Goal: Task Accomplishment & Management: Use online tool/utility

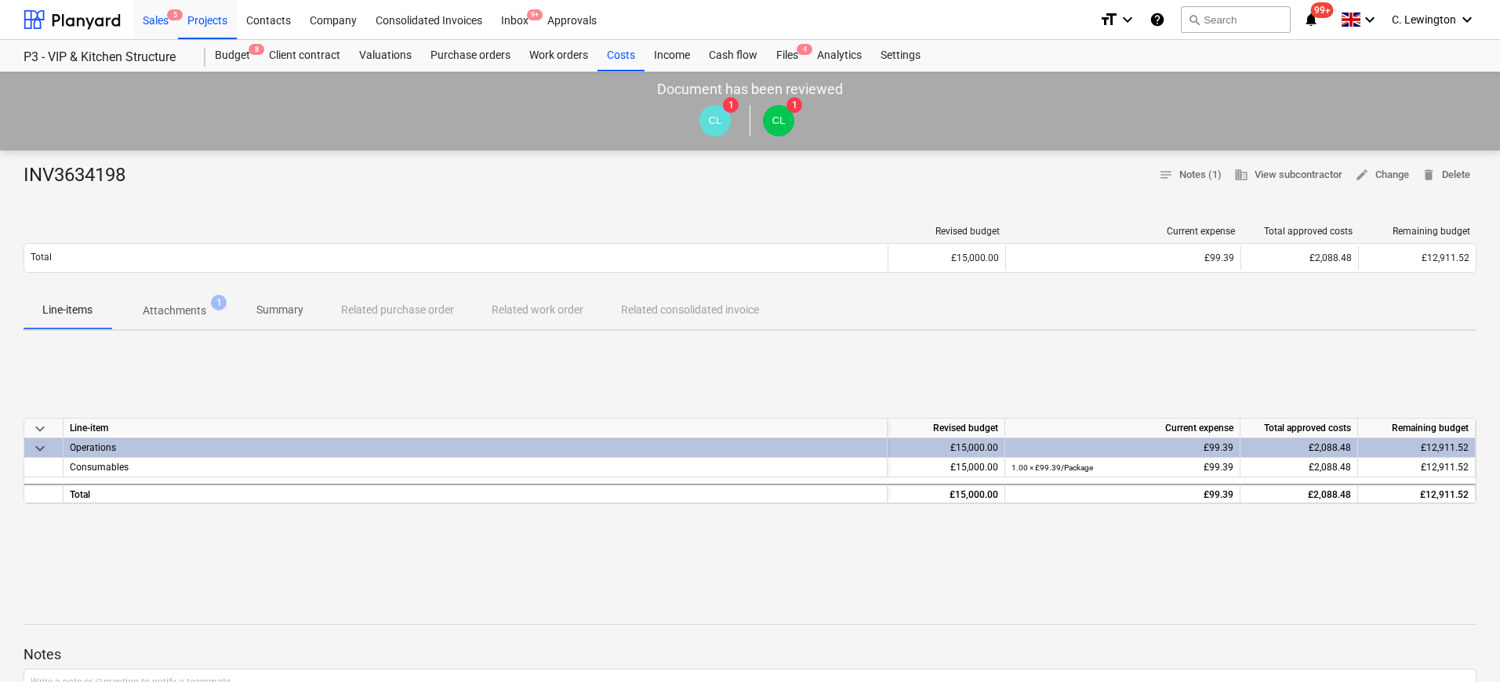
click at [171, 22] on div "Sales 5" at bounding box center [155, 19] width 45 height 40
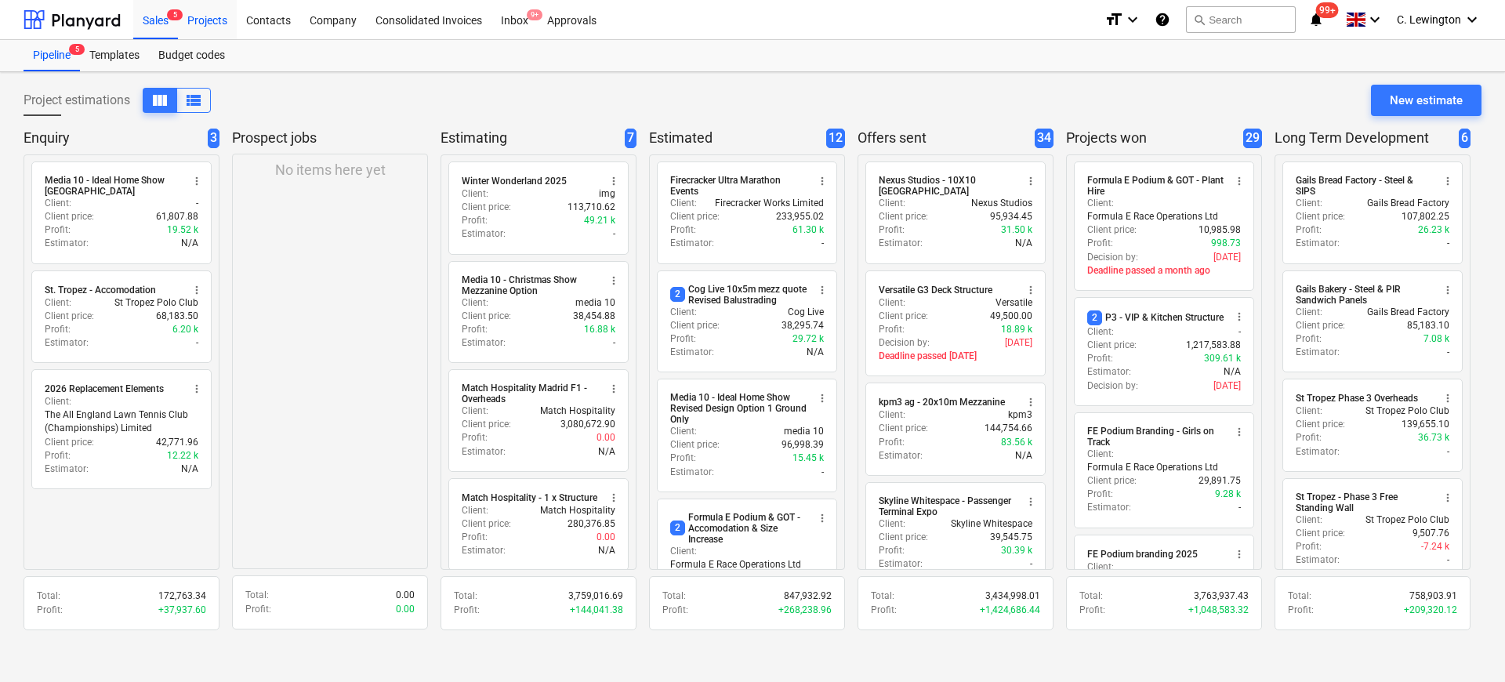
click at [199, 20] on div "Projects" at bounding box center [207, 19] width 59 height 40
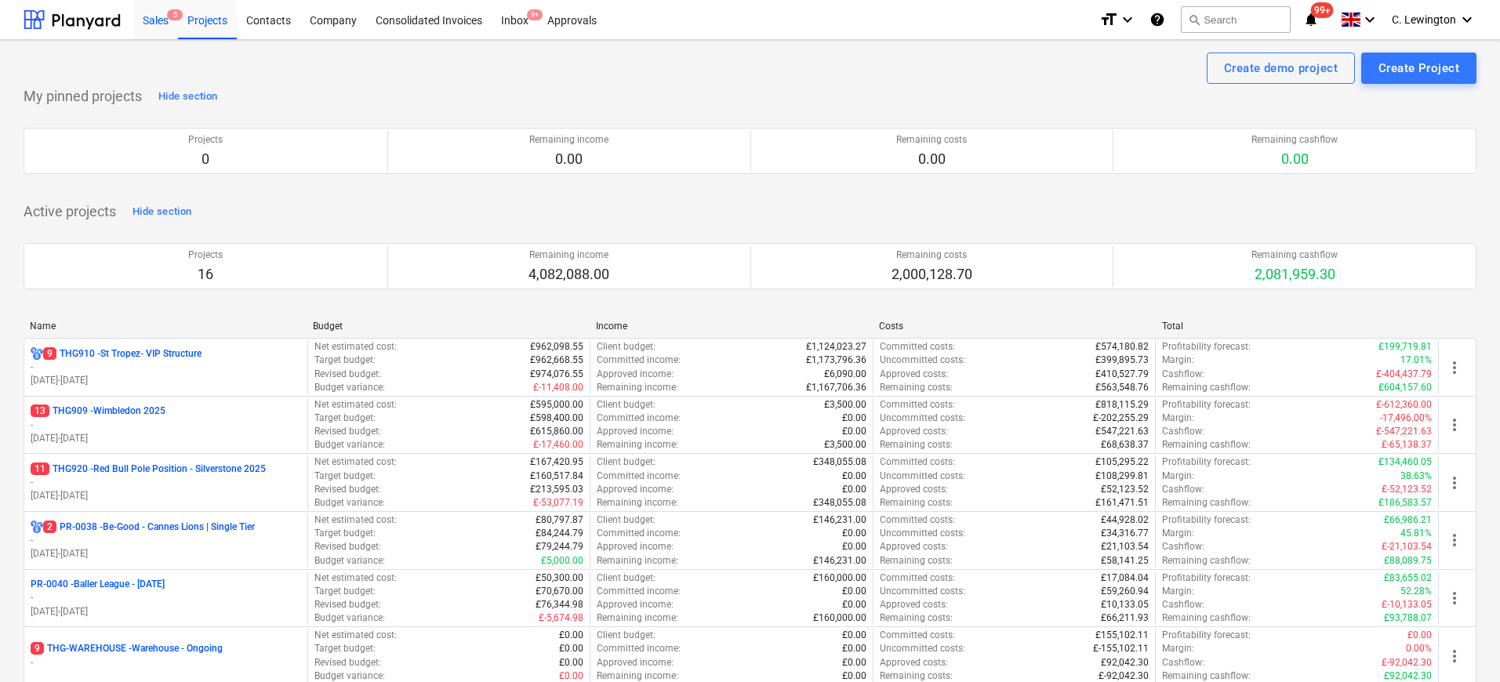
click at [154, 24] on div "Sales 5" at bounding box center [155, 19] width 45 height 40
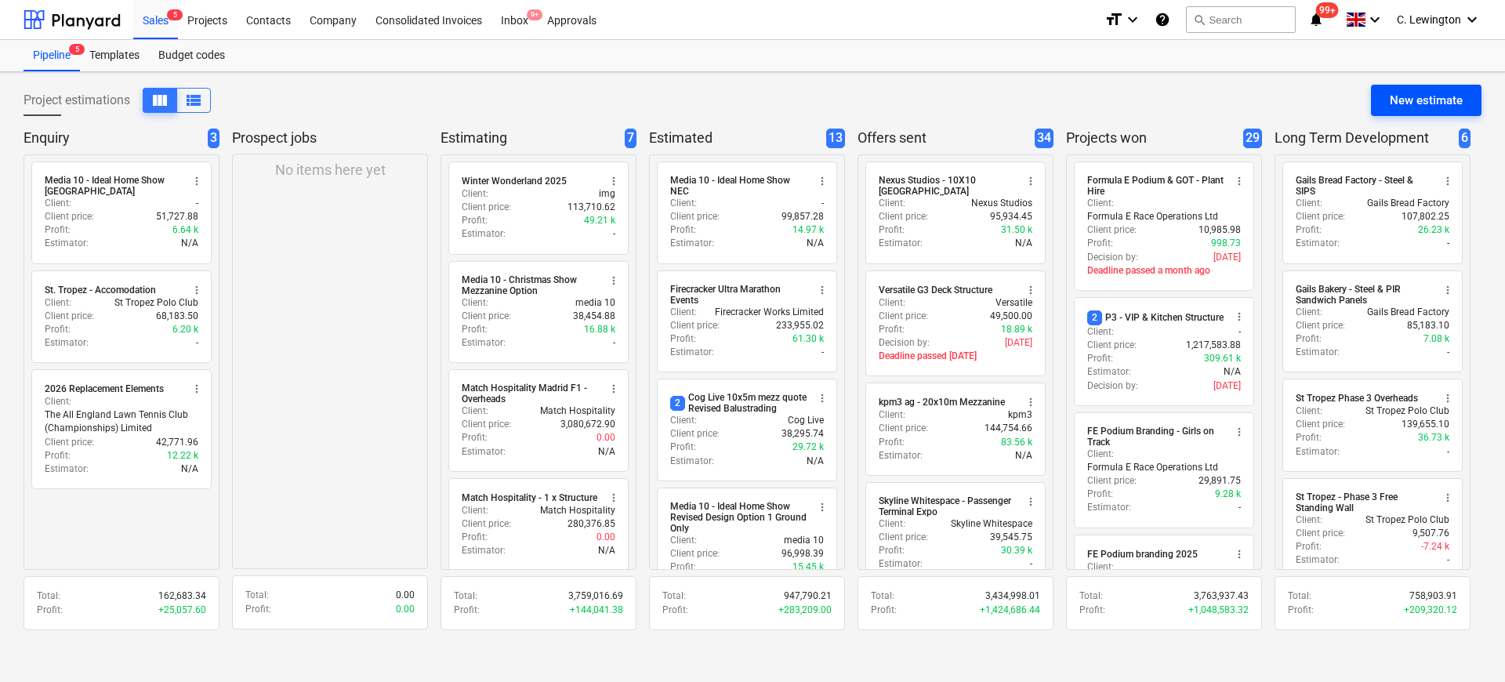
click at [1408, 87] on button "New estimate" at bounding box center [1426, 100] width 111 height 31
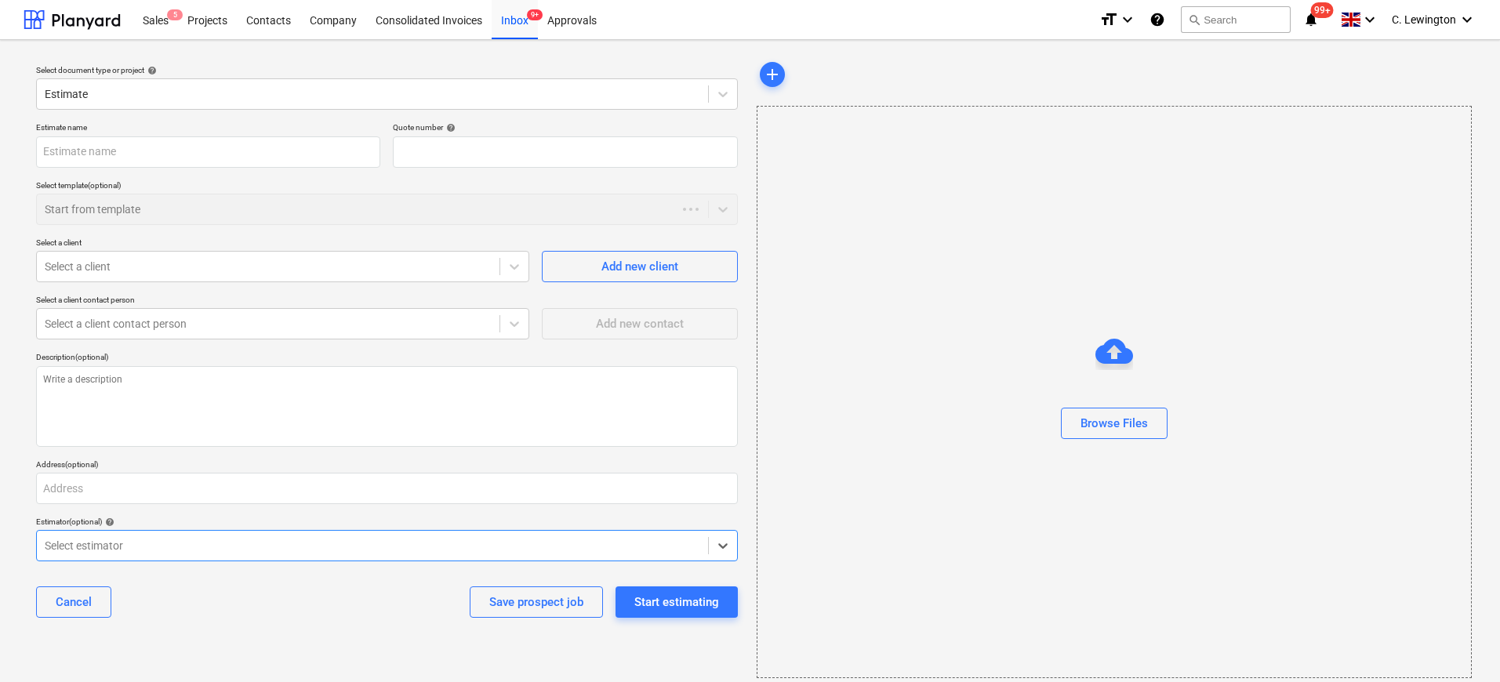
type textarea "x"
type input "QU-0183"
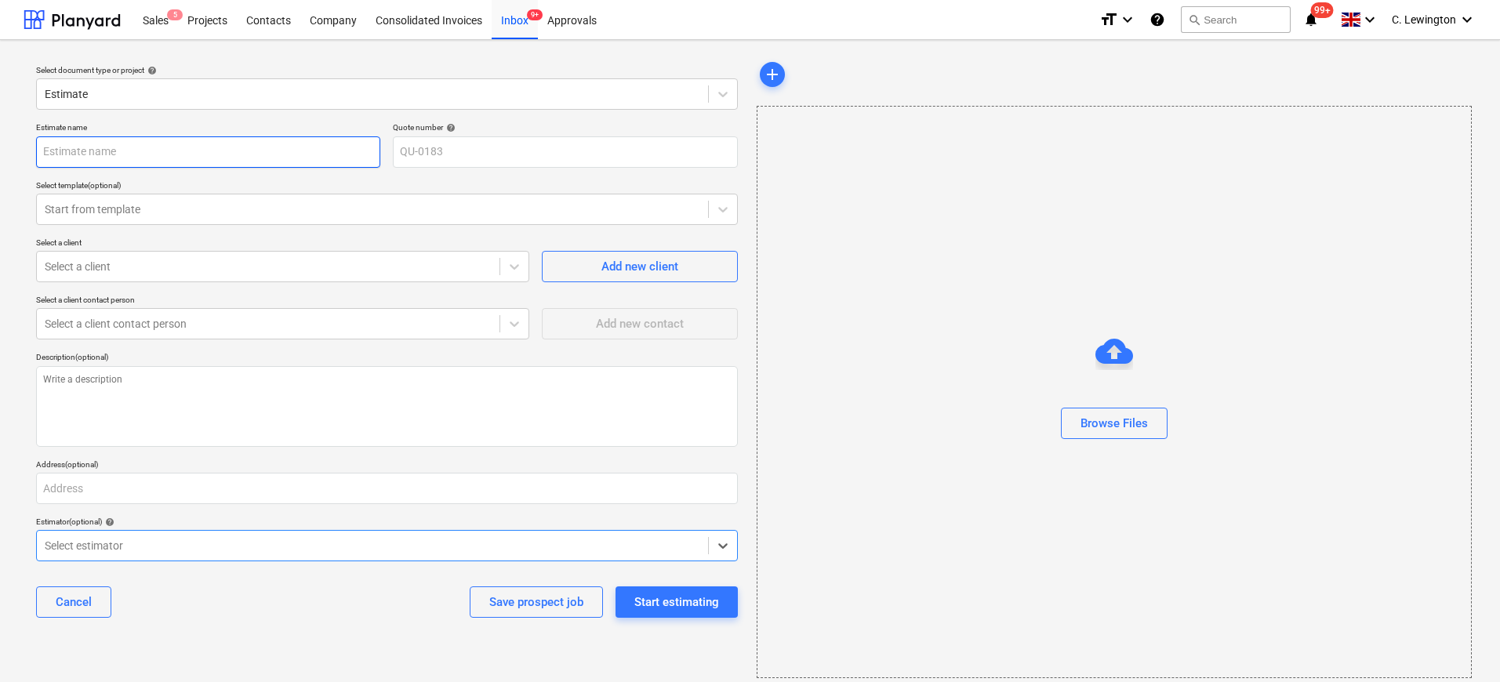
click at [173, 151] on input "text" at bounding box center [208, 151] width 344 height 31
type textarea "x"
type input "S"
type textarea "x"
type input "St"
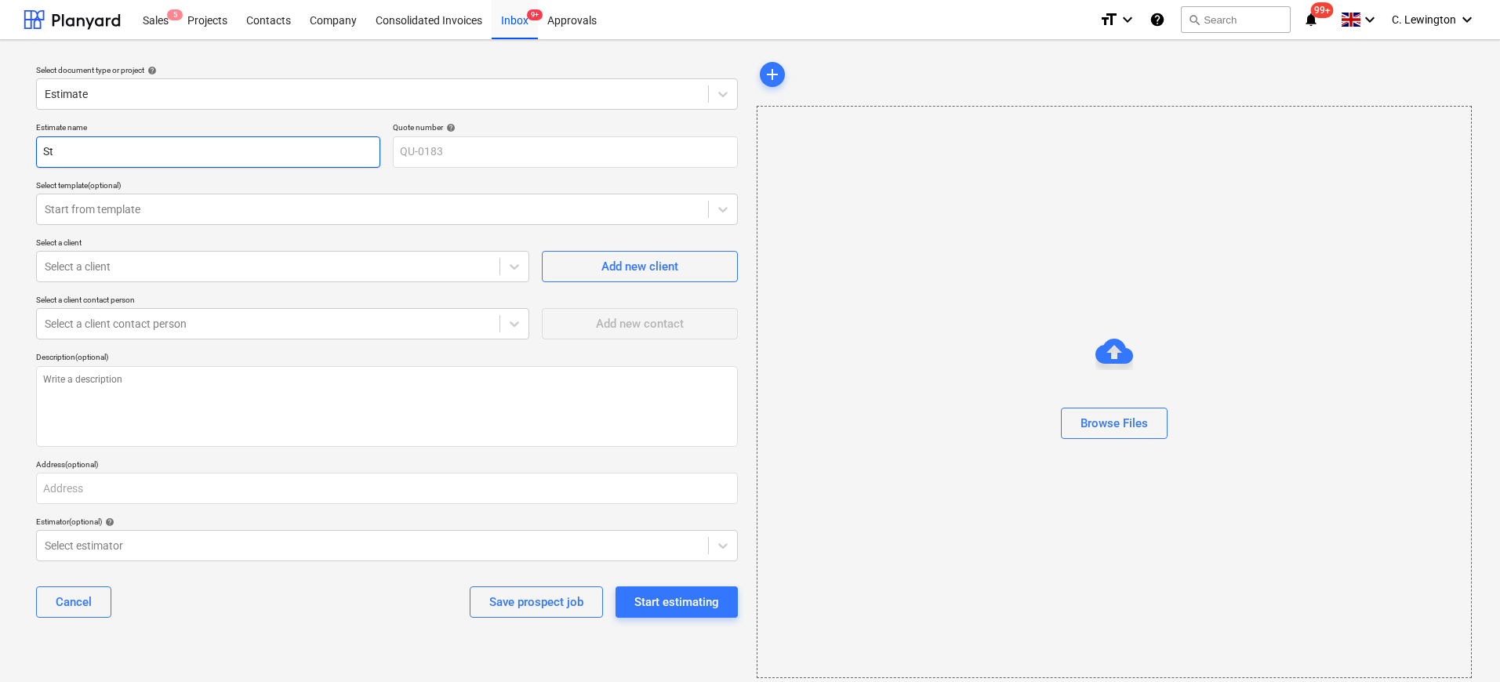
type textarea "x"
type input "St"
type textarea "x"
type input "St T"
type textarea "x"
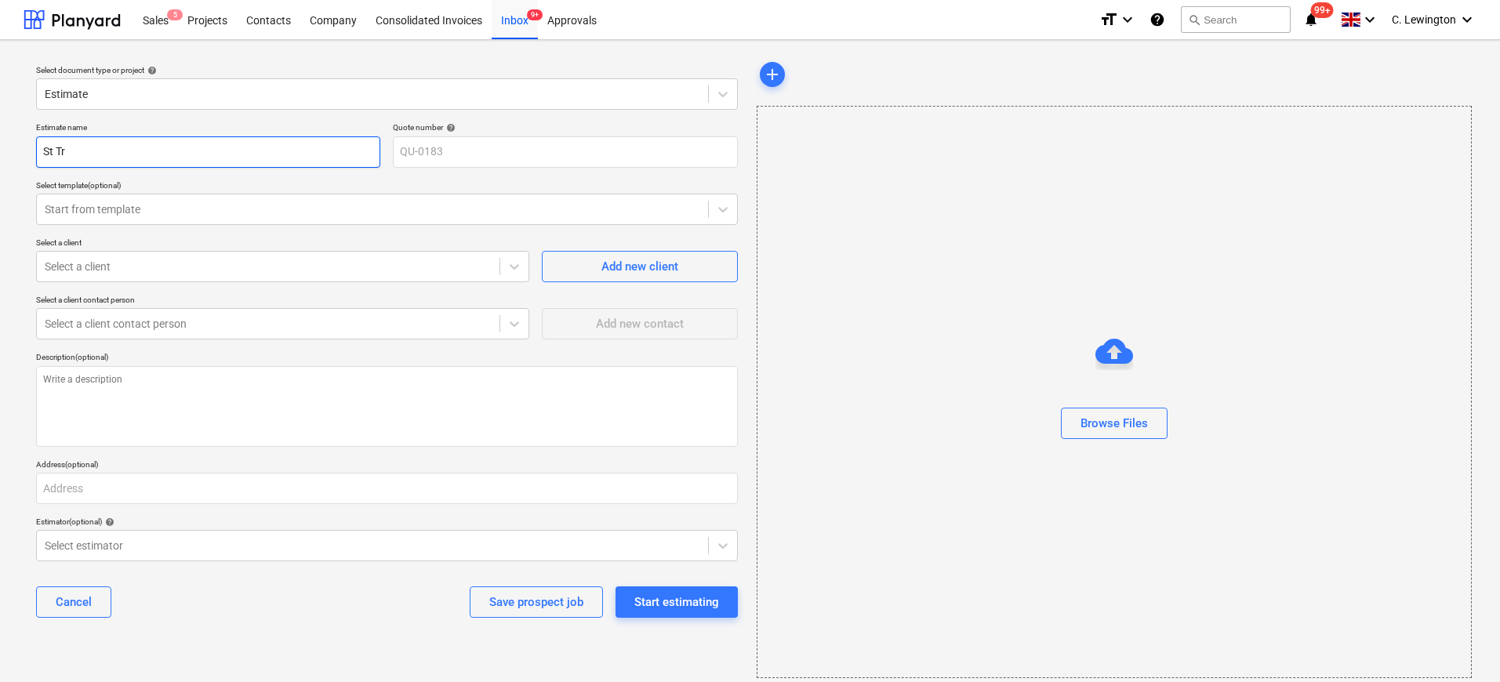
type input "St Tro"
type textarea "x"
type input "St Trope"
type textarea "x"
type input "St Tropez"
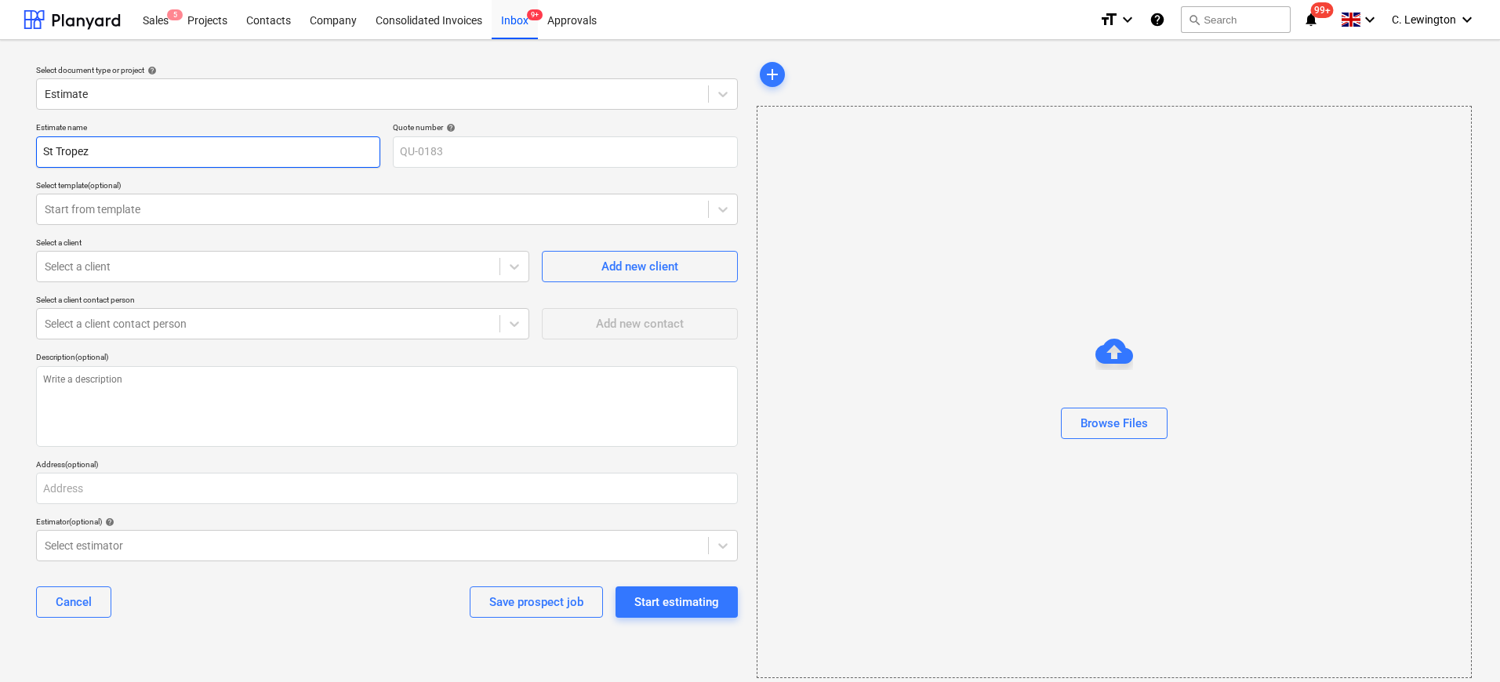
type textarea "x"
type input "St Tropez"
type textarea "x"
type input "St Tropez -"
type textarea "x"
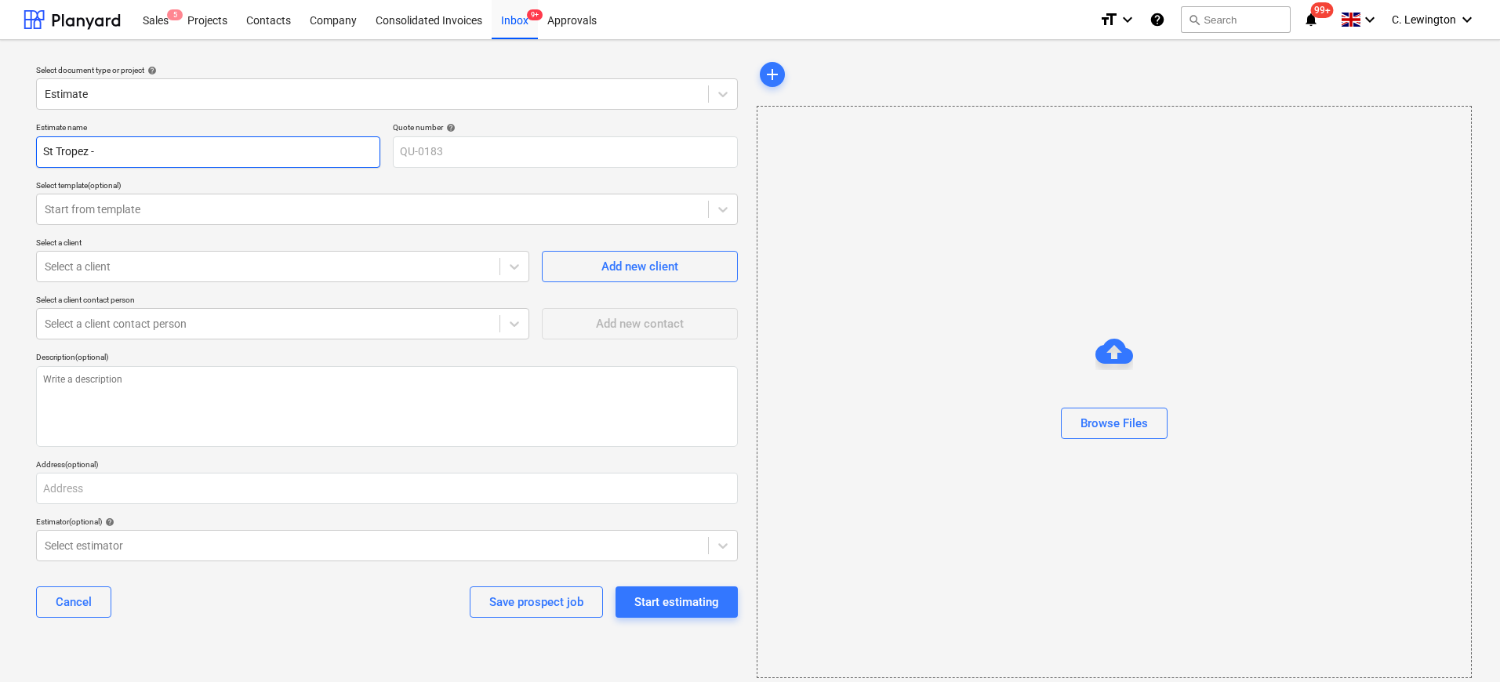
type input "St Tropez -"
type textarea "x"
type input "St Tropez - V"
type textarea "x"
type input "St Tropez - VU"
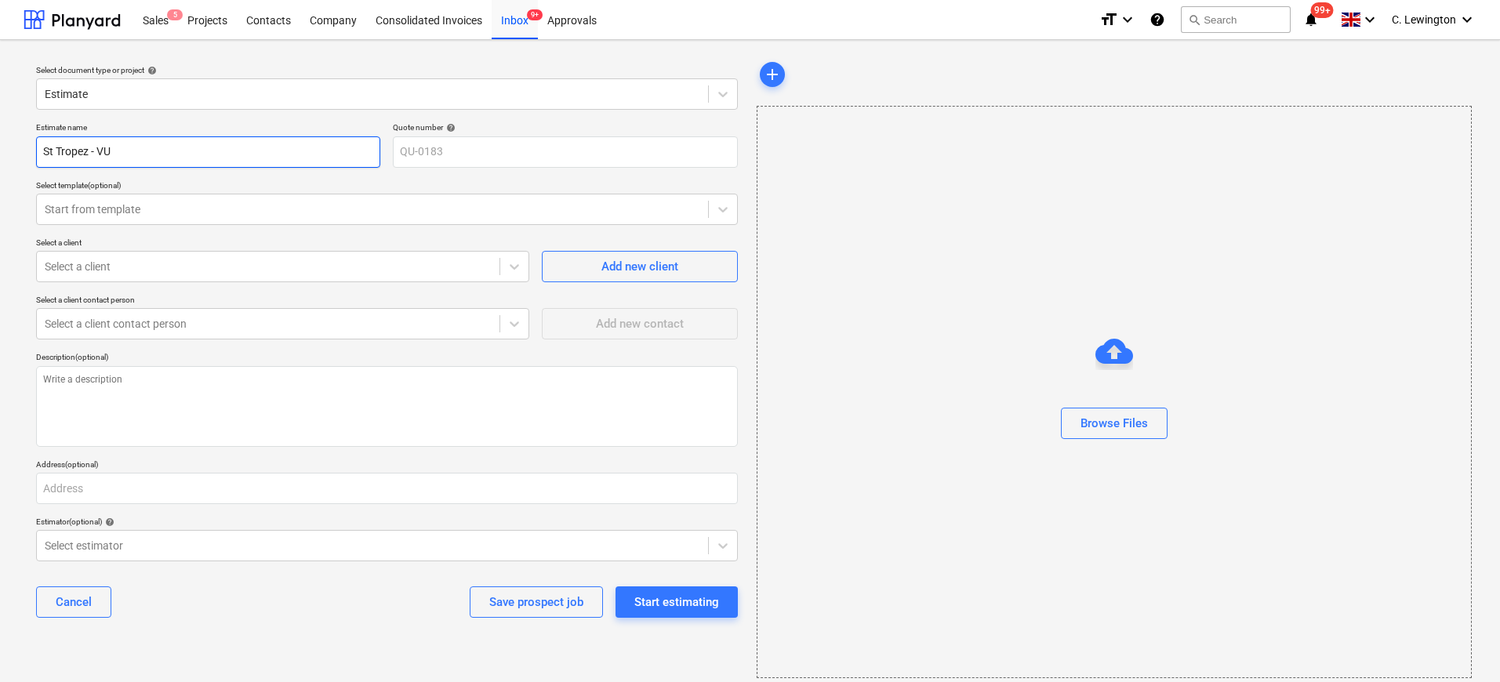
type textarea "x"
type input "St Tropez - VUP"
type textarea "x"
type input "St Tropez - VU"
type textarea "x"
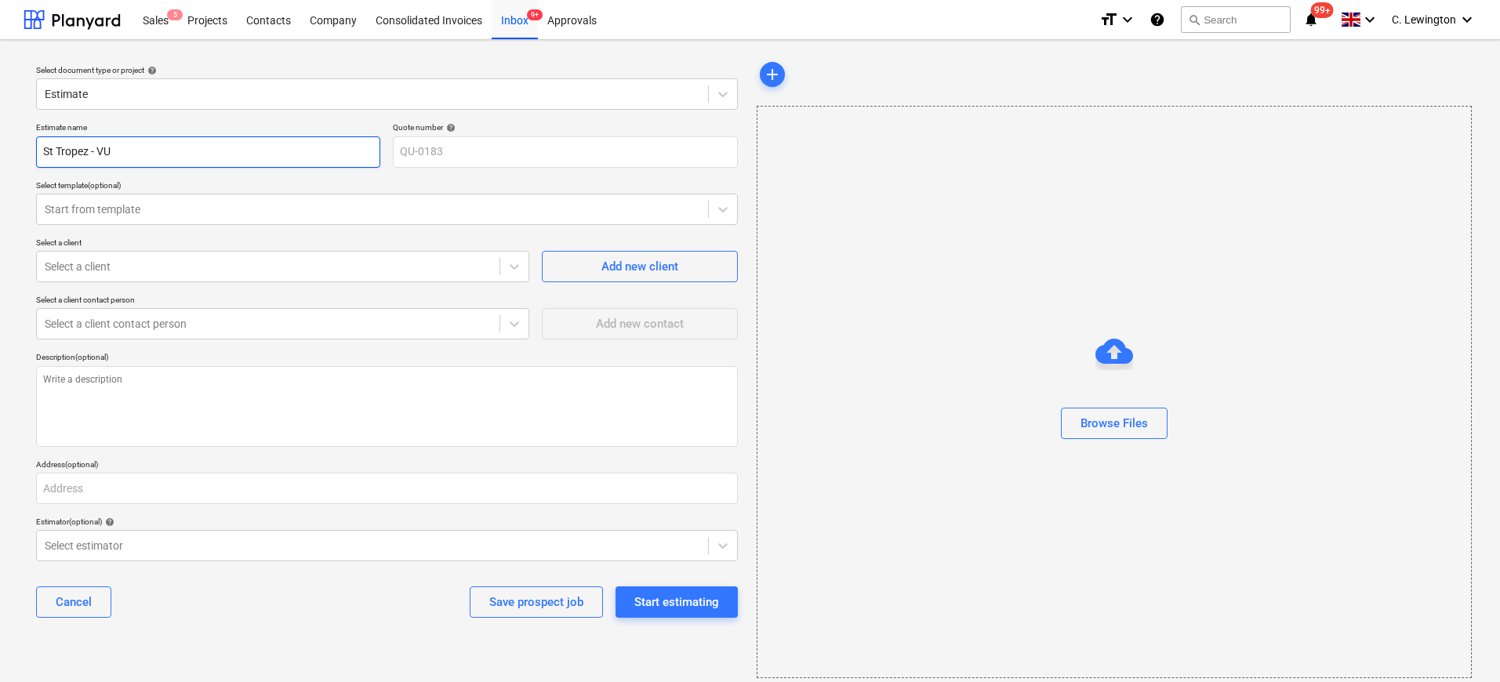
type input "St Tropez - V"
type textarea "x"
type input "St Tropez - VI"
type textarea "x"
type input "St Tropez - VIP"
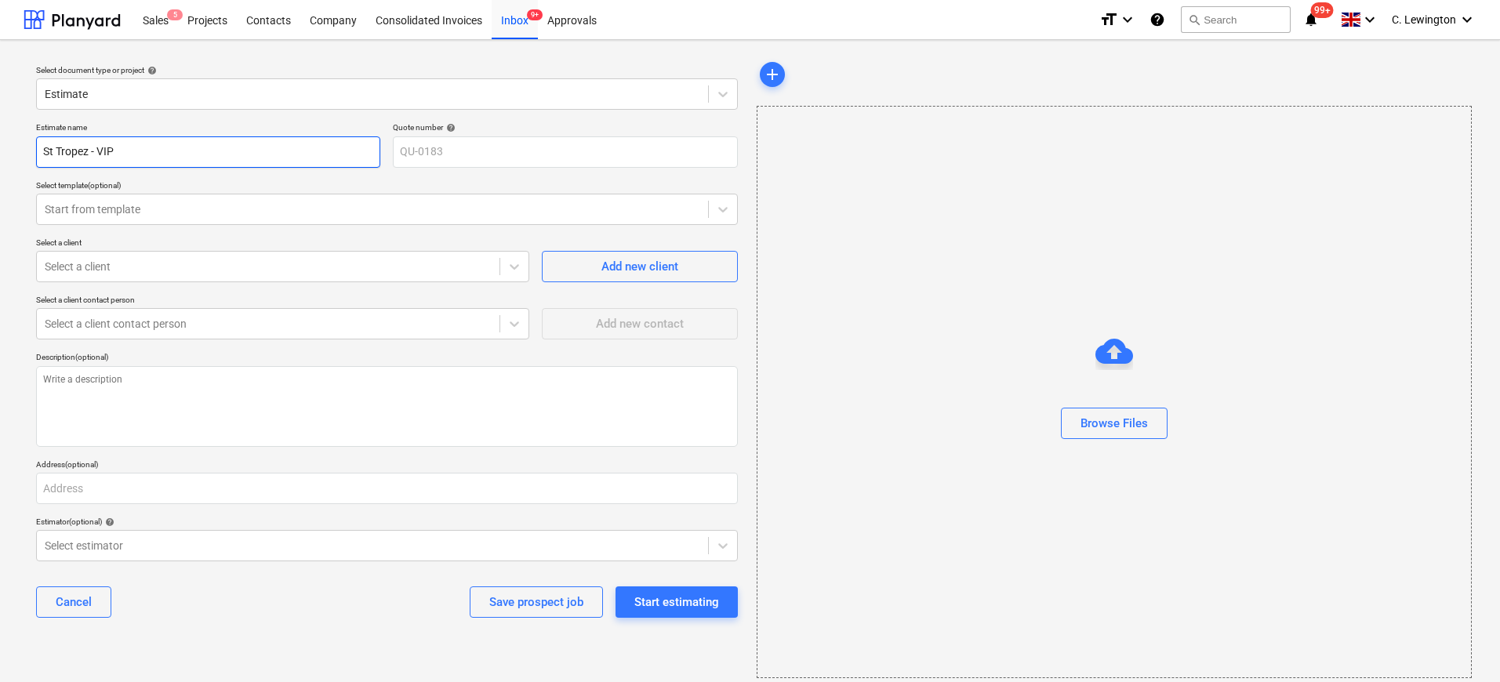
type textarea "x"
type input "St Tropez - VIP"
type textarea "x"
type input "St Tropez - VIP 1"
type textarea "x"
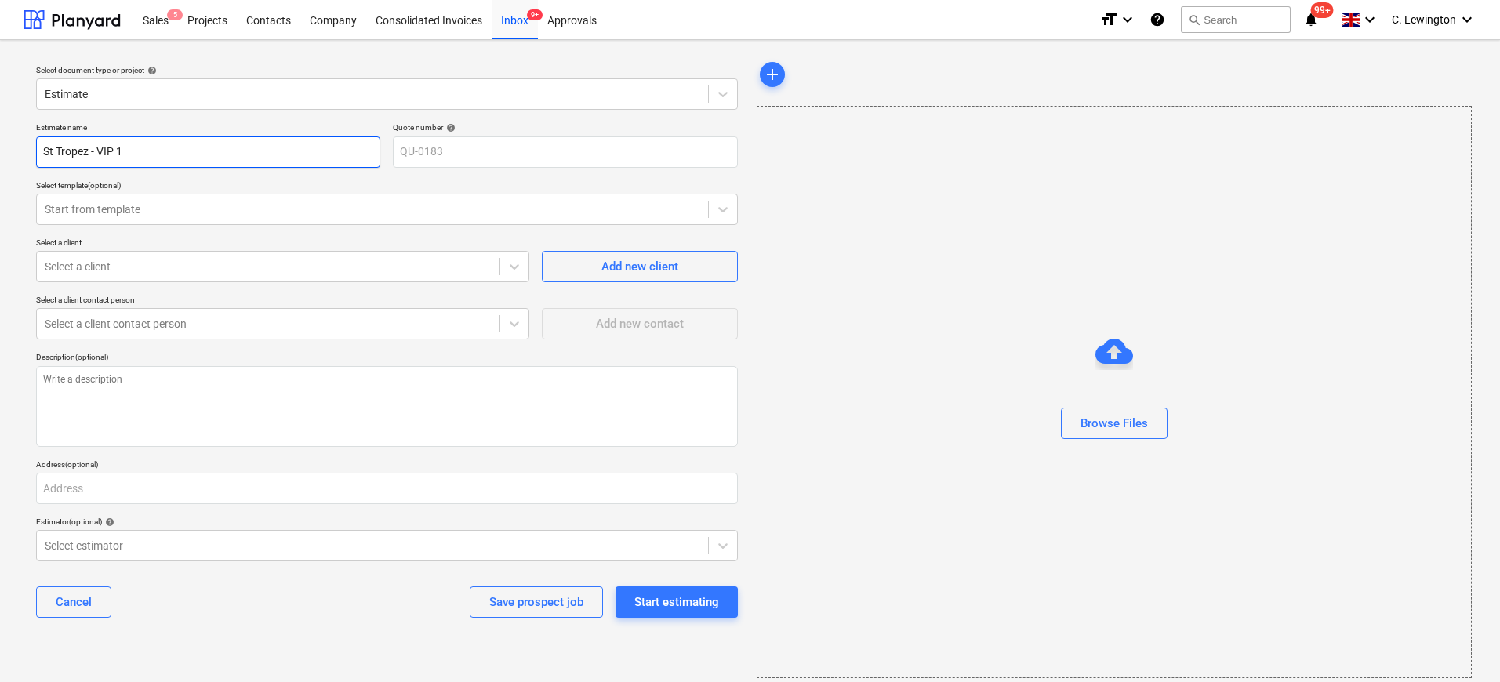
type input "St Tropez - VIP 1"
type textarea "x"
type input "St Tropez - VIP 1 -"
type textarea "x"
type input "St Tropez - VIP 1 -"
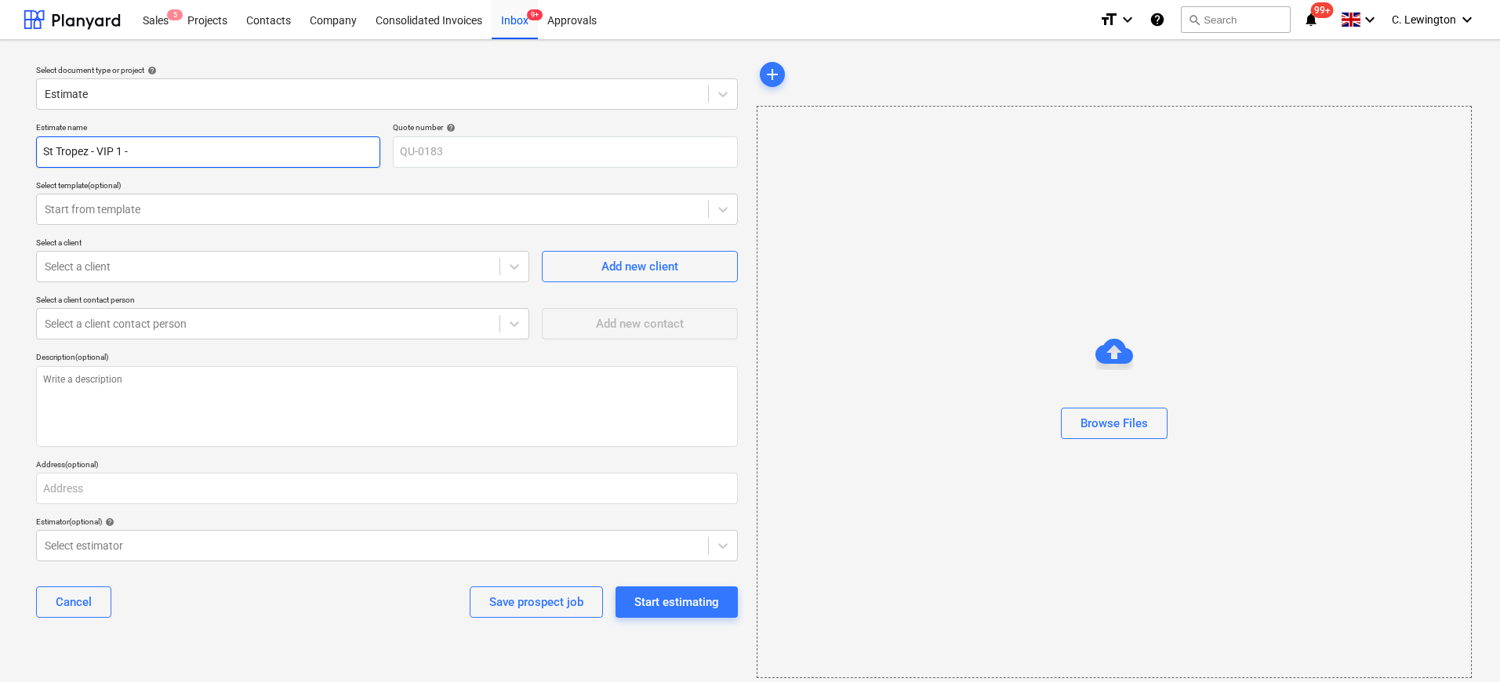
type textarea "x"
type input "St Tropez - VIP 1 - U"
type textarea "x"
type input "St Tropez - VIP 1 - Up"
type textarea "x"
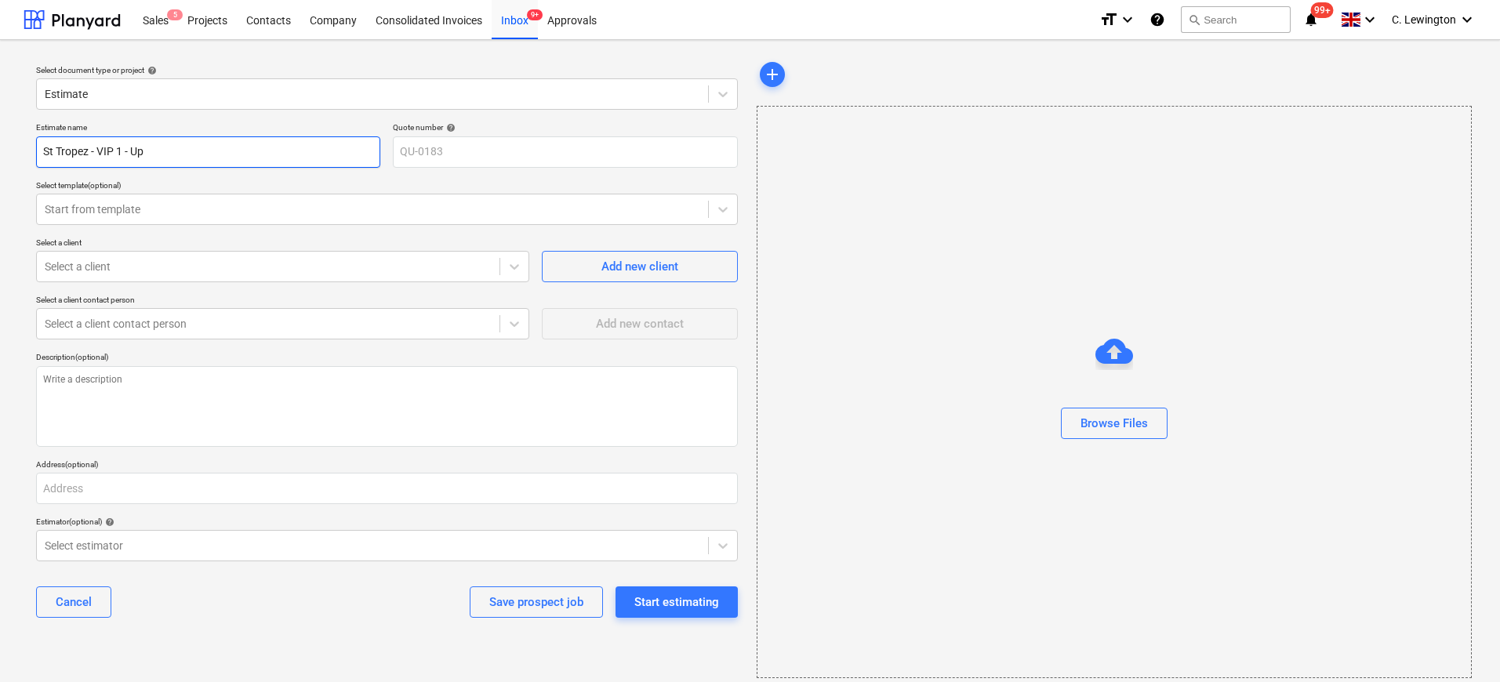
type input "St Tropez - VIP 1 - Upd"
type textarea "x"
type input "St Tropez - VIP 1 - Upda"
type textarea "x"
type input "St Tropez - VIP 1 - Updat"
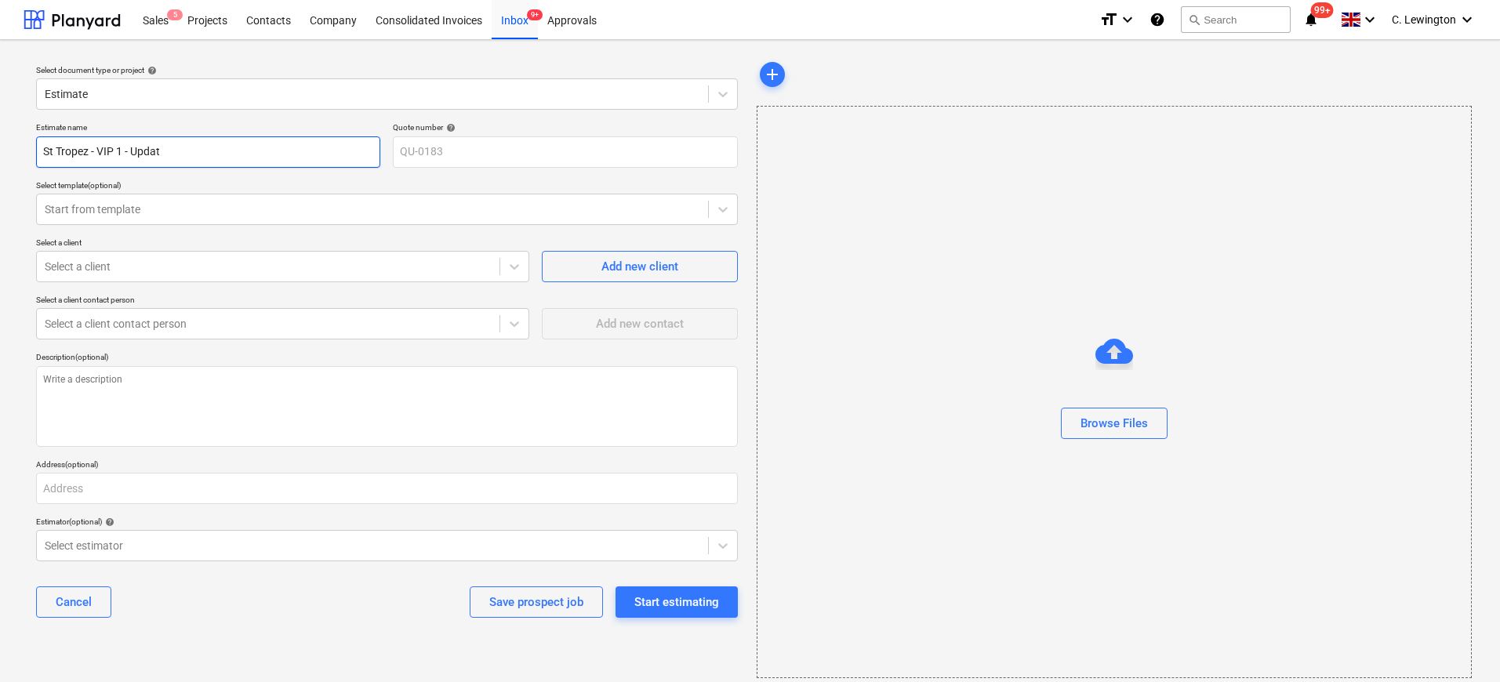
type textarea "x"
type input "St Tropez - VIP 1 - Update"
type textarea "x"
type input "St Tropez - VIP 1 - Updated"
type textarea "x"
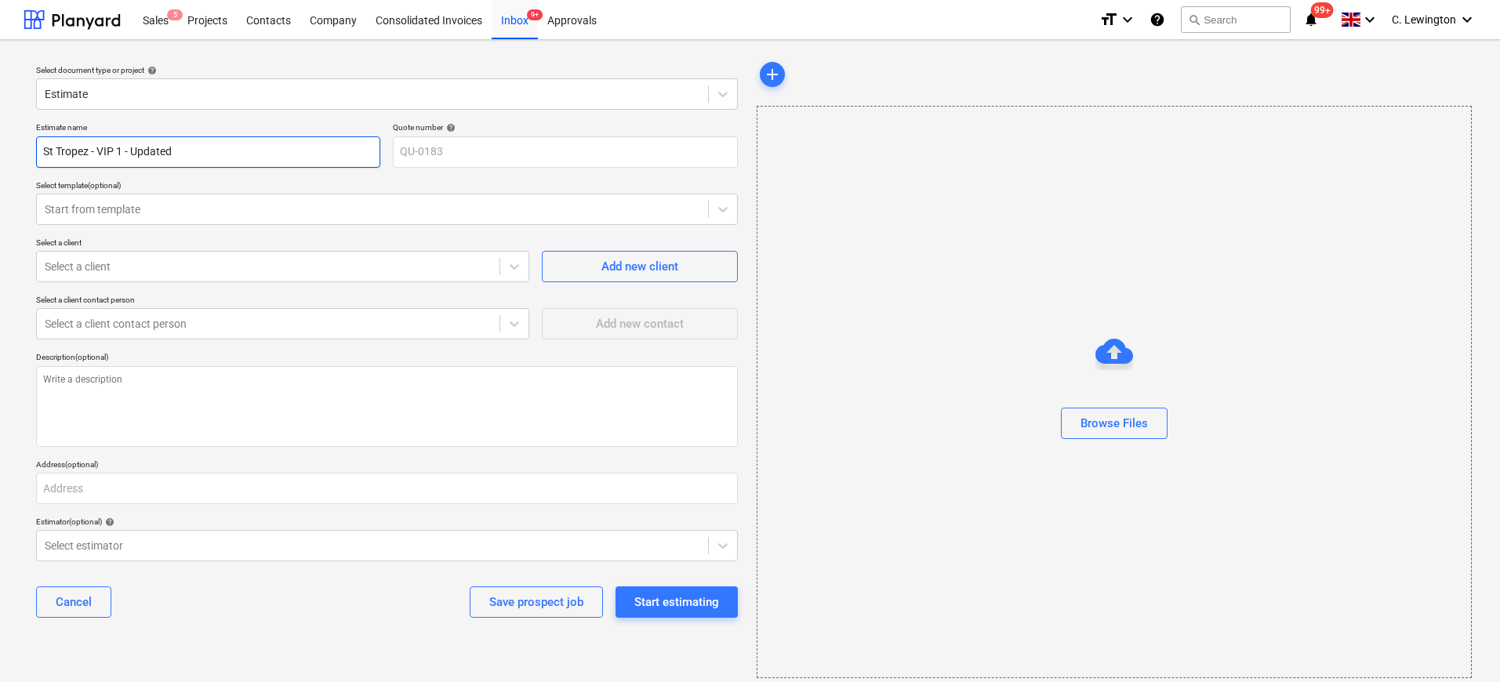
type input "St Tropez - VIP 1 - Updated"
type textarea "x"
type input "St Tropez - VIP 1 - Updated S"
type textarea "x"
type input "St Tropez - VIP 1 - Updated Sc"
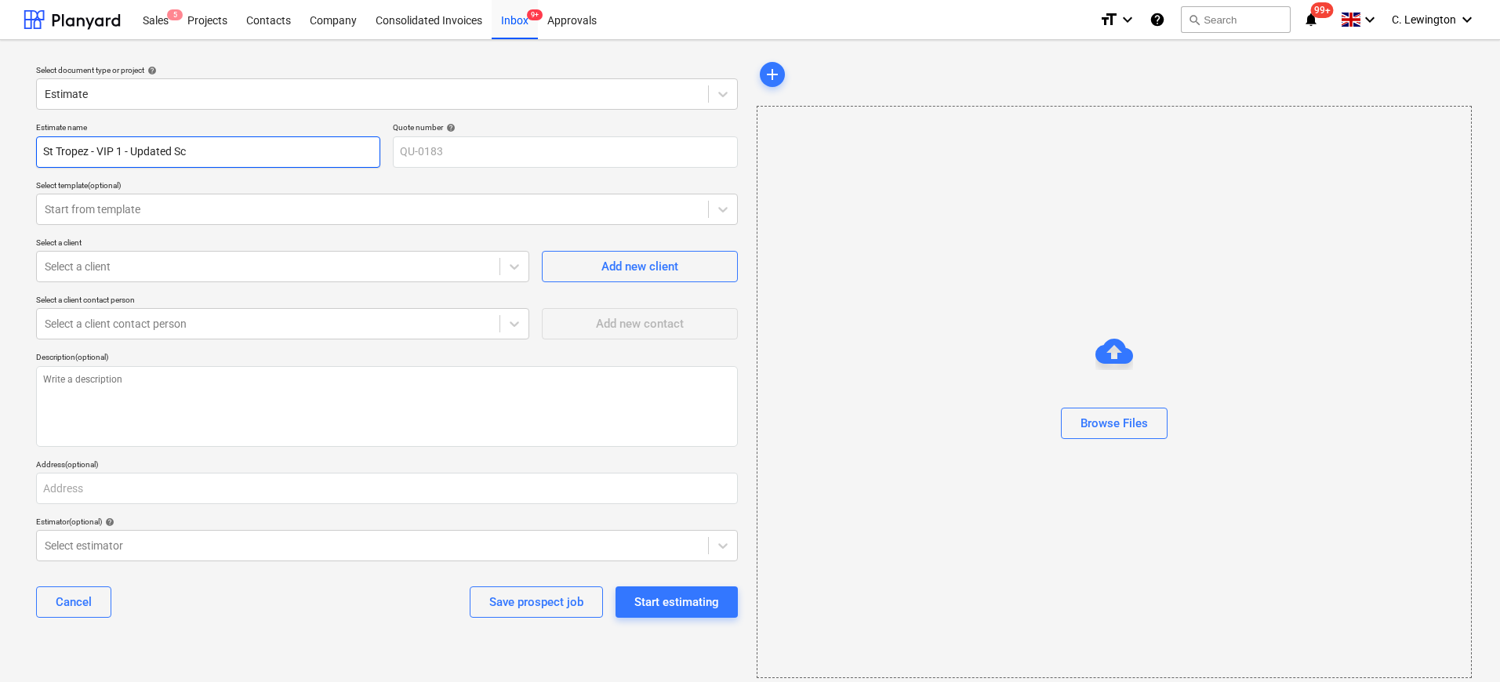
type textarea "x"
type input "St Tropez - VIP 1 - Updated Sco"
type textarea "x"
type input "St Tropez - VIP 1 - Updated Scop"
type textarea "x"
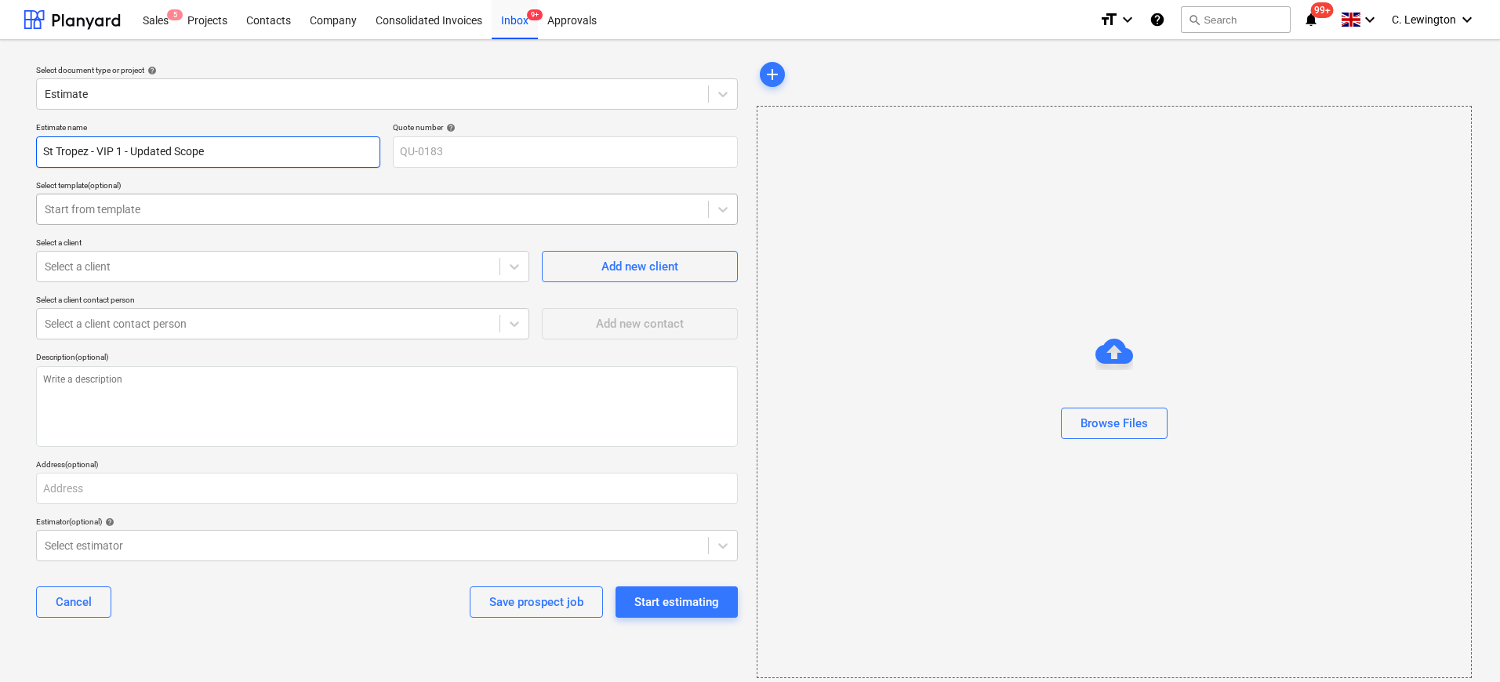
type input "St Tropez - VIP 1 - Updated Scope"
type textarea "x"
click at [164, 216] on div at bounding box center [372, 209] width 655 height 16
click at [165, 212] on div at bounding box center [372, 209] width 655 height 16
click at [140, 269] on div at bounding box center [268, 267] width 447 height 16
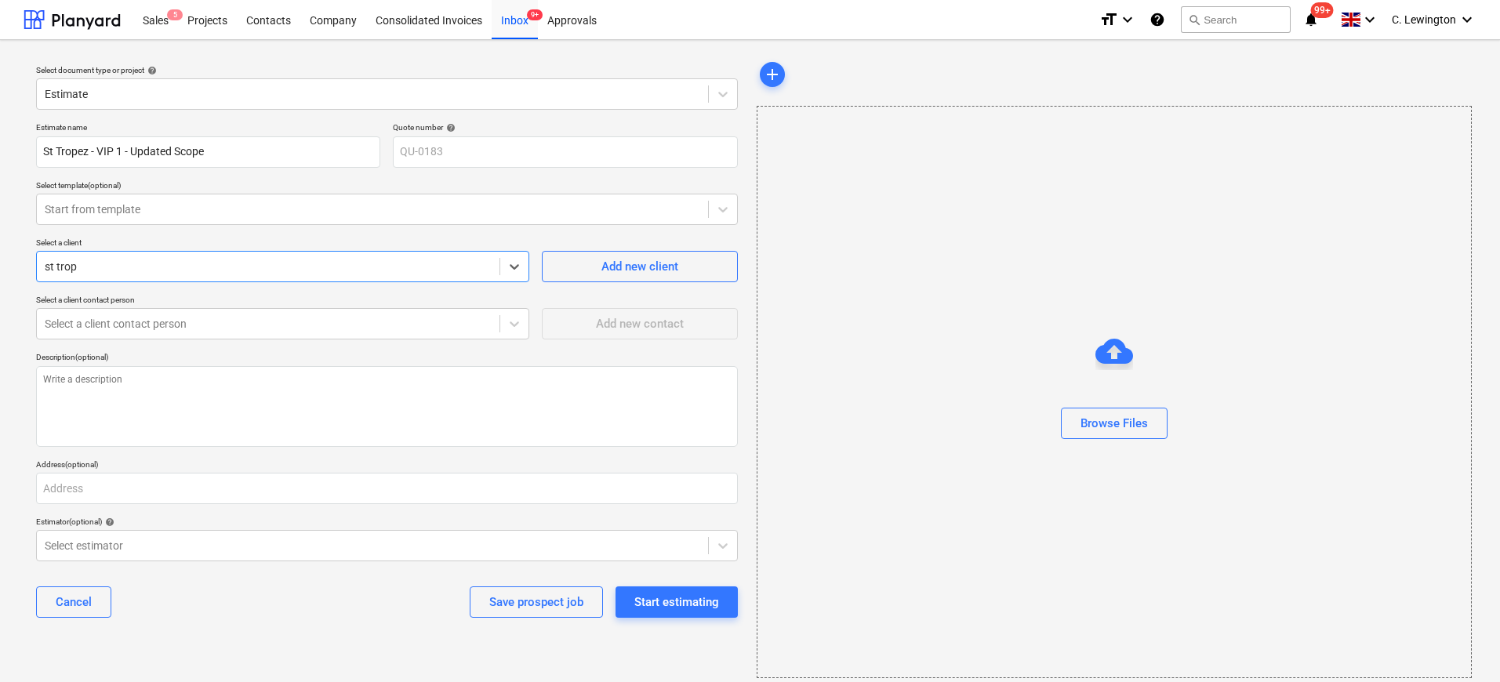
type input "st trope"
type textarea "x"
click at [656, 602] on div "Start estimating" at bounding box center [676, 602] width 85 height 20
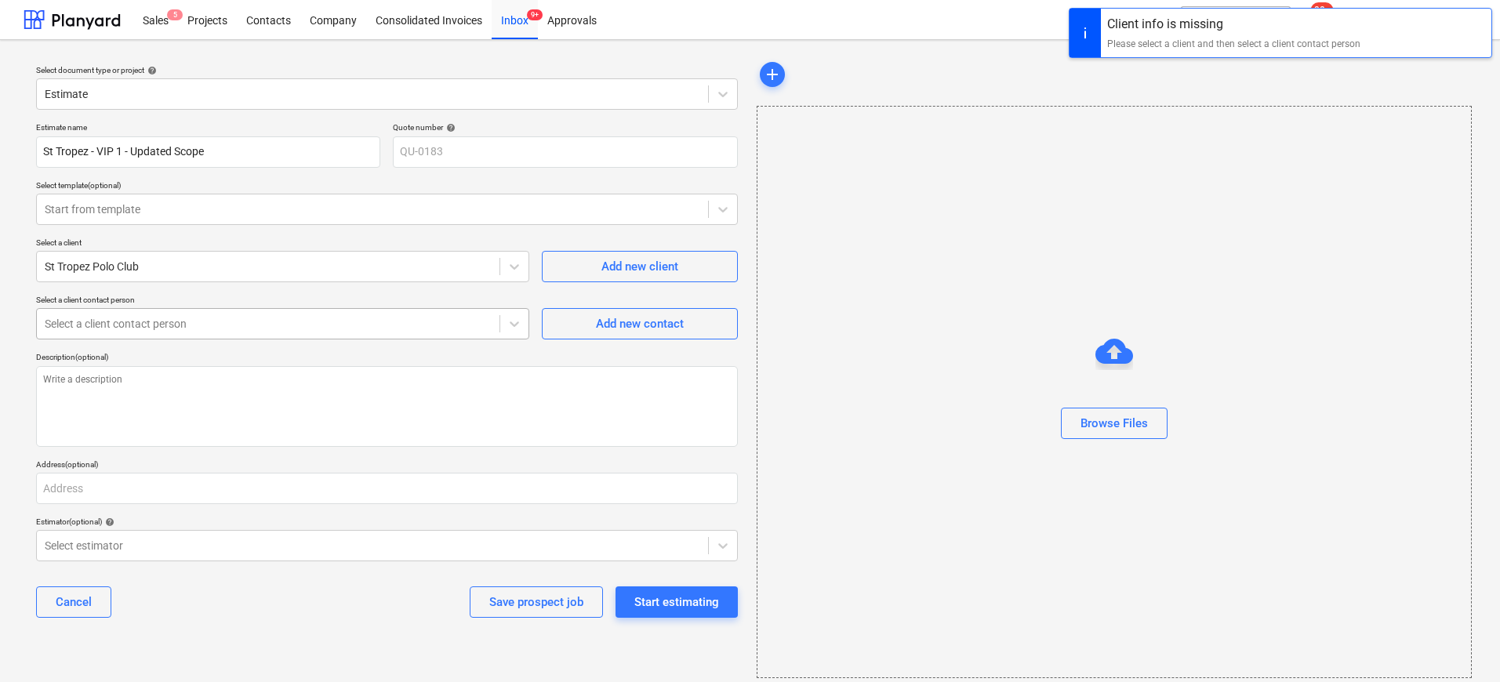
click at [458, 337] on div "Select a client contact person" at bounding box center [282, 323] width 493 height 31
click at [697, 601] on div "Start estimating" at bounding box center [676, 602] width 85 height 20
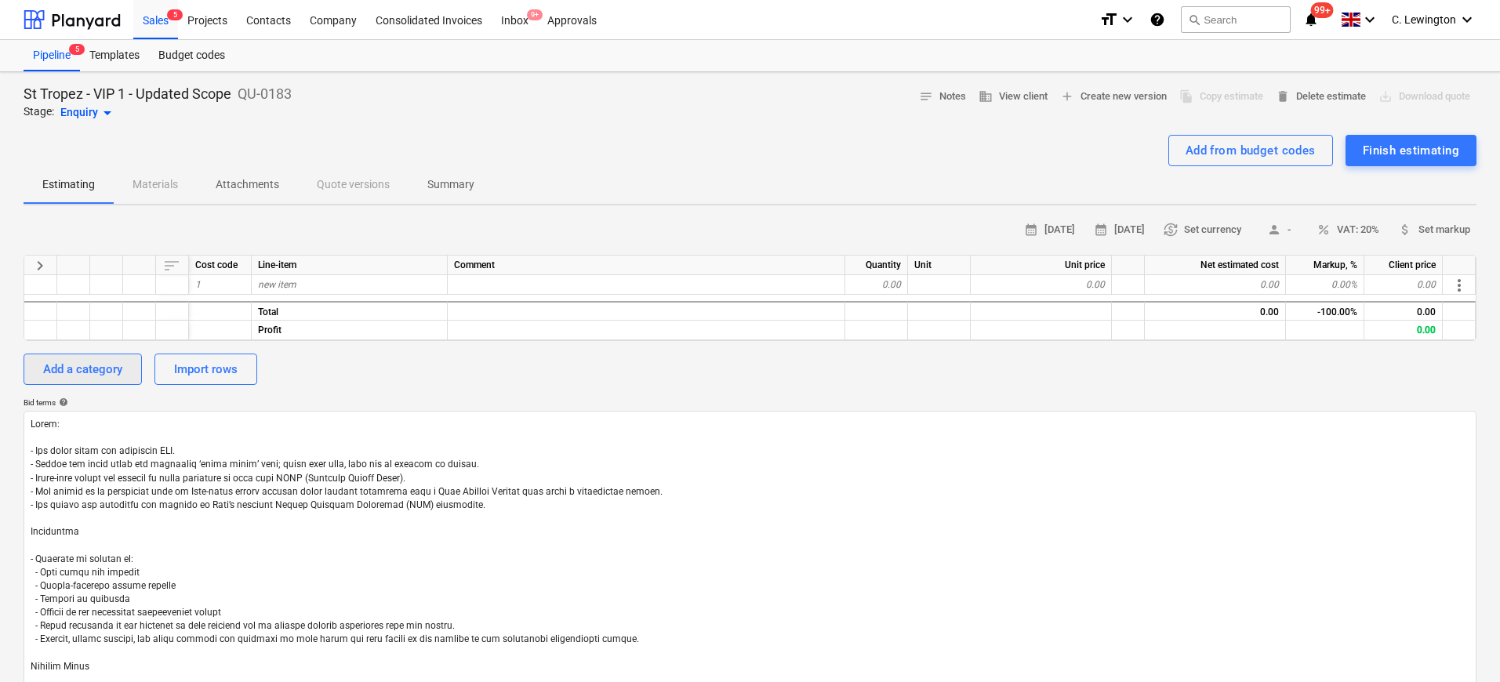
click at [125, 368] on button "Add a category" at bounding box center [83, 369] width 118 height 31
type textarea "x"
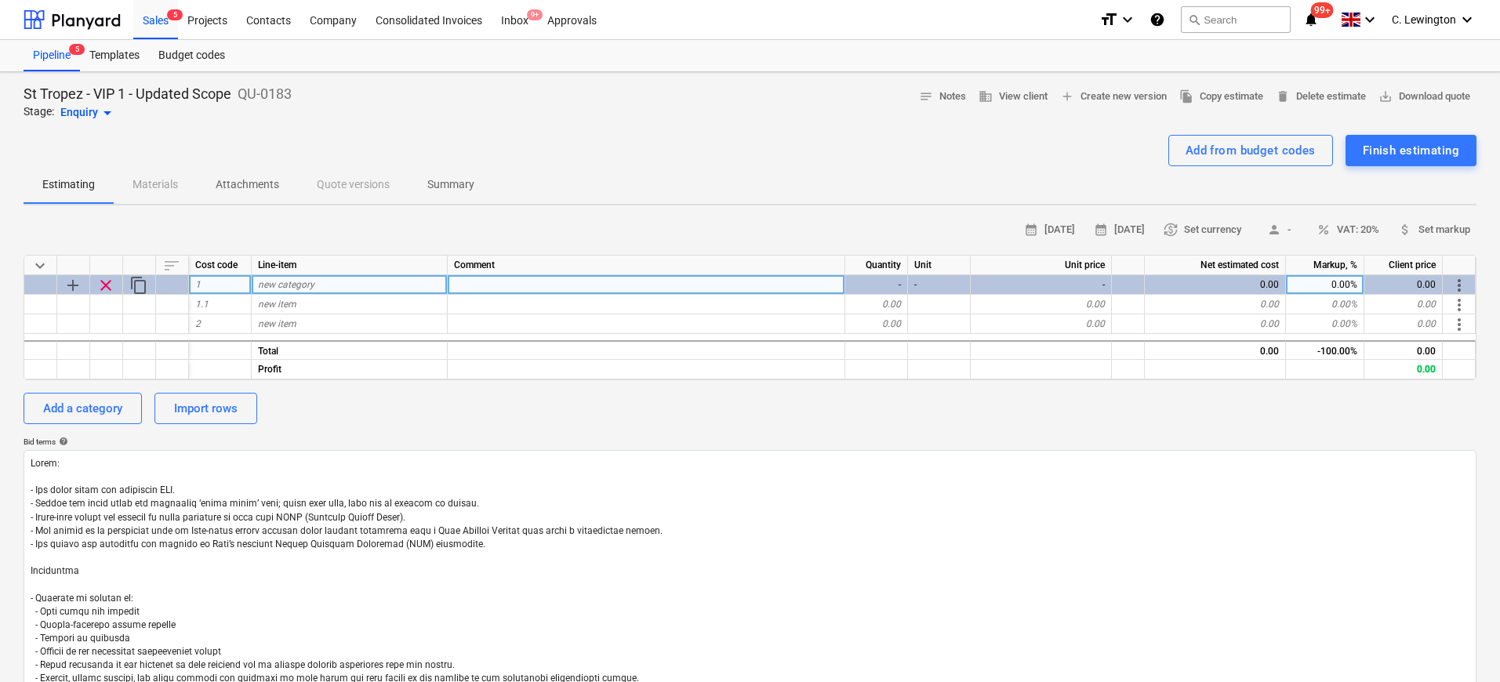
click at [352, 285] on div "new category" at bounding box center [350, 285] width 196 height 20
type input "Demountable Structure"
click at [104, 412] on div "Add a category" at bounding box center [82, 408] width 79 height 20
type textarea "x"
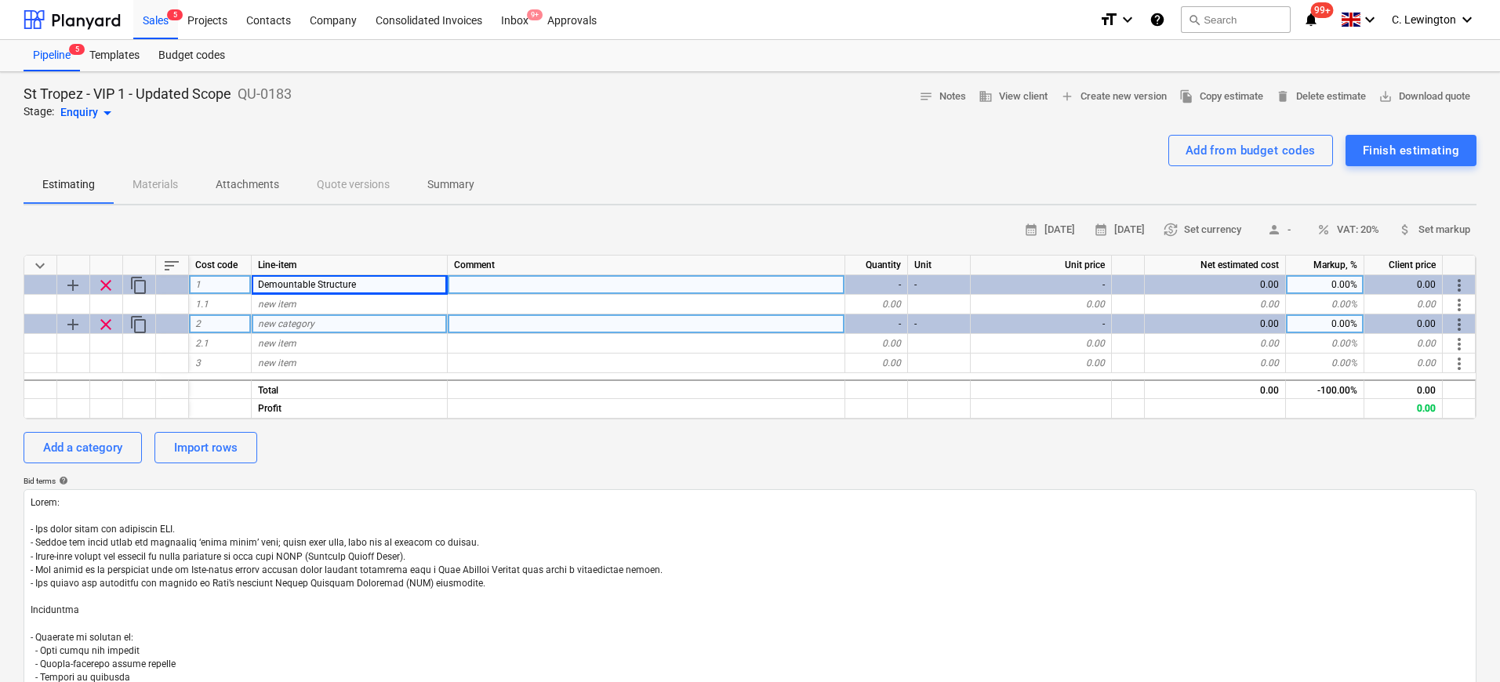
click at [328, 326] on div "new category" at bounding box center [350, 324] width 196 height 20
type input "Fit Out"
click at [103, 441] on div "Add a category" at bounding box center [82, 447] width 79 height 20
type textarea "x"
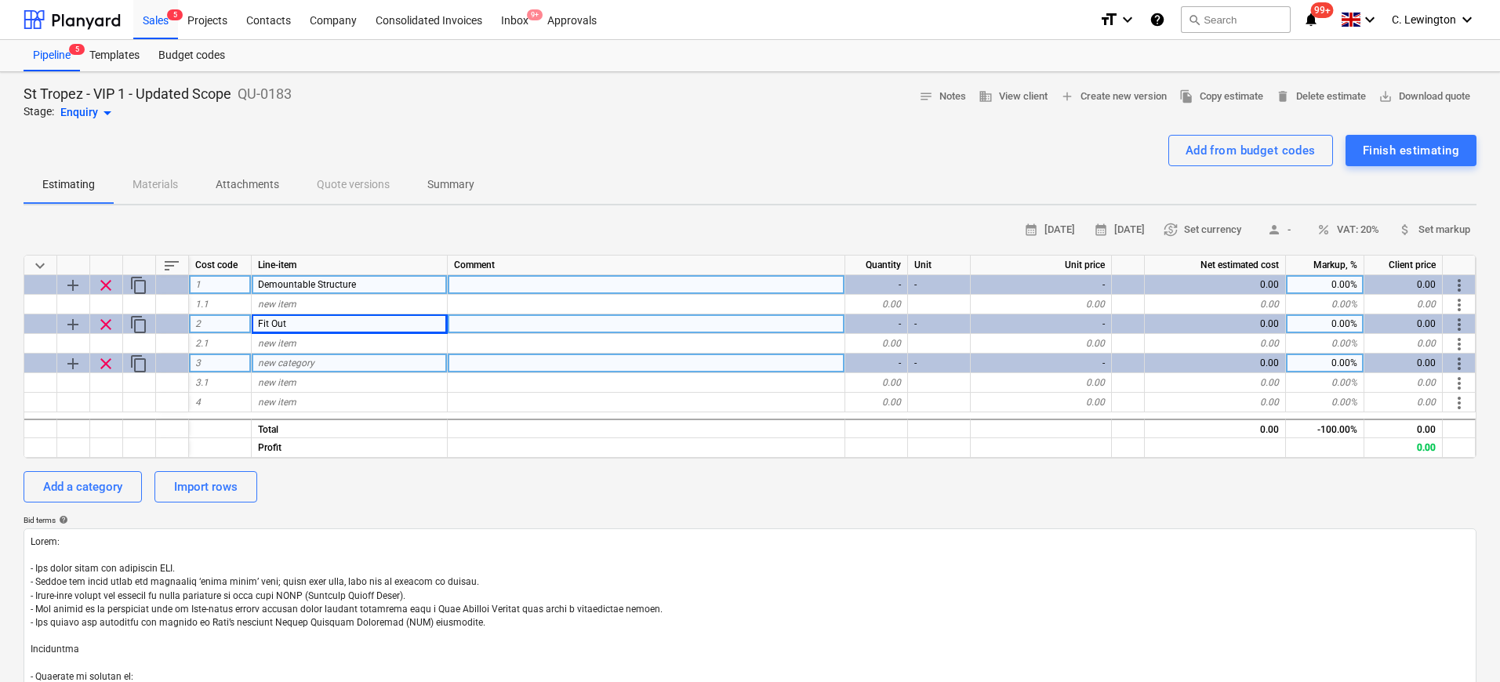
click at [326, 360] on div "new category" at bounding box center [350, 364] width 196 height 20
type input "Operations"
click at [93, 493] on div "Add a category" at bounding box center [82, 487] width 79 height 20
type textarea "x"
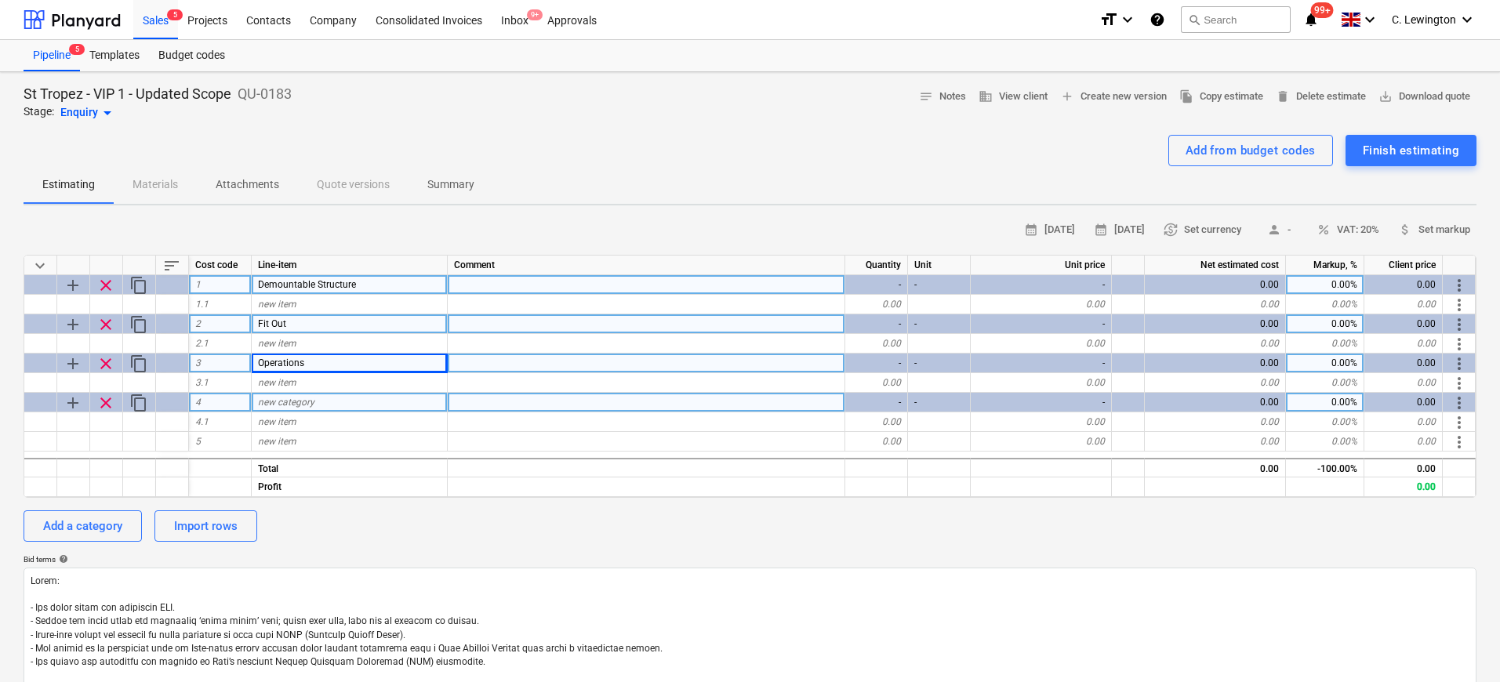
click at [299, 401] on span "new category" at bounding box center [286, 402] width 56 height 11
type input "Design"
click at [64, 525] on div "Add a category" at bounding box center [82, 526] width 79 height 20
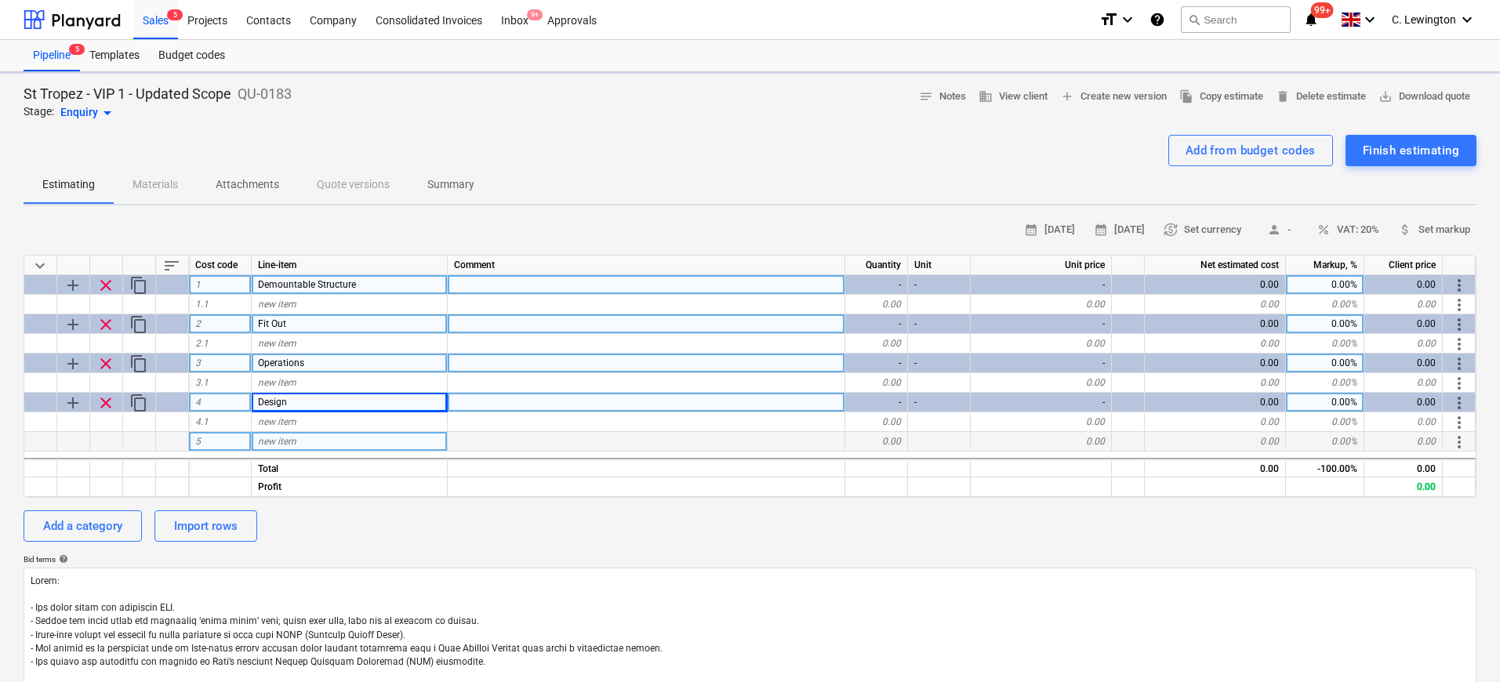
type textarea "x"
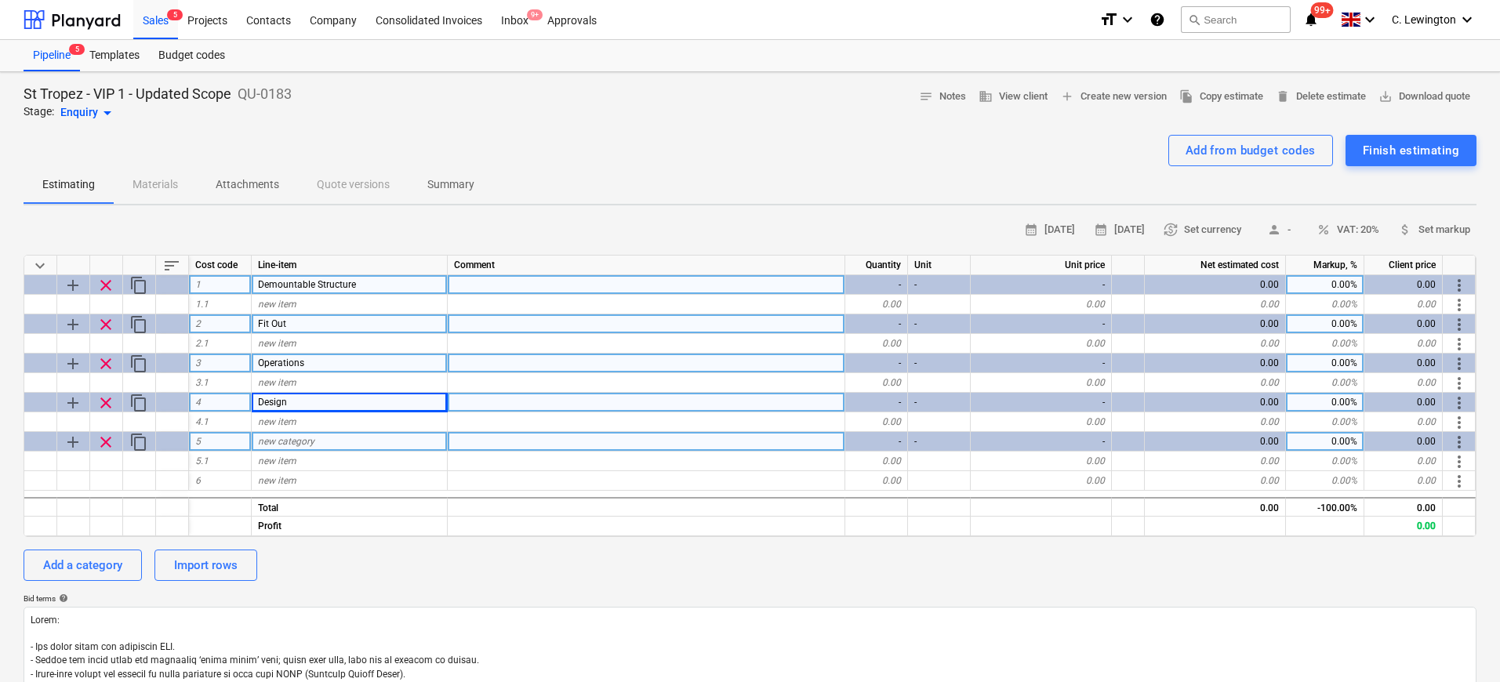
click at [293, 441] on span "new category" at bounding box center [286, 441] width 56 height 11
type input "Professional Fees"
type textarea "x"
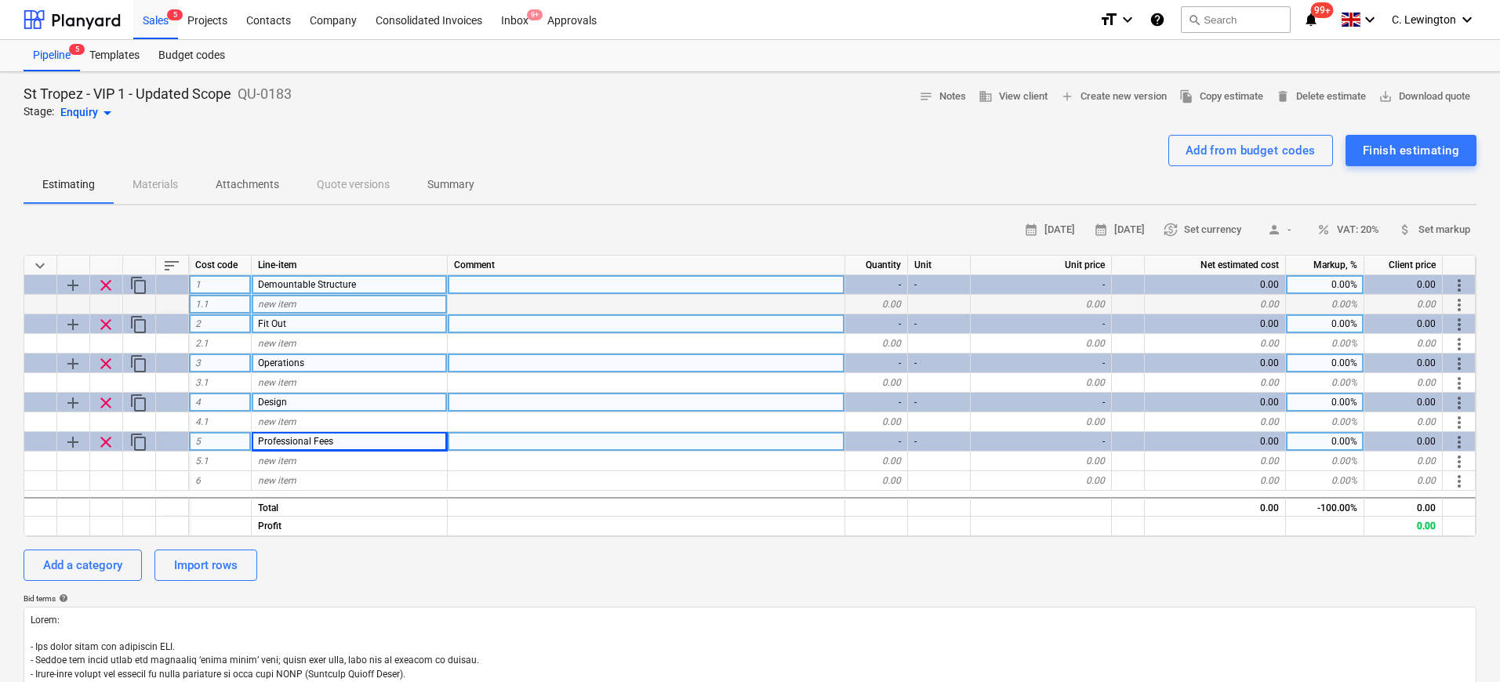
click at [386, 305] on div "new item" at bounding box center [350, 305] width 196 height 20
type input "35m x 15m Ground Floor Deck"
type textarea "x"
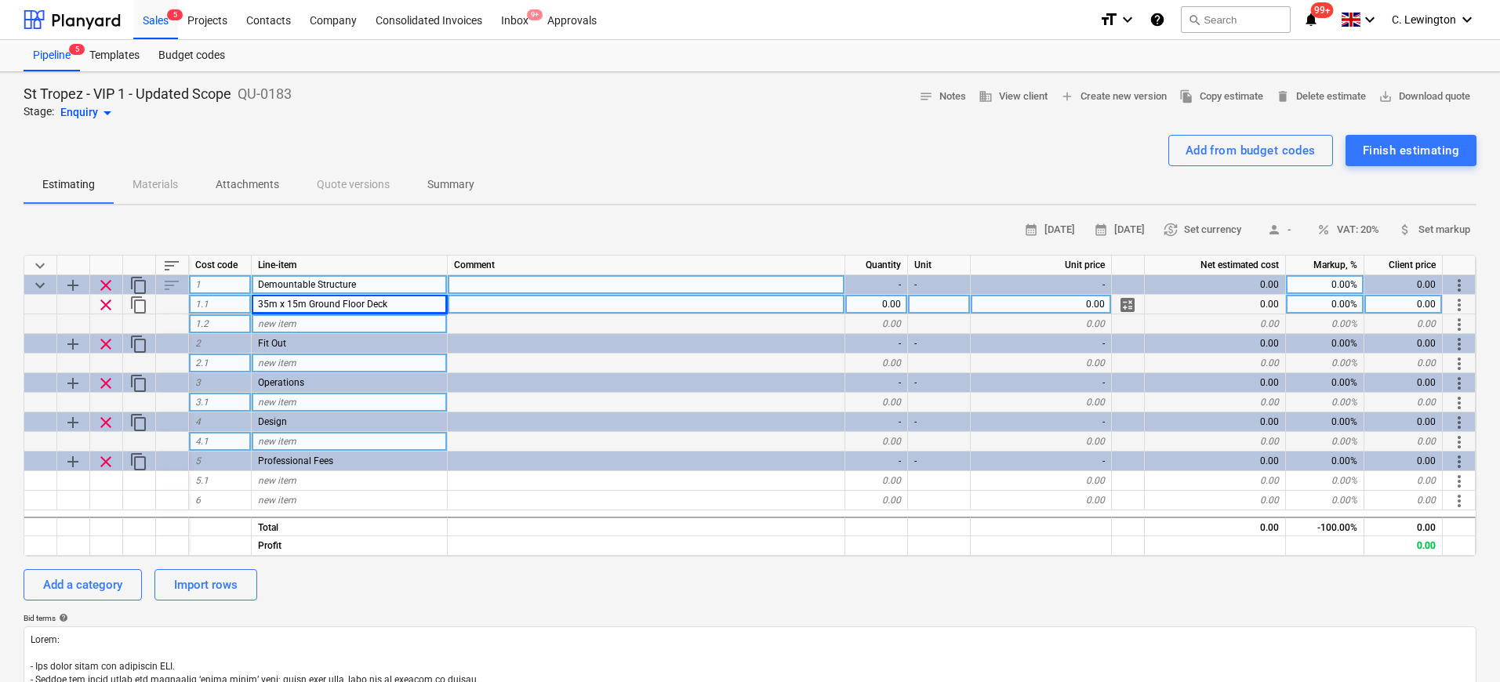
click at [346, 324] on div "new item" at bounding box center [350, 324] width 196 height 20
type input "30m x 10m Mezzanine Structure"
type textarea "x"
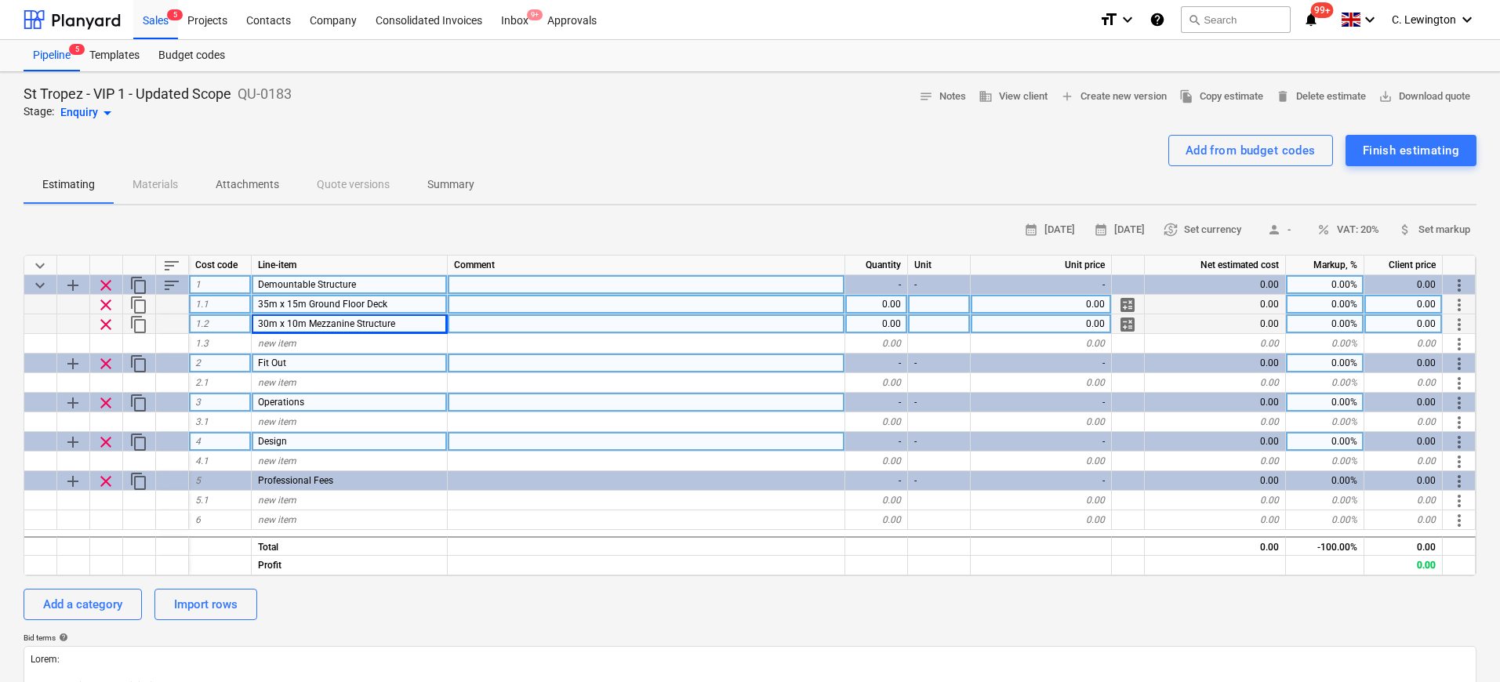
click at [666, 218] on div "calendar_month 11 Aug 2025 calendar_month 25 Aug 2025 currency_exchange Set cur…" at bounding box center [750, 230] width 1453 height 24
click at [362, 342] on div "new item" at bounding box center [350, 344] width 196 height 20
type input "Tensile Roof"
type textarea "x"
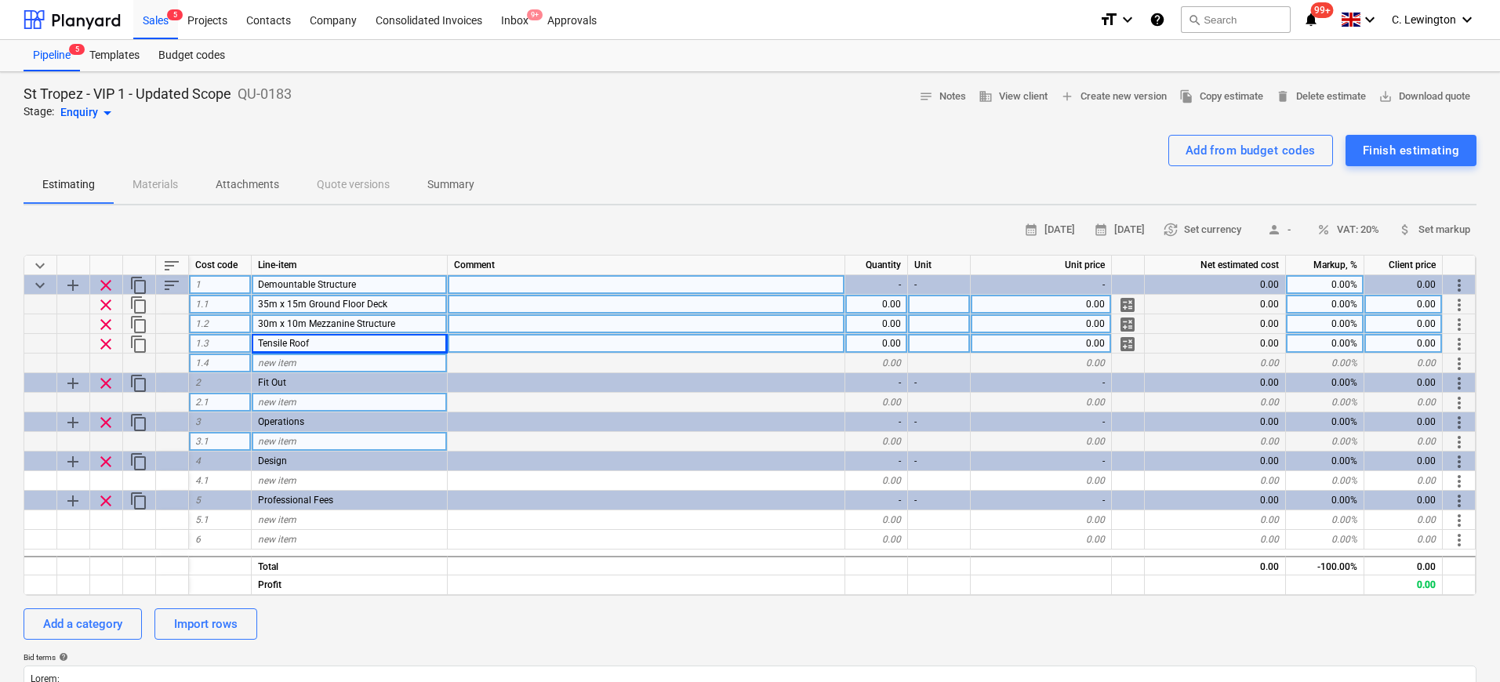
click at [326, 361] on div "new item" at bounding box center [350, 364] width 196 height 20
type input "Tensile Roof Framework"
type textarea "x"
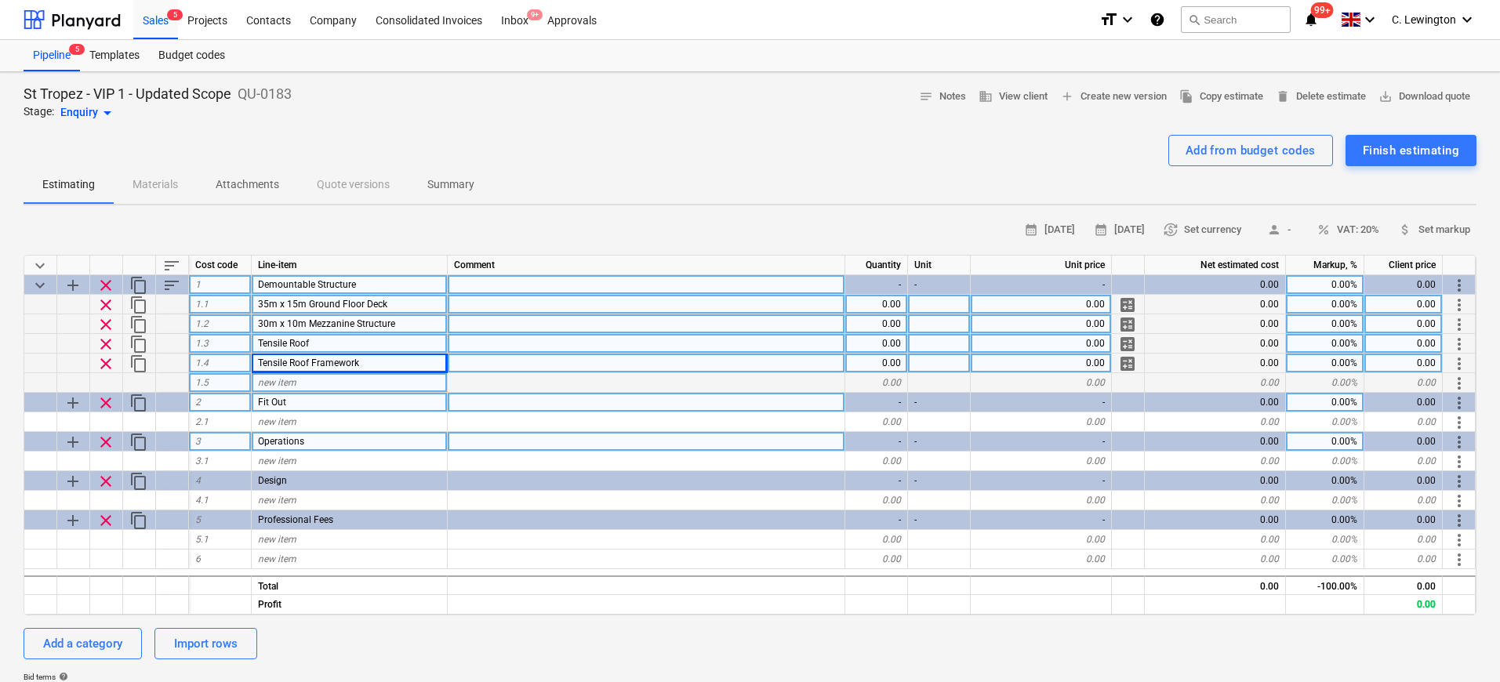
click at [299, 383] on div "new item" at bounding box center [350, 383] width 196 height 20
type input "Composite Cladding"
type textarea "x"
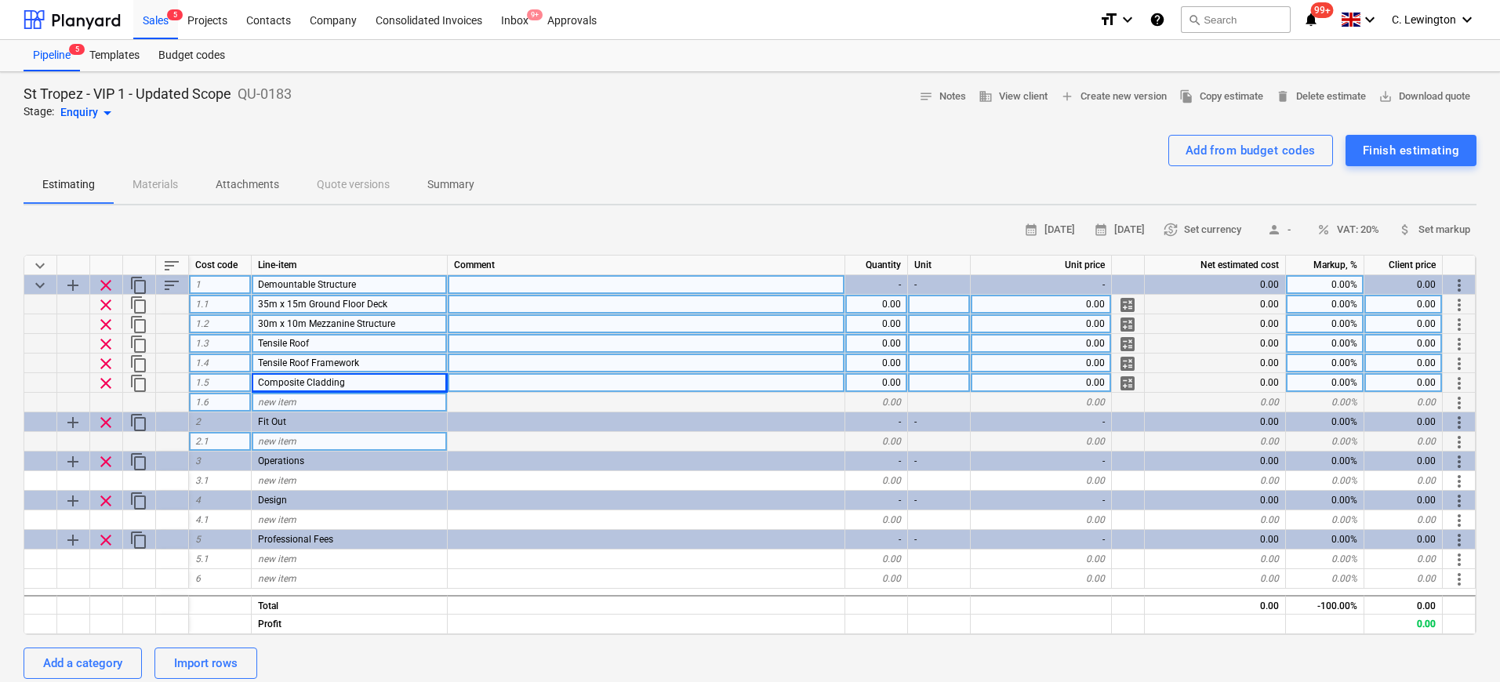
click at [288, 405] on span "new item" at bounding box center [277, 402] width 38 height 11
type input "Waterproof Membrane"
type textarea "x"
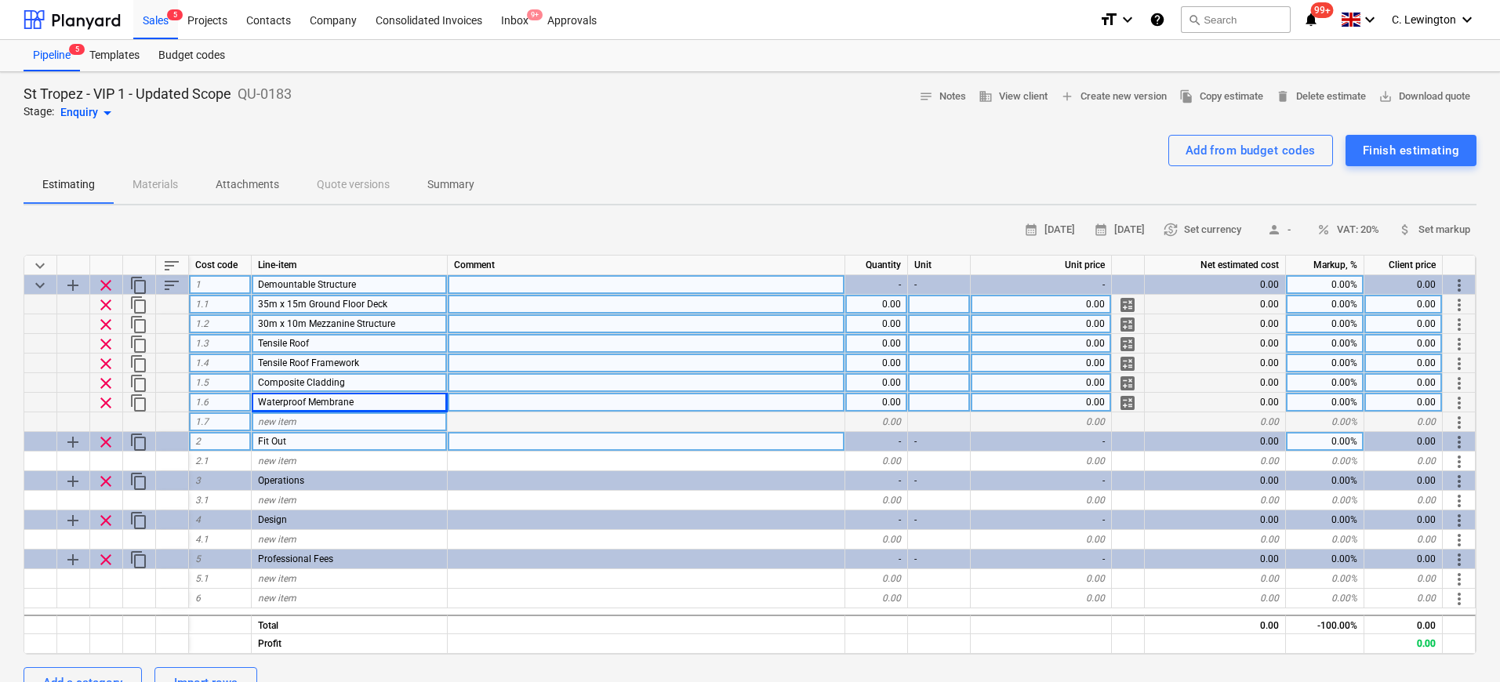
click at [343, 418] on div "new item" at bounding box center [350, 422] width 196 height 20
type input "S"
type input "2.5m x 2.5m Room"
type textarea "x"
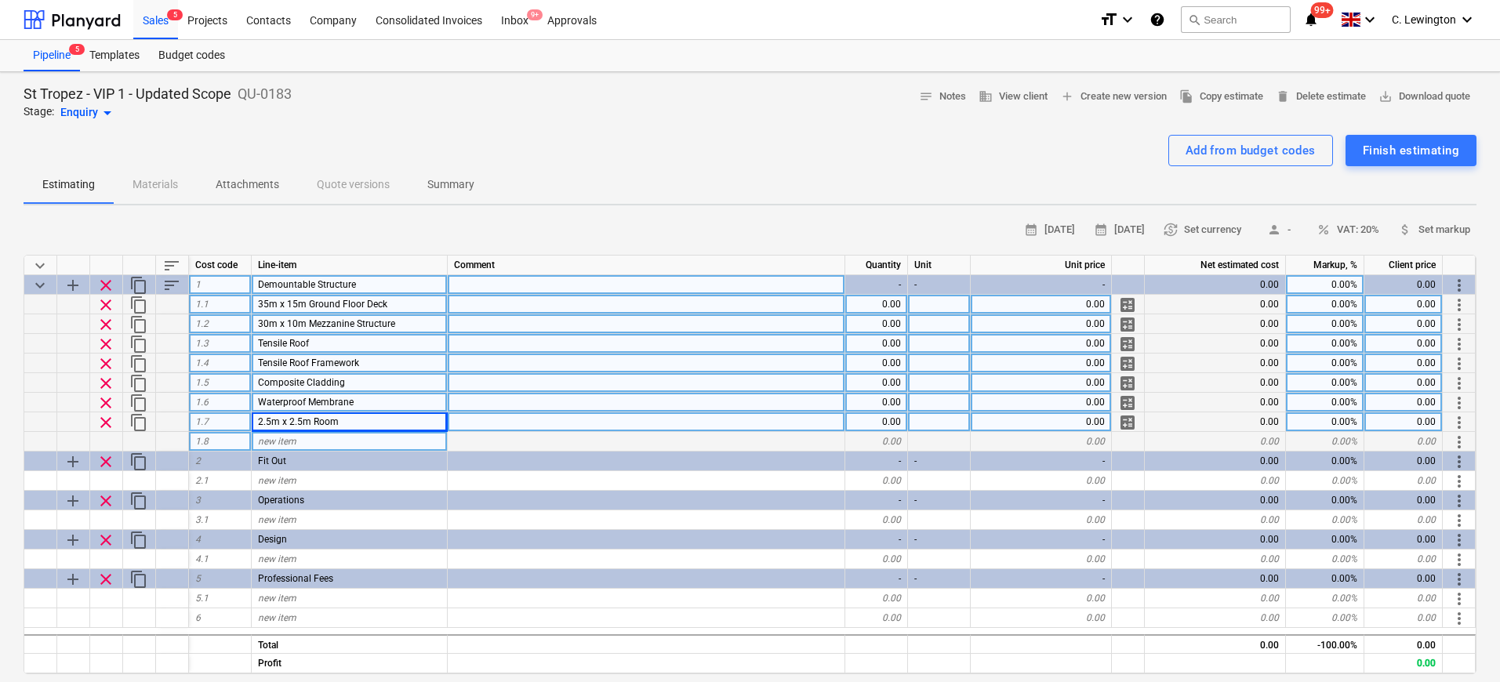
click at [386, 439] on div "new item" at bounding box center [350, 442] width 196 height 20
type input "Decking (1st Floor)"
type textarea "x"
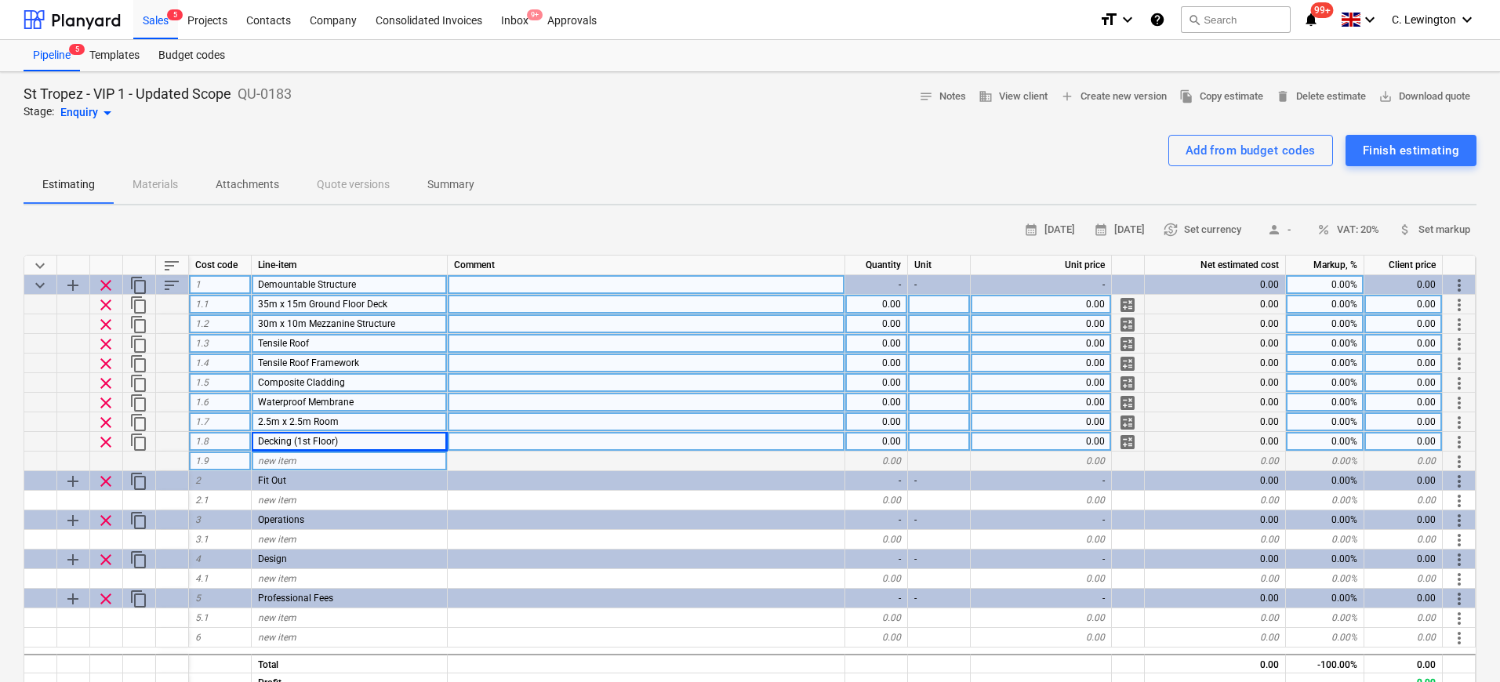
click at [342, 458] on div "new item" at bounding box center [350, 462] width 196 height 20
type input "Staircase"
type textarea "x"
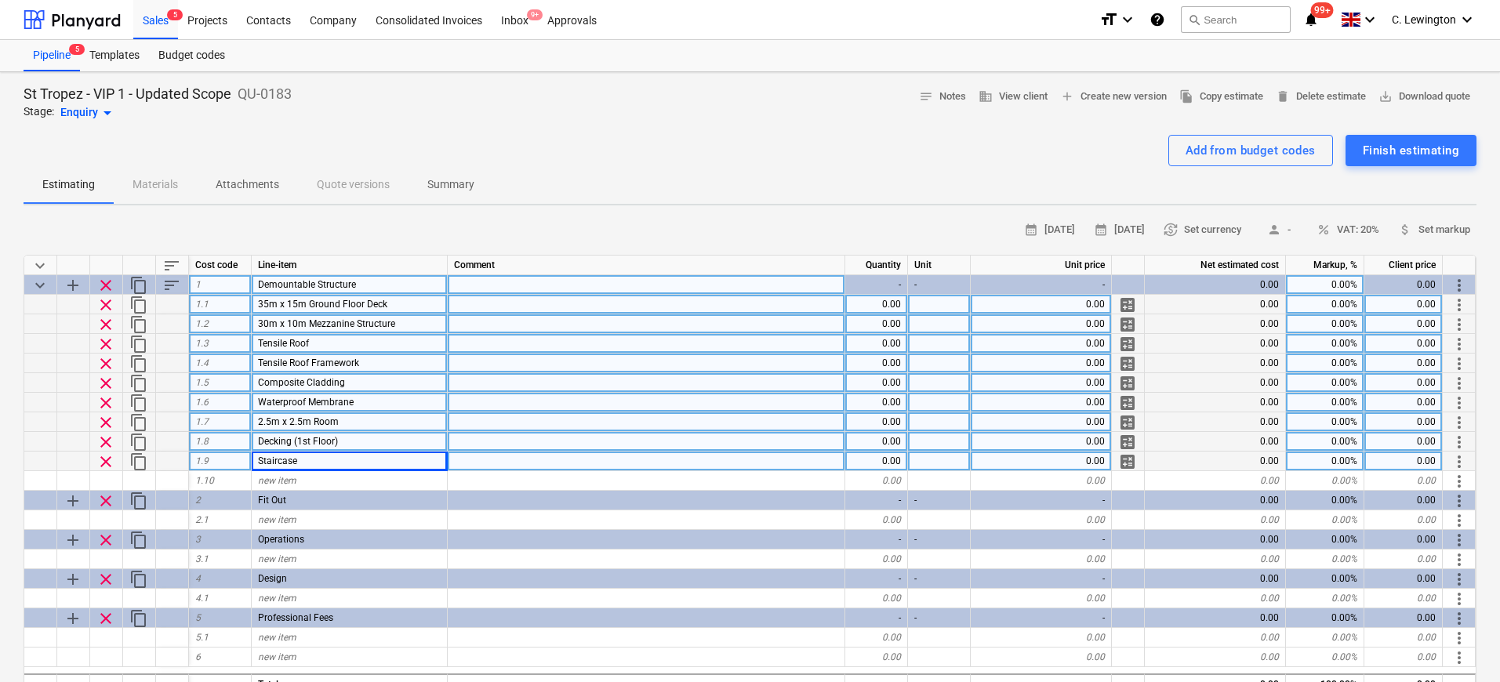
click at [888, 462] on div "0.00" at bounding box center [876, 462] width 63 height 20
type input "2"
type textarea "x"
type input "Unit"
type textarea "x"
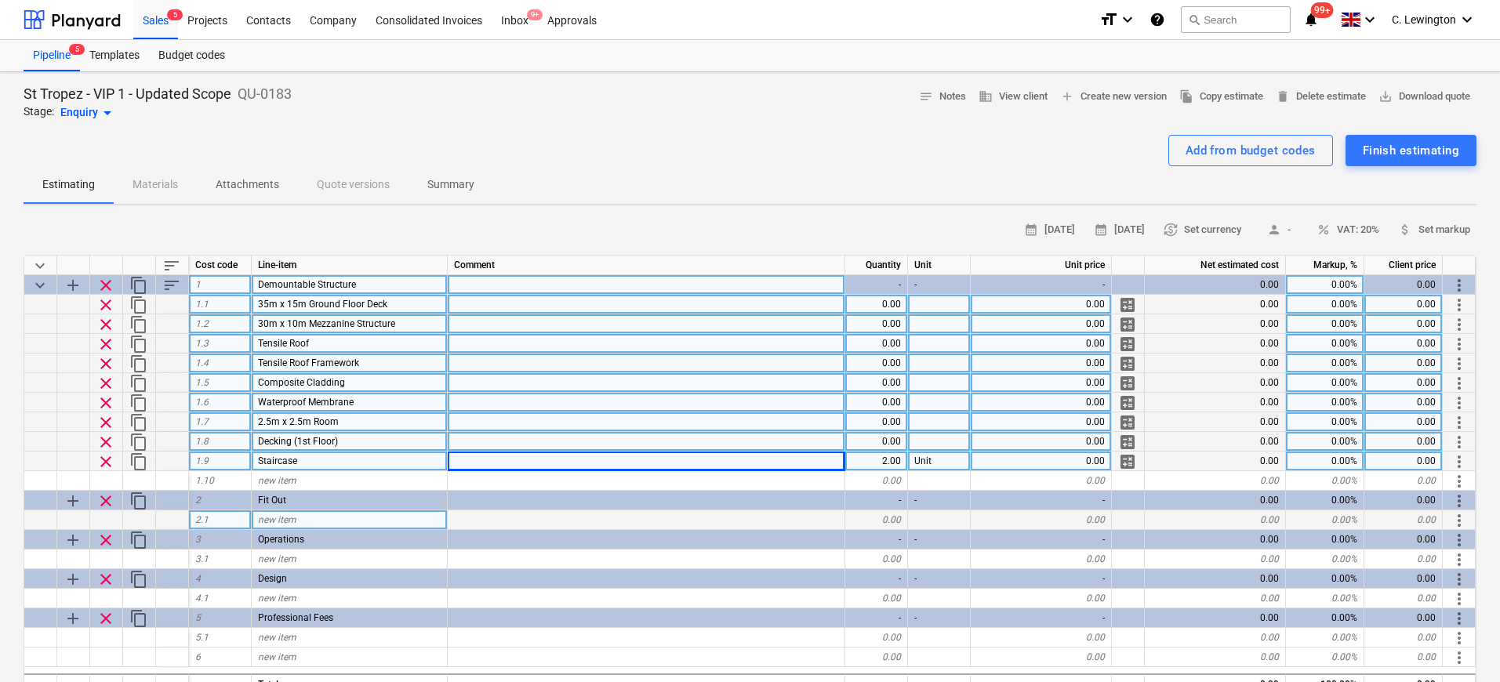
click at [322, 517] on div "new item" at bounding box center [350, 520] width 196 height 20
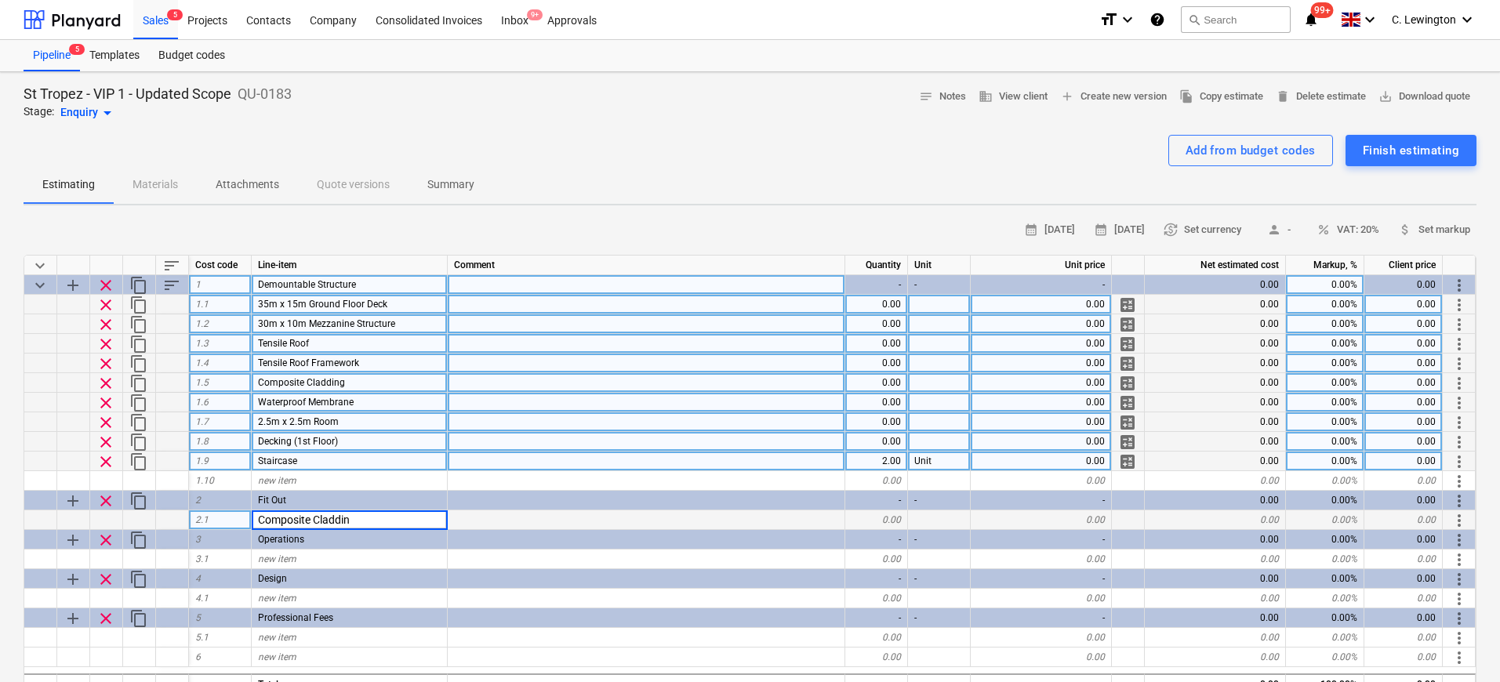
type input "Composite Cladding"
type textarea "x"
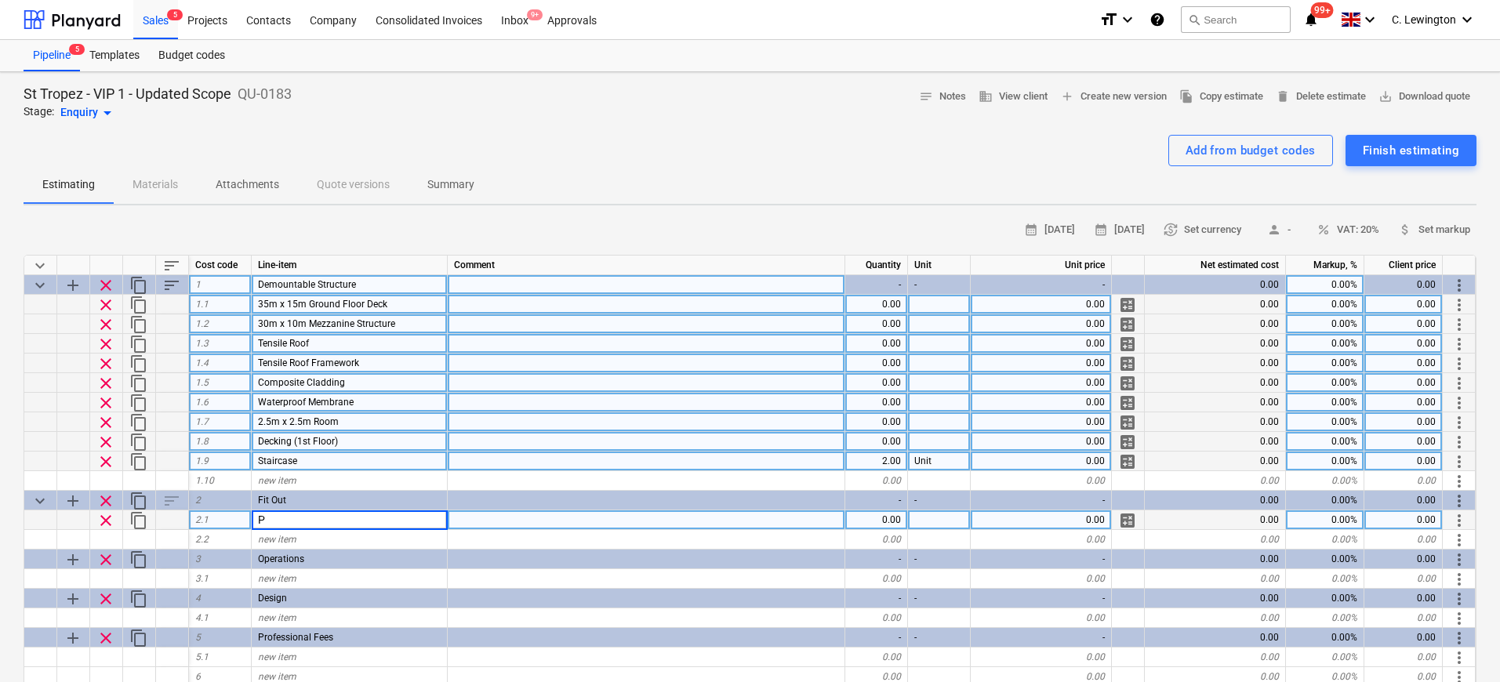
type input "Composite Cladding"
click at [298, 485] on div "new item" at bounding box center [350, 481] width 196 height 20
type input "Ground Floor W/C - Structural Walls"
type textarea "x"
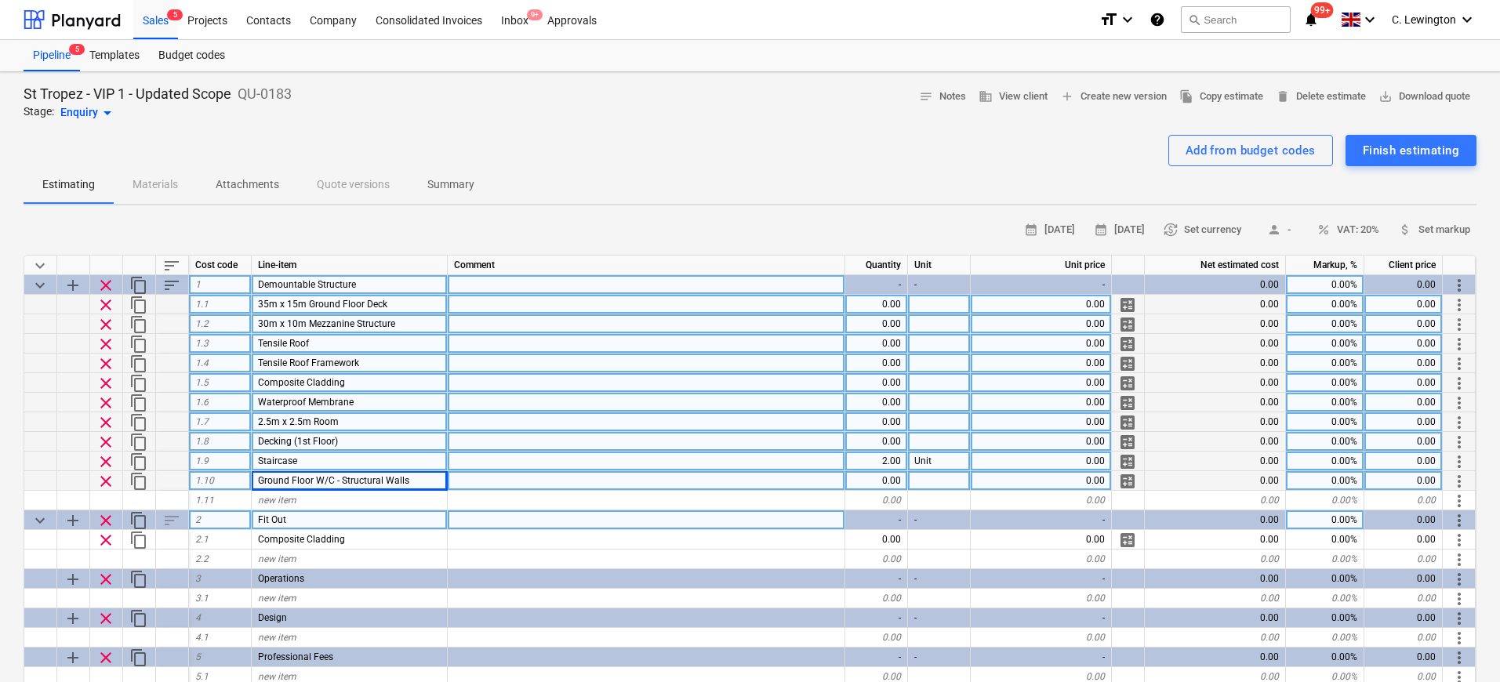
click at [328, 478] on span "Ground Floor W/C - Structural Walls" at bounding box center [333, 480] width 151 height 11
click at [334, 479] on input "Ground Floor W/C - Structural Walls" at bounding box center [349, 480] width 195 height 19
drag, startPoint x: 344, startPoint y: 479, endPoint x: 324, endPoint y: 479, distance: 20.4
click at [324, 479] on input "Ground Floor W/C - Structural Walls" at bounding box center [349, 480] width 195 height 19
type input "Ground Floor Rooms - Walls only"
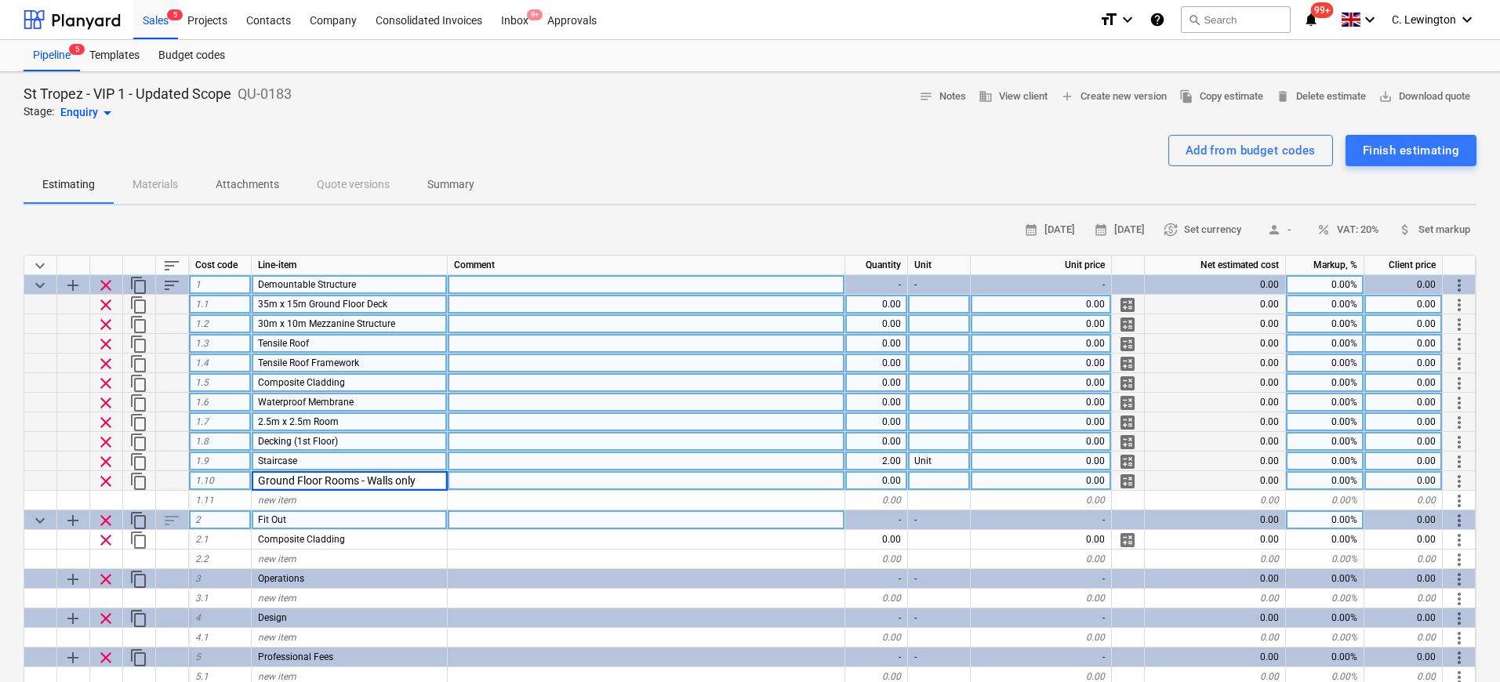
type textarea "x"
click at [321, 417] on span "2.5m x 2.5m Room" at bounding box center [298, 421] width 81 height 11
type input "1st Floor Rooms - Walls only"
click at [1454, 419] on span "more_vert" at bounding box center [1459, 422] width 19 height 19
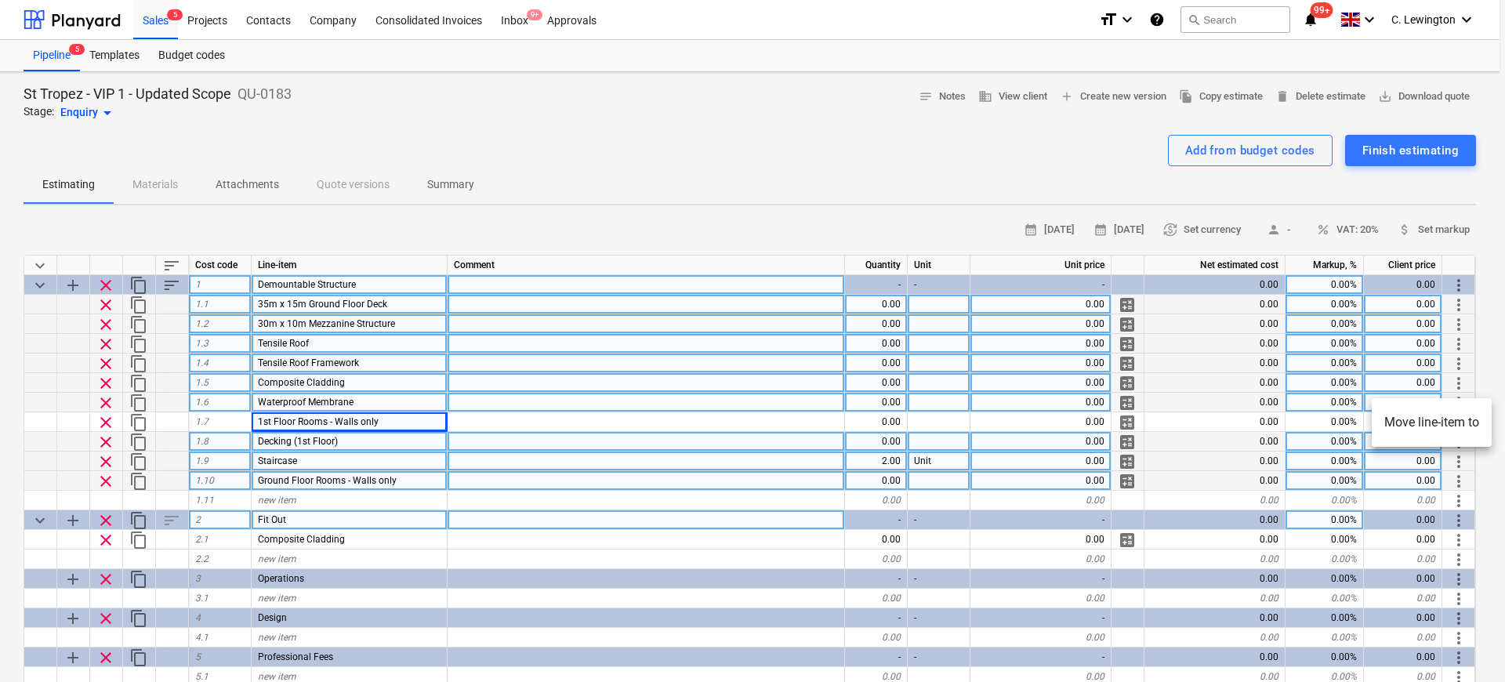
click at [1424, 420] on li "Move line-item to" at bounding box center [1432, 423] width 120 height 36
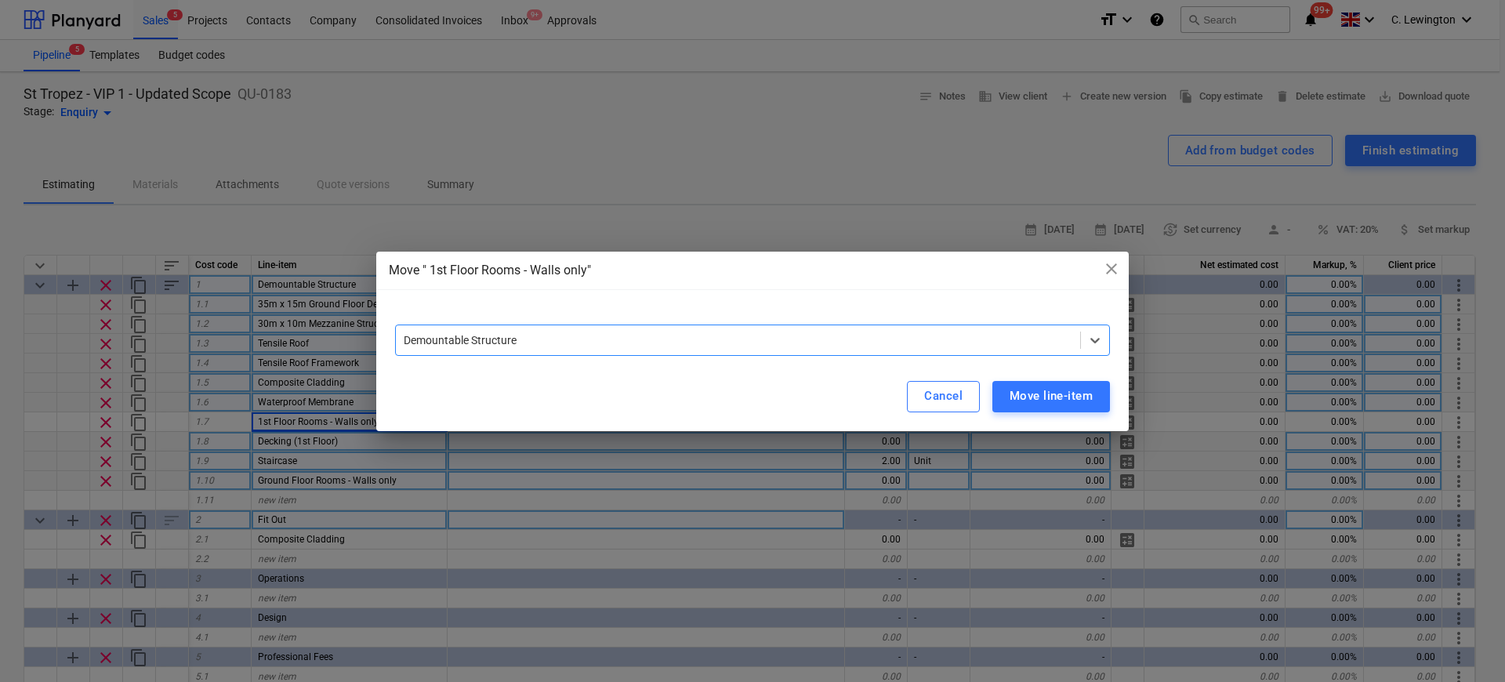
click at [1078, 343] on div "Demountable Structure" at bounding box center [738, 340] width 684 height 22
click at [1063, 405] on div "Move line-item" at bounding box center [1051, 396] width 83 height 20
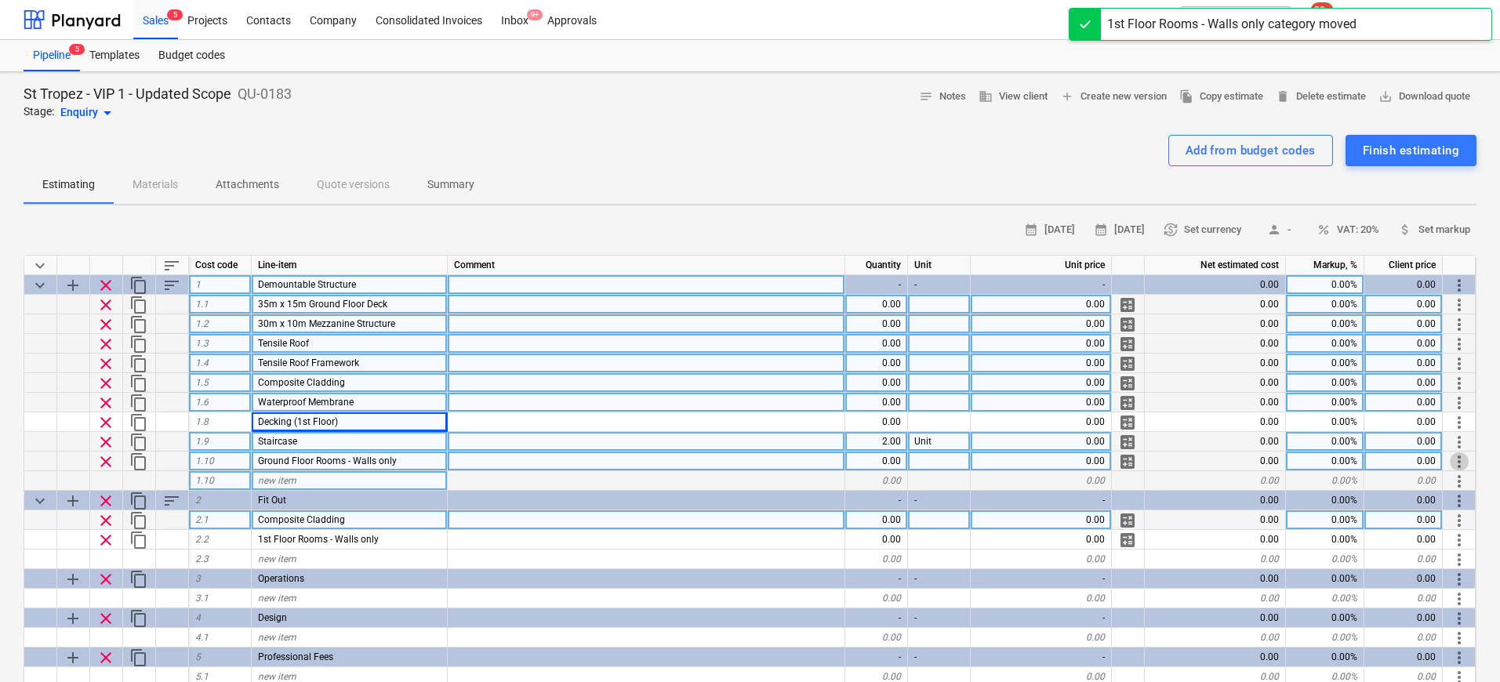
click at [1462, 461] on span "more_vert" at bounding box center [1459, 461] width 19 height 19
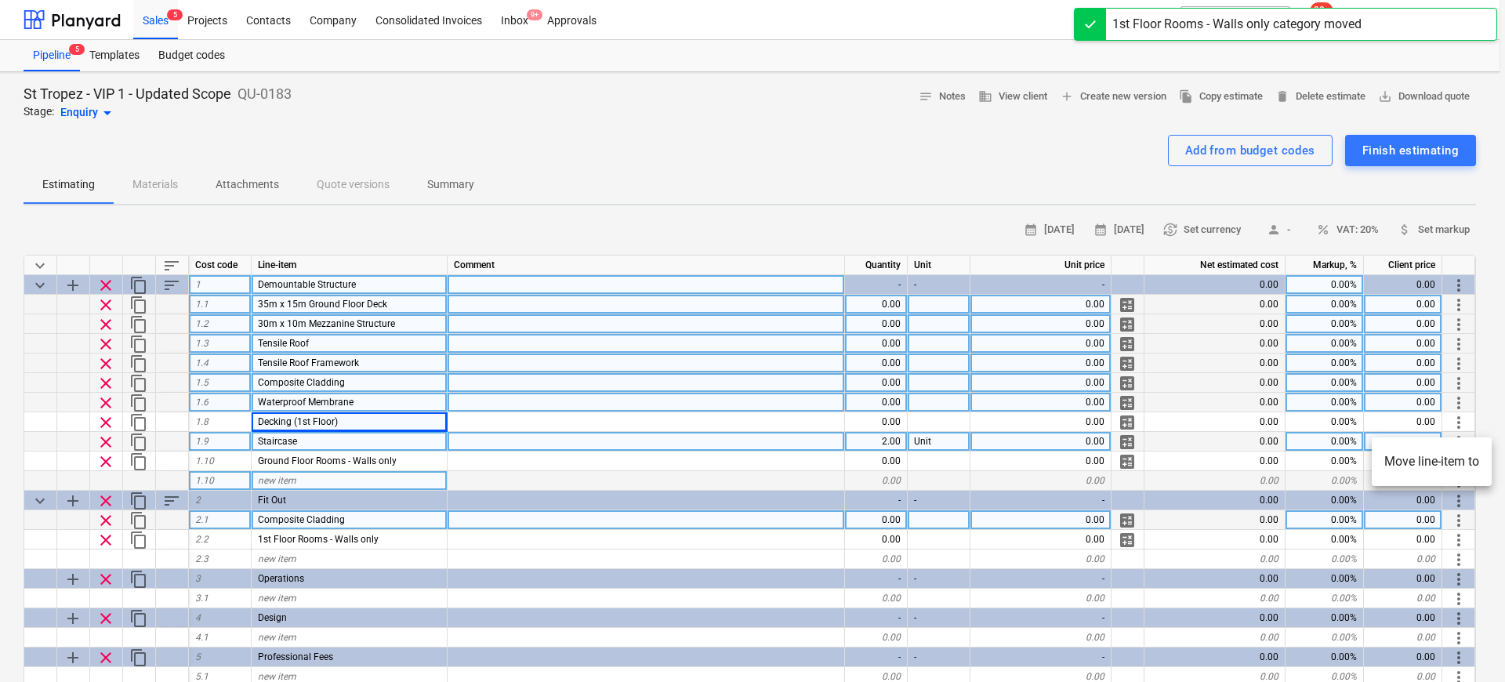
click at [1410, 463] on li "Move line-item to" at bounding box center [1432, 462] width 120 height 36
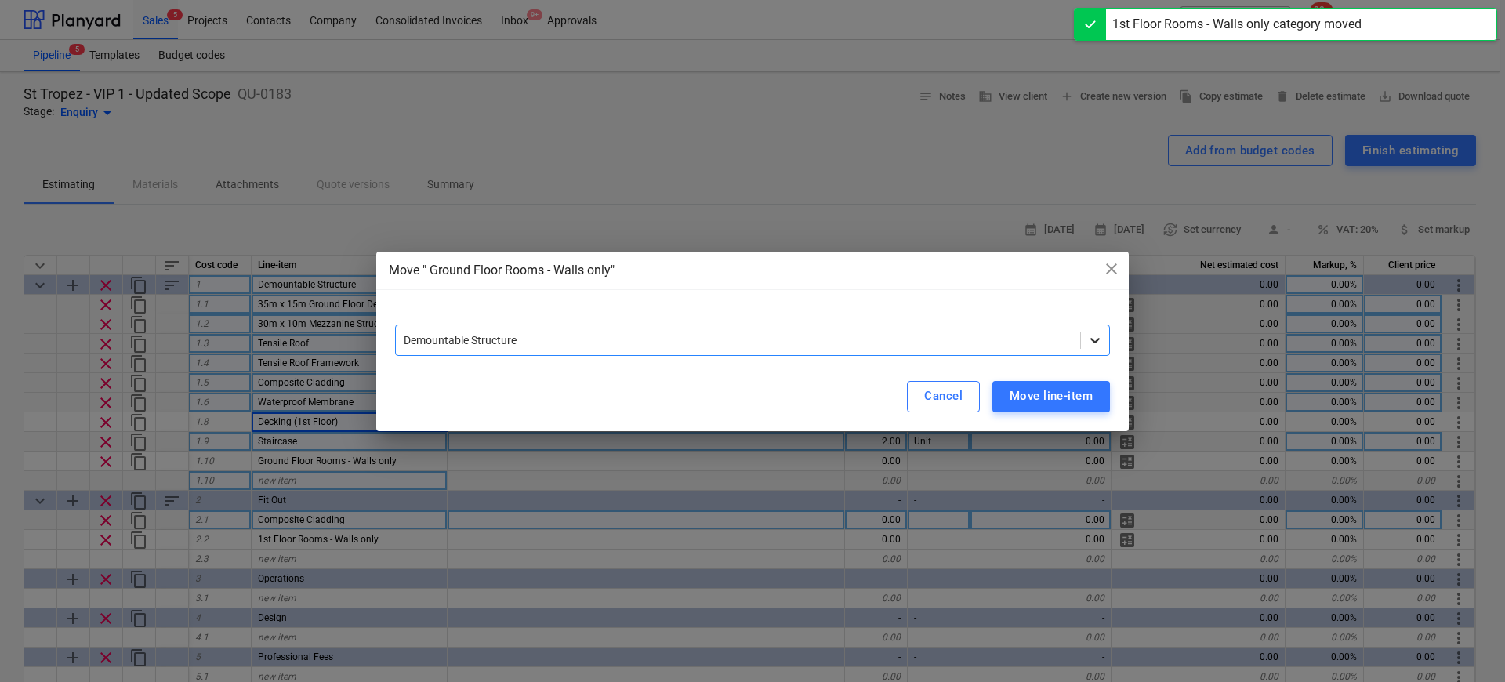
click at [1093, 343] on icon at bounding box center [1095, 340] width 16 height 16
click at [1064, 397] on div "Move line-item" at bounding box center [1051, 396] width 83 height 20
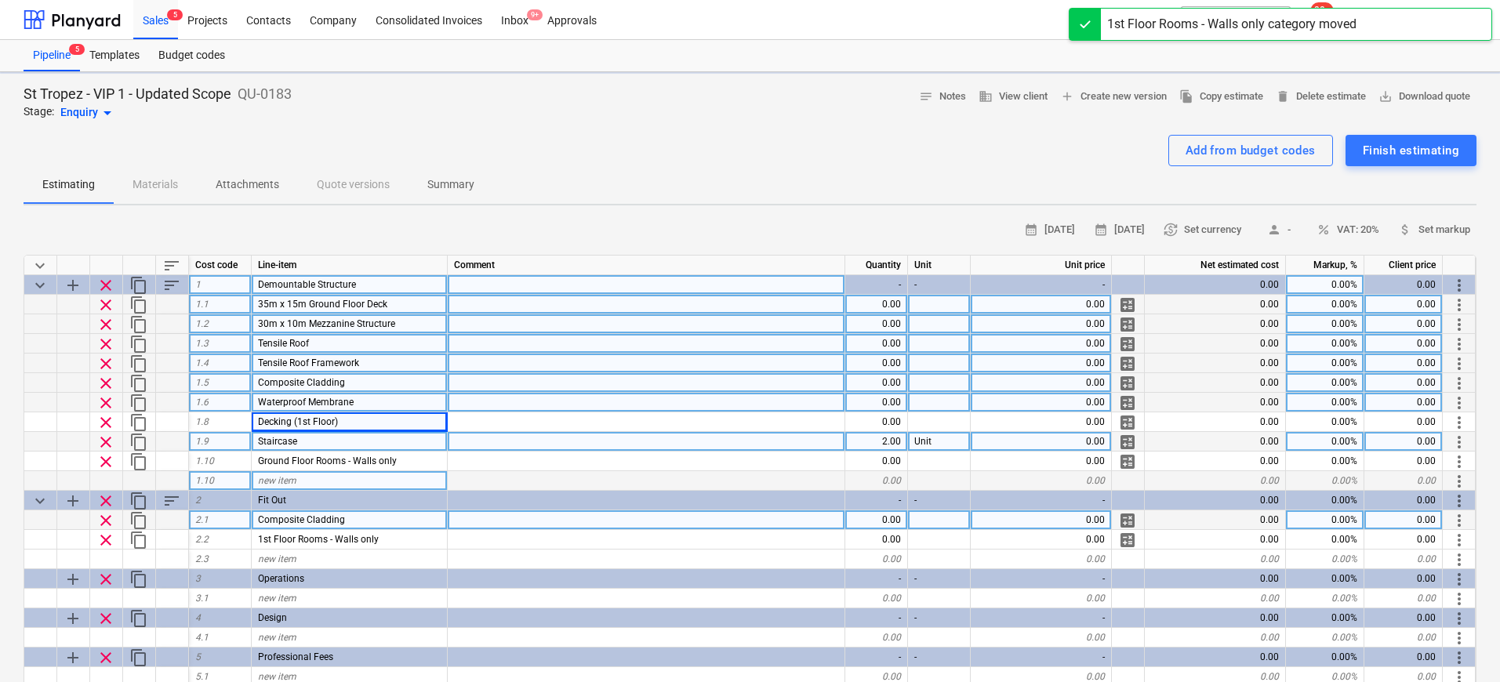
type textarea "x"
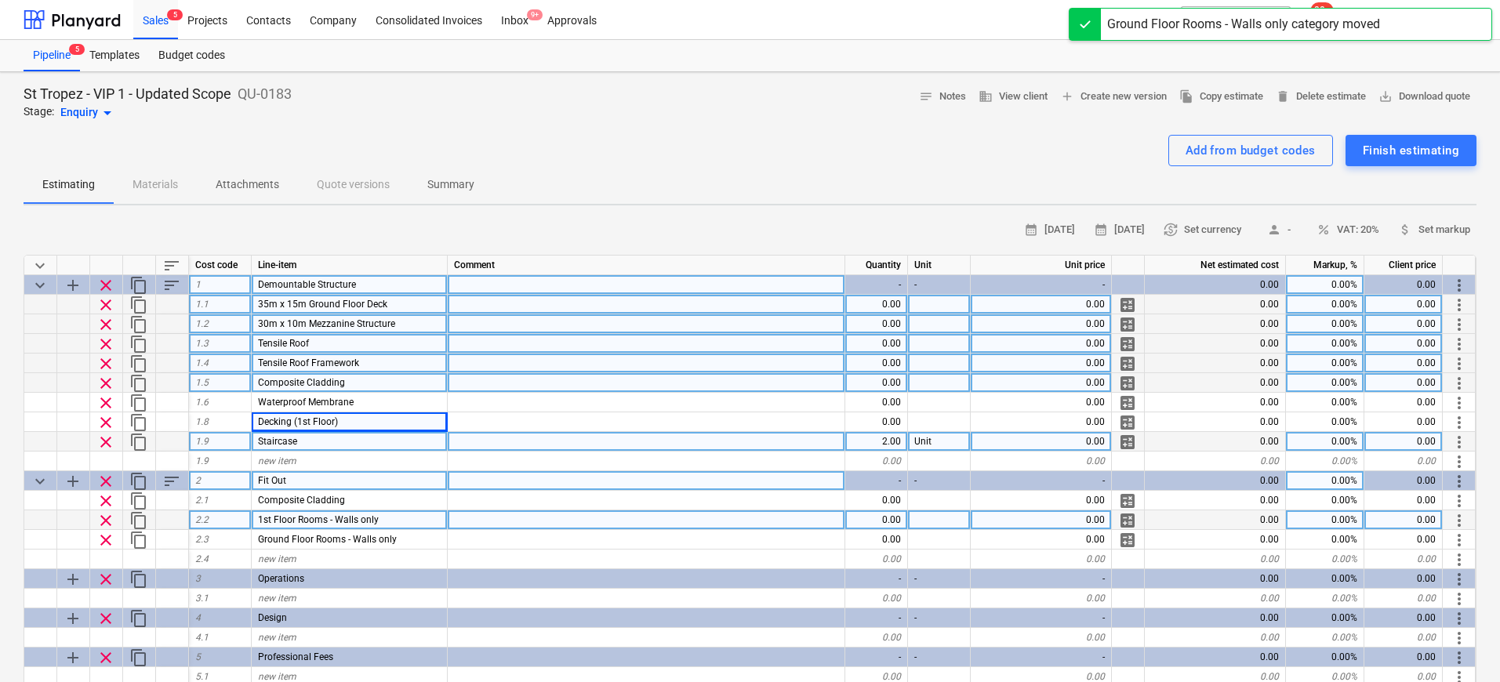
click at [380, 390] on div "Composite Cladding" at bounding box center [350, 383] width 196 height 20
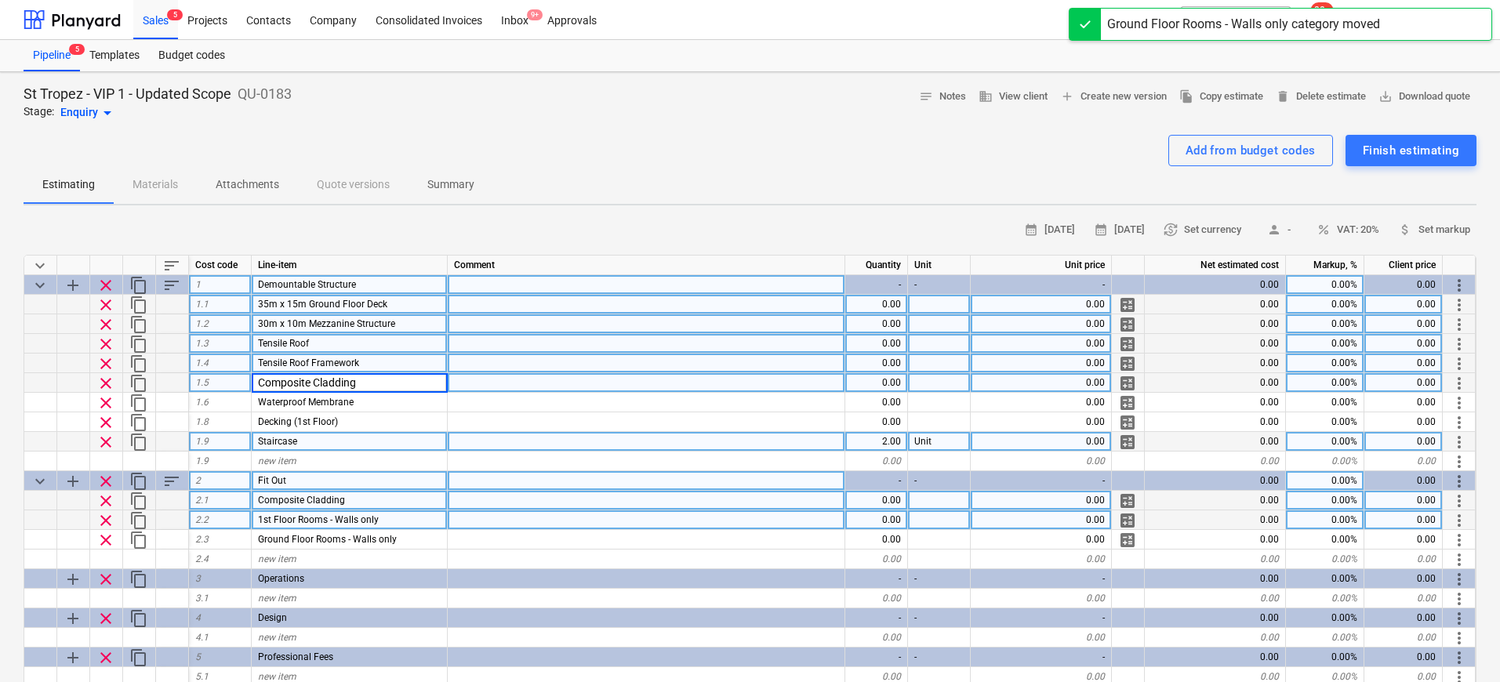
click at [403, 504] on div "Composite Cladding" at bounding box center [350, 501] width 196 height 20
click at [418, 504] on input "Composite Cladding" at bounding box center [349, 500] width 195 height 19
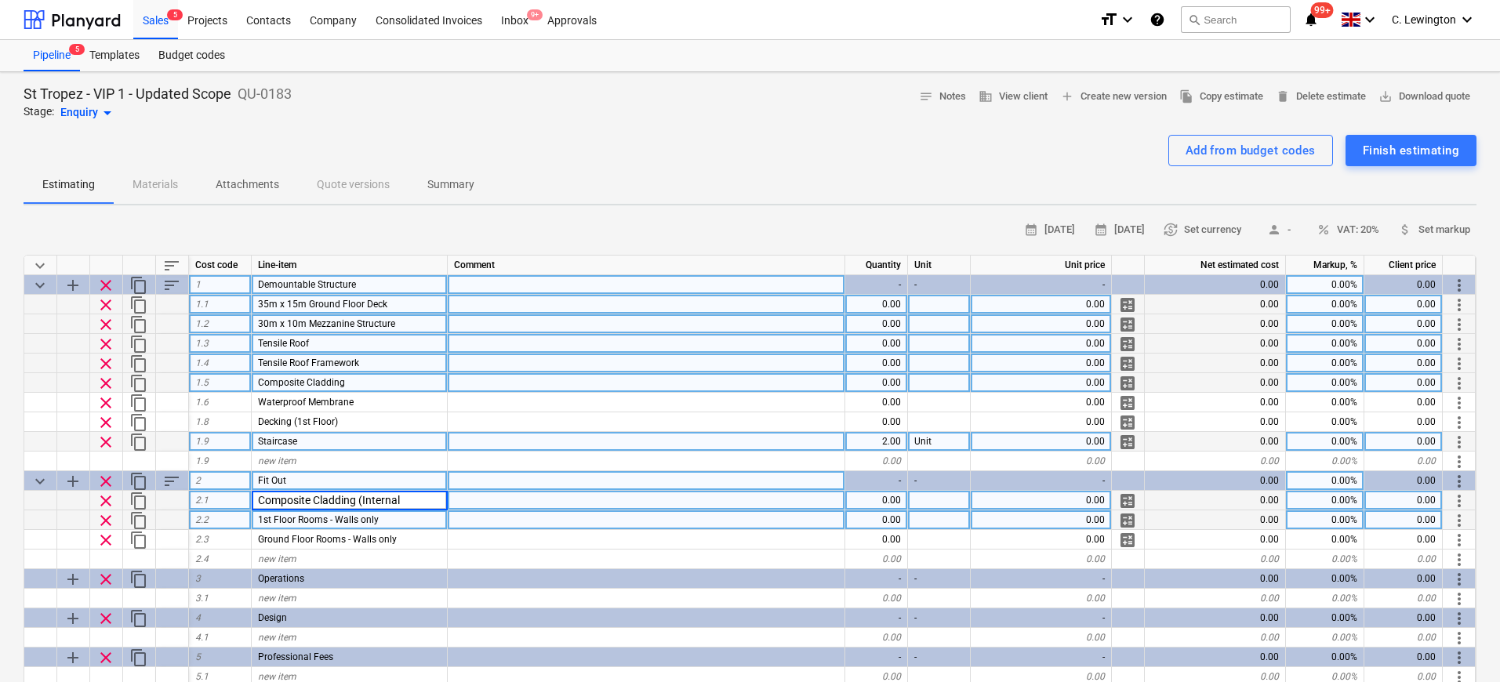
type input "Composite Cladding (Internal)"
type textarea "x"
click at [383, 383] on div "Composite Cladding" at bounding box center [350, 383] width 196 height 20
click at [398, 382] on input "Composite Cladding" at bounding box center [349, 382] width 195 height 19
type input "Composite Cladding (External)"
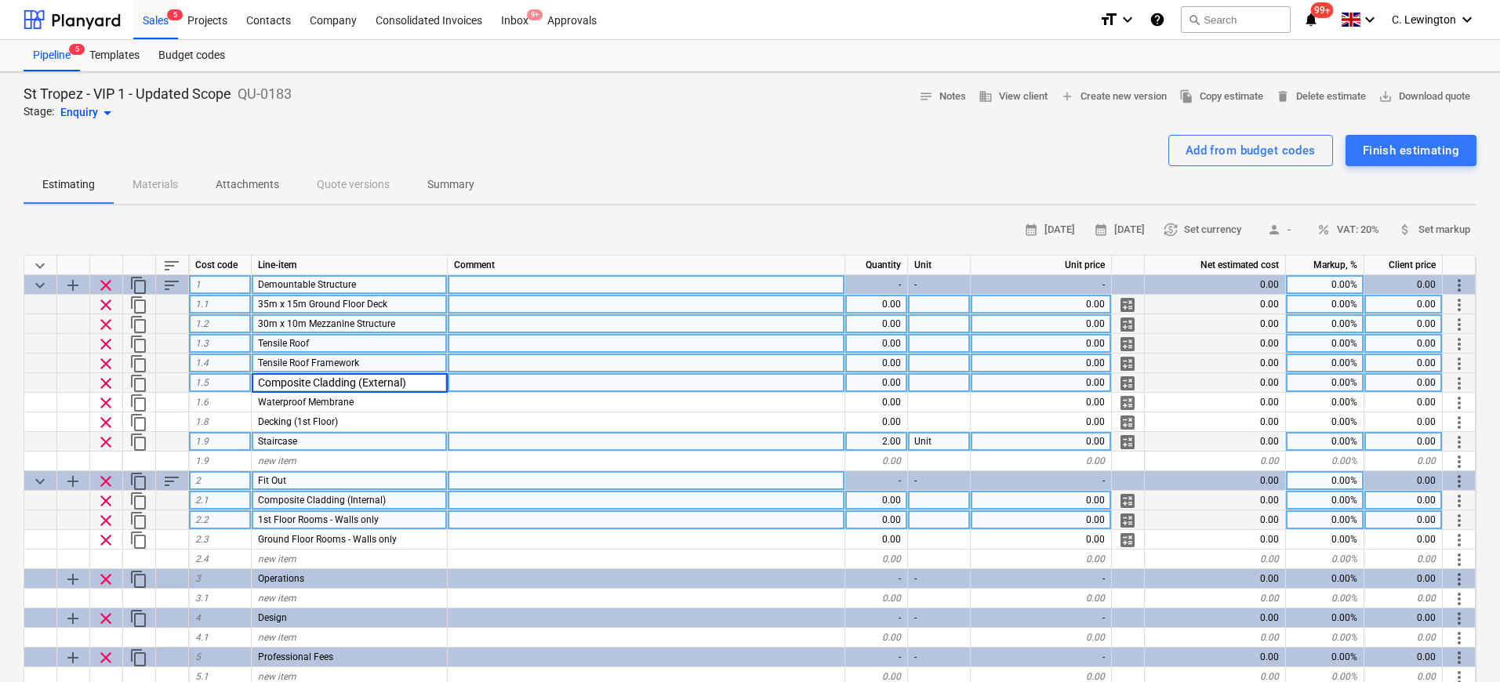
type textarea "x"
click at [313, 464] on div "new item" at bounding box center [350, 462] width 196 height 20
type input "Ramp"
type textarea "x"
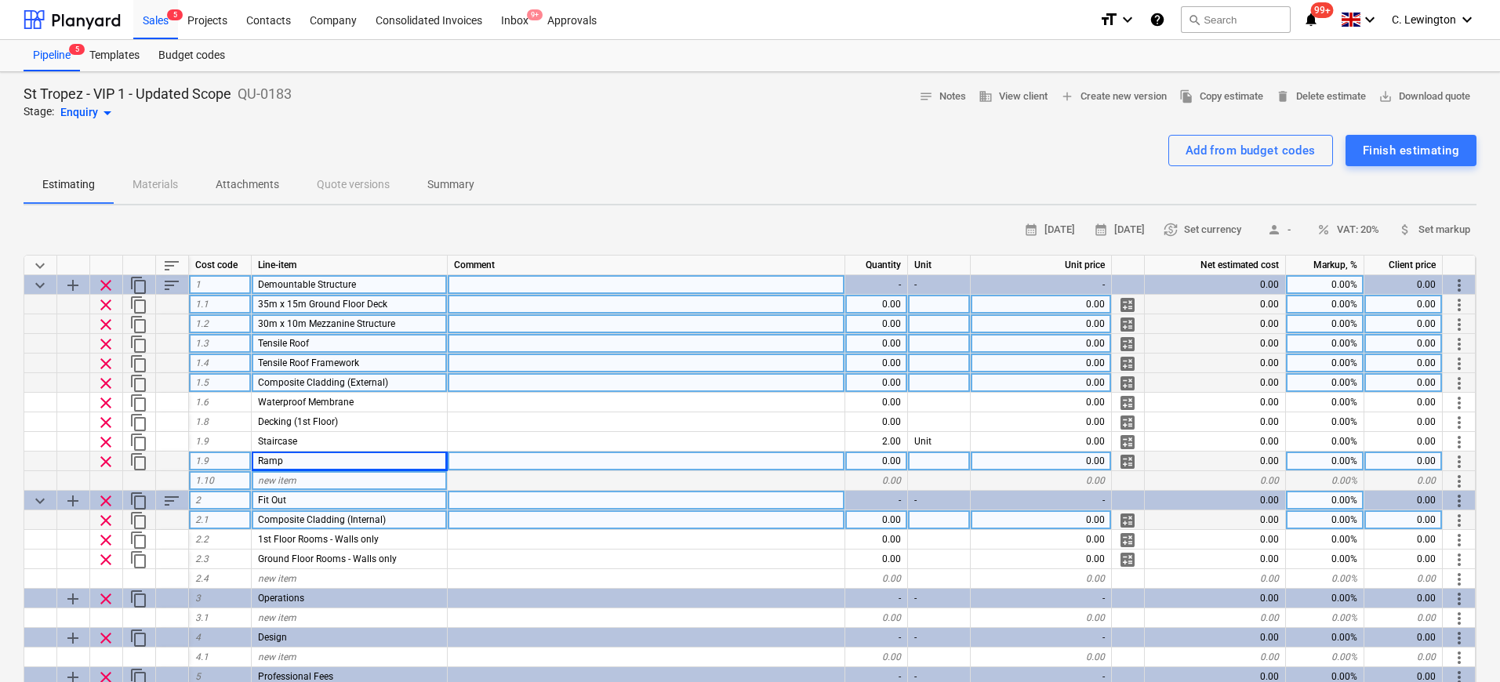
click at [400, 483] on div "new item" at bounding box center [350, 481] width 196 height 20
type input "Handrail & Step Removal - VIP 1"
type textarea "x"
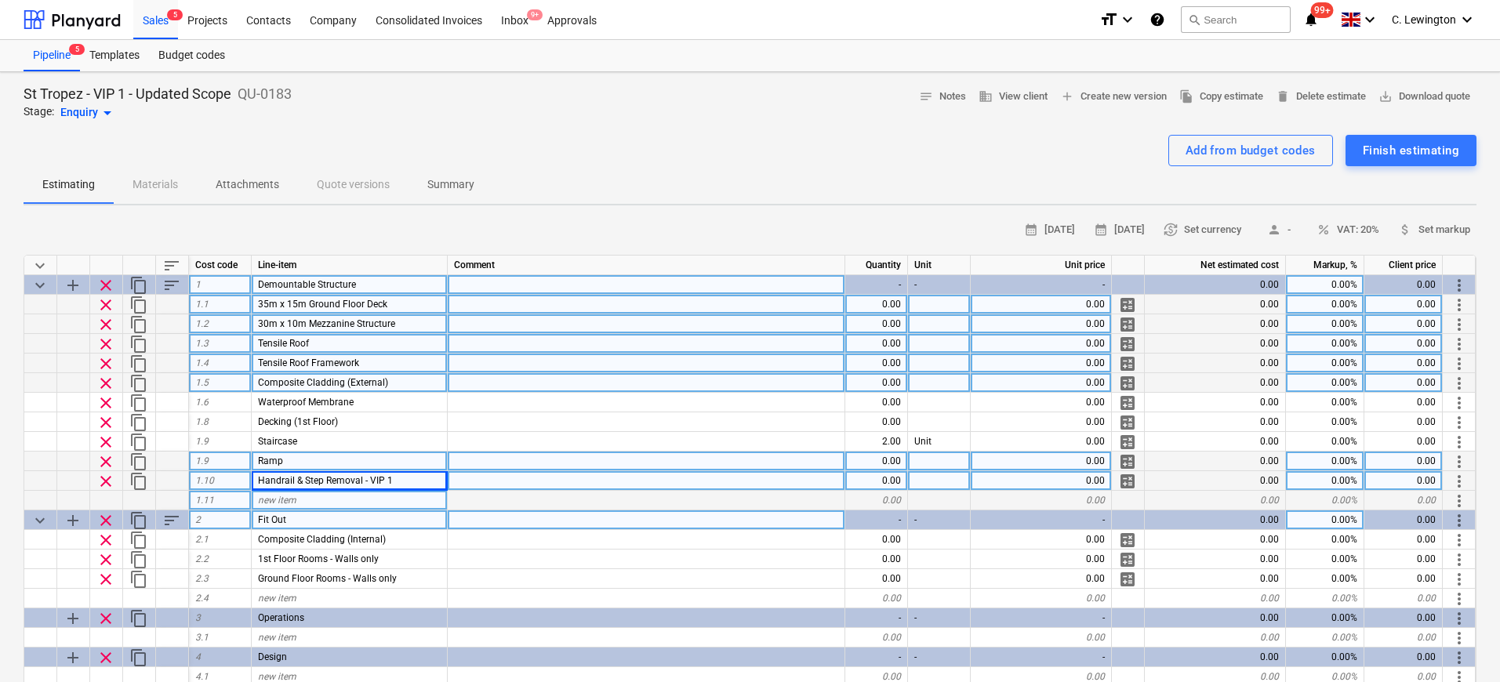
click at [640, 467] on div at bounding box center [647, 462] width 398 height 20
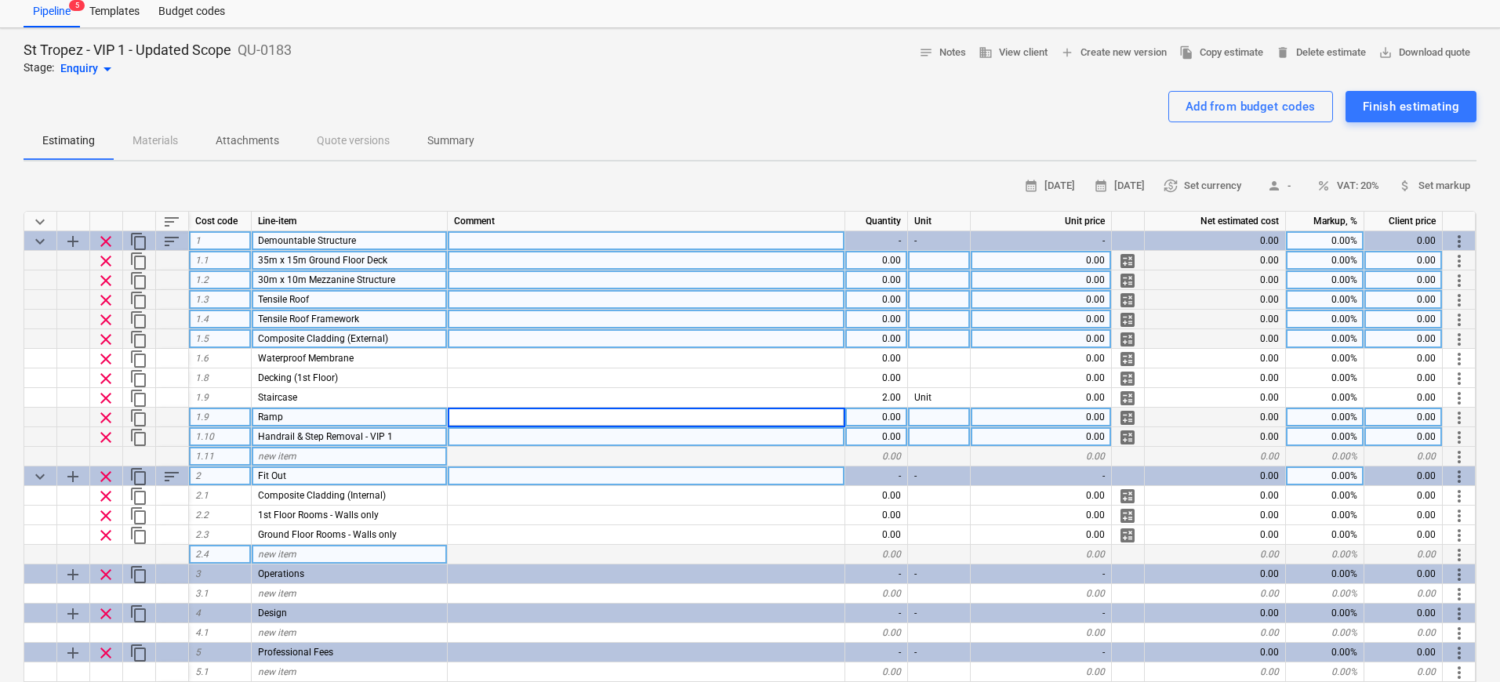
scroll to position [56, 0]
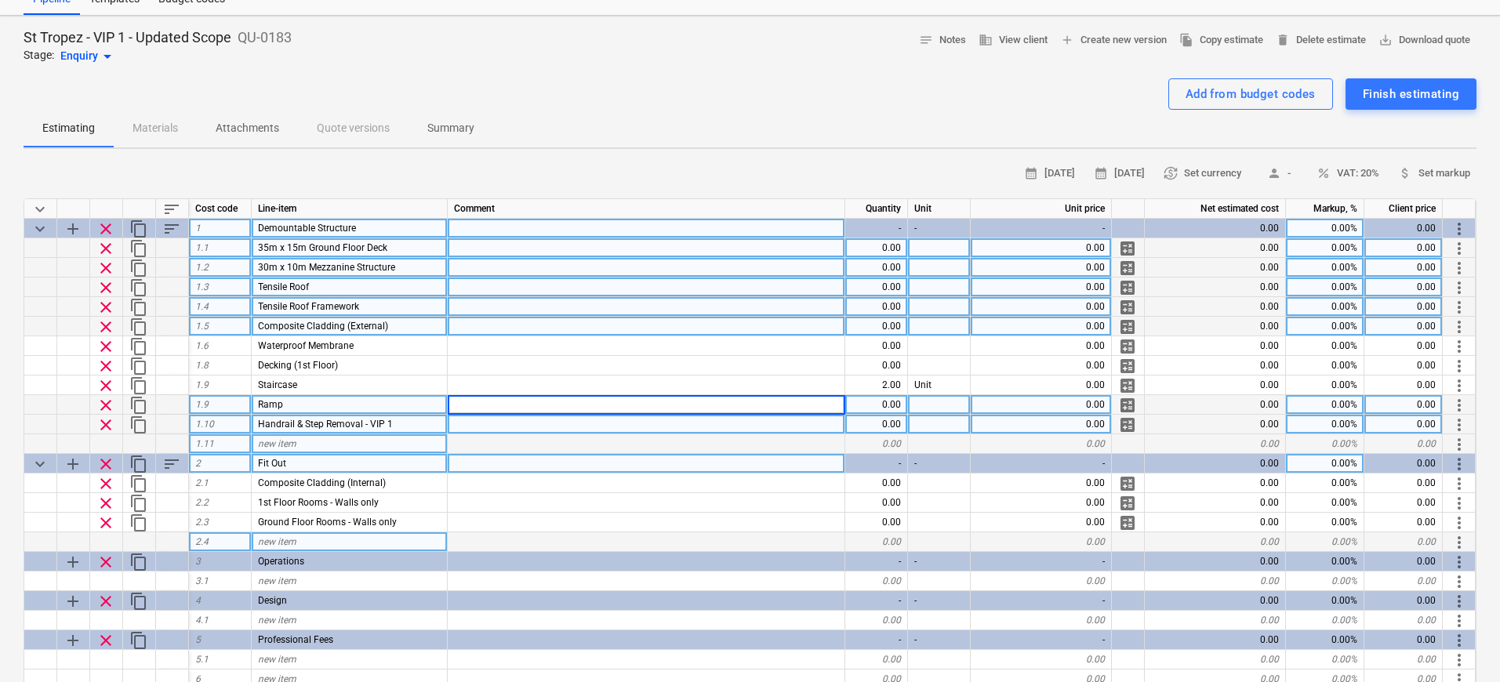
click at [323, 543] on div "new item" at bounding box center [350, 542] width 196 height 20
type input "Internal Door"
type textarea "x"
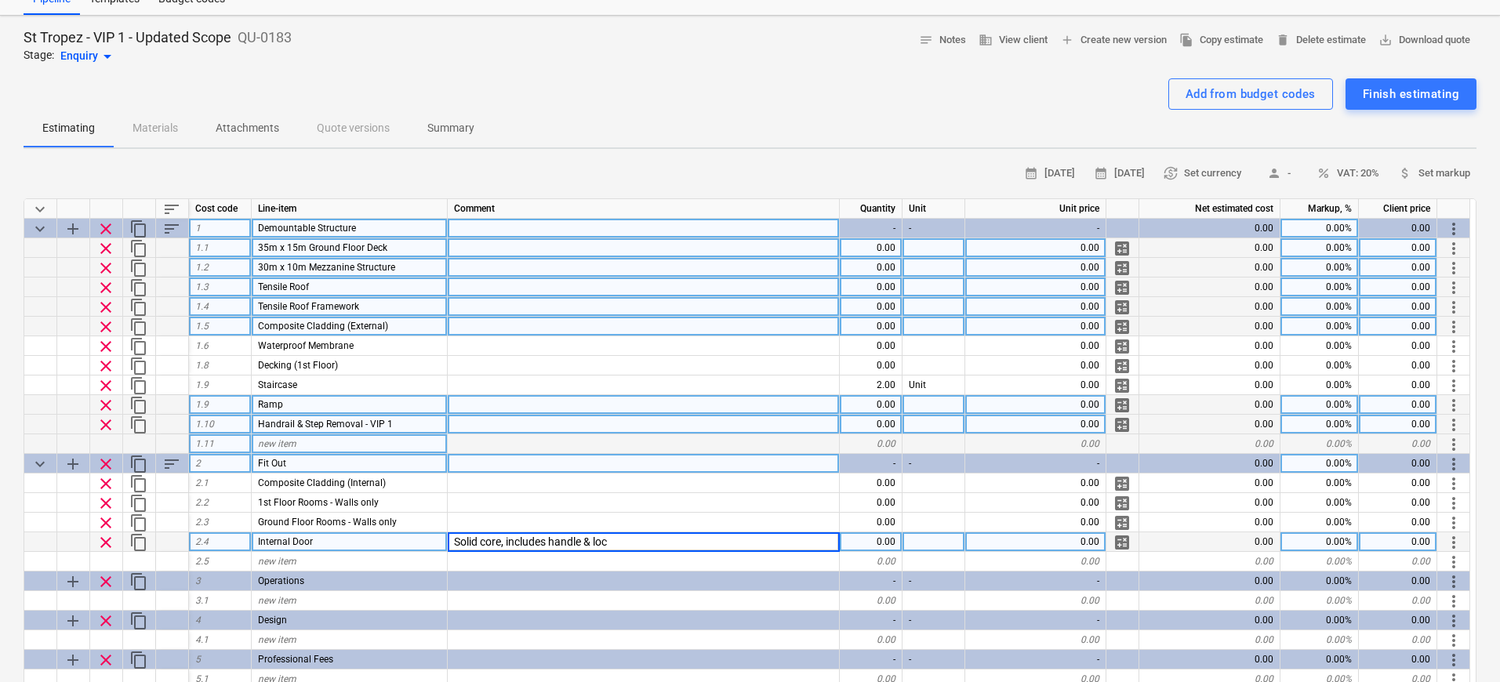
type input "Solid core, includes handle & lock"
type textarea "x"
type input "Unit"
type textarea "x"
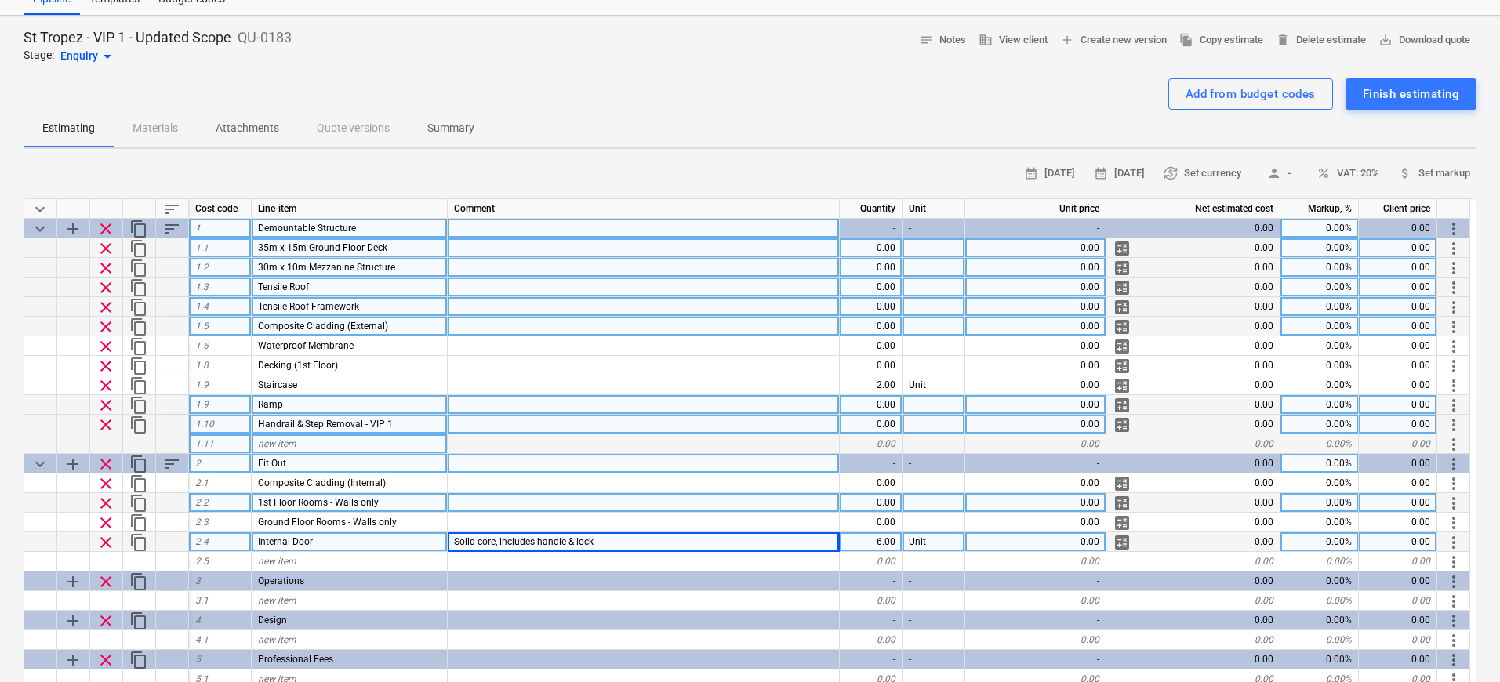
click at [507, 505] on div at bounding box center [644, 503] width 392 height 20
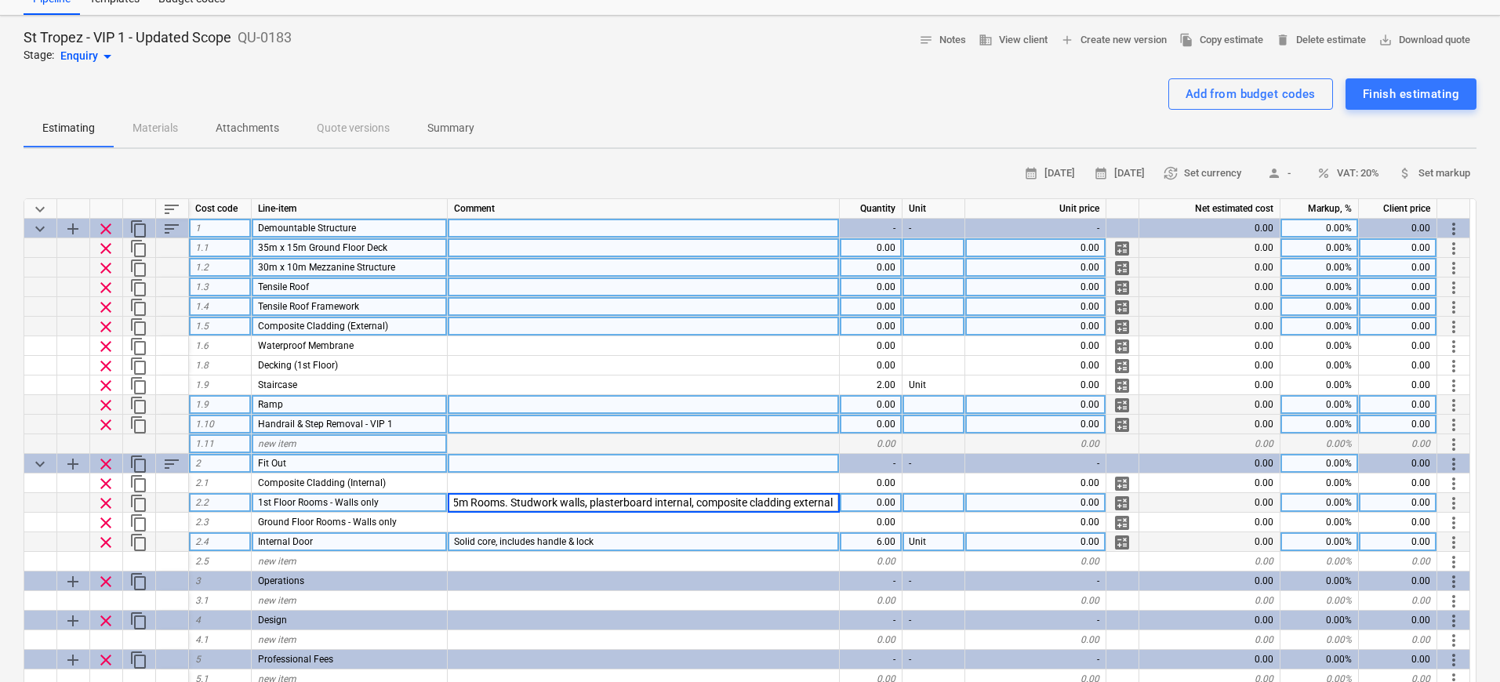
type input "Two x 2.5m x 2.5m Rooms. Studwork walls, plasterboard internal, composite cladd…"
type textarea "x"
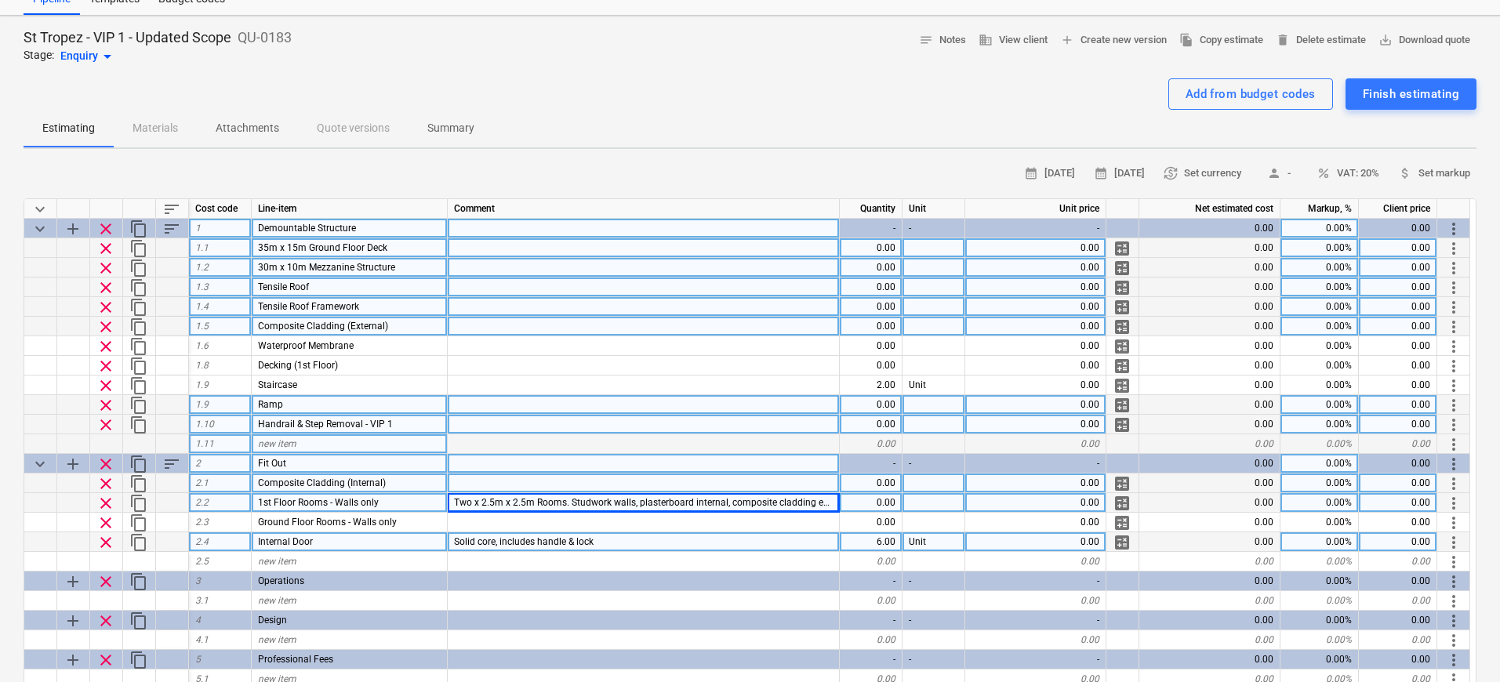
scroll to position [5, 0]
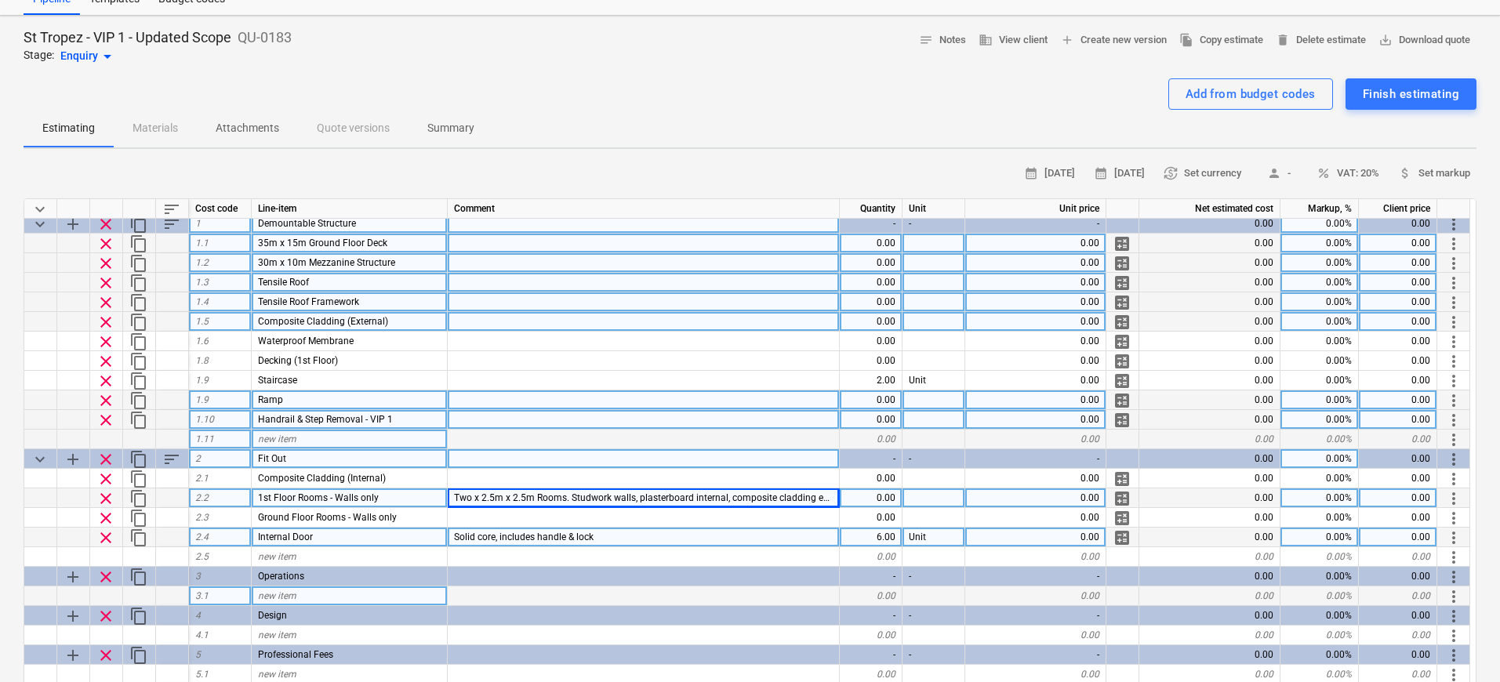
click at [326, 598] on div "new item" at bounding box center [350, 596] width 196 height 20
type input "Installation"
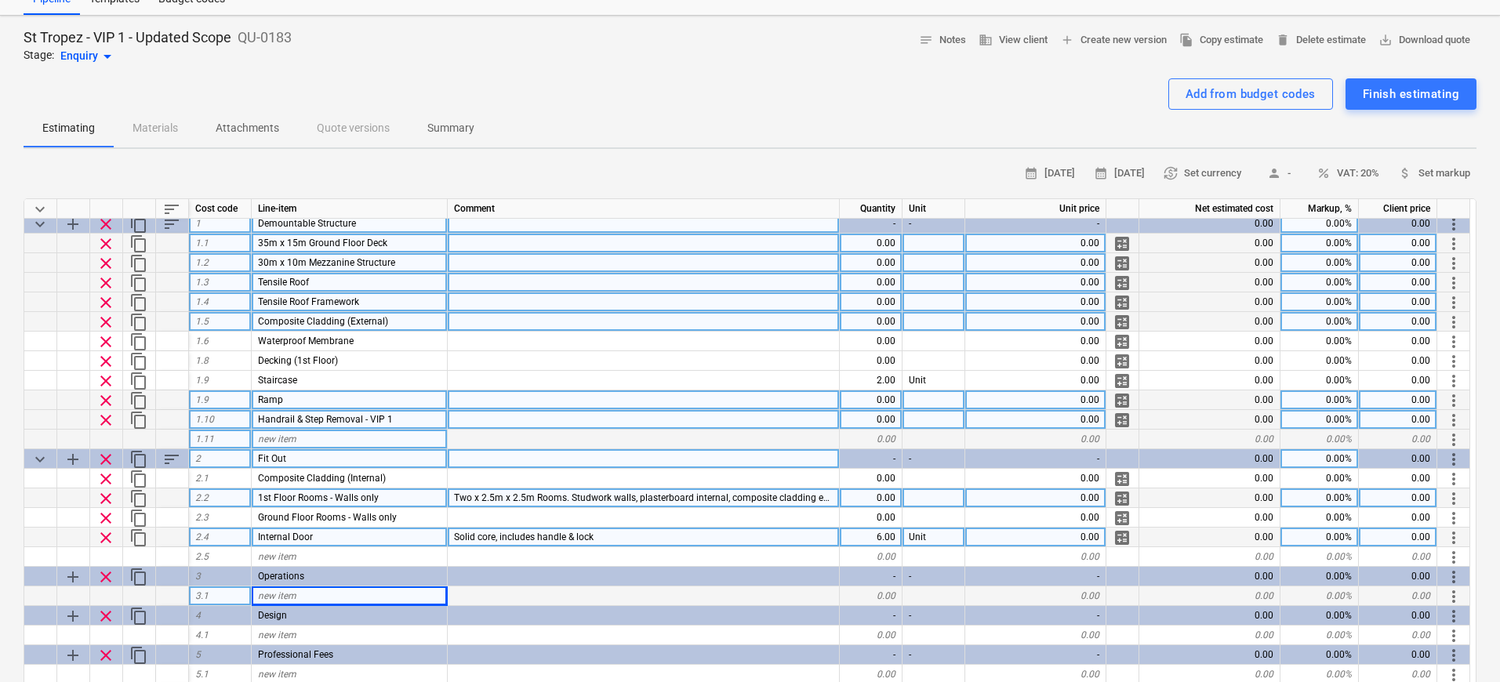
type textarea "x"
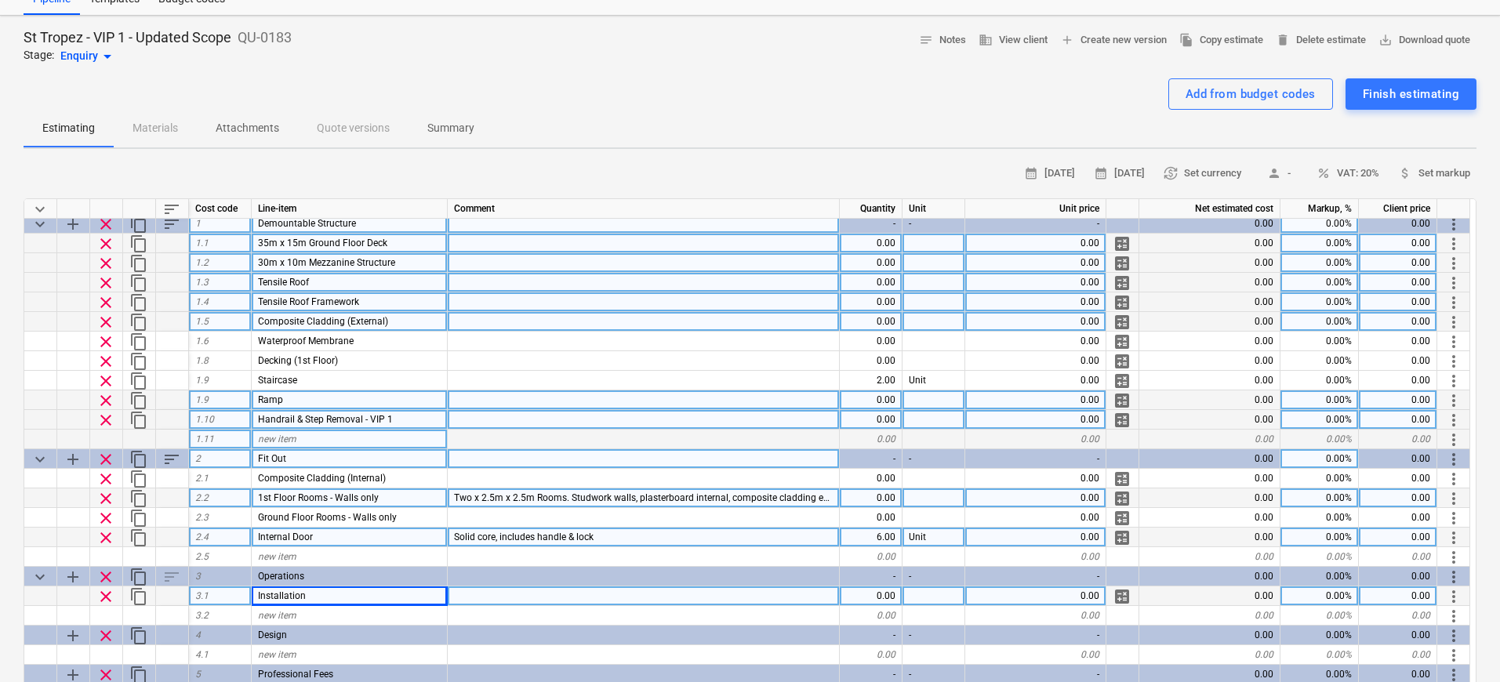
scroll to position [24, 0]
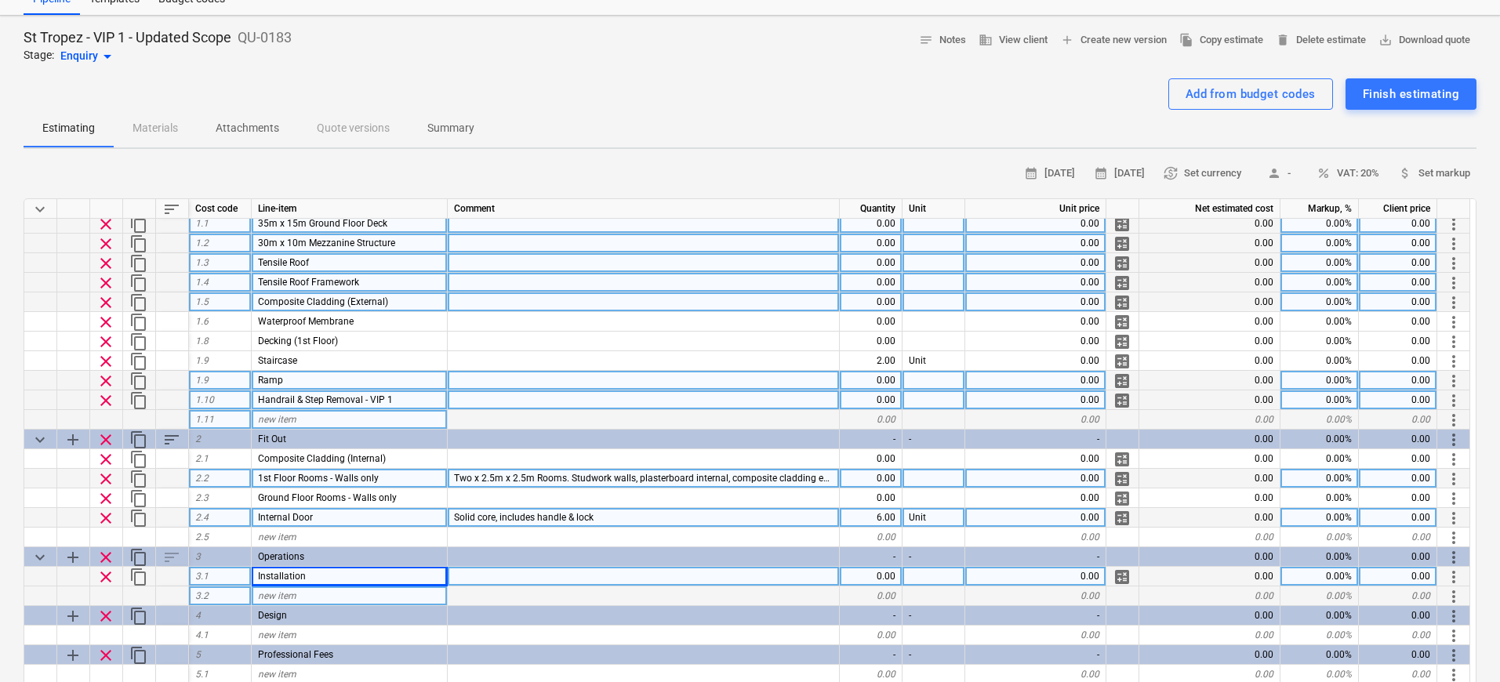
click at [298, 593] on div "new item" at bounding box center [350, 596] width 196 height 20
type input "Travel & Transport"
type textarea "x"
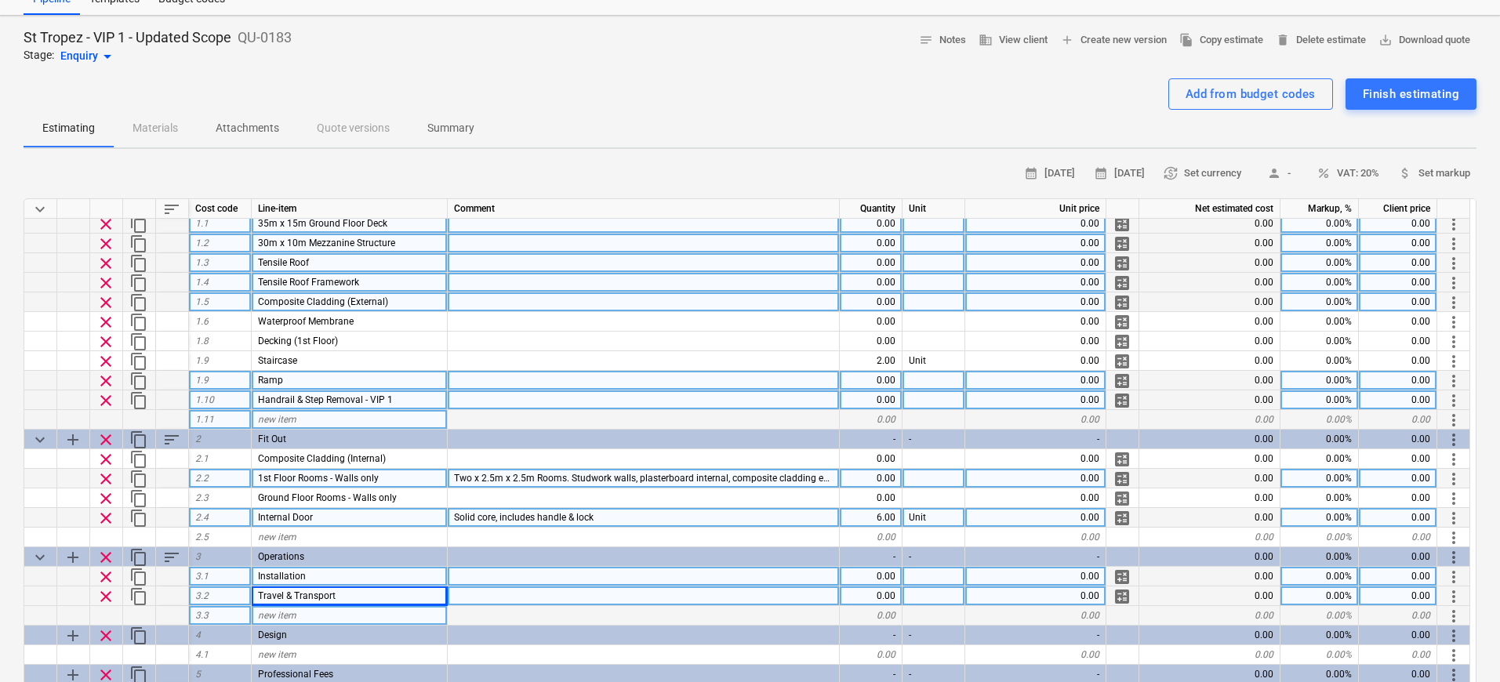
click at [313, 608] on div "new item" at bounding box center [350, 616] width 196 height 20
type input "Haulage"
type textarea "x"
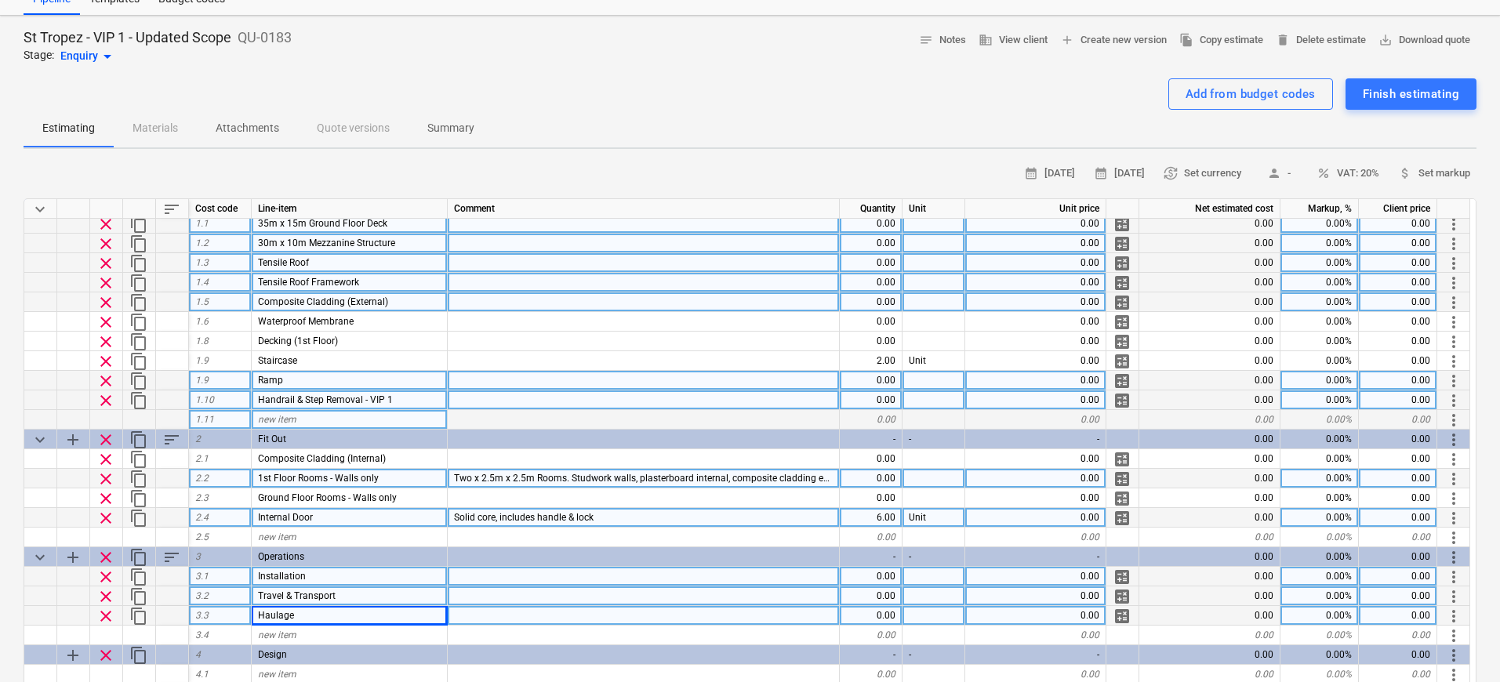
scroll to position [64, 0]
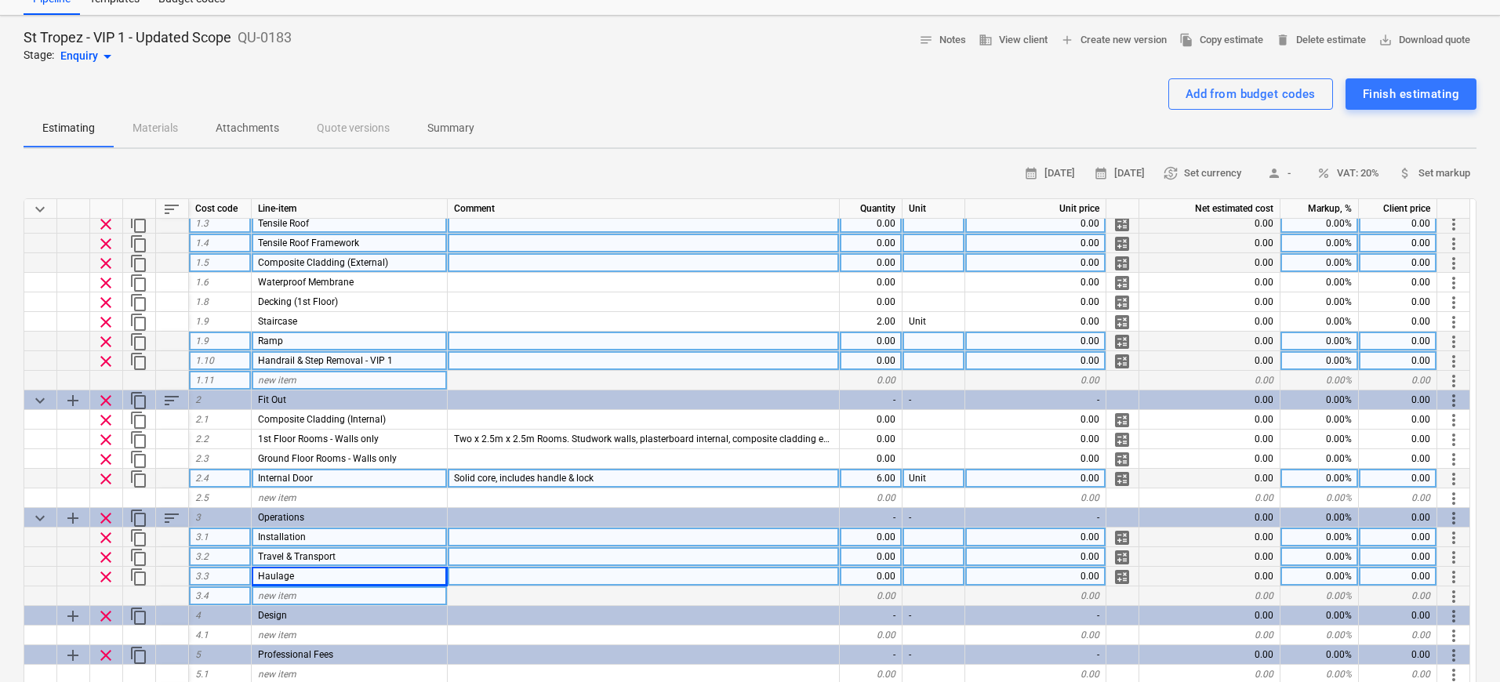
click at [292, 594] on span "new item" at bounding box center [277, 595] width 38 height 11
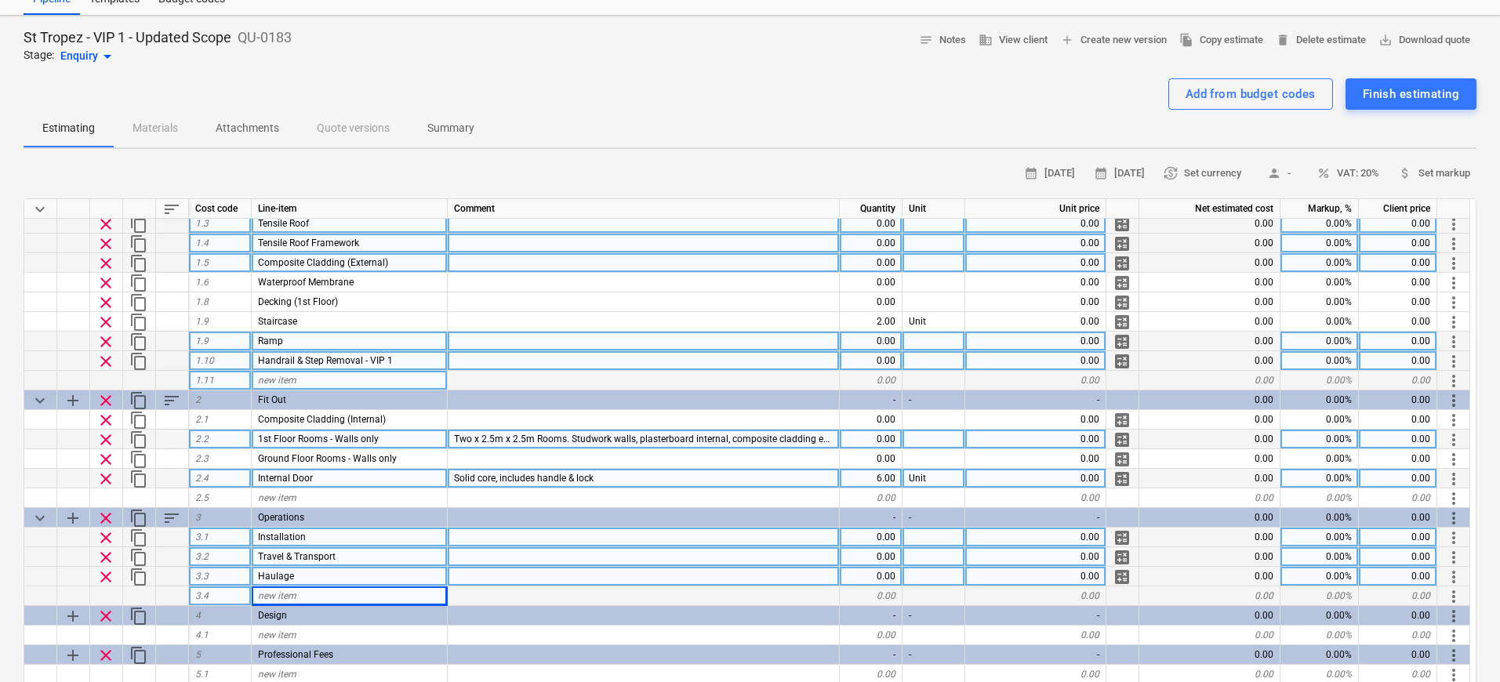
click at [476, 434] on span "Two x 2.5m x 2.5m Rooms. Studwork walls, plasterboard internal, composite cladd…" at bounding box center [654, 439] width 401 height 11
click at [507, 434] on input "Two x 2.5m x 2.5m Rooms. Studwork walls, plasterboard internal, composite cladd…" at bounding box center [643, 439] width 391 height 19
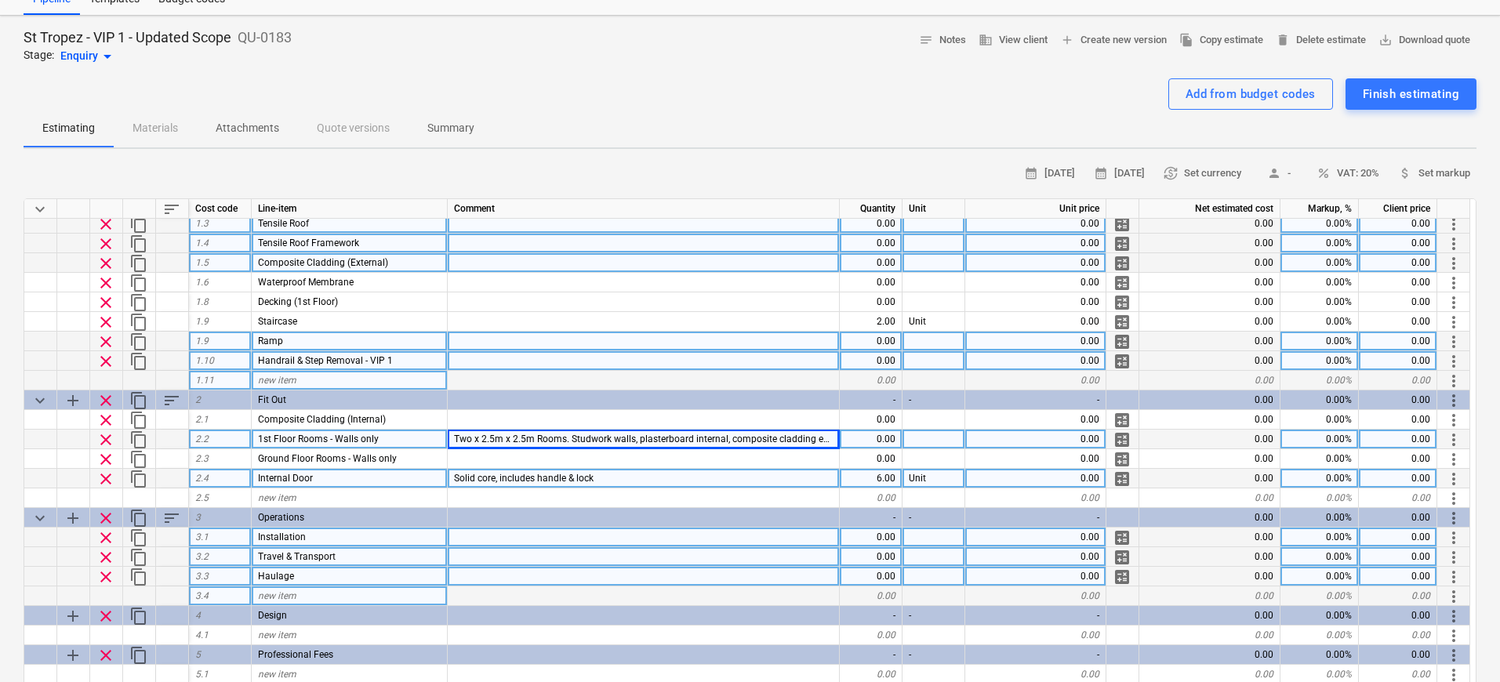
click at [884, 442] on div "0.00" at bounding box center [871, 440] width 63 height 20
type input "2"
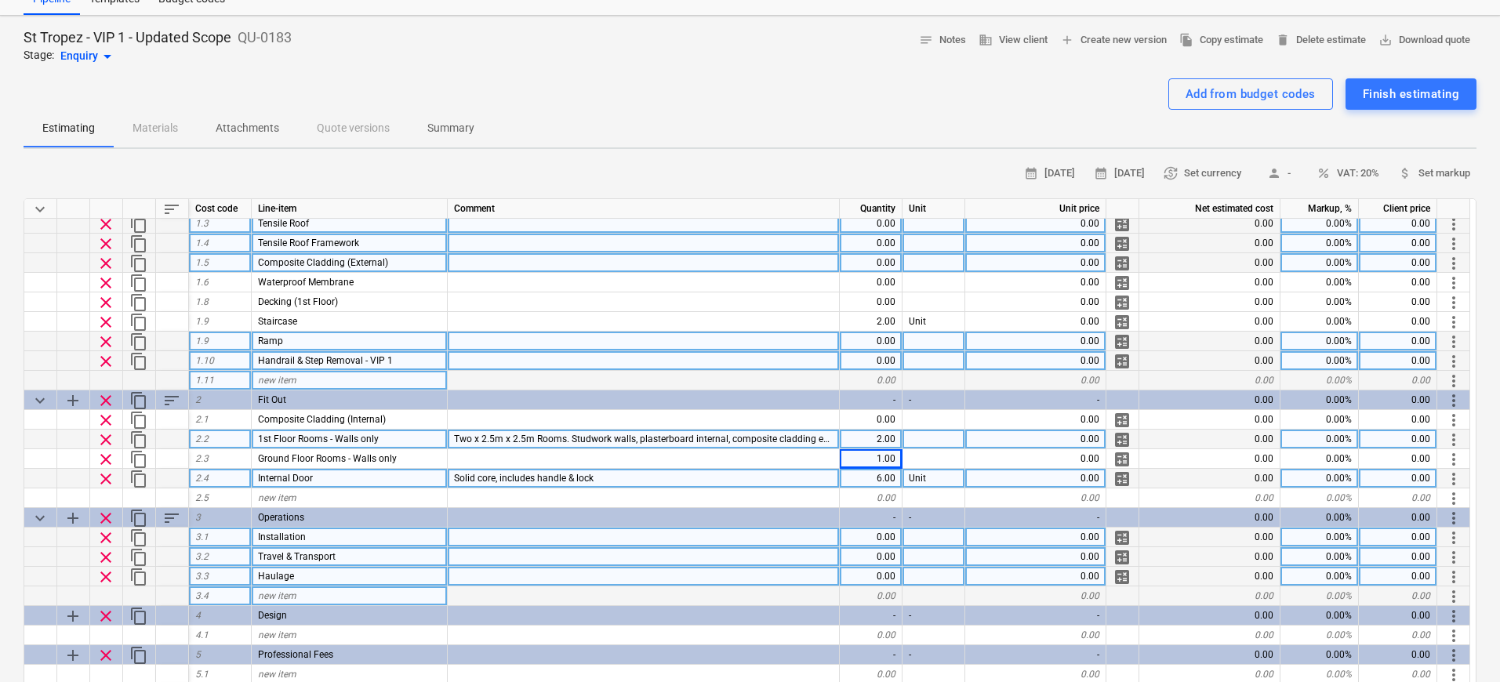
type textarea "x"
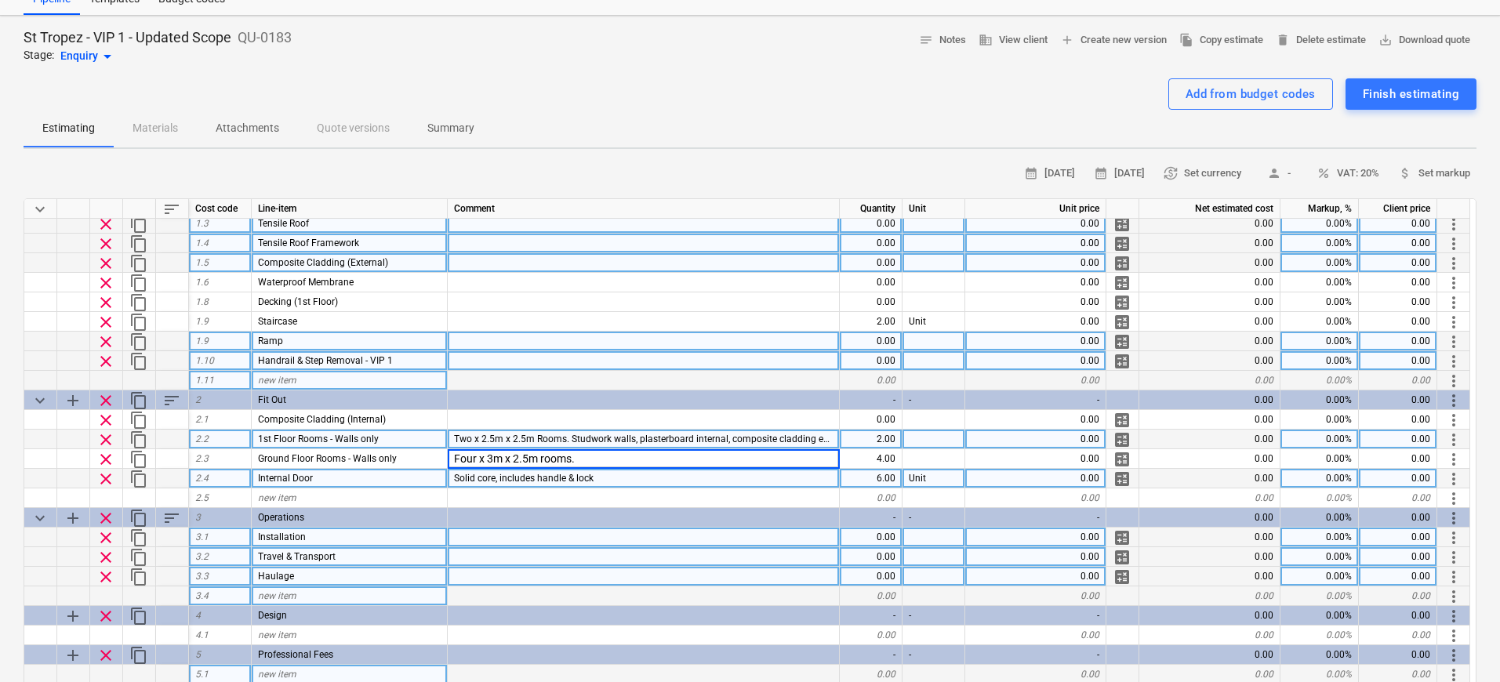
type input "Four x 3m x 2.5m rooms."
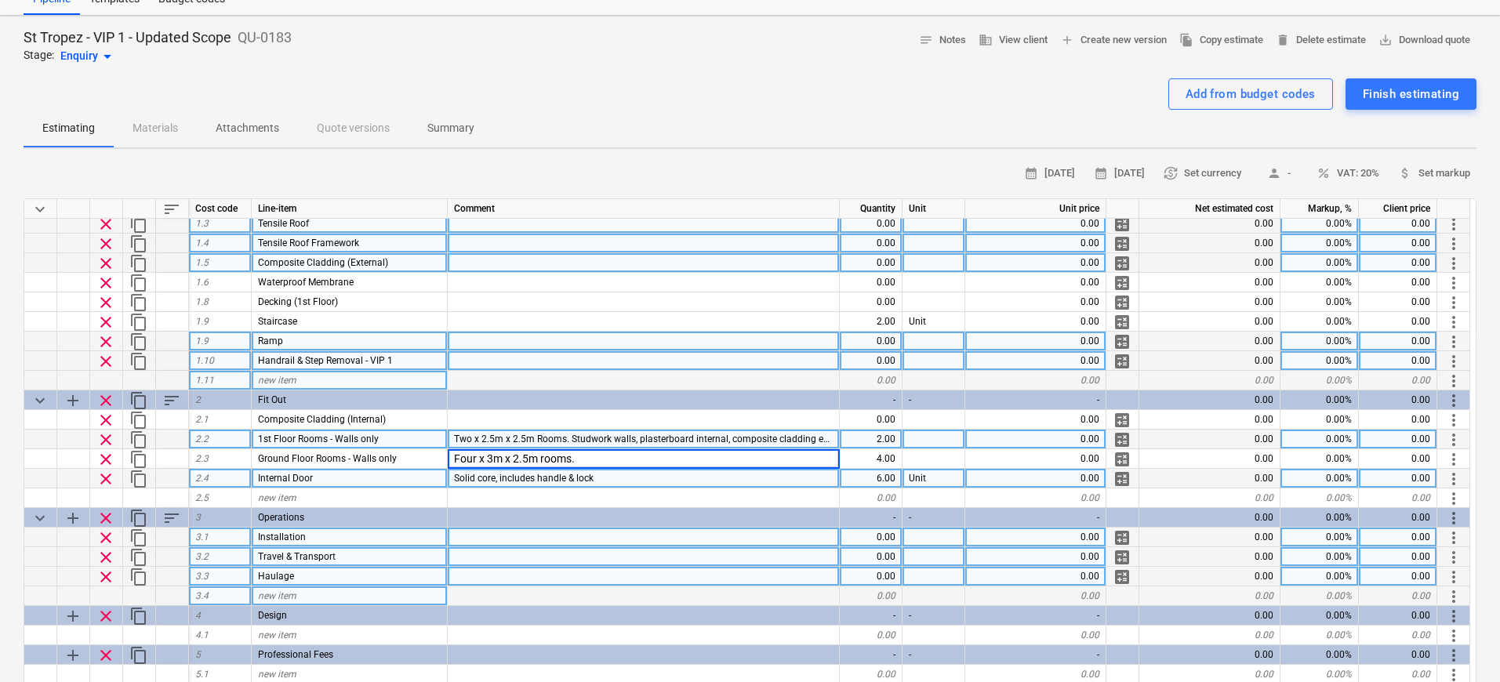
type textarea "x"
click at [543, 437] on span "Two x 2.5m x 2.5m Rooms. Studwork walls, plasterboard internal, composite cladd…" at bounding box center [654, 439] width 401 height 11
click at [523, 437] on input "Two x 2.5m x 2.5m Rooms. Studwork walls, plasterboard internal, composite cladd…" at bounding box center [643, 439] width 391 height 19
click at [470, 438] on input "Two x 2.5m x 2.5m Rooms. Studwork walls, plasterboard internal, composite cladd…" at bounding box center [643, 439] width 391 height 19
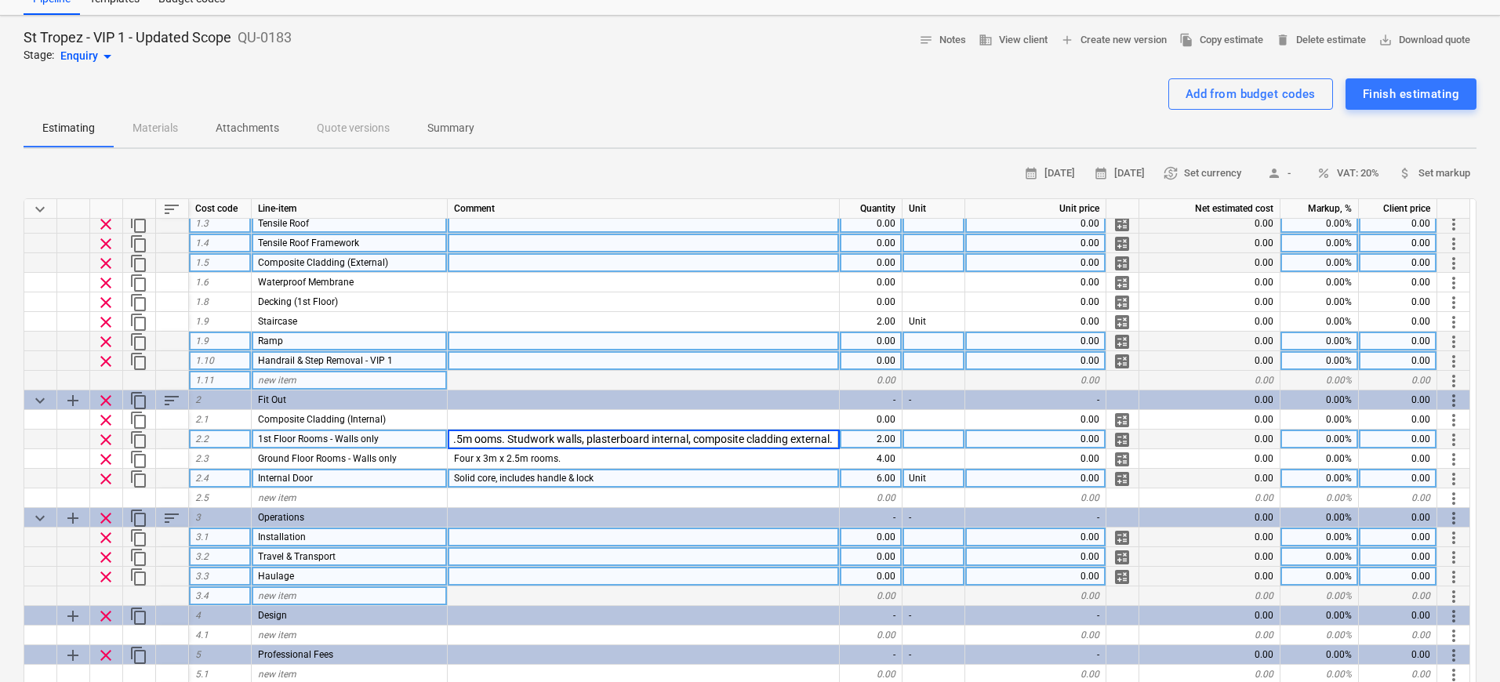
type input "Two x 2.5m x 2.5m rooms. Studwork walls, plasterboard internal, composite cladd…"
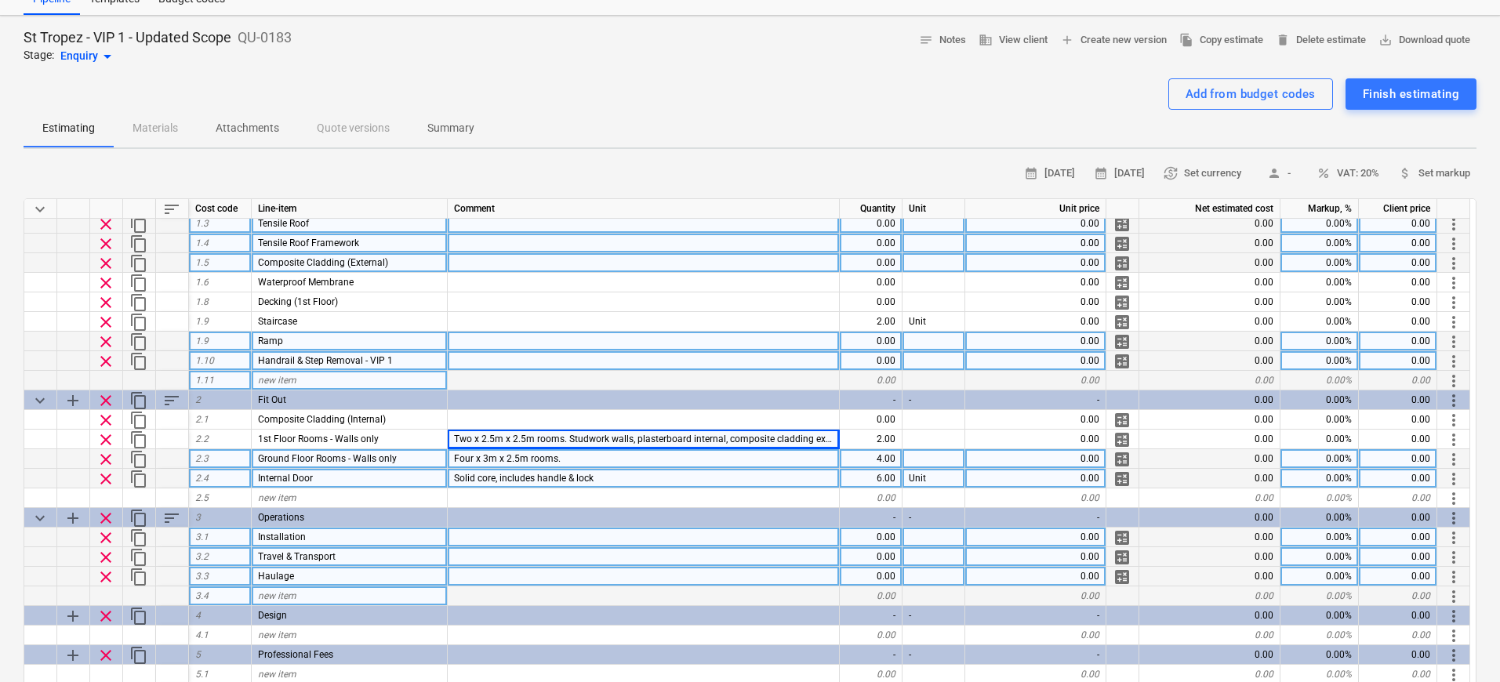
type textarea "x"
click at [568, 458] on div "Four x 3m x 2.5m rooms." at bounding box center [644, 459] width 392 height 20
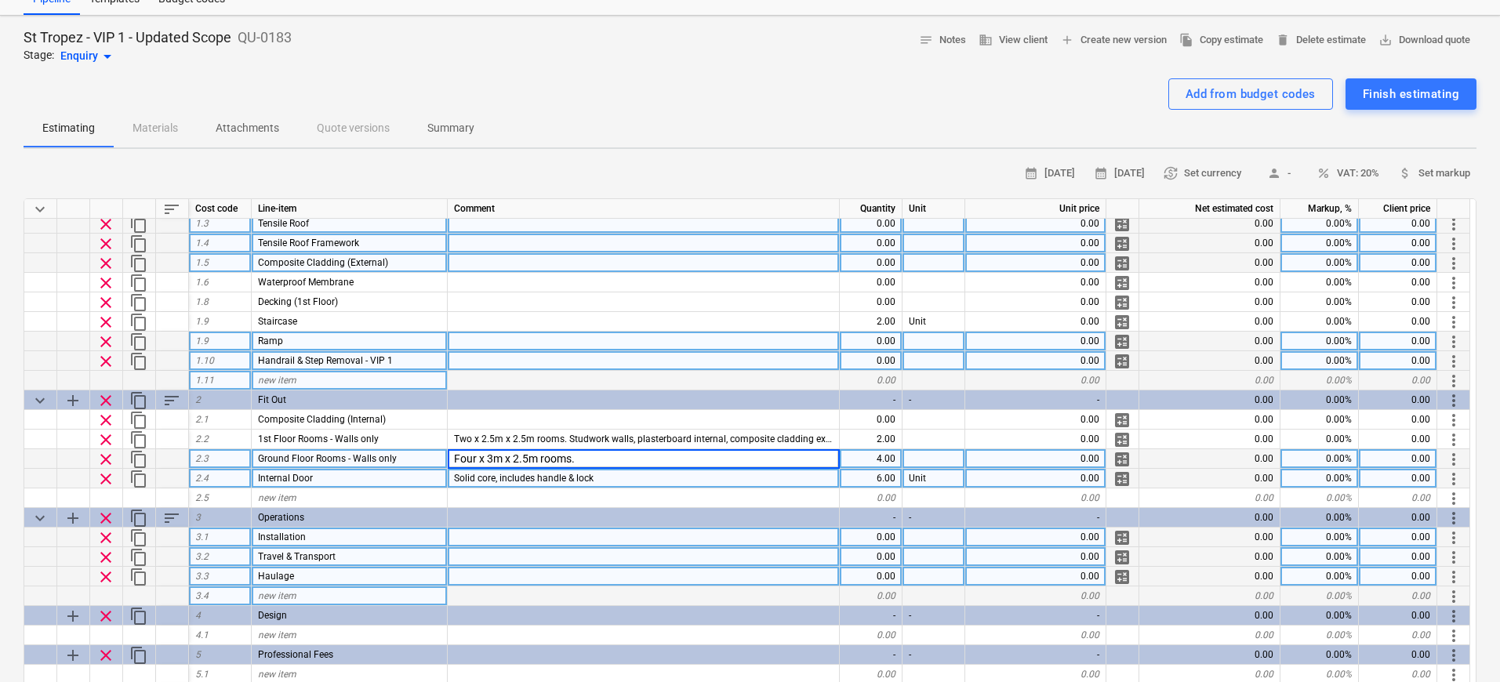
click at [577, 461] on input "Four x 3m x 2.5m rooms." at bounding box center [643, 458] width 391 height 19
click at [492, 459] on input "Four x 3m x 2.5m rooms." at bounding box center [643, 458] width 391 height 19
click at [652, 458] on input "Four x 3.5m x 2.5m rooms." at bounding box center [643, 458] width 391 height 19
type input "Four x 3.5m x 2.5m rooms. Plywood flooring only, plasterboard walls & ceiling."
type textarea "x"
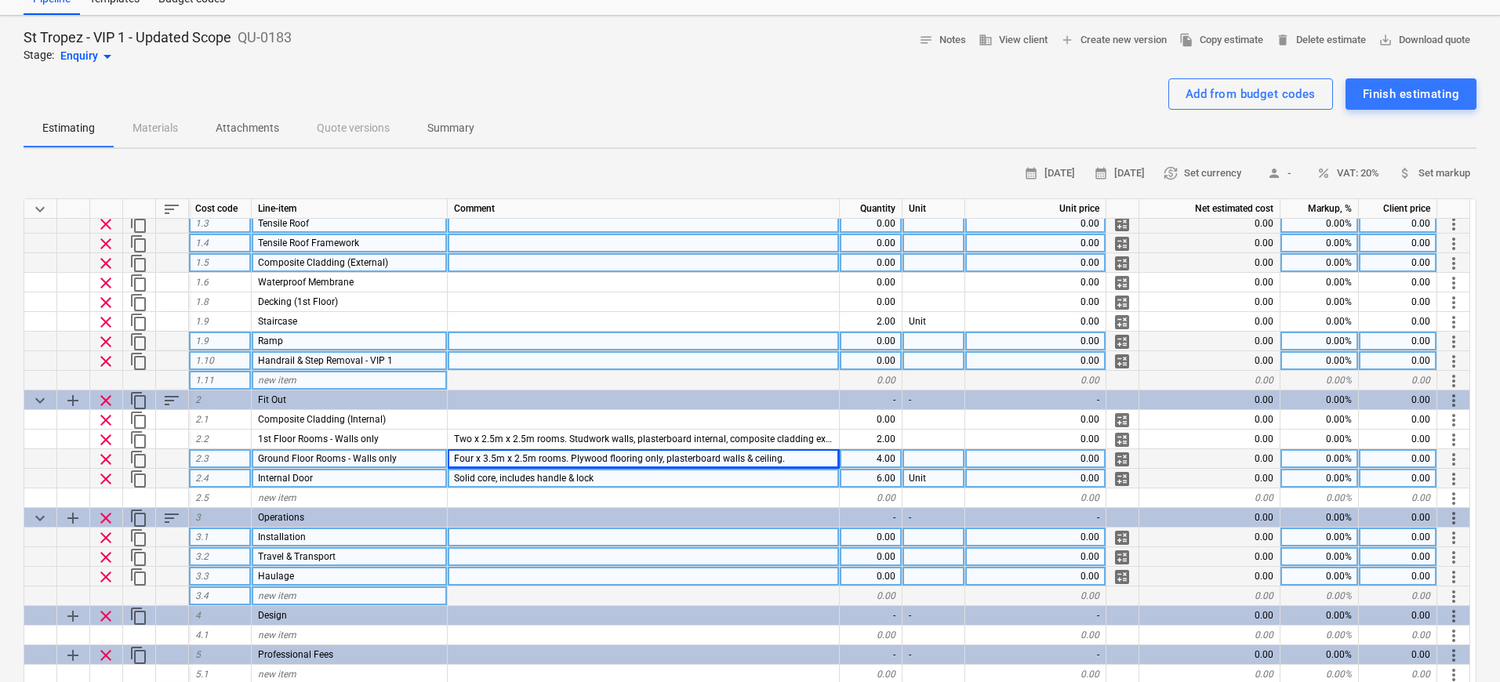
click at [786, 463] on div "Four x 3.5m x 2.5m rooms. Plywood flooring only, plasterboard walls & ceiling." at bounding box center [644, 459] width 392 height 20
click at [833, 460] on input "Four x 3.5m x 2.5m rooms. Plywood flooring only, plasterboard walls & ceiling." at bounding box center [643, 458] width 391 height 19
type input "Four x 3.5m x 2.5m rooms. Plywood flooring only, plasterboard walls & ceiling. …"
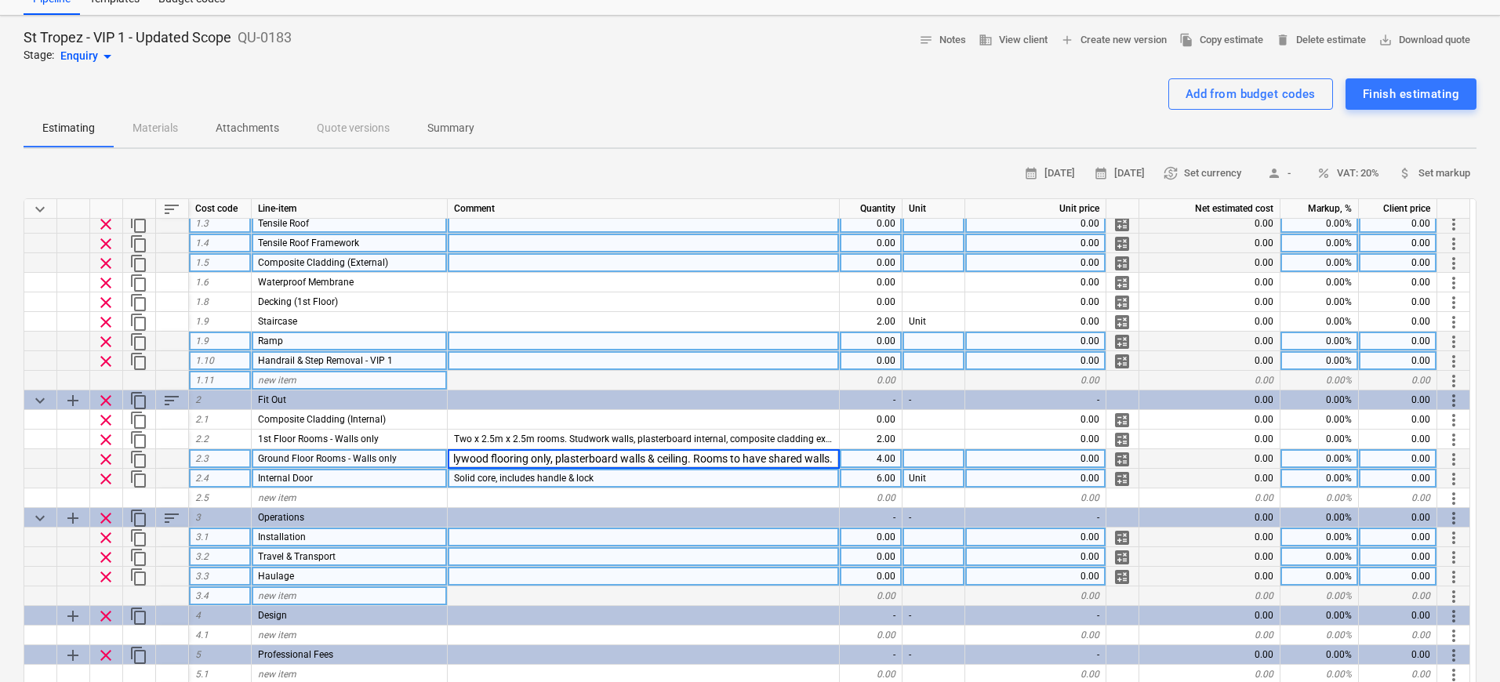
type textarea "x"
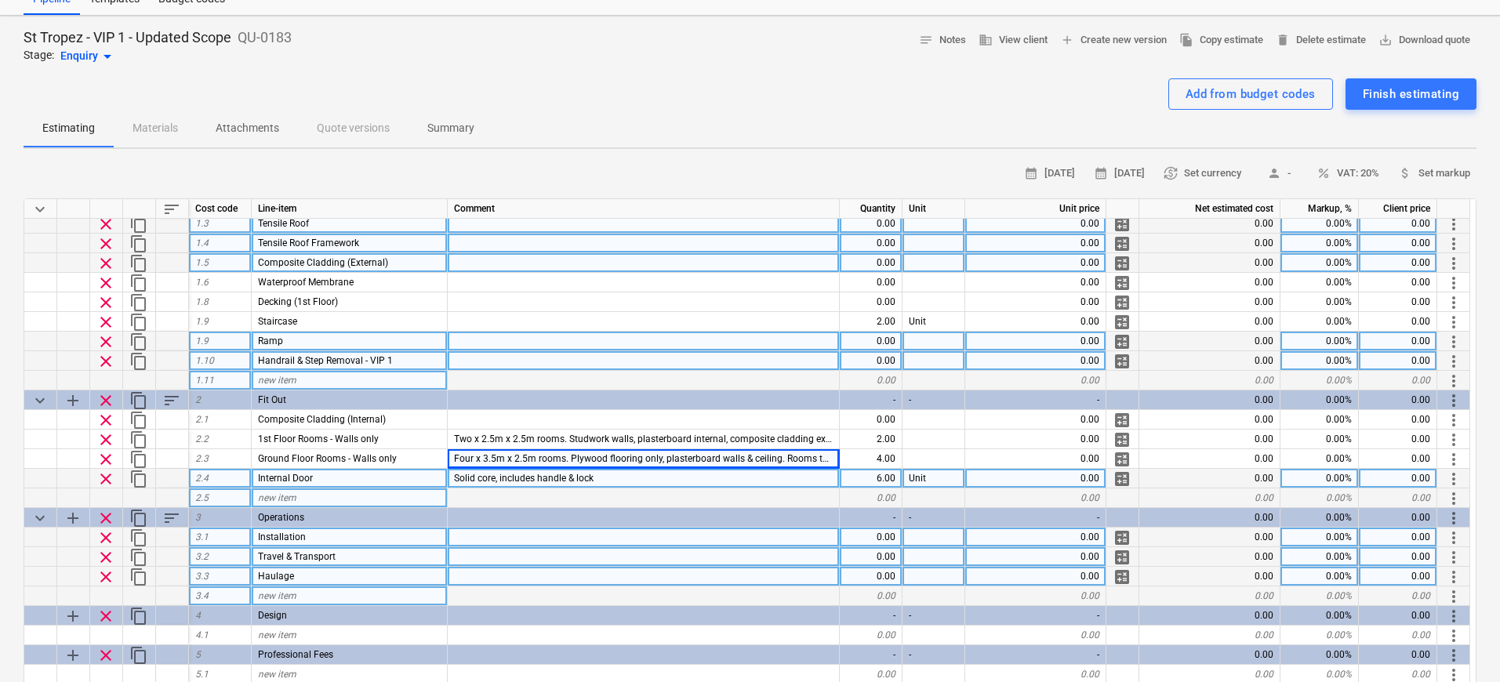
click at [401, 497] on div "new item" at bounding box center [350, 498] width 196 height 20
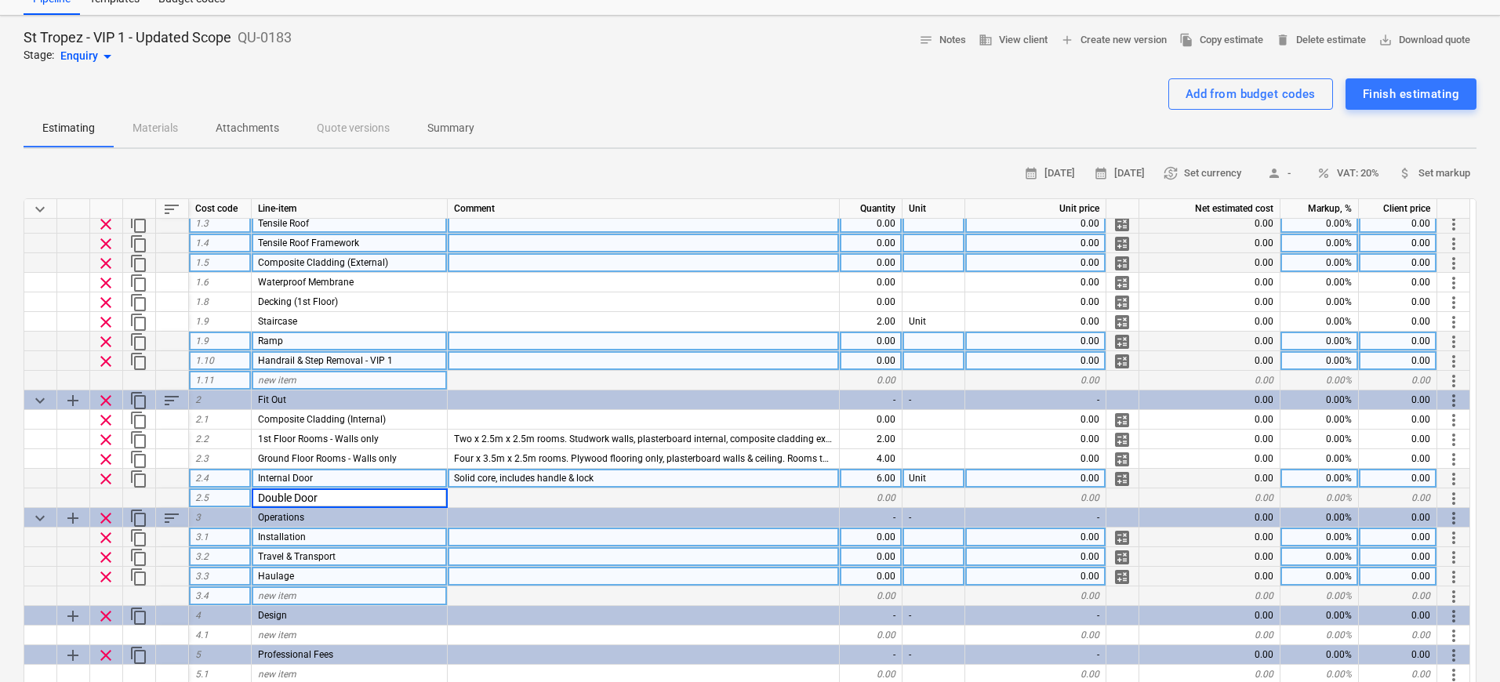
type input "Double Doors"
type textarea "x"
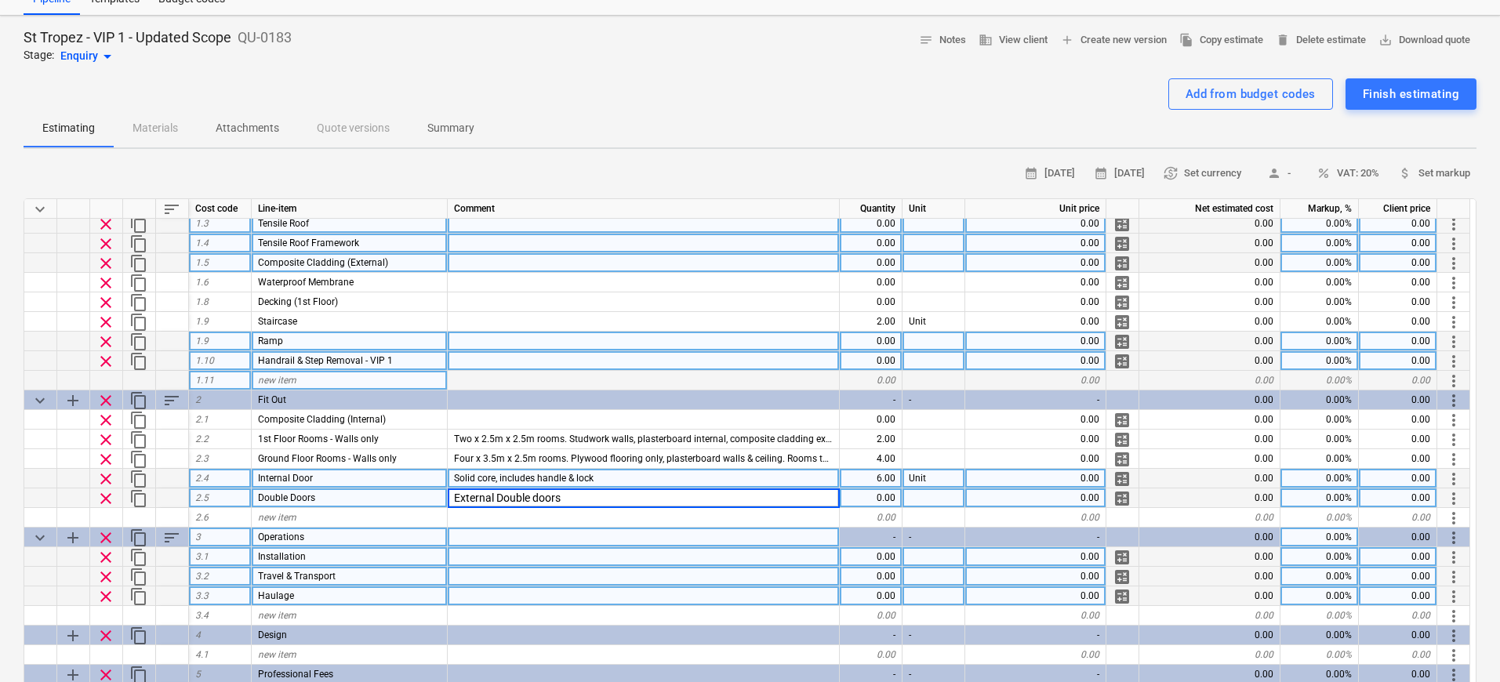
click at [499, 493] on input "External Double doors" at bounding box center [643, 497] width 391 height 19
click at [579, 495] on input "External double doors" at bounding box center [643, 497] width 391 height 19
type input "External double doors, white,"
click at [880, 499] on div "0.00" at bounding box center [871, 498] width 63 height 20
type textarea "x"
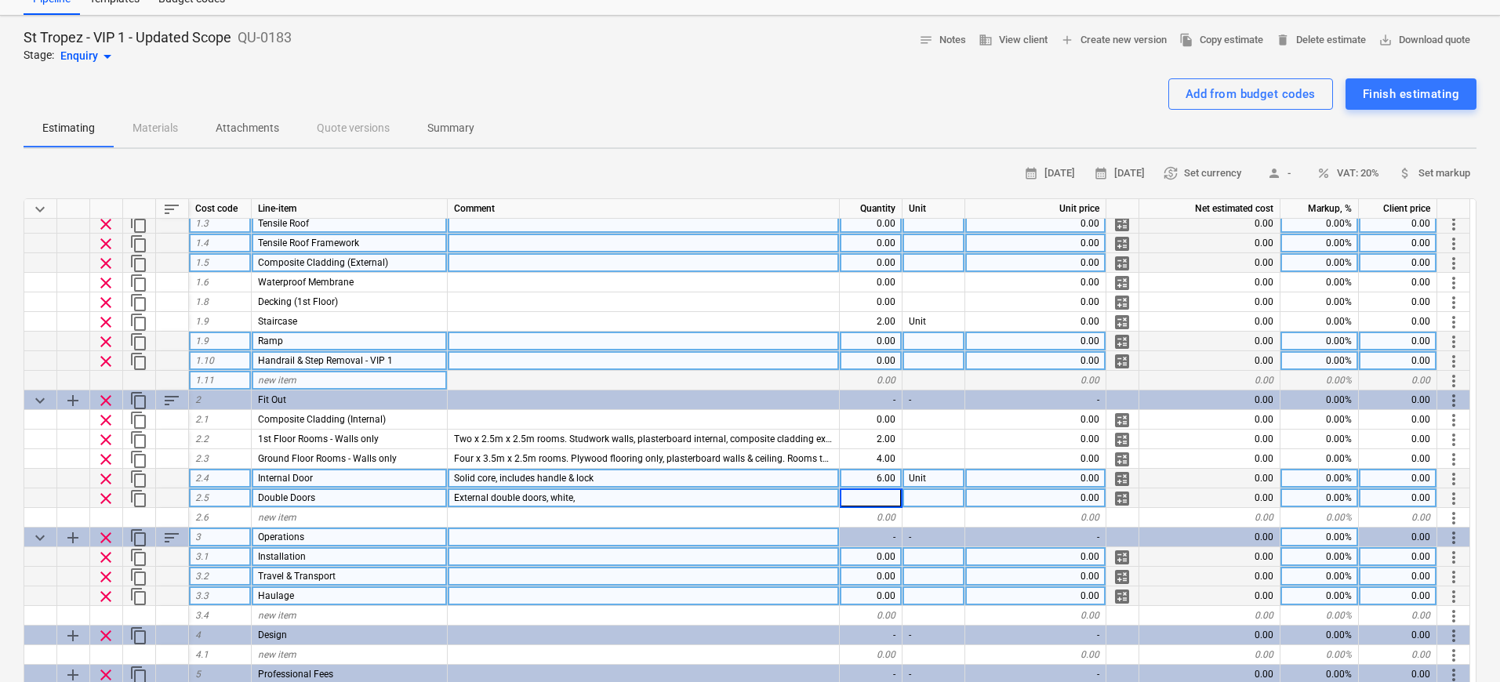
type input "2"
type textarea "x"
click at [665, 498] on div "External double doors, white," at bounding box center [644, 498] width 392 height 20
click at [683, 498] on input "External double doors, white," at bounding box center [643, 497] width 391 height 19
type input "External double doors, white (inc vision panel screws), panic exit pad"
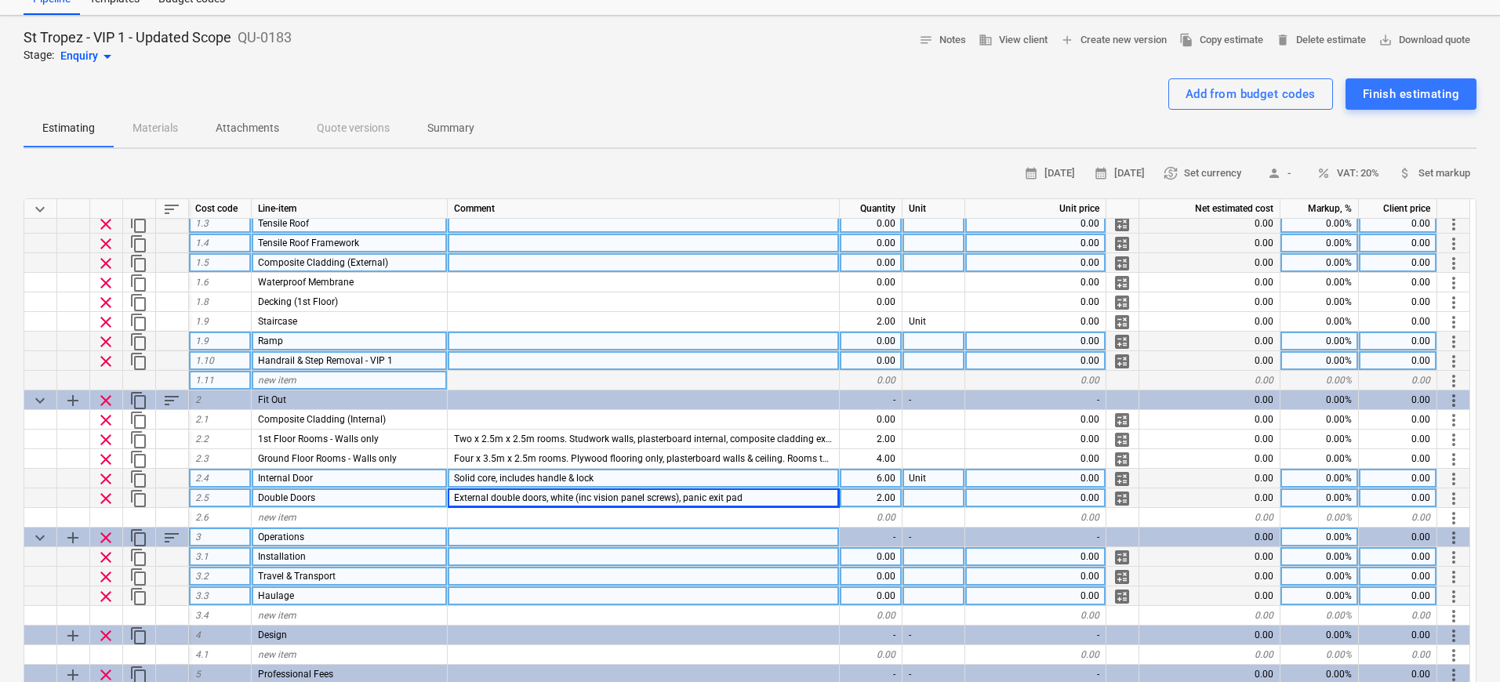
type textarea "x"
click at [911, 499] on div at bounding box center [933, 498] width 63 height 20
click at [777, 499] on div "External double doors, white (inc vision panel screws), panic exit pad" at bounding box center [644, 498] width 392 height 20
click at [933, 499] on div at bounding box center [933, 498] width 63 height 20
type input "Unit"
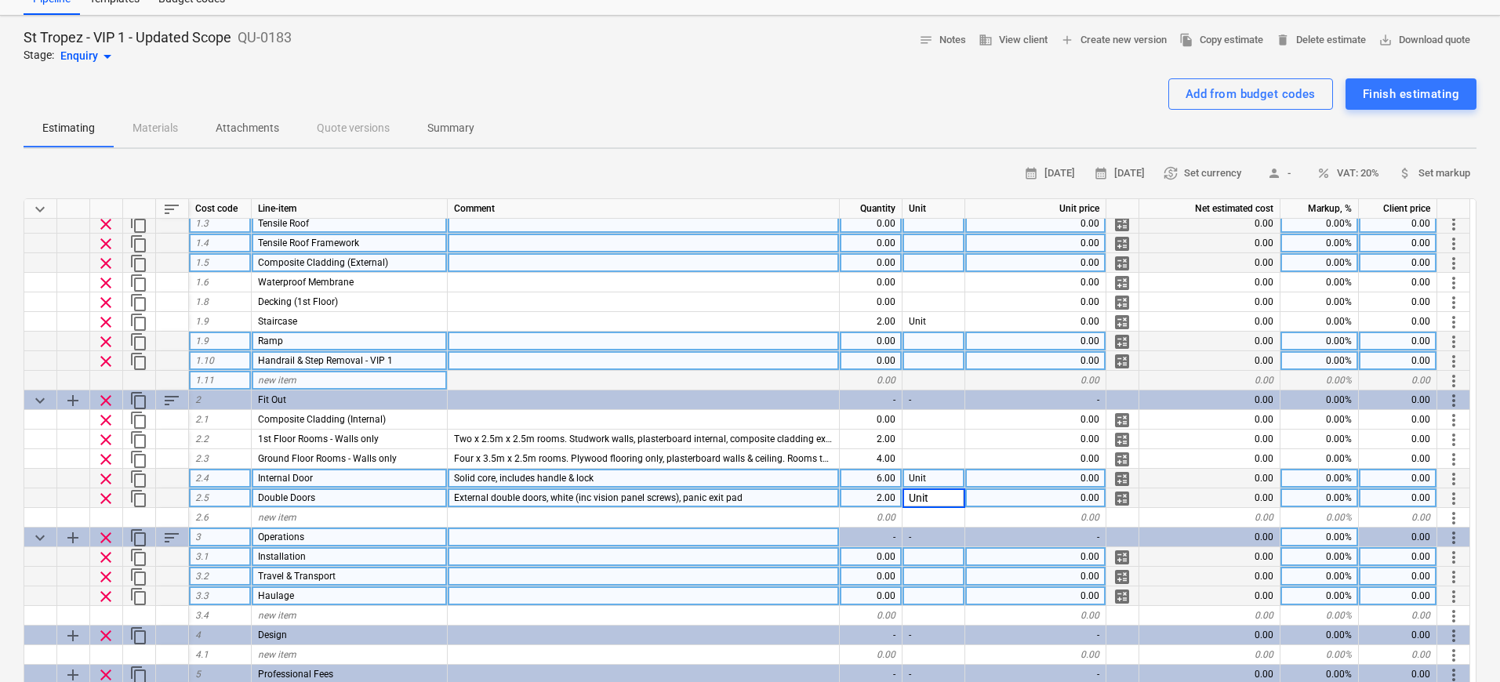
type textarea "x"
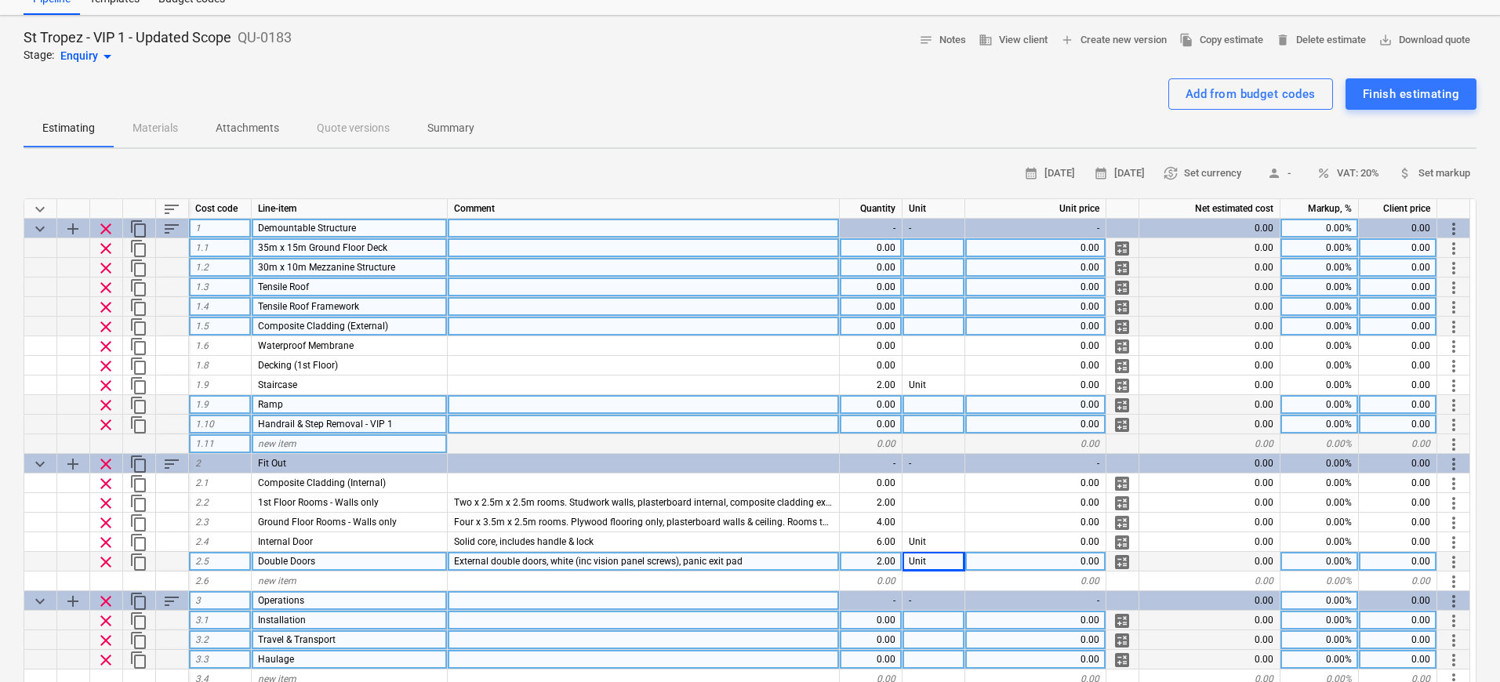
click at [880, 242] on div "0.00" at bounding box center [871, 248] width 63 height 20
type input "1"
type textarea "x"
type input "Package"
type textarea "x"
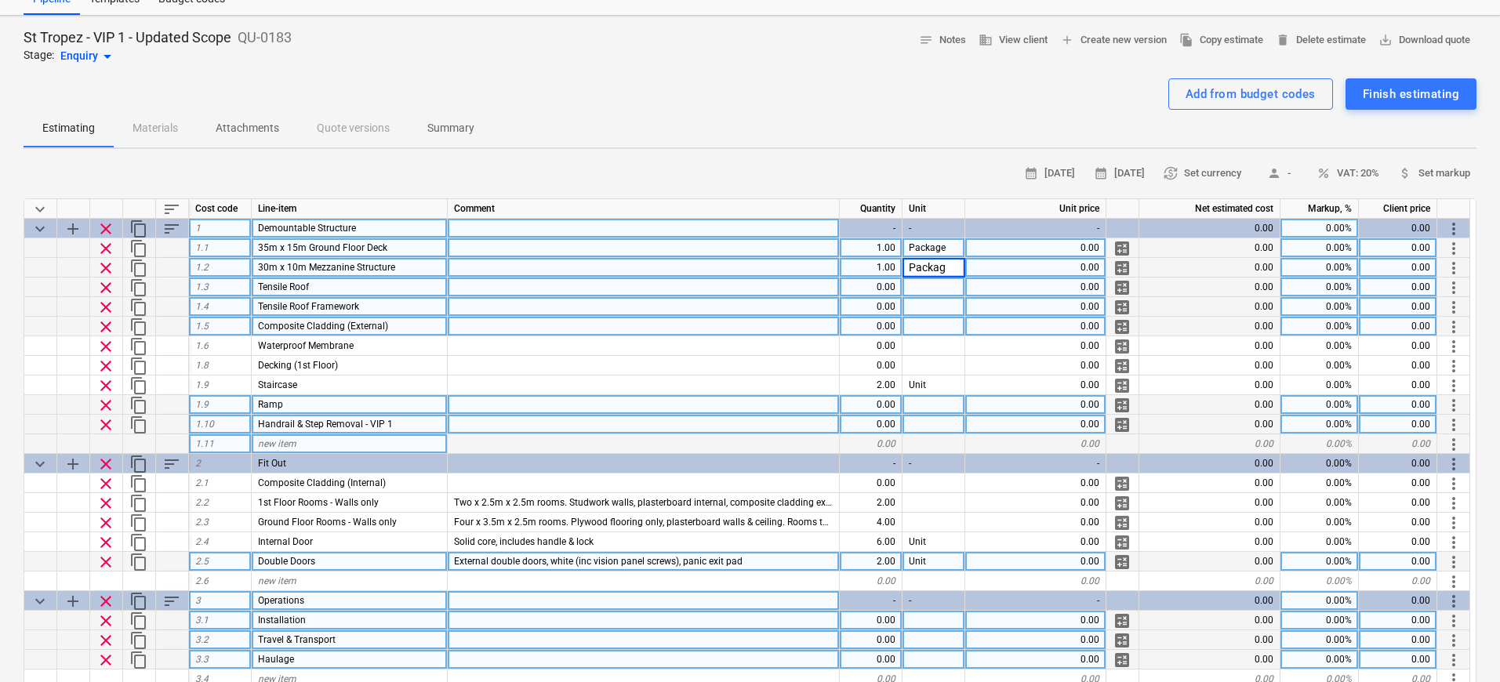
type input "Package"
type textarea "x"
type input "Package"
type textarea "x"
type input "Package"
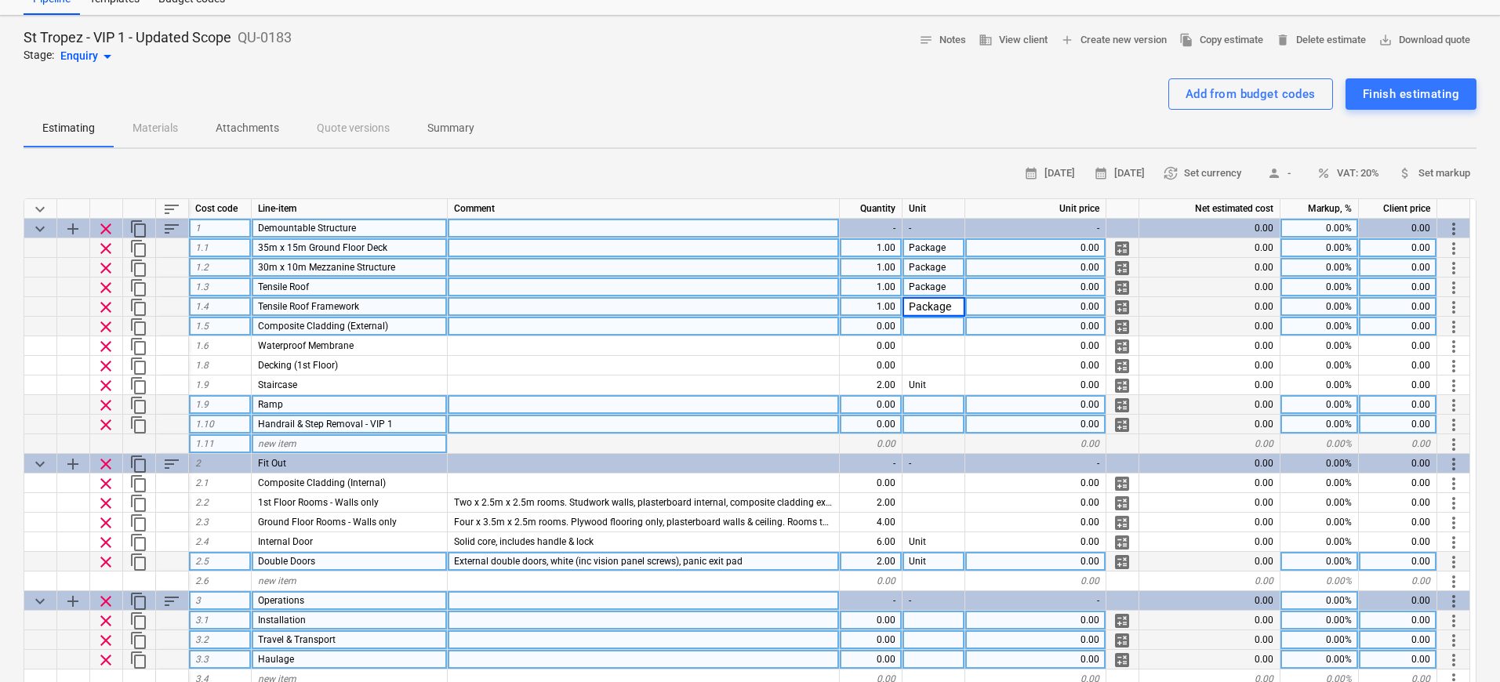
type textarea "x"
click at [494, 290] on input "Bespoke roof, white, as VIP 1." at bounding box center [643, 287] width 391 height 19
type input "Bespoke marquee roof, white, as VIP 1."
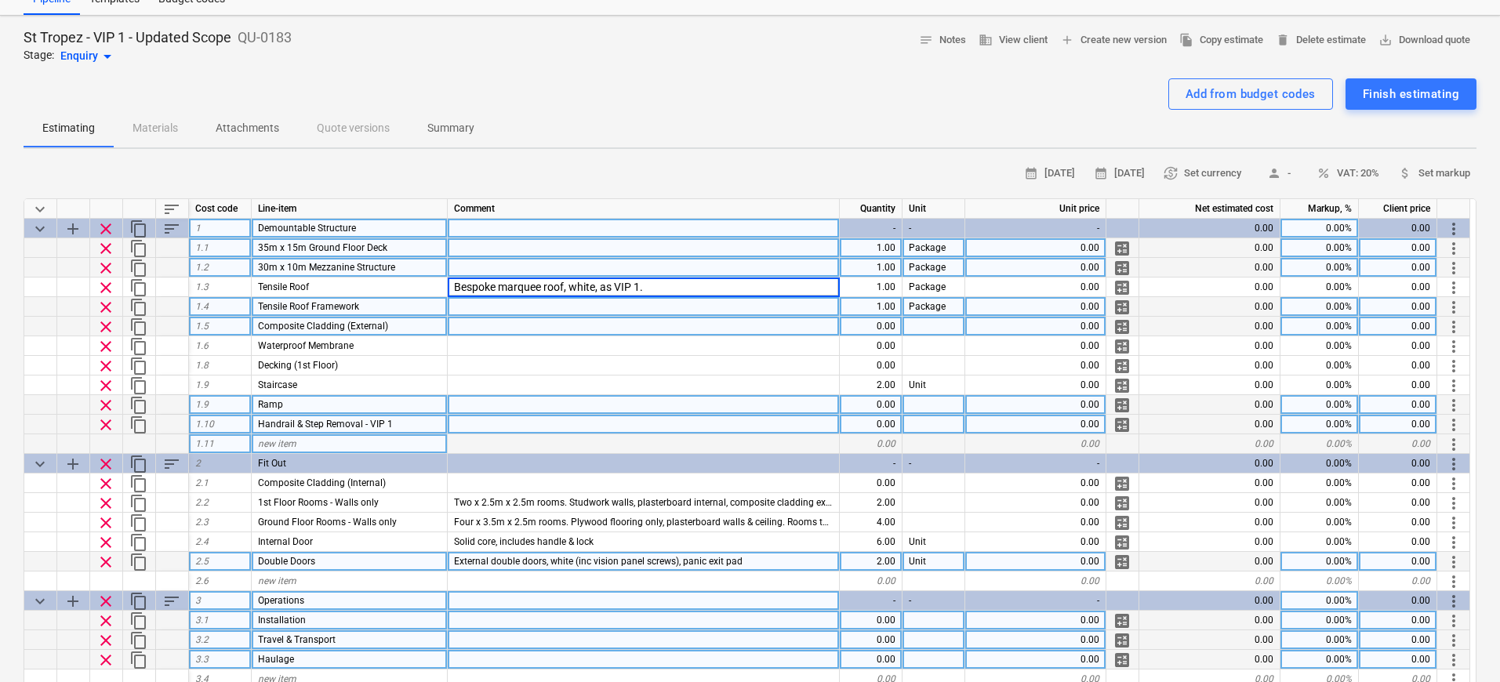
type textarea "x"
click at [659, 302] on div at bounding box center [644, 307] width 392 height 20
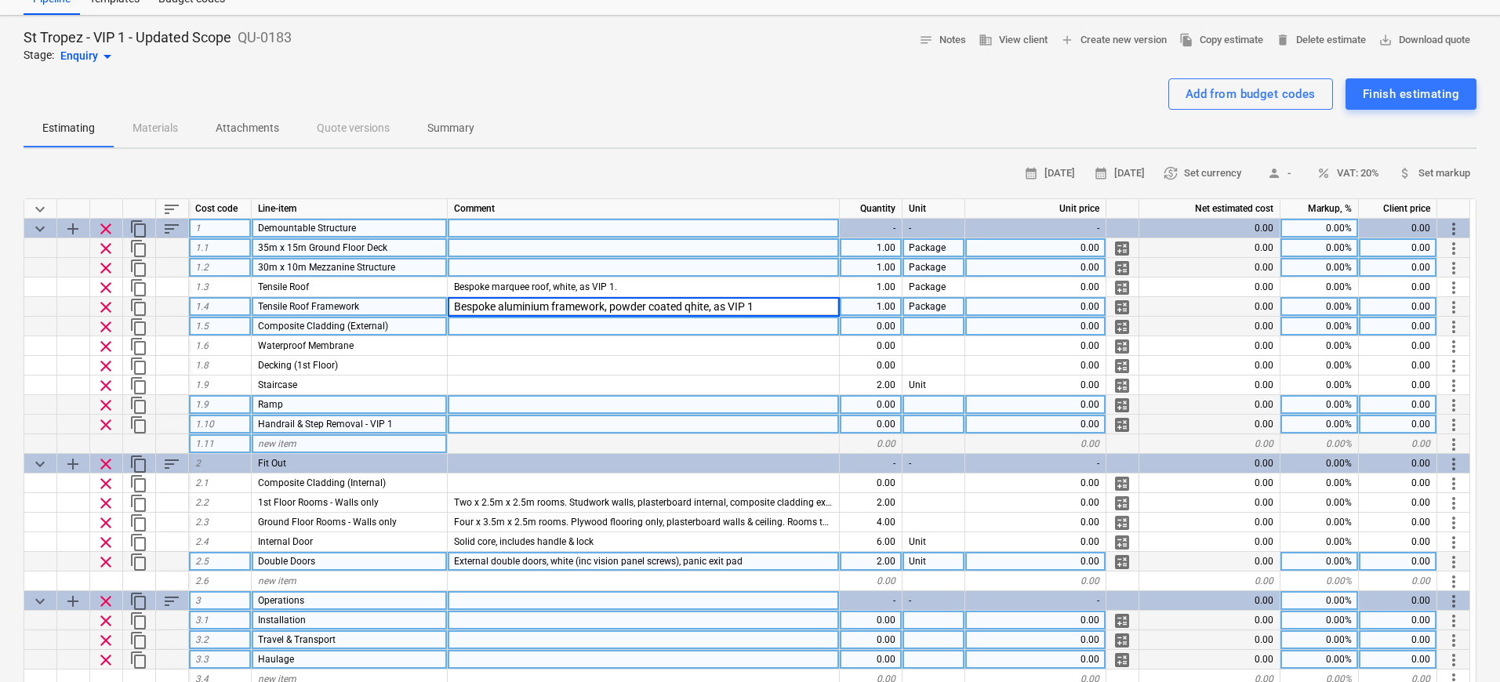
type input "Bespoke aluminium framework, powder coated white, as VIP 1"
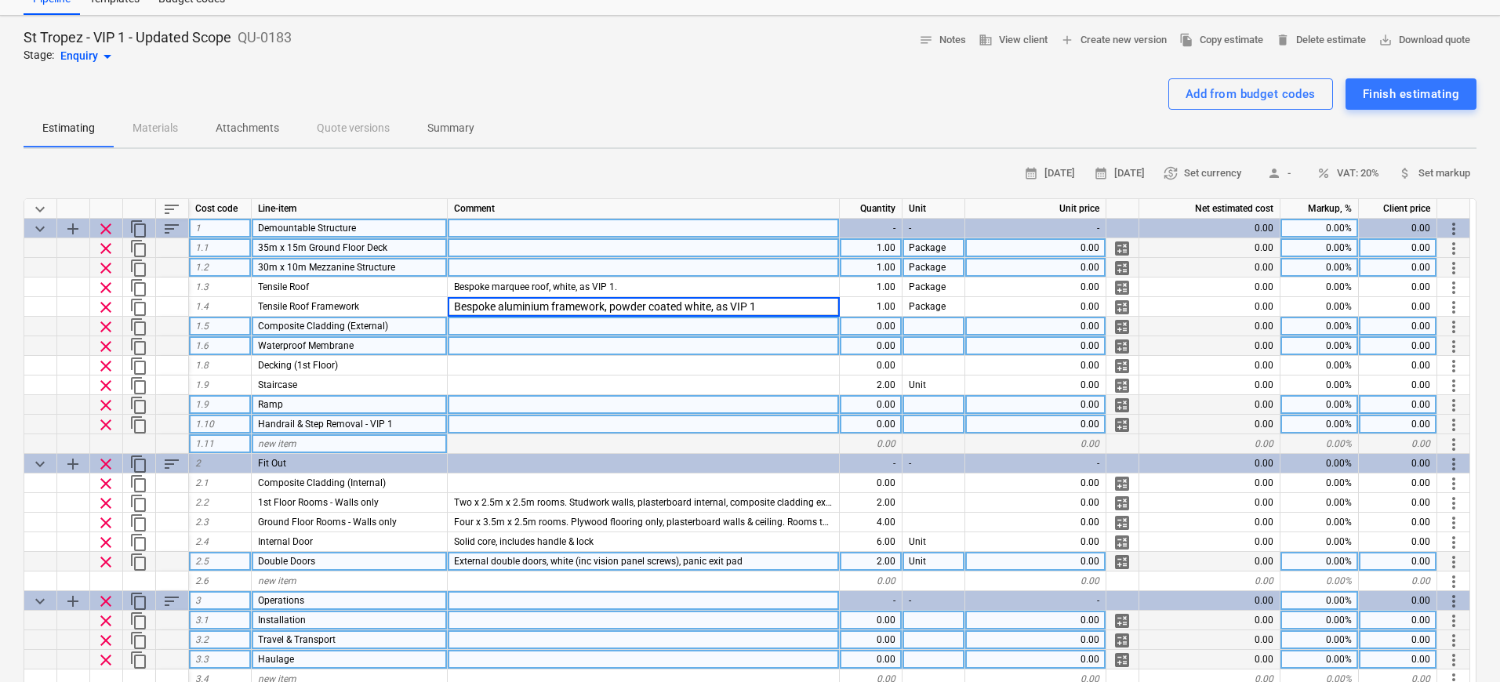
click at [721, 339] on div at bounding box center [644, 346] width 392 height 20
type textarea "x"
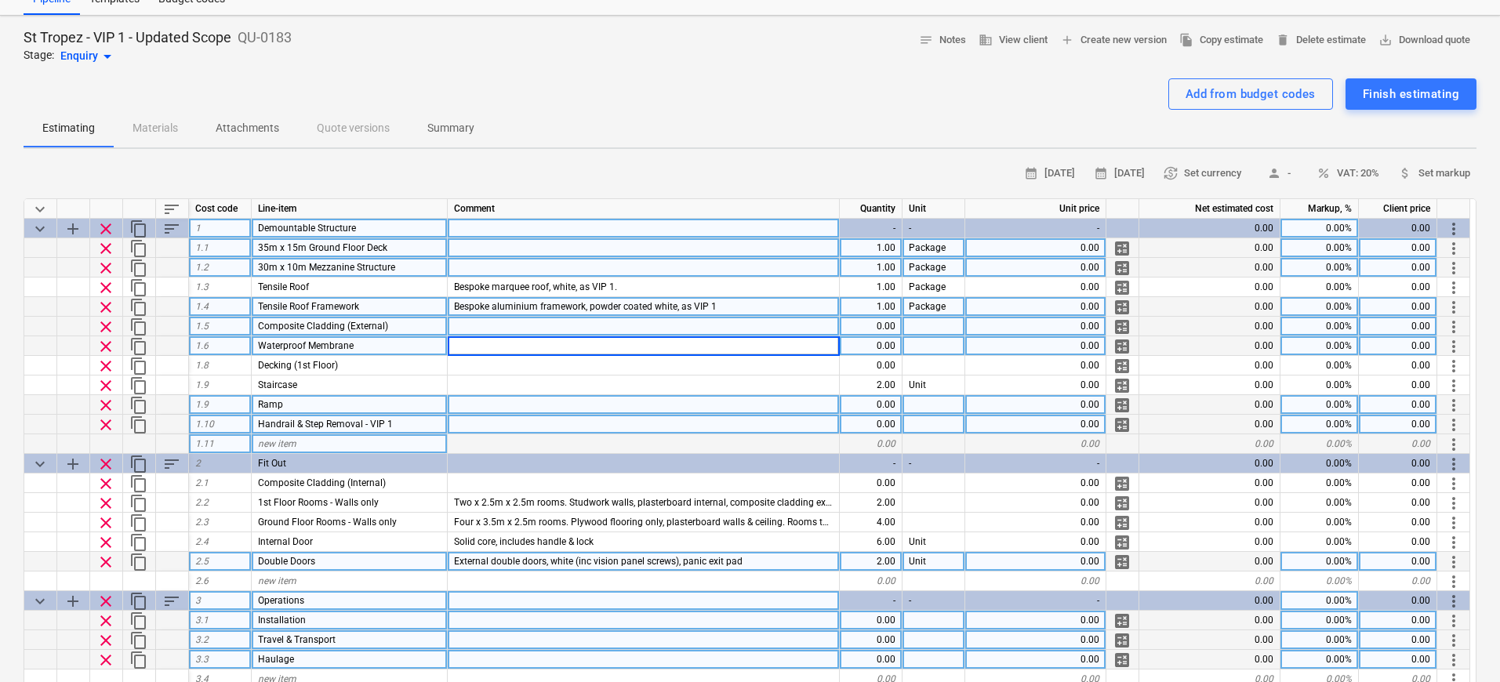
click at [753, 307] on div "Bespoke aluminium framework, powder coated white, as VIP 1" at bounding box center [644, 307] width 392 height 20
click at [769, 306] on input "Bespoke aluminium framework, powder coated white, as VIP 1" at bounding box center [643, 306] width 391 height 19
type input "Bespoke aluminium framework, powder coated white, as VIP 1."
type textarea "x"
click at [641, 268] on div at bounding box center [644, 268] width 392 height 20
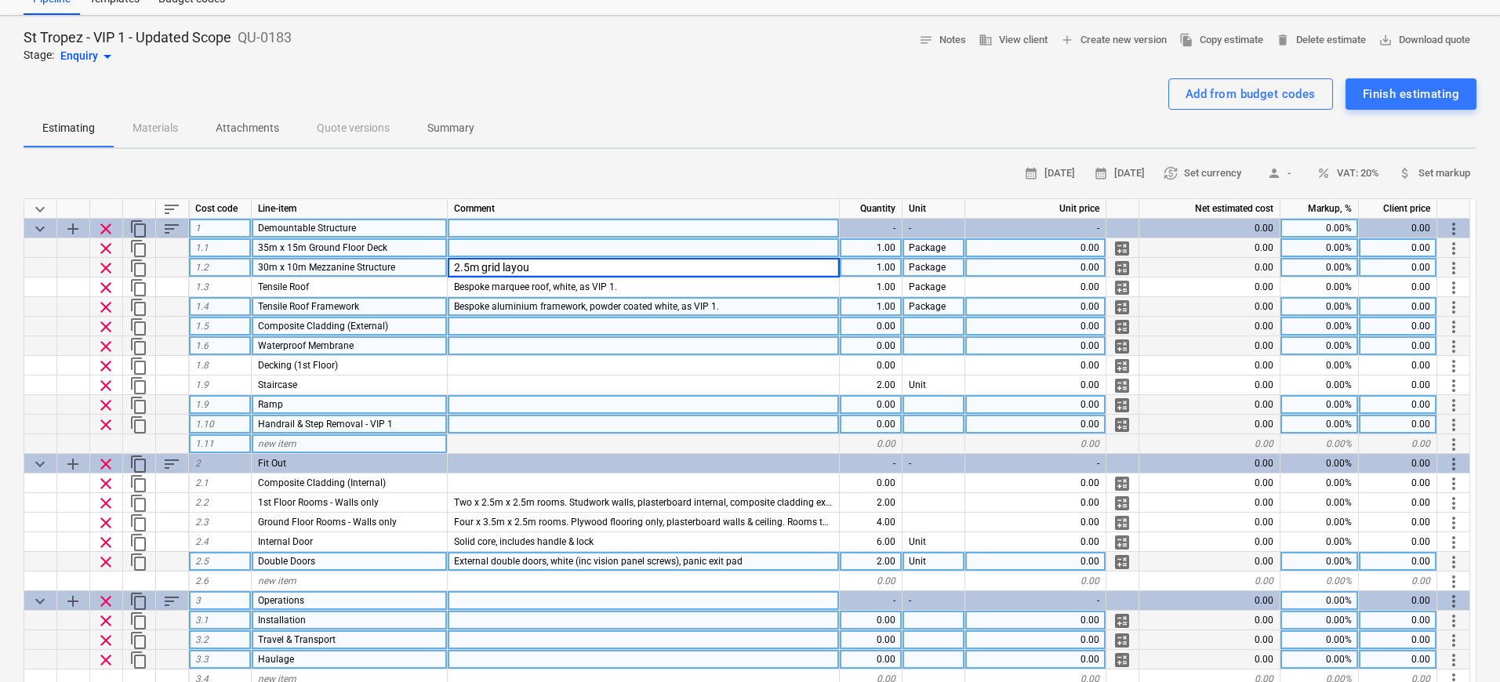
type input "2.5m grid layout"
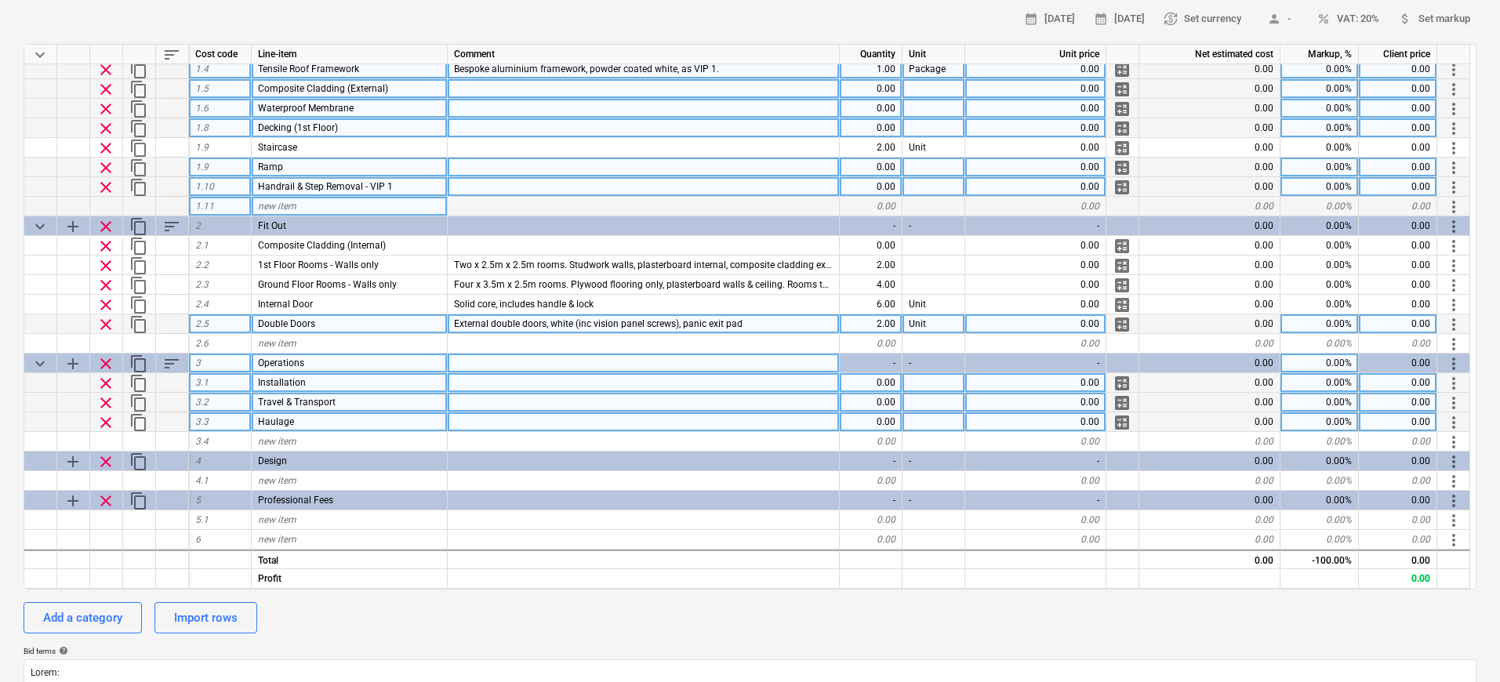
scroll to position [226, 0]
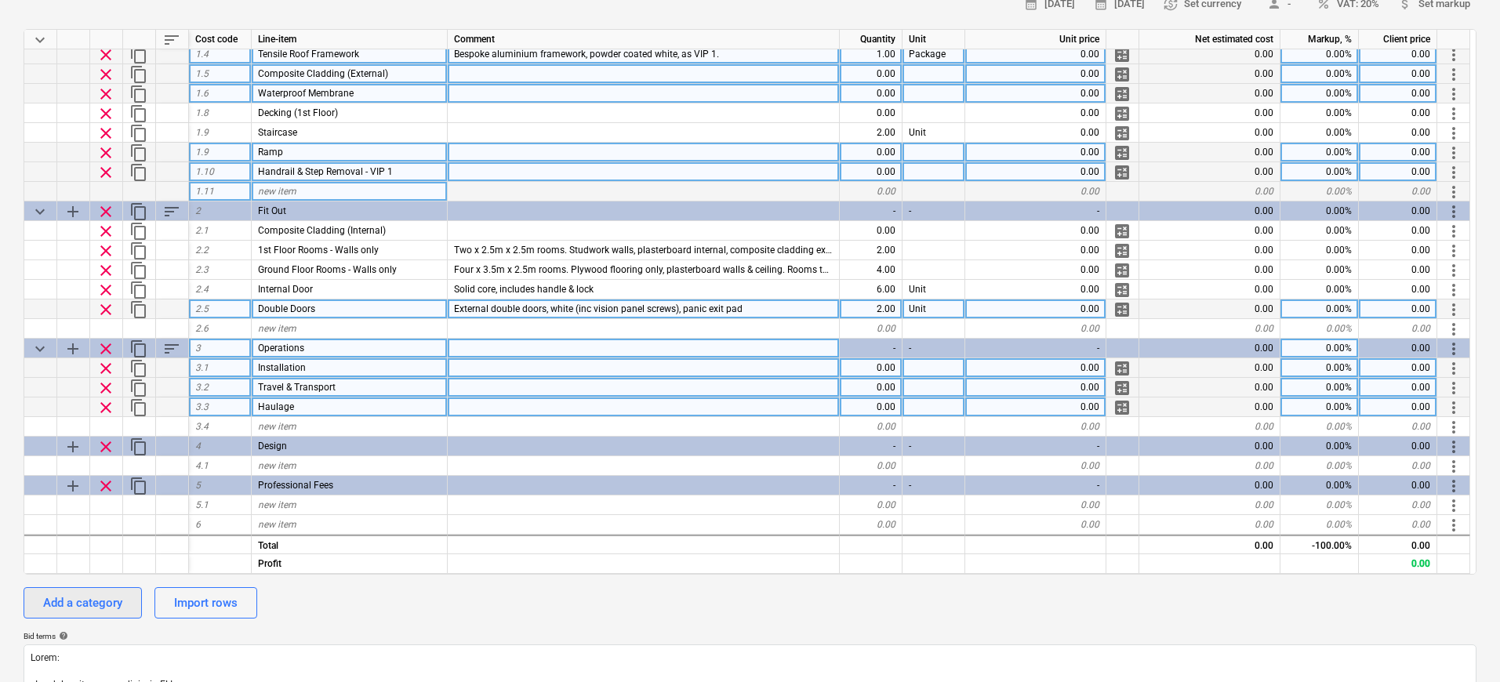
click at [117, 604] on div "Add a category" at bounding box center [82, 603] width 79 height 20
type textarea "x"
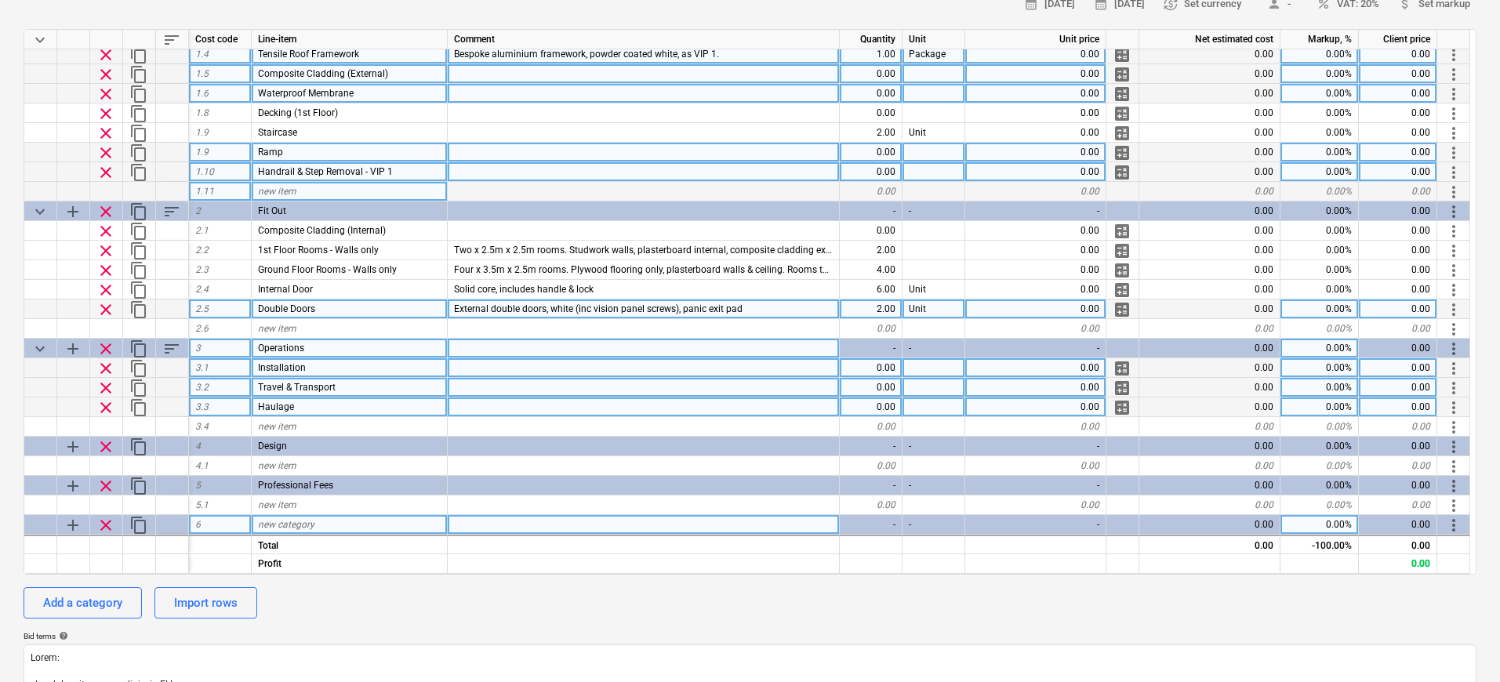
click at [409, 525] on div "new category" at bounding box center [350, 525] width 196 height 20
type input "Foundations"
type textarea "x"
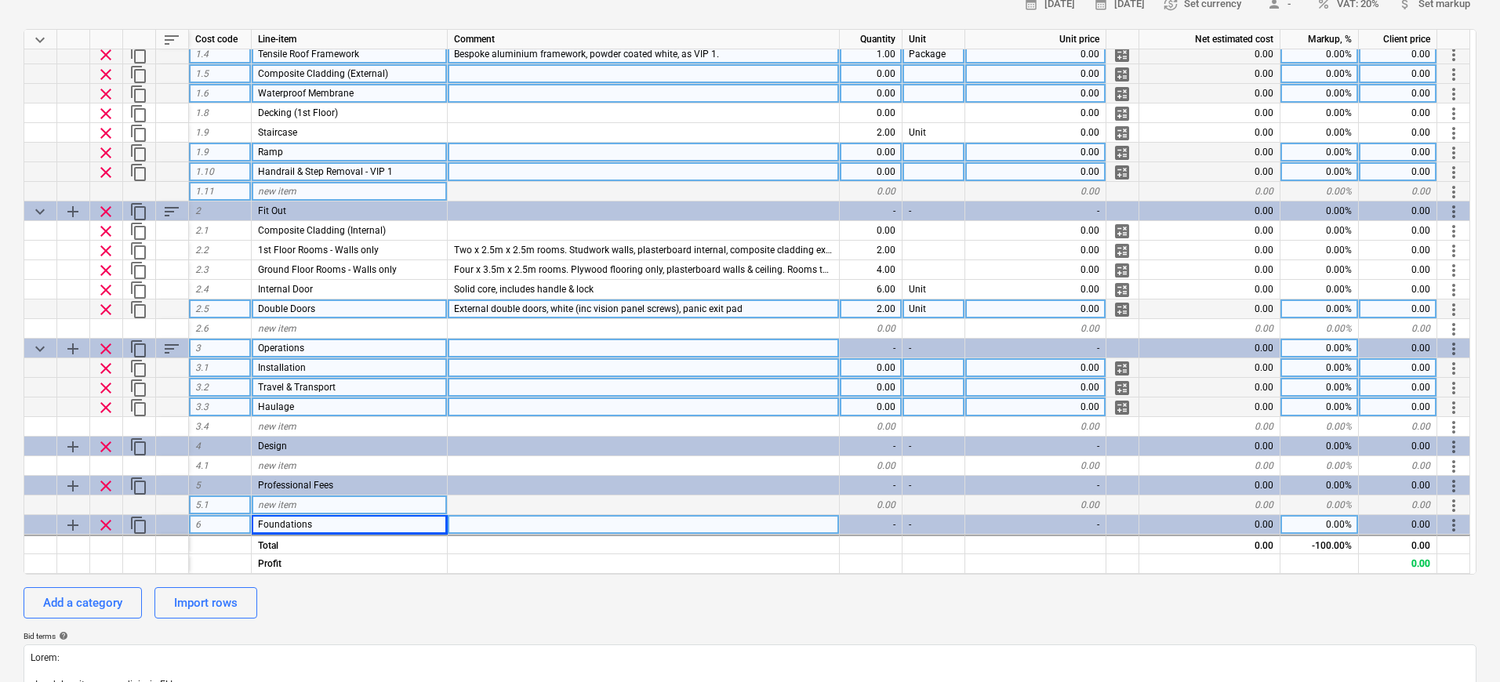
scroll to position [122, 0]
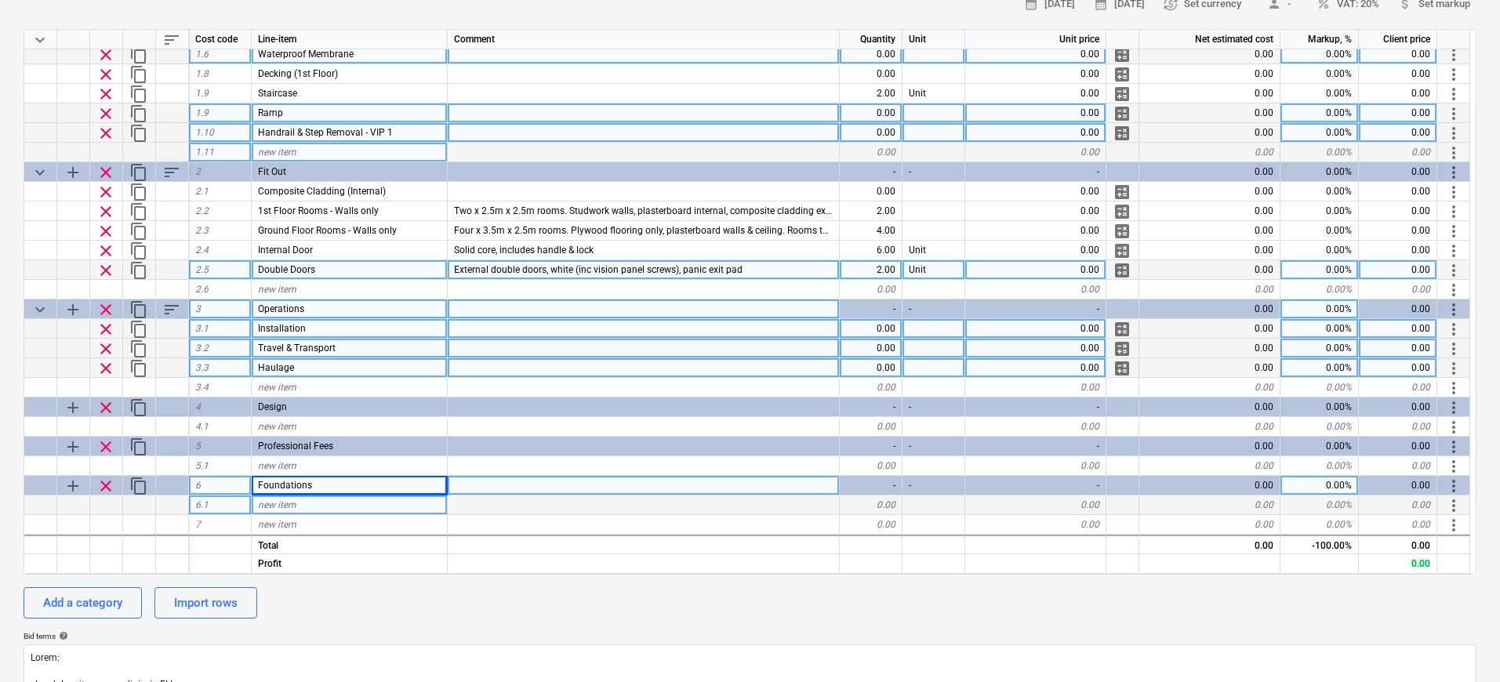
click at [373, 513] on div "new item" at bounding box center [350, 506] width 196 height 20
type input "P"
type input "Foundations"
type textarea "x"
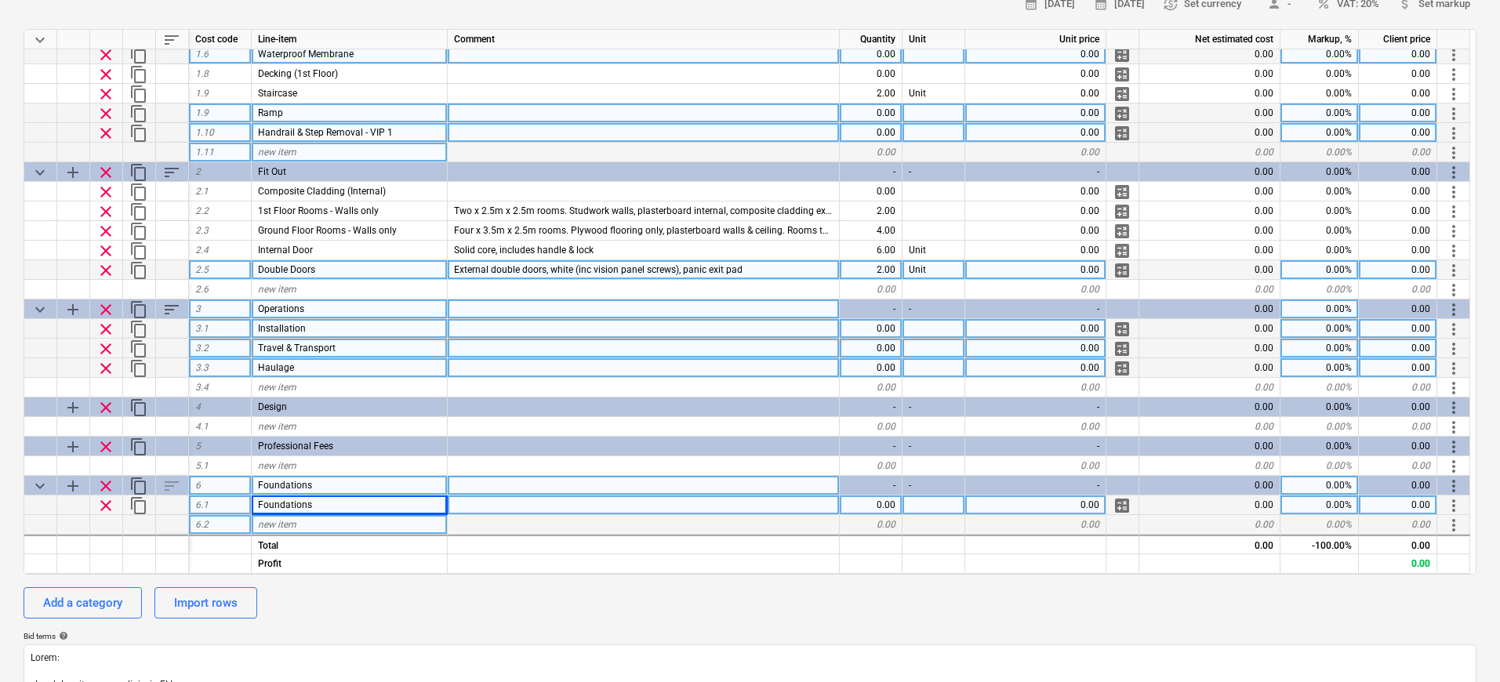
click at [368, 527] on div "new item" at bounding box center [350, 525] width 196 height 20
type input "Temporary Foundation Covering"
type textarea "x"
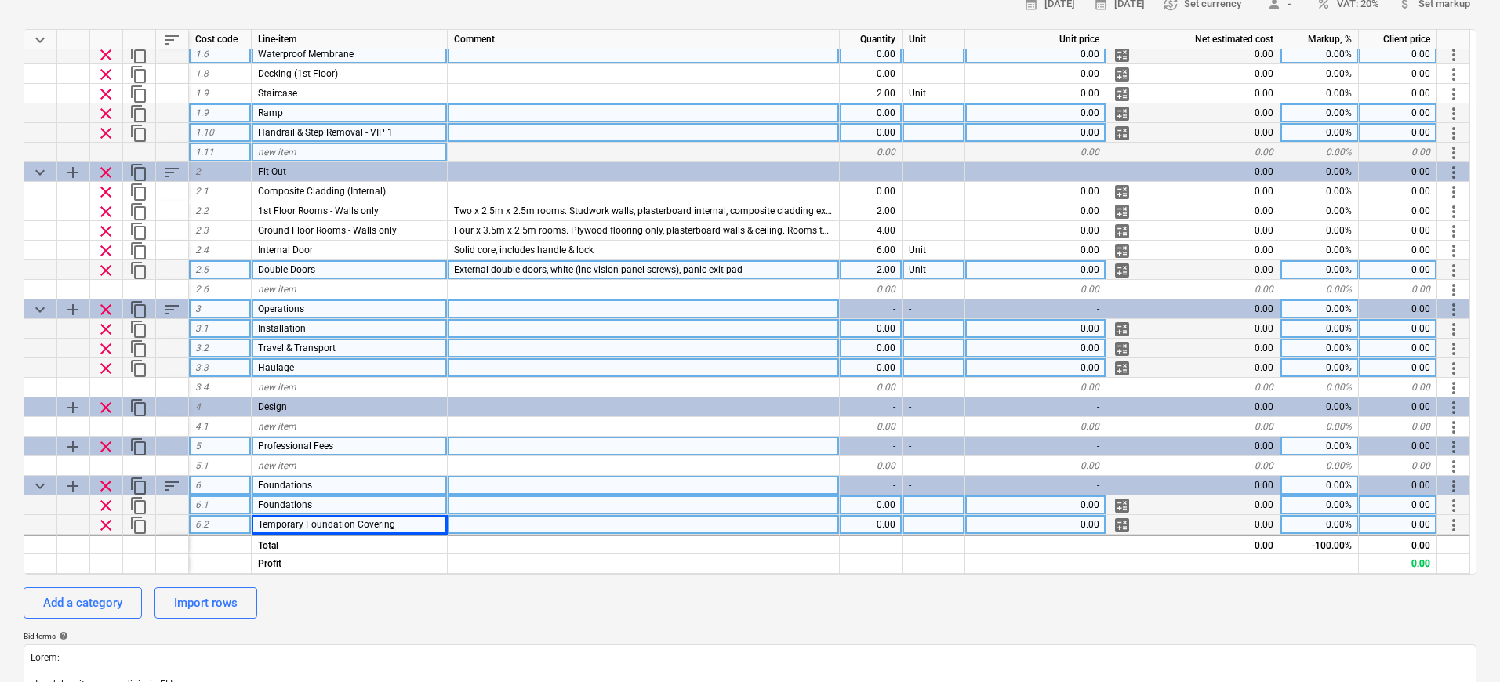
scroll to position [157, 0]
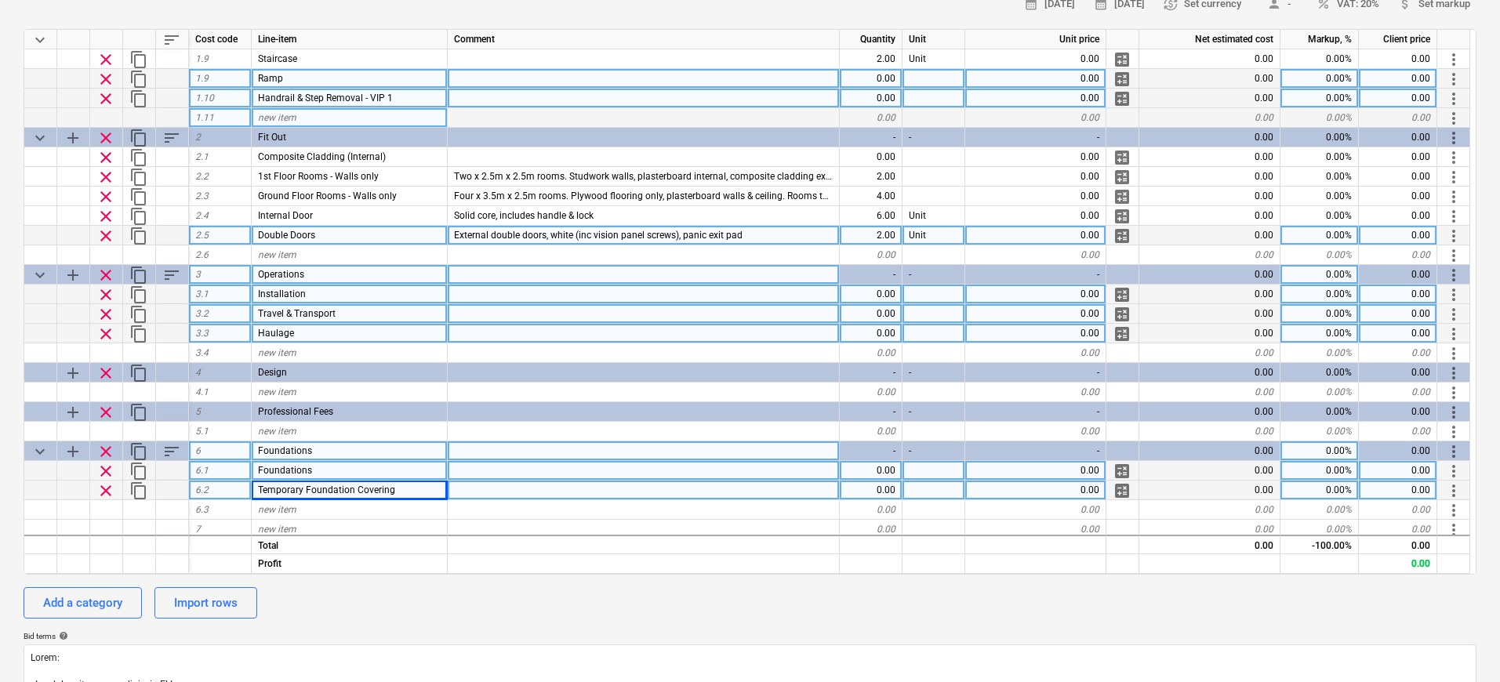
click at [883, 471] on div "0.00" at bounding box center [871, 471] width 63 height 20
type input "1"
type textarea "x"
type input "Package"
type textarea "x"
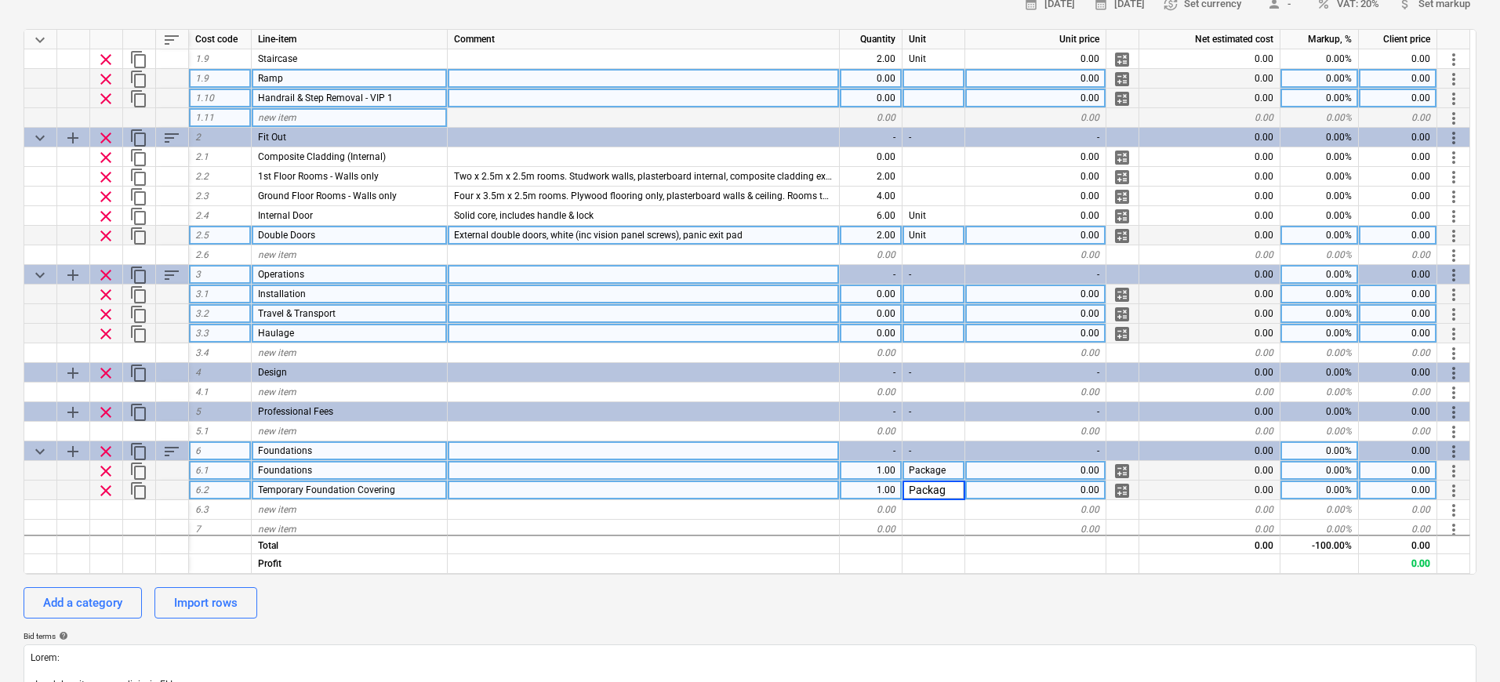
type input "Package"
type textarea "x"
click at [1092, 471] on div "0.00" at bounding box center [1035, 471] width 141 height 20
type input "0.01"
type textarea "x"
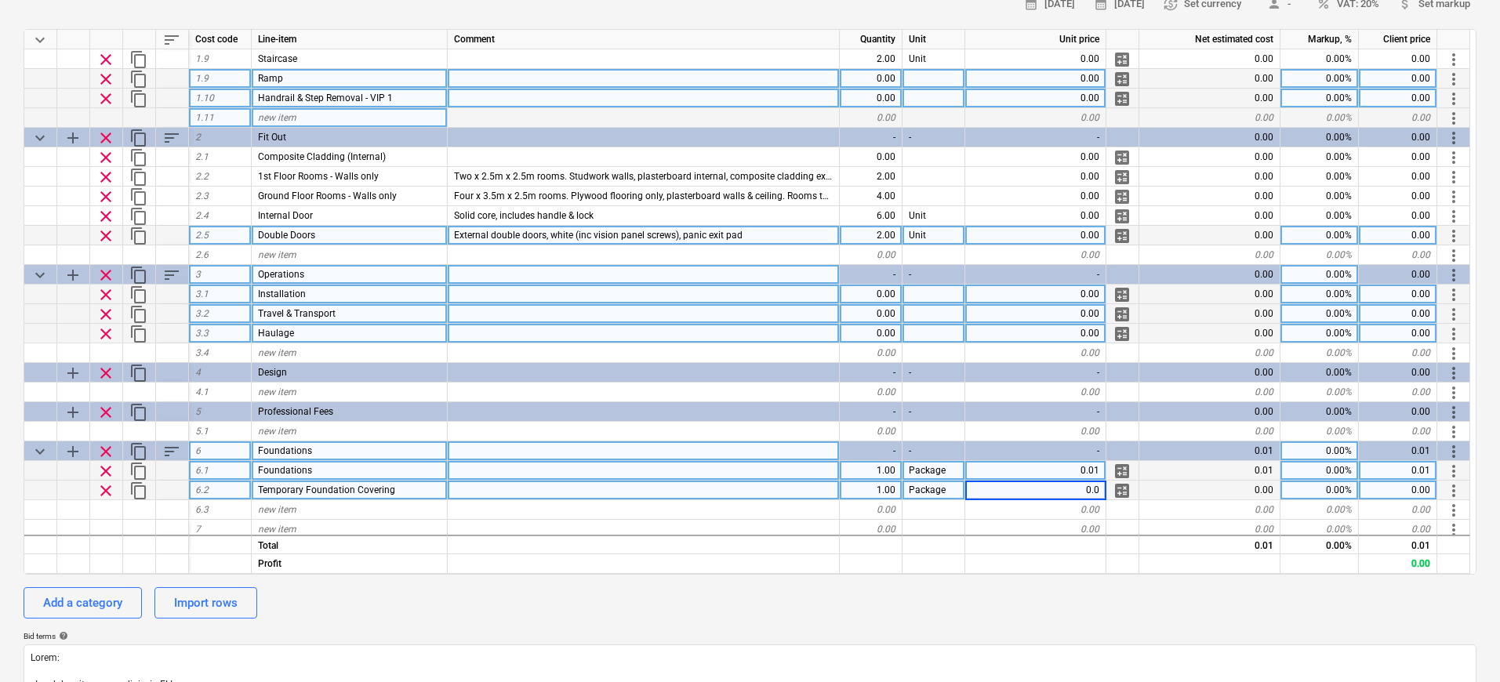
type input "0.01"
type textarea "x"
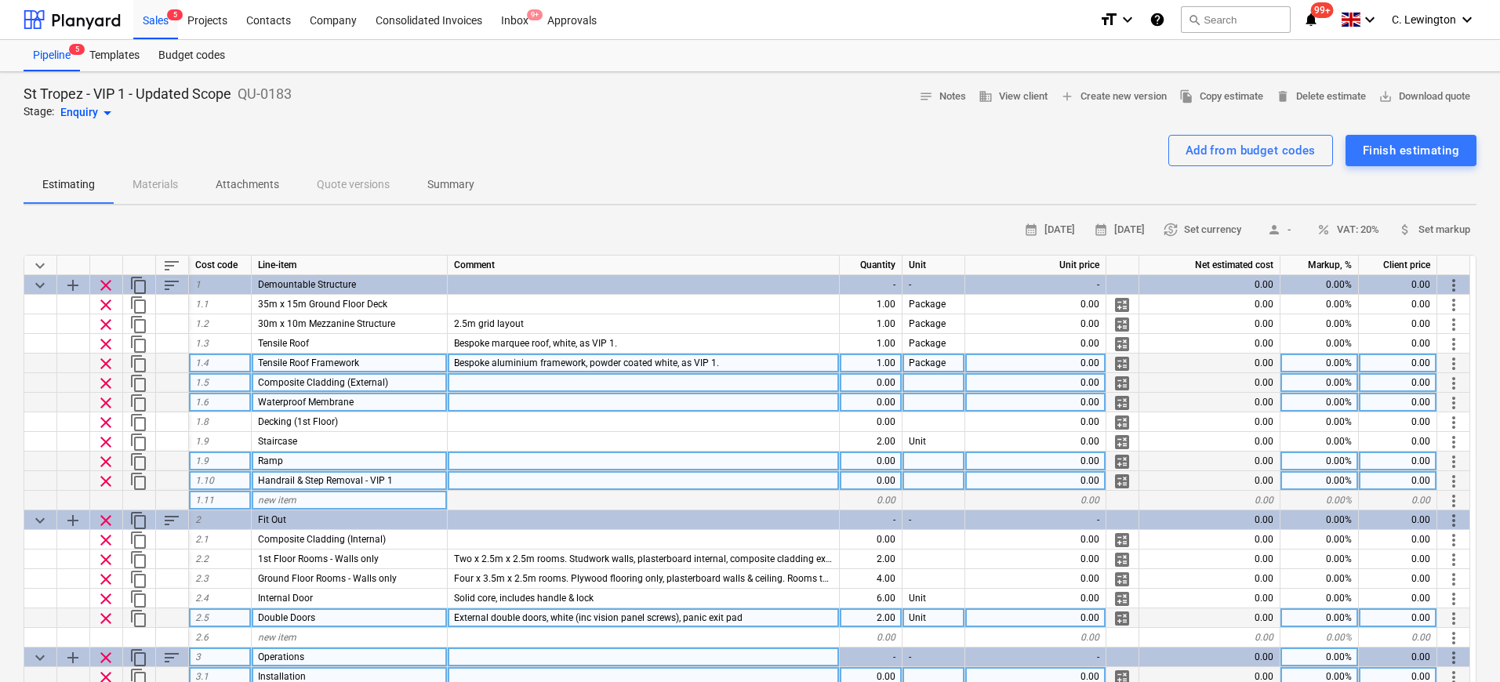
scroll to position [1, 0]
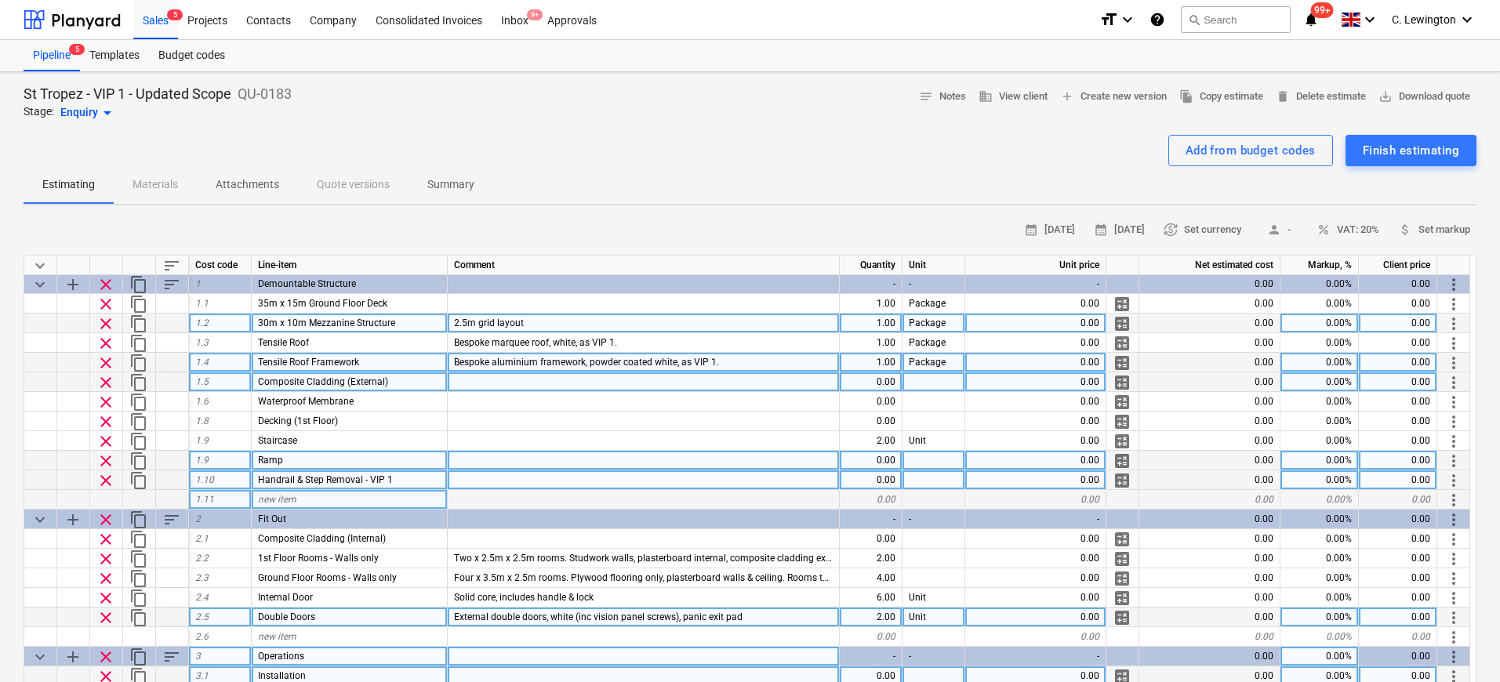
click at [621, 322] on div "2.5m grid layout" at bounding box center [644, 324] width 392 height 20
click at [648, 322] on input "2.5m grid layout" at bounding box center [643, 323] width 391 height 19
type input "2.5m grid layout, phenolic plywood floorboards, steel baseplates to suit founda…"
type textarea "x"
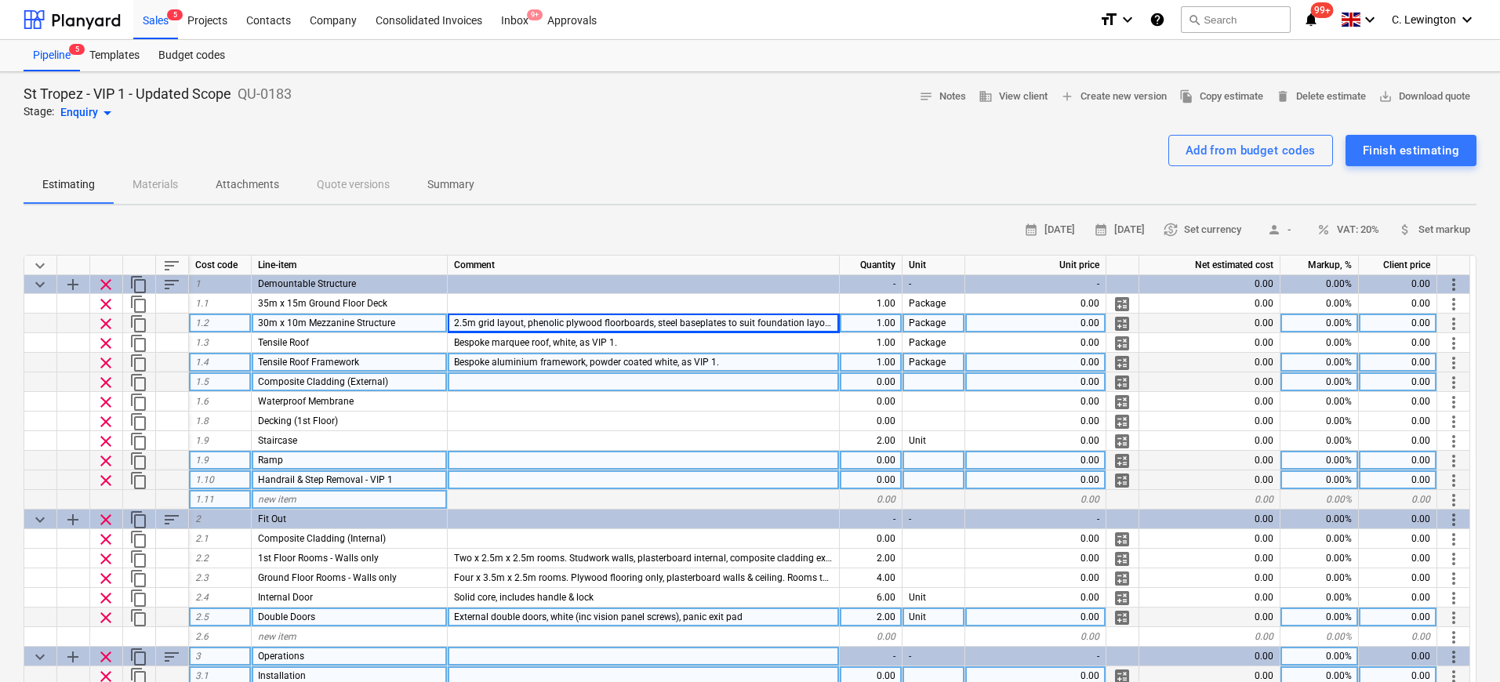
click at [628, 321] on span "2.5m grid layout, phenolic plywood floorboards, steel baseplates to suit founda…" at bounding box center [643, 323] width 379 height 11
click at [628, 321] on input "2.5m grid layout, phenolic plywood floorboards, steel baseplates to suit founda…" at bounding box center [643, 323] width 391 height 19
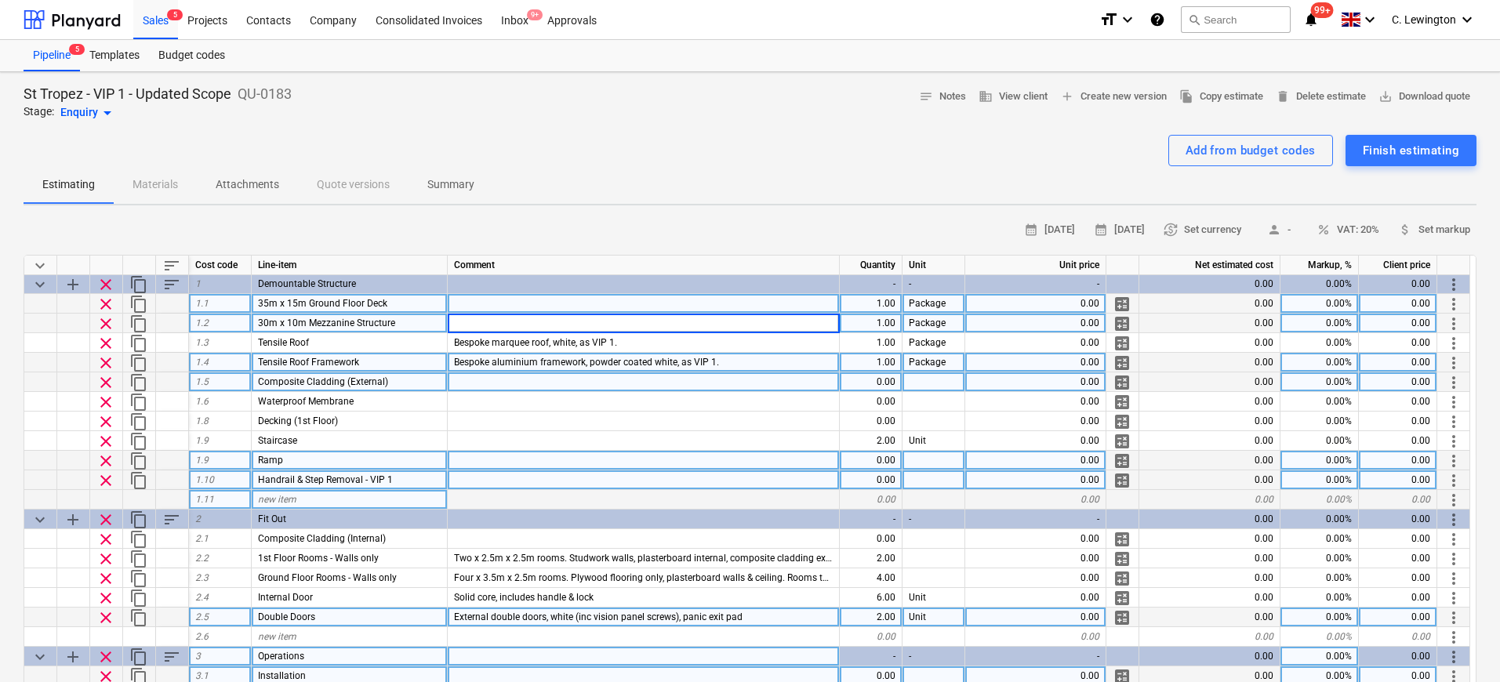
click at [596, 305] on div at bounding box center [644, 304] width 392 height 20
type textarea "x"
click at [570, 325] on div at bounding box center [644, 324] width 392 height 20
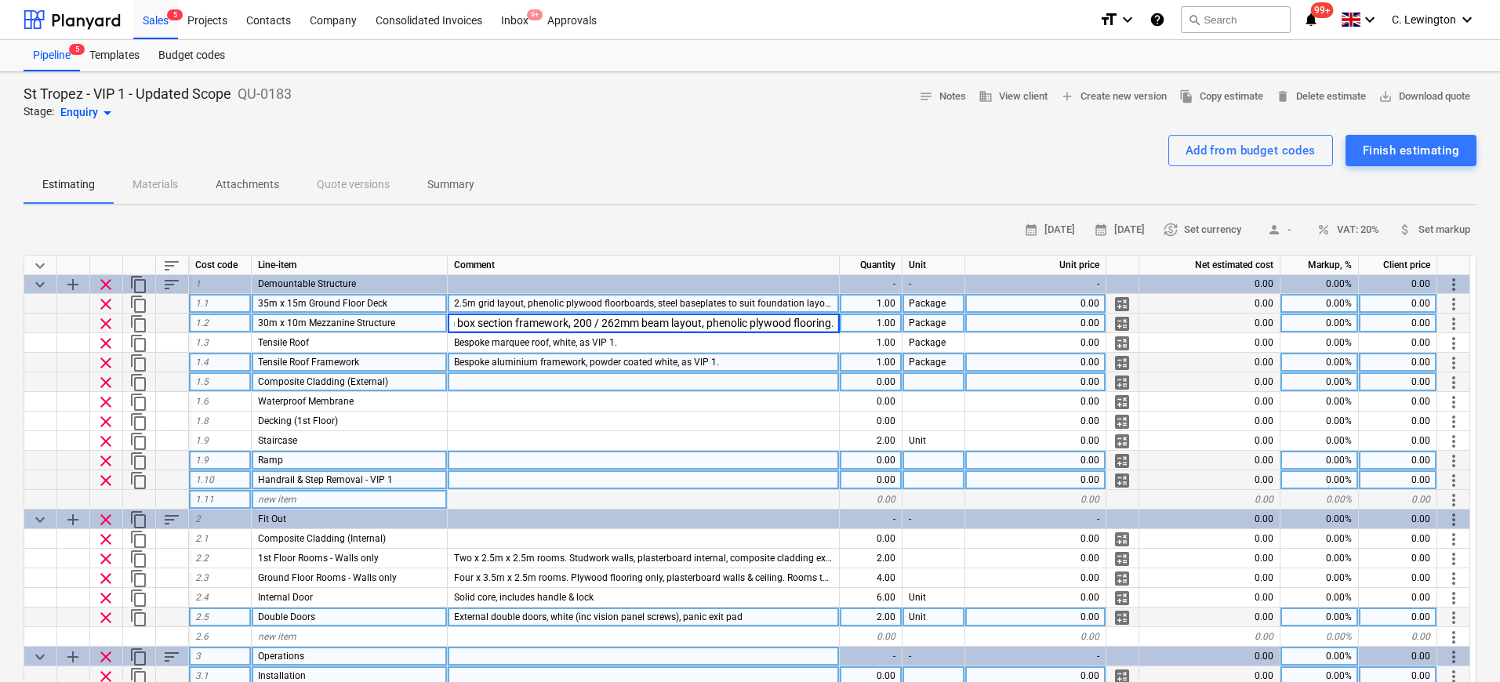
scroll to position [0, 40]
click at [277, 499] on span "new item" at bounding box center [277, 499] width 38 height 11
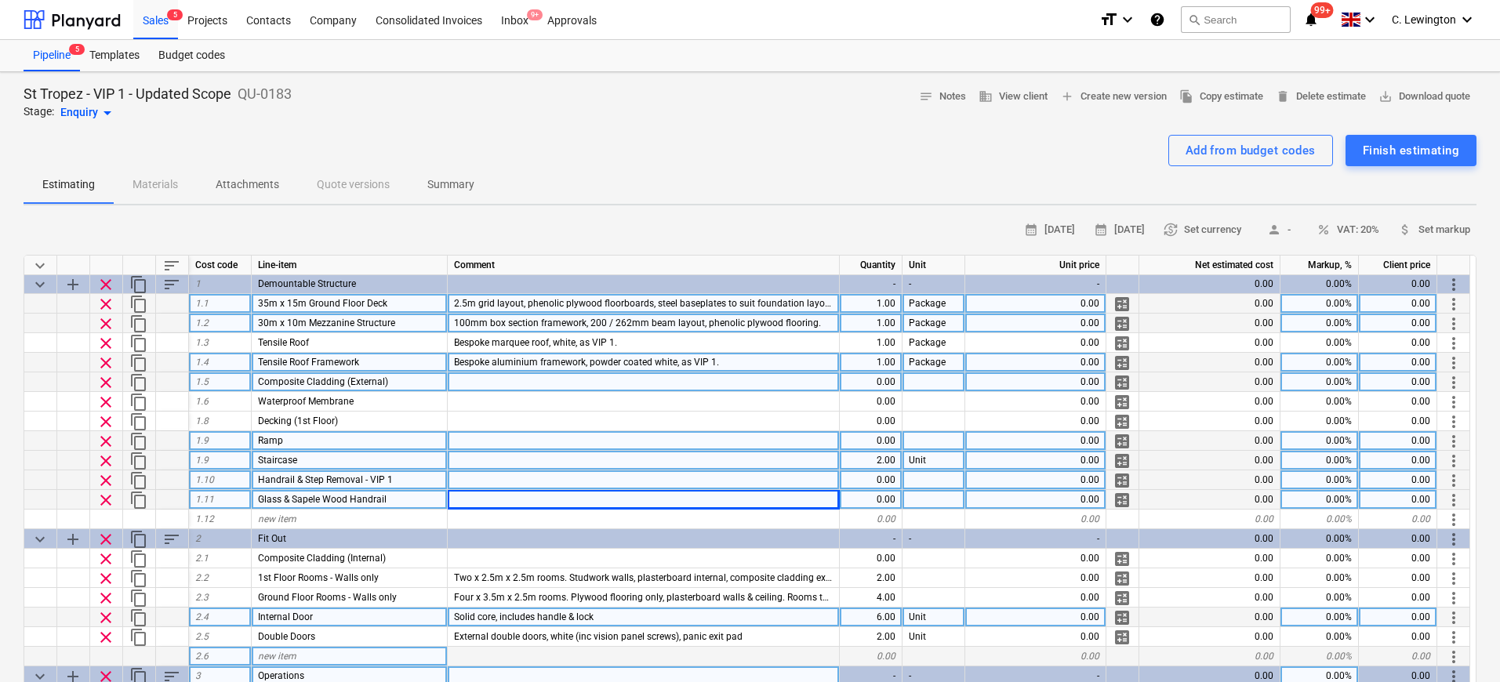
click at [912, 436] on div at bounding box center [933, 441] width 63 height 20
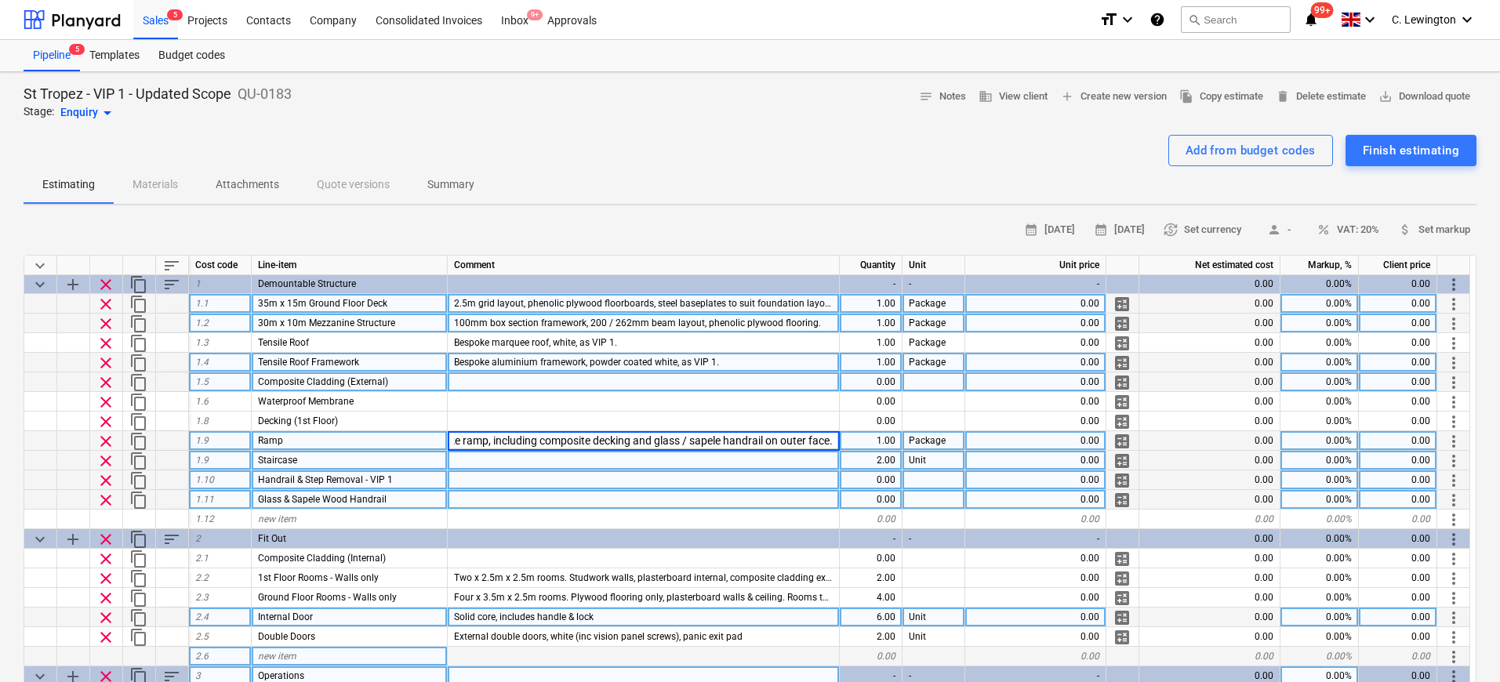
scroll to position [0, 39]
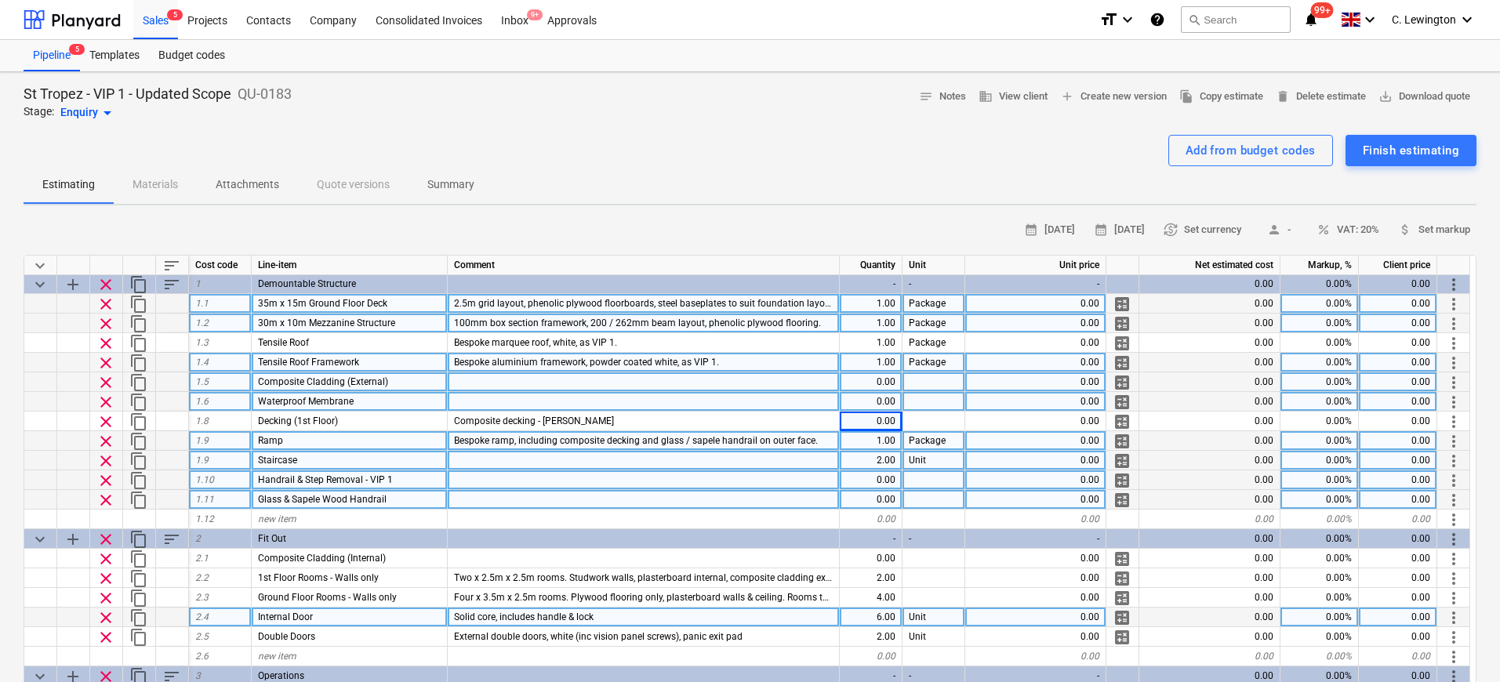
click at [872, 407] on div "0.00" at bounding box center [871, 402] width 63 height 20
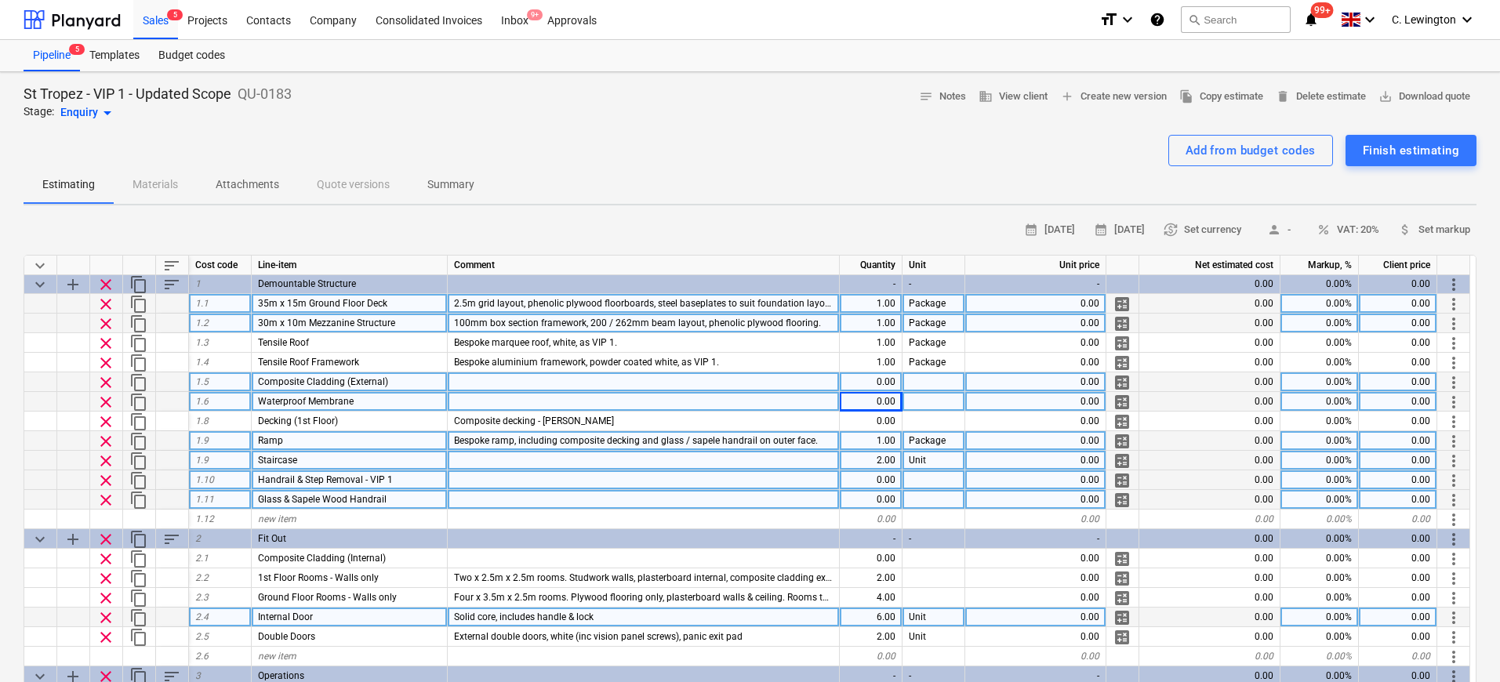
click at [890, 404] on div "0.00" at bounding box center [871, 402] width 63 height 20
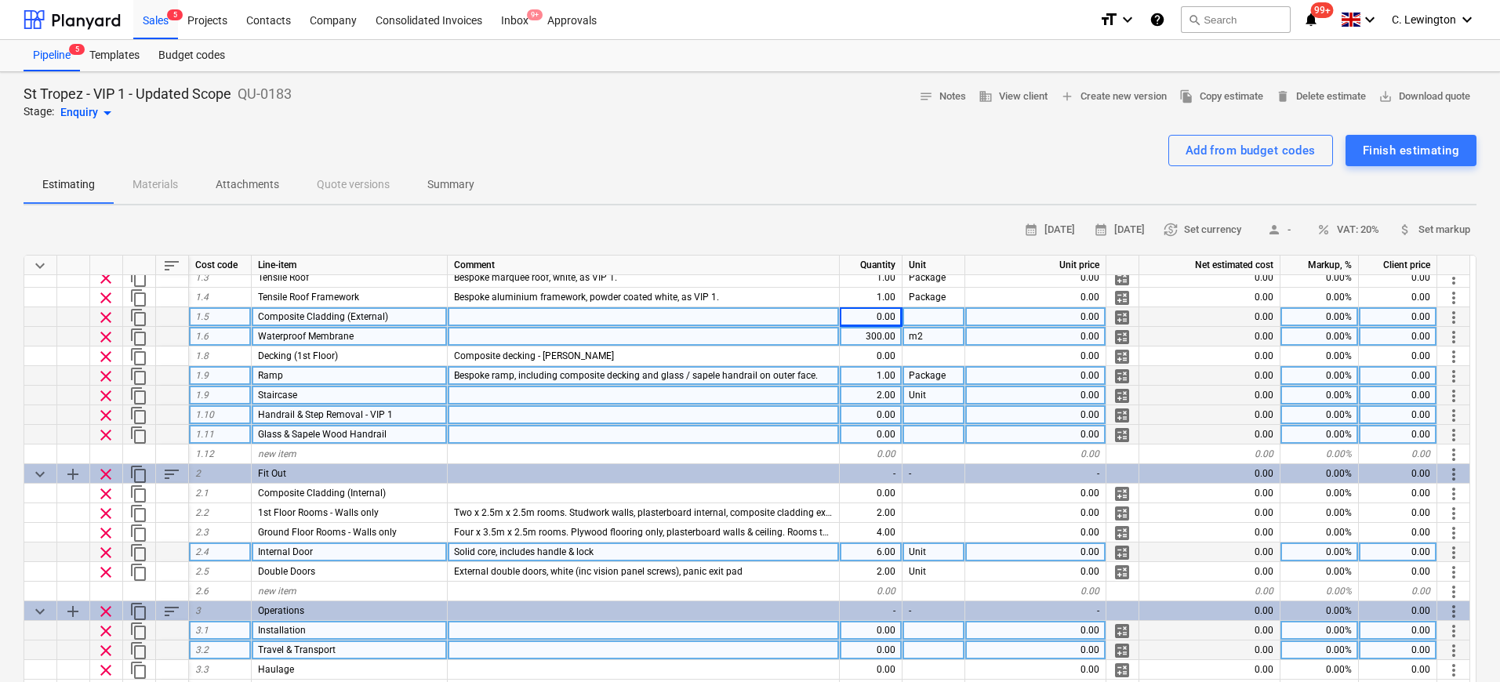
scroll to position [80, 0]
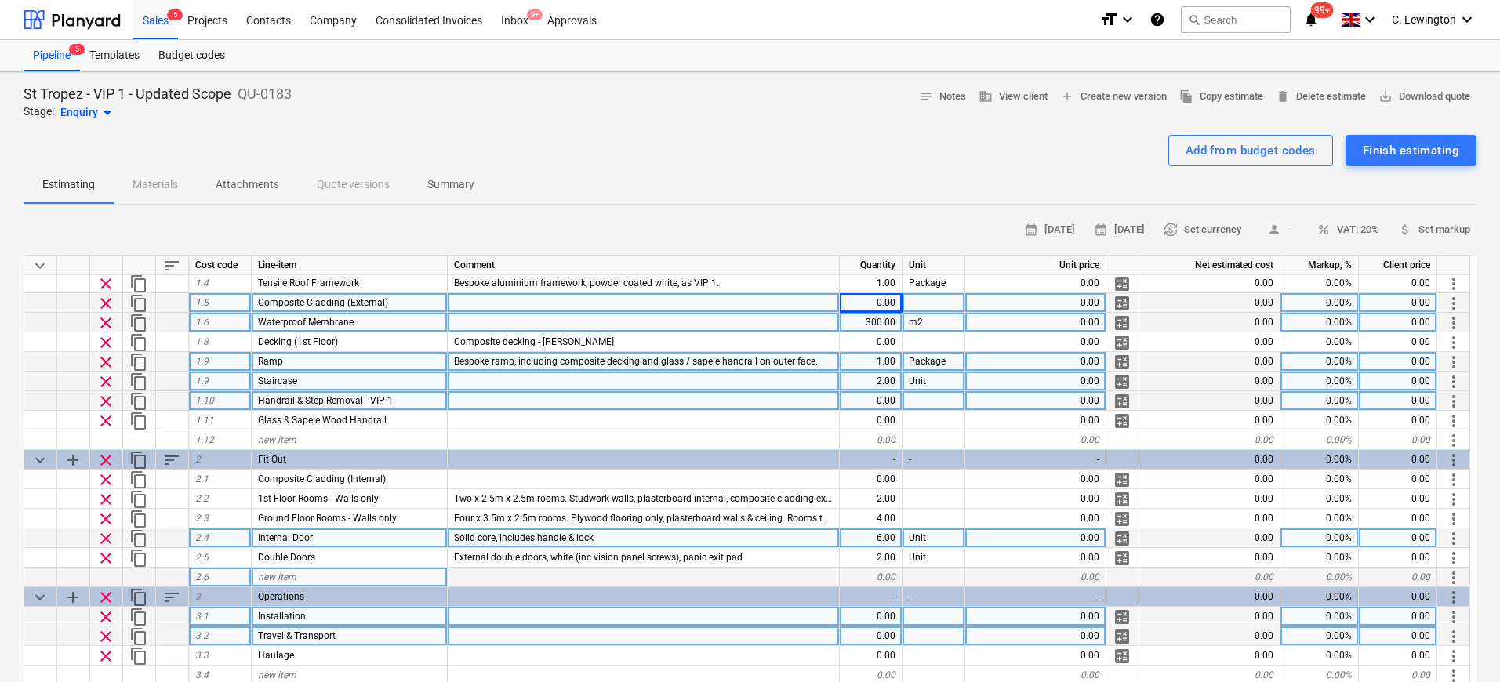
click at [347, 581] on div "new item" at bounding box center [350, 578] width 196 height 20
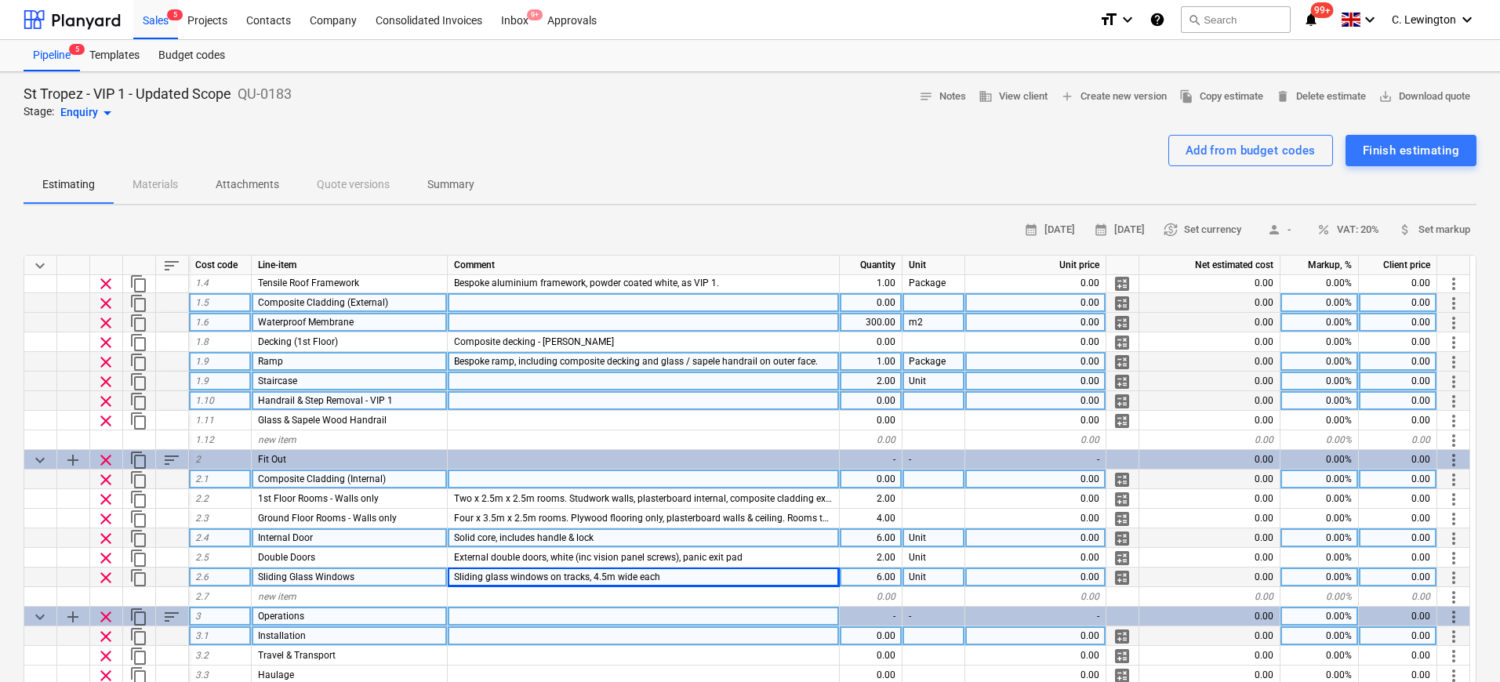
click at [504, 477] on div at bounding box center [644, 480] width 392 height 20
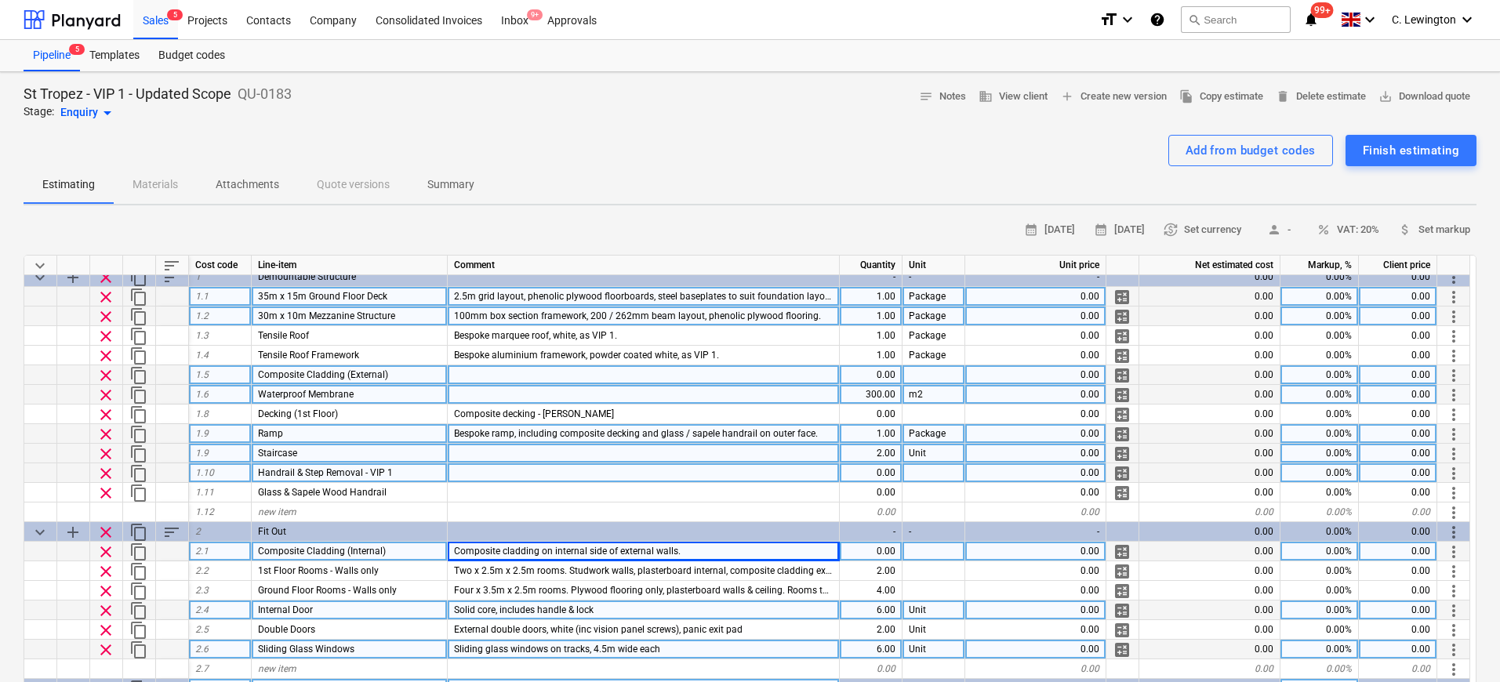
scroll to position [9, 0]
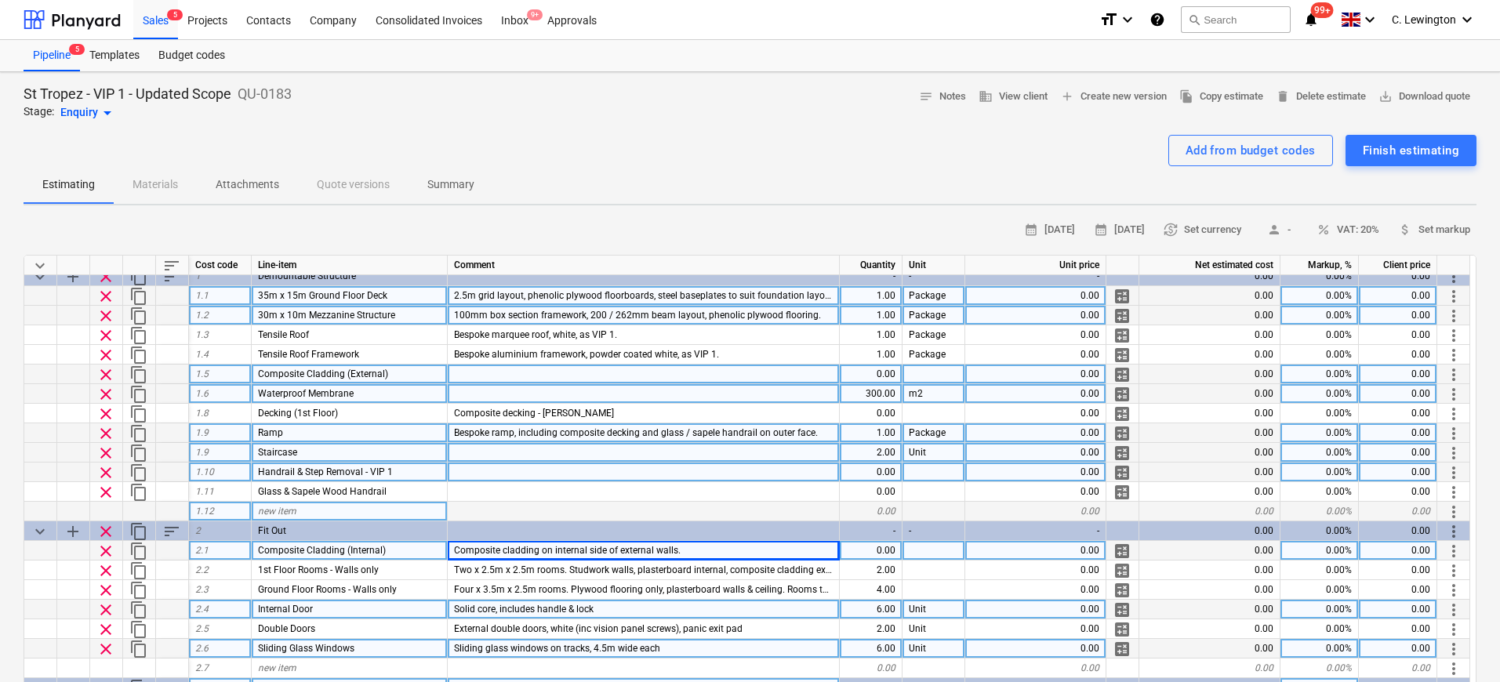
click at [332, 513] on div "new item" at bounding box center [350, 512] width 196 height 20
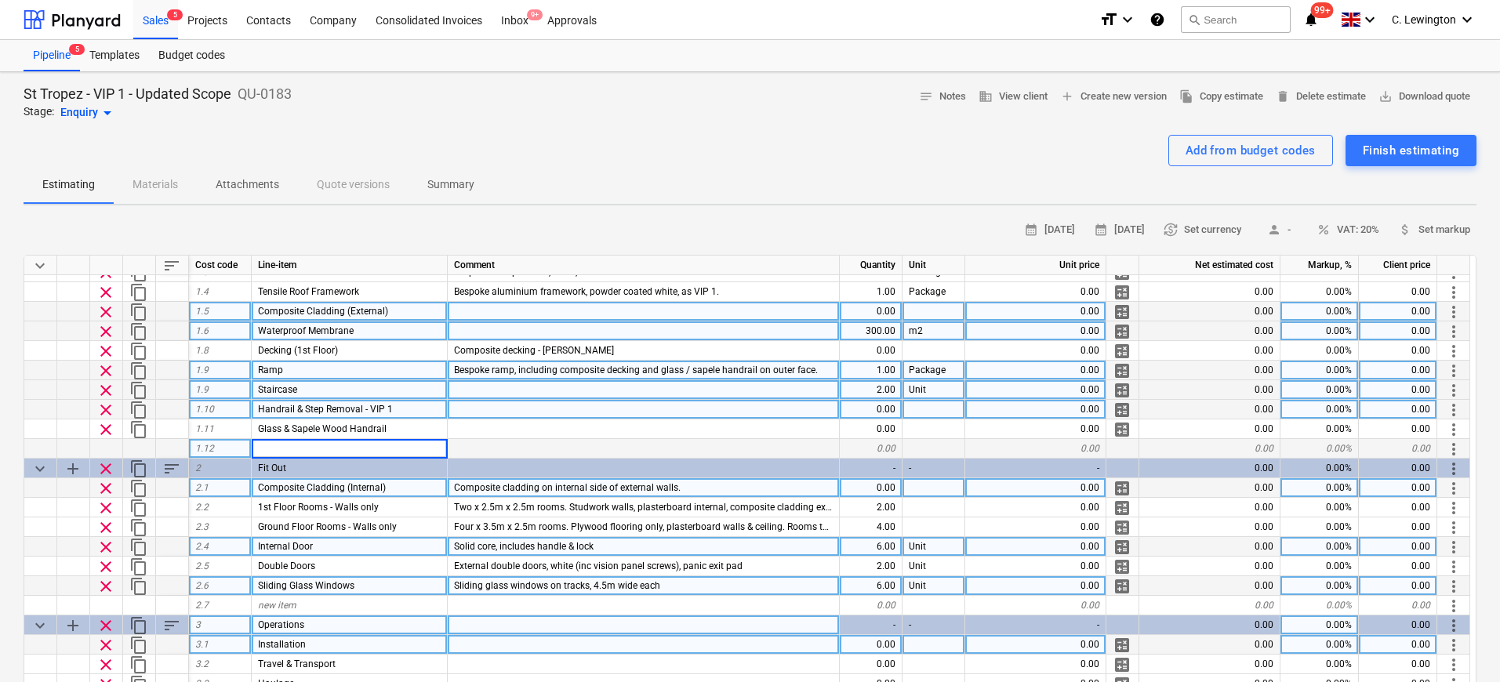
scroll to position [84, 0]
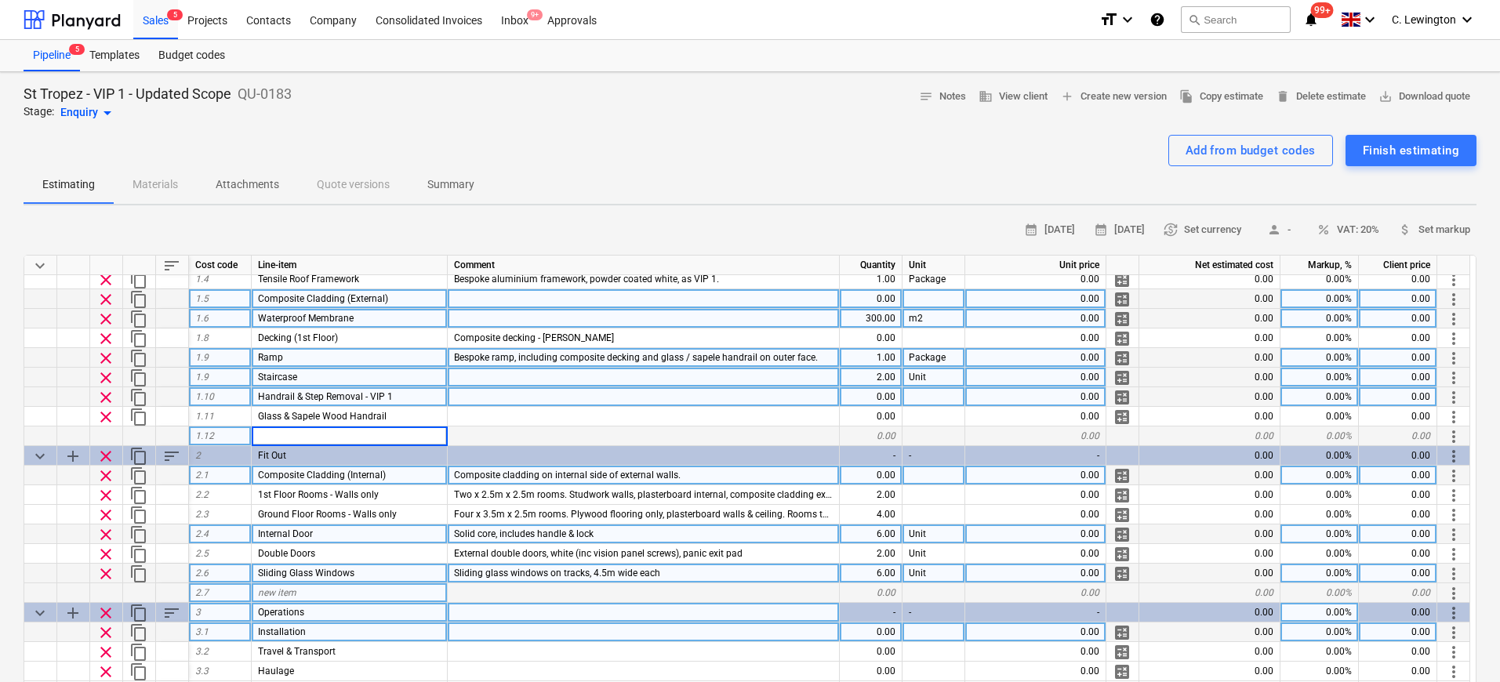
click at [283, 591] on span "new item" at bounding box center [277, 592] width 38 height 11
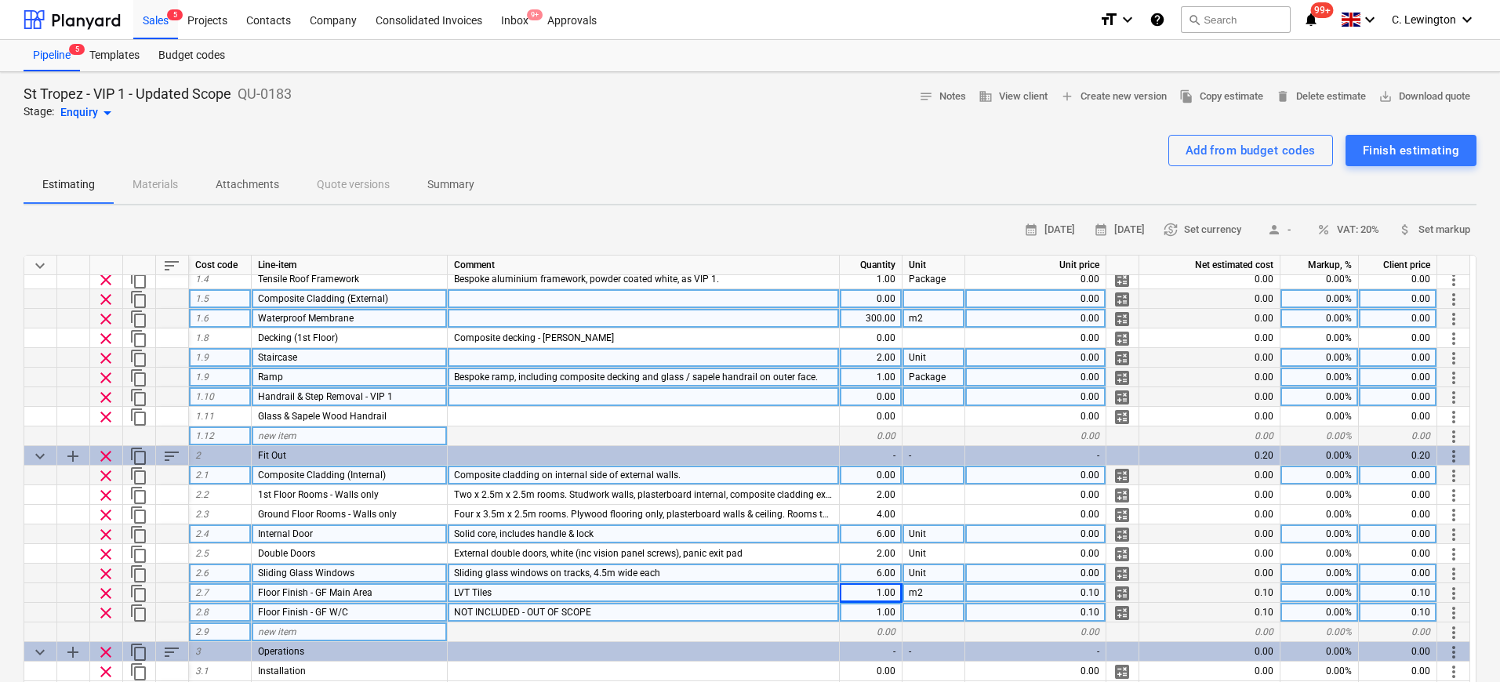
click at [363, 614] on div "Floor Finish - GF W/C" at bounding box center [350, 613] width 196 height 20
click at [394, 614] on input "Floor Finish - GF W/C" at bounding box center [349, 612] width 195 height 19
click at [652, 589] on div "LVT Tiles" at bounding box center [644, 593] width 392 height 20
click at [614, 590] on input "LVT Tiles" at bounding box center [643, 592] width 391 height 19
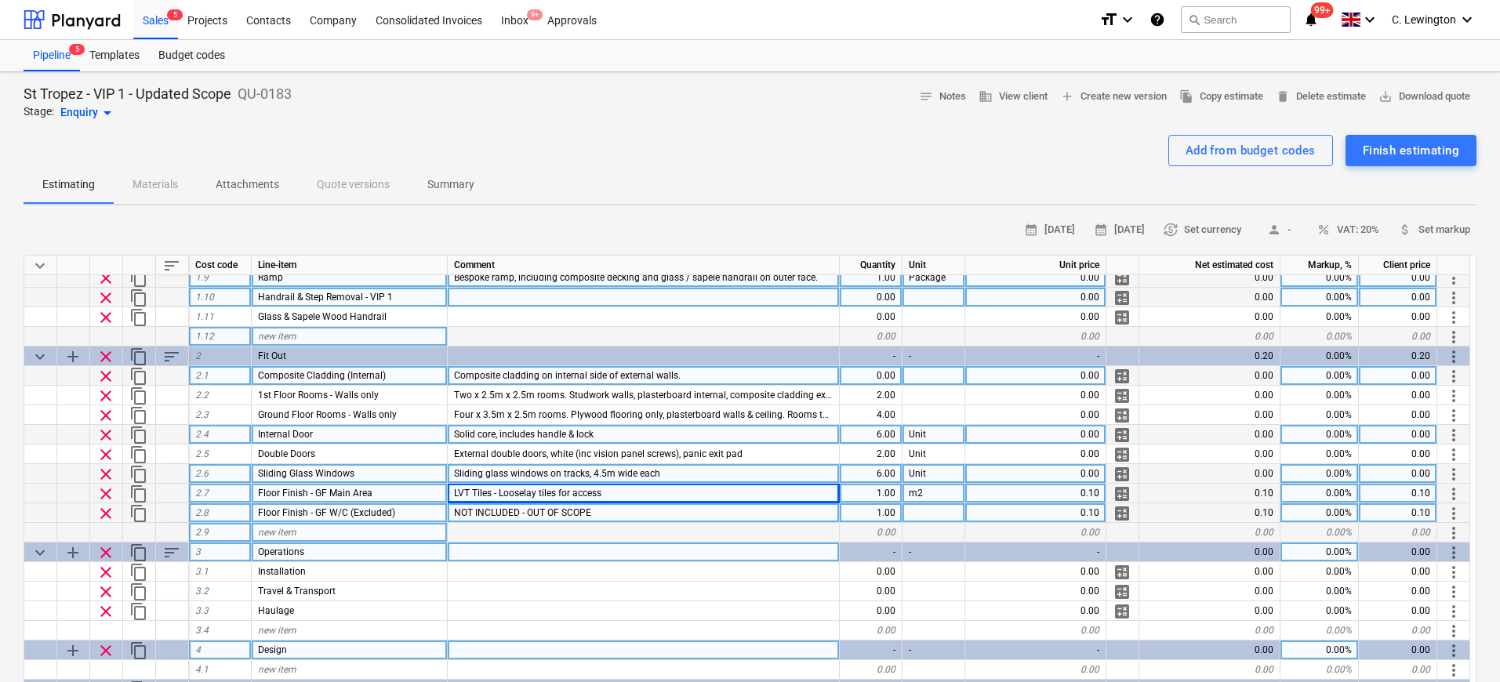
scroll to position [209, 0]
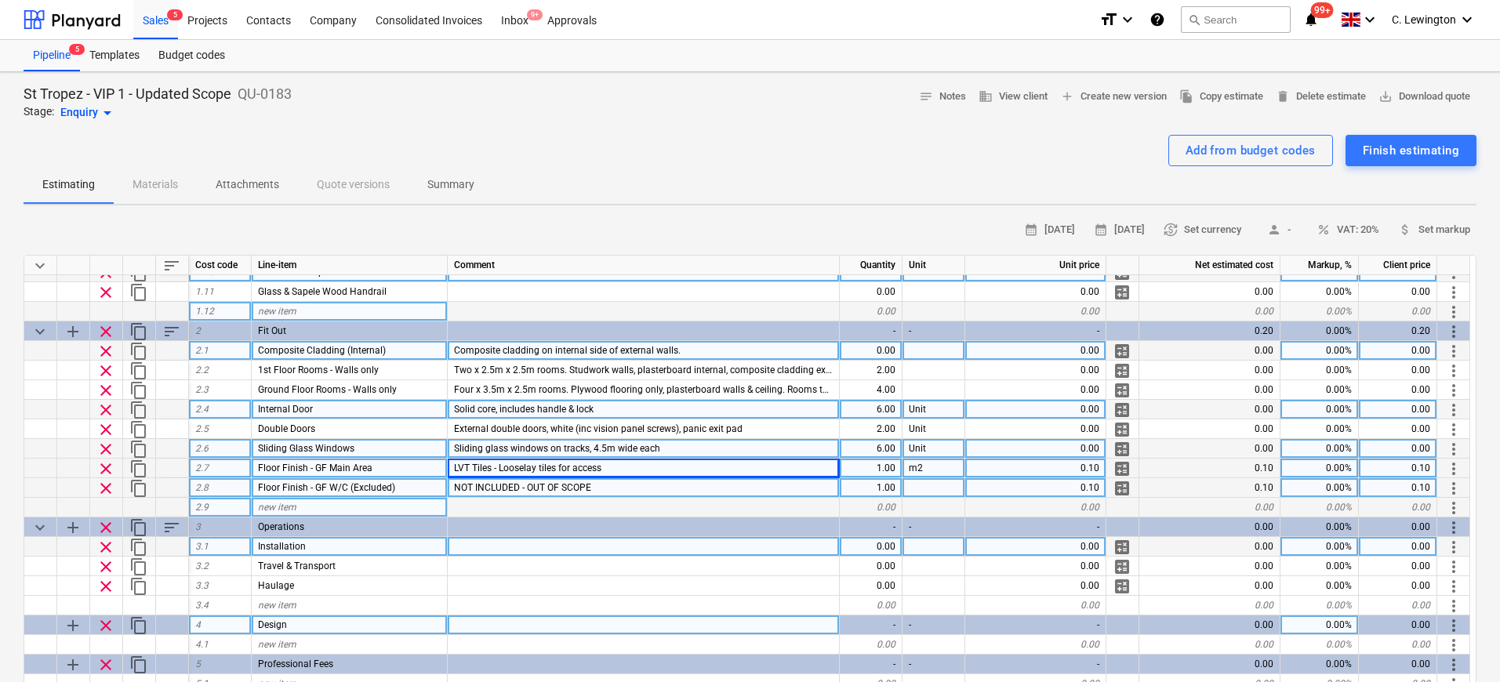
click at [550, 552] on div at bounding box center [644, 547] width 392 height 20
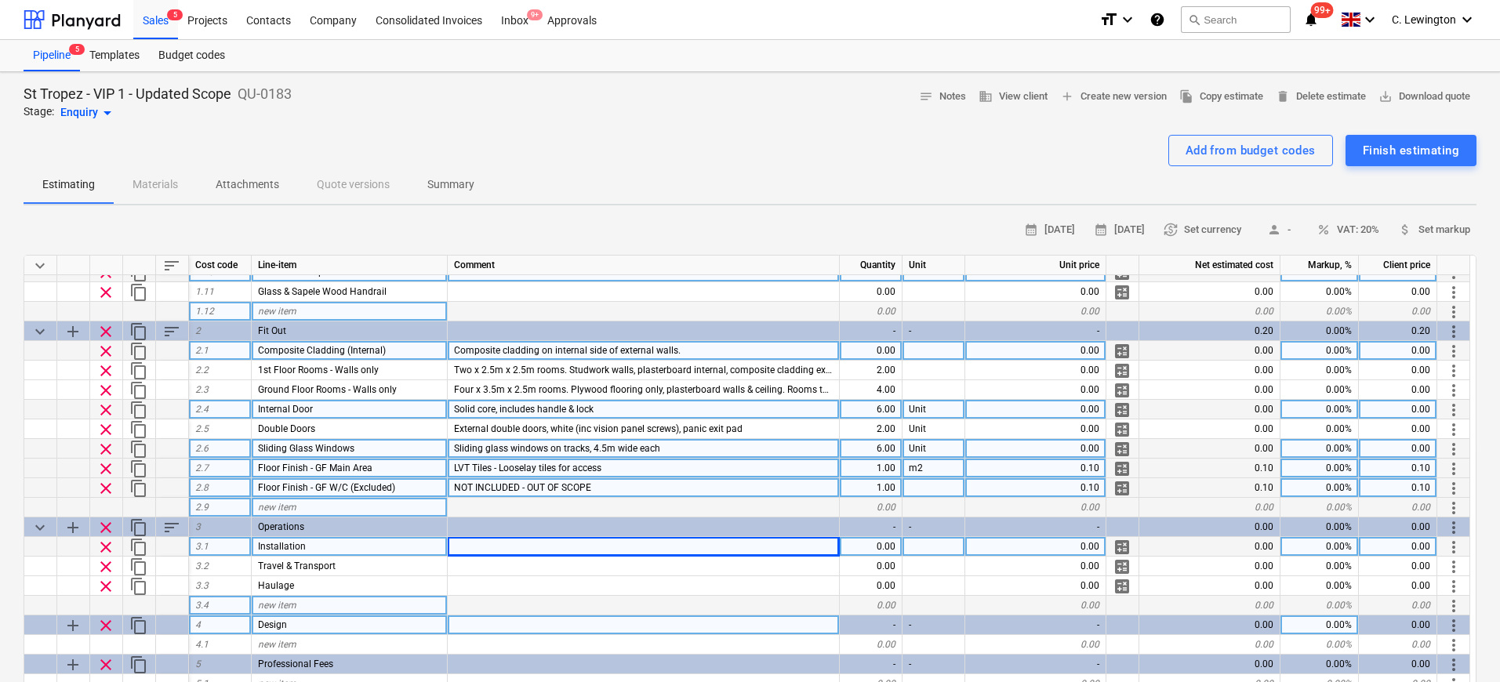
click at [390, 599] on div "new item" at bounding box center [350, 606] width 196 height 20
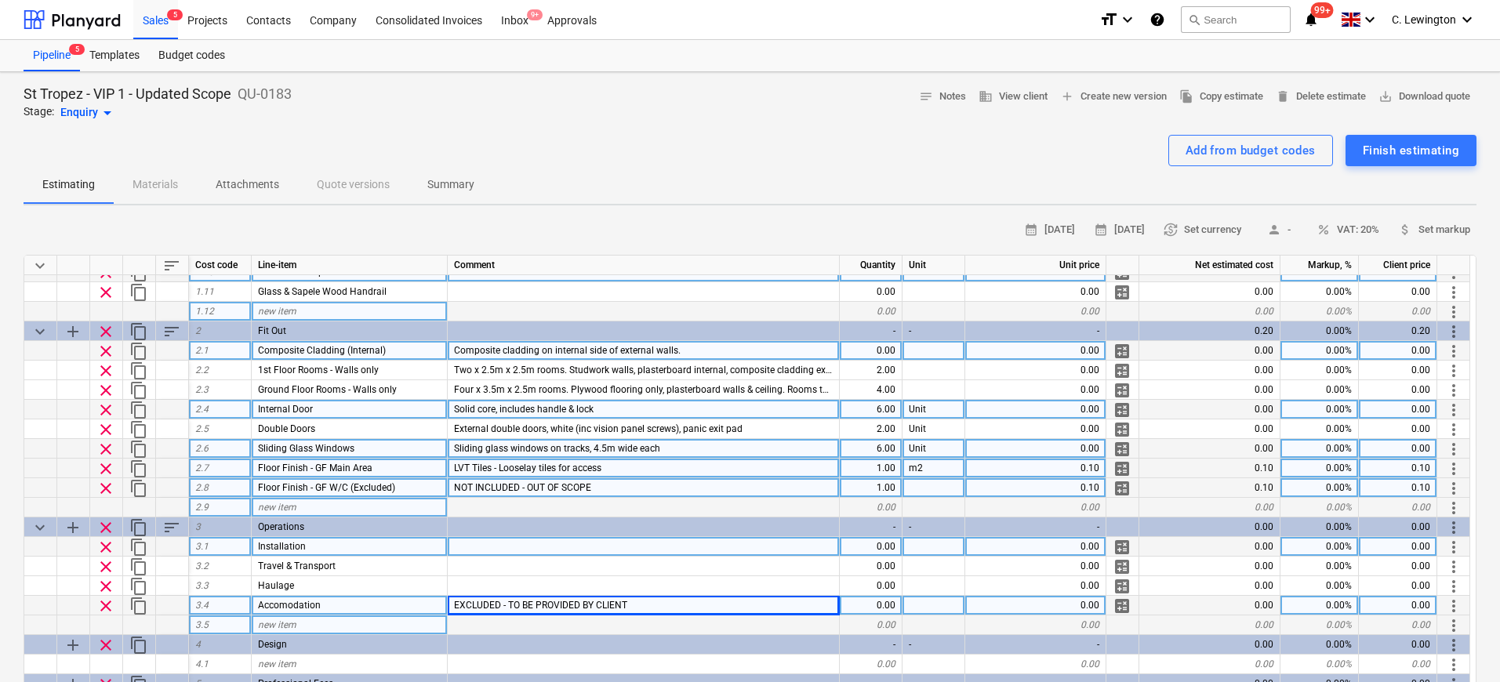
click at [339, 608] on div "Accomodation" at bounding box center [350, 606] width 196 height 20
click at [364, 606] on input "Accomodation" at bounding box center [349, 605] width 195 height 19
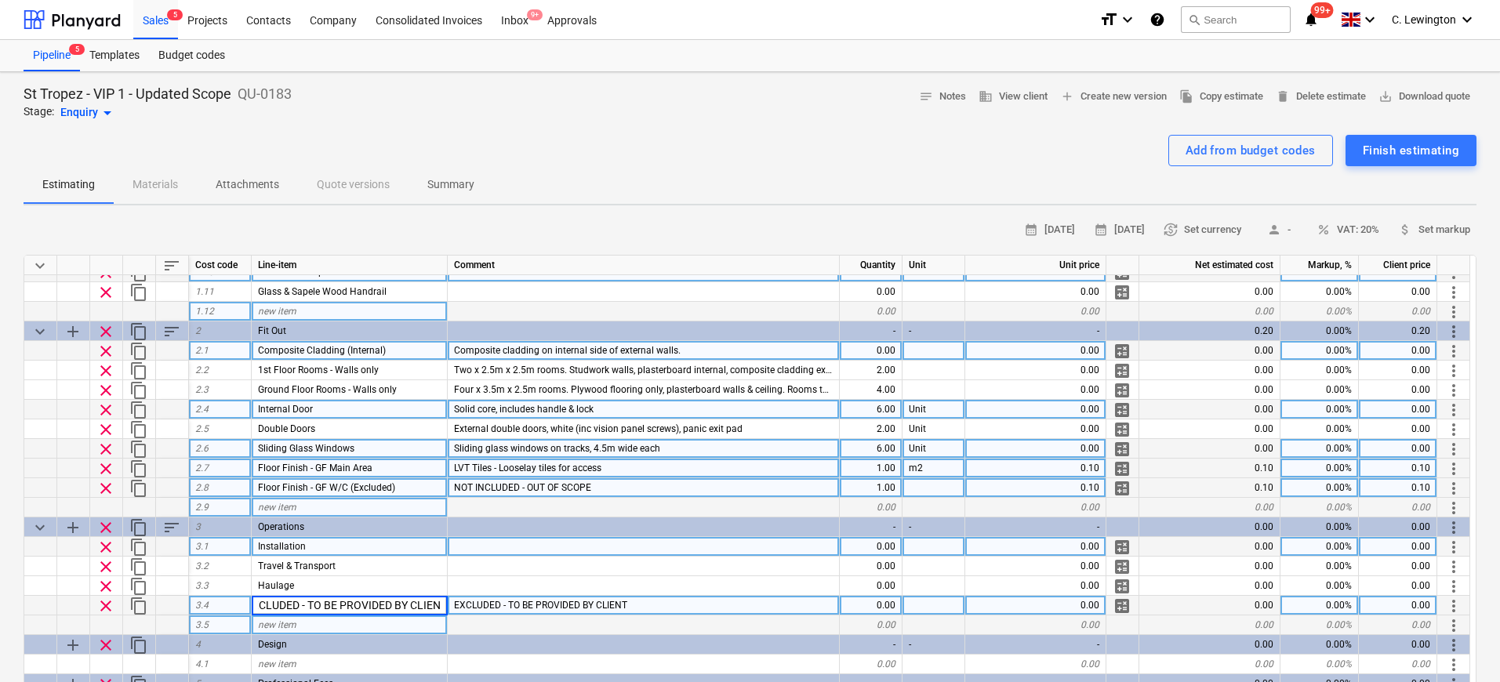
scroll to position [0, 98]
click at [290, 604] on span "Accomodation - EXCLUDED - TO BE PROVIDED BY CLIENT" at bounding box center [379, 605] width 243 height 11
click at [301, 604] on input "Accomodation - EXCLUDED - TO BE PROVIDED BY CLIENT" at bounding box center [349, 605] width 195 height 19
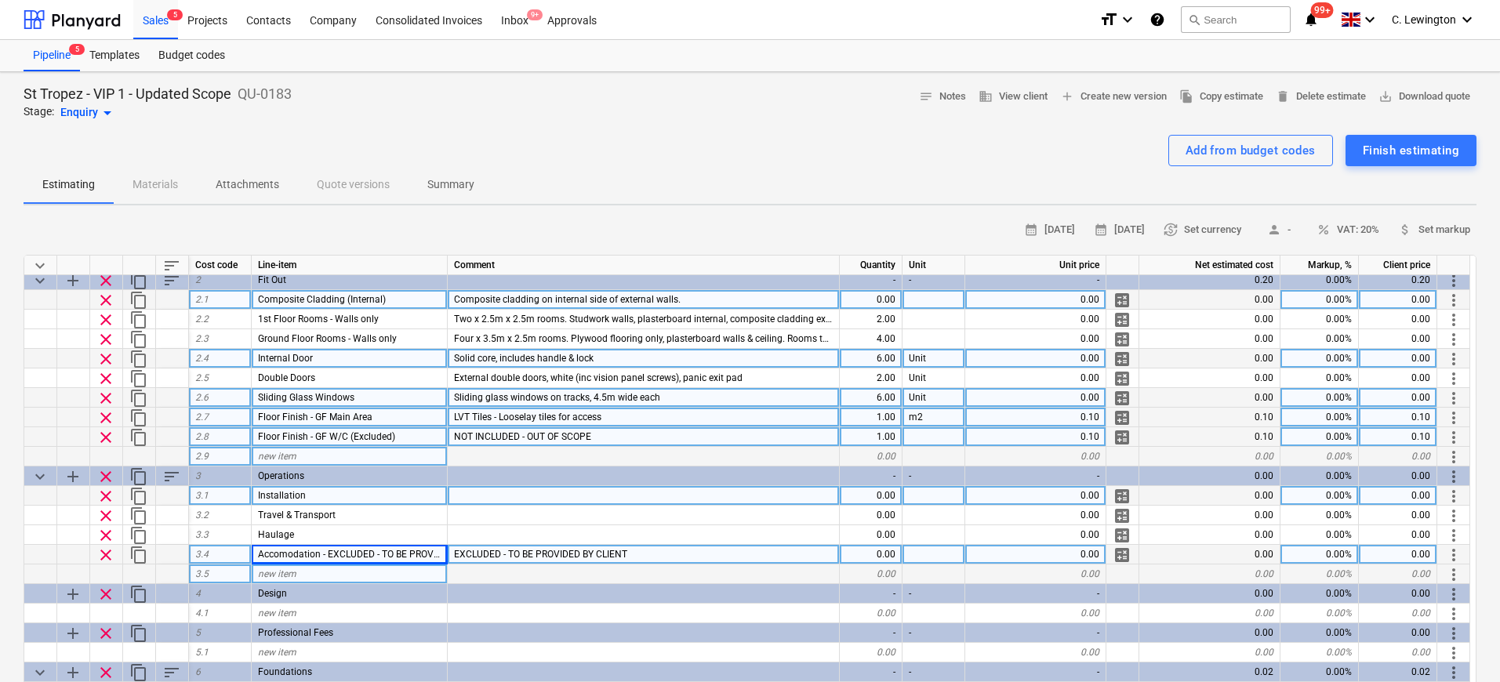
scroll to position [258, 0]
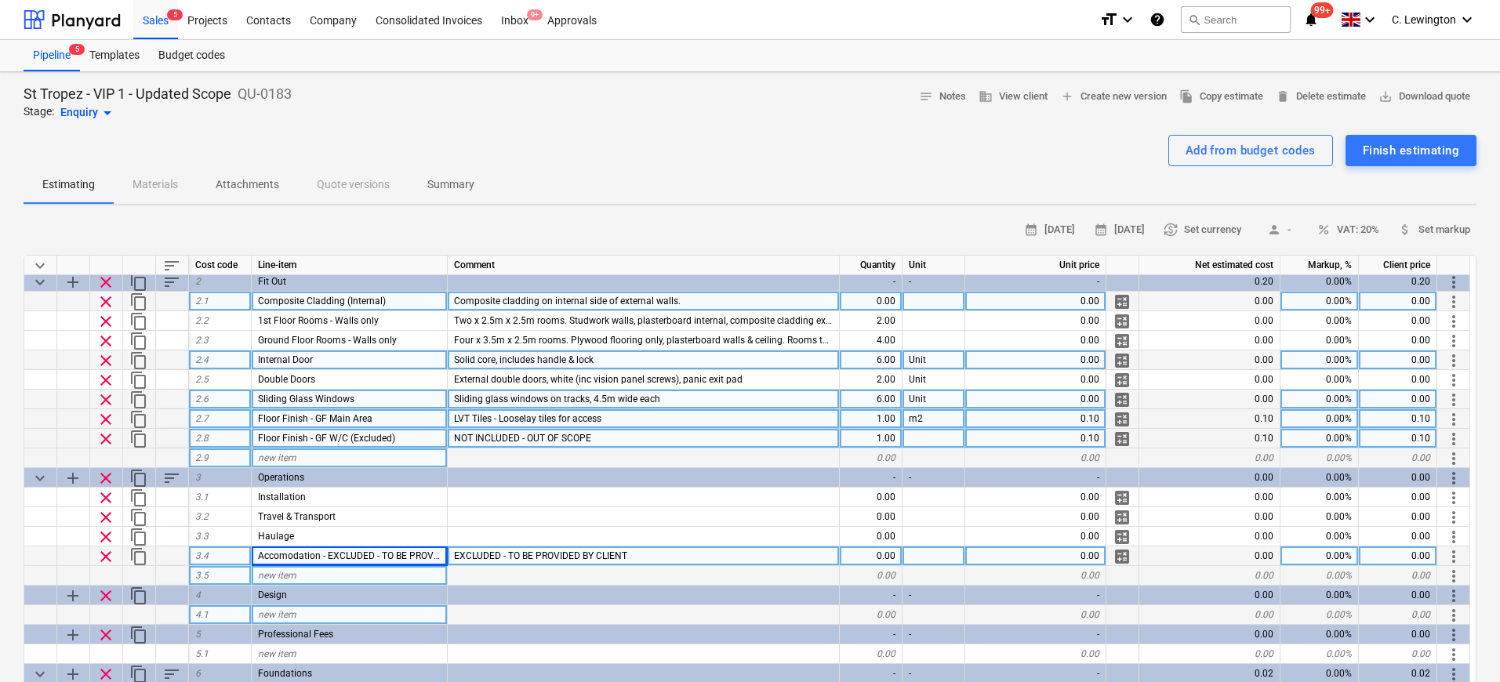
click at [363, 617] on div "new item" at bounding box center [350, 615] width 196 height 20
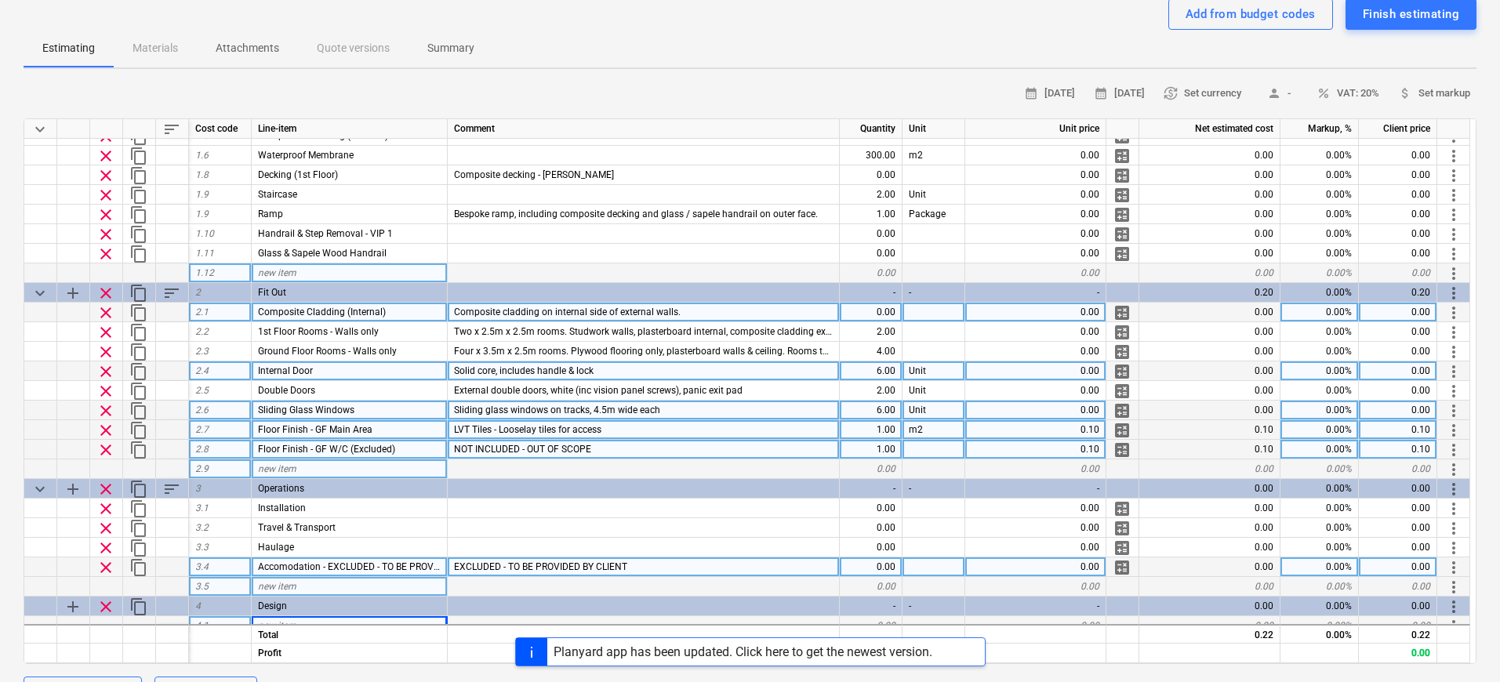
scroll to position [111, 0]
click at [884, 432] on div "1.00" at bounding box center [871, 429] width 63 height 20
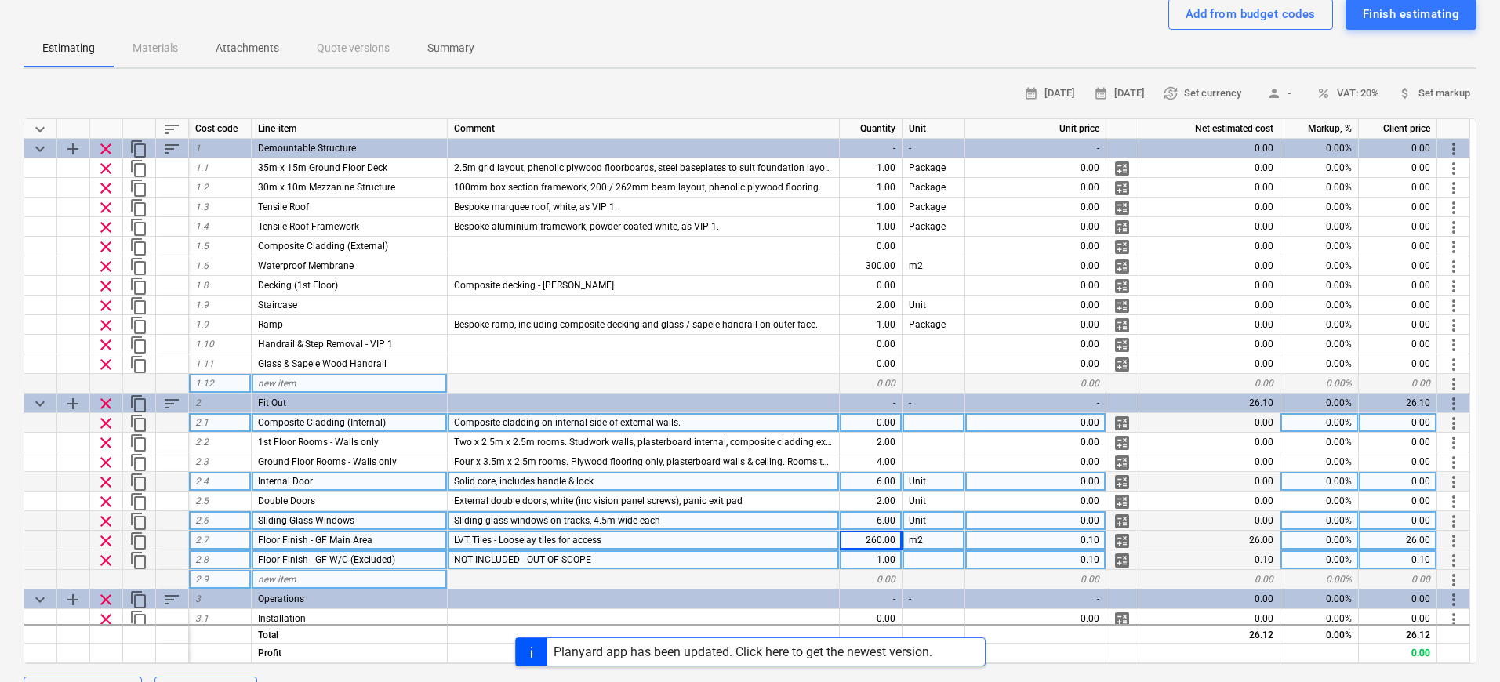
scroll to position [2, 0]
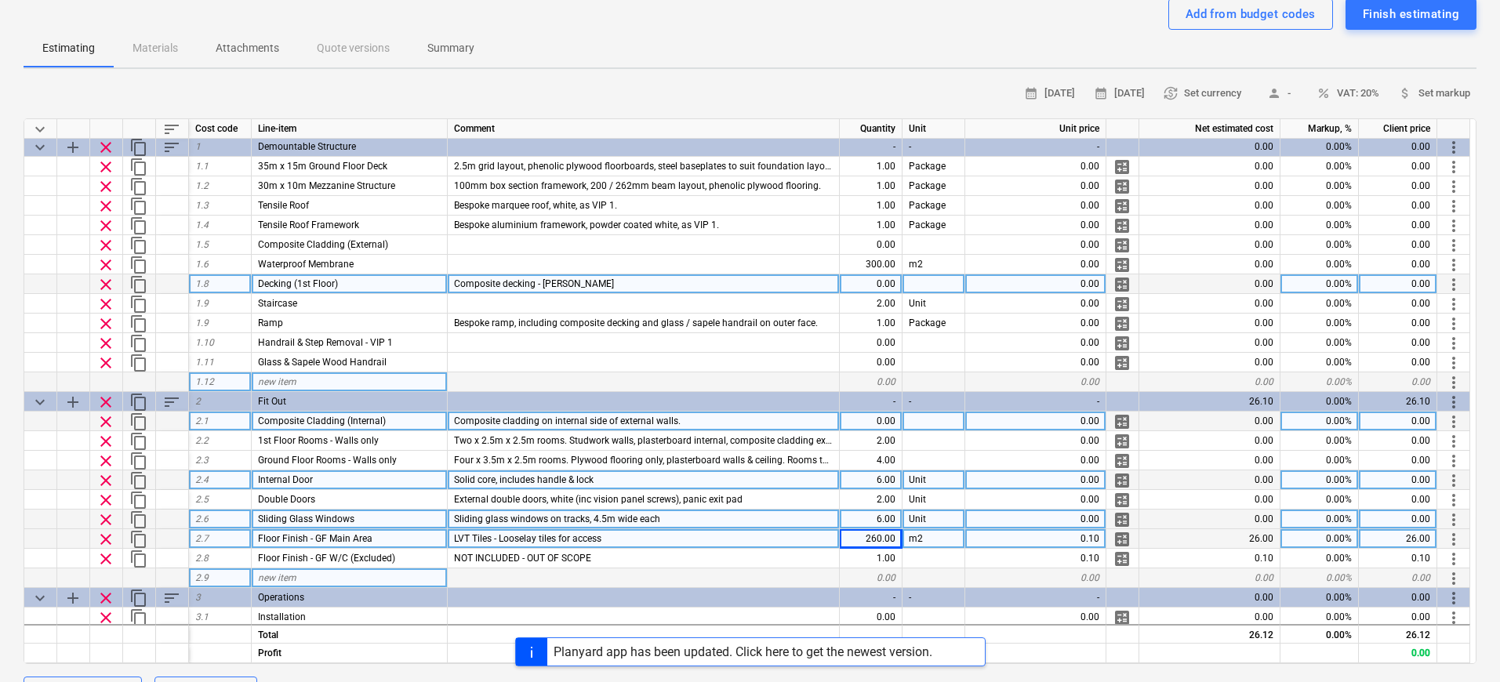
click at [862, 283] on div "0.00" at bounding box center [871, 284] width 63 height 20
click at [371, 390] on div "new item" at bounding box center [350, 384] width 196 height 20
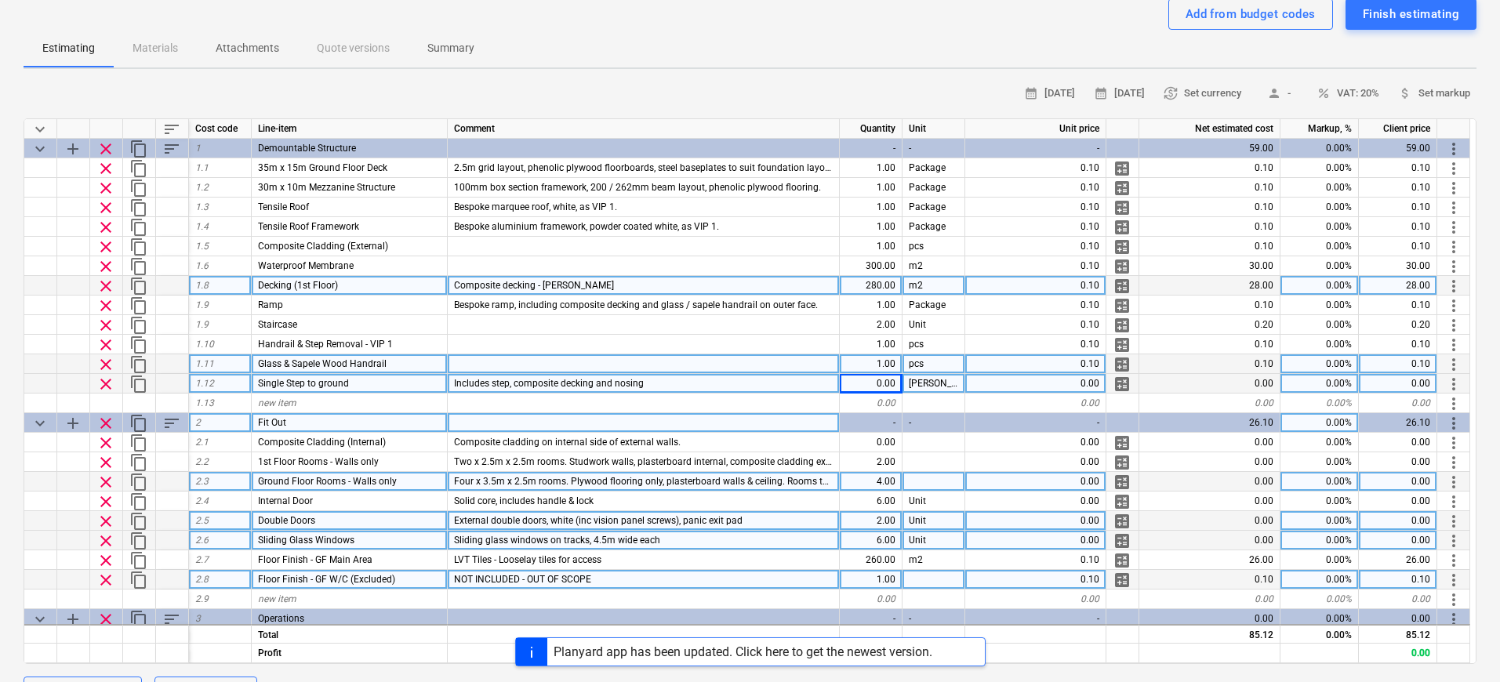
click at [929, 359] on div "pcs" at bounding box center [933, 364] width 63 height 20
click at [890, 384] on div "0.00" at bounding box center [871, 384] width 63 height 20
click at [482, 363] on div at bounding box center [644, 364] width 392 height 20
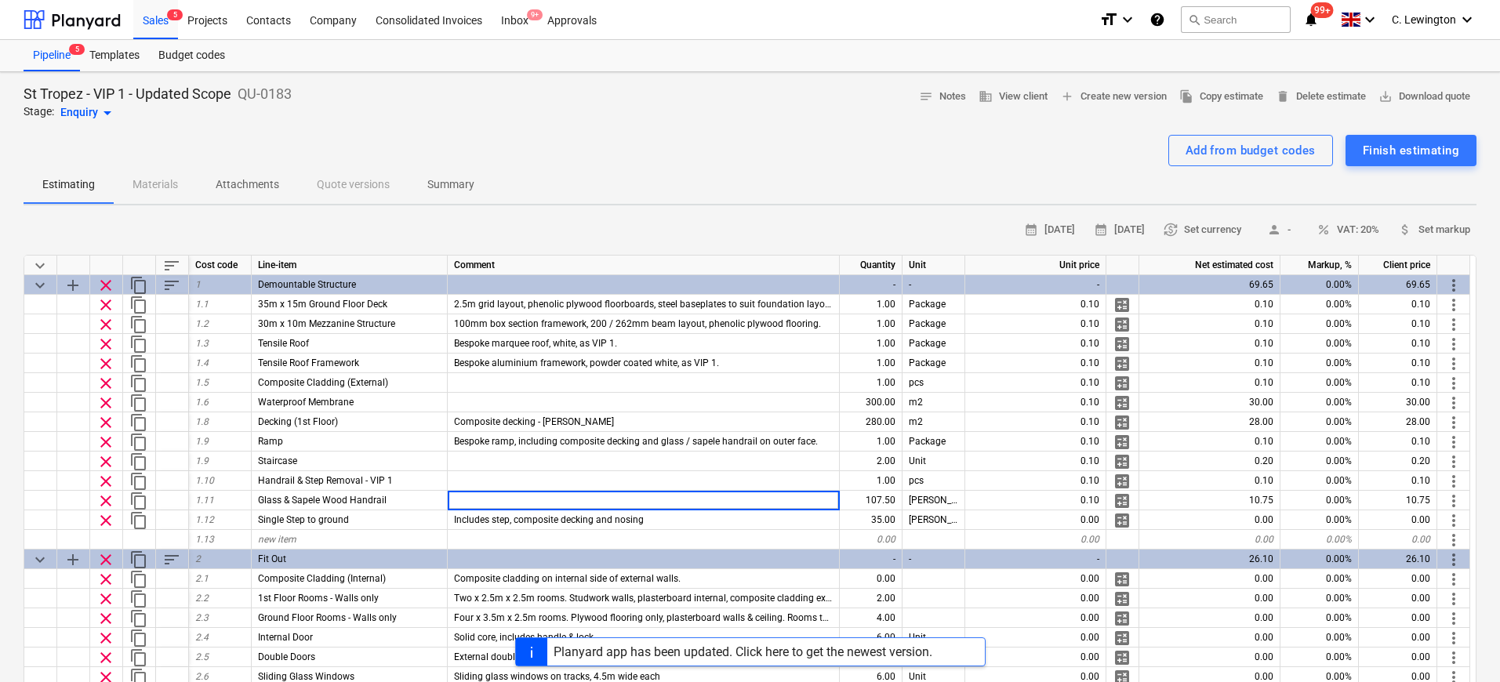
scroll to position [136, 0]
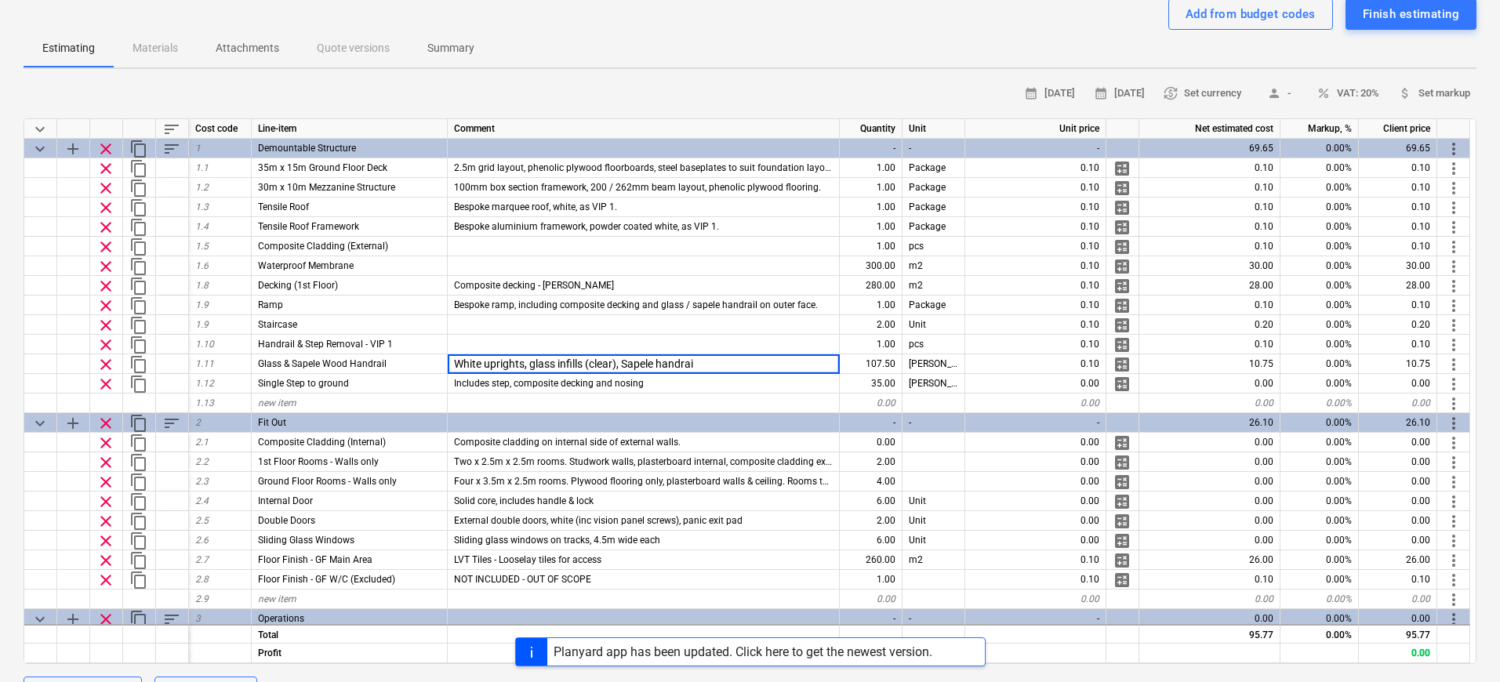
type input "White uprights, glass infills (clear), Sapele handrail"
type textarea "x"
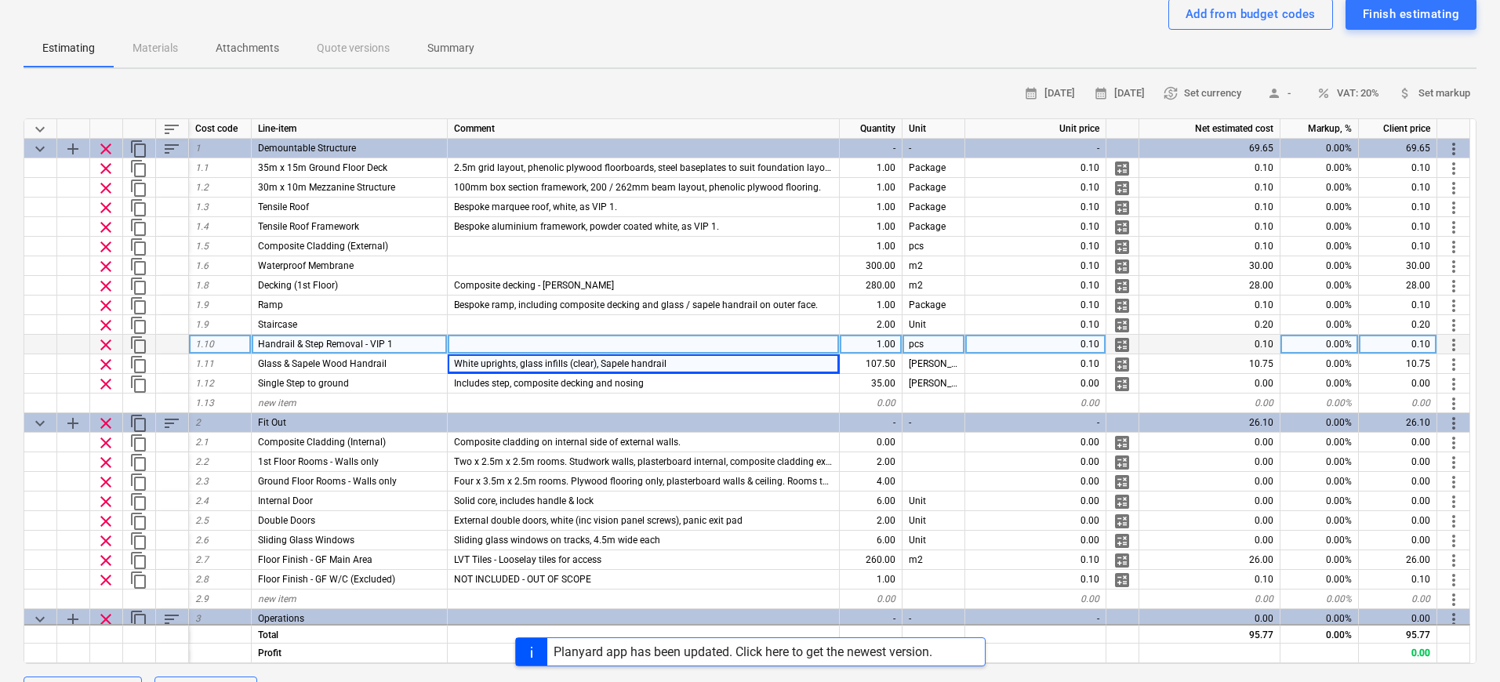
click at [929, 343] on div "pcs" at bounding box center [933, 345] width 63 height 20
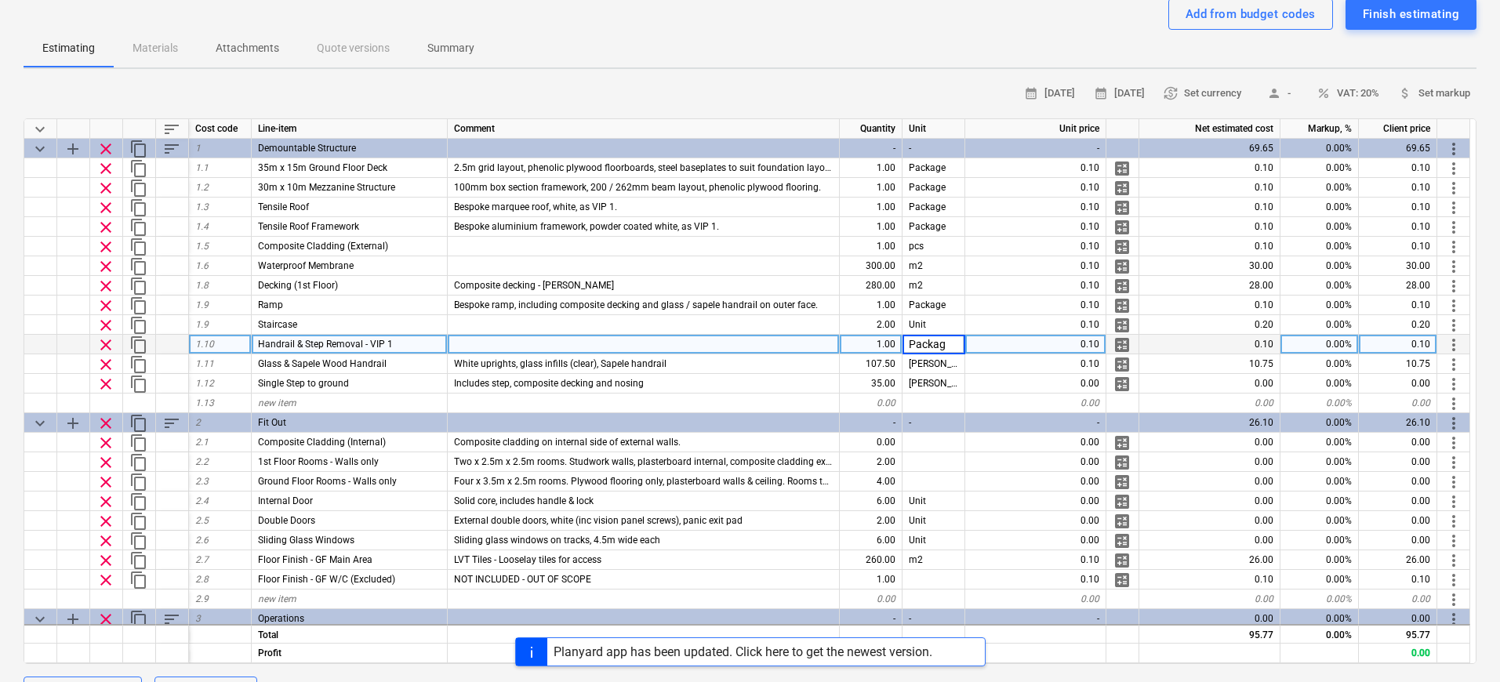
type input "Package"
type textarea "x"
type input "Dismantle and movement of end of VIP 1 handrail & steps to VIP 2."
type textarea "x"
click at [768, 340] on div "Dismantle and movement of end of VIP 1 handrail & steps to VIP 2." at bounding box center [644, 345] width 392 height 20
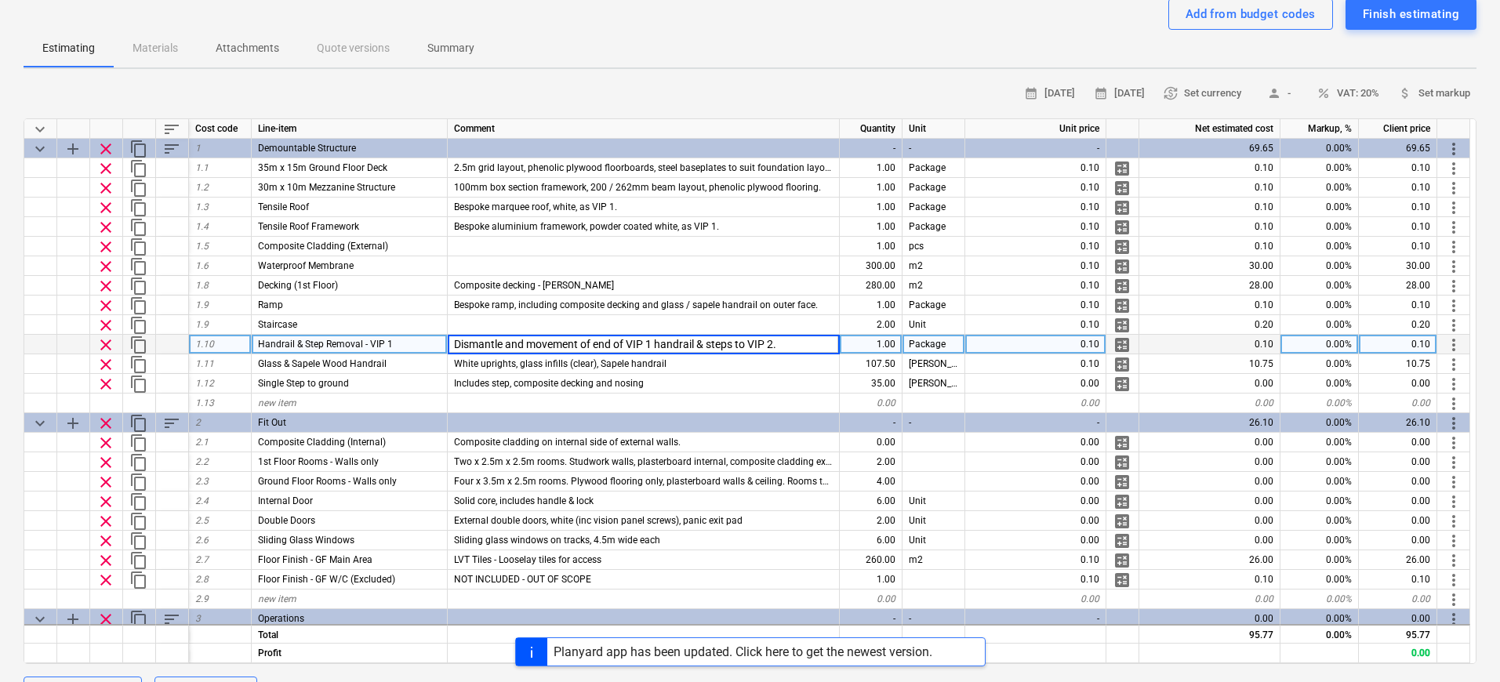
click at [795, 340] on input "Dismantle and movement of end of VIP 1 handrail & steps to VIP 2." at bounding box center [643, 344] width 391 height 19
type input "Dismantle and movement of end of VIP 1 handrail & steps to VIP 2. Labour & cons…"
click at [1457, 344] on span "more_vert" at bounding box center [1453, 345] width 19 height 19
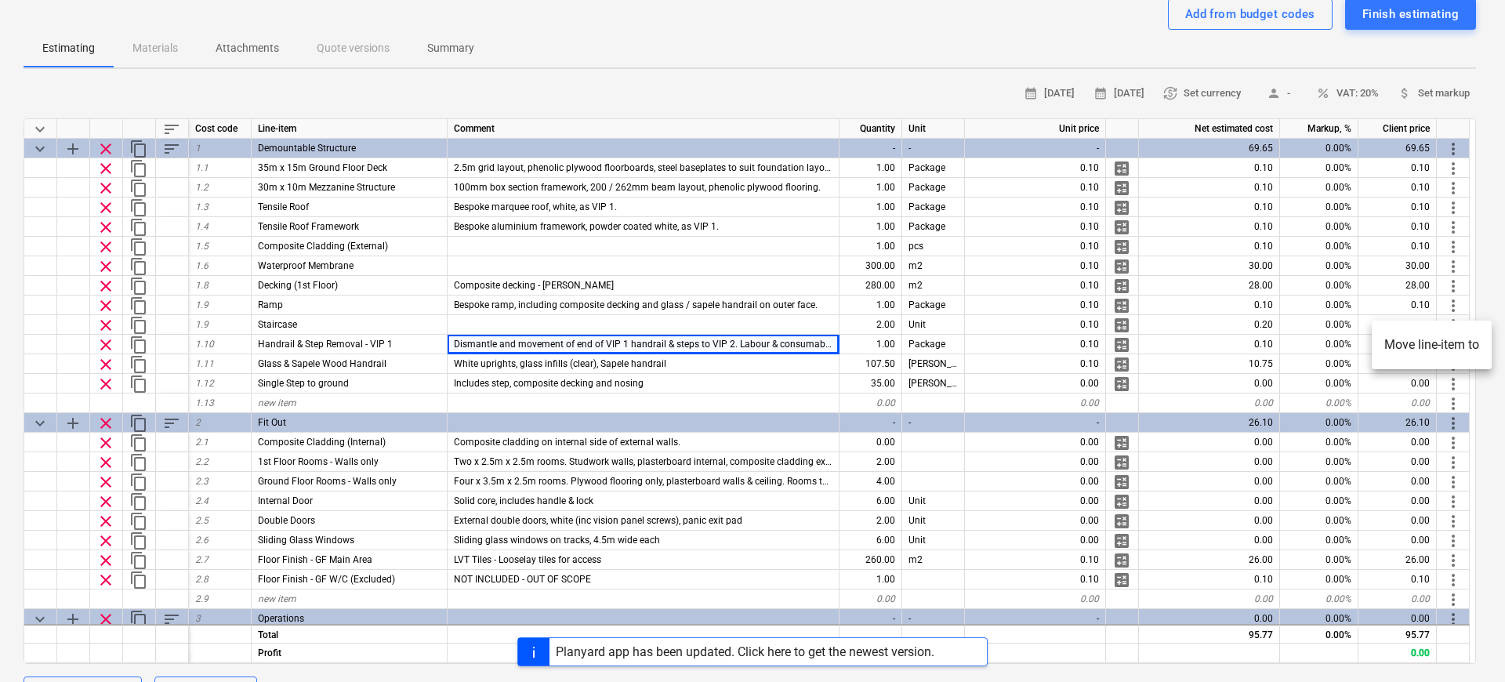
click at [172, 147] on div at bounding box center [752, 341] width 1505 height 682
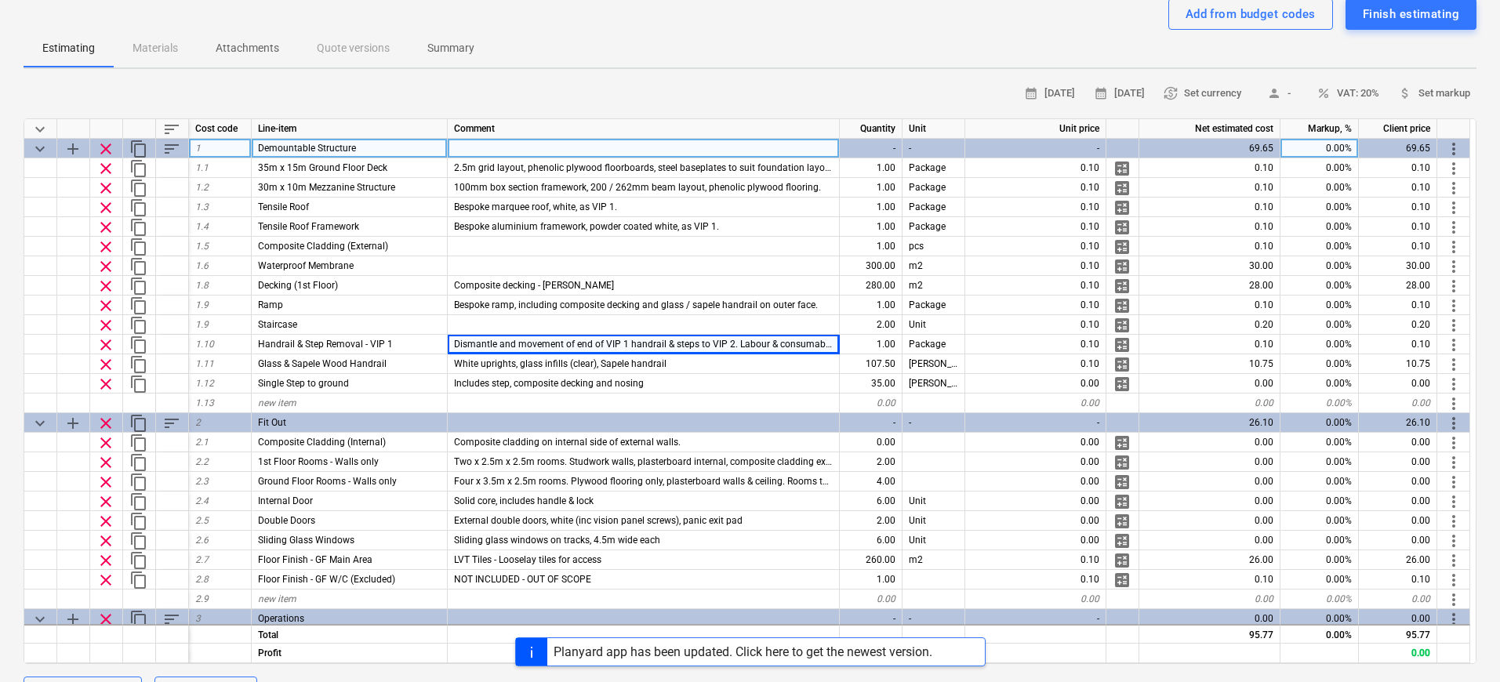
click at [167, 145] on span "sort" at bounding box center [171, 149] width 19 height 19
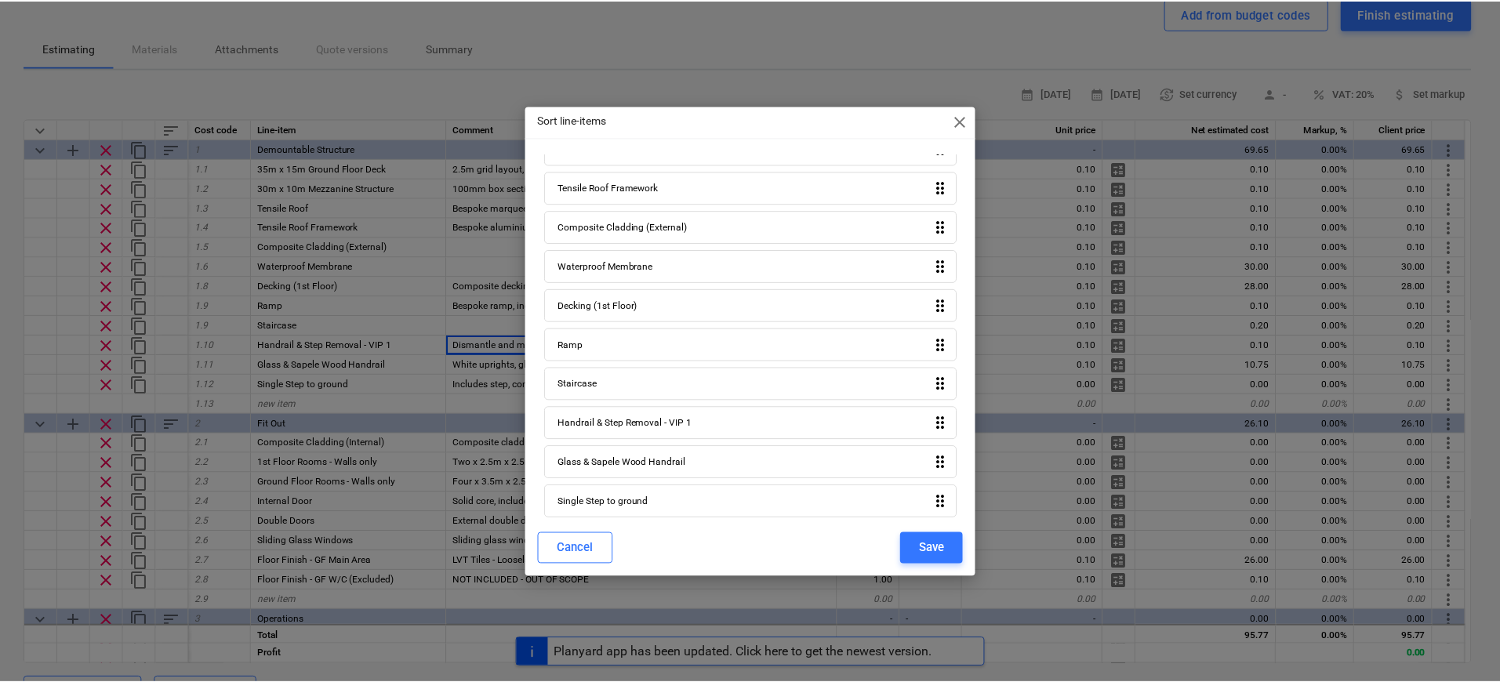
scroll to position [129, 0]
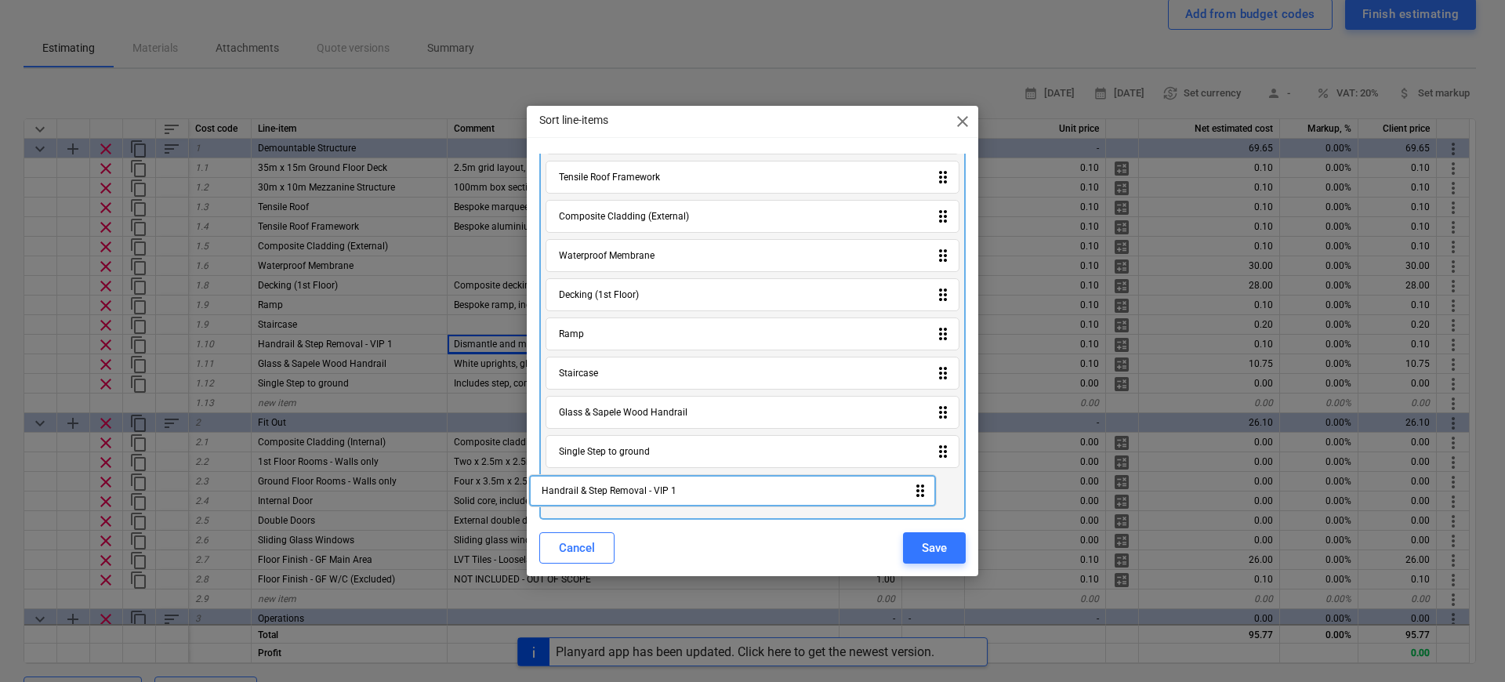
drag, startPoint x: 720, startPoint y: 408, endPoint x: 702, endPoint y: 495, distance: 88.1
click at [702, 495] on div "35m x 15m Ground Floor Deck drag_indicator 30m x 10m Mezzanine Structure drag_i…" at bounding box center [752, 278] width 427 height 483
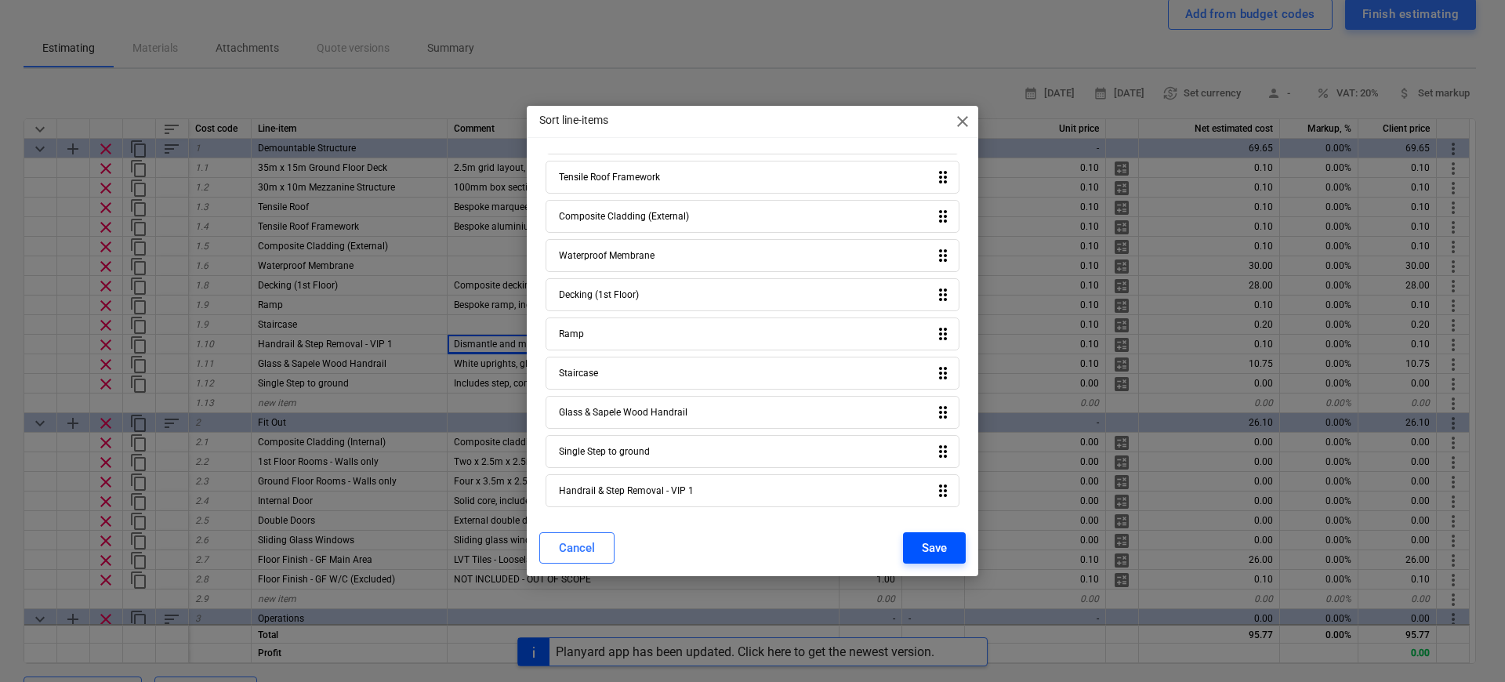
click at [939, 546] on div "Save" at bounding box center [934, 548] width 25 height 20
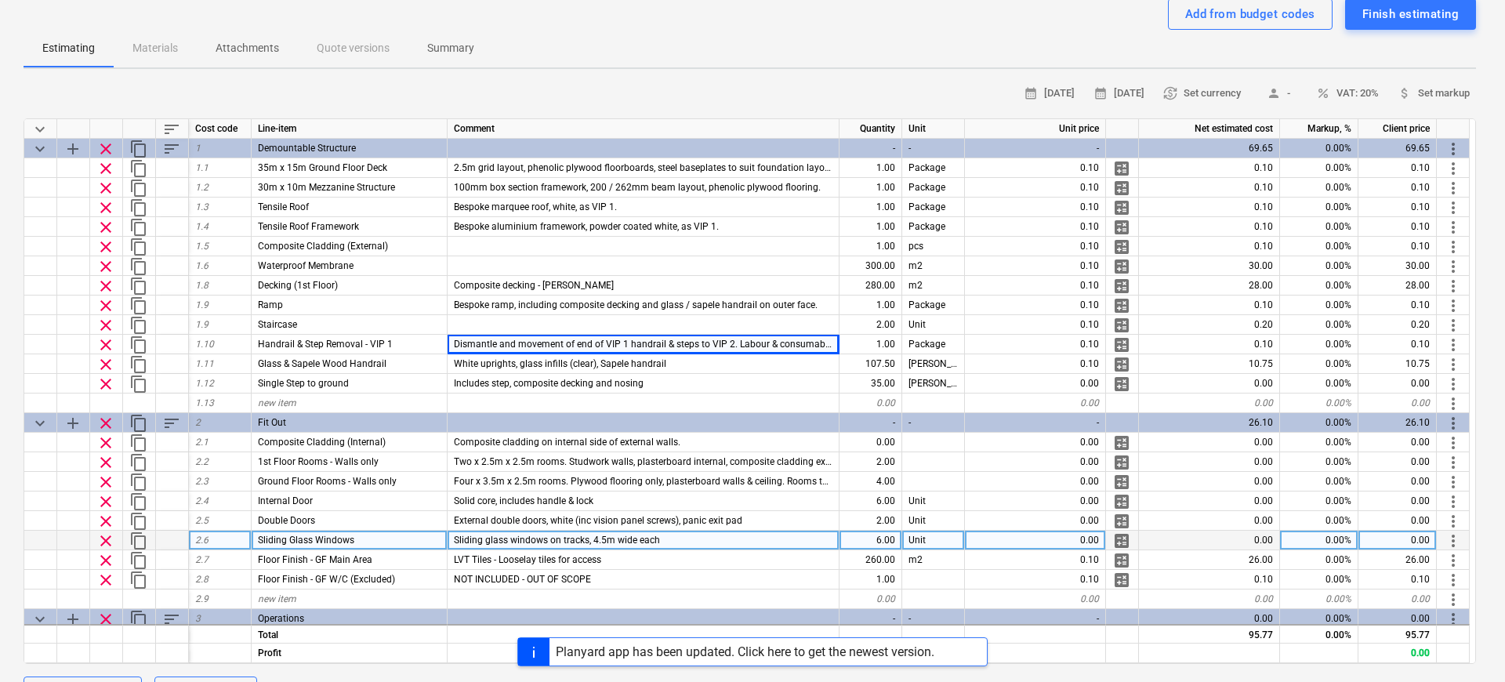
type textarea "x"
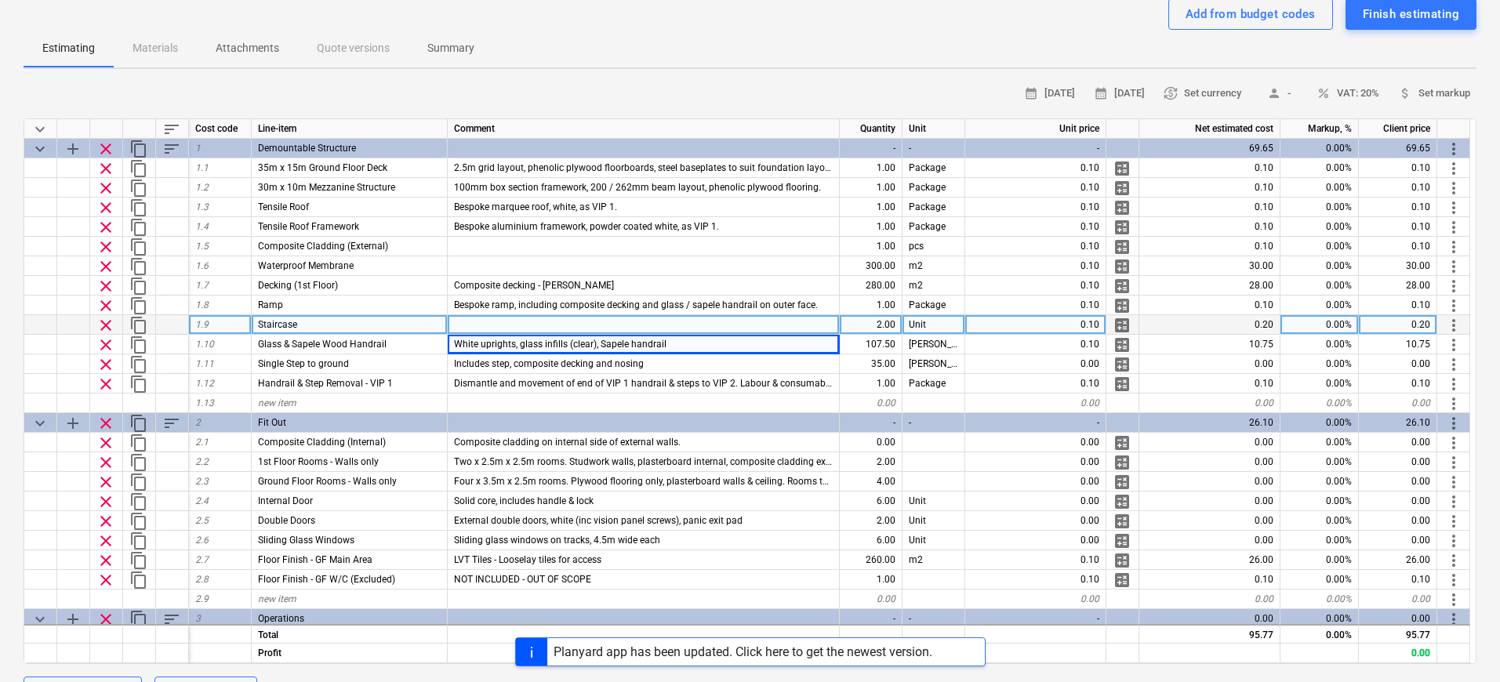
click at [565, 322] on div at bounding box center [644, 325] width 392 height 20
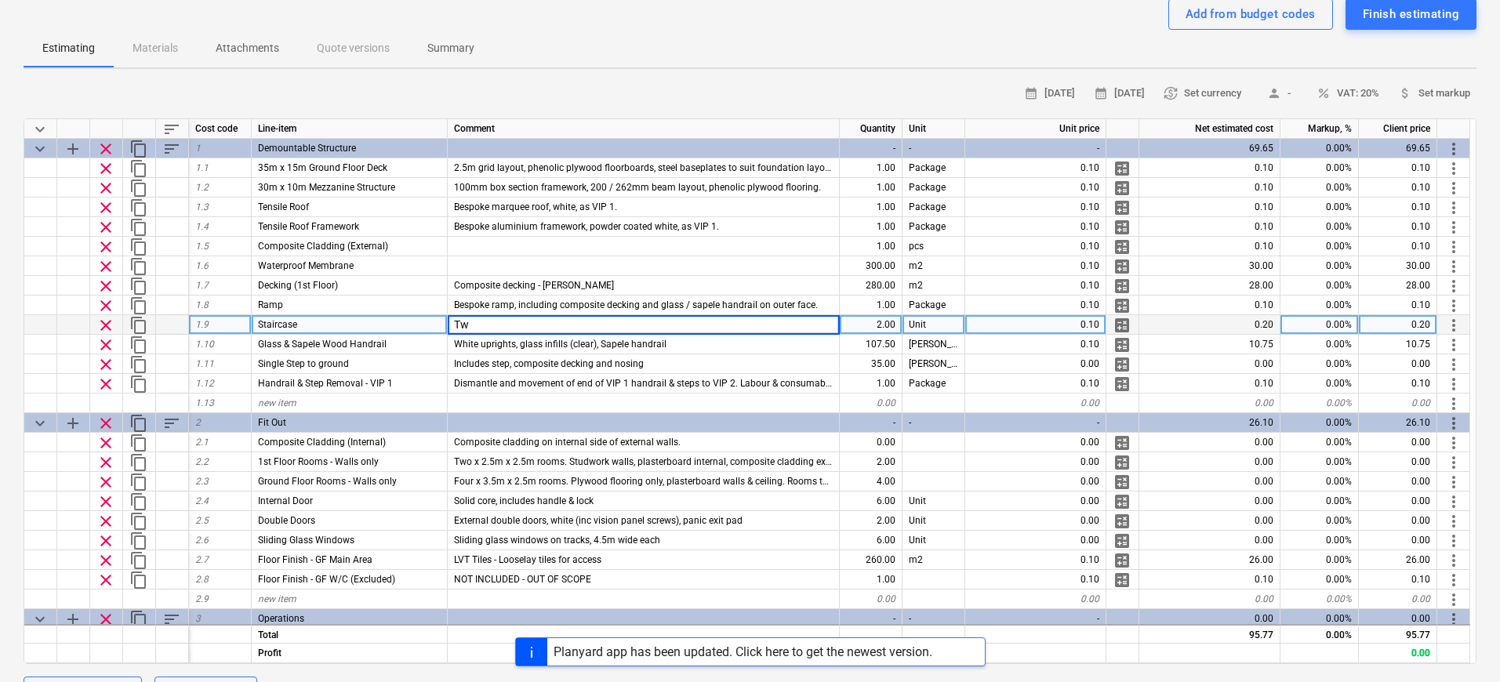
type input "T"
type input "Steel staircase, composite decking treads and sapele handrail"
type textarea "x"
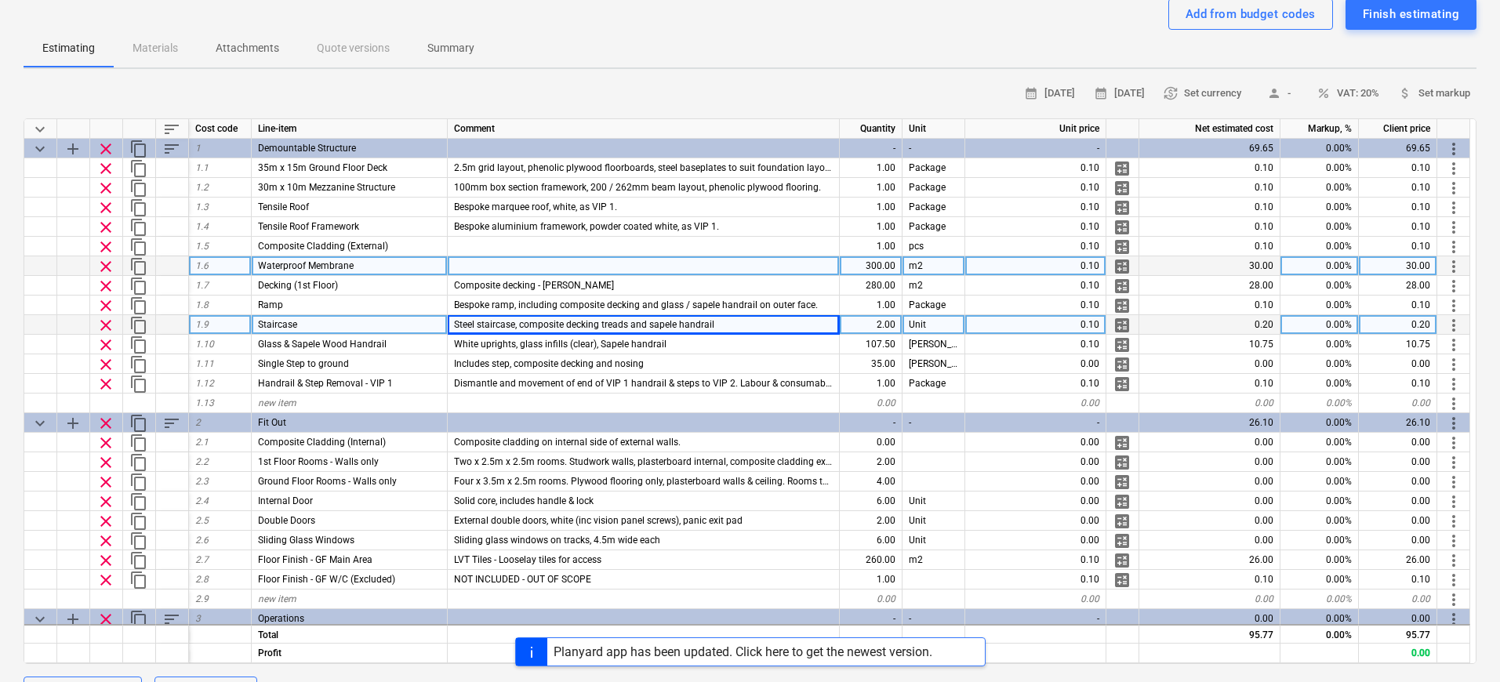
click at [619, 269] on div at bounding box center [644, 266] width 392 height 20
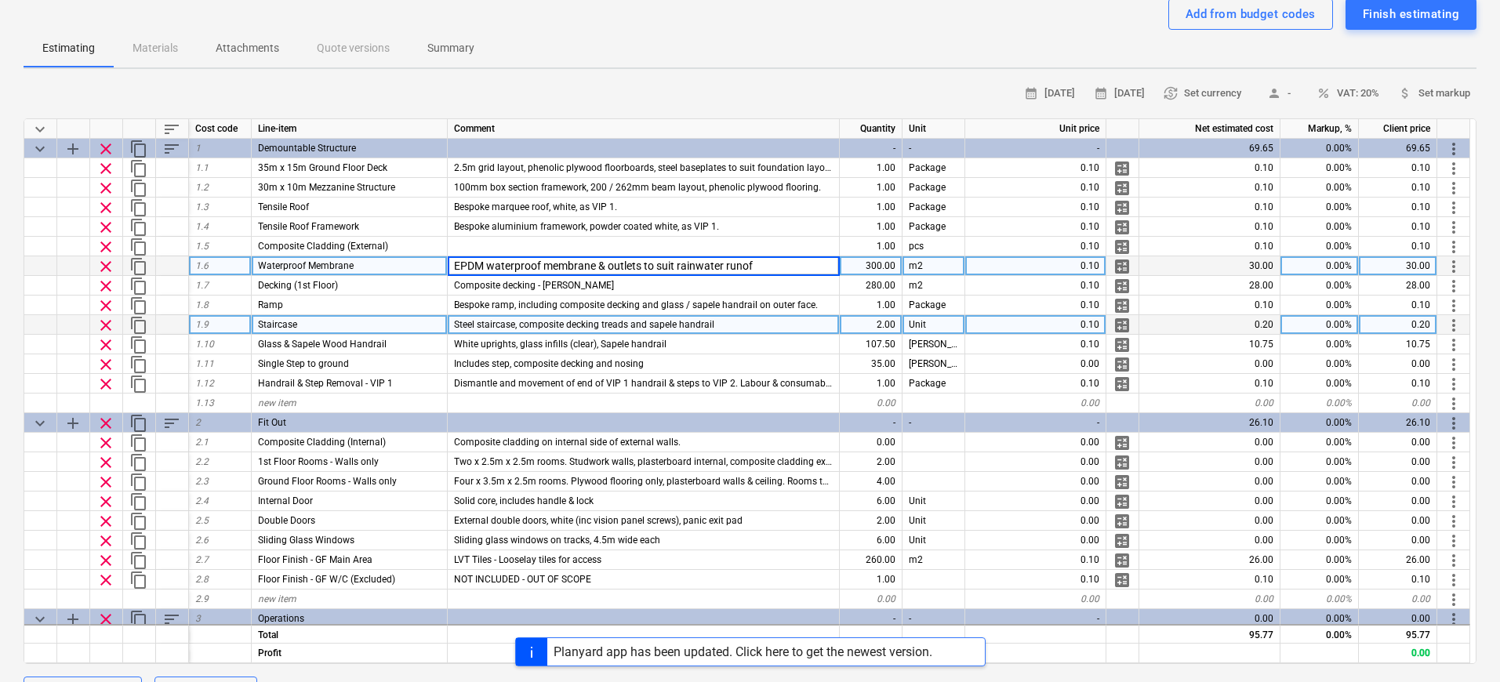
type input "EPDM waterproof membrane & outlets to suit rainwater runoff"
type textarea "x"
type input "Framework and composite cladding throughout lower 1st floor and outer of 1st fl…"
type textarea "x"
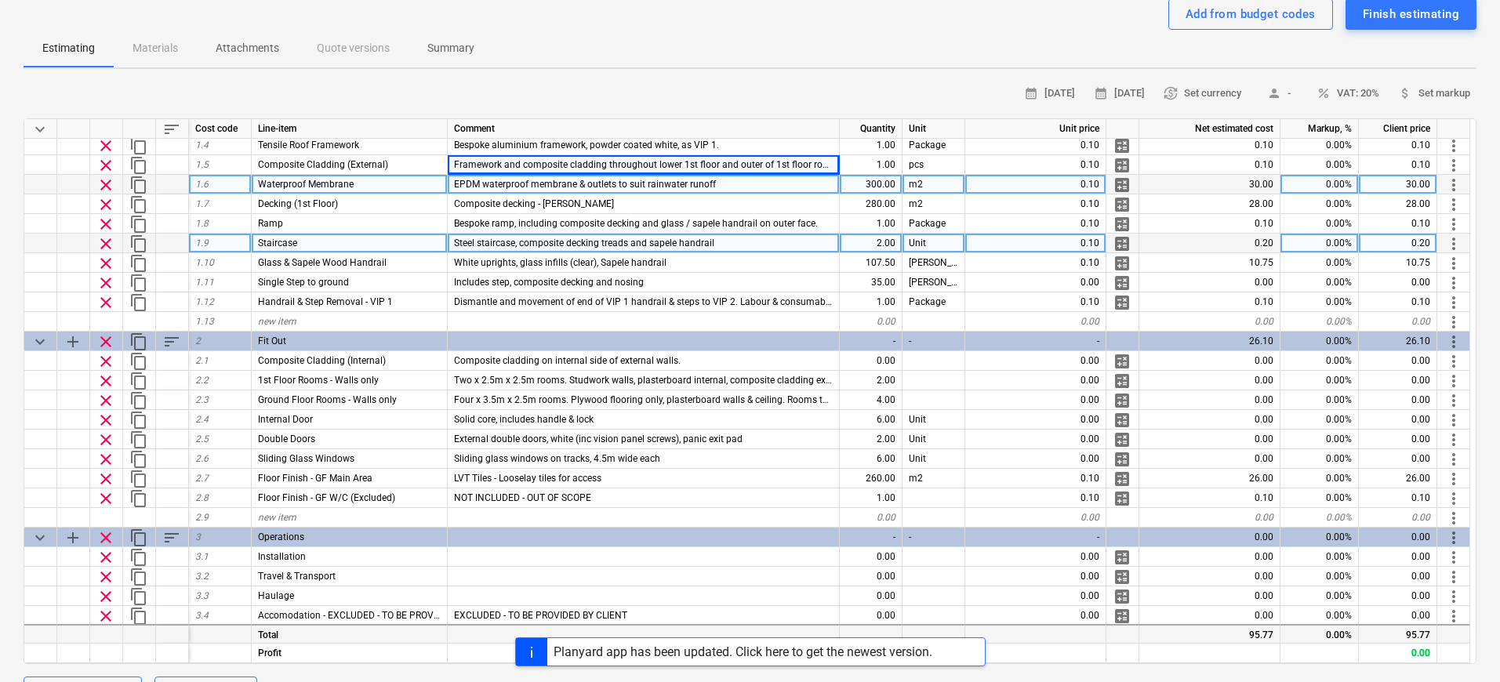
scroll to position [102, 0]
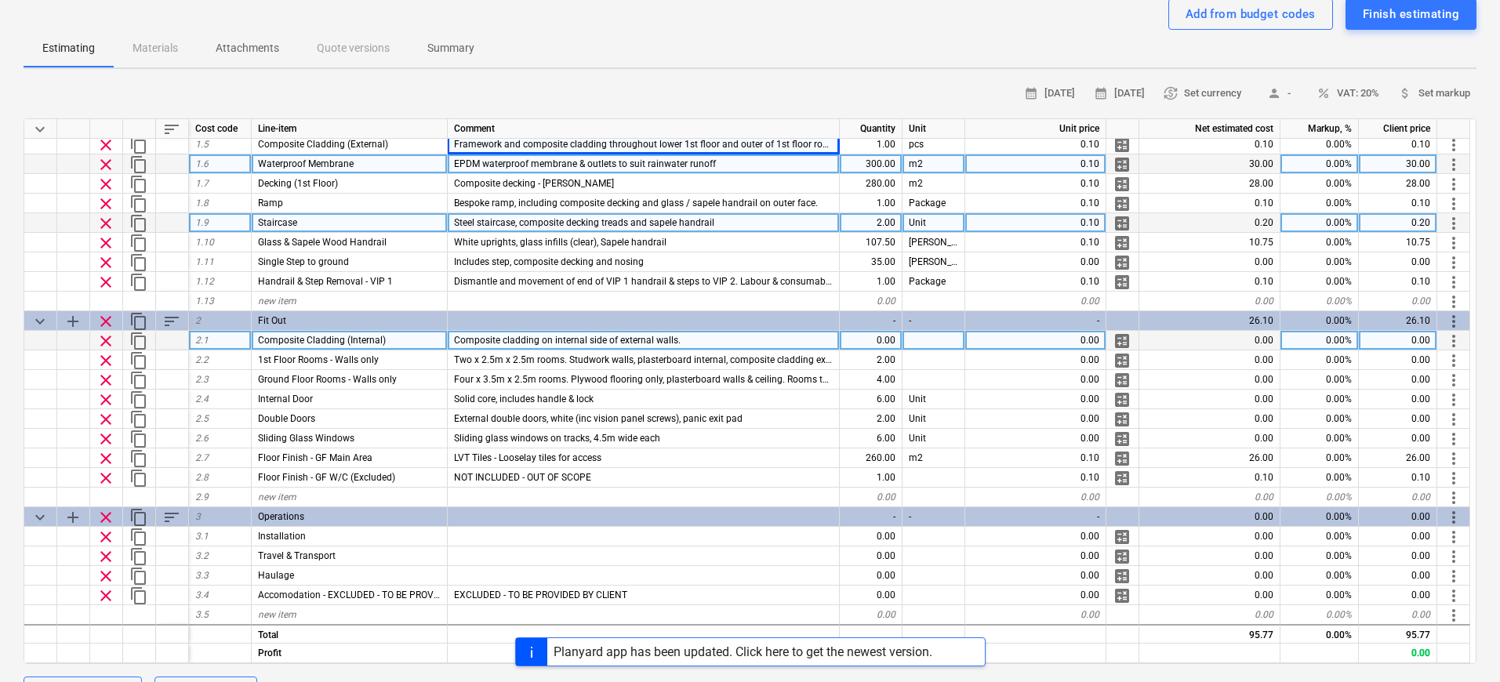
click at [887, 343] on div "0.00" at bounding box center [871, 341] width 63 height 20
type input "1"
click at [887, 343] on input "1" at bounding box center [871, 340] width 62 height 19
type textarea "x"
type input "Package"
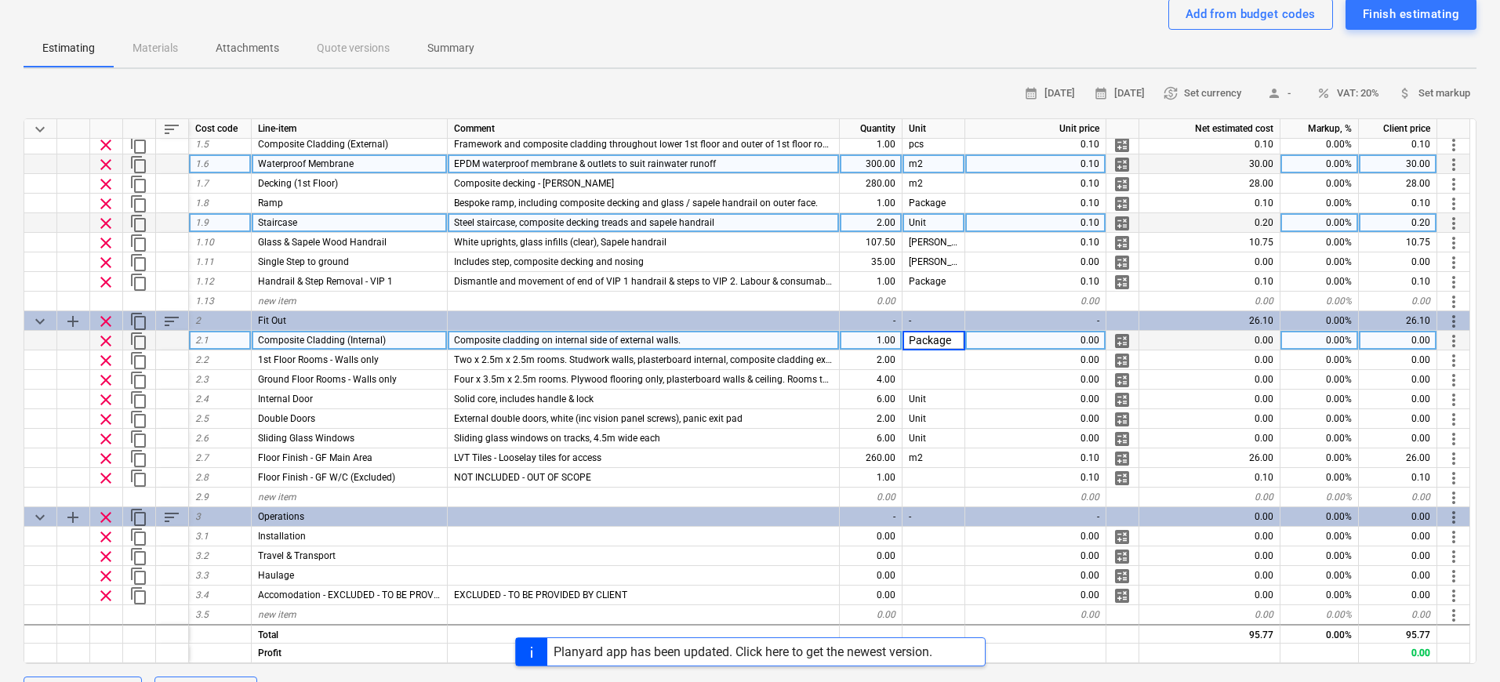
type textarea "x"
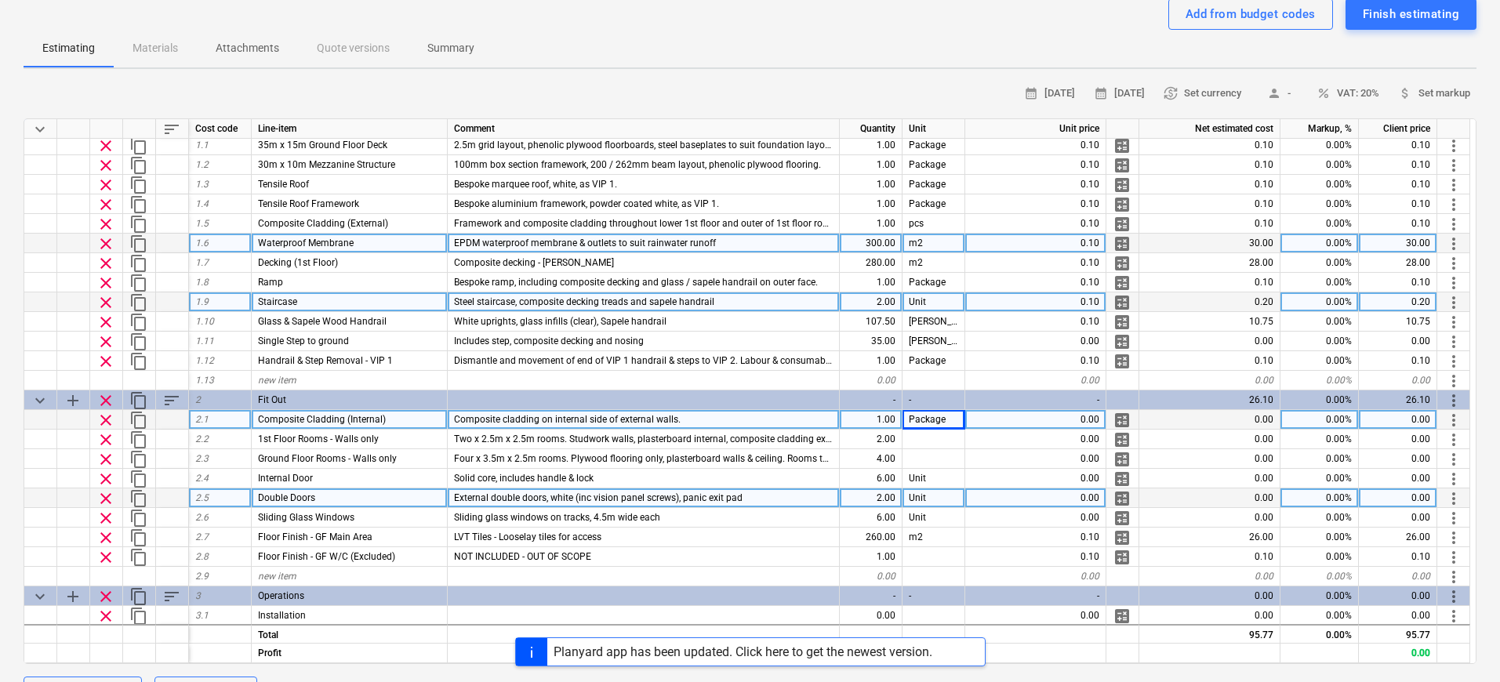
scroll to position [0, 0]
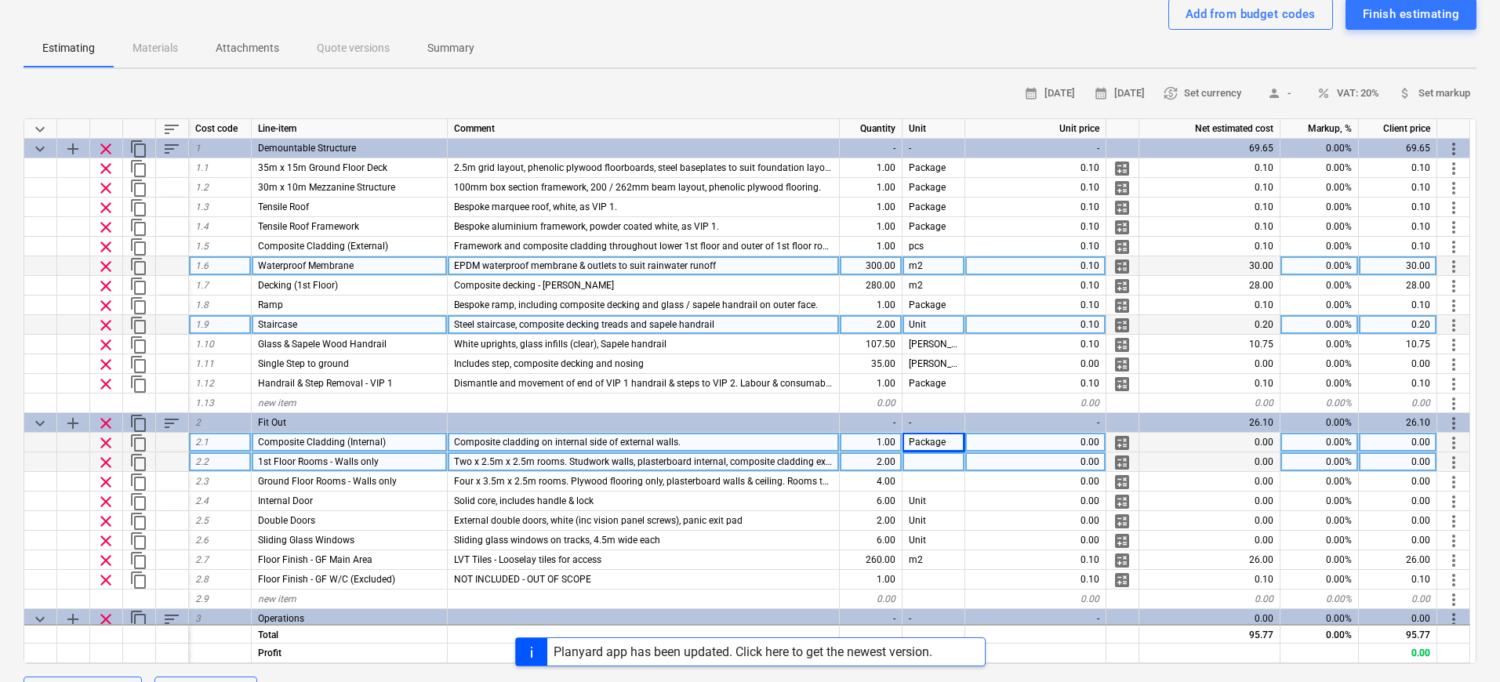
click at [942, 466] on div at bounding box center [933, 462] width 63 height 20
type input "Package"
type textarea "x"
type input "0.1"
type textarea "x"
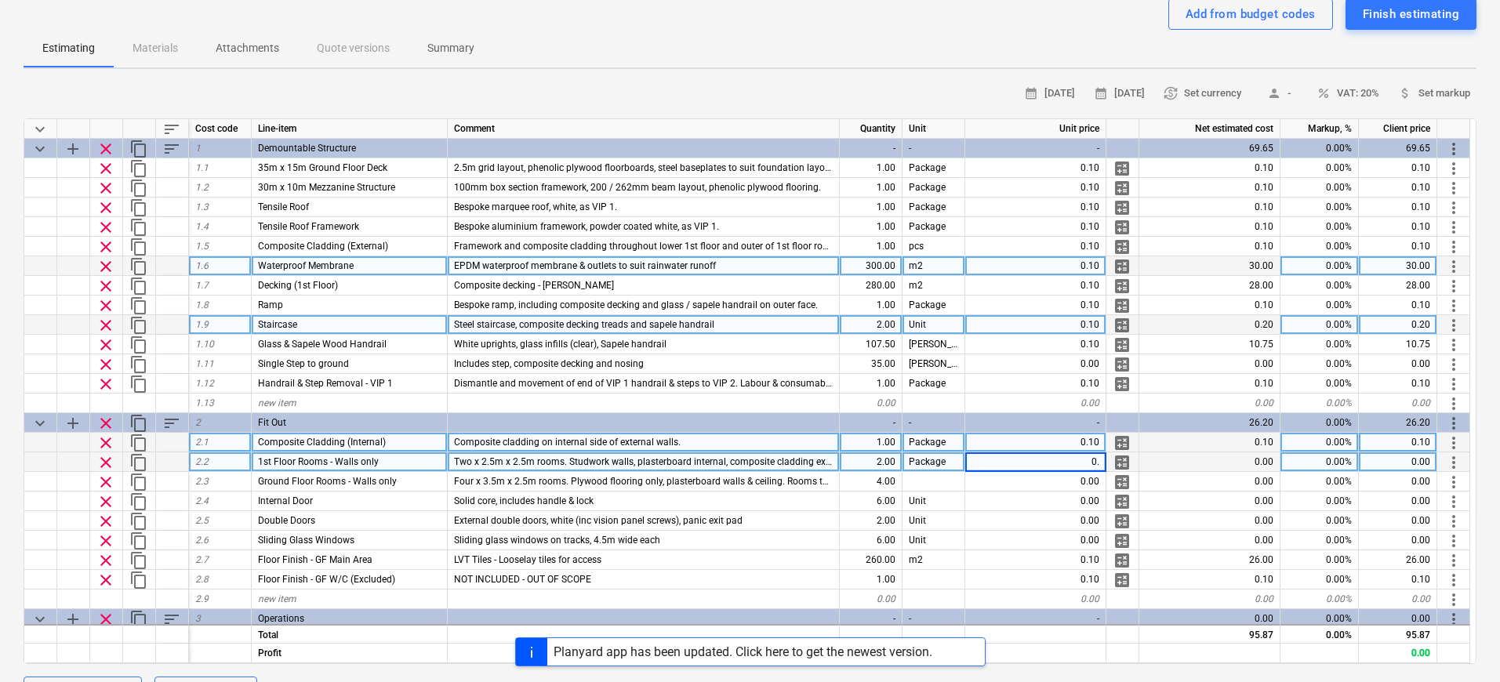
type input "0.1"
type textarea "x"
type input "0.1"
type textarea "x"
type input "0.1"
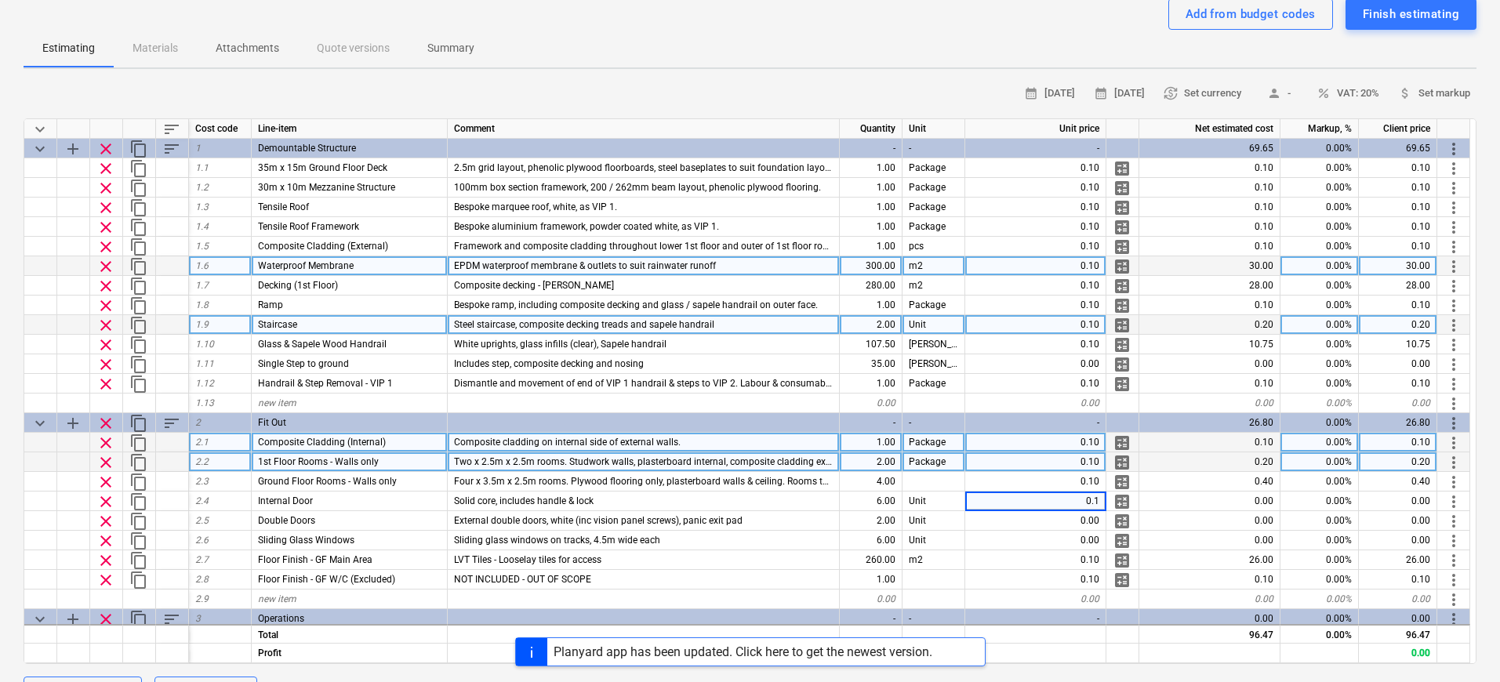
type textarea "x"
type input "0.1"
type textarea "x"
type input "0.1"
type textarea "x"
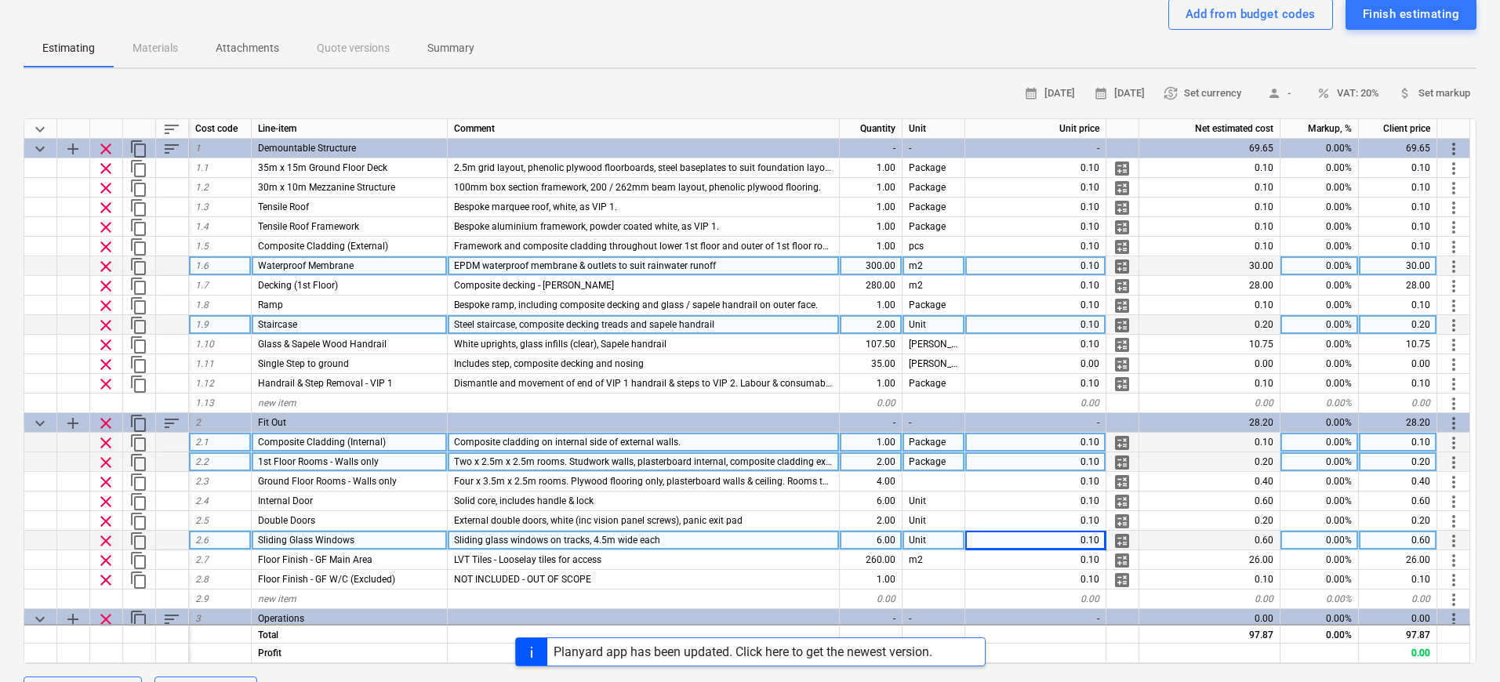
click at [604, 542] on span "Sliding glass windows on tracks, 4.5m wide each" at bounding box center [557, 540] width 206 height 11
click at [641, 540] on input "Sliding glass windows on tracks, 4.5m wide each" at bounding box center [643, 540] width 391 height 19
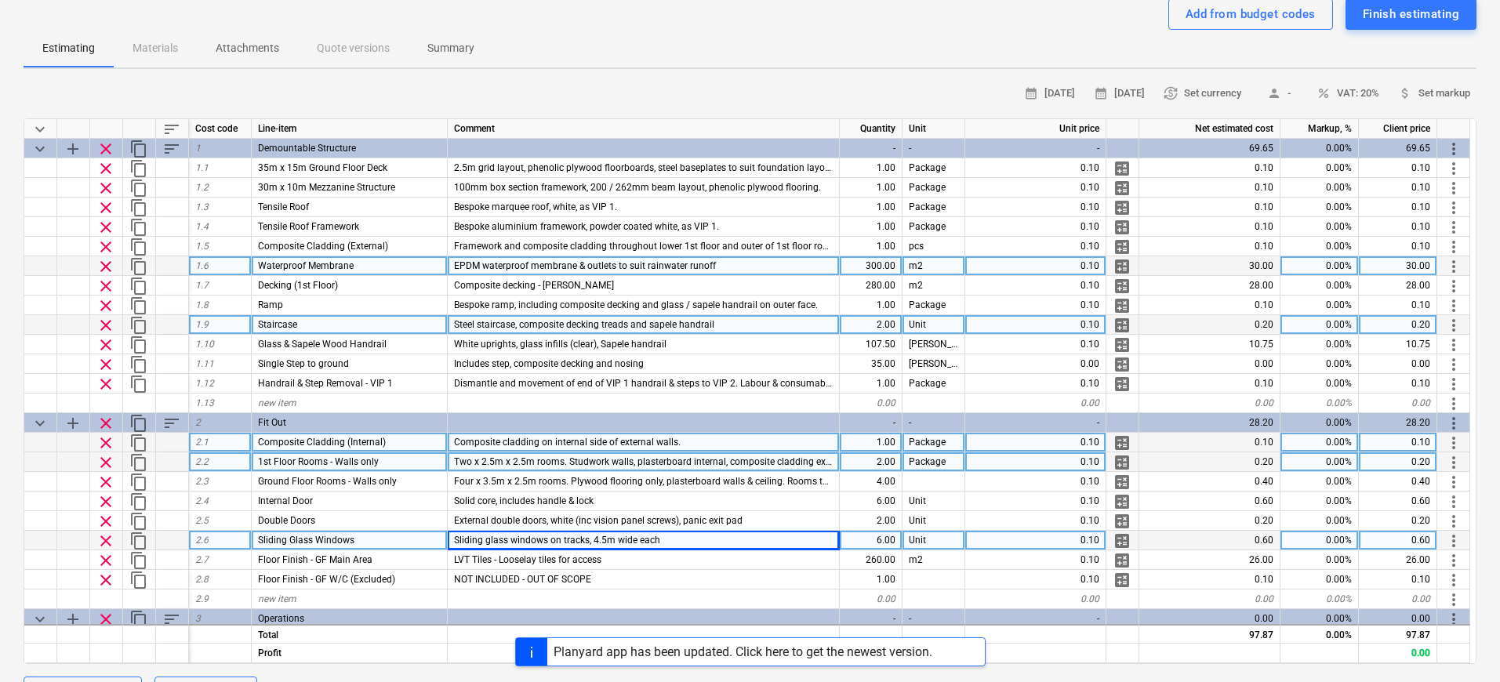
click at [607, 546] on div "Sliding glass windows on tracks, 4.5m wide each" at bounding box center [644, 541] width 392 height 20
click at [615, 540] on input "Sliding glass windows on tracks, 4.5m wide each" at bounding box center [643, 540] width 391 height 19
type input "Sliding glass windows on tracks, aprox 2.5 x 4.5m each"
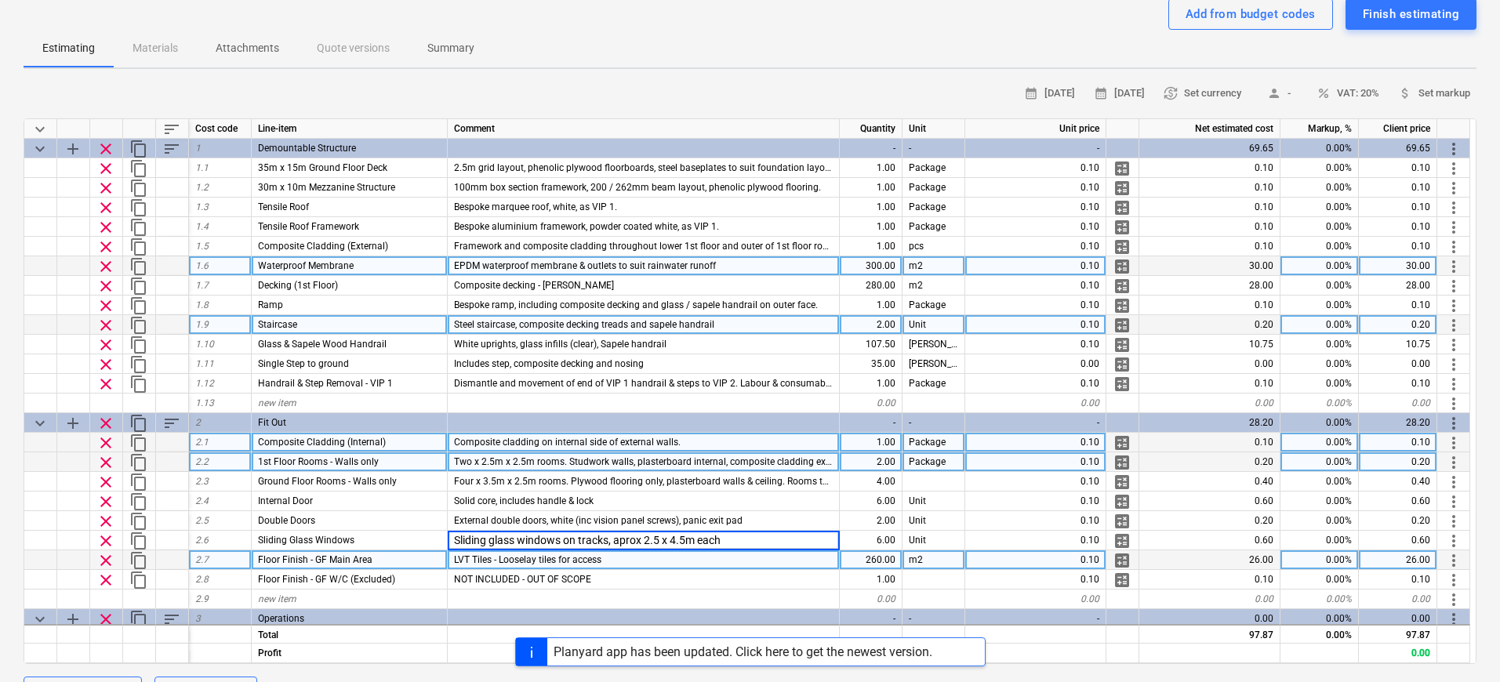
click at [733, 568] on div "LVT Tiles - Looselay tiles for access" at bounding box center [644, 560] width 392 height 20
type textarea "x"
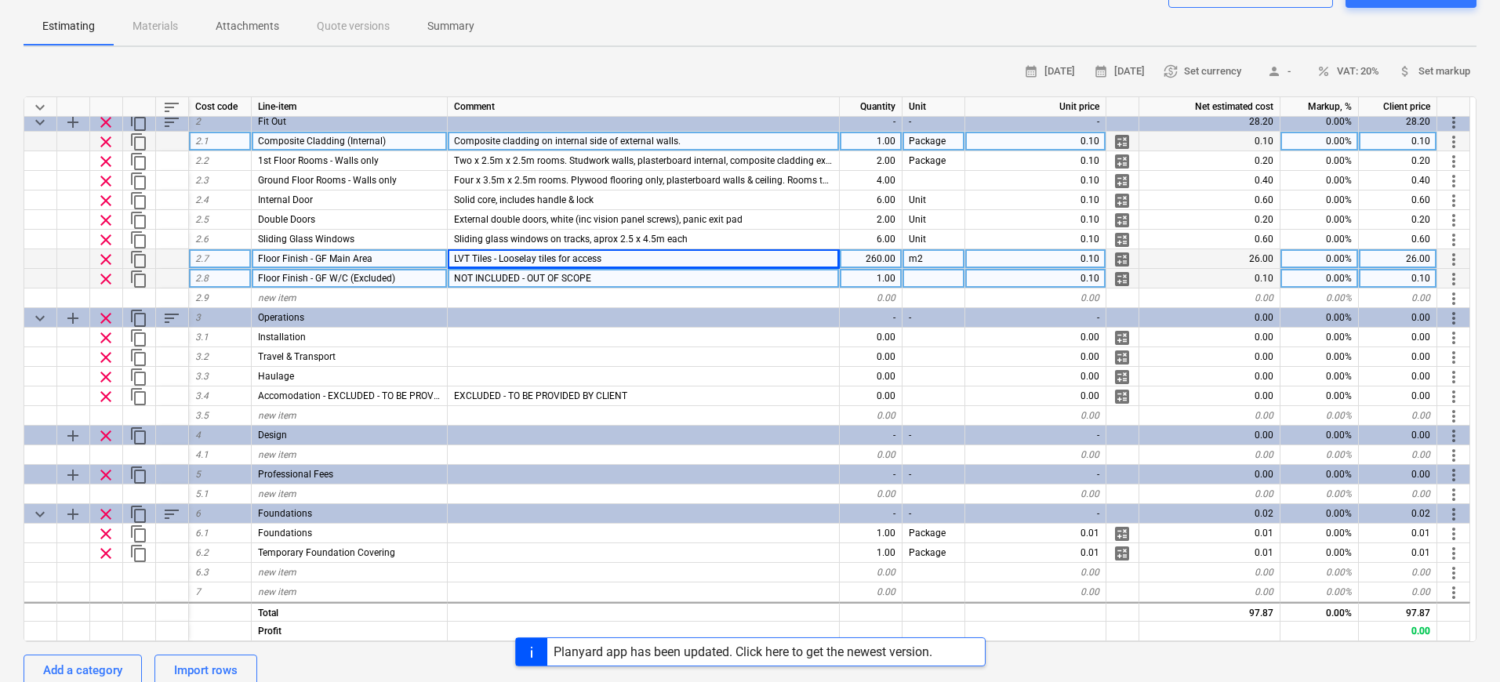
scroll to position [164, 0]
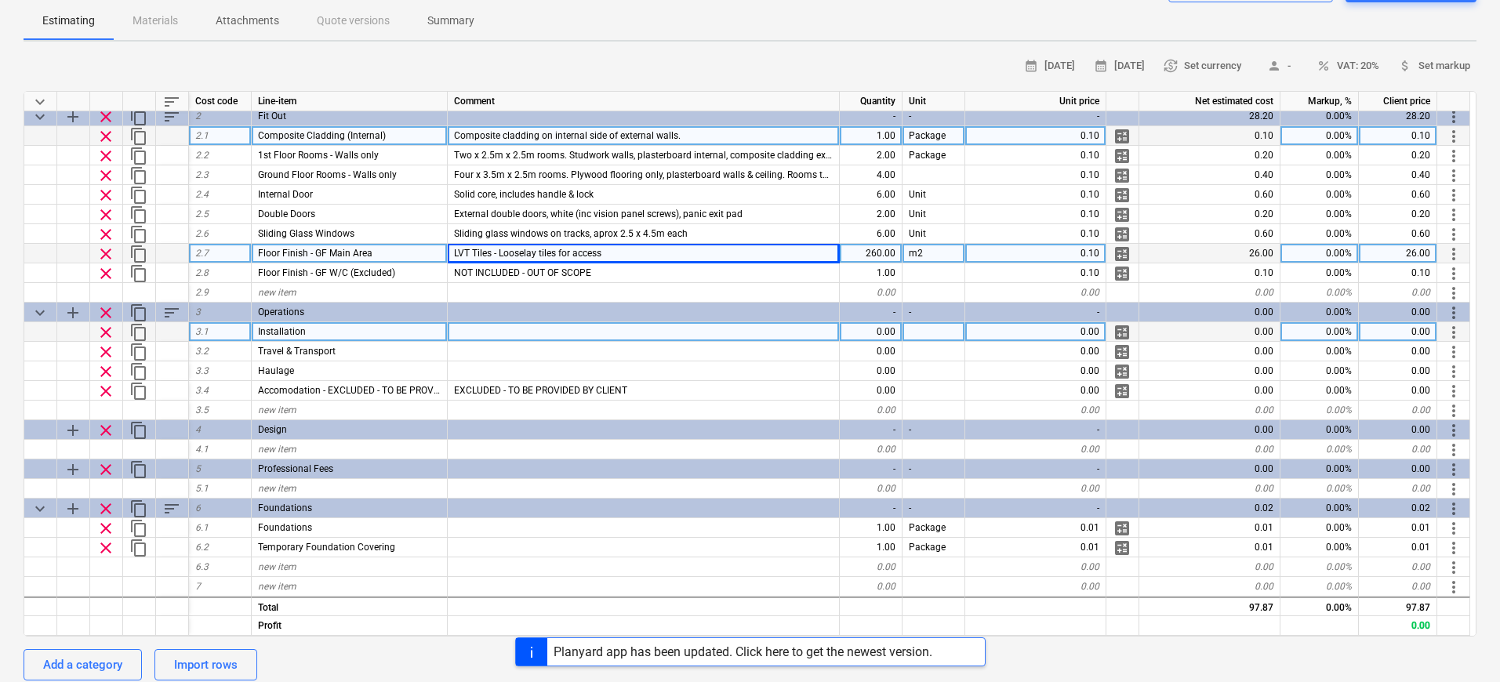
click at [852, 329] on div "0.00" at bounding box center [871, 332] width 63 height 20
type input "1"
type textarea "x"
type input "0.1"
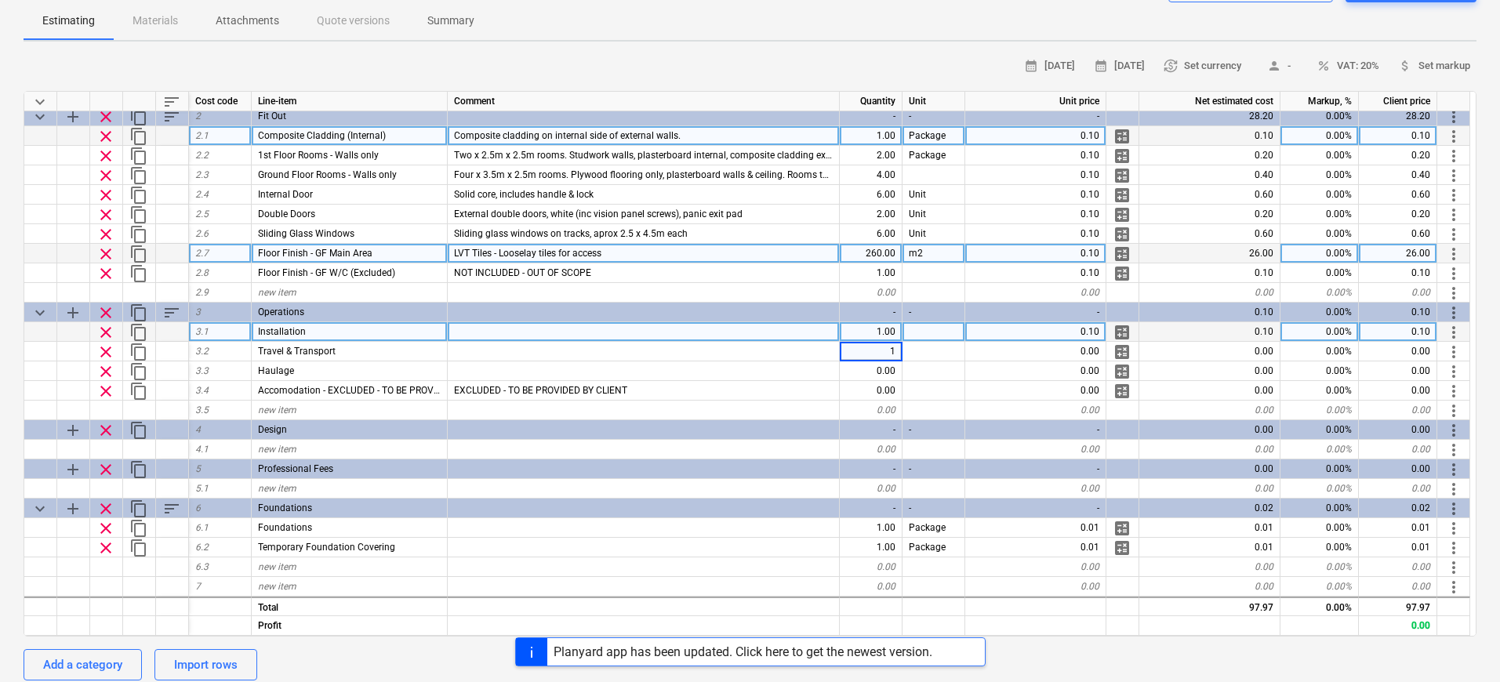
type textarea "x"
type input "0.1"
type textarea "x"
type input "0.1"
type textarea "x"
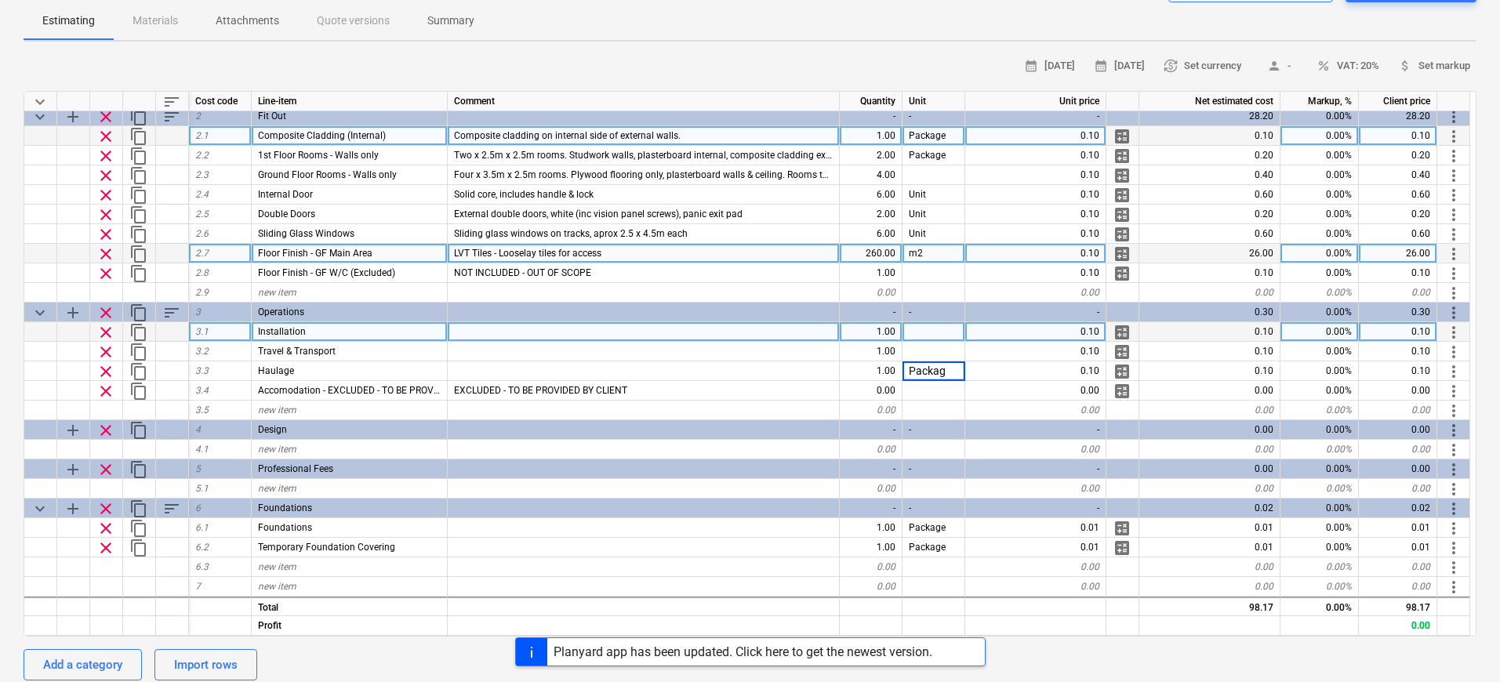
type input "Package"
type textarea "x"
type input "Haulage of all componets from [GEOGRAPHIC_DATA] to [GEOGRAPHIC_DATA]. Import du…"
type textarea "x"
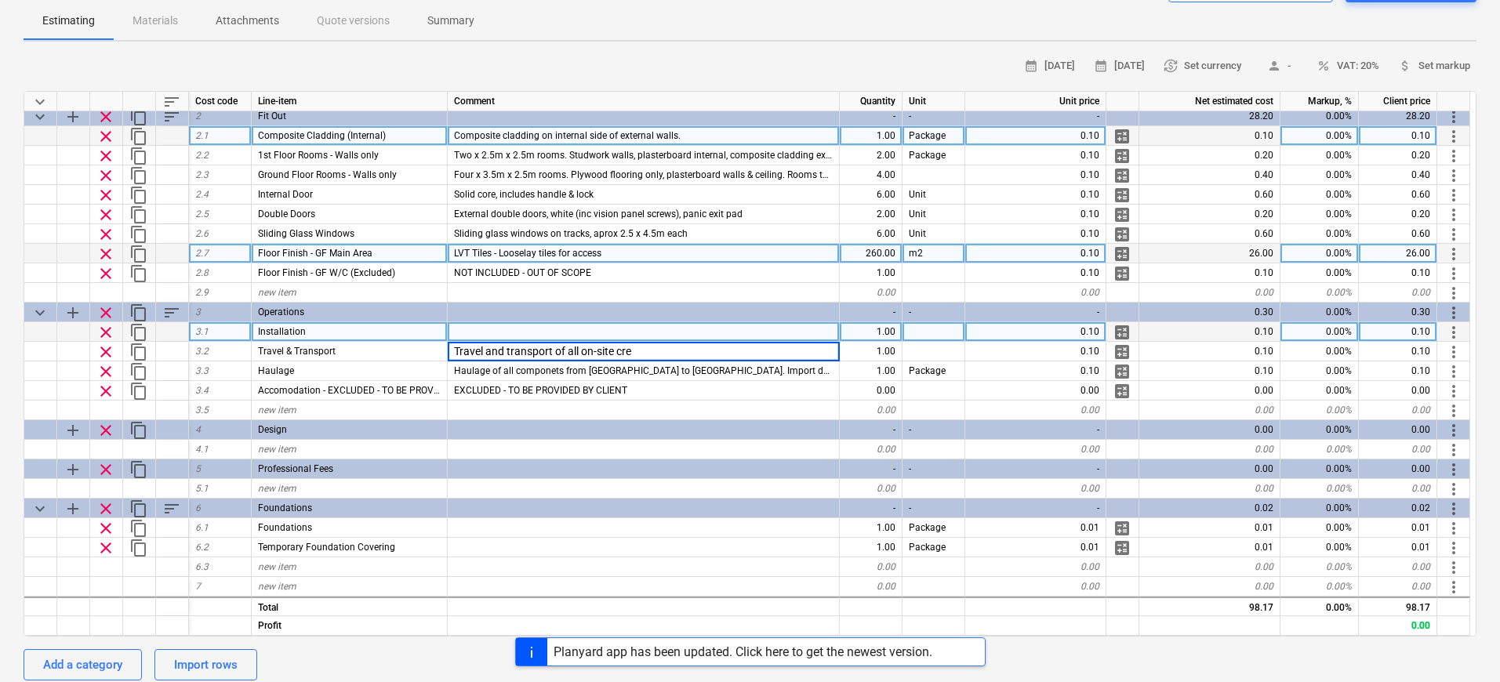
type input "Travel and transport of all on-site crew"
type textarea "x"
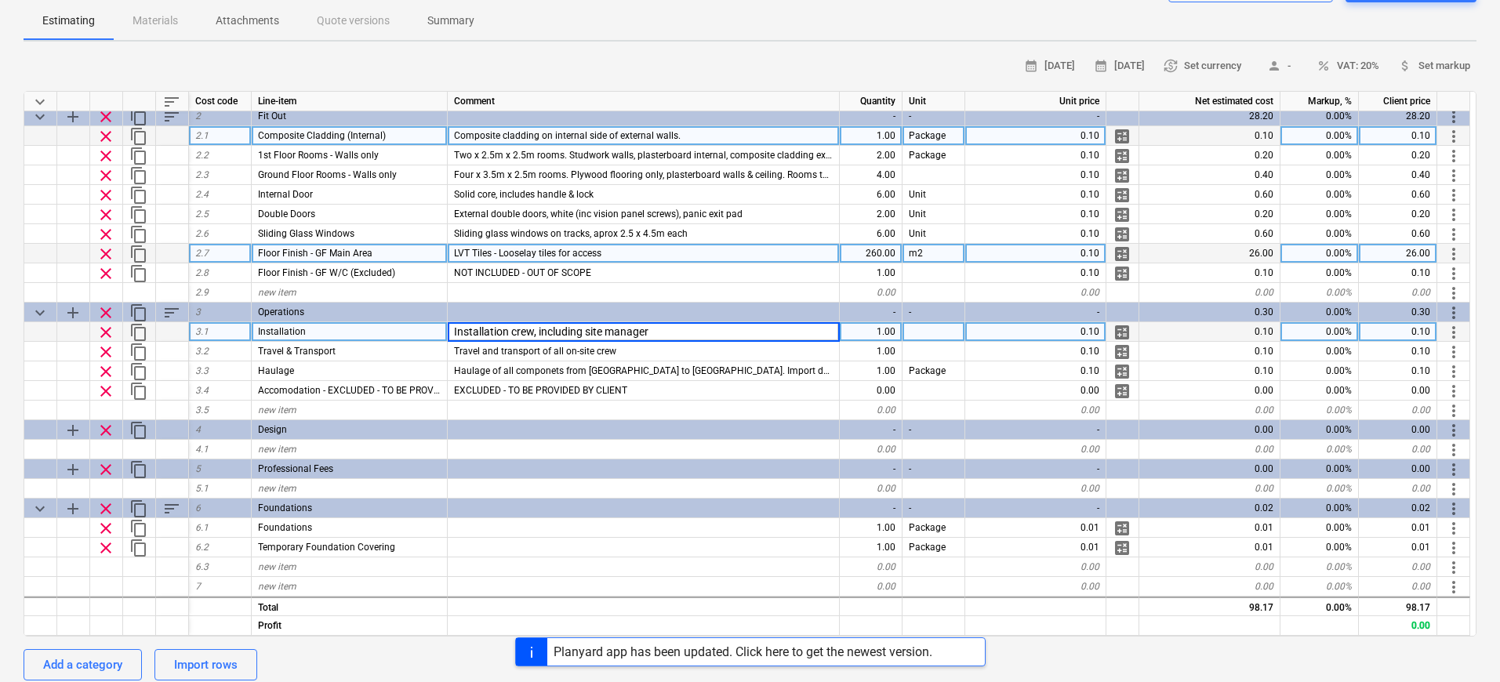
type input "Installation crew, including site manager."
type textarea "x"
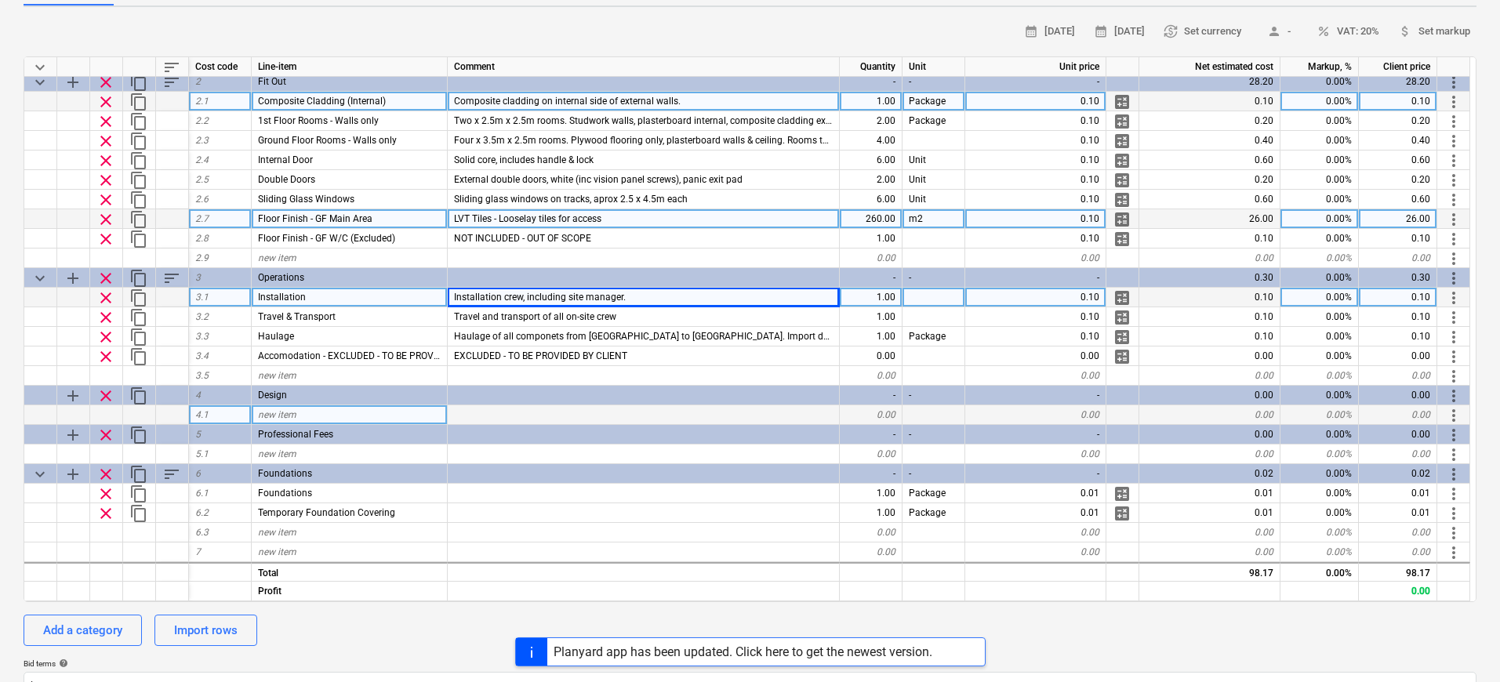
scroll to position [207, 0]
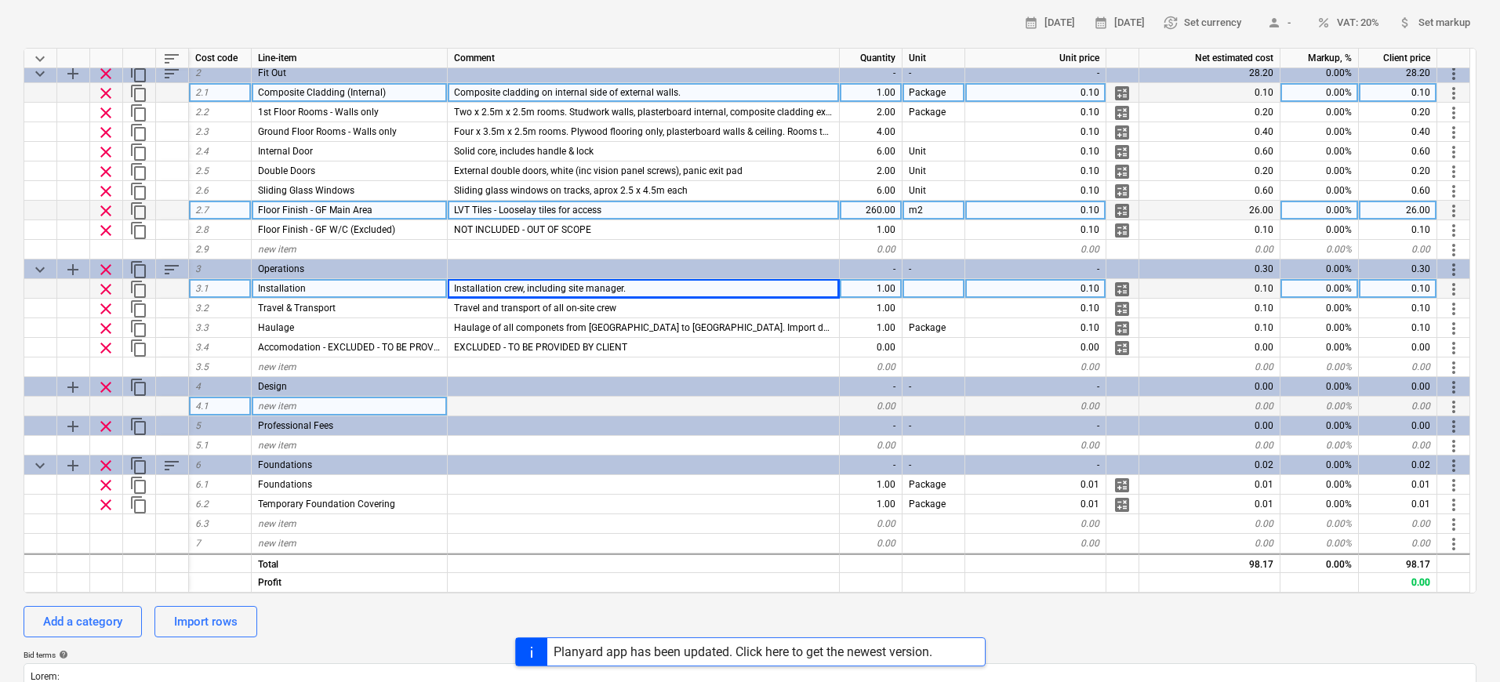
click at [362, 413] on div "new item" at bounding box center [350, 407] width 196 height 20
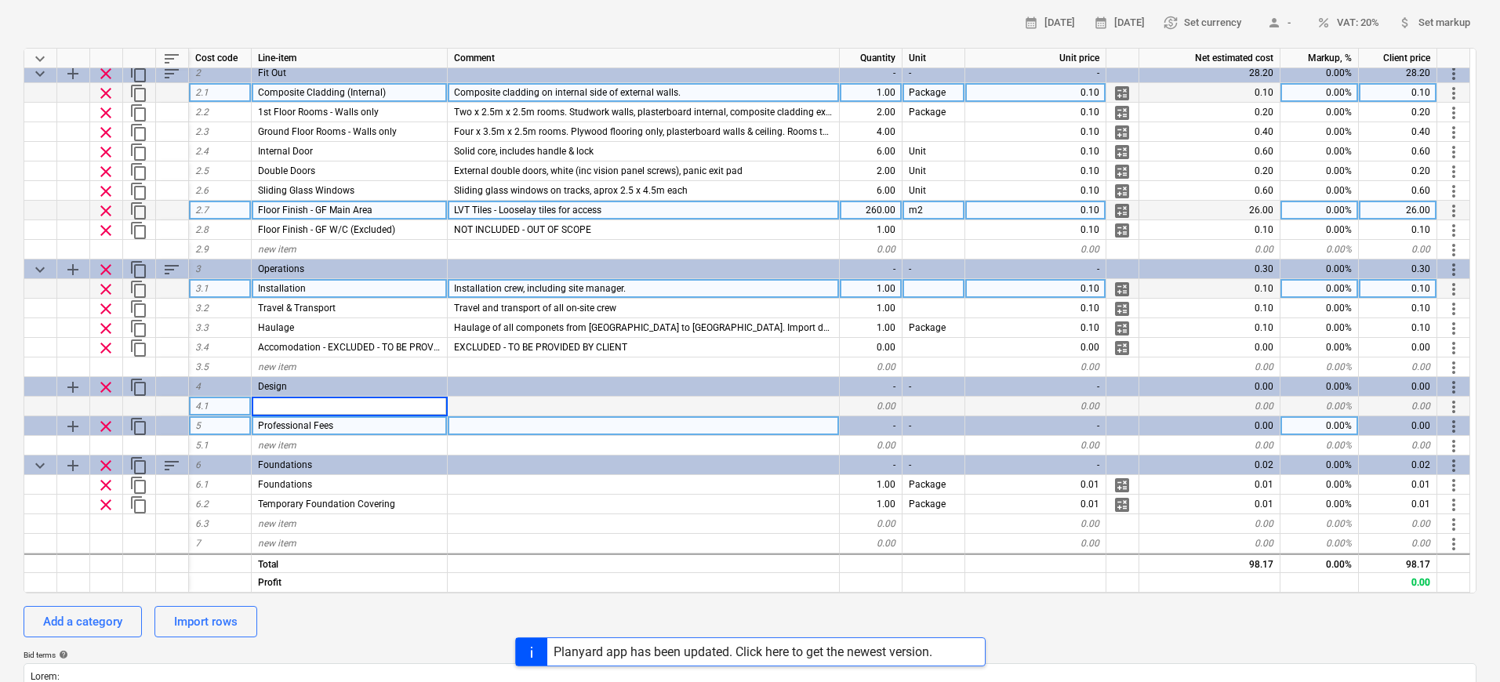
scroll to position [0, 0]
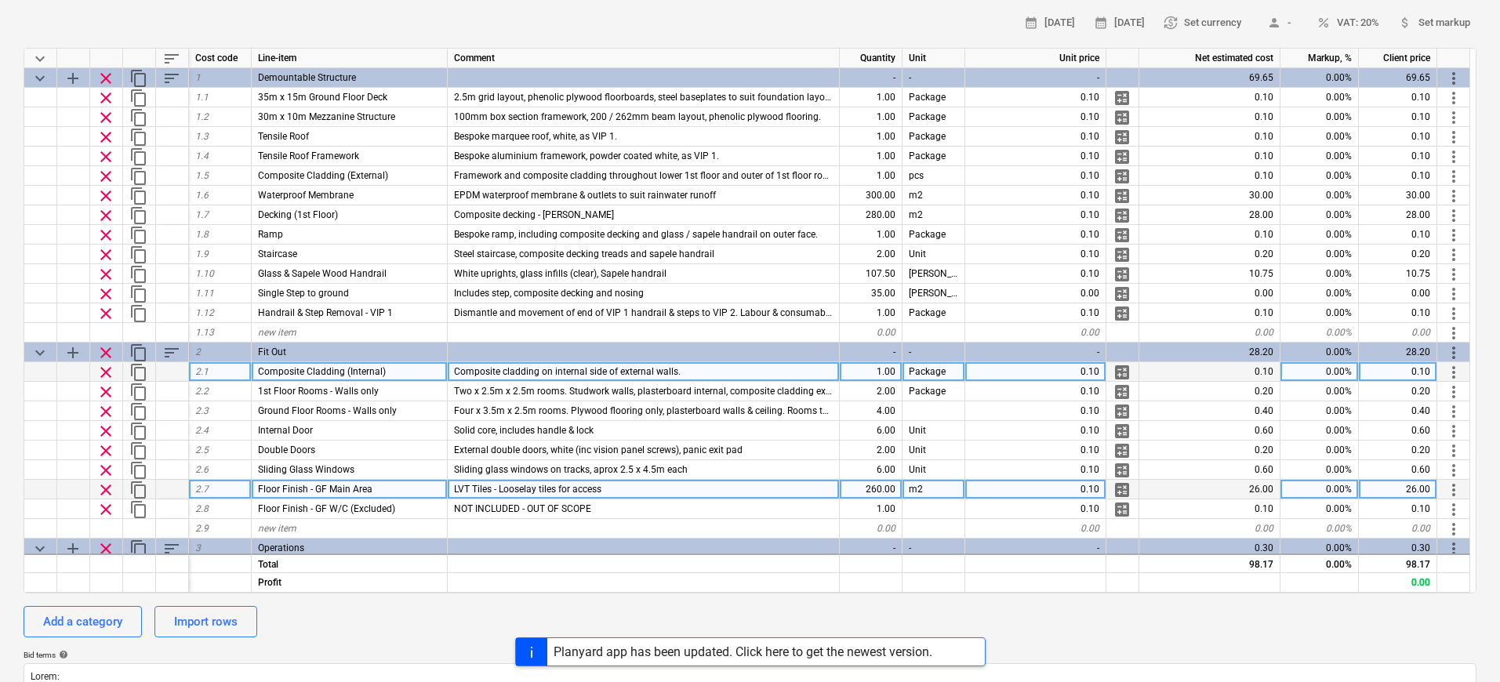
click at [773, 653] on div "Planyard app has been updated. Click here to get the newest version." at bounding box center [743, 651] width 379 height 15
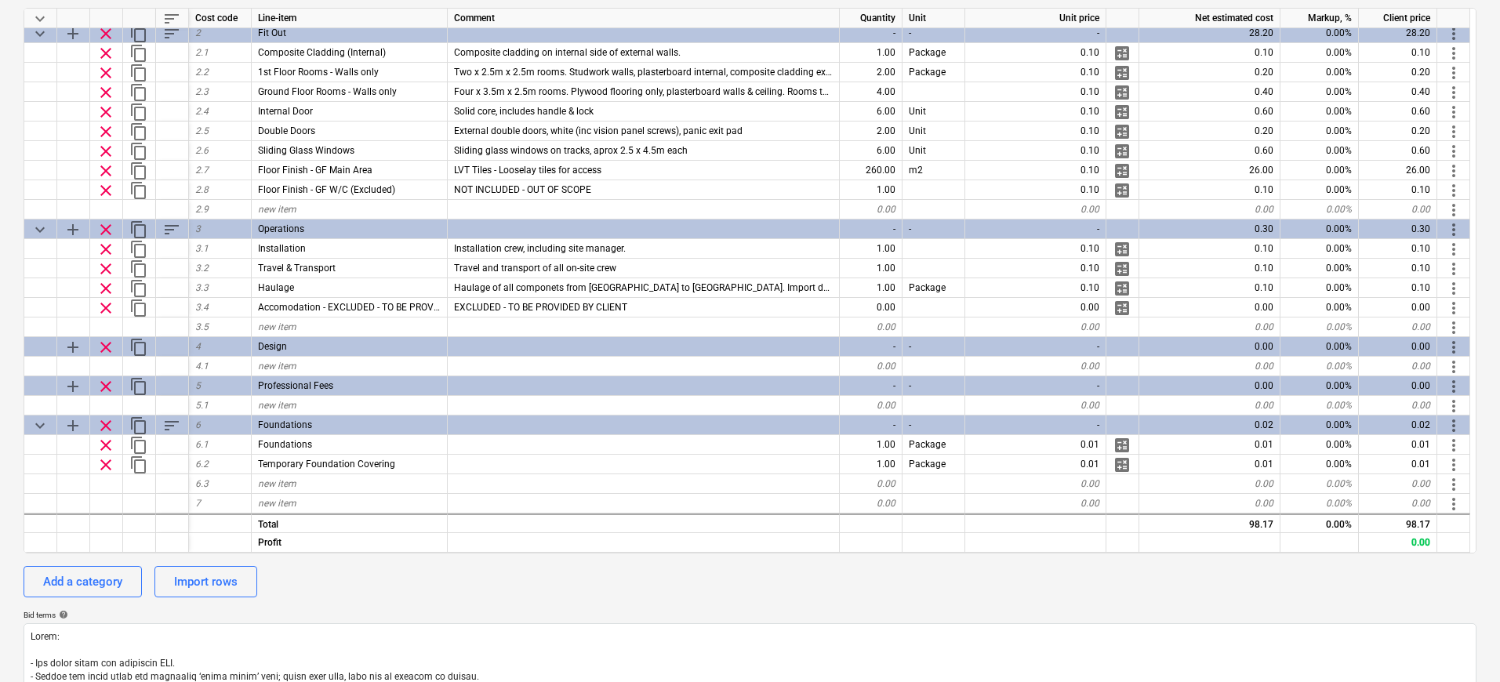
scroll to position [294, 0]
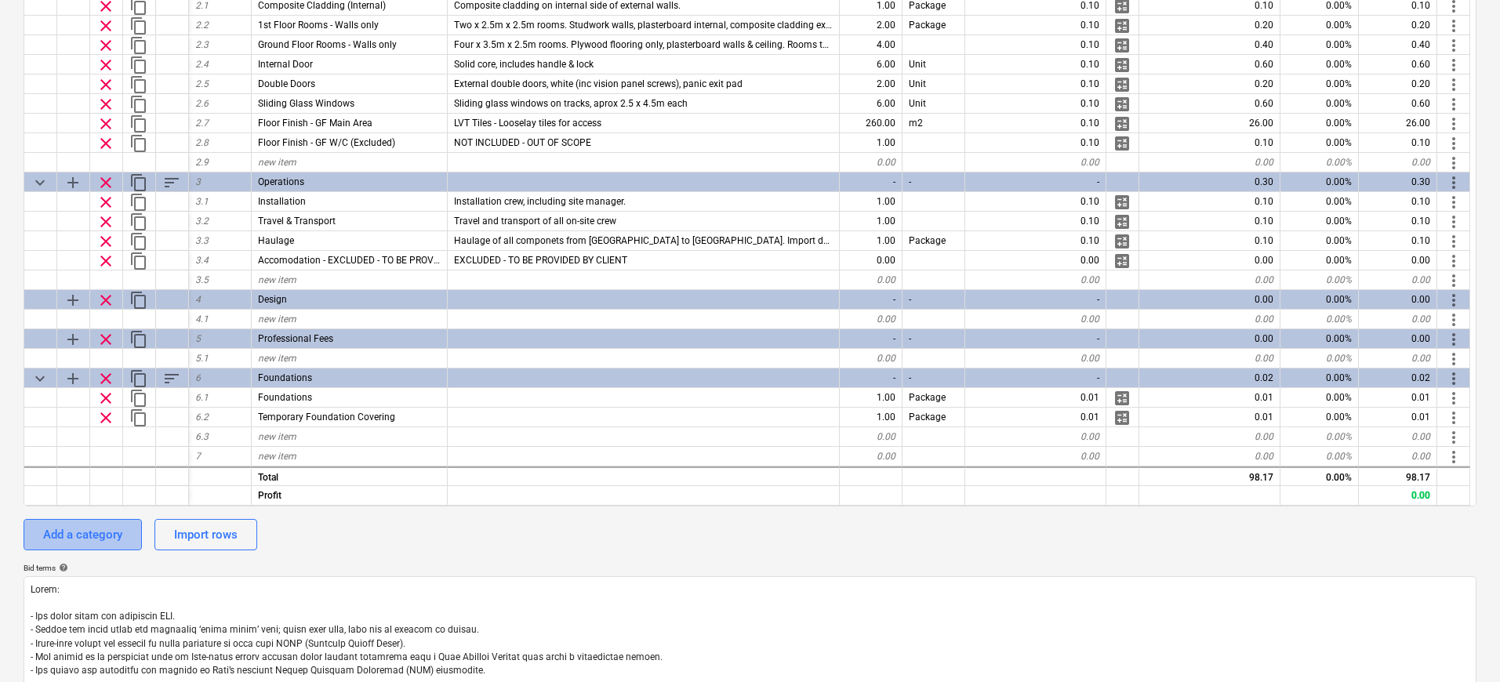
click at [82, 535] on div "Add a category" at bounding box center [82, 535] width 79 height 20
type textarea "x"
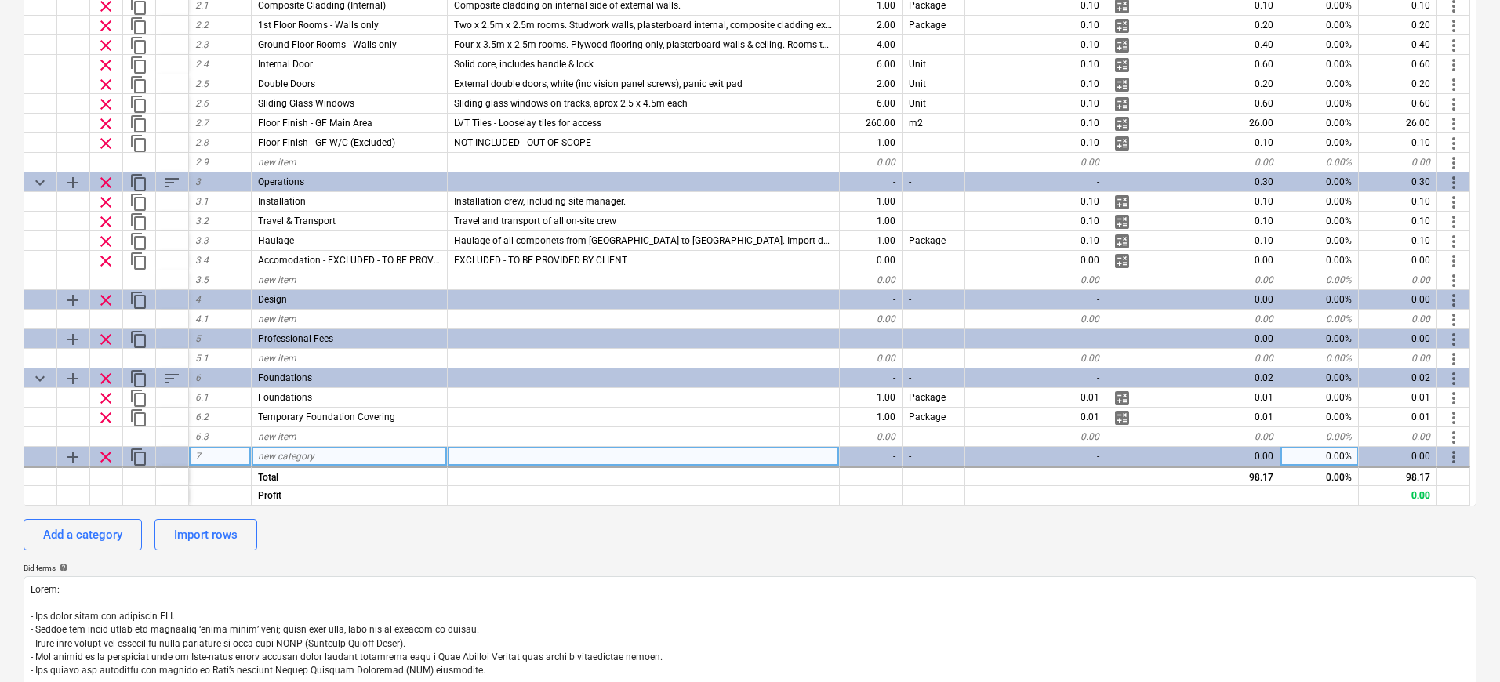
click at [307, 457] on span "new category" at bounding box center [286, 456] width 56 height 11
type input "Judges Structure Cladding"
type textarea "x"
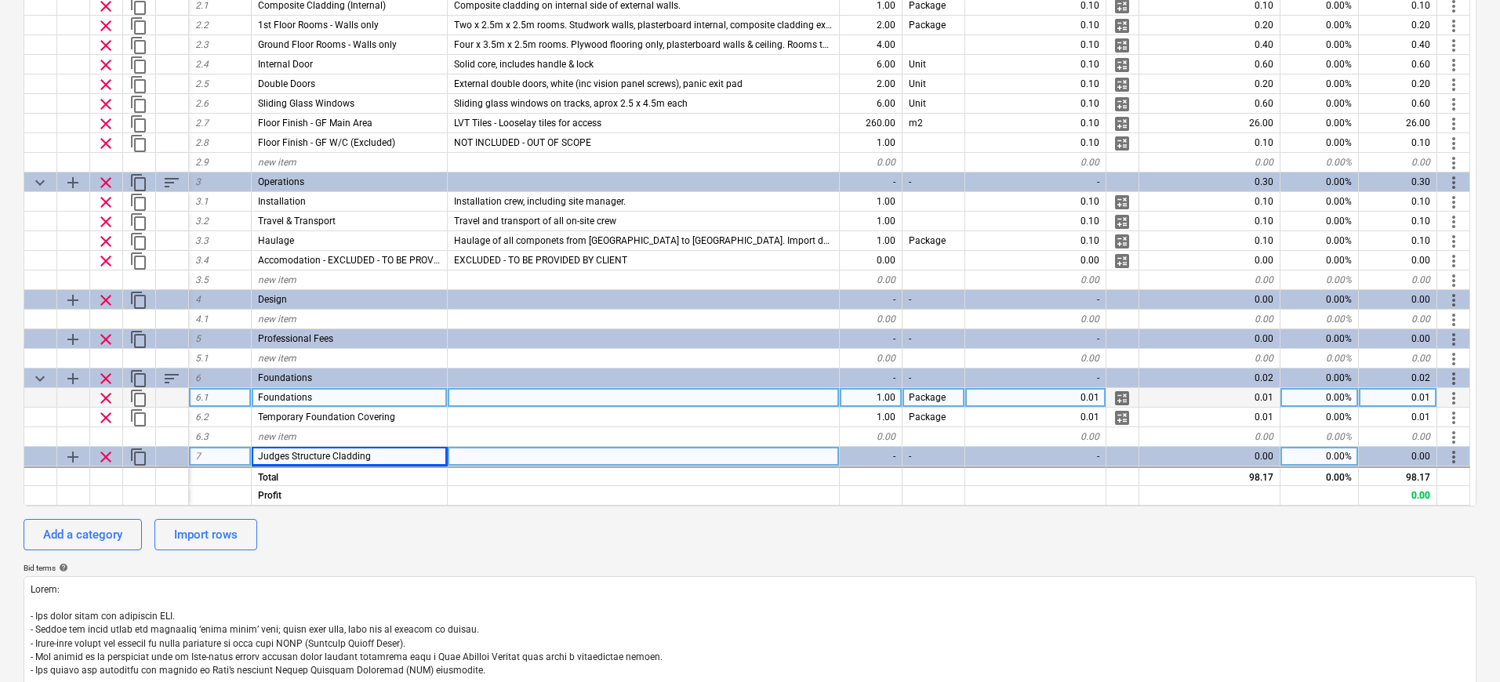
scroll to position [318, 0]
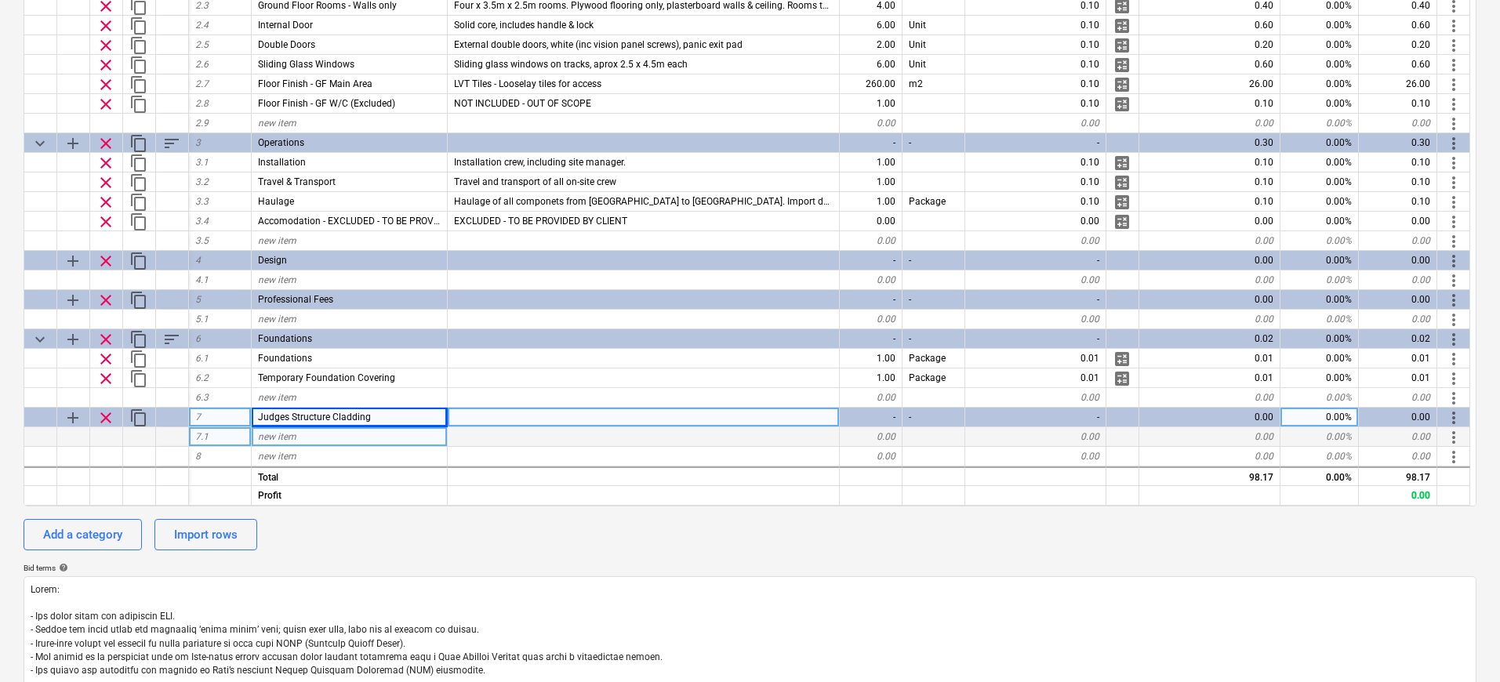
click at [285, 441] on span "new item" at bounding box center [277, 436] width 38 height 11
type input "C"
type input "Composite Cladding"
type textarea "x"
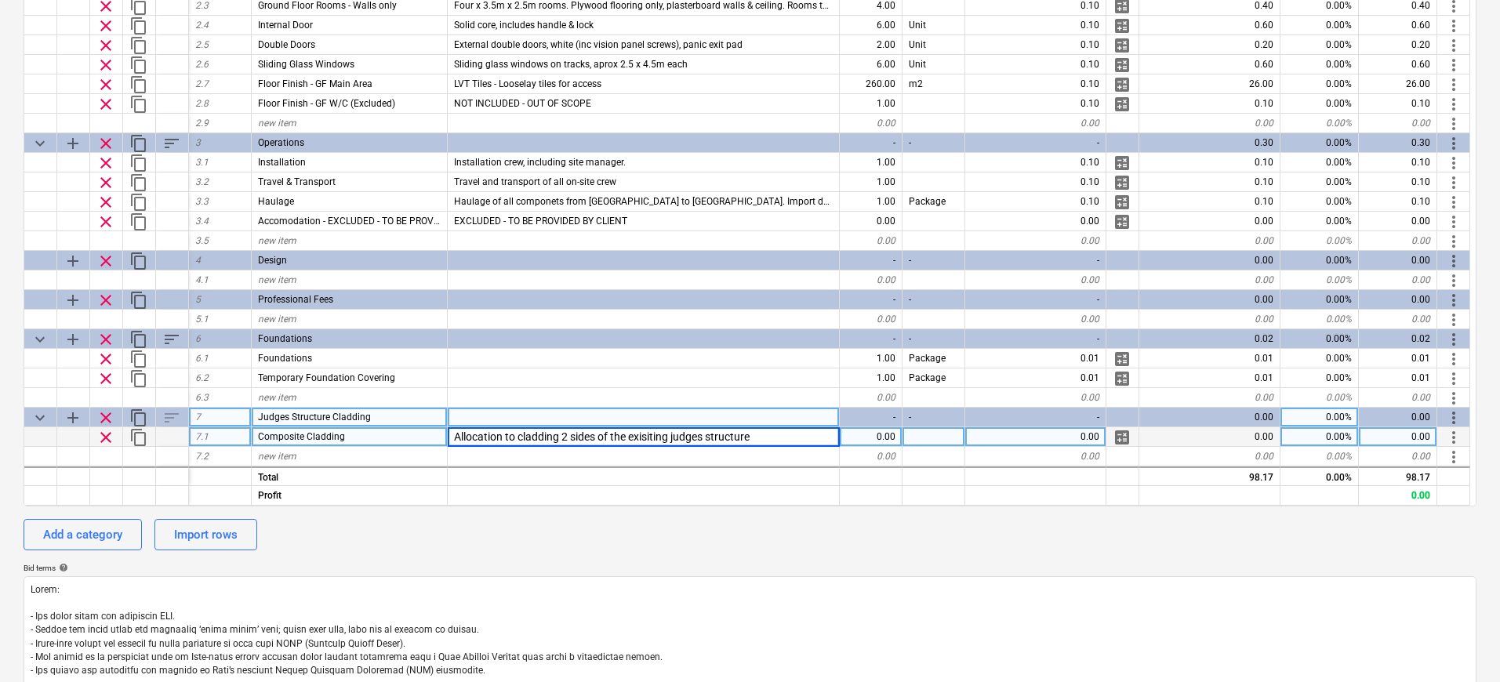
click at [661, 439] on input "Allocation to cladding 2 sides of the exisiting judges structure" at bounding box center [643, 436] width 391 height 19
click at [647, 437] on input "Cladding of 2 x sides of the existing" at bounding box center [643, 436] width 391 height 19
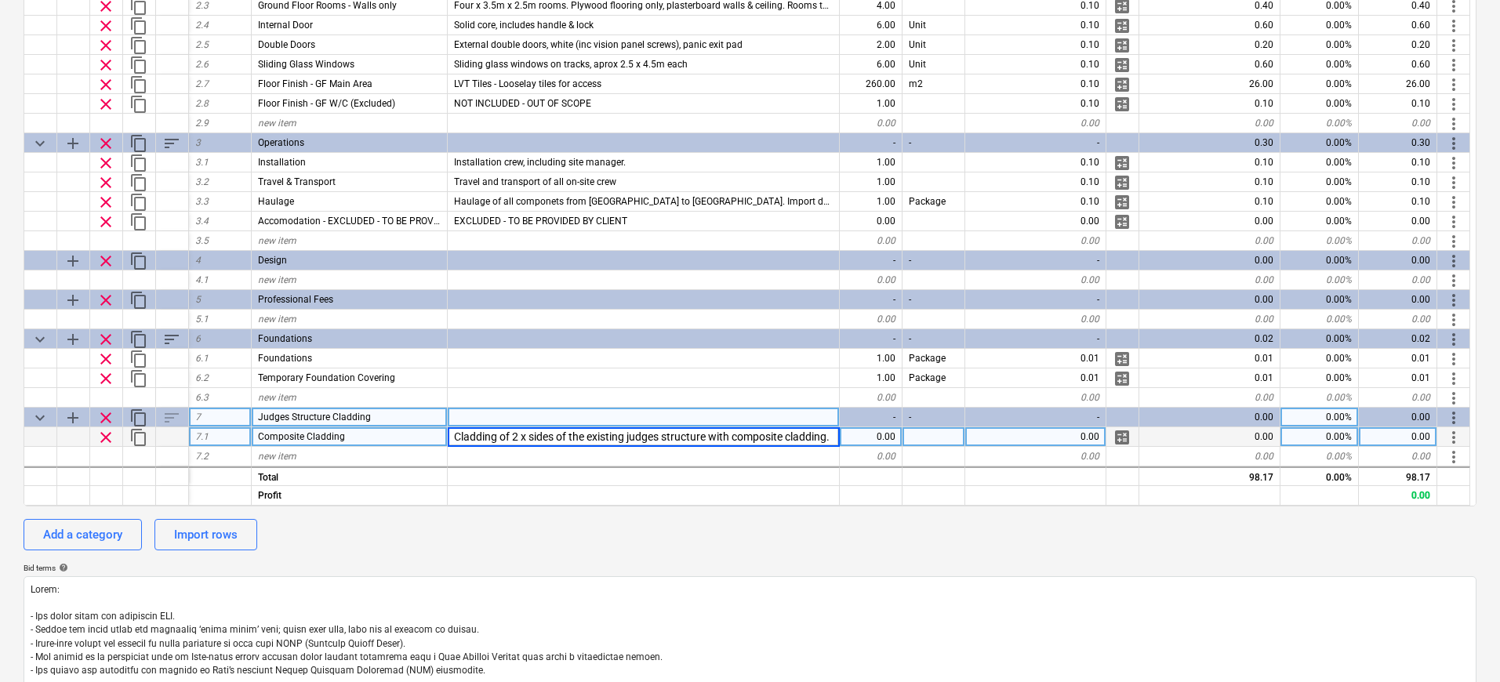
type input "Cladding of 2 x sides of the existing judges structure with composite cladding."
type textarea "x"
type input "Package"
type textarea "x"
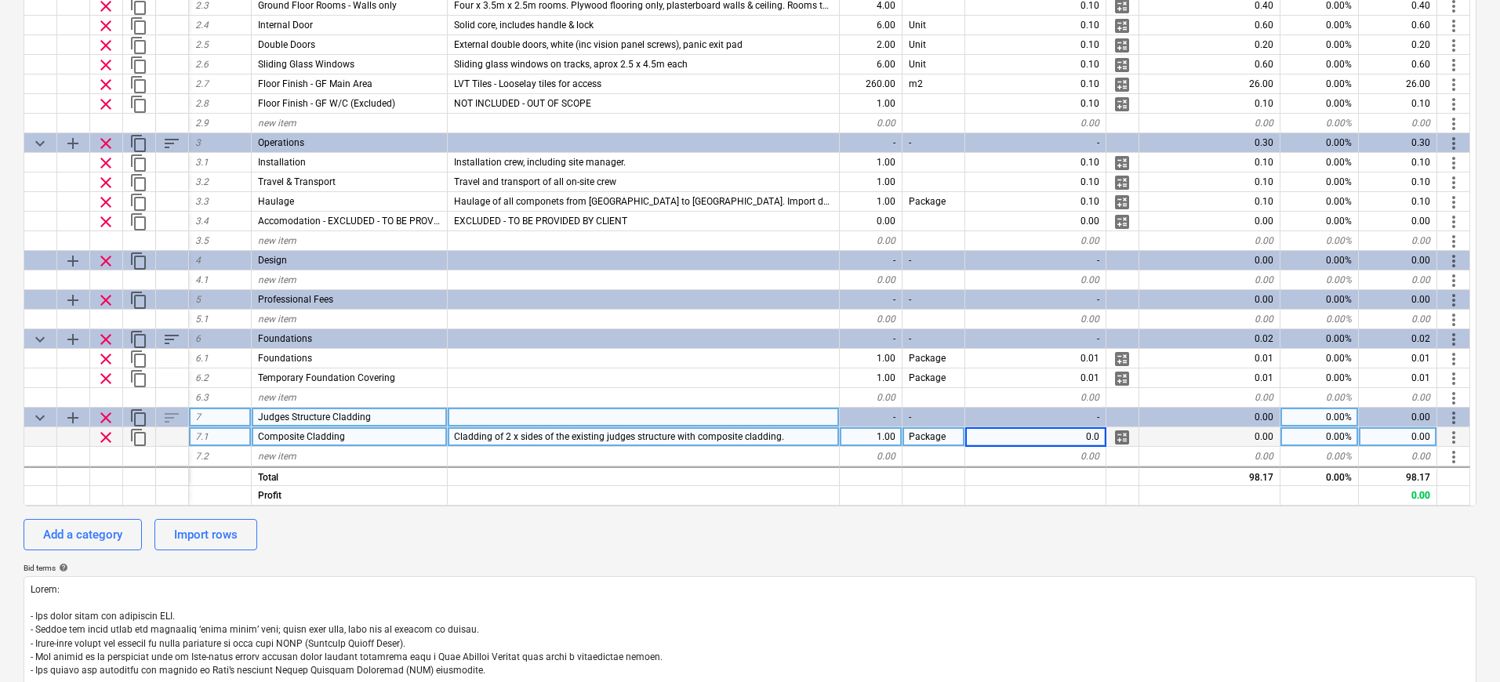
type input "0.01"
type textarea "x"
click at [794, 430] on div "Cladding of 2 x sides of the existing judges structure with composite cladding." at bounding box center [644, 437] width 392 height 20
click at [823, 430] on input "Cladding of 2 x sides of the existing judges structure with composite cladding." at bounding box center [643, 436] width 391 height 19
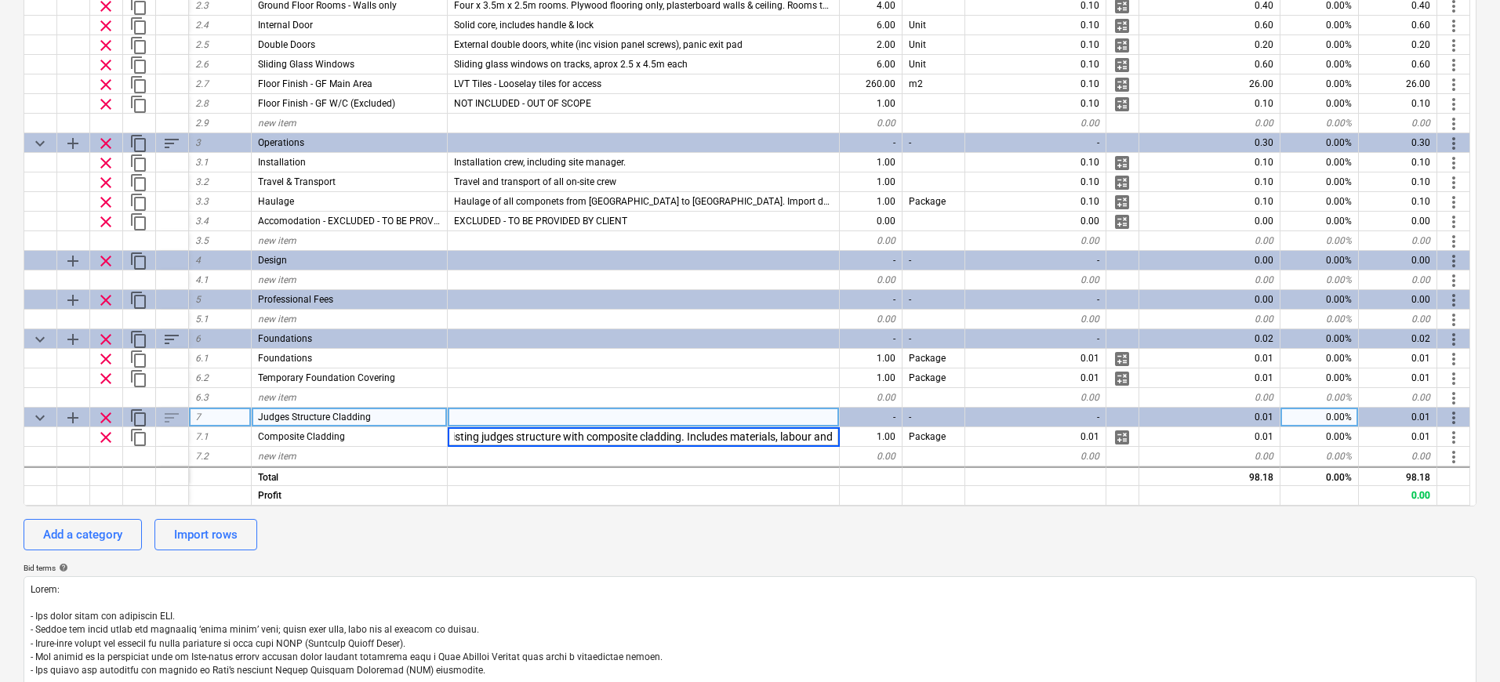
scroll to position [0, 154]
type input "Cladding of 2 x sides of the existing judges structure with composite cladding.…"
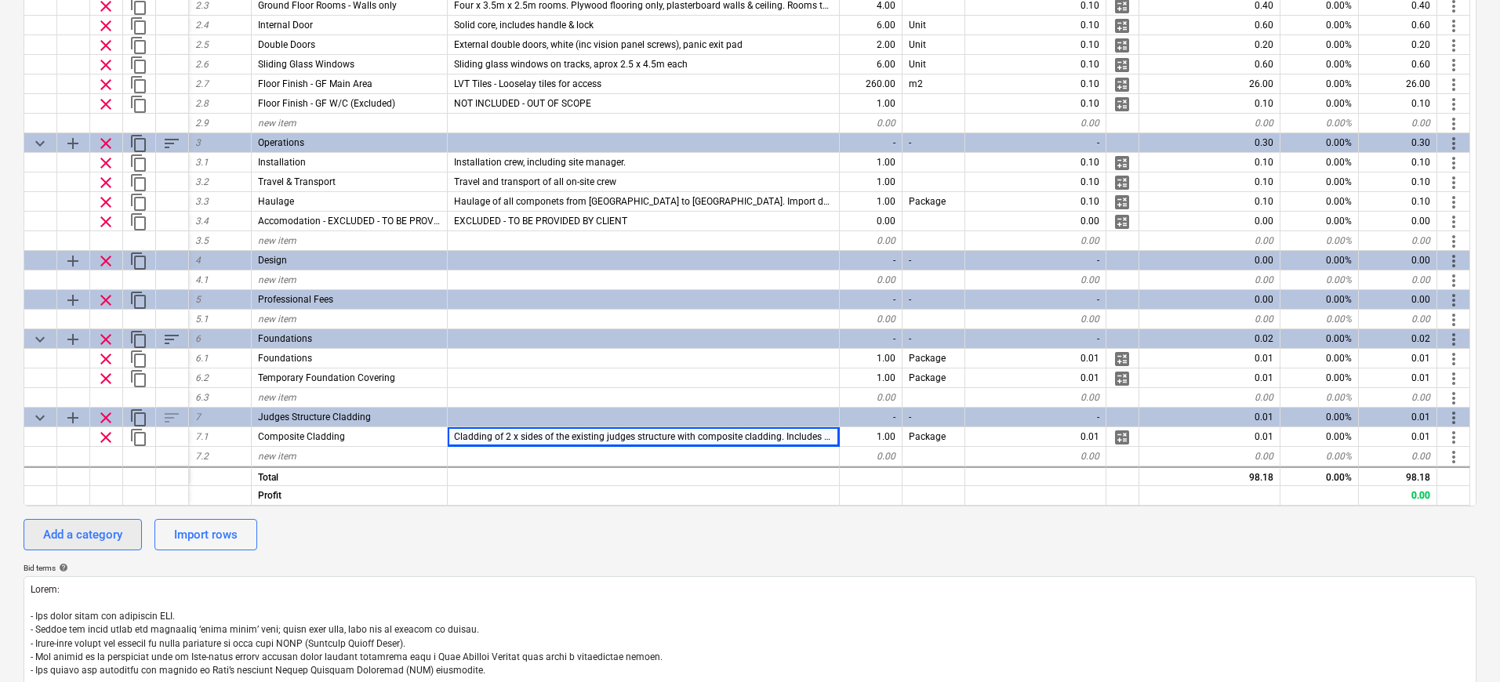
click at [132, 533] on button "Add a category" at bounding box center [83, 534] width 118 height 31
type textarea "x"
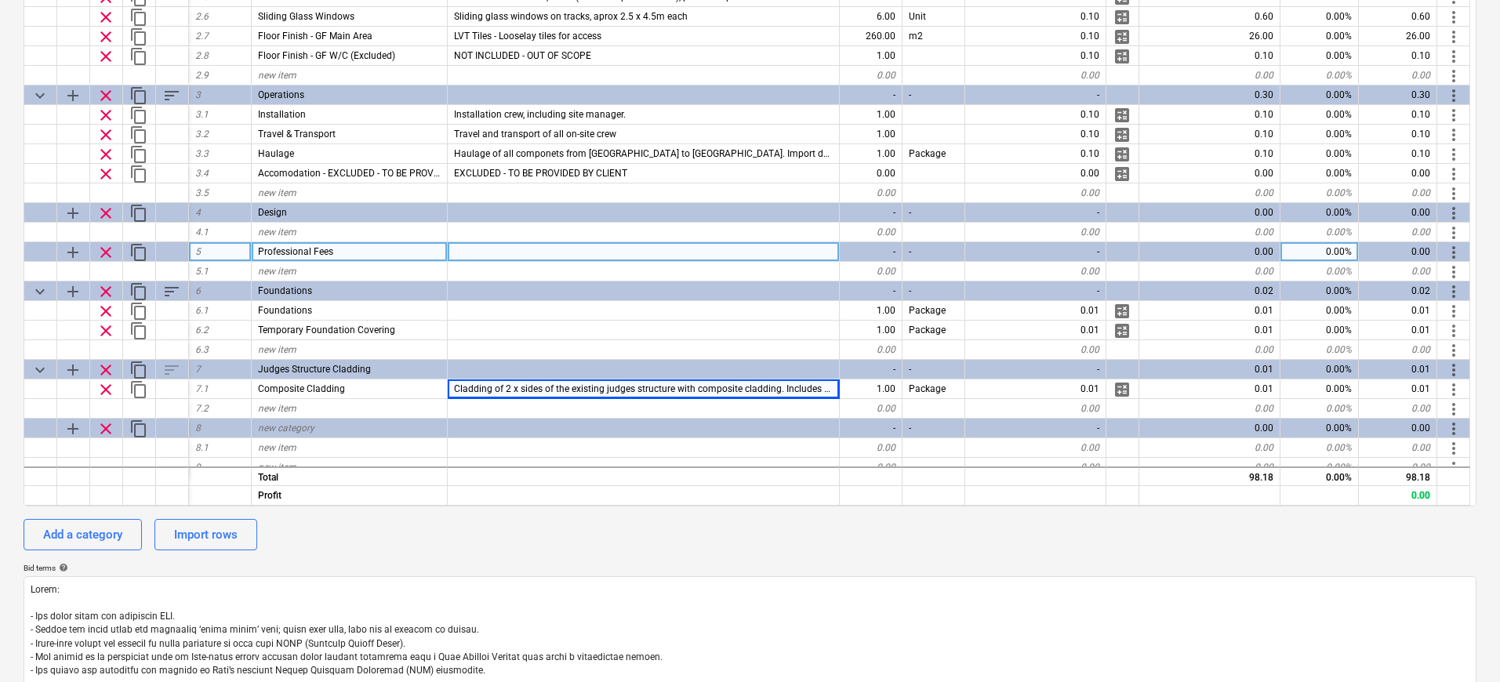
scroll to position [377, 0]
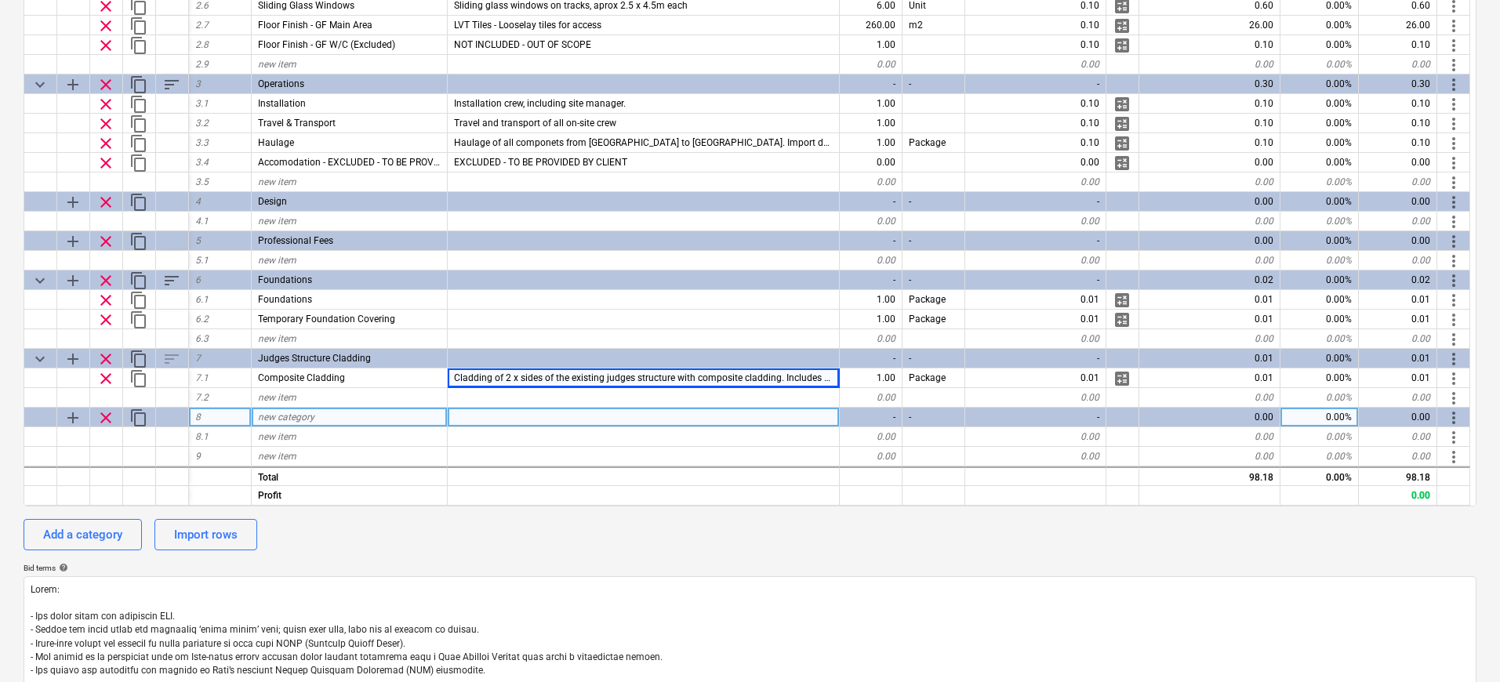
click at [350, 416] on div "new category" at bounding box center [350, 418] width 196 height 20
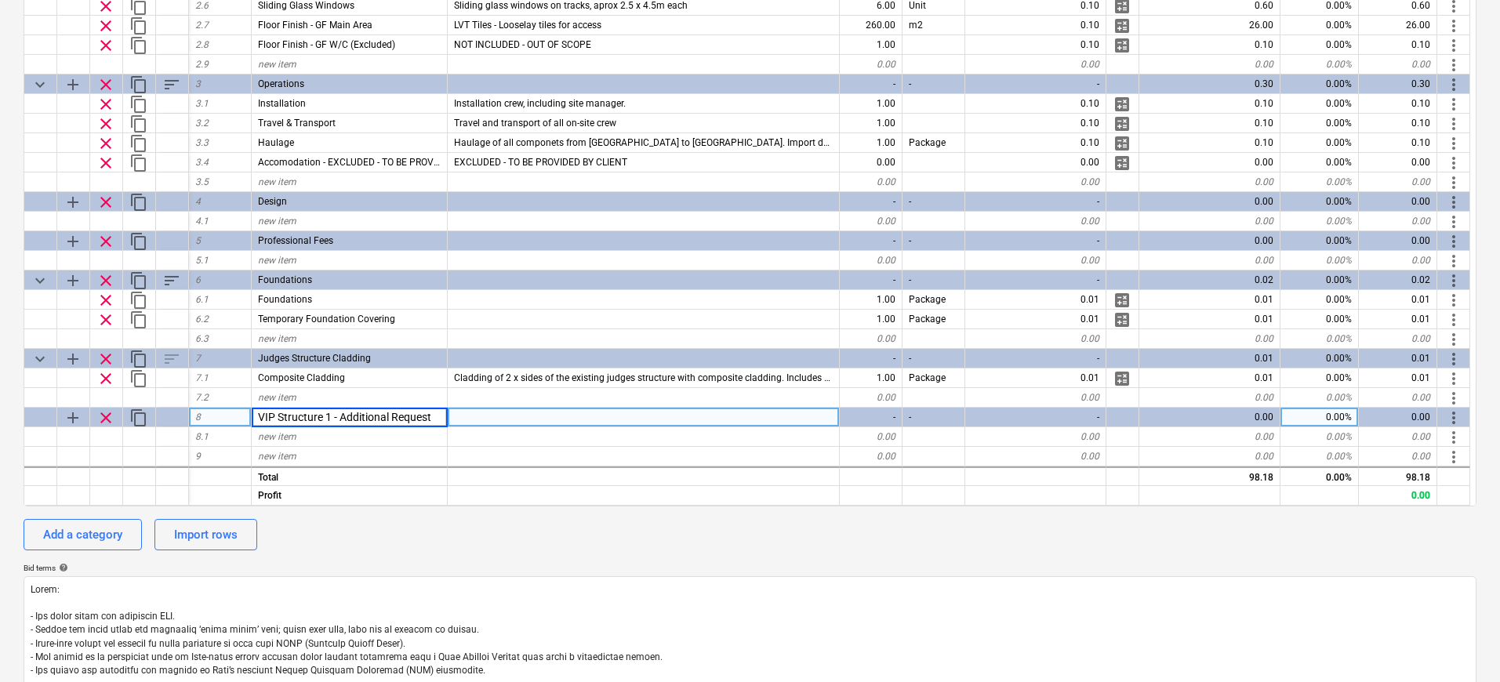
type input "VIP Structure 1 - Additional Requests"
type textarea "x"
type input "Under Stair Storage"
type textarea "x"
type input "Internal Wall Cladding"
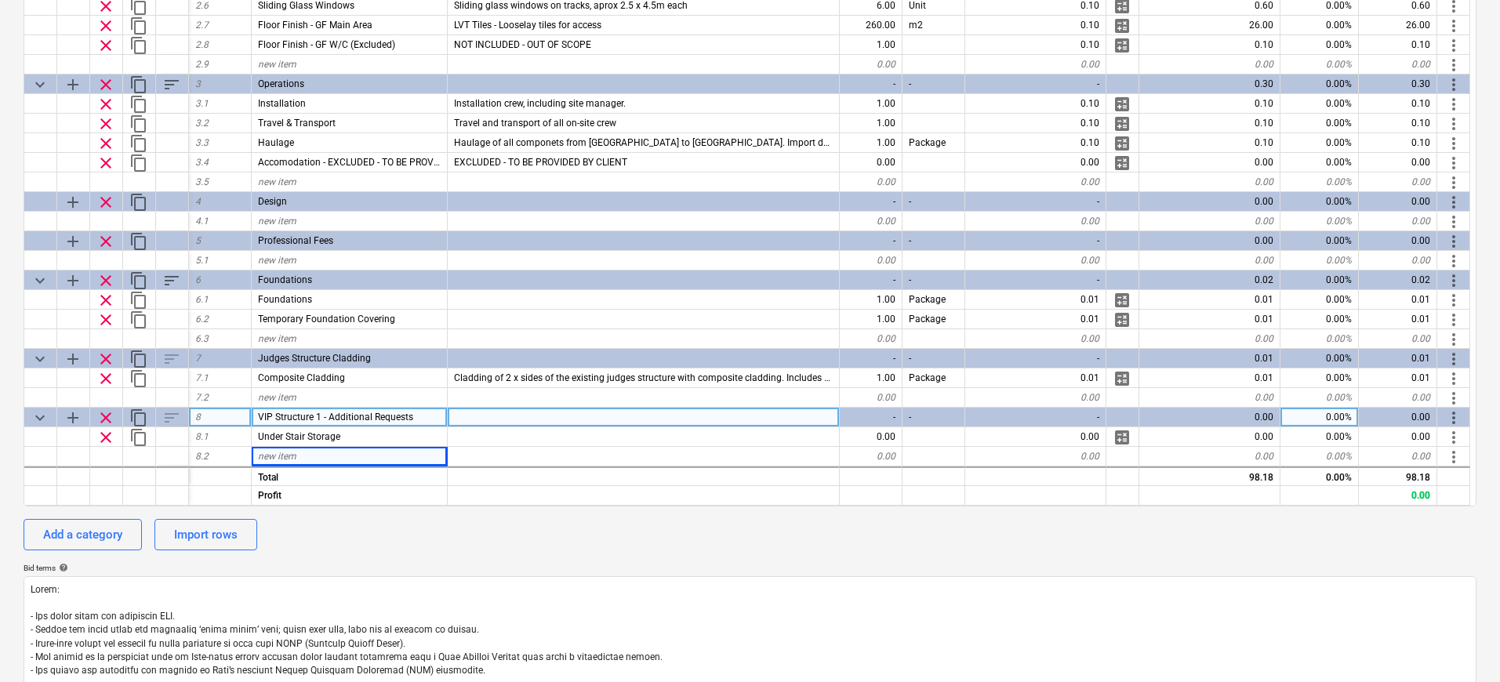
type textarea "x"
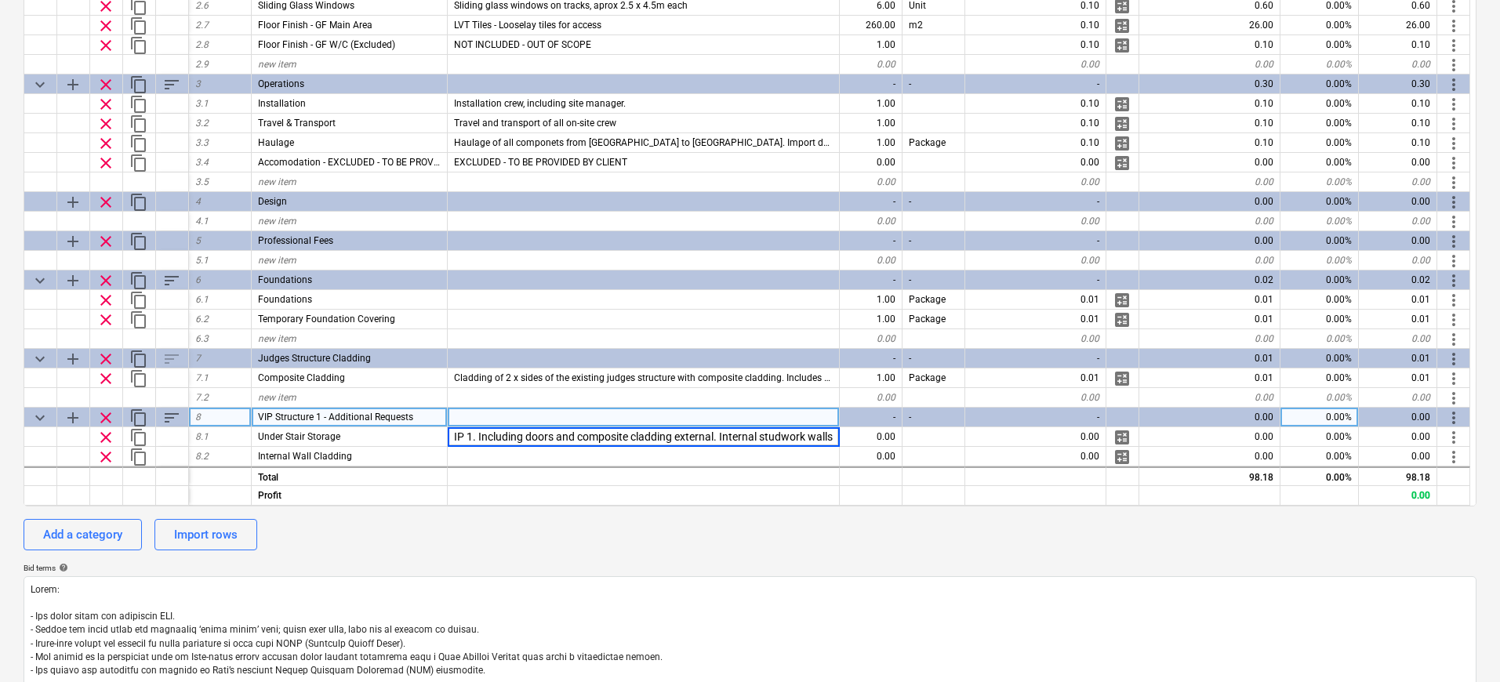
type input "Construction of under-stair cupboards in VIP 1. Including doors and composite c…"
type textarea "x"
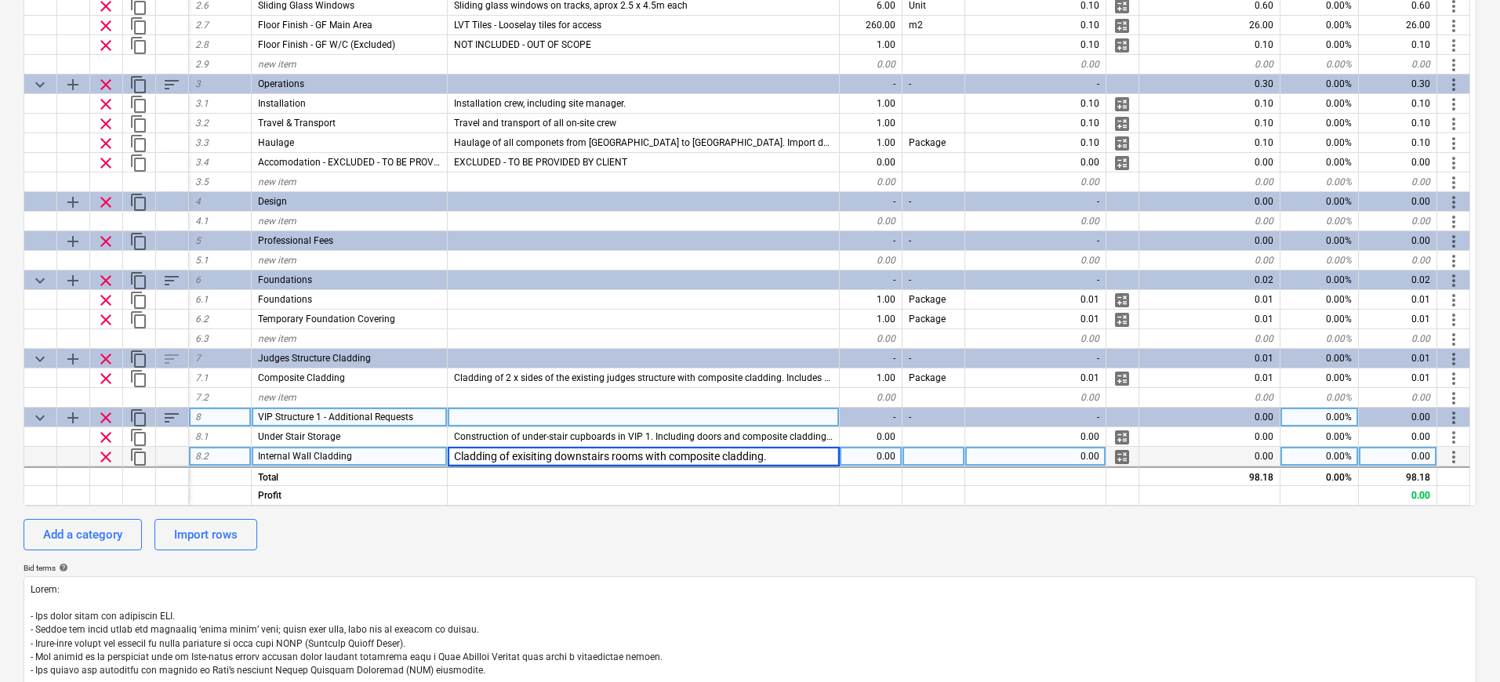
click at [521, 452] on input "Cladding of exisiting downstairs rooms with composite cladding." at bounding box center [643, 456] width 391 height 19
type input "Cladding of existing downstairs rooms with composite cladding."
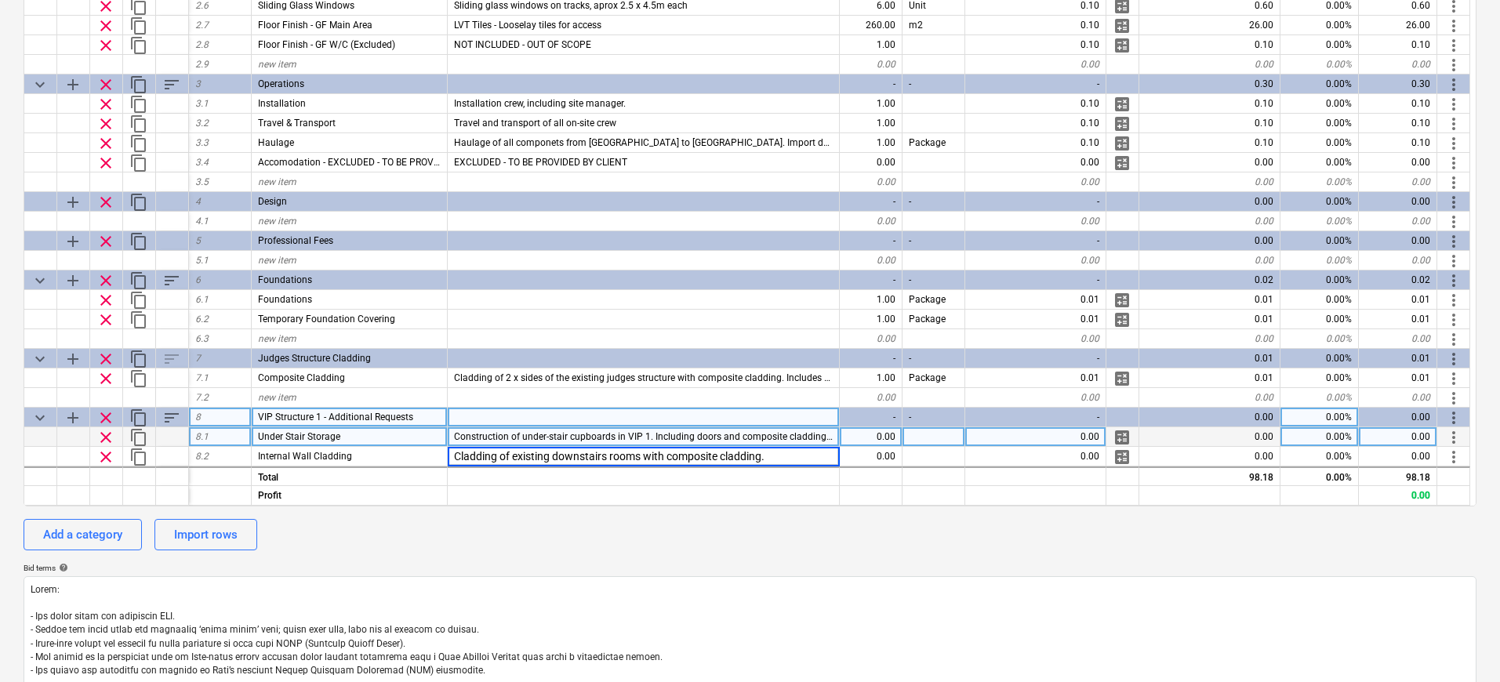
type textarea "x"
click at [880, 434] on div "0.00" at bounding box center [871, 437] width 63 height 20
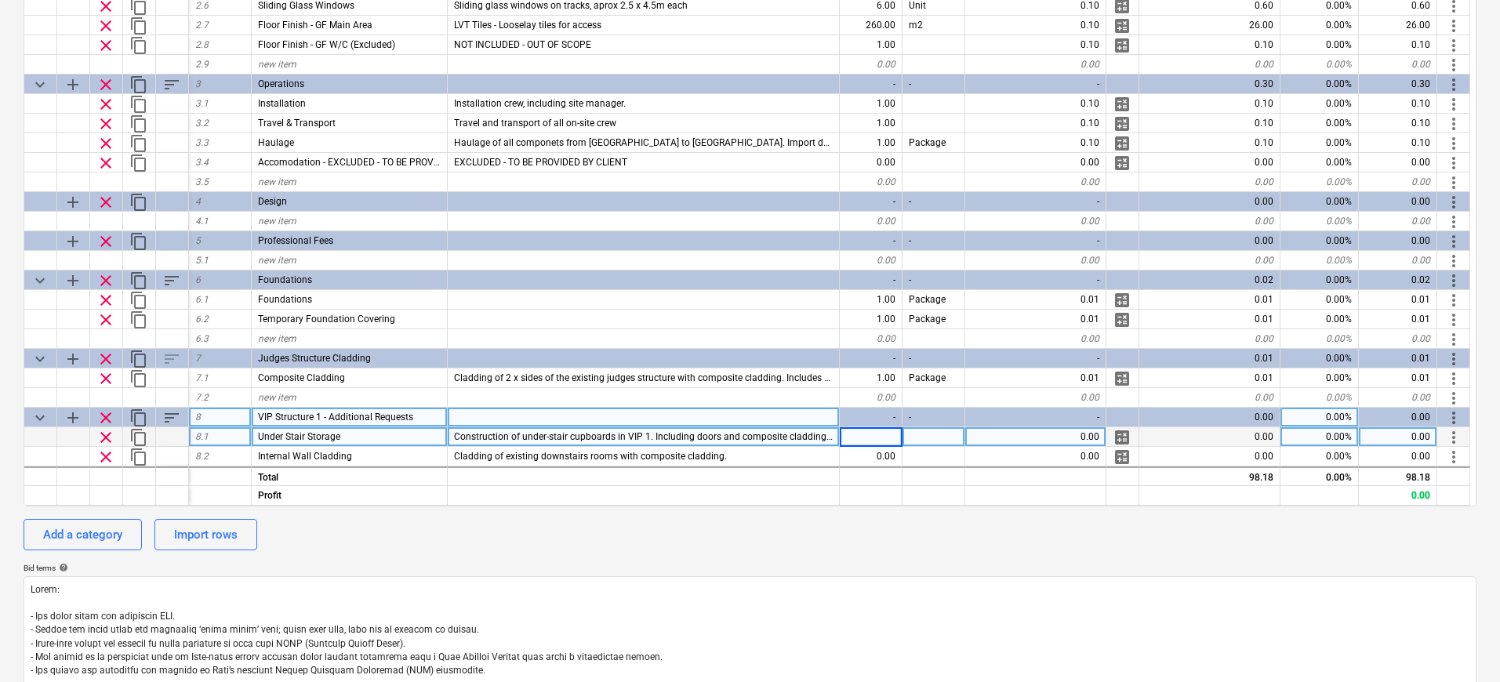
type input "1"
type textarea "x"
type input "Units"
type textarea "x"
type input "Units"
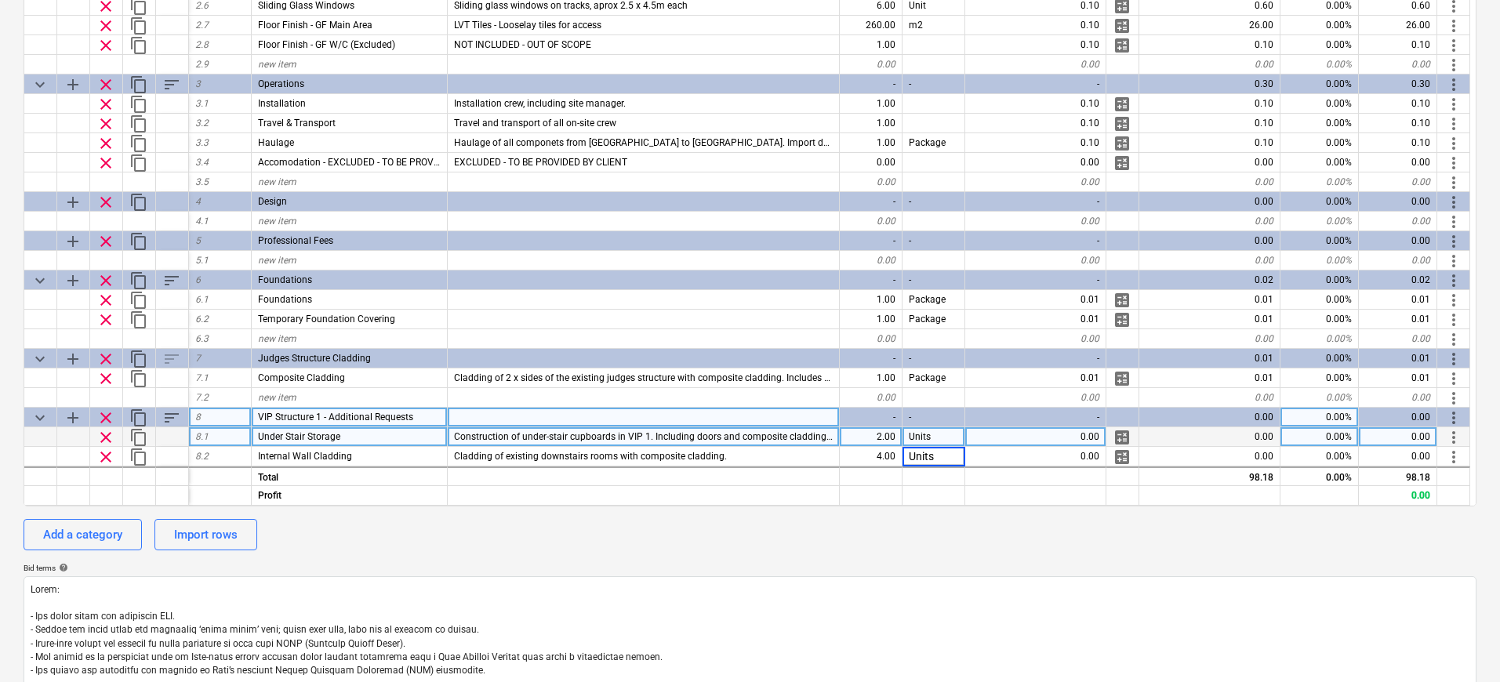
type textarea "x"
type input "0.01"
type textarea "x"
type input "0.01"
type textarea "x"
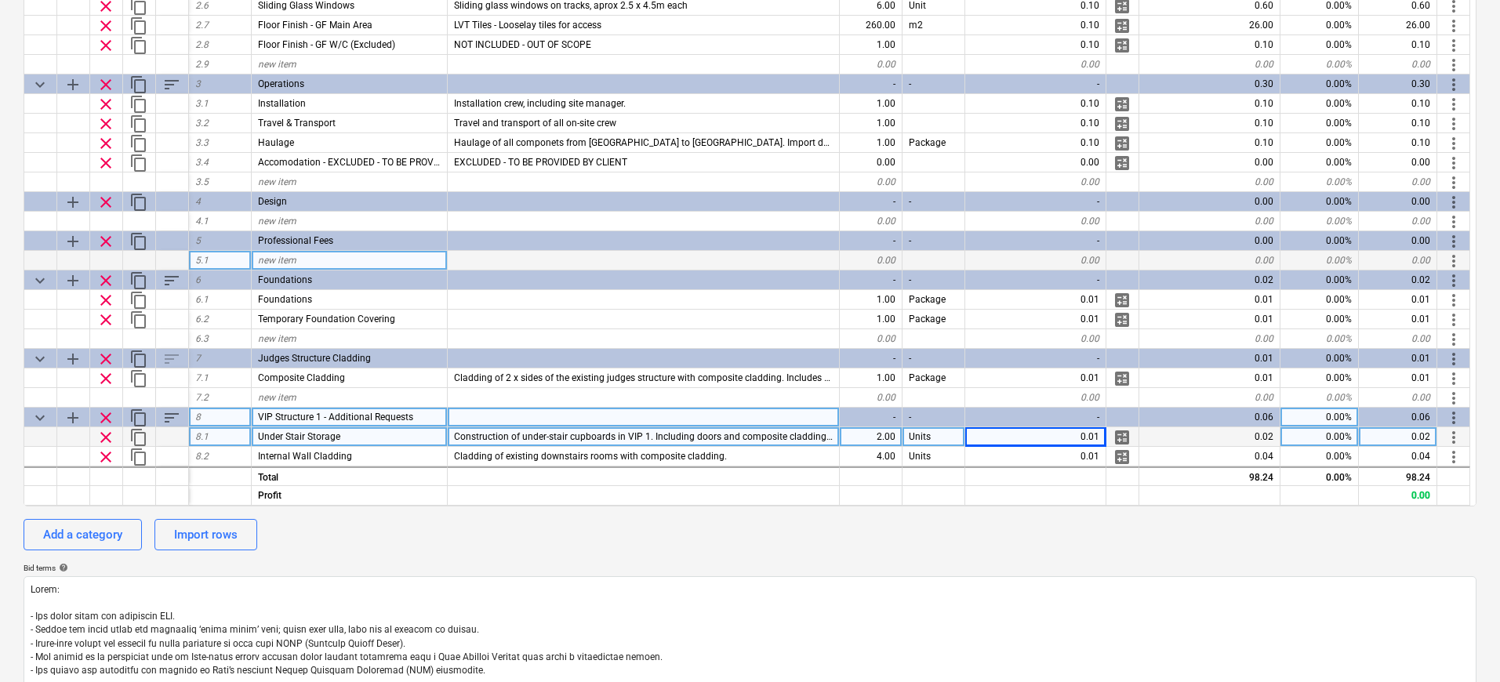
click at [403, 259] on div "new item" at bounding box center [350, 261] width 196 height 20
type input "Structural Calculations"
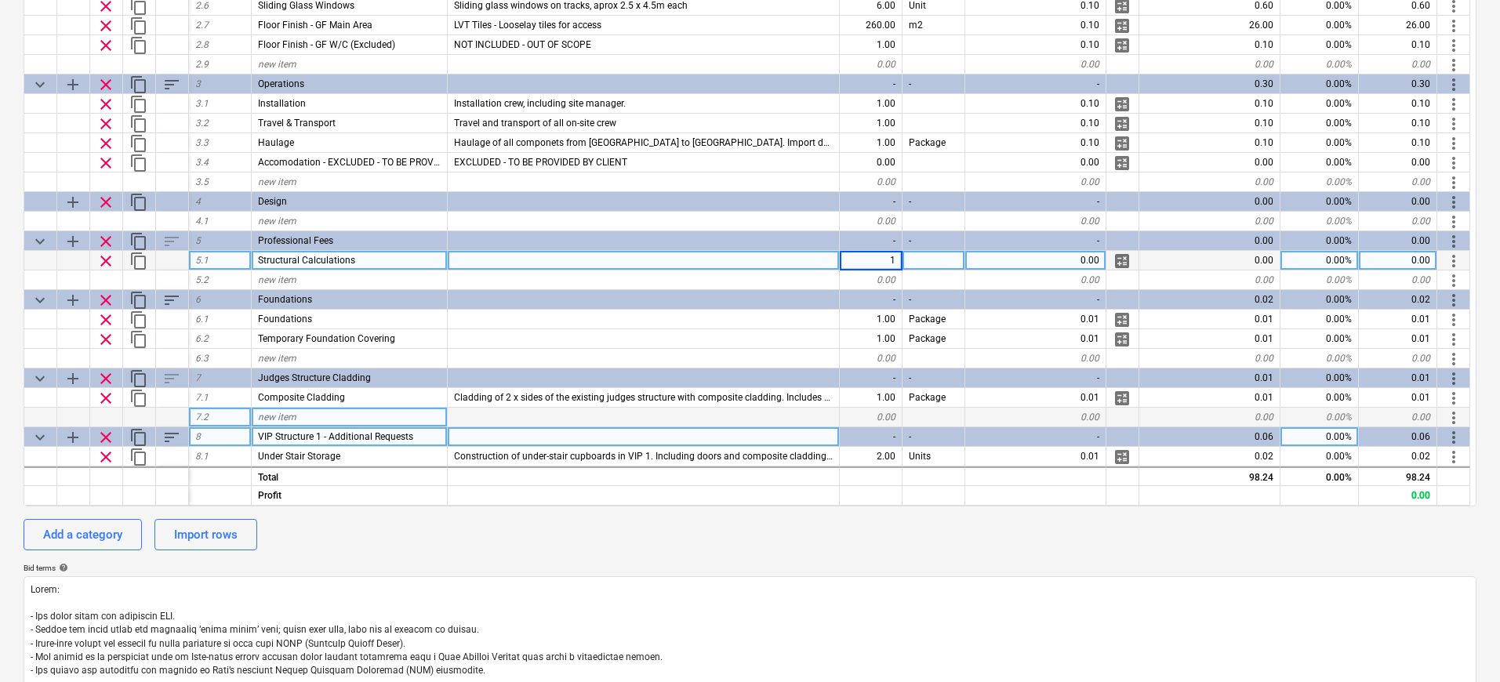
type textarea "x"
type input "1 set of structural calculations for VIP 2 Structure - In English"
type textarea "x"
click at [1017, 265] on div "0.00" at bounding box center [1035, 261] width 141 height 20
type input "0.1"
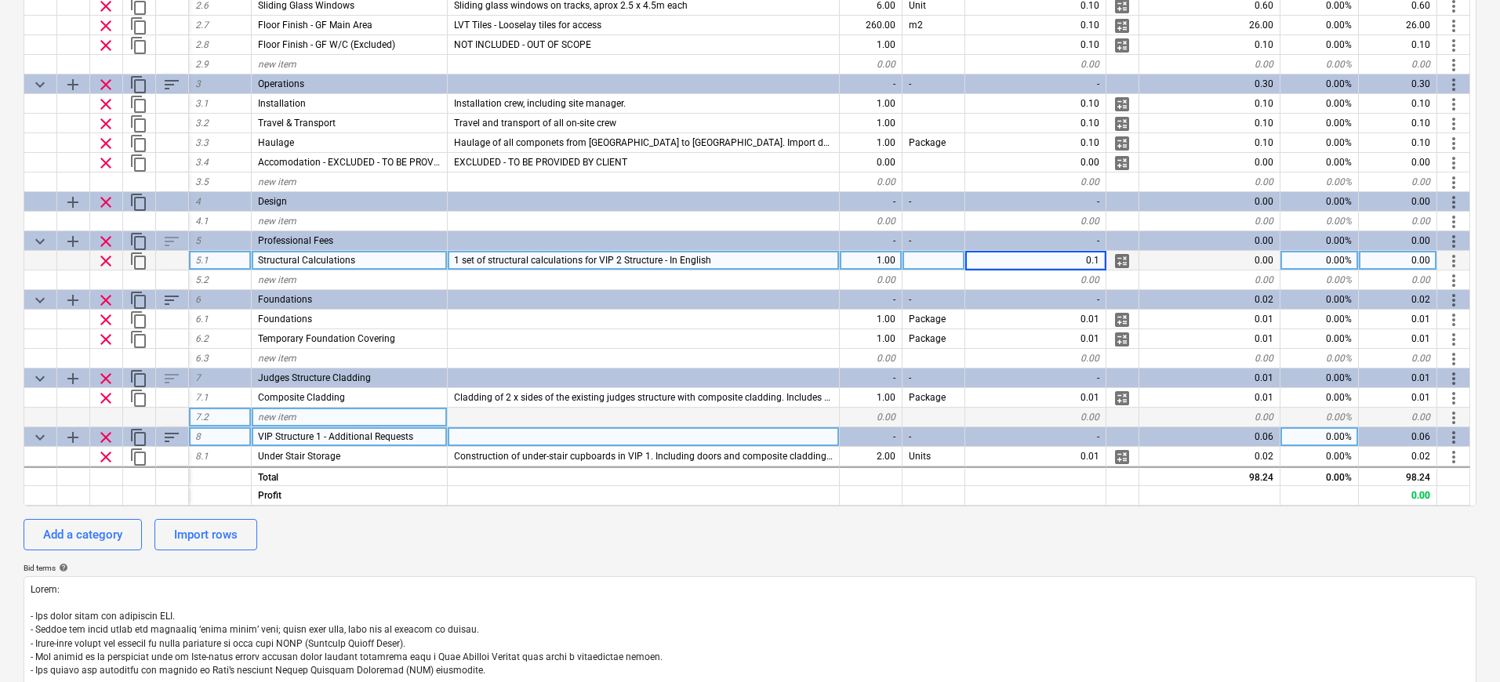
type textarea "x"
type input "Package"
type textarea "x"
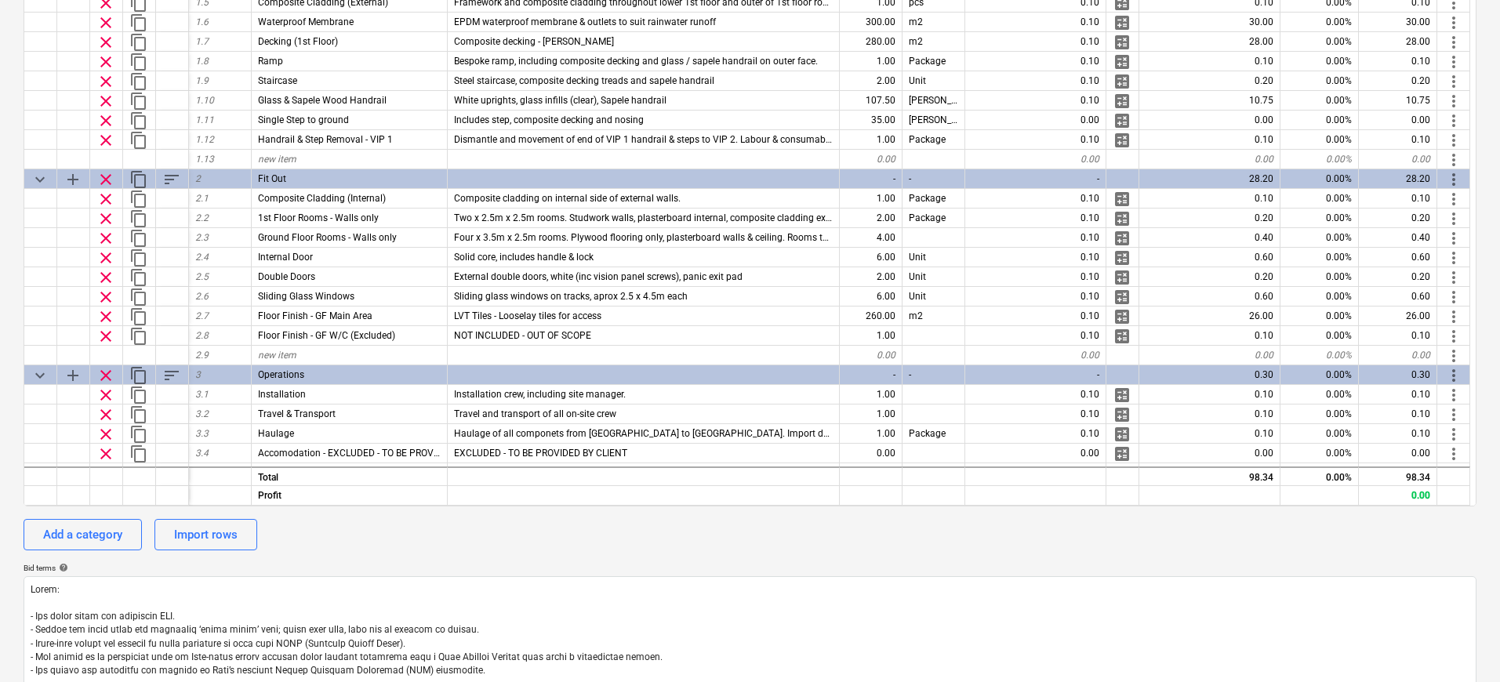
scroll to position [78, 0]
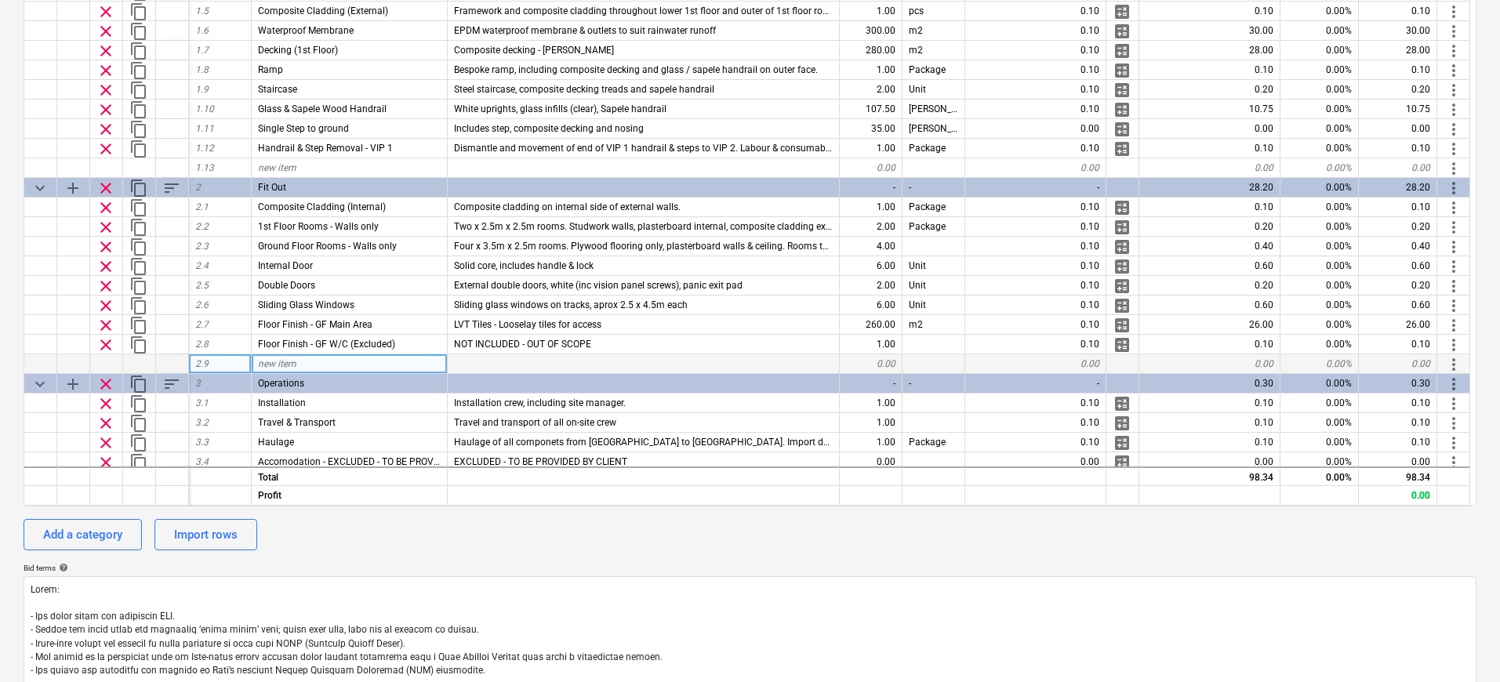
click at [372, 364] on div "new item" at bounding box center [350, 364] width 196 height 20
type input "PVC Blinds"
type textarea "x"
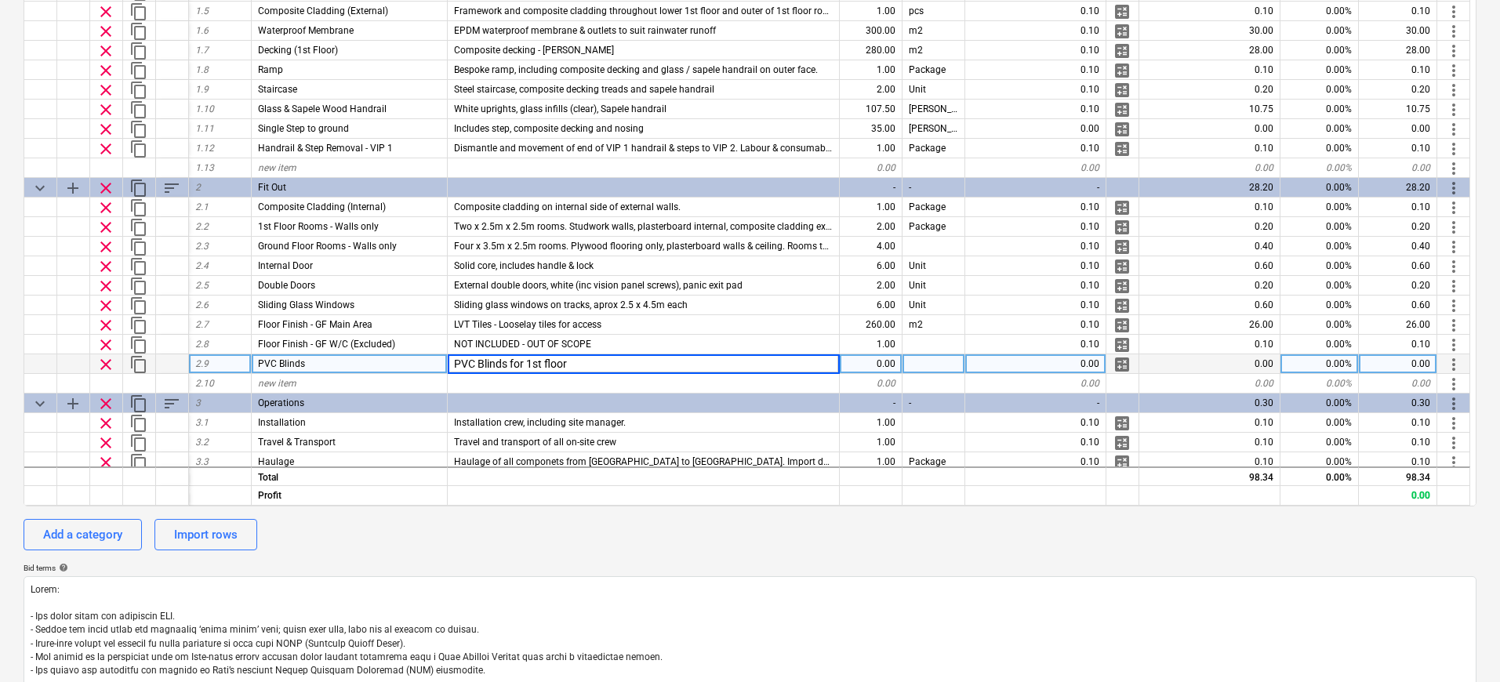
type input "PVC Blinds for 1st floor"
click at [877, 362] on div "0.00" at bounding box center [871, 364] width 63 height 20
type textarea "x"
type input "Package"
type textarea "x"
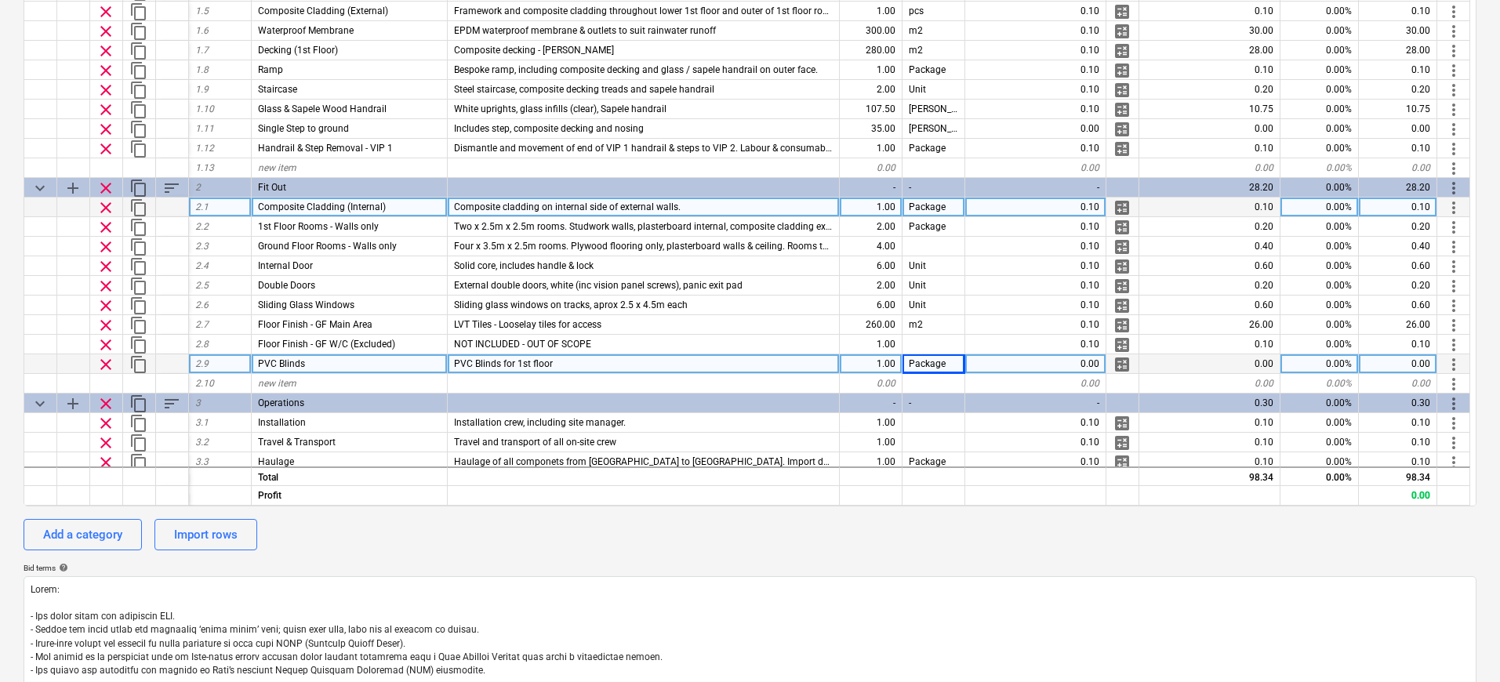
click at [695, 206] on div "Composite cladding on internal side of external walls." at bounding box center [644, 208] width 392 height 20
click at [722, 205] on input "Composite cladding on internal side of external walls." at bounding box center [643, 207] width 391 height 19
drag, startPoint x: 738, startPoint y: 205, endPoint x: 568, endPoint y: 209, distance: 169.4
click at [568, 209] on input "Composite cladding on internal side of external walls." at bounding box center [643, 207] width 391 height 19
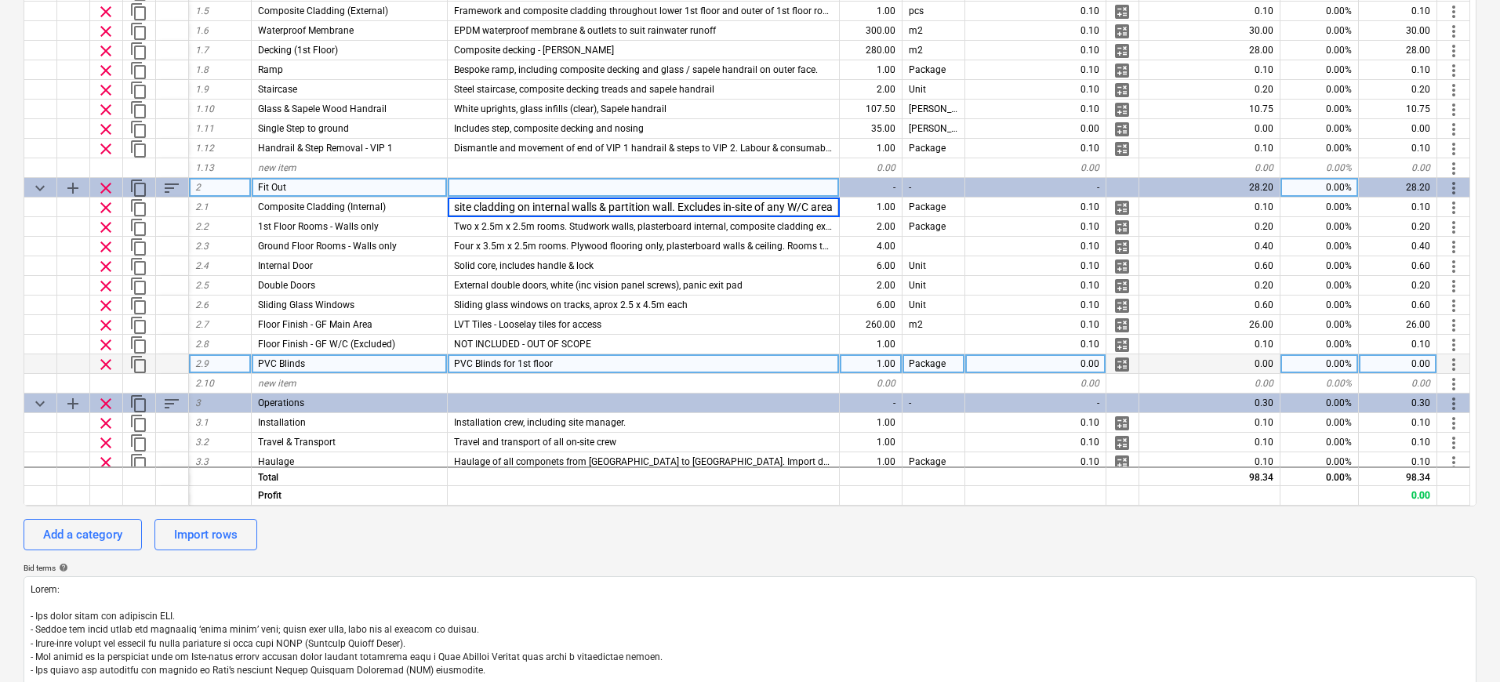
type input "Composite cladding on internal walls & partition wall. Excludes in-site of any …"
type textarea "x"
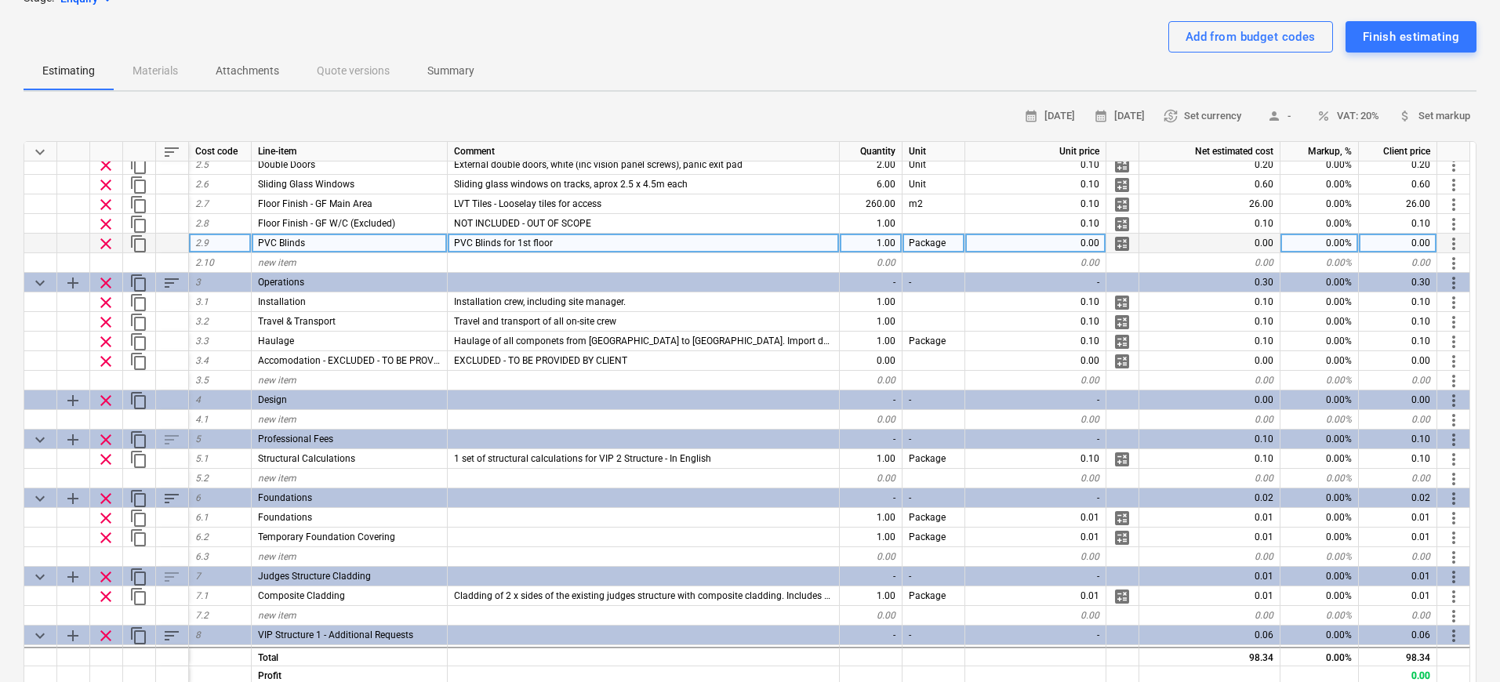
scroll to position [449, 0]
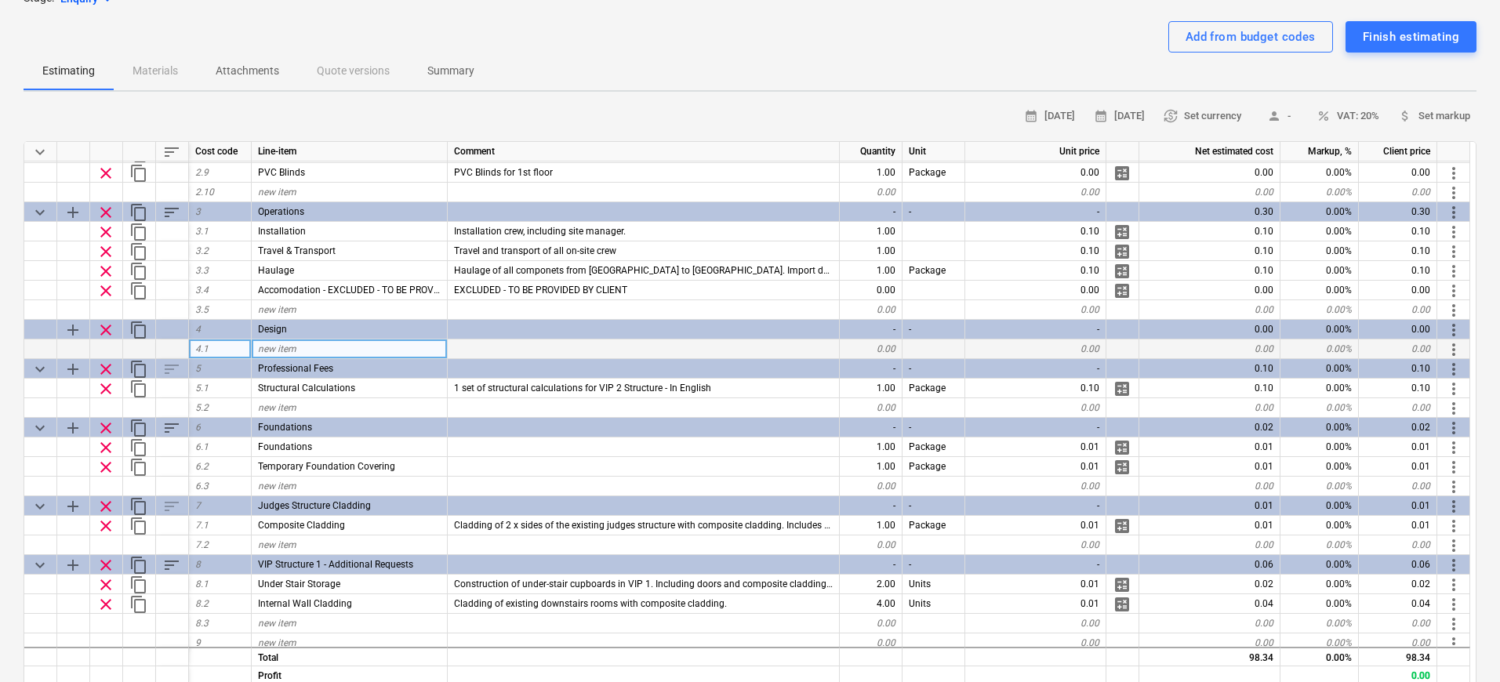
click at [281, 354] on span "new item" at bounding box center [277, 348] width 38 height 11
type input "Concept Drawings"
type textarea "x"
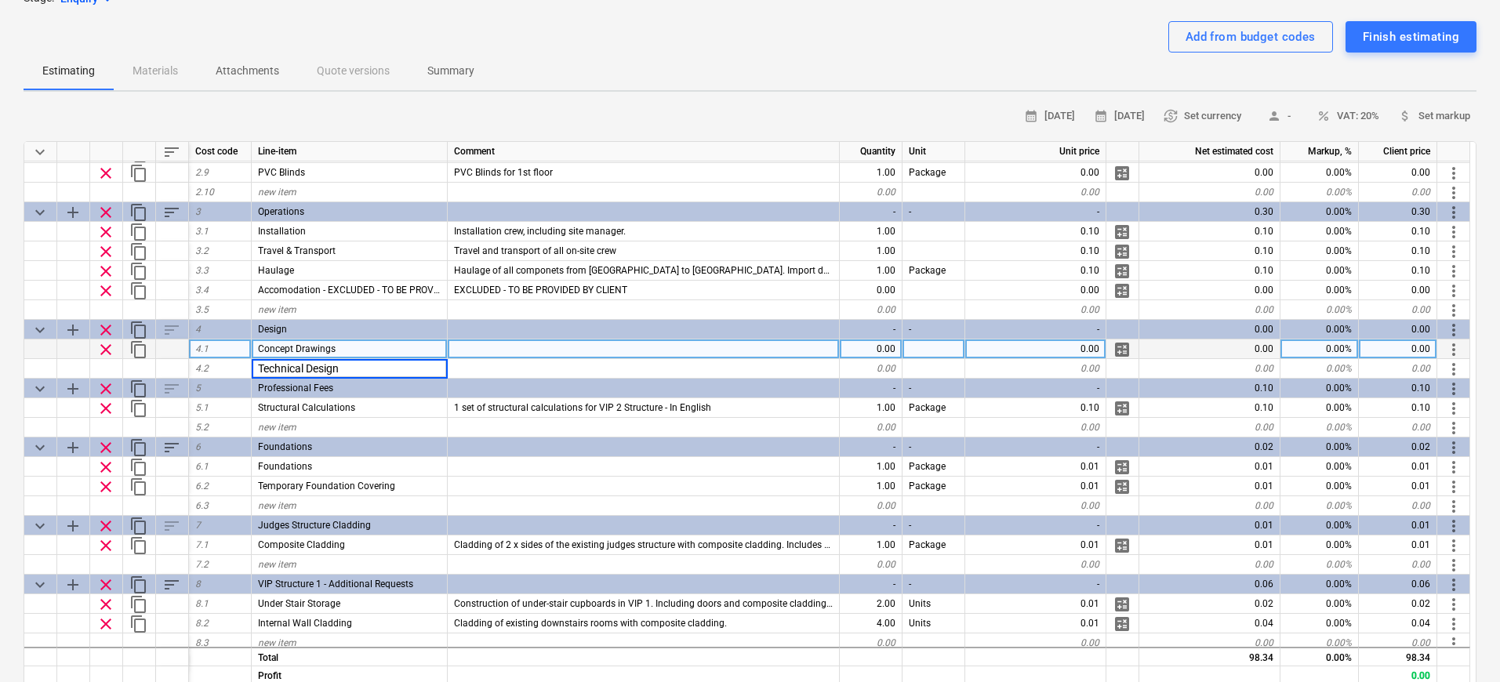
type input "Technical Designs"
type textarea "x"
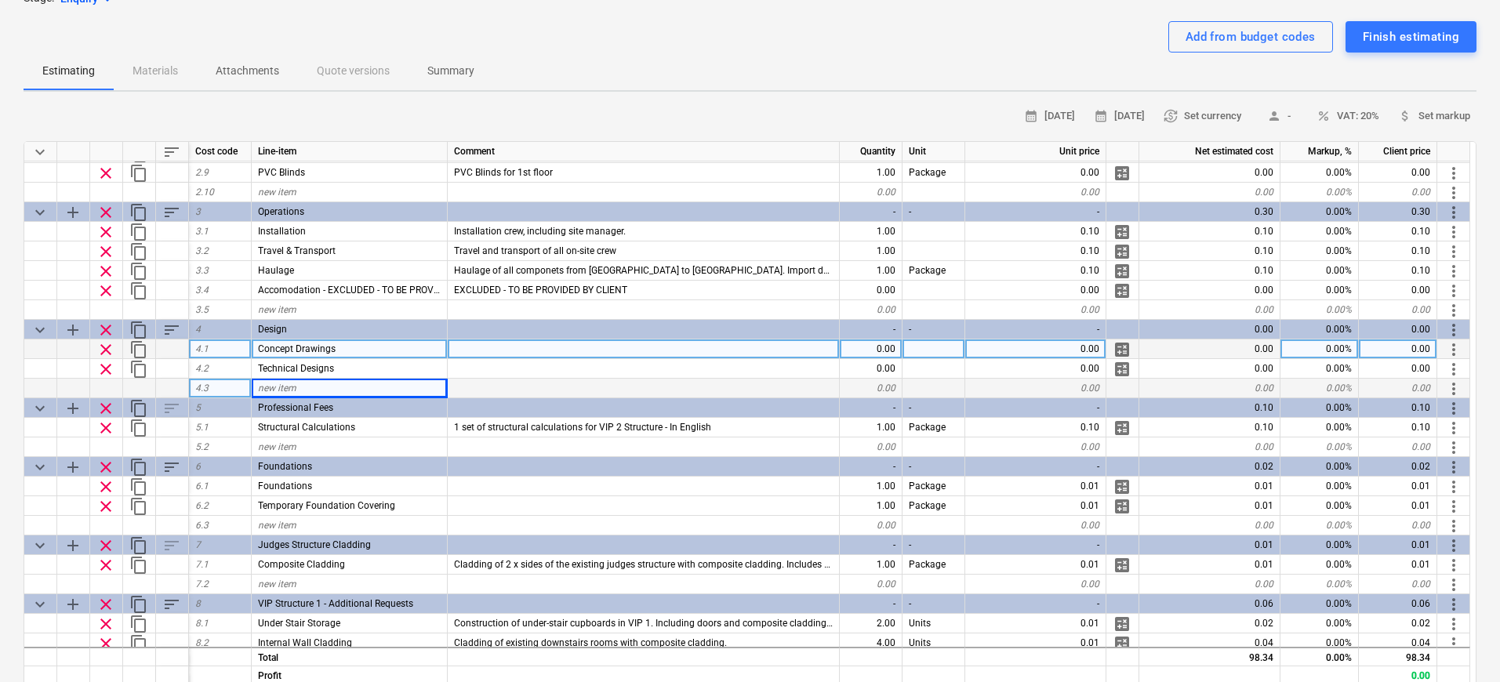
click at [398, 383] on div "new item" at bounding box center [350, 389] width 196 height 20
type input "Structure Renders"
type textarea "x"
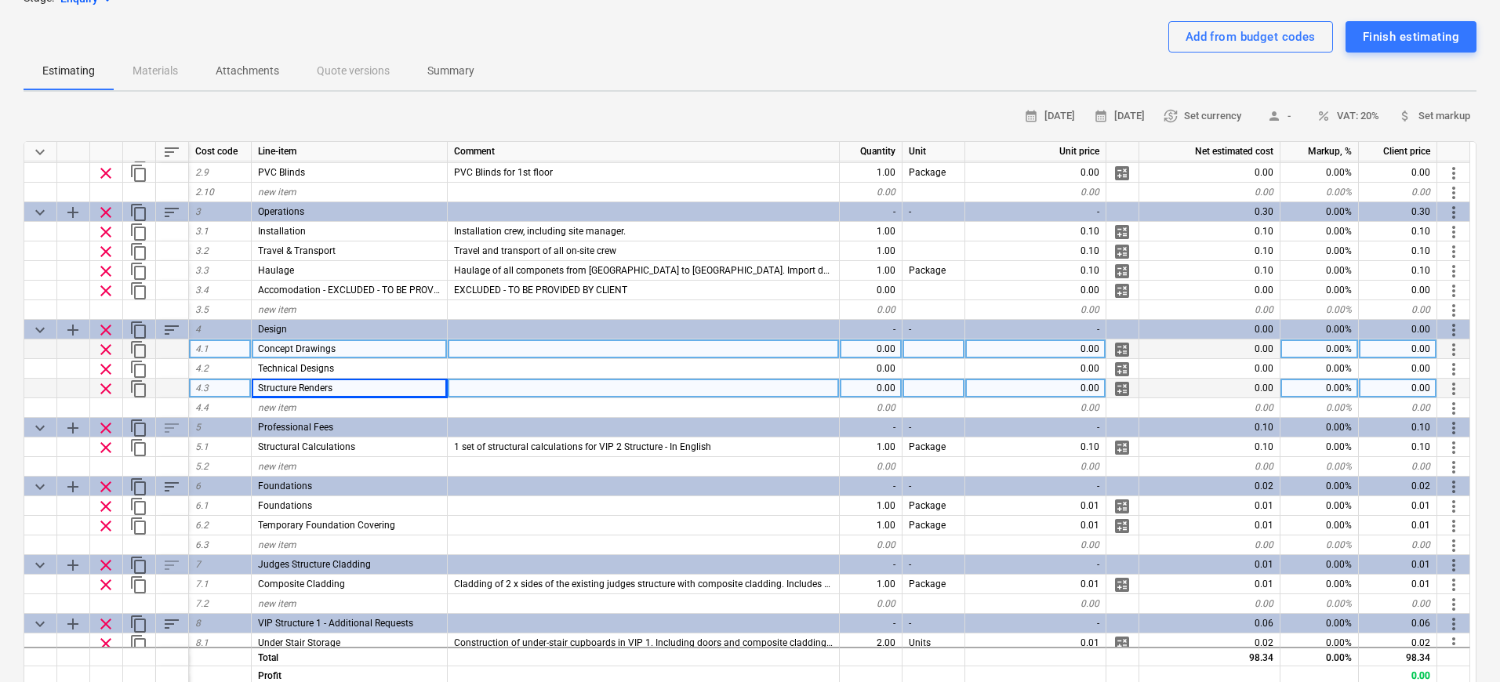
click at [879, 350] on div "0.00" at bounding box center [871, 349] width 63 height 20
type input "1"
type textarea "x"
type input "One set of concept drawings, with 2 x minor revisions"
type textarea "x"
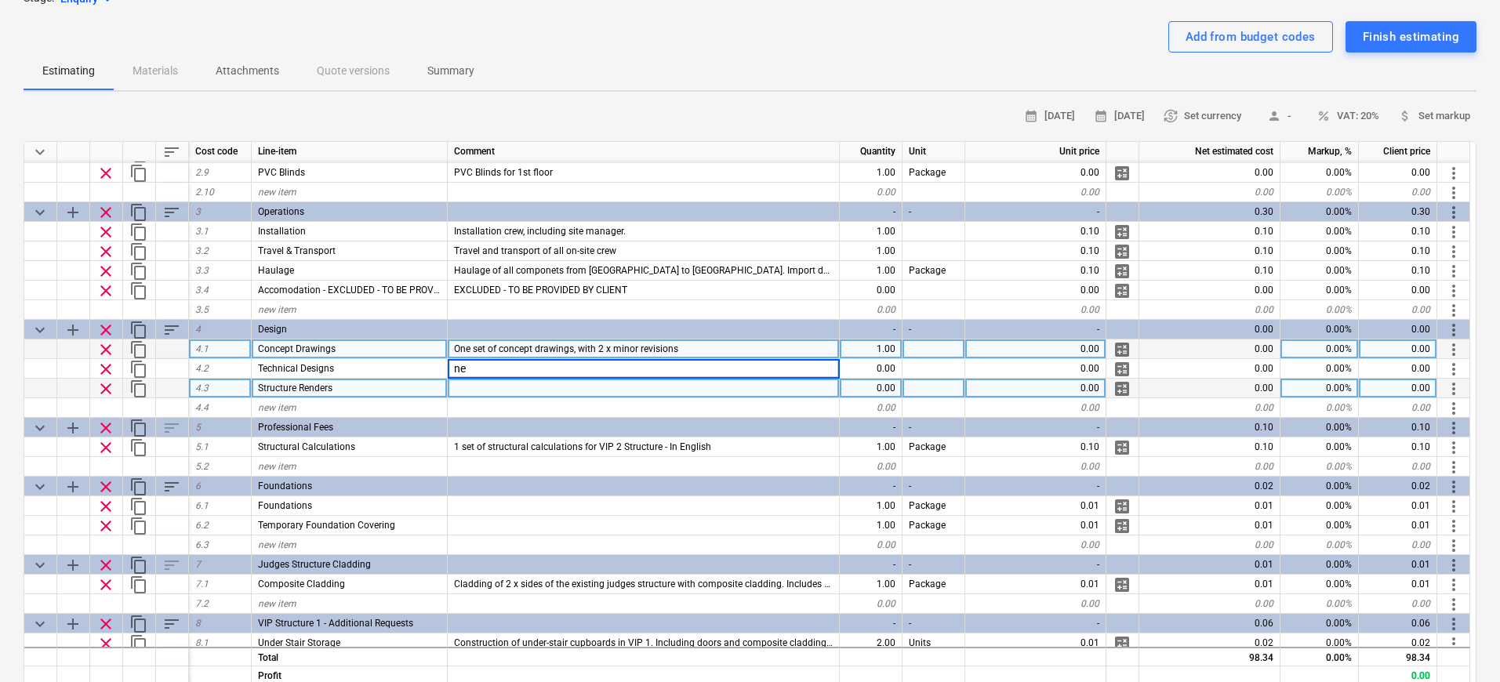
type input "n"
type input "One set of technical designs, with 2 x minor revisions"
type textarea "x"
type input "One set of structure renders"
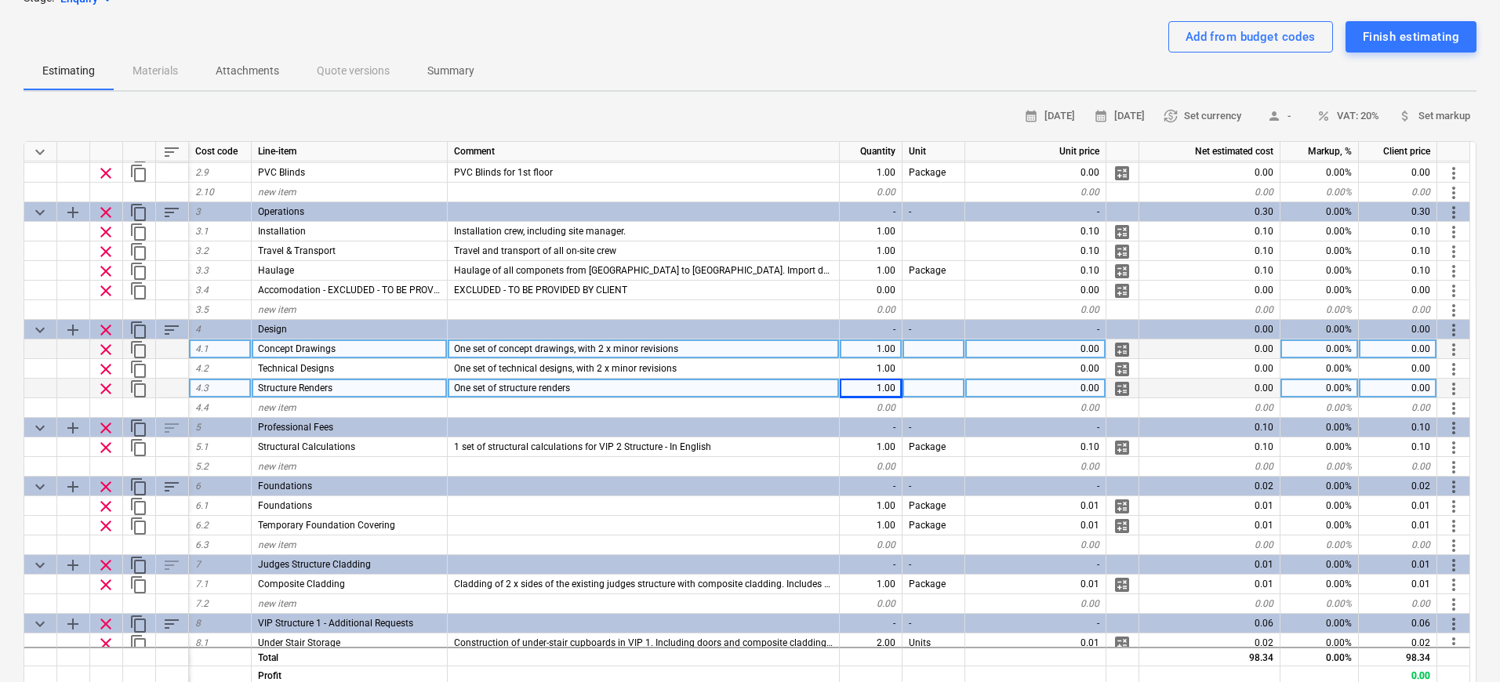
type textarea "x"
type input "0.01"
type textarea "x"
type input "0.01"
type textarea "x"
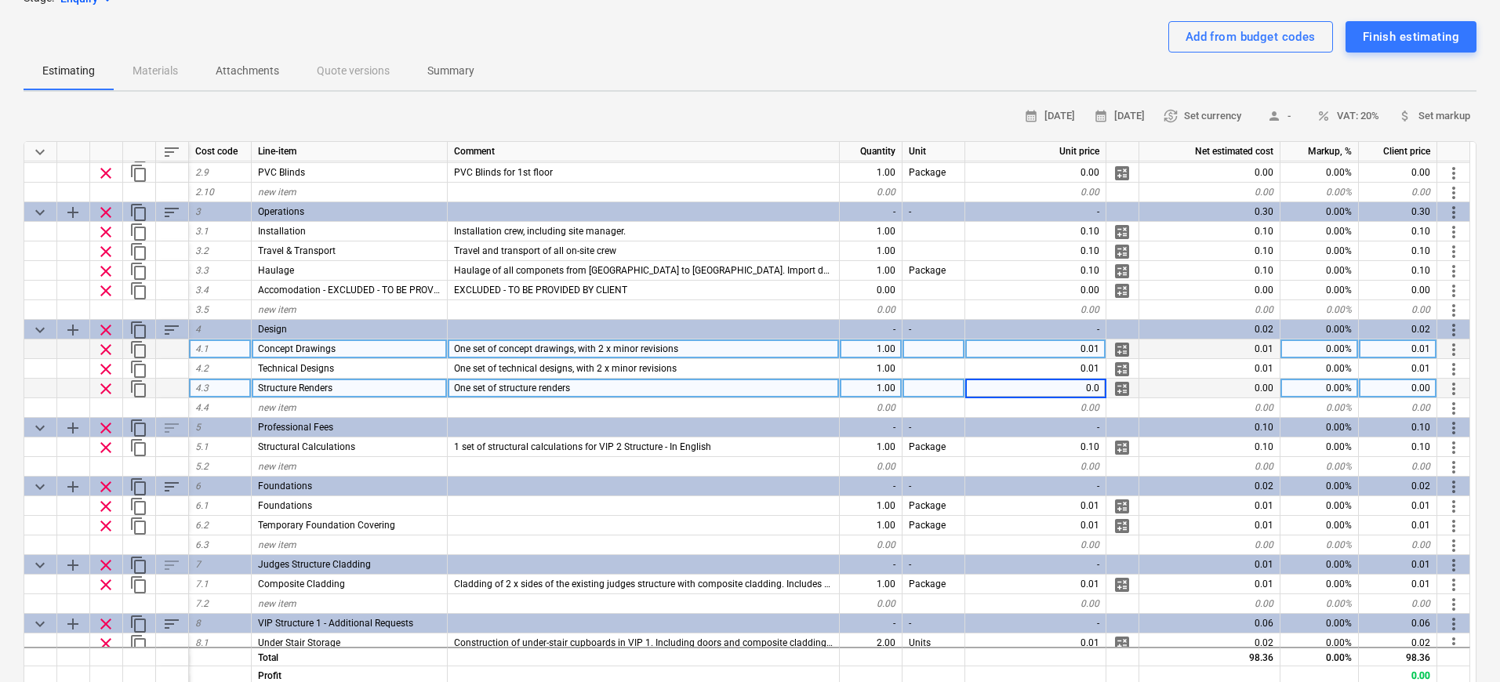
type input "0.01"
type textarea "x"
type input "As Built Drawings"
type textarea "x"
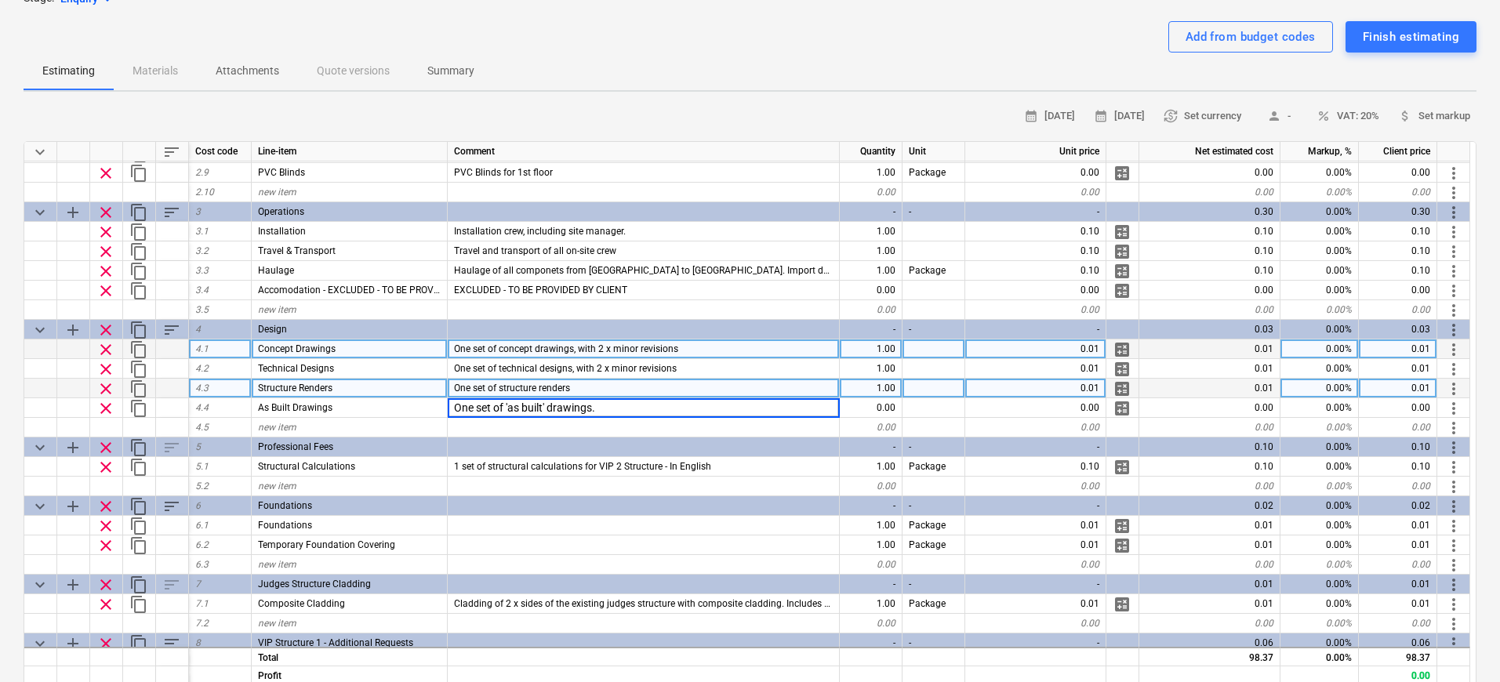
type input "One set of 'as built' drawings"
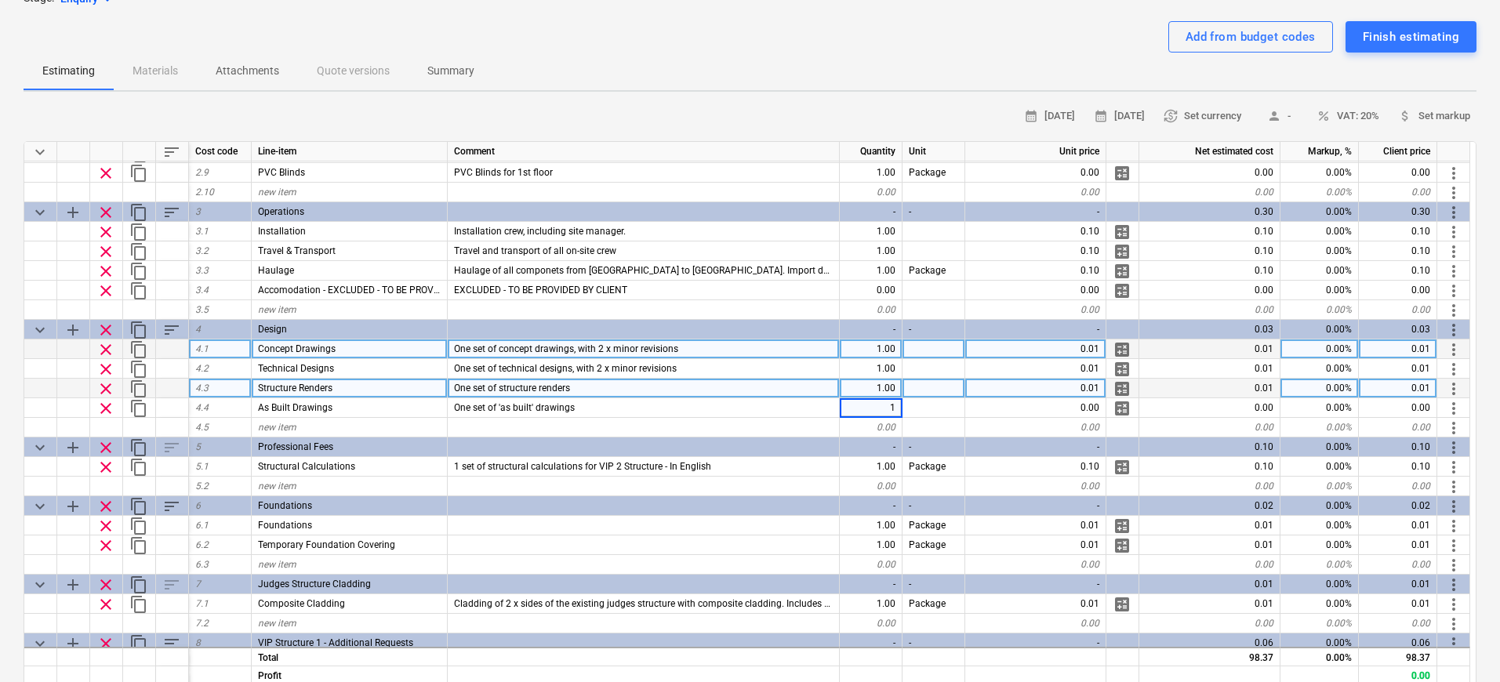
type textarea "x"
type input "0.01"
type textarea "x"
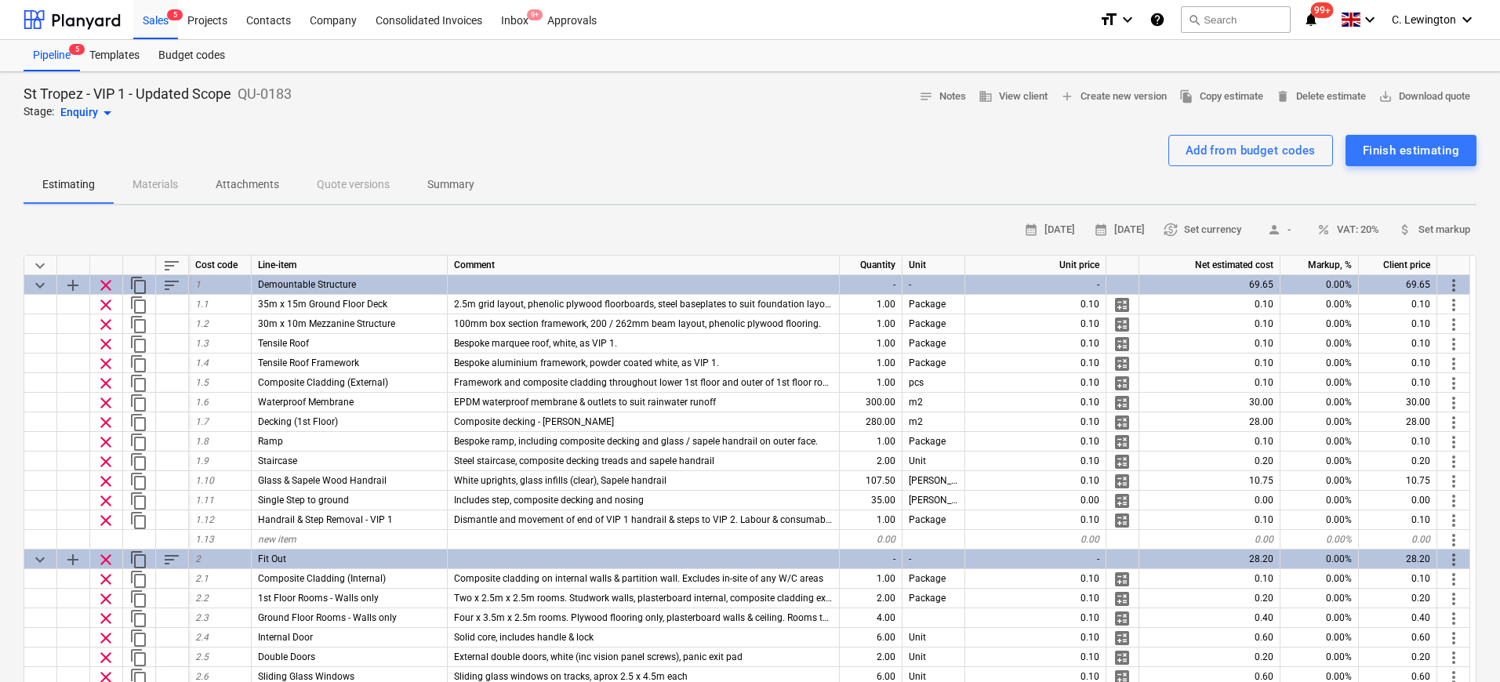
scroll to position [307, 0]
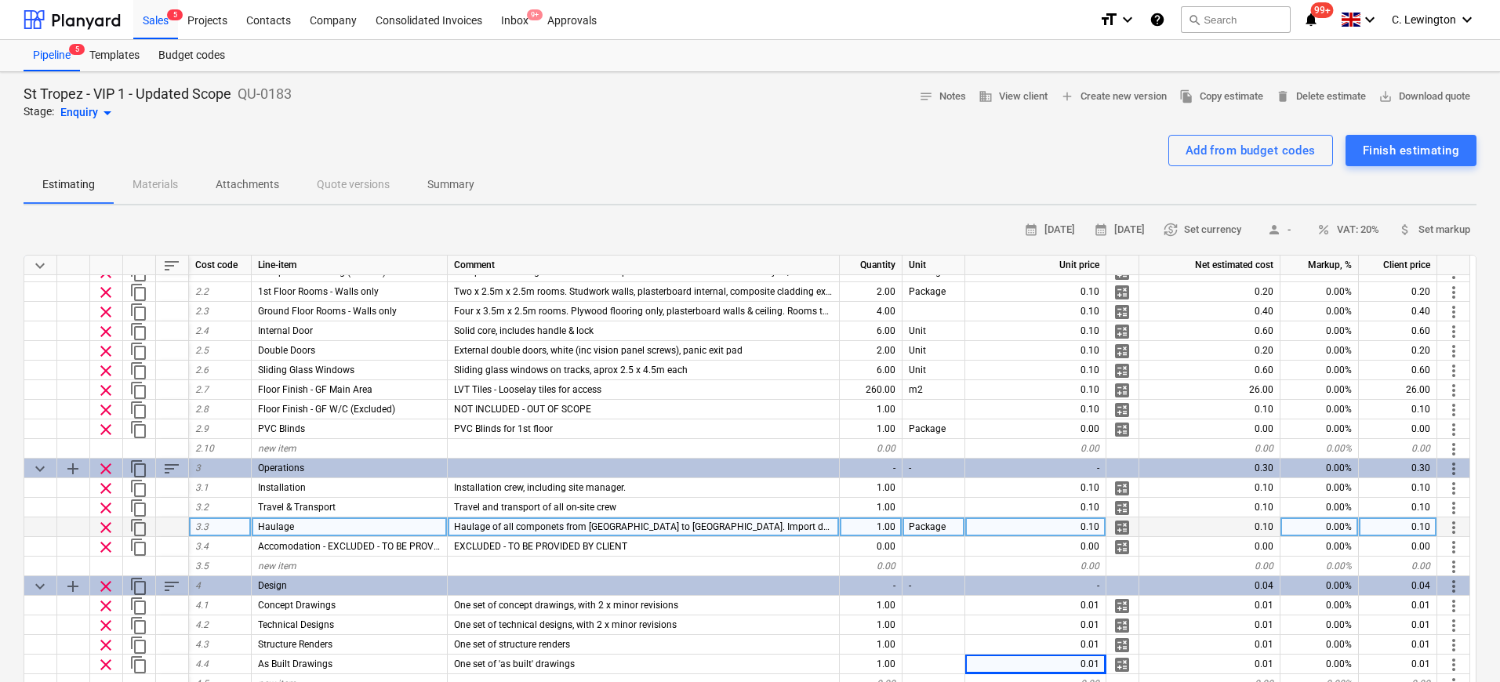
click at [542, 517] on div "Haulage of all componets from [GEOGRAPHIC_DATA] to [GEOGRAPHIC_DATA]. Import du…" at bounding box center [644, 527] width 392 height 20
click at [555, 528] on input "Haulage of all componets from [GEOGRAPHIC_DATA] to [GEOGRAPHIC_DATA]. Import du…" at bounding box center [643, 526] width 391 height 19
click at [470, 528] on input "Haulage of all componets from [GEOGRAPHIC_DATA] to [GEOGRAPHIC_DATA]. Import du…" at bounding box center [643, 526] width 391 height 19
type input "Haulage of all components from [GEOGRAPHIC_DATA] to [GEOGRAPHIC_DATA]. Import d…"
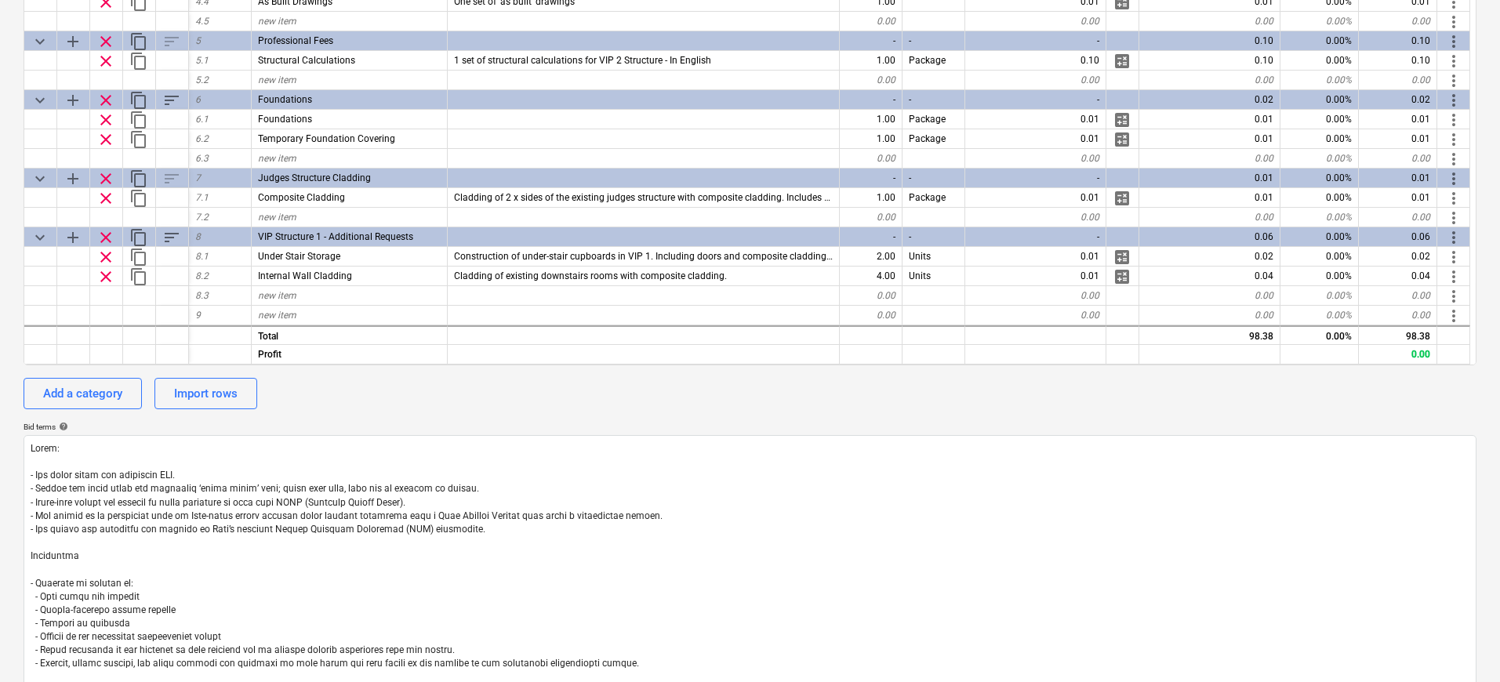
scroll to position [647, 0]
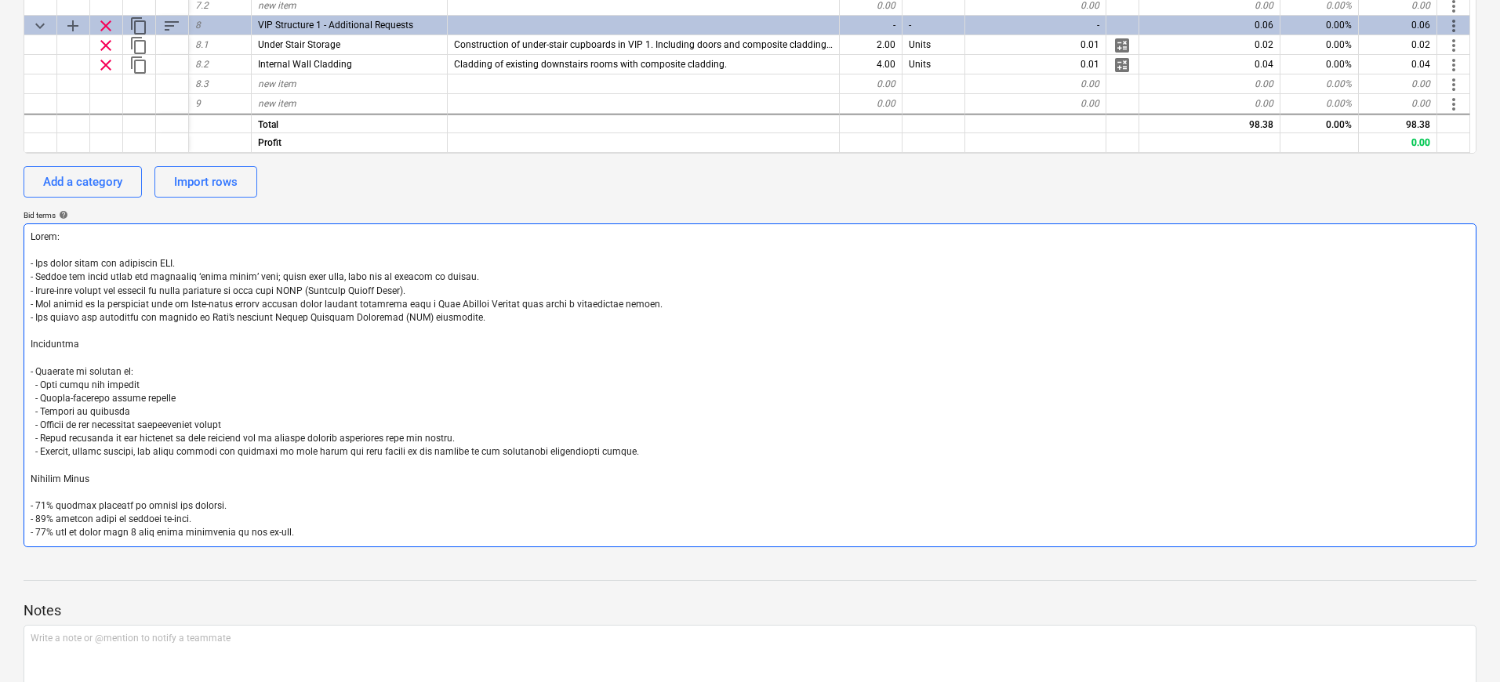
click at [315, 282] on textarea at bounding box center [750, 385] width 1453 height 324
type textarea "x"
click at [176, 262] on textarea at bounding box center [750, 385] width 1453 height 324
type textarea "Lorem: - Ips dolor sitam con adipiscin ELI . - Seddoe tem incid utlab etd magna…"
type textarea "x"
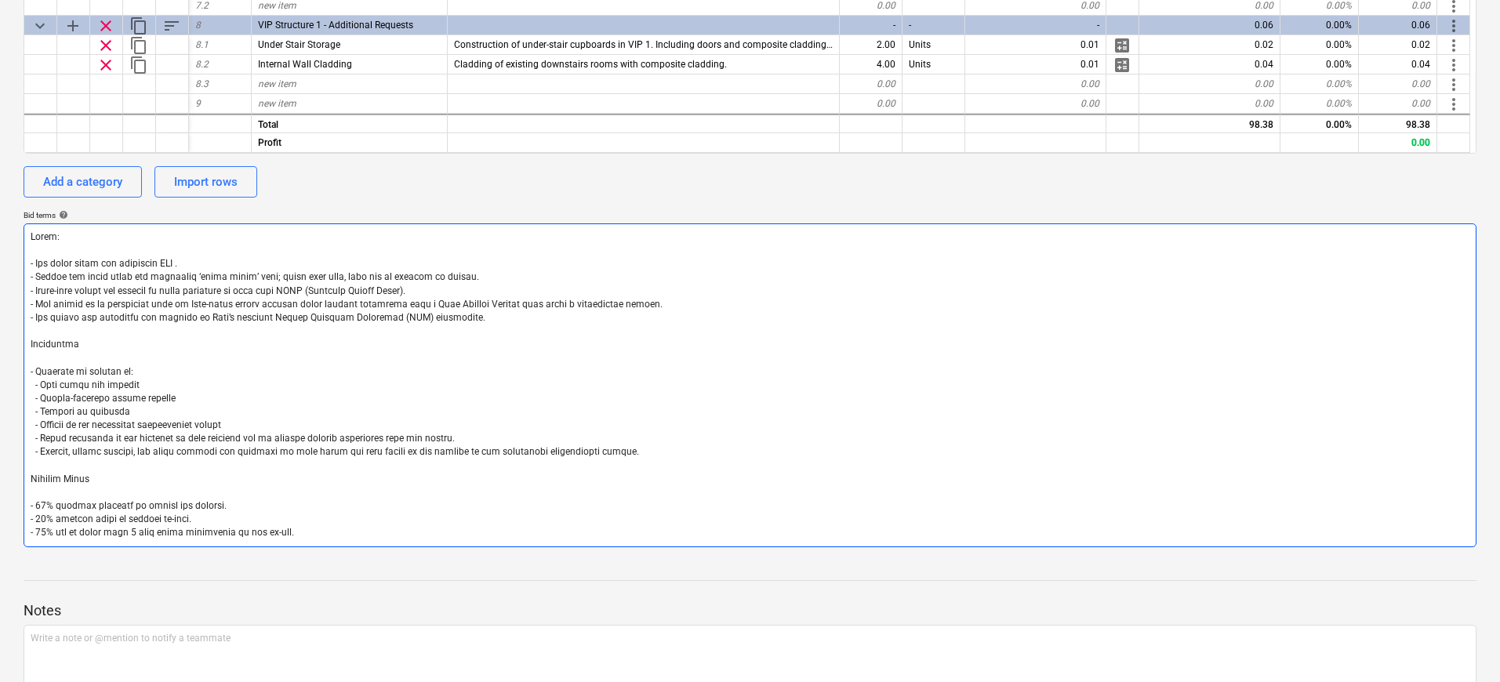
type textarea "Lorem: - Ips dolor sitam con adipiscin ELI &. - Seddoe tem incid utlab etd magn…"
type textarea "x"
type textarea "Lorem: - Ips dolor sitam con adipiscin ELI & . - Seddoe tem incid utlab etd mag…"
type textarea "x"
type textarea "Lorem: - Ips dolor sitam con adipiscin ELI & s. - Doeius tem incid utlab etd ma…"
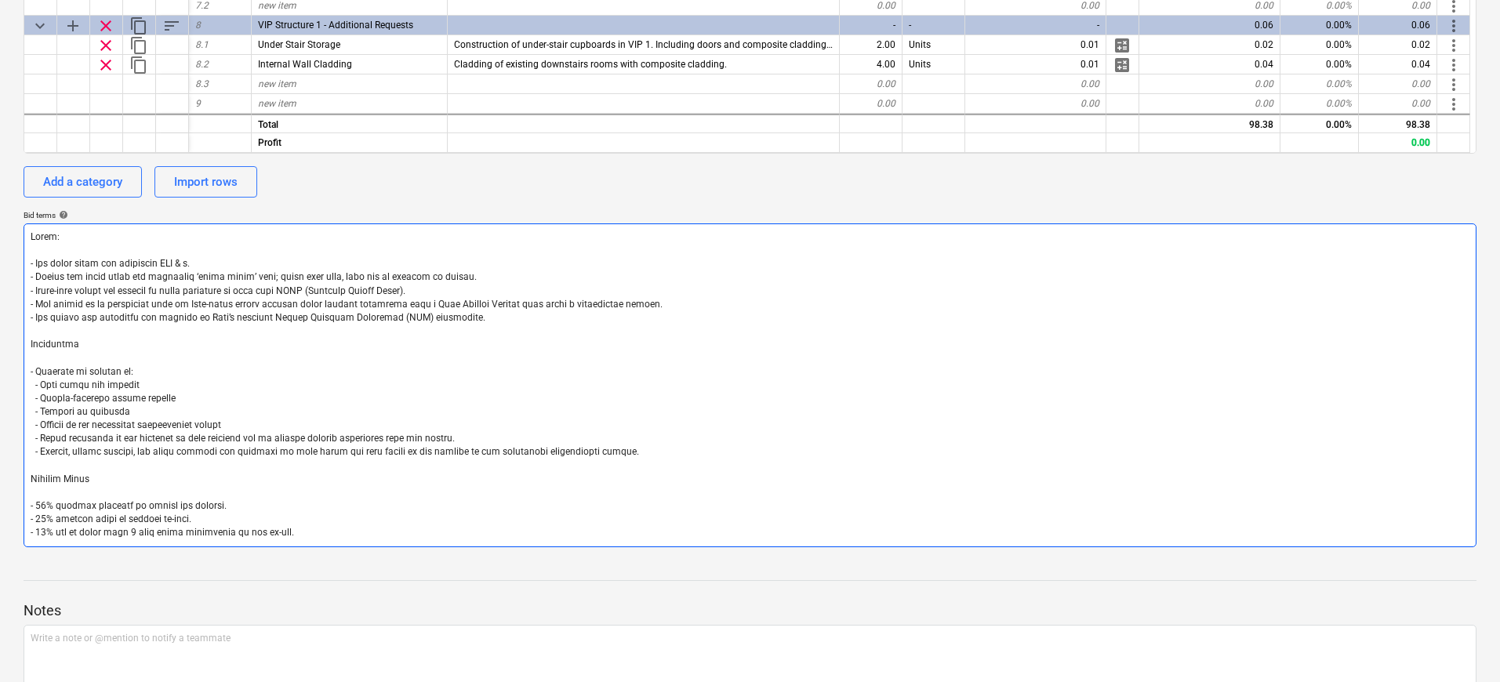
type textarea "x"
type textarea "Lorem: - Ips dolor sitam con adipiscin ELI & se . - Doeius tem incid utlab etd …"
type textarea "x"
type textarea "Lorem: - Ips dolor sitam con adipiscin ELI & se DO. - Eiusmo tem incid utlab et…"
type textarea "x"
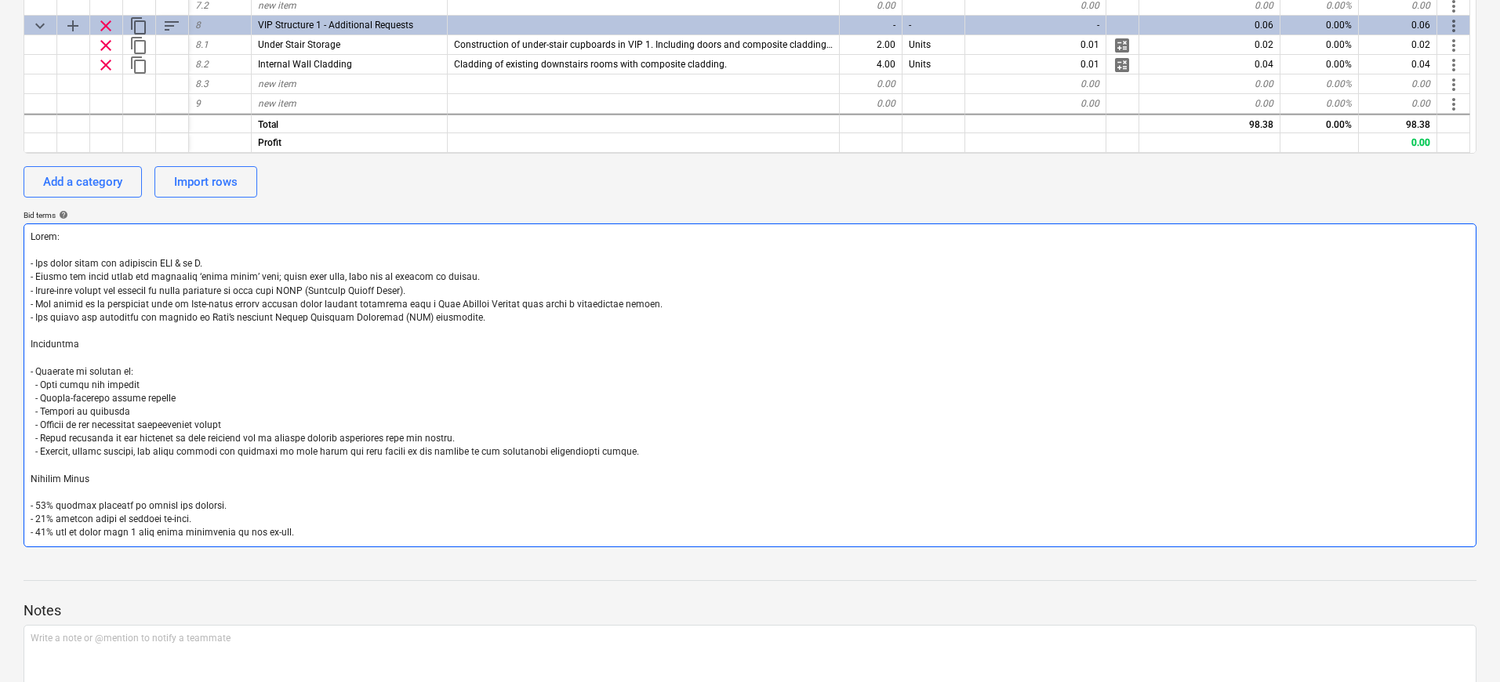
type textarea "Lorem: - Ips dolor sitam con adipiscin ELI & se DO. - Eiusmo tem incid utlab et…"
type textarea "x"
type textarea "Lorem: - Ips dolor sitam con adipiscin ELI & se DOE . - Tempor inc utlab etdol …"
type textarea "x"
type textarea "Lorem: - Ips dolor sitam con adipiscin ELI & se DOE t. - Incidi utl etdol magna…"
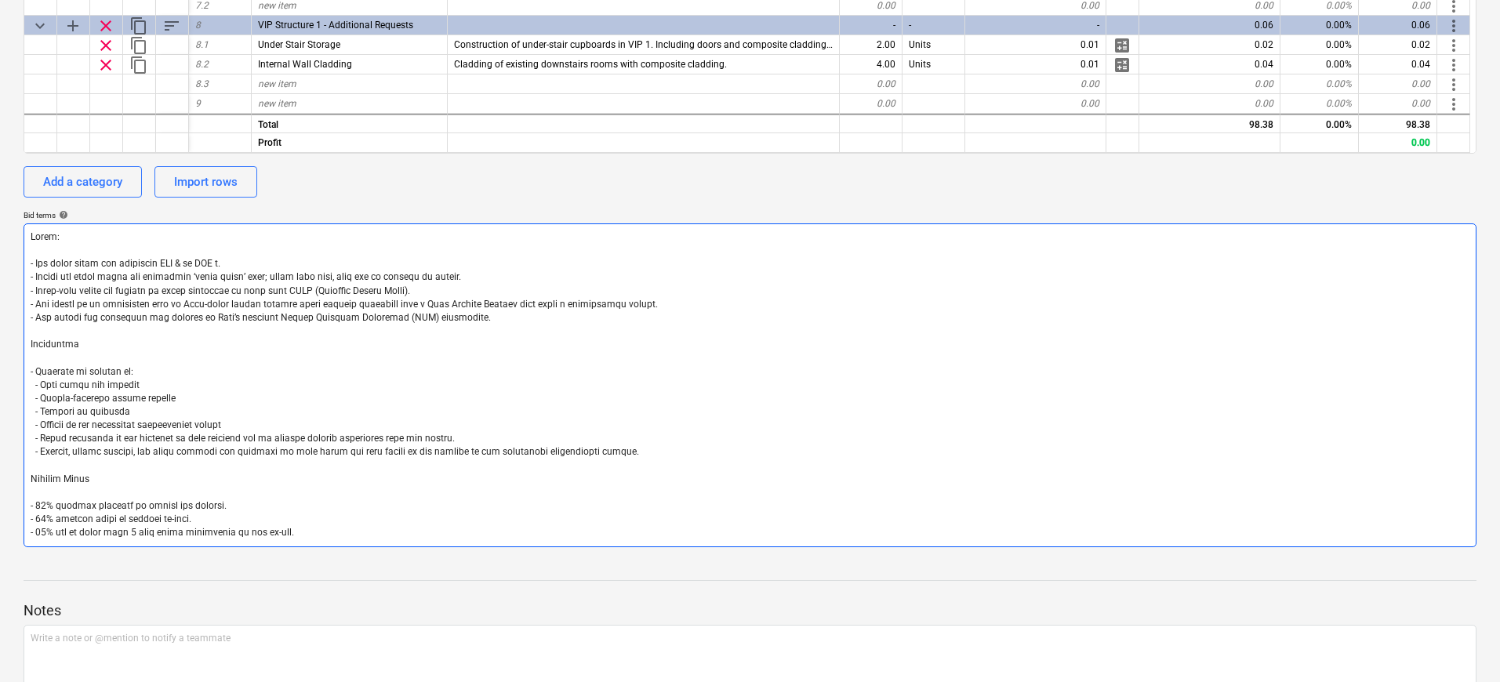
type textarea "x"
type textarea "Lorem: - Ips dolor sitam con adipiscin ELI & se DOE tem. - Incidi utl etdol mag…"
type textarea "x"
type textarea "Lorem: - Ips dolor sitam con adipiscin ELI & se DOE tempo. - Incidi utl etdol m…"
type textarea "x"
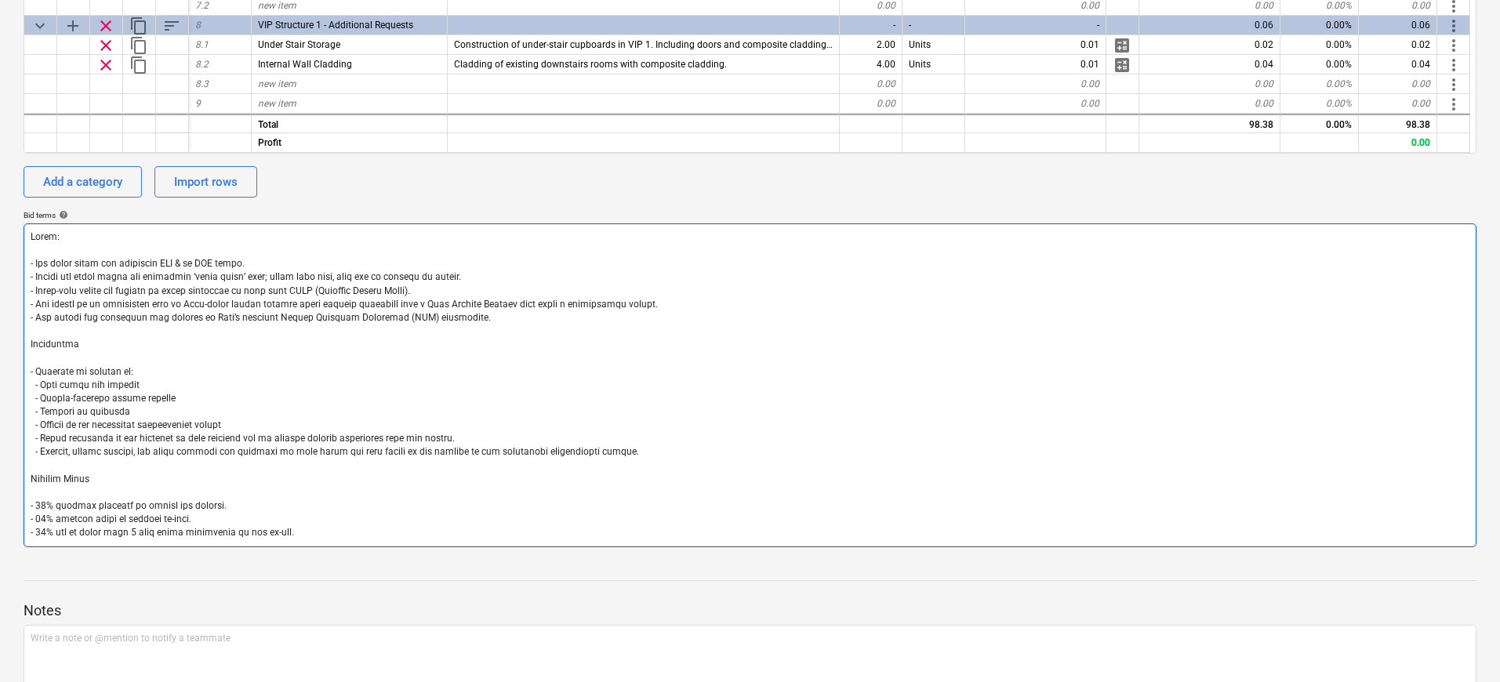
type textarea "Lorem: - Ips dolor sitam con adipiscin ELI & se DOE tempor. - Incidi utl etdol …"
type textarea "x"
type textarea "Lorem: - Ips dolor sitam con adipiscin ELI & se DOE tempor . - Incidi utl etdol…"
type textarea "x"
type textarea "Lorem: - Ips dolor sitam con adipiscin ELI & se DOE tempor in. - Utlabo etd mag…"
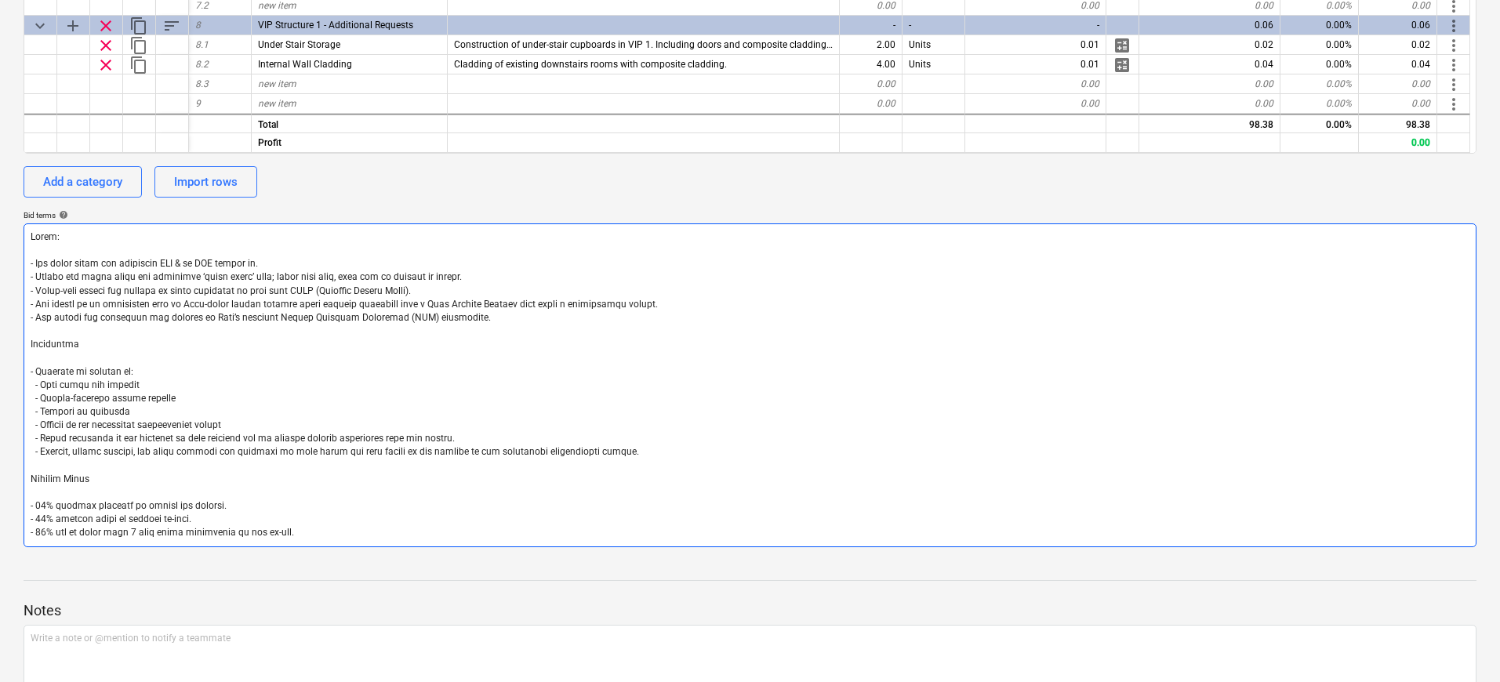
type textarea "x"
type textarea "Lorem: - Ips dolor sitam con adipiscin ELI & se DOE tempor inc. - Utlabo etd ma…"
type textarea "x"
type textarea "Lorem: - Ips dolor sitam con adipiscin ELI & se DOE tempor incid. - Utlabo etd …"
type textarea "x"
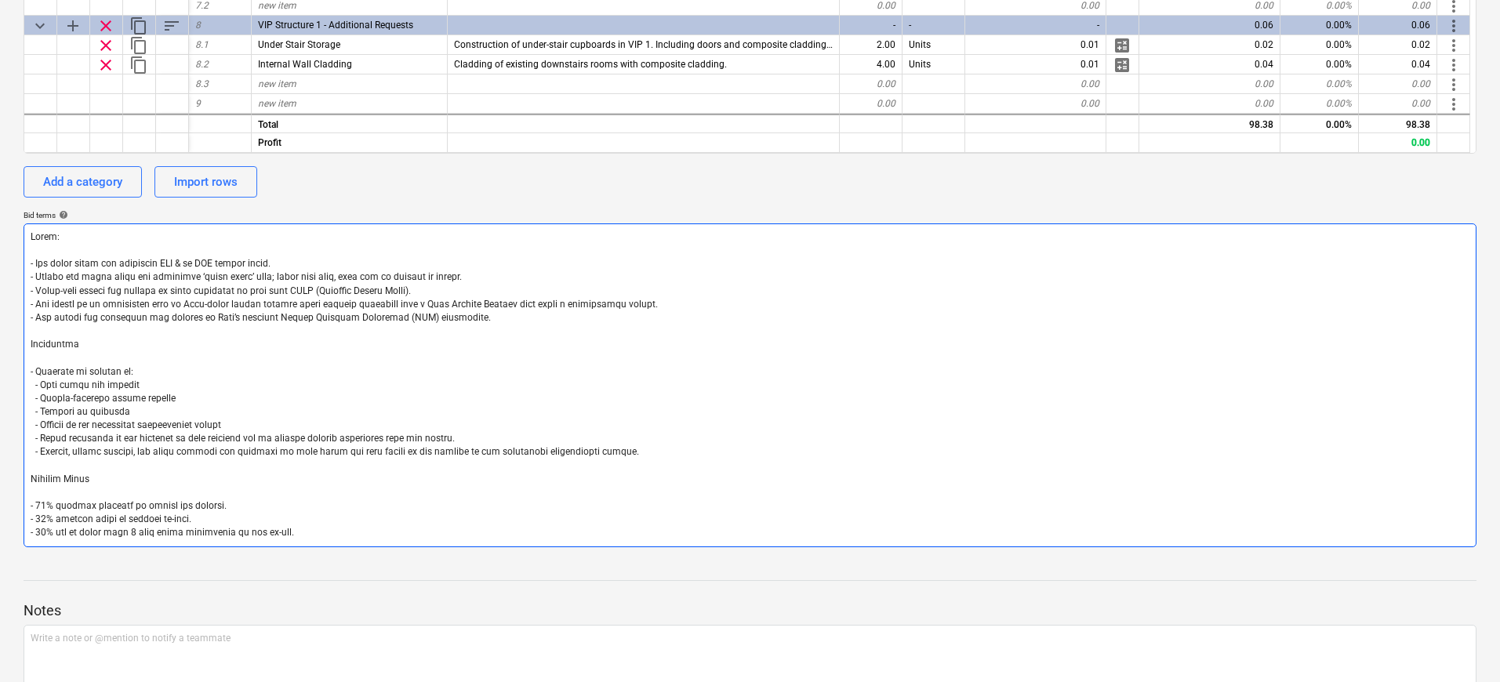
type textarea "Lorem: - Ips dolor sitam con adipiscin ELI & se DOE tempor incidi. - Utlabo etd…"
type textarea "x"
type textarea "Lorem: - Ips dolor sitam con adipiscin ELI & se DOE tempor incidid. - Utlabo et…"
type textarea "x"
type textarea "Lorem: - Ips dolor sitam con adipiscin ELI & se DOE tempor incididun. - Utlabo …"
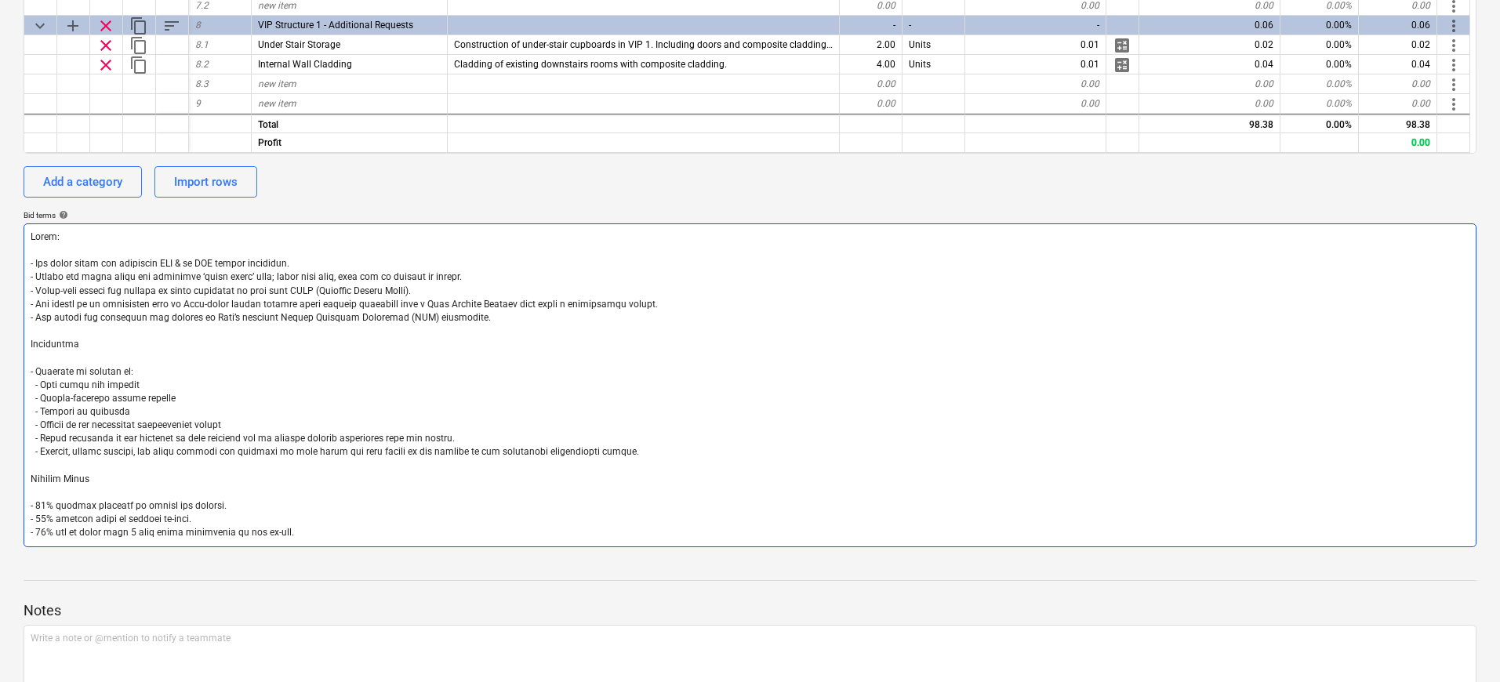
type textarea "x"
type textarea "Lorem: - Ips dolor sitam con adipiscin ELI & se DOE tempor incididun . - Utlabo…"
type textarea "x"
type textarea "Lorem: - Ips dolor sitam con adipiscin ELI & se DOE tempor incididun utl. - Etd…"
type textarea "x"
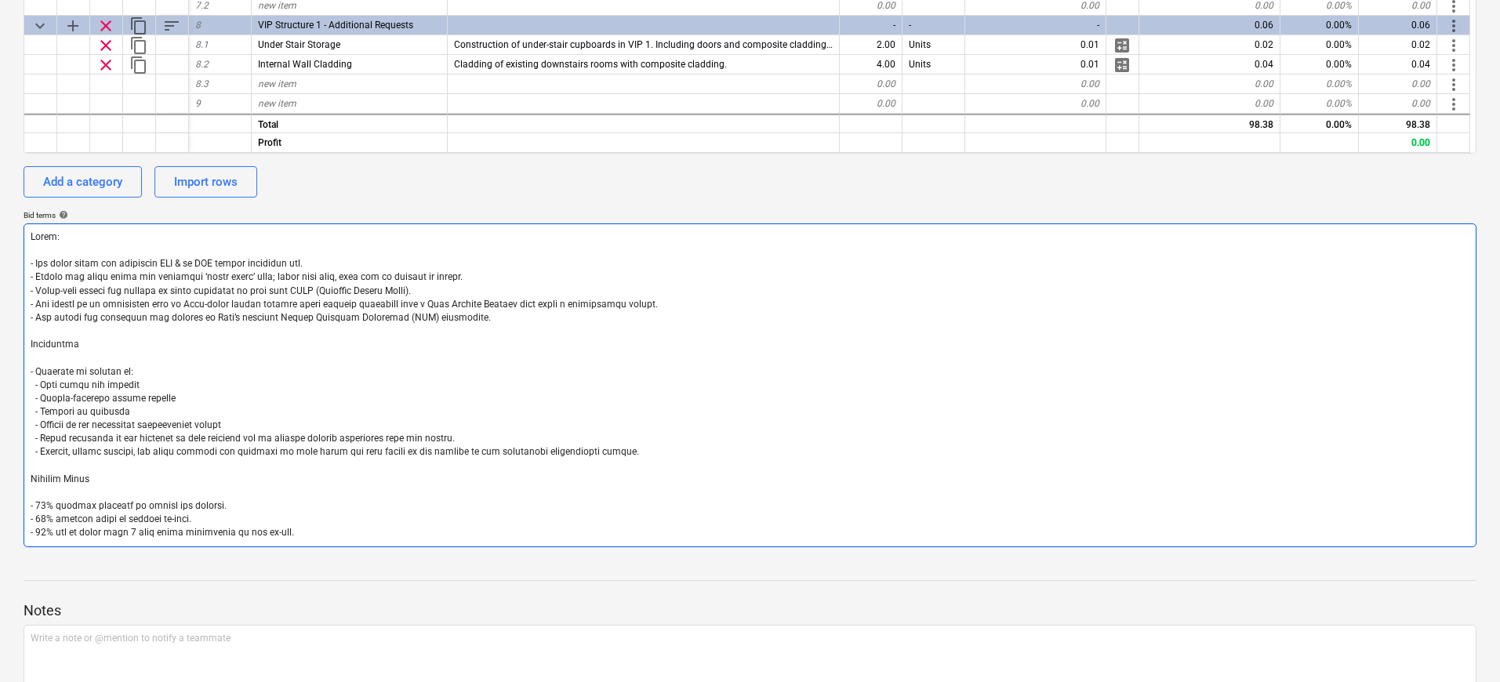
type textarea "Lorem: - Ips dolor sitam con adipiscin ELI & se DOE tempor incididun utla. - Et…"
type textarea "x"
type textarea "Lorem: - Ips dolor sitam con adipiscin ELI & se DOE tempor incididun utlab. - E…"
type textarea "x"
type textarea "Lorem: - Ips dolor sitam con adipiscin ELI & se DOE tempor incididun utlabo.. -…"
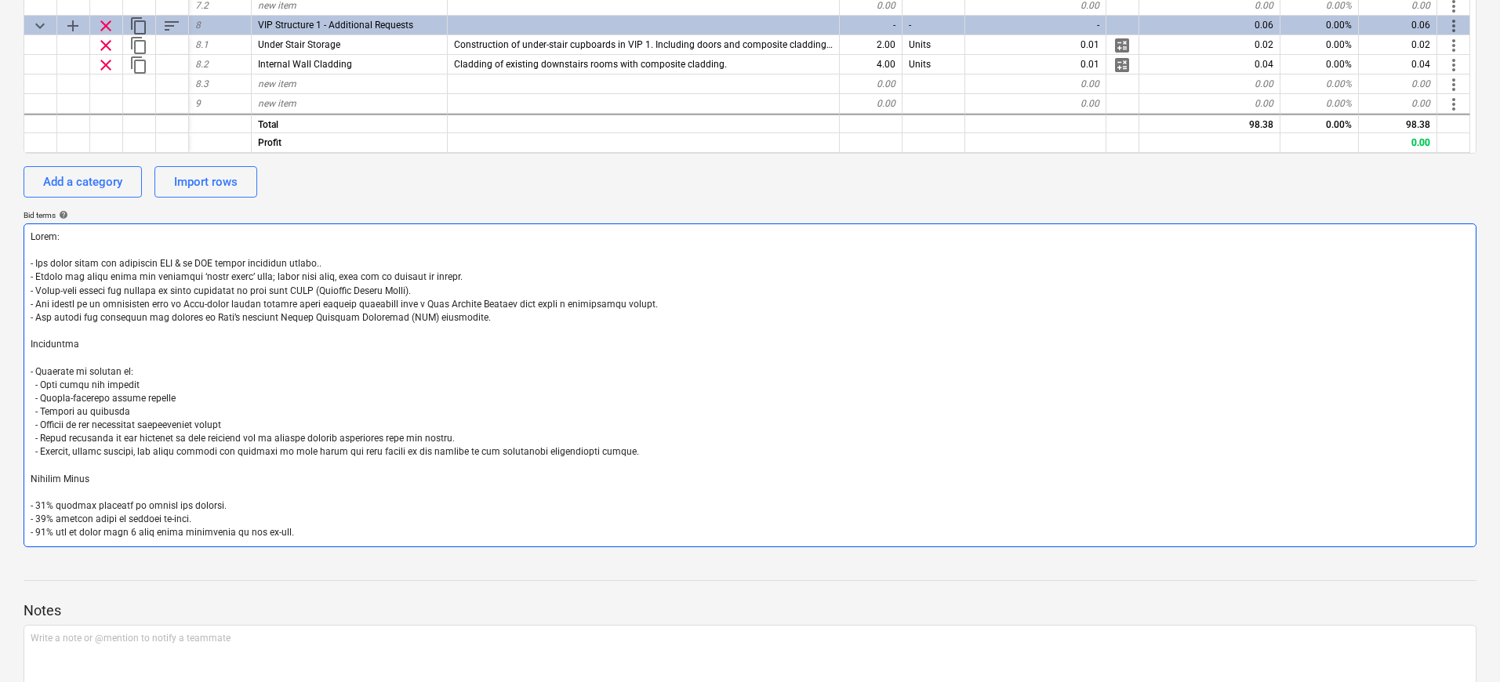
type textarea "x"
type textarea "Lorem: - Ips dolor sitam con adipiscin ELI & se DOE tempor incididun utlabo. - …"
type textarea "x"
click at [443, 289] on textarea at bounding box center [750, 385] width 1453 height 324
drag, startPoint x: 703, startPoint y: 307, endPoint x: 28, endPoint y: 285, distance: 675.4
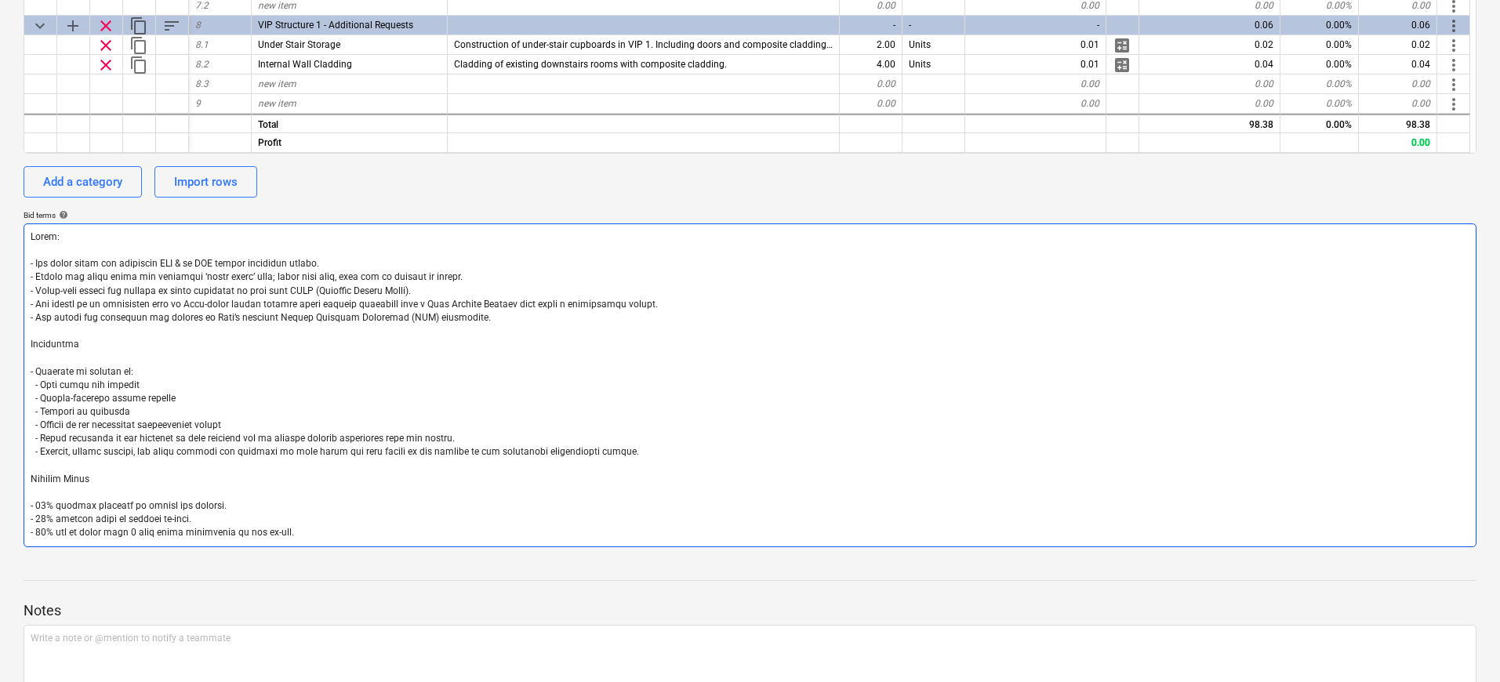
click at [28, 285] on textarea at bounding box center [750, 385] width 1453 height 324
type textarea "Notes: - All costs shown are excluding VAT & in GBP unless otherwise stated. - …"
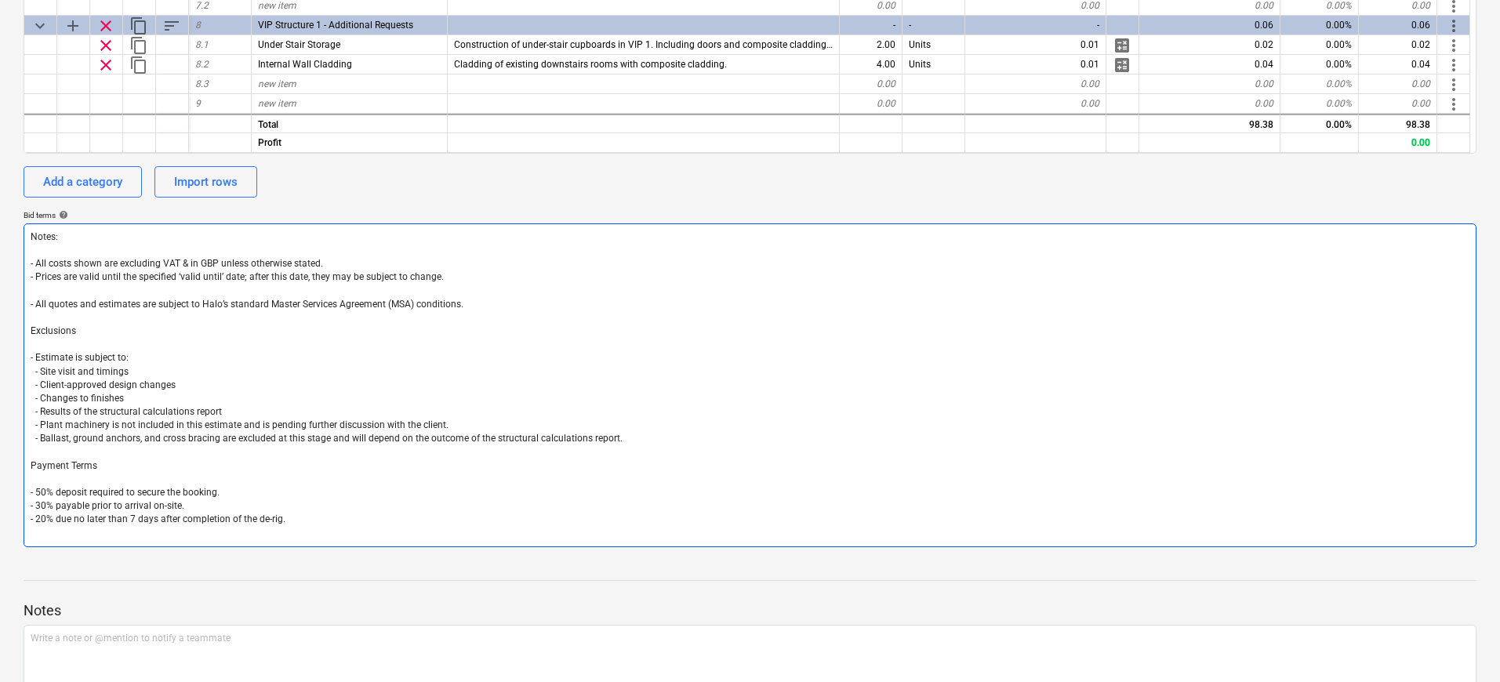
type textarea "x"
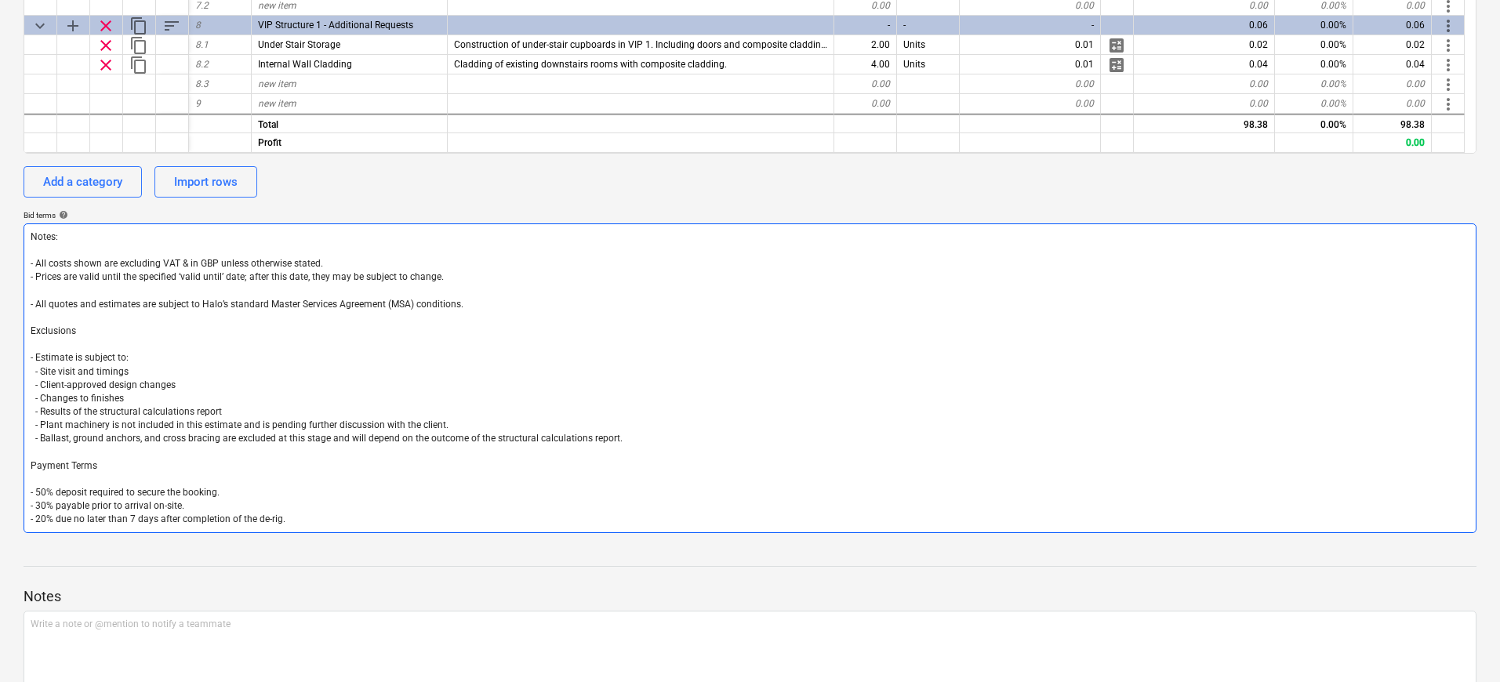
type textarea "Notes: - All costs shown are excluding VAT & in GBP unless otherwise stated. - …"
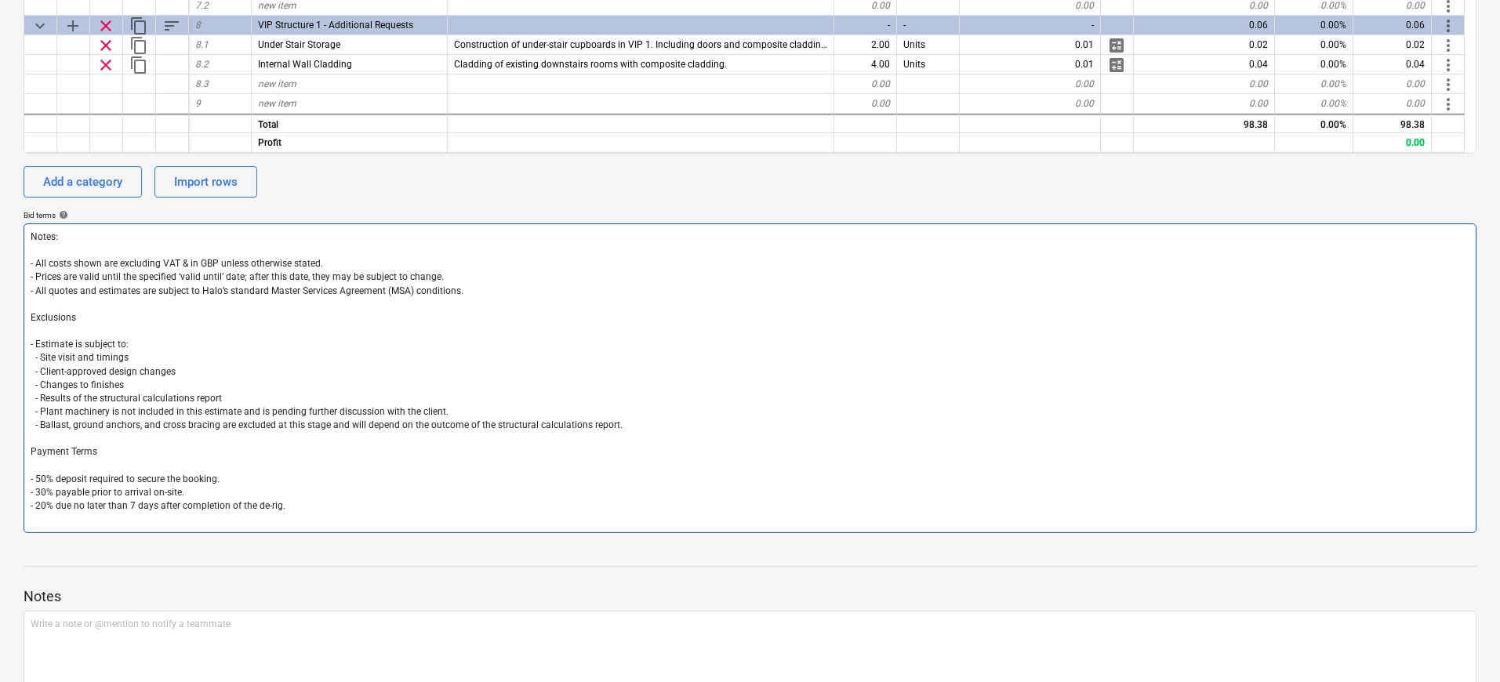
type textarea "x"
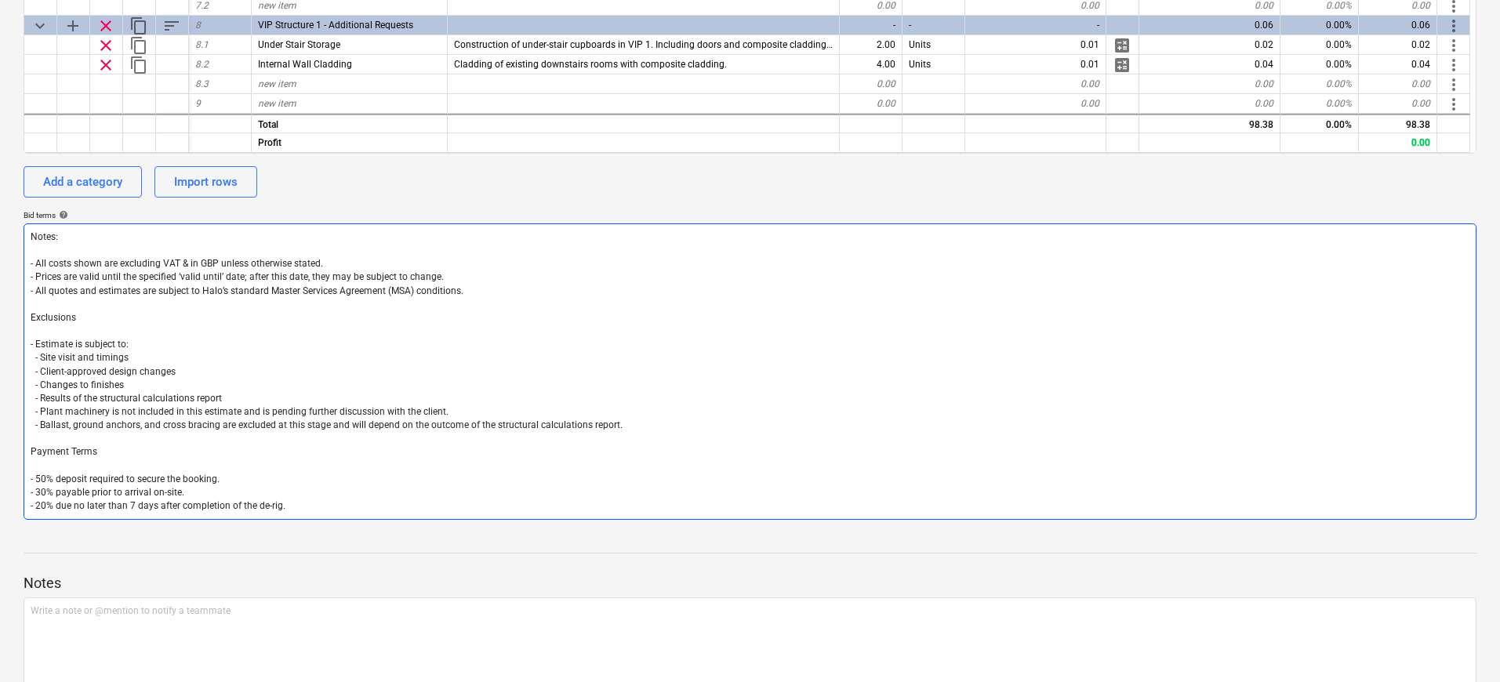
click at [220, 370] on textarea "Notes: - All costs shown are excluding VAT & in GBP unless otherwise stated. - …" at bounding box center [750, 371] width 1453 height 296
click at [147, 383] on textarea "Notes: - All costs shown are excluding VAT & in GBP unless otherwise stated. - …" at bounding box center [750, 371] width 1453 height 296
click at [253, 399] on textarea "Notes: - All costs shown are excluding VAT & in GBP unless otherwise stated. - …" at bounding box center [750, 371] width 1453 height 296
click at [478, 408] on textarea "Notes: - All costs shown are excluding VAT & in GBP unless otherwise stated. - …" at bounding box center [750, 371] width 1453 height 296
drag, startPoint x: 452, startPoint y: 410, endPoint x: 423, endPoint y: 410, distance: 29.8
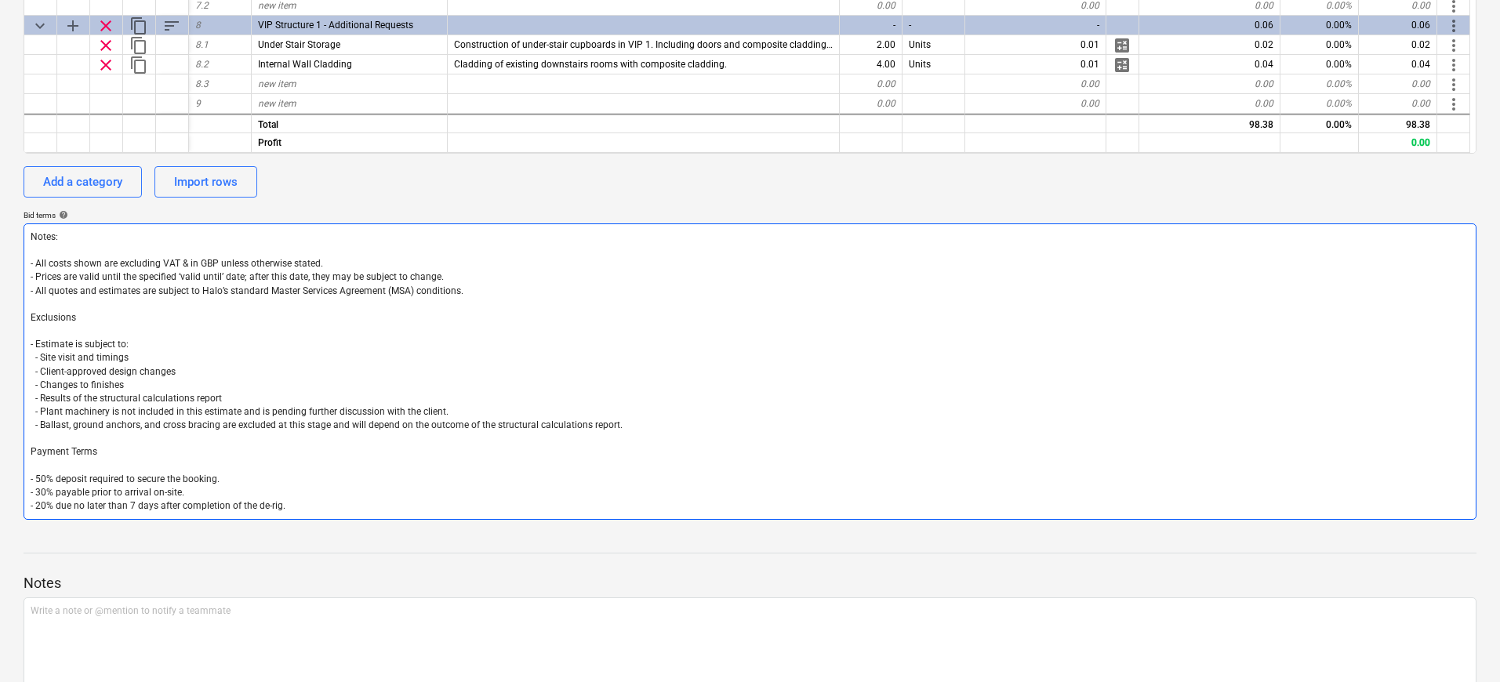
click at [423, 410] on textarea "Notes: - All costs shown are excluding VAT & in GBP unless otherwise stated. - …" at bounding box center [750, 371] width 1453 height 296
click at [485, 405] on textarea "Notes: - All costs shown are excluding VAT & in GBP unless otherwise stated. - …" at bounding box center [750, 371] width 1453 height 296
drag, startPoint x: 633, startPoint y: 426, endPoint x: 23, endPoint y: 409, distance: 610.2
click at [24, 409] on textarea "Notes: - All costs shown are excluding VAT & in GBP unless otherwise stated. - …" at bounding box center [750, 371] width 1453 height 296
type textarea "Notes: - All costs shown are excluding VAT & in GBP unless otherwise stated. - …"
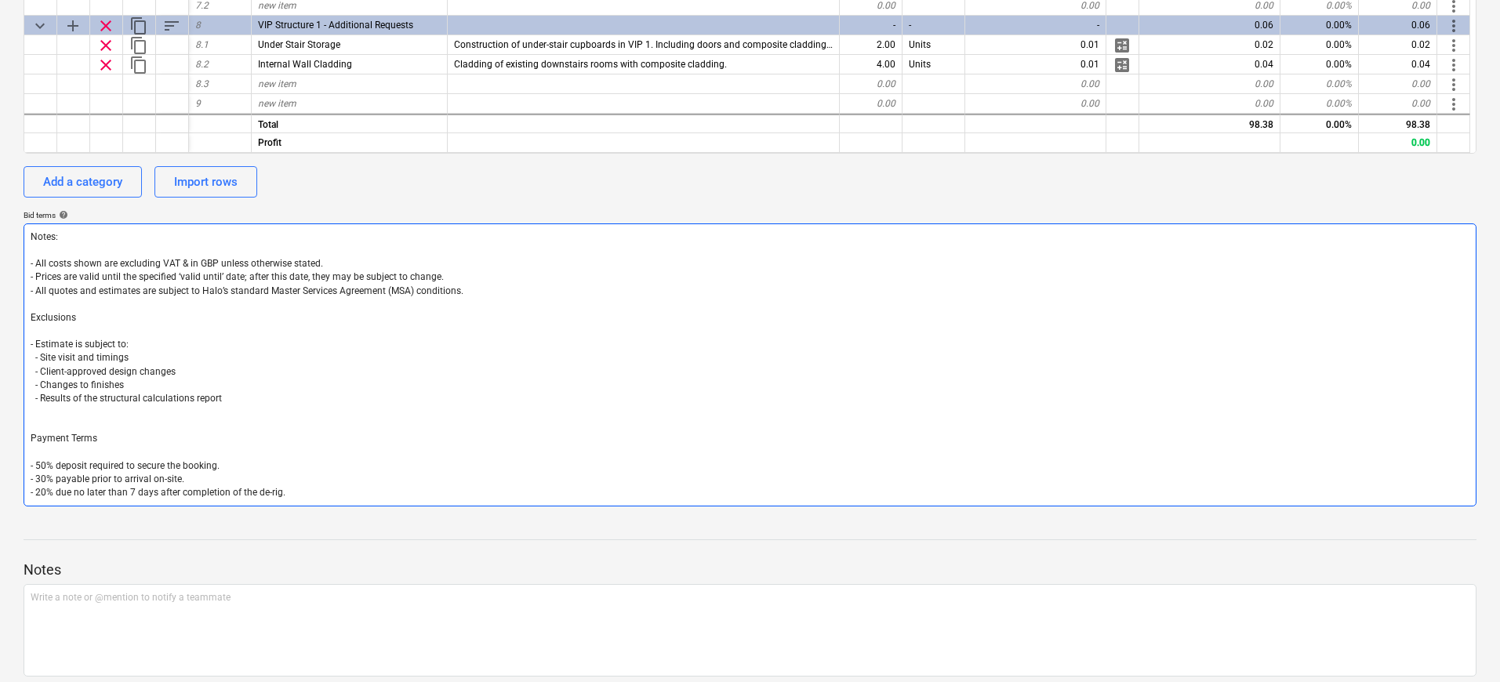
type textarea "x"
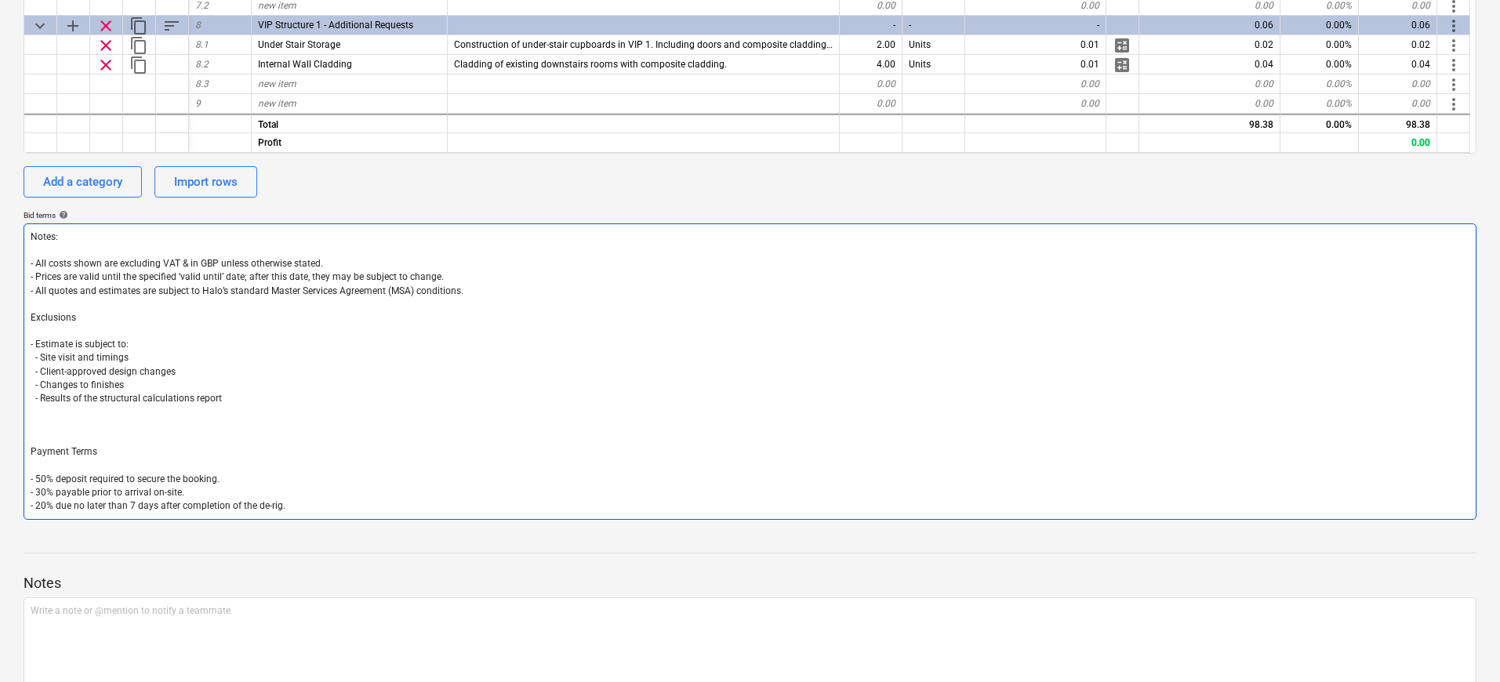
type textarea "Notes: - All costs shown are excluding VAT & in GBP unless otherwise stated. - …"
type textarea "x"
type textarea "Notes: - All costs shown are excluding VAT & in GBP unless otherwise stated. - …"
type textarea "x"
type textarea "Notes: - All costs shown are excluding VAT & in GBP unless otherwise stated. - …"
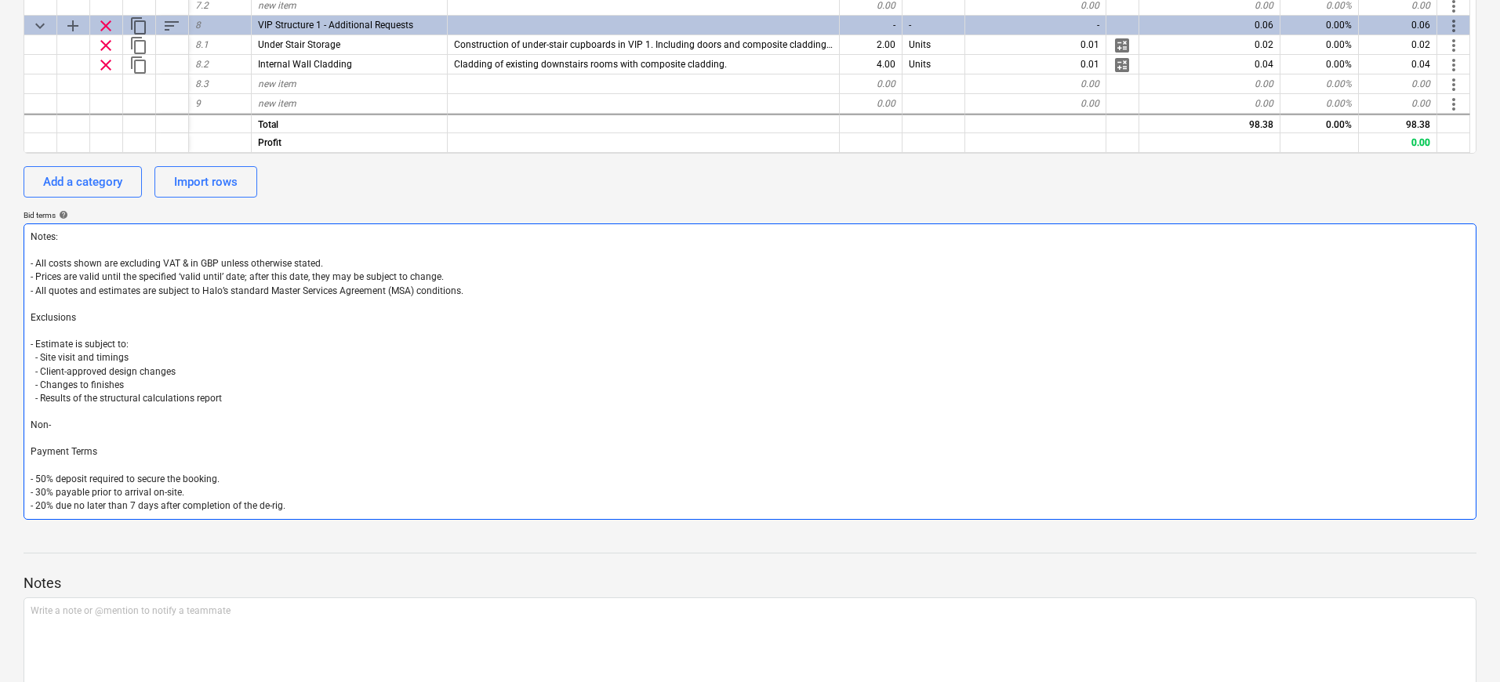
type textarea "x"
type textarea "Notes: - All costs shown are excluding VAT & in GBP unless otherwise stated. - …"
type textarea "x"
type textarea "Notes: - All costs shown are excluding VAT & in GBP unless otherwise stated. - …"
type textarea "x"
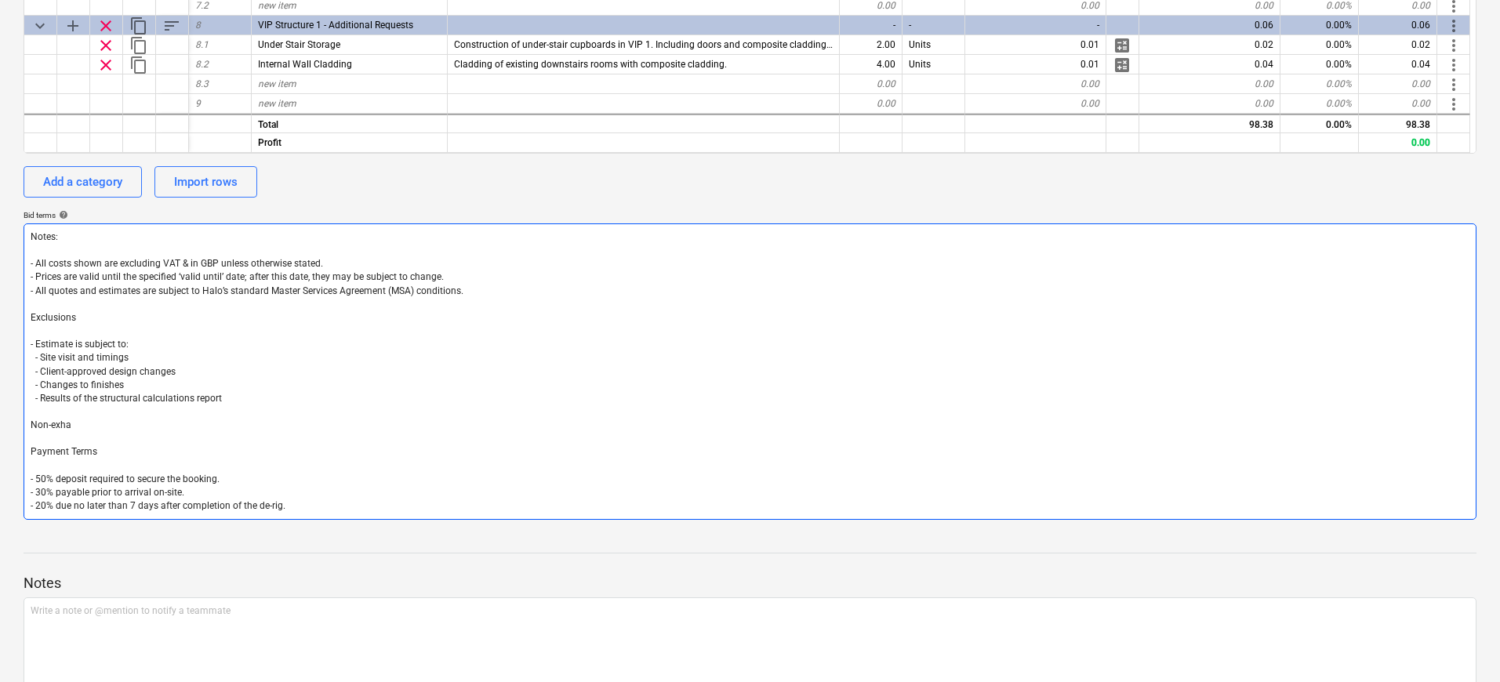
type textarea "Notes: - All costs shown are excluding VAT & in GBP unless otherwise stated. - …"
type textarea "x"
type textarea "Notes: - All costs shown are excluding VAT & in GBP unless otherwise stated. - …"
type textarea "x"
type textarea "Notes: - All costs shown are excluding VAT & in GBP unless otherwise stated. - …"
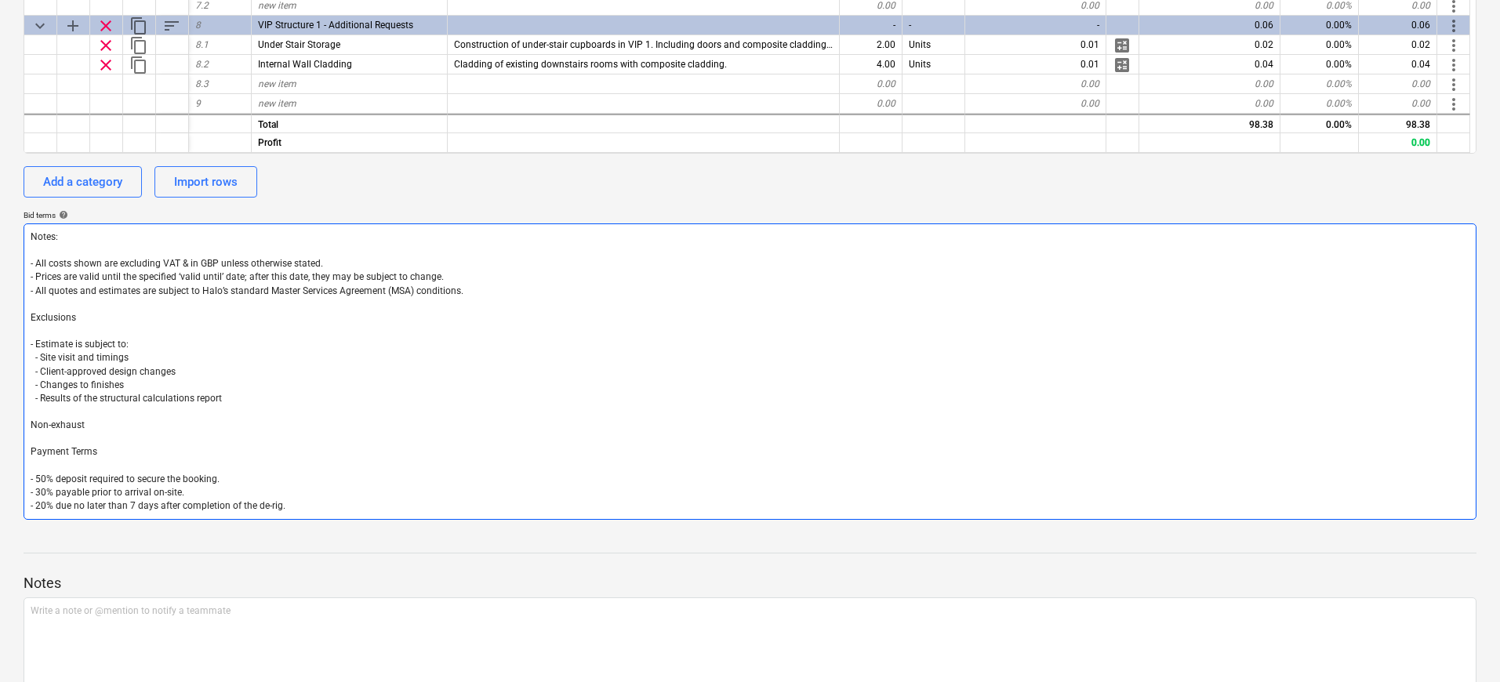
type textarea "x"
type textarea "Notes: - All costs shown are excluding VAT & in GBP unless otherwise stated. - …"
type textarea "x"
type textarea "Notes: - All costs shown are excluding VAT & in GBP unless otherwise stated. - …"
type textarea "x"
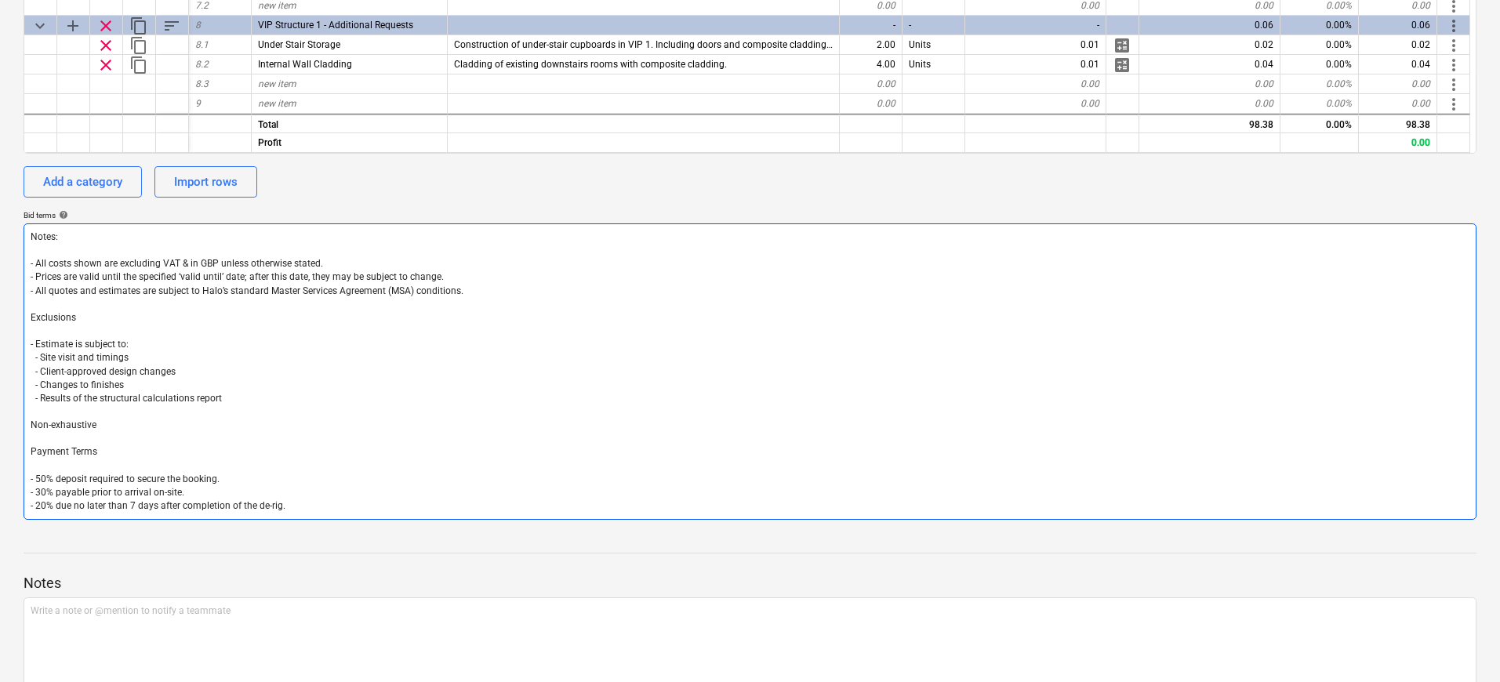
type textarea "Notes: - All costs shown are excluding VAT & in GBP unless otherwise stated. - …"
type textarea "x"
type textarea "Notes: - All costs shown are excluding VAT & in GBP unless otherwise stated. - …"
type textarea "x"
type textarea "Notes: - All costs shown are excluding VAT & in GBP unless otherwise stated. - …"
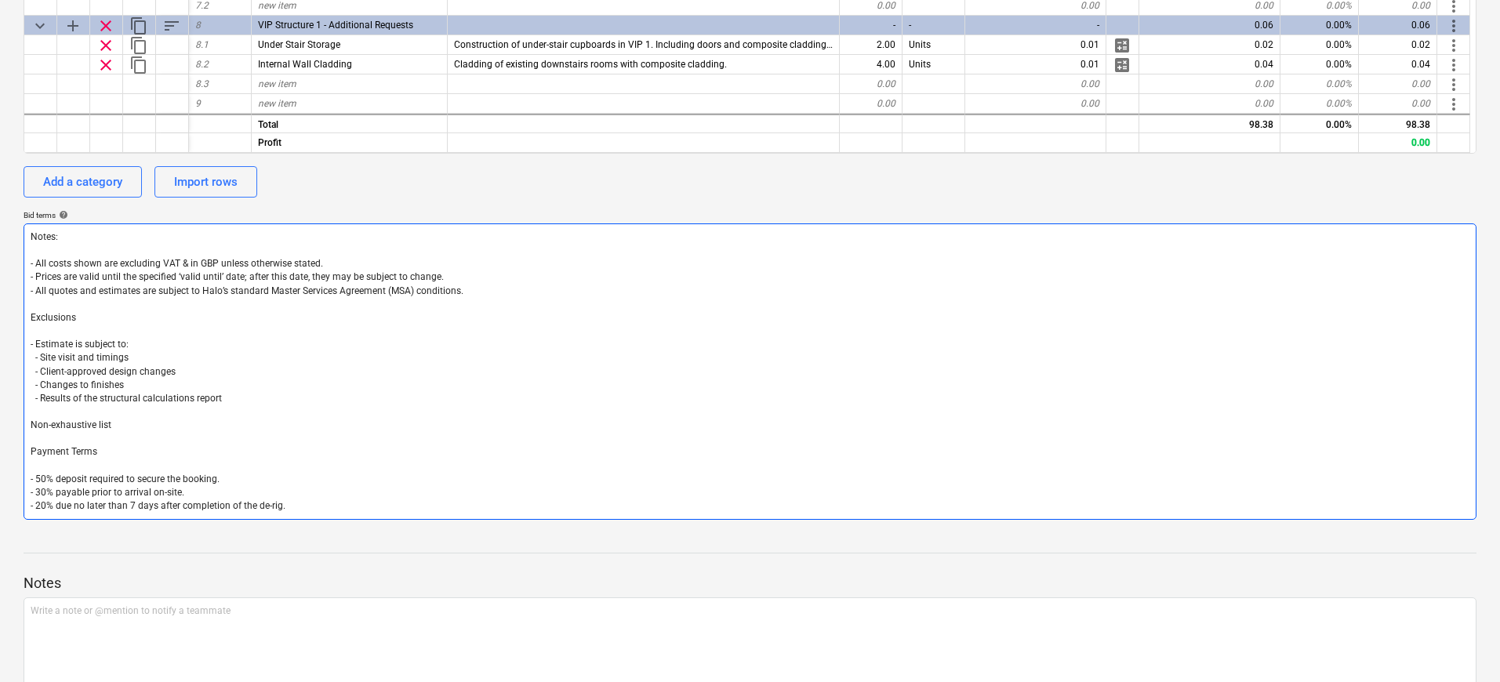
type textarea "x"
type textarea "Notes: - All costs shown are excluding VAT & in GBP unless otherwise stated. - …"
type textarea "x"
type textarea "Notes: - All costs shown are excluding VAT & in GBP unless otherwise stated. - …"
type textarea "x"
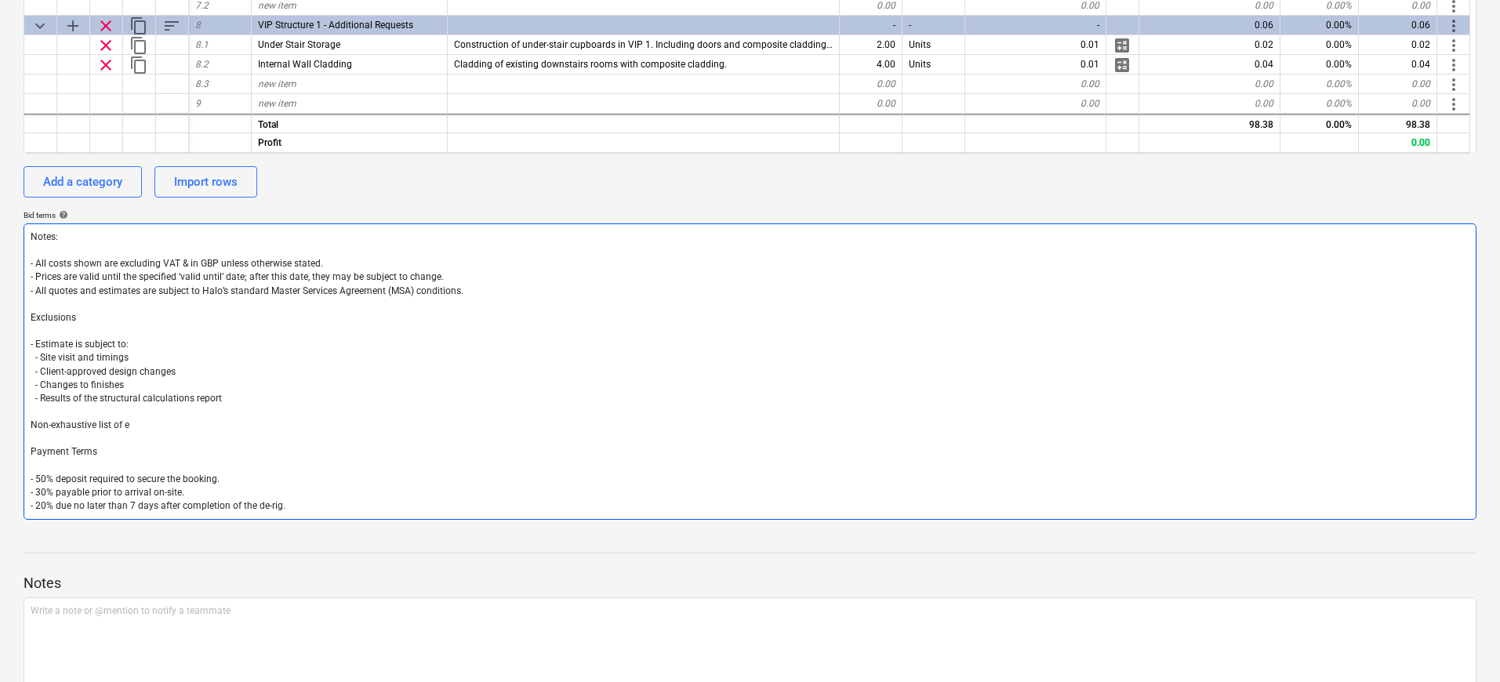
type textarea "Notes: - All costs shown are excluding VAT & in GBP unless otherwise stated. - …"
type textarea "x"
type textarea "Notes: - All costs shown are excluding VAT & in GBP unless otherwise stated. - …"
type textarea "x"
type textarea "Notes: - All costs shown are excluding VAT & in GBP unless otherwise stated. - …"
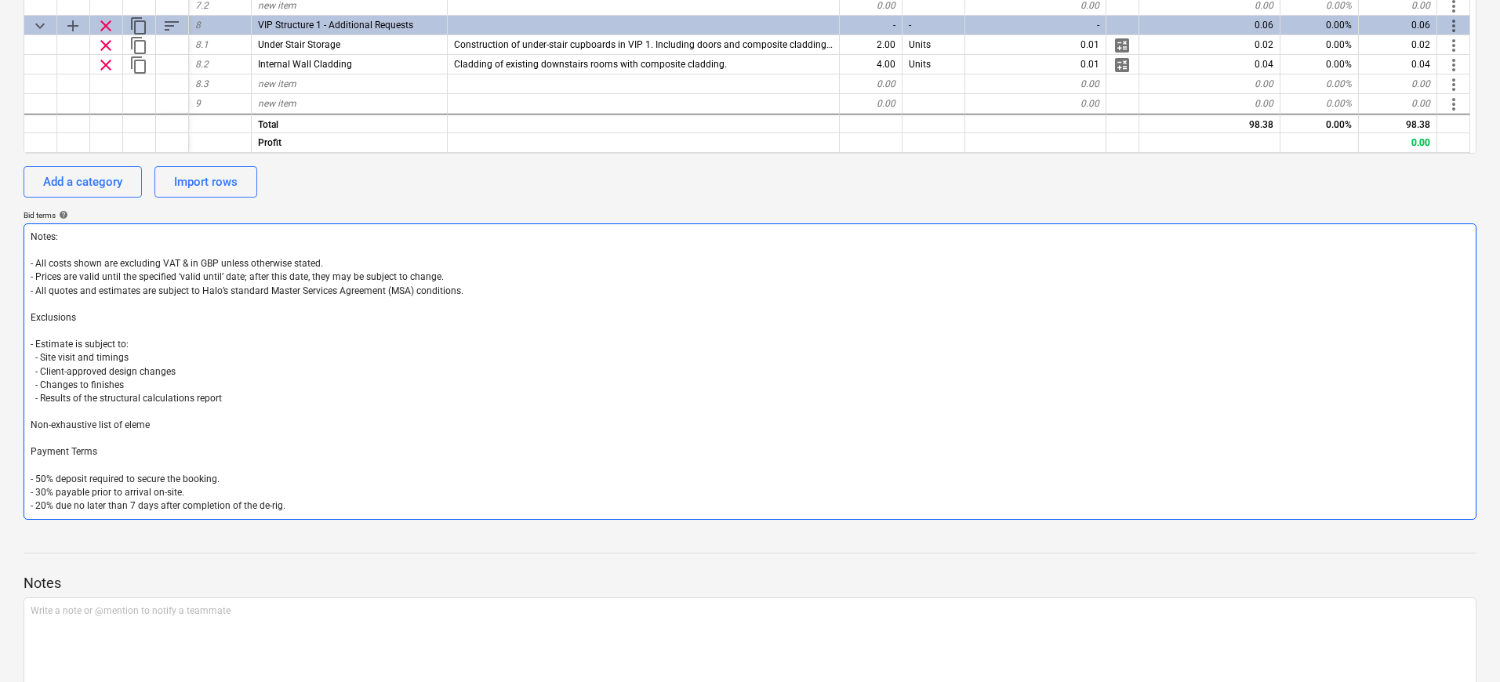
type textarea "x"
type textarea "Notes: - All costs shown are excluding VAT & in GBP unless otherwise stated. - …"
type textarea "x"
type textarea "Notes: - All costs shown are excluding VAT & in GBP unless otherwise stated. - …"
type textarea "x"
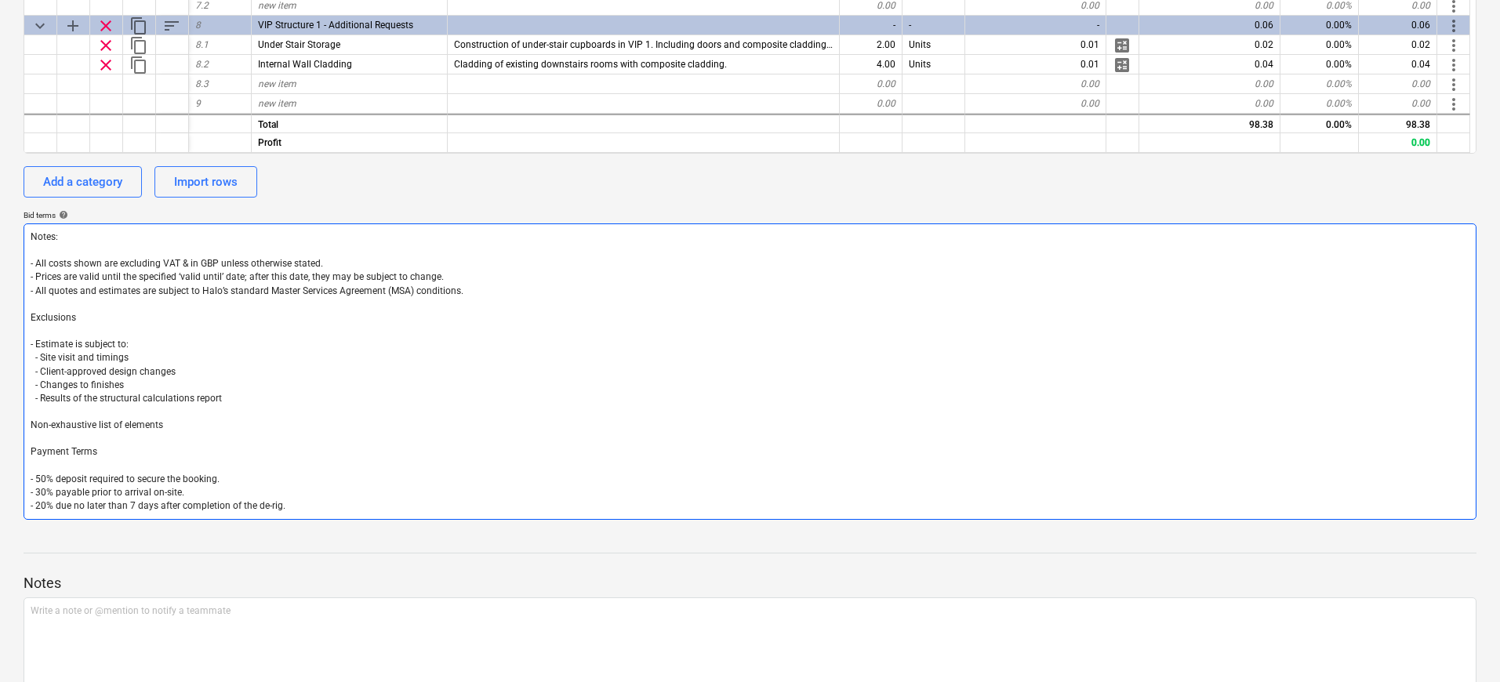
type textarea "Notes: - All costs shown are excluding VAT & in GBP unless otherwise stated. - …"
type textarea "x"
type textarea "Notes: - All costs shown are excluding VAT & in GBP unless otherwise stated. - …"
type textarea "x"
type textarea "Notes: - All costs shown are excluding VAT & in GBP unless otherwise stated. - …"
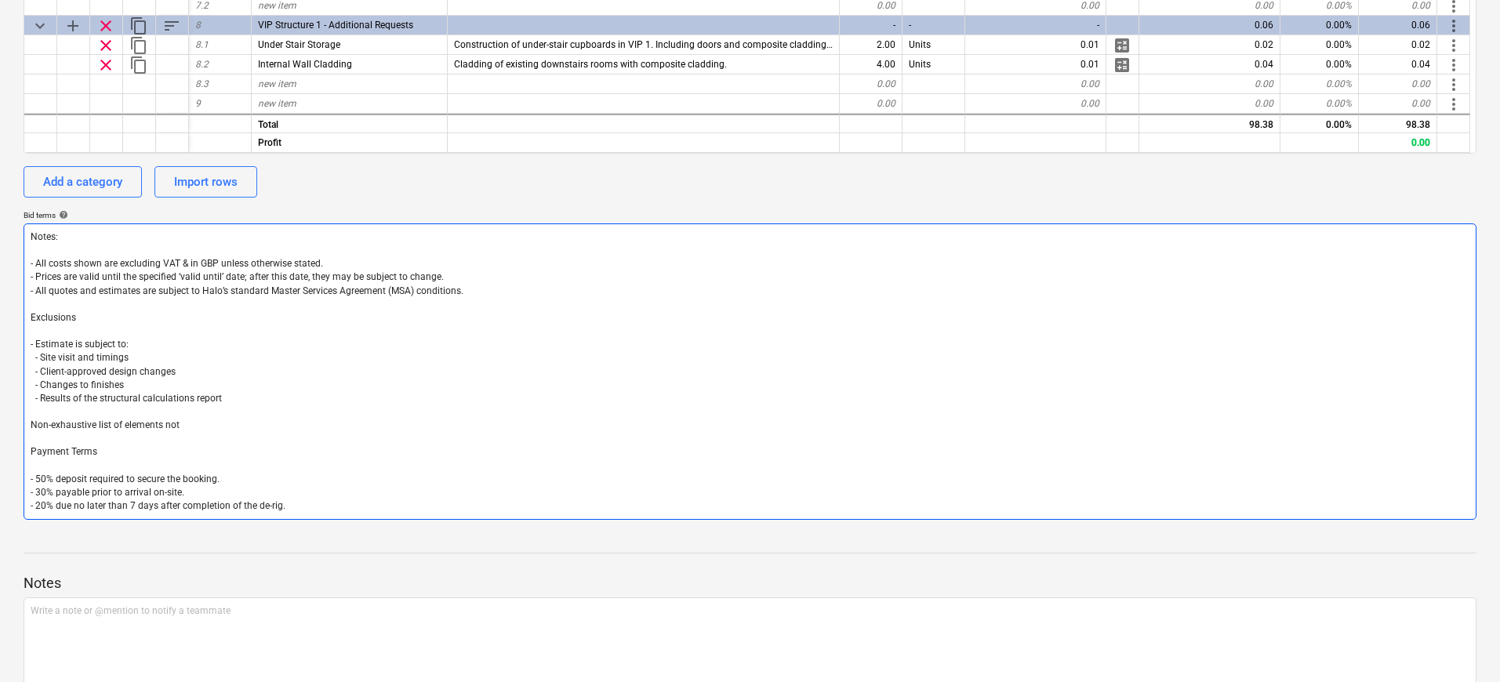
type textarea "x"
type textarea "Notes: - All costs shown are excluding VAT & in GBP unless otherwise stated. - …"
type textarea "x"
type textarea "Notes: - All costs shown are excluding VAT & in GBP unless otherwise stated. - …"
type textarea "x"
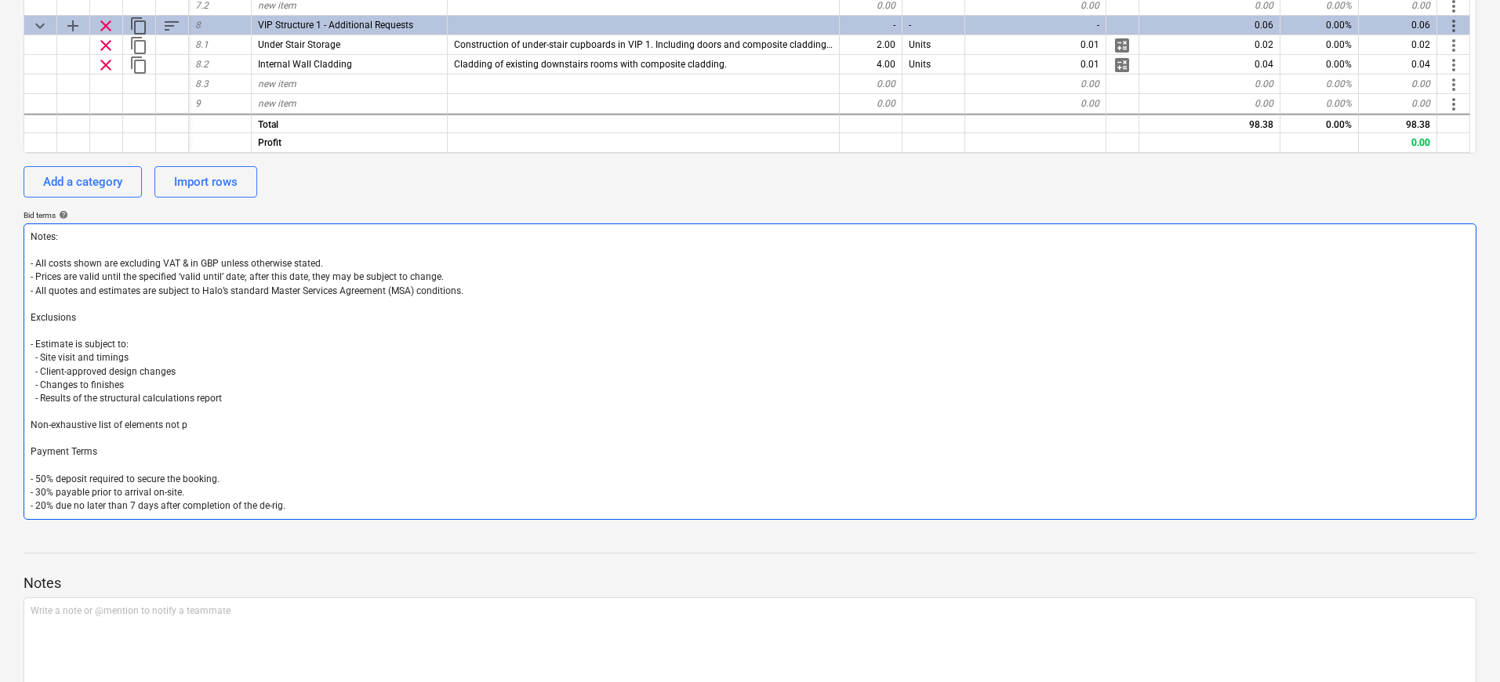
type textarea "Notes: - All costs shown are excluding VAT & in GBP unless otherwise stated. - …"
type textarea "x"
type textarea "Notes: - All costs shown are excluding VAT & in GBP unless otherwise stated. - …"
type textarea "x"
type textarea "Notes: - All costs shown are excluding VAT & in GBP unless otherwise stated. - …"
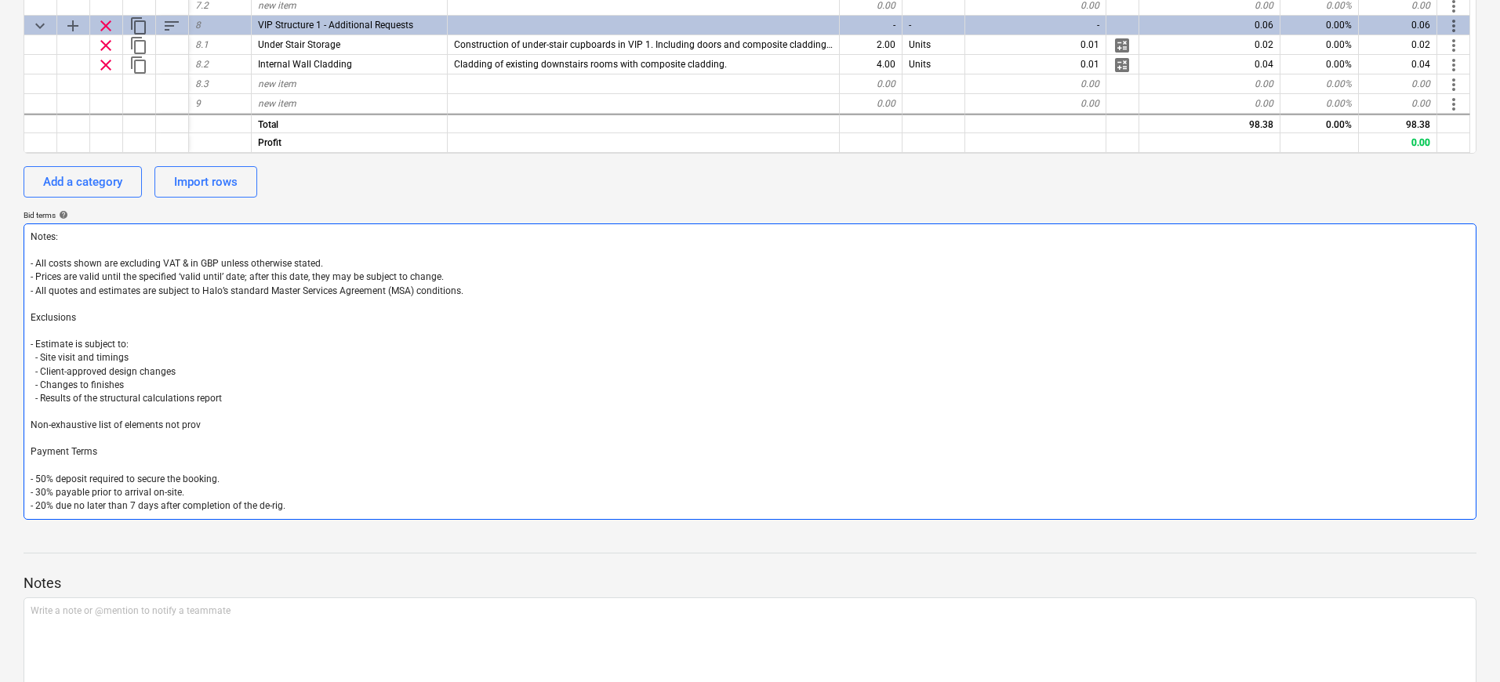
type textarea "x"
type textarea "Notes: - All costs shown are excluding VAT & in GBP unless otherwise stated. - …"
type textarea "x"
type textarea "Notes: - All costs shown are excluding VAT & in GBP unless otherwise stated. - …"
type textarea "x"
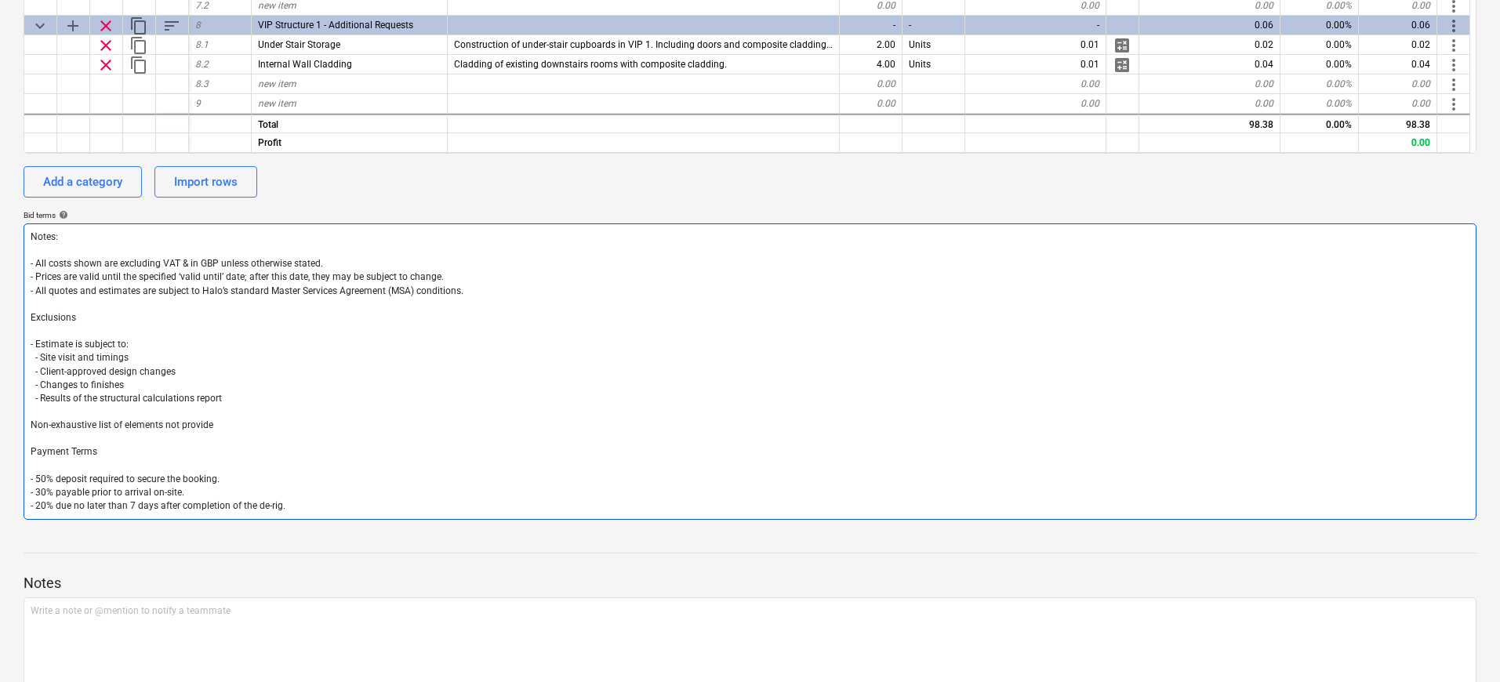
type textarea "Notes: - All costs shown are excluding VAT & in GBP unless otherwise stated. - …"
type textarea "x"
type textarea "Notes: - All costs shown are excluding VAT & in GBP unless otherwise stated. - …"
type textarea "x"
type textarea "Notes: - All costs shown are excluding VAT & in GBP unless otherwise stated. - …"
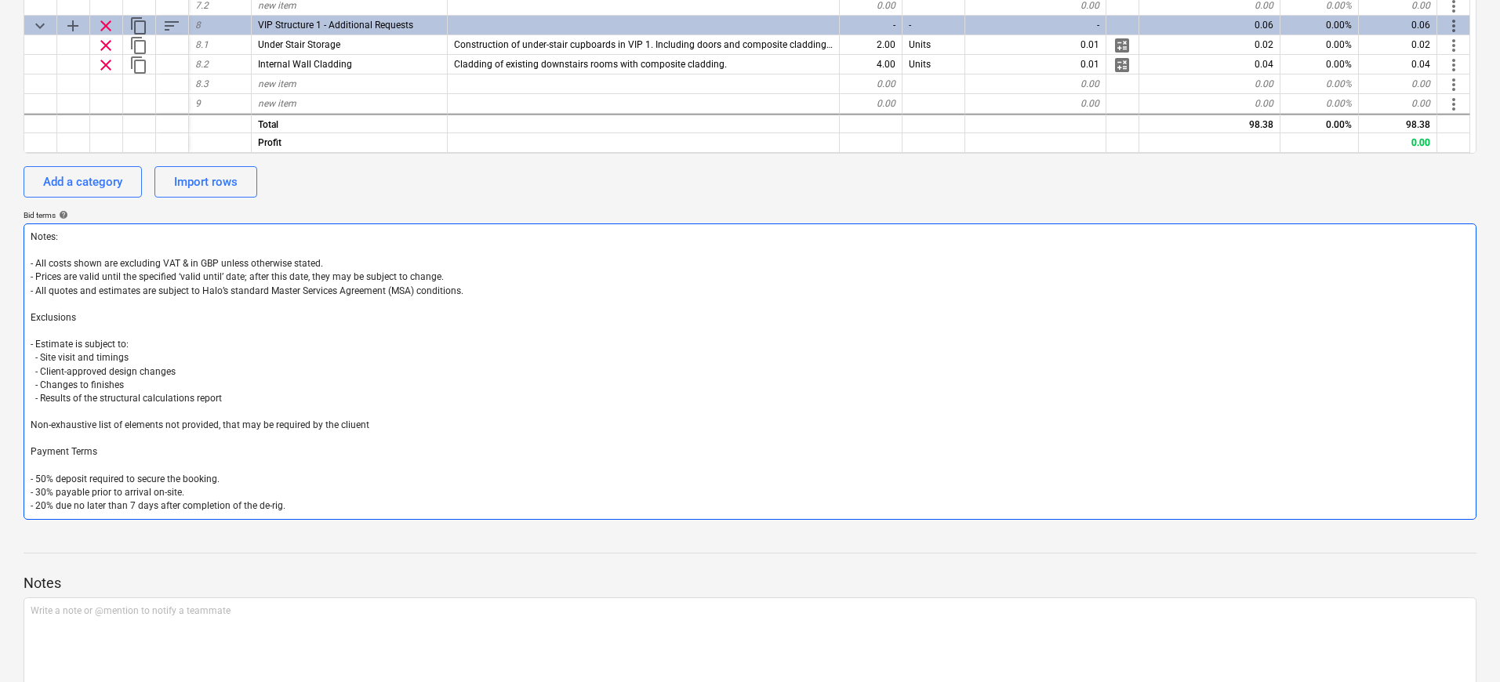
drag, startPoint x: 384, startPoint y: 428, endPoint x: 31, endPoint y: 425, distance: 352.8
click at [31, 425] on textarea "Notes: - All costs shown are excluding VAT & in GBP unless otherwise stated. - …" at bounding box center [750, 371] width 1453 height 296
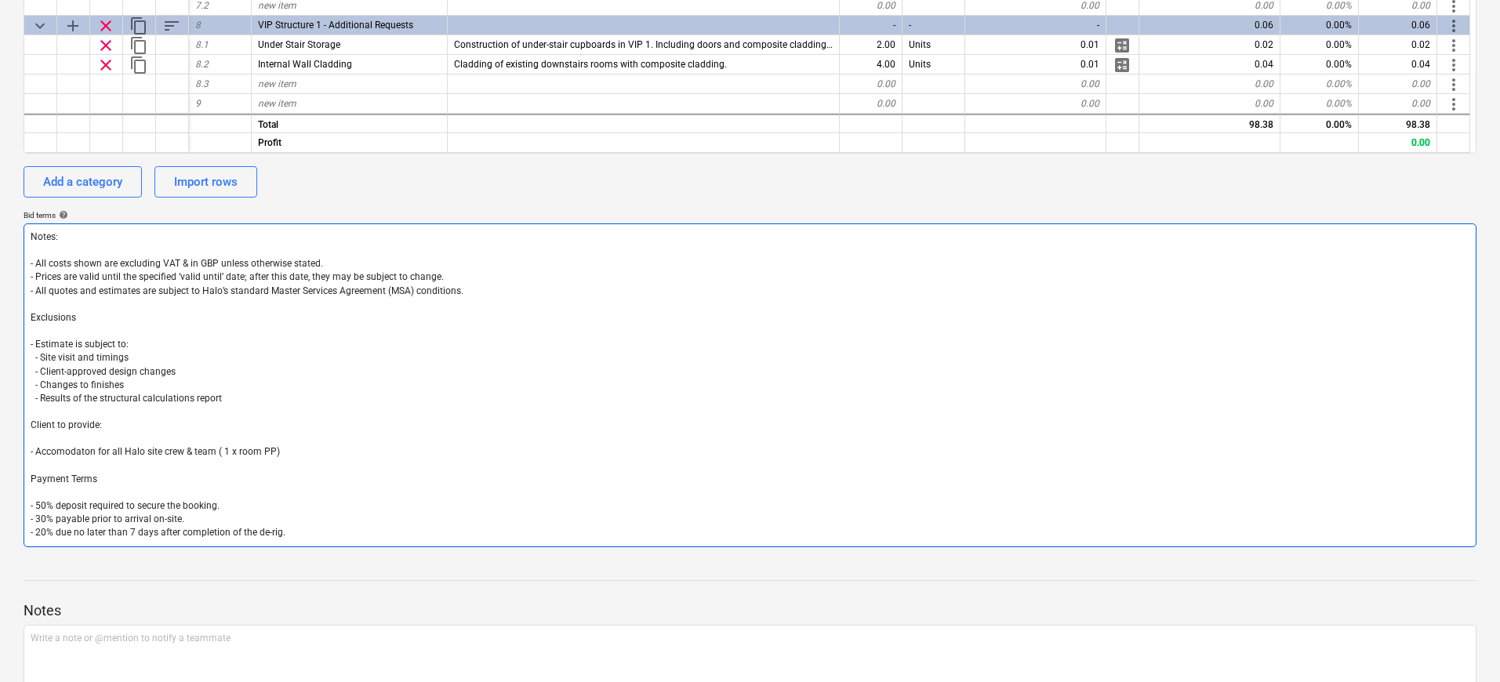
click at [65, 458] on textarea "Notes: - All costs shown are excluding VAT & in GBP unless otherwise stated. - …" at bounding box center [750, 385] width 1453 height 324
click at [0, 0] on lt-span "Accom modation" at bounding box center [0, 0] width 0 height 0
click at [303, 451] on textarea "Notes: - All costs shown are excluding VAT & in GBP unless otherwise stated. - …" at bounding box center [750, 385] width 1453 height 324
click at [234, 452] on textarea "Notes: - All costs shown are excluding VAT & in GBP unless otherwise stated. - …" at bounding box center [750, 385] width 1453 height 324
click at [333, 441] on textarea "Notes: - All costs shown are excluding VAT & in GBP unless otherwise stated. - …" at bounding box center [750, 385] width 1453 height 324
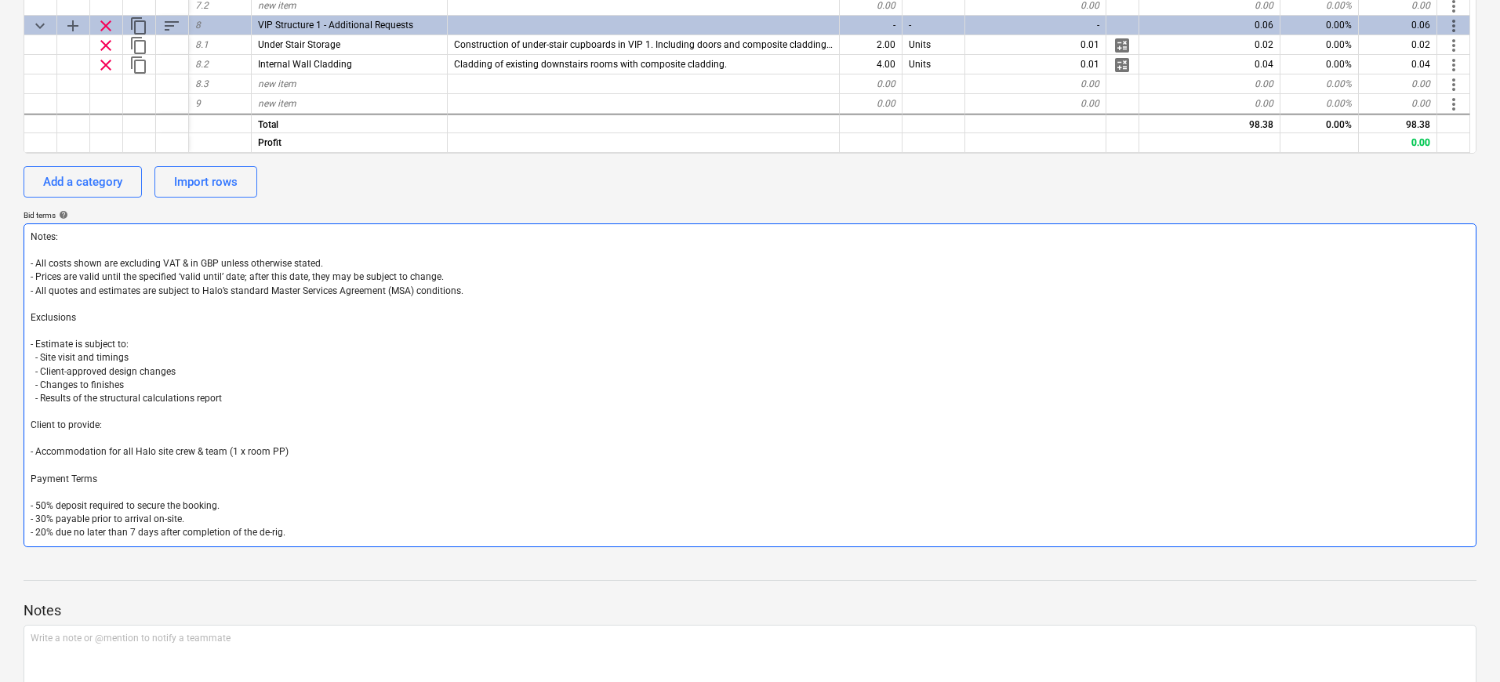
click at [321, 449] on textarea "Notes: - All costs shown are excluding VAT & in GBP unless otherwise stated. - …" at bounding box center [750, 385] width 1453 height 324
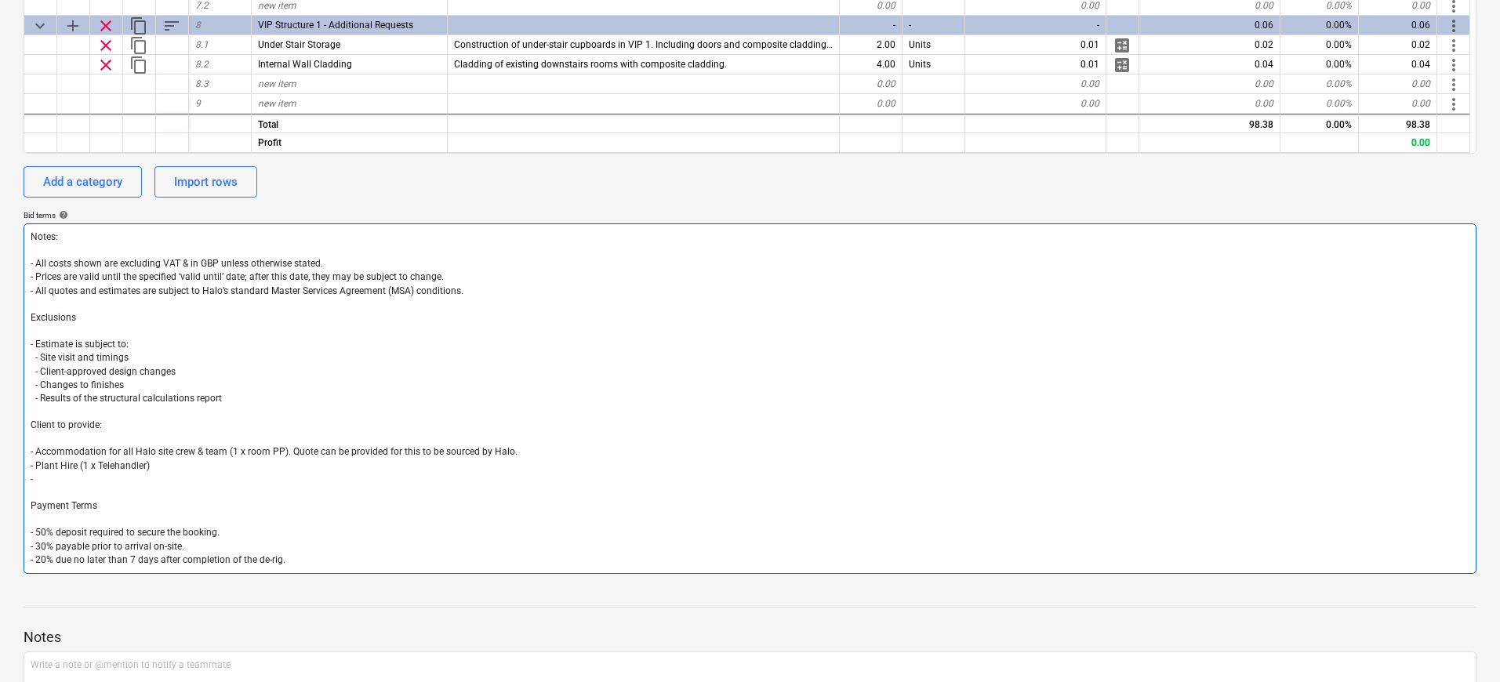
click at [67, 478] on textarea "Notes: - All costs shown are excluding VAT & in GBP unless otherwise stated. - …" at bounding box center [750, 398] width 1453 height 350
click at [208, 376] on textarea "Notes: - All costs shown are excluding VAT & in GBP unless otherwise stated. - …" at bounding box center [750, 398] width 1453 height 350
click at [54, 474] on textarea "Notes: - All costs shown are excluding VAT & in GBP unless otherwise stated. - …" at bounding box center [750, 398] width 1453 height 350
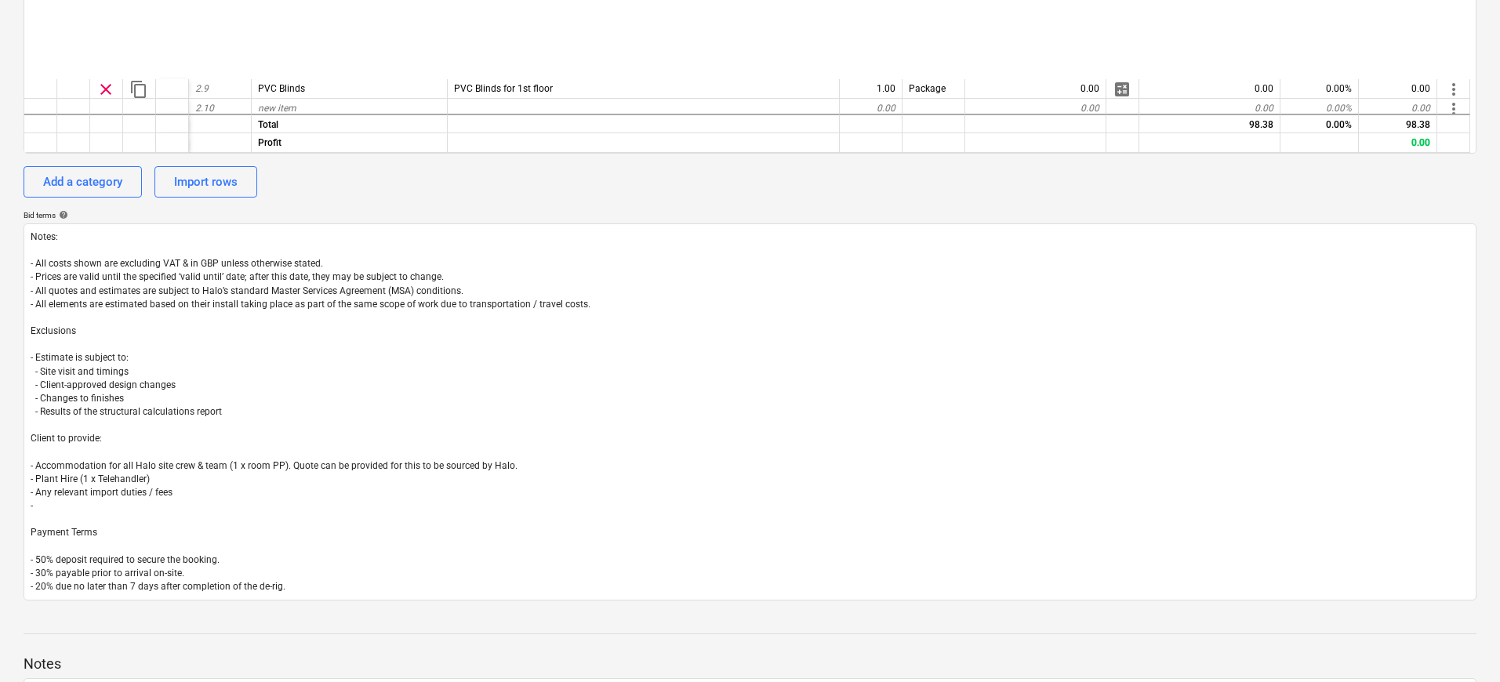
scroll to position [534, 0]
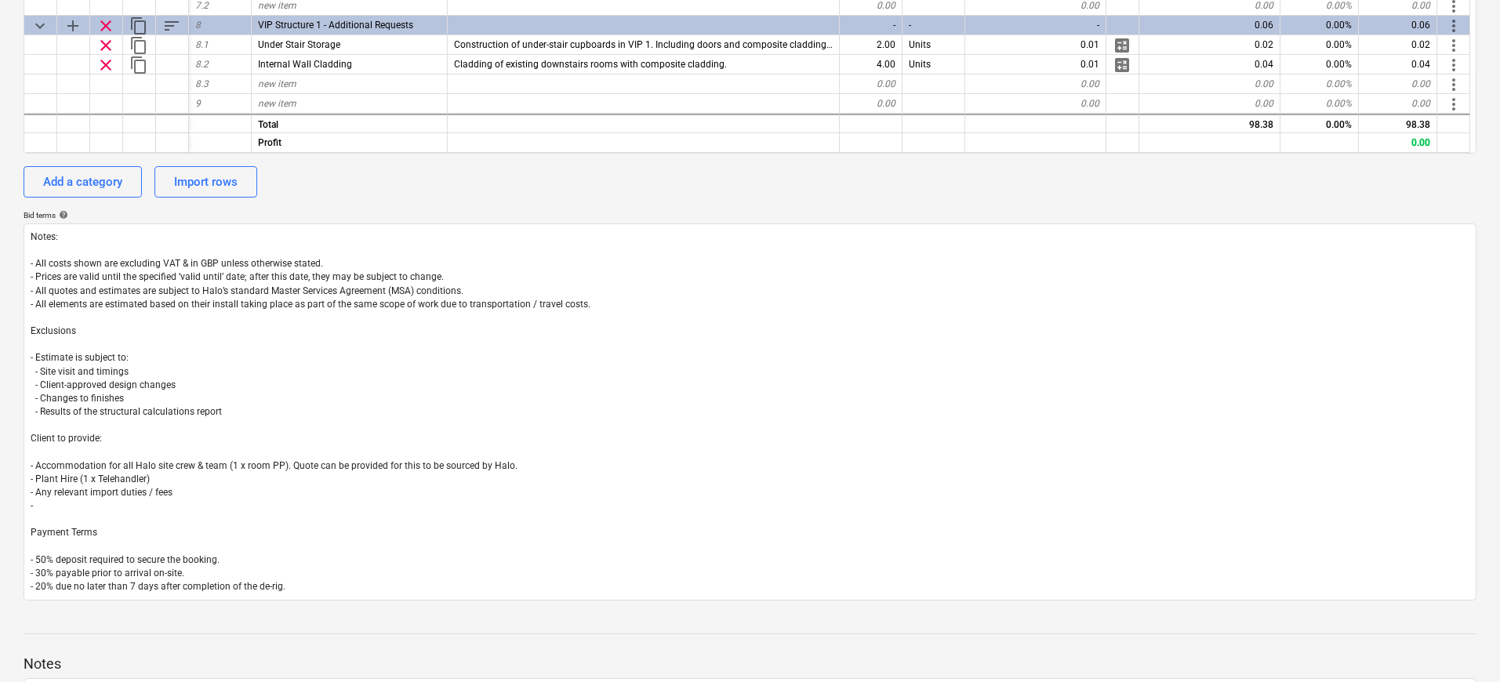
type textarea "Notes: - All costs shown are excluding VAT & in GBP unless otherwise stated. - …"
type textarea "x"
type textarea "Notes: - All costs shown are excluding VAT & in GBP unless otherwise stated. - …"
type textarea "x"
type textarea "Notes: - All costs shown are excluding VAT & in GBP unless otherwise stated. - …"
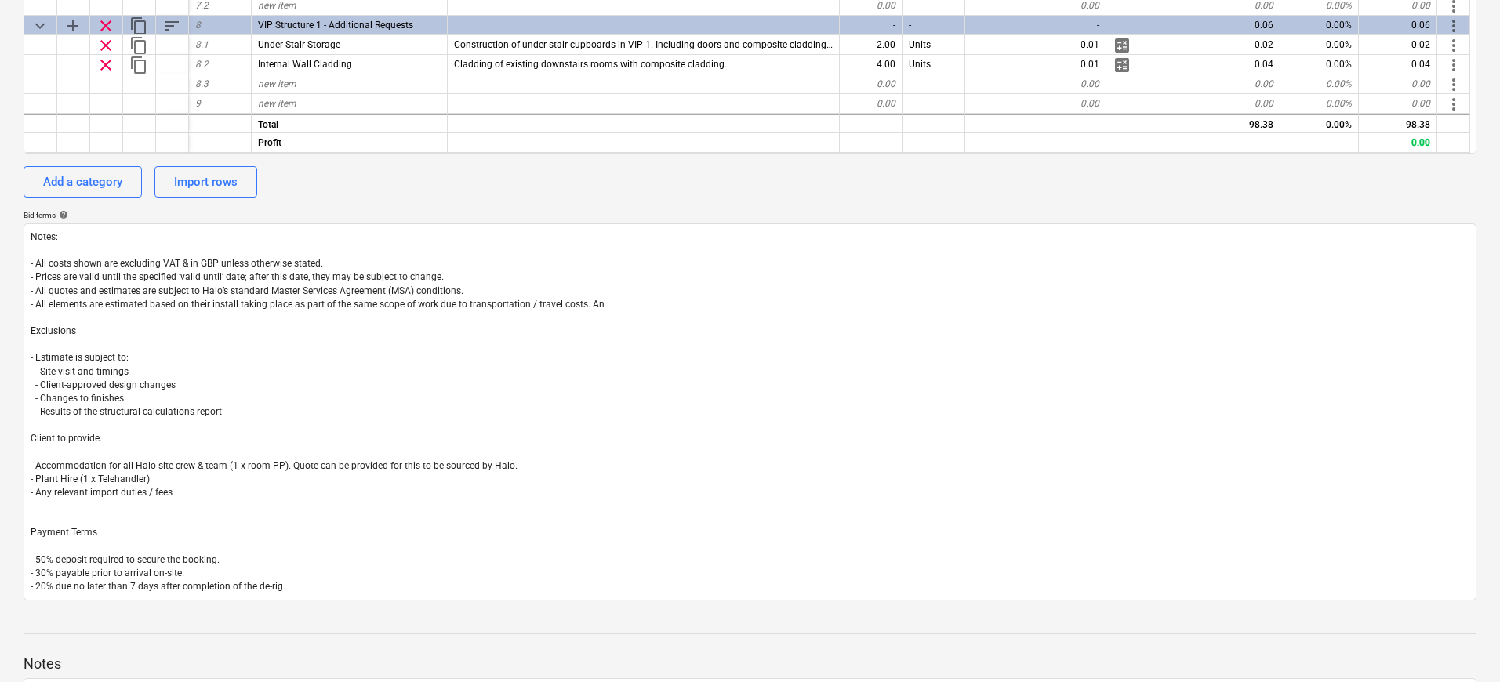
type textarea "x"
type textarea "Notes: - All costs shown are excluding VAT & in GBP unless otherwise stated. - …"
type textarea "x"
type textarea "Notes: - All costs shown are excluding VAT & in GBP unless otherwise stated. - …"
type textarea "x"
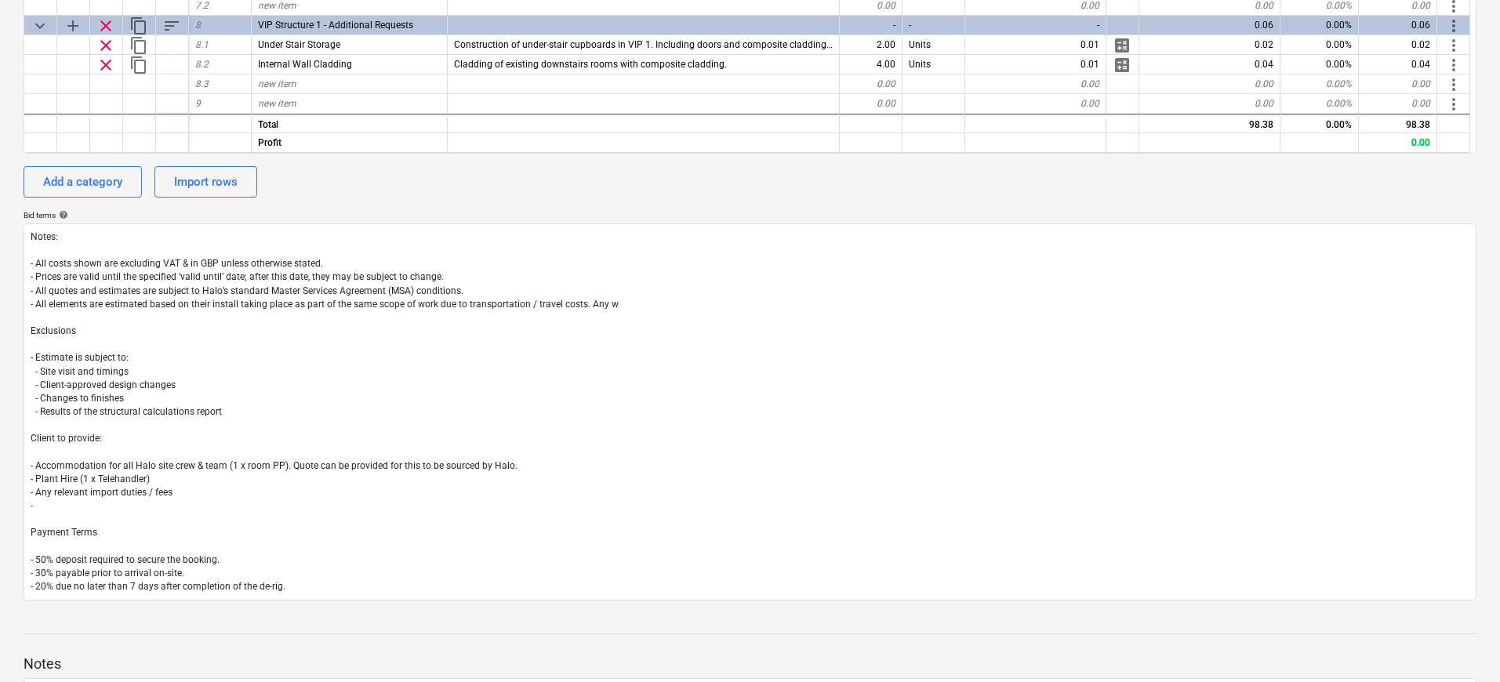
type textarea "Notes: - All costs shown are excluding VAT & in GBP unless otherwise stated. - …"
type textarea "x"
type textarea "Notes: - All costs shown are excluding VAT & in GBP unless otherwise stated. - …"
type textarea "x"
type textarea "Notes: - All costs shown are excluding VAT & in GBP unless otherwise stated. - …"
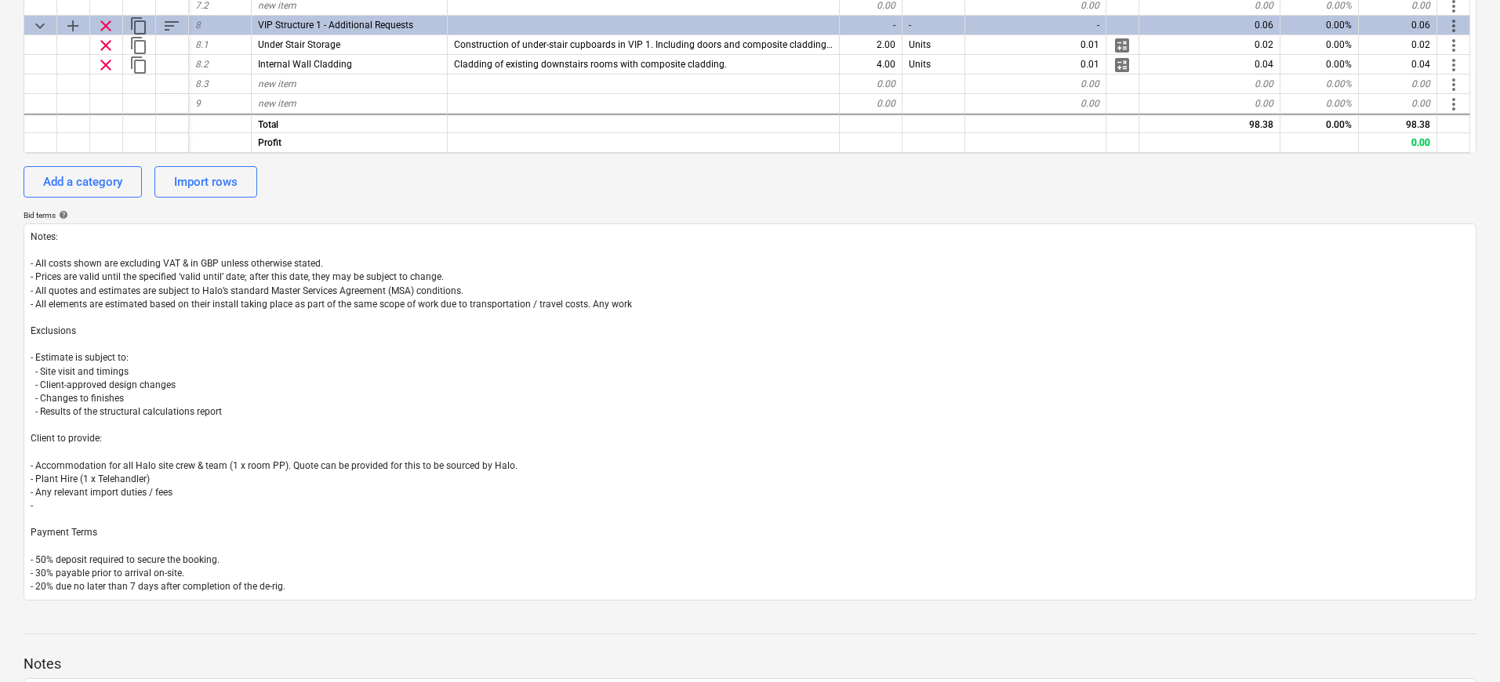
type textarea "x"
type textarea "Notes: - All costs shown are excluding VAT & in GBP unless otherwise stated. - …"
type textarea "x"
type textarea "Notes: - All costs shown are excluding VAT & in GBP unless otherwise stated. - …"
type textarea "x"
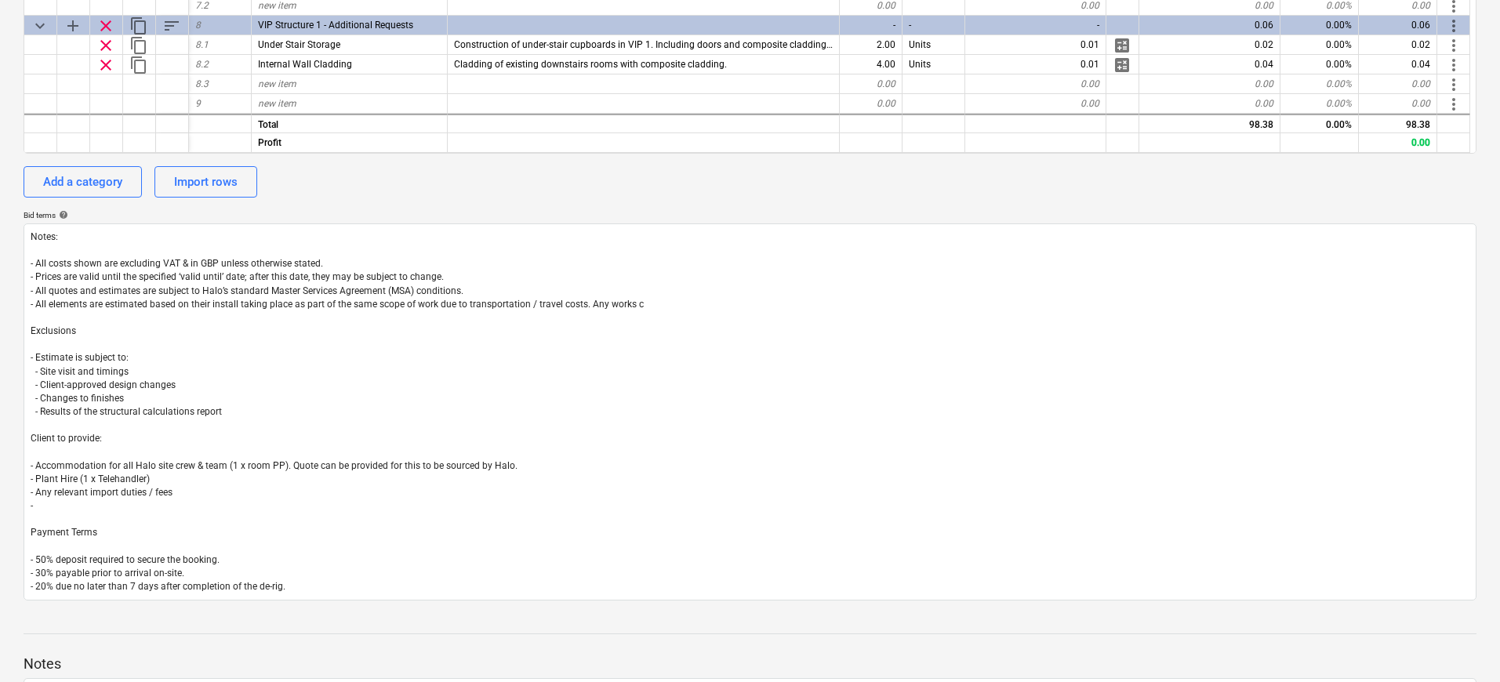
type textarea "Notes: - All costs shown are excluding VAT & in GBP unless otherwise stated. - …"
type textarea "x"
type textarea "Notes: - All costs shown are excluding VAT & in GBP unless otherwise stated. - …"
type textarea "x"
type textarea "Notes: - All costs shown are excluding VAT & in GBP unless otherwise stated. - …"
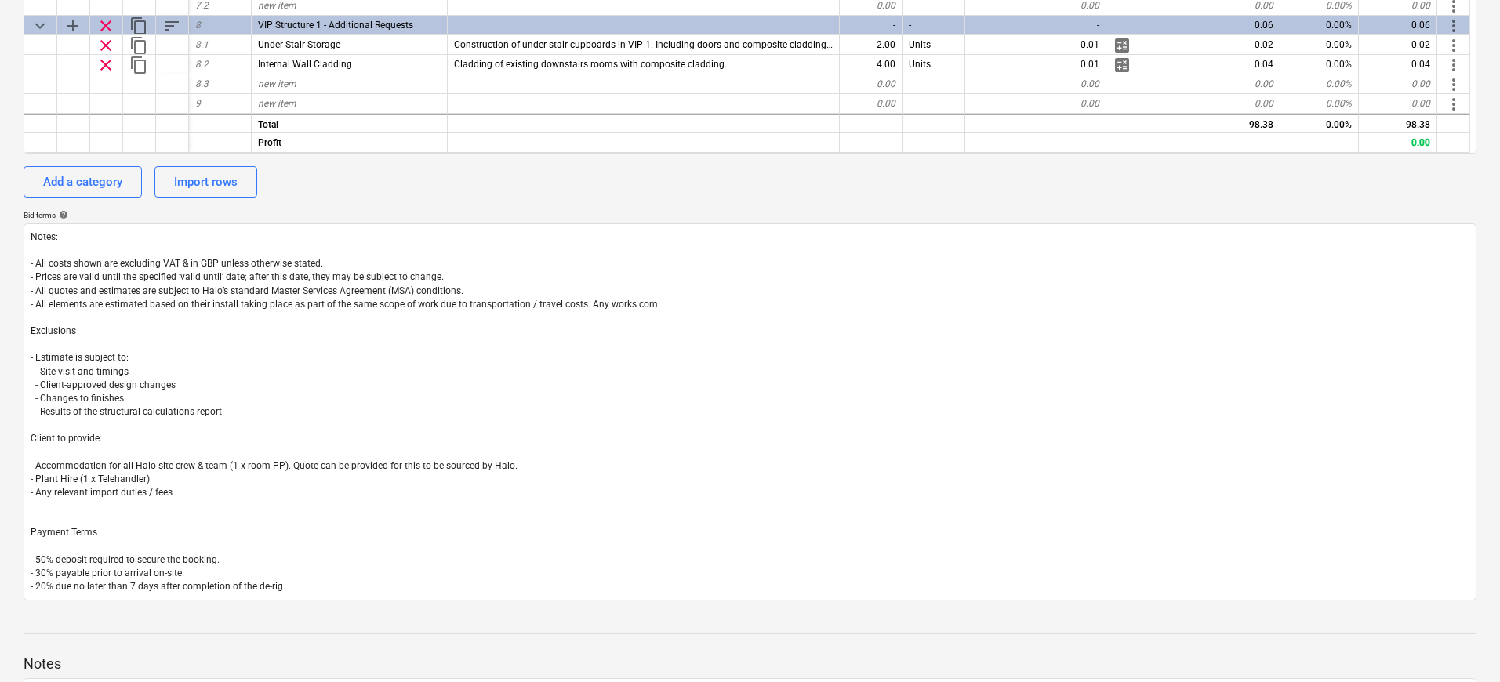
type textarea "x"
type textarea "Notes: - All costs shown are excluding VAT & in GBP unless otherwise stated. - …"
type textarea "x"
type textarea "Notes: - All costs shown are excluding VAT & in GBP unless otherwise stated. - …"
type textarea "x"
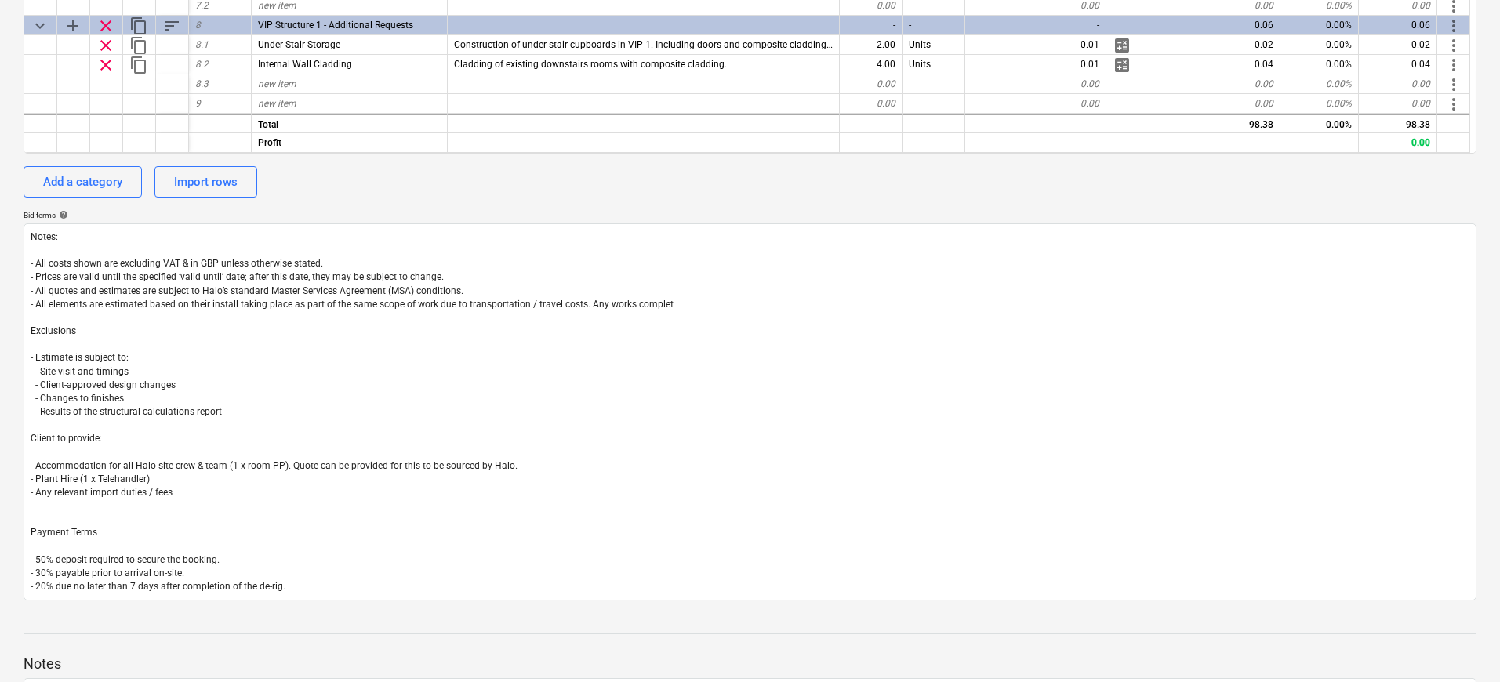
type textarea "Notes: - All costs shown are excluding VAT & in GBP unless otherwise stated. - …"
type textarea "x"
type textarea "Notes: - All costs shown are excluding VAT & in GBP unless otherwise stated. - …"
type textarea "x"
type textarea "Notes: - All costs shown are excluding VAT & in GBP unless otherwise stated. - …"
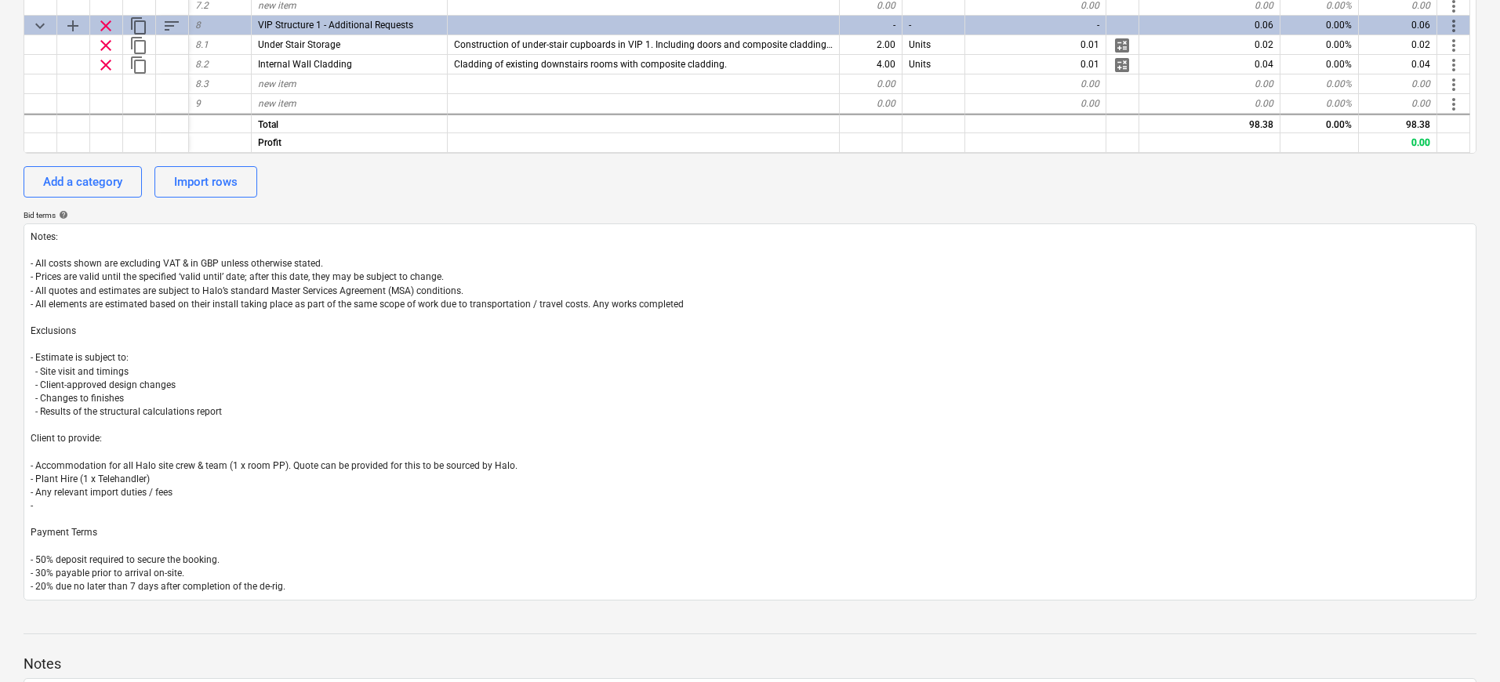
type textarea "x"
type textarea "Notes: - All costs shown are excluding VAT & in GBP unless otherwise stated. - …"
type textarea "x"
type textarea "Notes: - All costs shown are excluding VAT & in GBP unless otherwise stated. - …"
type textarea "x"
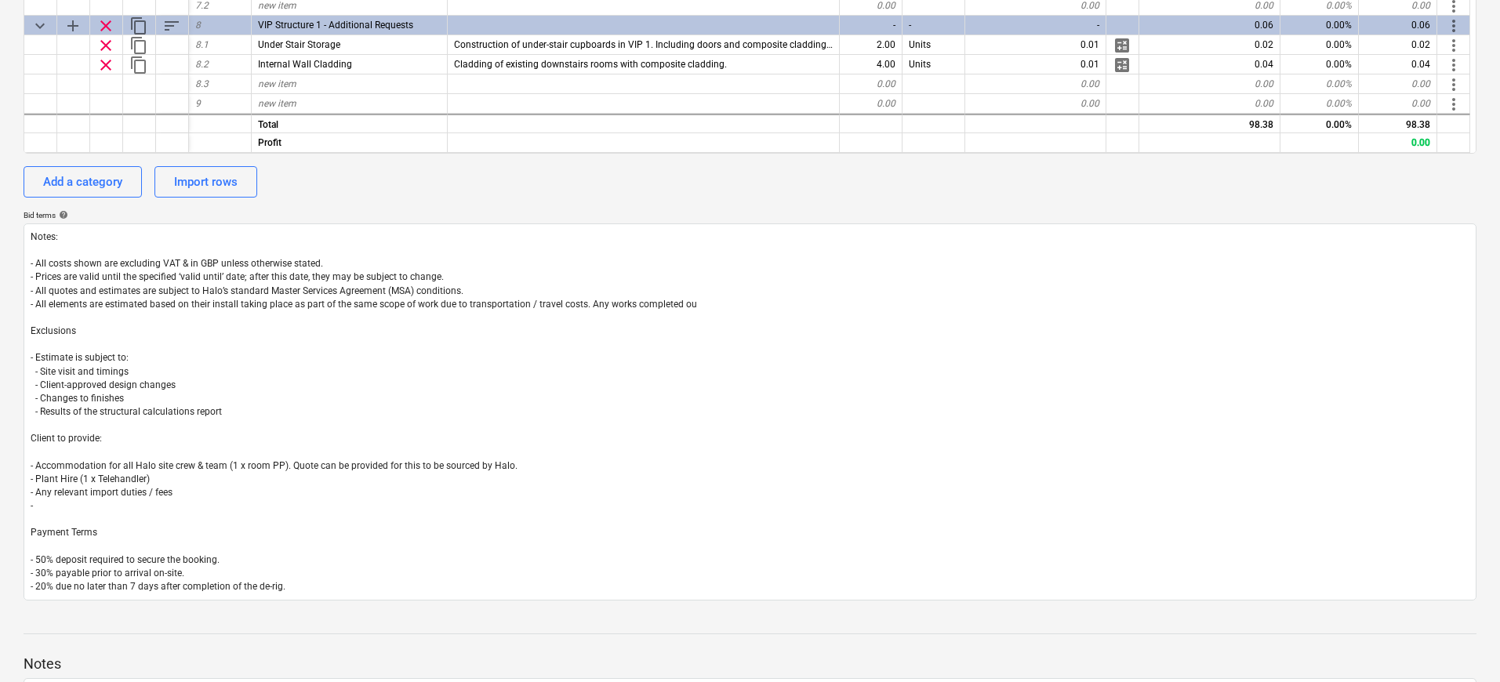
type textarea "Notes: - All costs shown are excluding VAT & in GBP unless otherwise stated. - …"
type textarea "x"
type textarea "Notes: - All costs shown are excluding VAT & in GBP unless otherwise stated. - …"
type textarea "x"
type textarea "Notes: - All costs shown are excluding VAT & in GBP unless otherwise stated. - …"
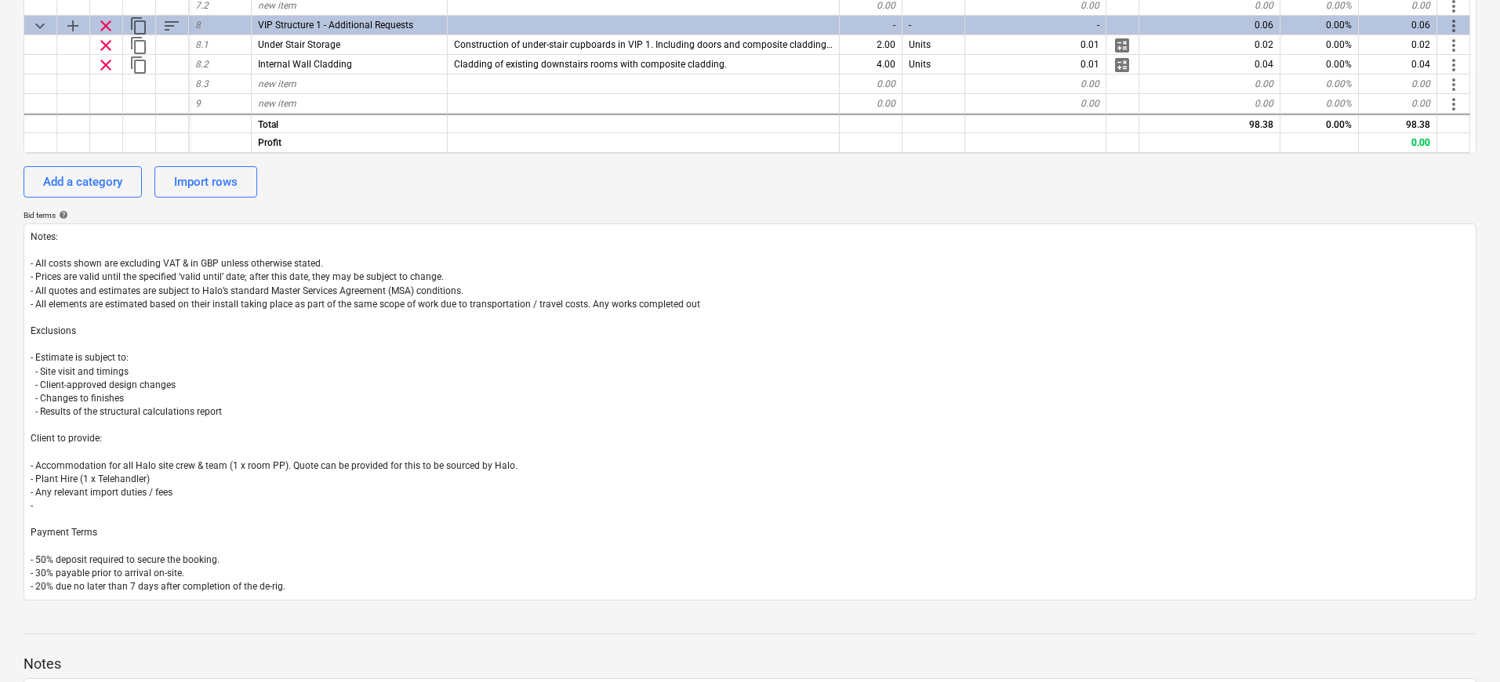
type textarea "x"
type textarea "Notes: - All costs shown are excluding VAT & in GBP unless otherwise stated. - …"
type textarea "x"
type textarea "Notes: - All costs shown are excluding VAT & in GBP unless otherwise stated. - …"
type textarea "x"
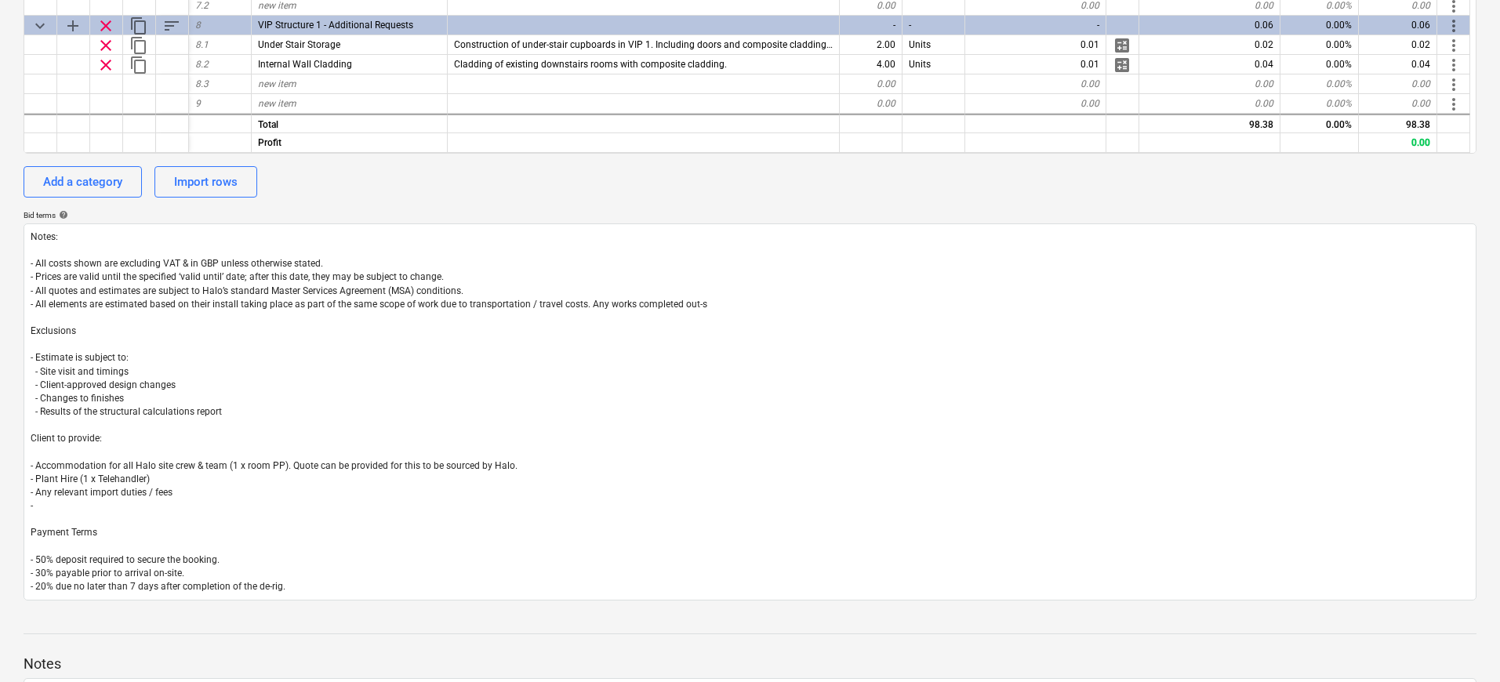
type textarea "Notes: - All costs shown are excluding VAT & in GBP unless otherwise stated. - …"
type textarea "x"
type textarea "Notes: - All costs shown are excluding VAT & in GBP unless otherwise stated. - …"
type textarea "x"
type textarea "Notes: - All costs shown are excluding VAT & in GBP unless otherwise stated. - …"
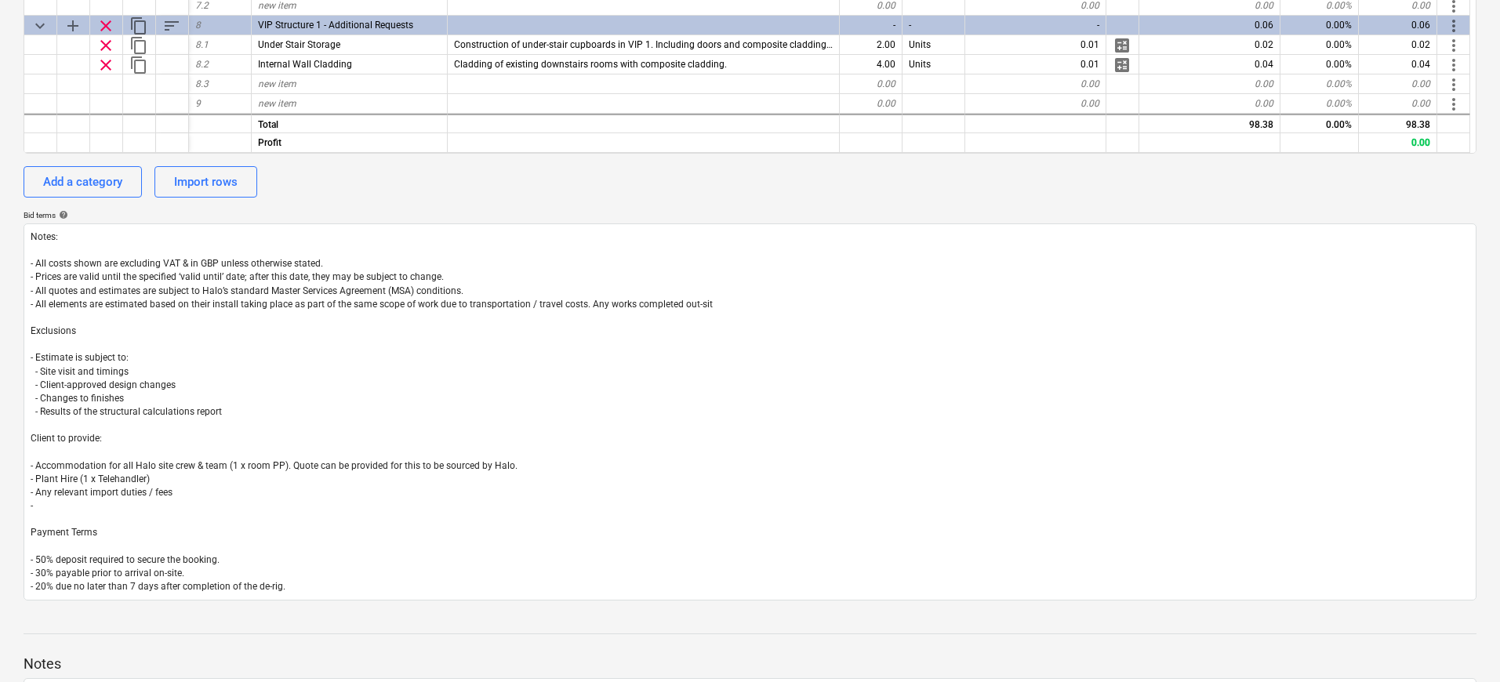
type textarea "x"
type textarea "Notes: - All costs shown are excluding VAT & in GBP unless otherwise stated. - …"
type textarea "x"
type textarea "Notes: - All costs shown are excluding VAT & in GBP unless otherwise stated. - …"
type textarea "x"
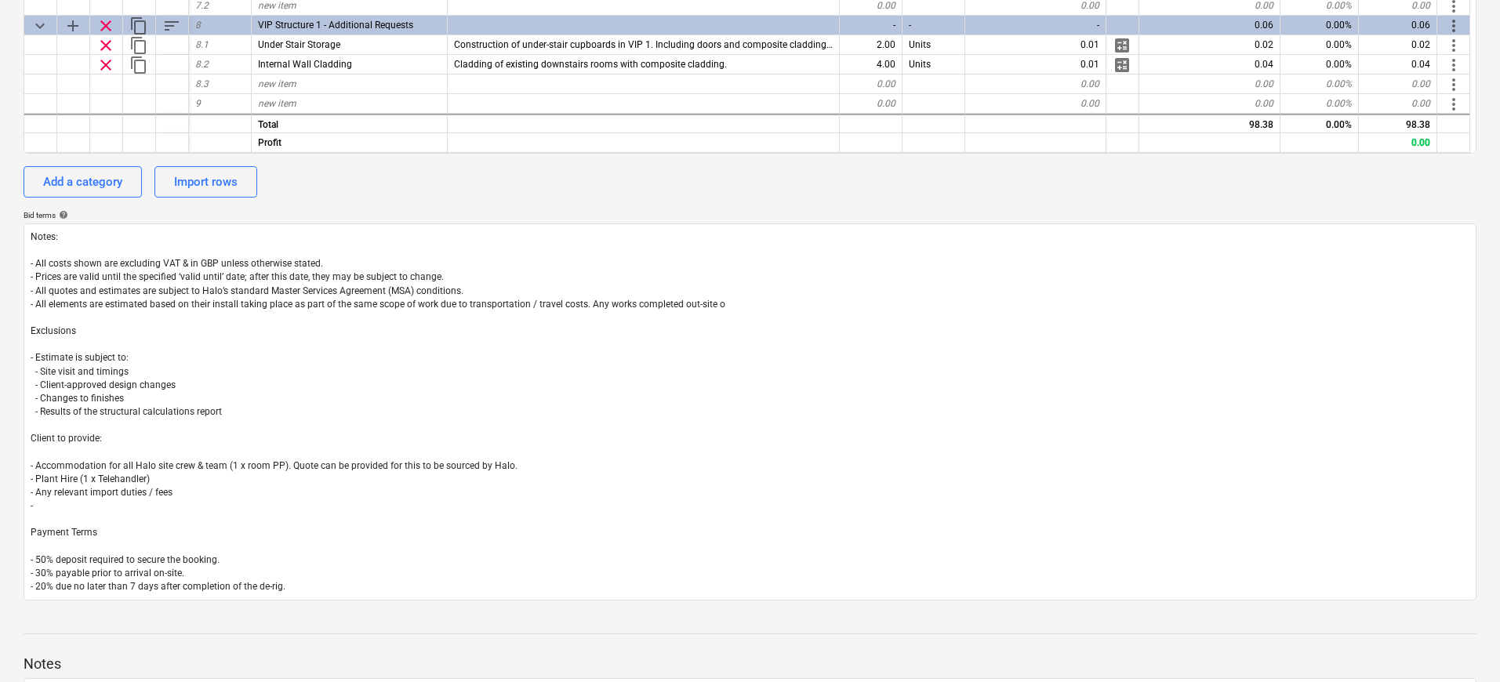
type textarea "Notes: - All costs shown are excluding VAT & in GBP unless otherwise stated. - …"
type textarea "x"
type textarea "Notes: - All costs shown are excluding VAT & in GBP unless otherwise stated. - …"
type textarea "x"
type textarea "Notes: - All costs shown are excluding VAT & in GBP unless otherwise stated. - …"
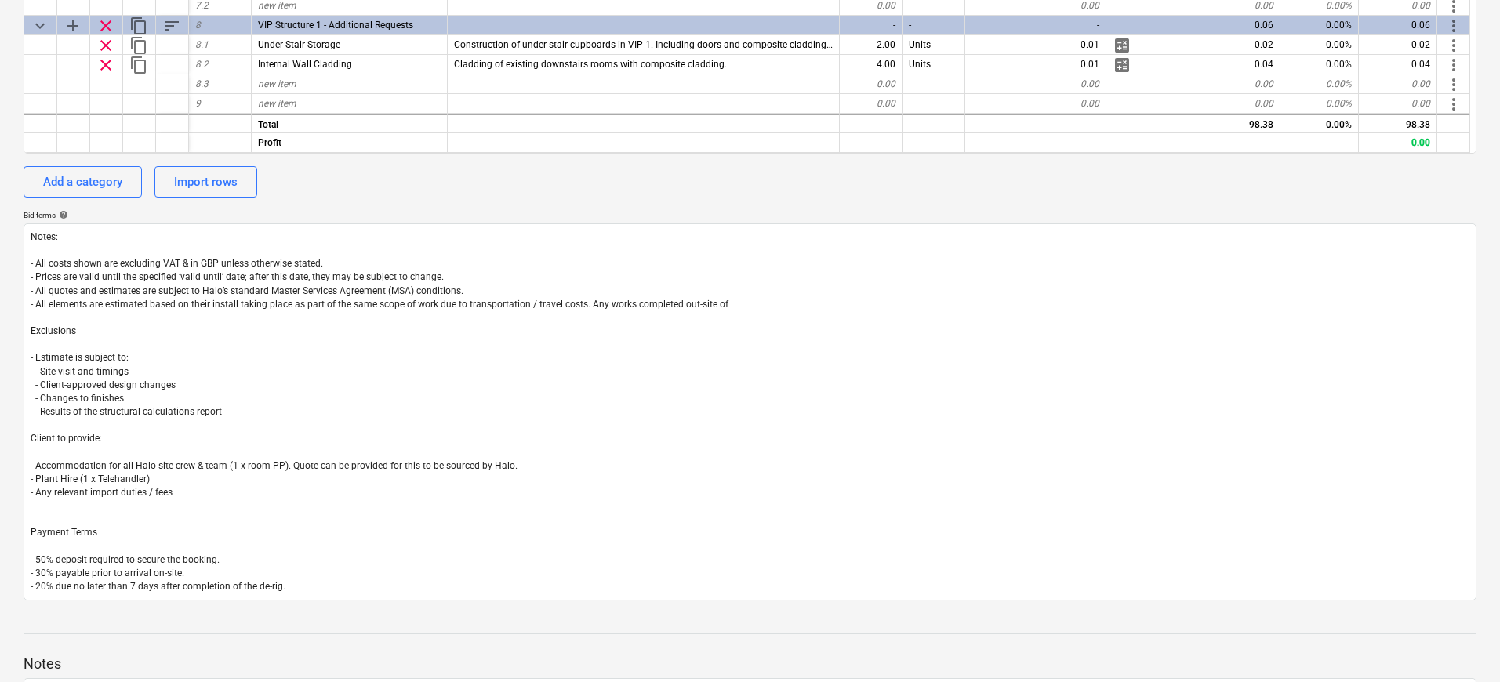
type textarea "x"
type textarea "Notes: - All costs shown are excluding VAT & in GBP unless otherwise stated. - …"
type textarea "x"
type textarea "Notes: - All costs shown are excluding VAT & in GBP unless otherwise stated. - …"
type textarea "x"
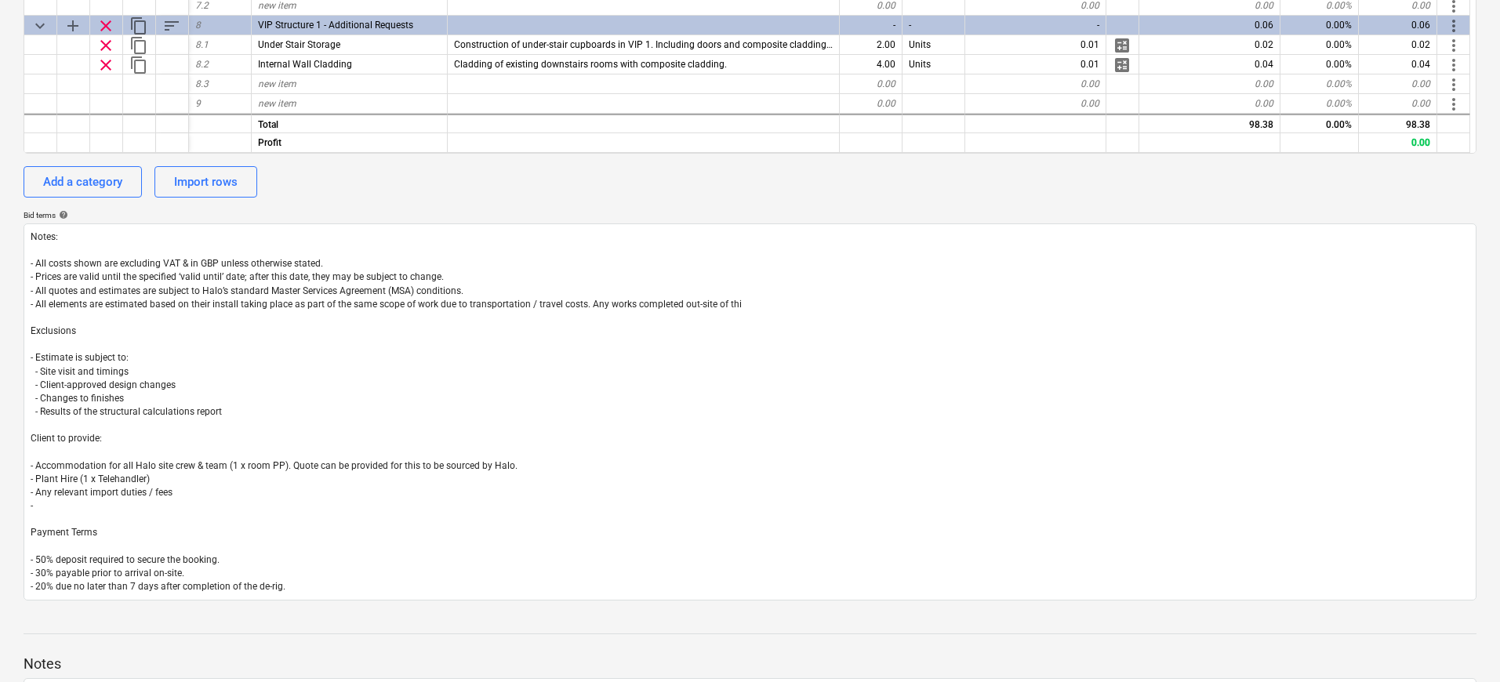
type textarea "Notes: - All costs shown are excluding VAT & in GBP unless otherwise stated. - …"
type textarea "x"
type textarea "Notes: - All costs shown are excluding VAT & in GBP unless otherwise stated. - …"
type textarea "x"
type textarea "Notes: - All costs shown are excluding VAT & in GBP unless otherwise stated. - …"
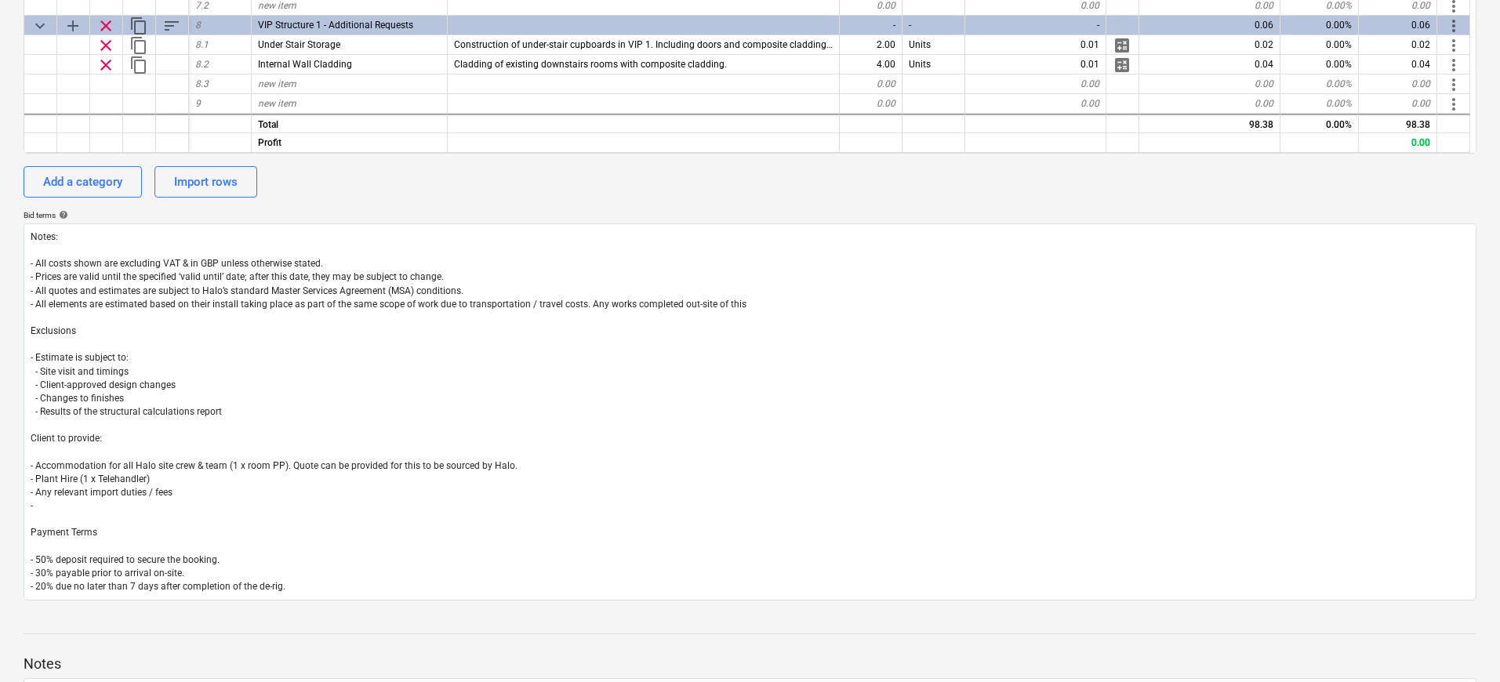
type textarea "x"
type textarea "Notes: - All costs shown are excluding VAT & in GBP unless otherwise stated. - …"
type textarea "x"
type textarea "Notes: - All costs shown are excluding VAT & in GBP unless otherwise stated. - …"
type textarea "x"
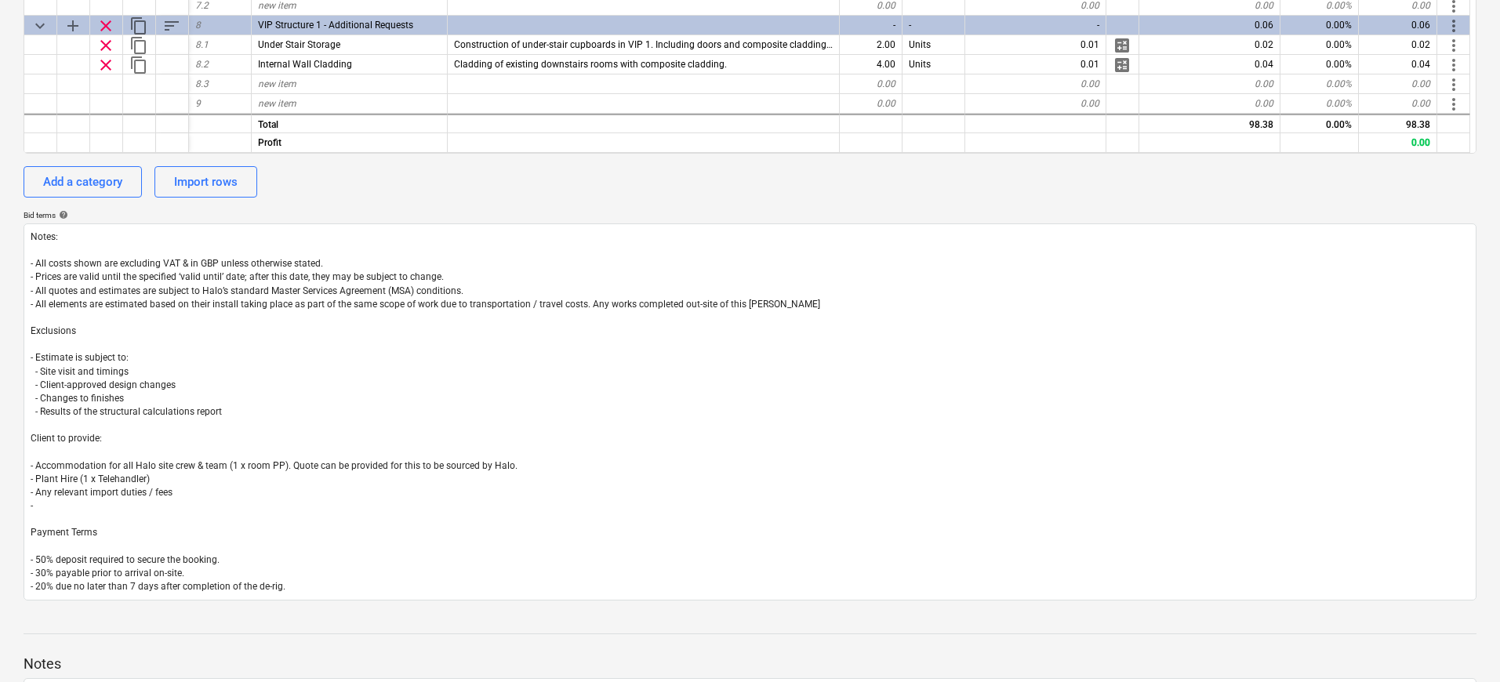
type textarea "Notes: - All costs shown are excluding VAT & in GBP unless otherwise stated. - …"
type textarea "x"
type textarea "Notes: - All costs shown are excluding VAT & in GBP unless otherwise stated. - …"
type textarea "x"
type textarea "Notes: - All costs shown are excluding VAT & in GBP unless otherwise stated. - …"
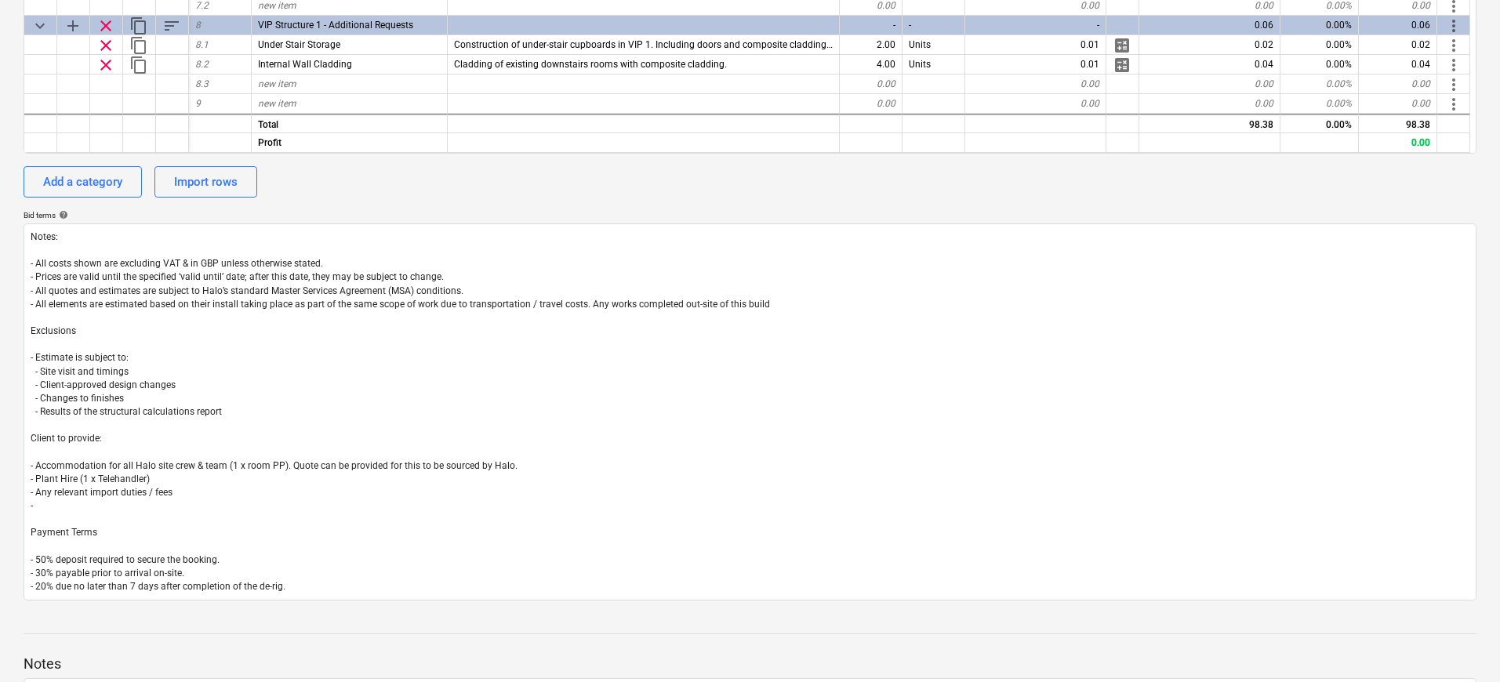
type textarea "x"
type textarea "Notes: - All costs shown are excluding VAT & in GBP unless otherwise stated. - …"
type textarea "x"
type textarea "Notes: - All costs shown are excluding VAT & in GBP unless otherwise stated. - …"
type textarea "x"
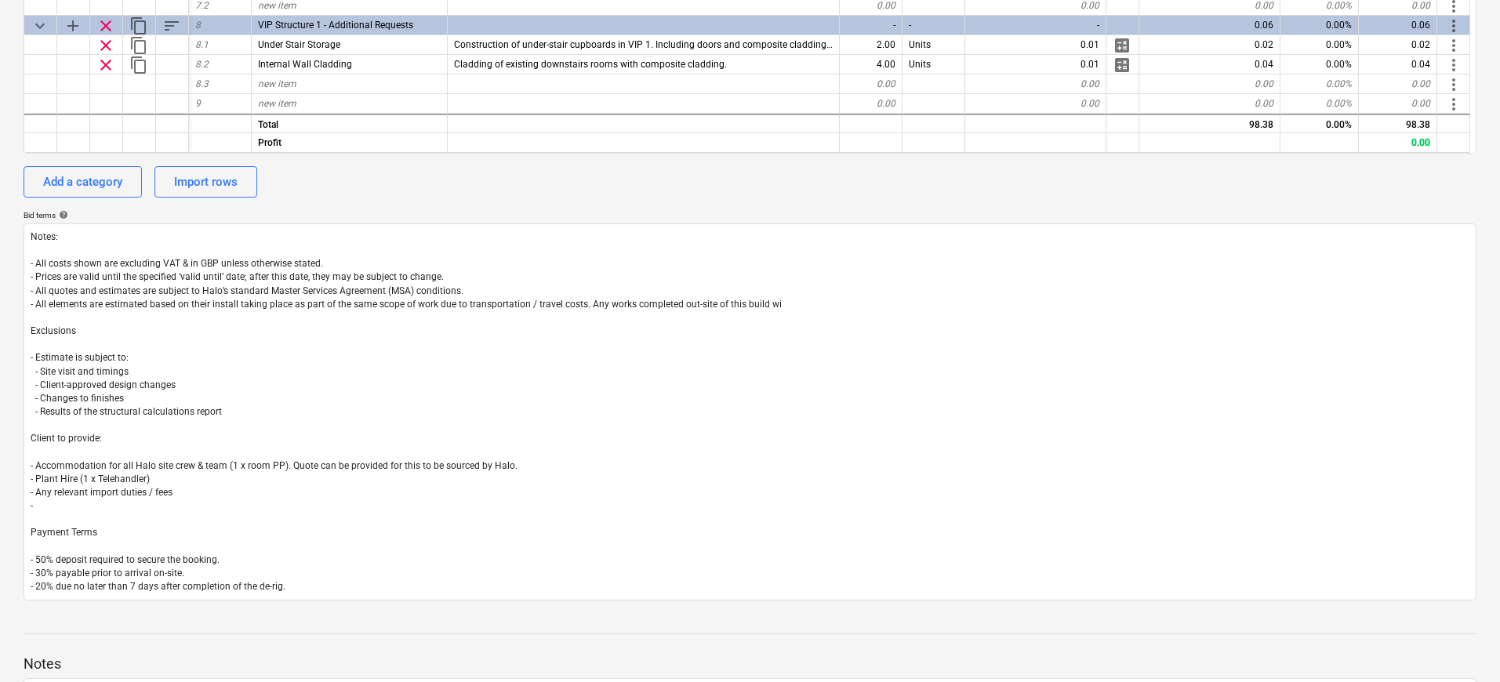
type textarea "Notes: - All costs shown are excluding VAT & in GBP unless otherwise stated. - …"
type textarea "x"
type textarea "Notes: - All costs shown are excluding VAT & in GBP unless otherwise stated. - …"
type textarea "x"
type textarea "Notes: - All costs shown are excluding VAT & in GBP unless otherwise stated. - …"
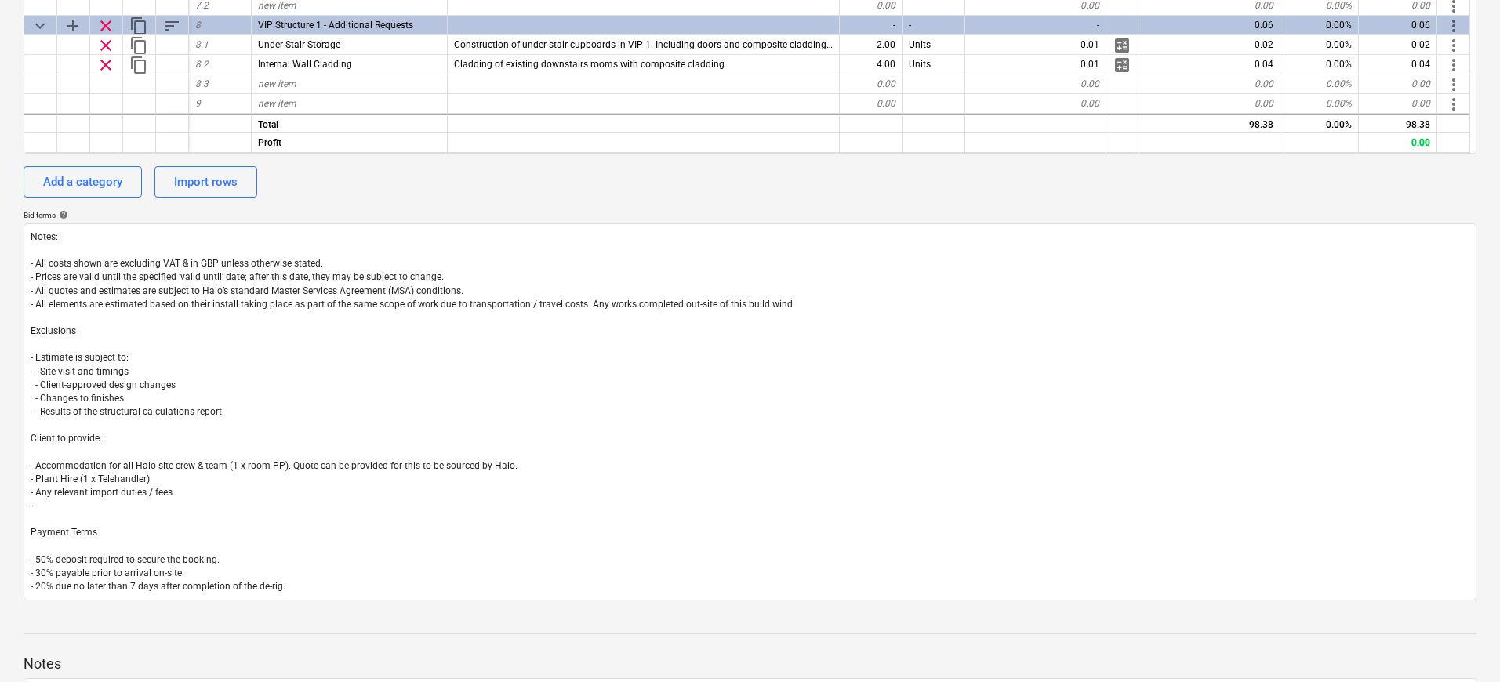
type textarea "x"
type textarea "Notes: - All costs shown are excluding VAT & in GBP unless otherwise stated. - …"
type textarea "x"
type textarea "Notes: - All costs shown are excluding VAT & in GBP unless otherwise stated. - …"
type textarea "x"
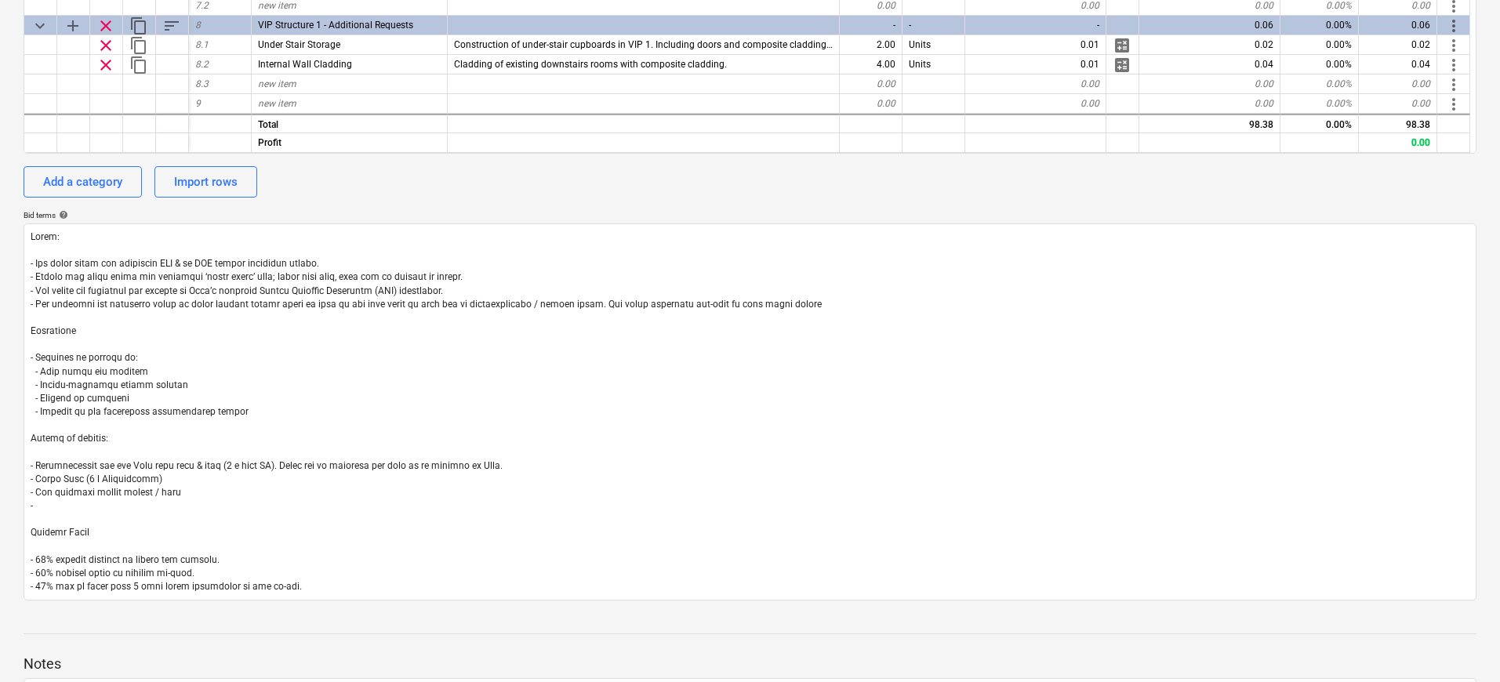
type textarea "Notes: - All costs shown are excluding VAT & in GBP unless otherwise stated. - …"
type textarea "x"
type textarea "Notes: - All costs shown are excluding VAT & in GBP unless otherwise stated. - …"
type textarea "x"
type textarea "Notes: - All costs shown are excluding VAT & in GBP unless otherwise stated. - …"
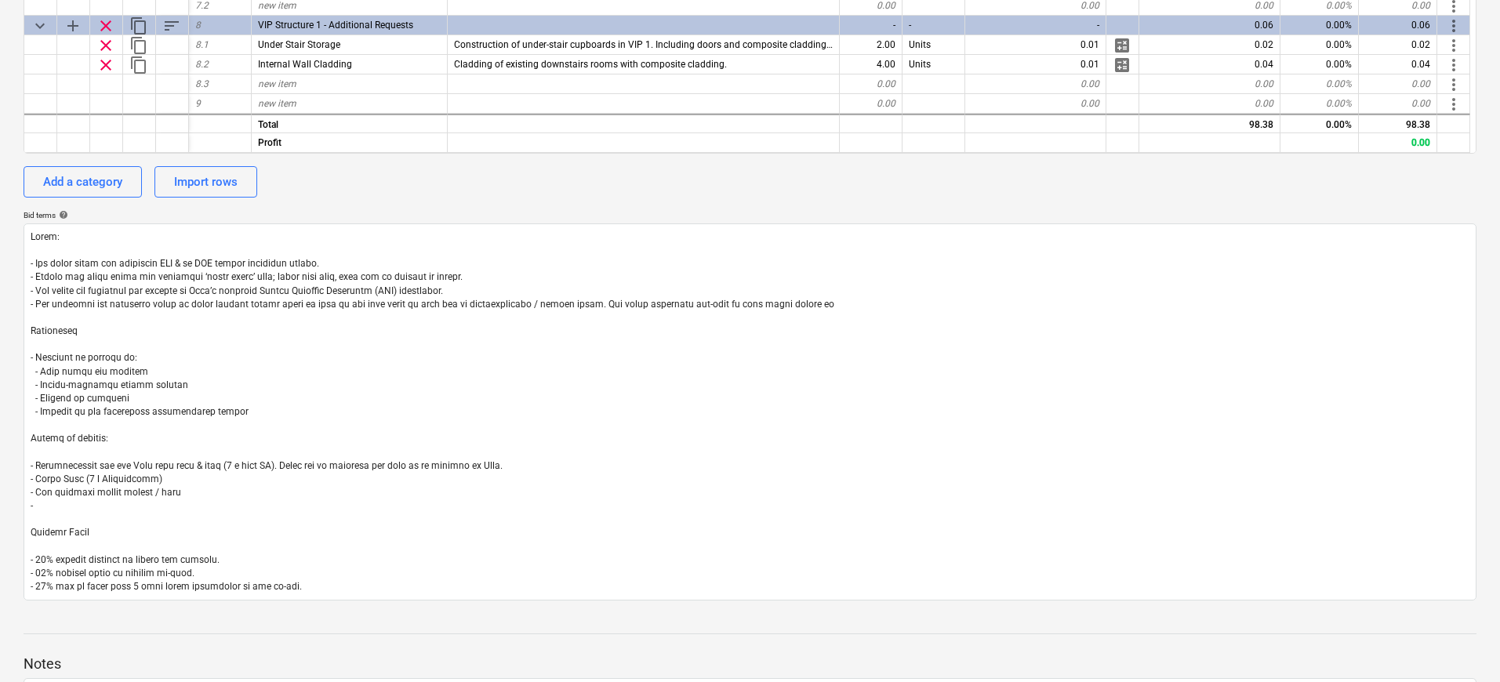
type textarea "x"
type textarea "Notes: - All costs shown are excluding VAT & in GBP unless otherwise stated. - …"
type textarea "x"
type textarea "Notes: - All costs shown are excluding VAT & in GBP unless otherwise stated. - …"
type textarea "x"
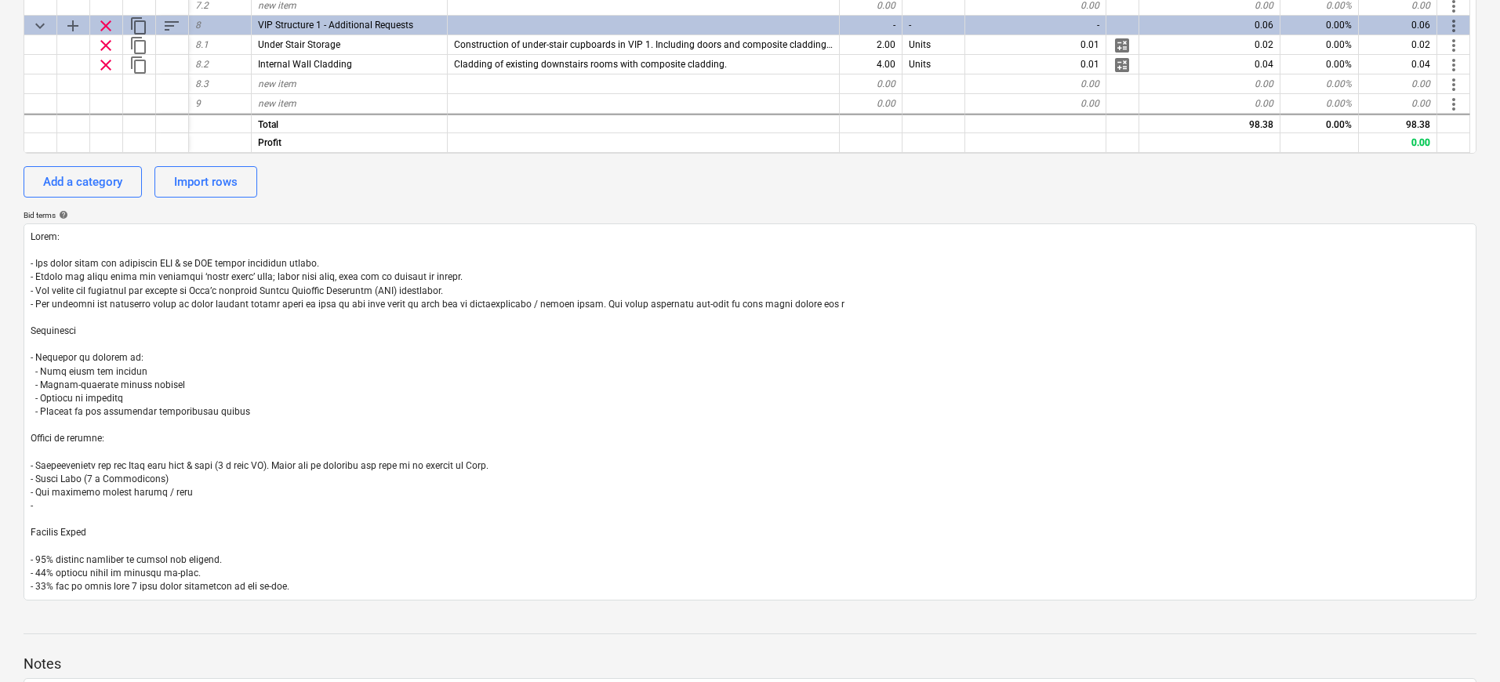
type textarea "Notes: - All costs shown are excluding VAT & in GBP unless otherwise stated. - …"
type textarea "x"
type textarea "Notes: - All costs shown are excluding VAT & in GBP unless otherwise stated. - …"
type textarea "x"
type textarea "Notes: - All costs shown are excluding VAT & in GBP unless otherwise stated. - …"
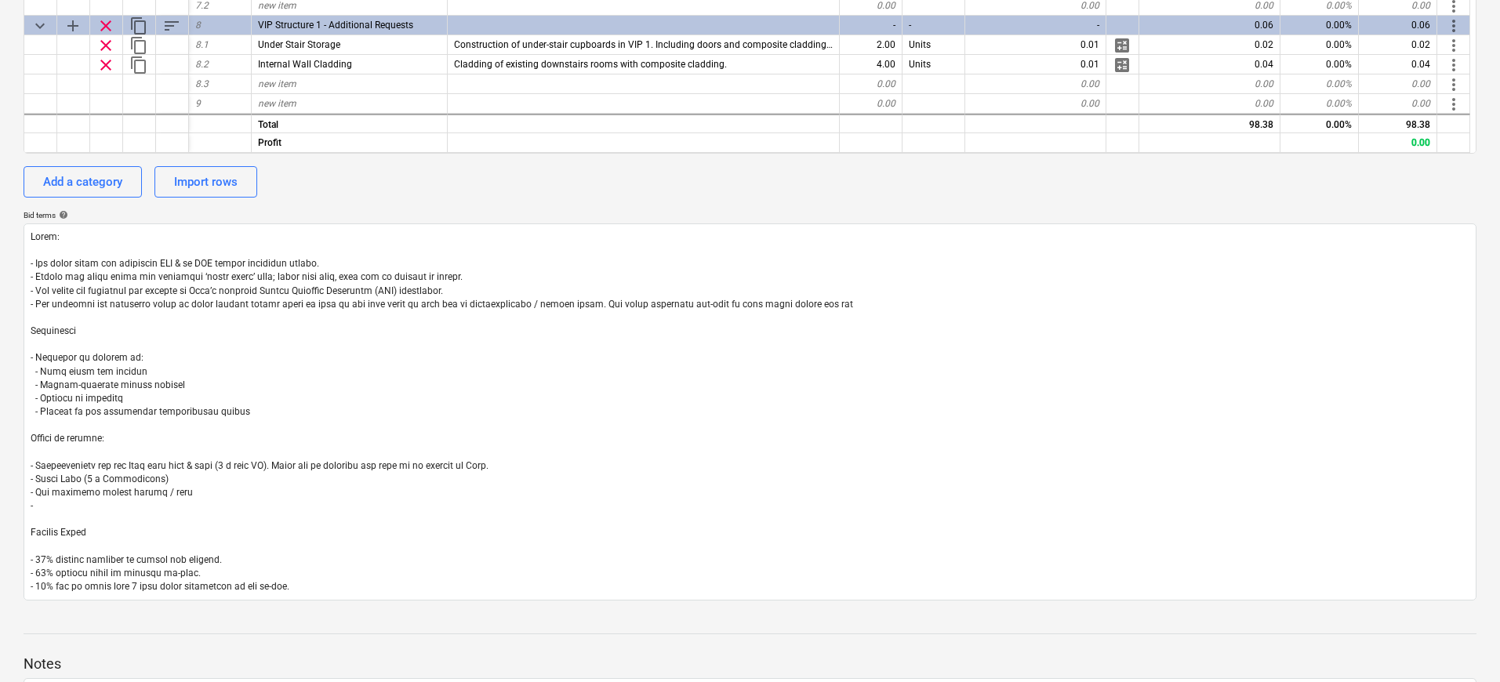
type textarea "x"
type textarea "Notes: - All costs shown are excluding VAT & in GBP unless otherwise stated. - …"
type textarea "x"
type textarea "Notes: - All costs shown are excluding VAT & in GBP unless otherwise stated. - …"
type textarea "x"
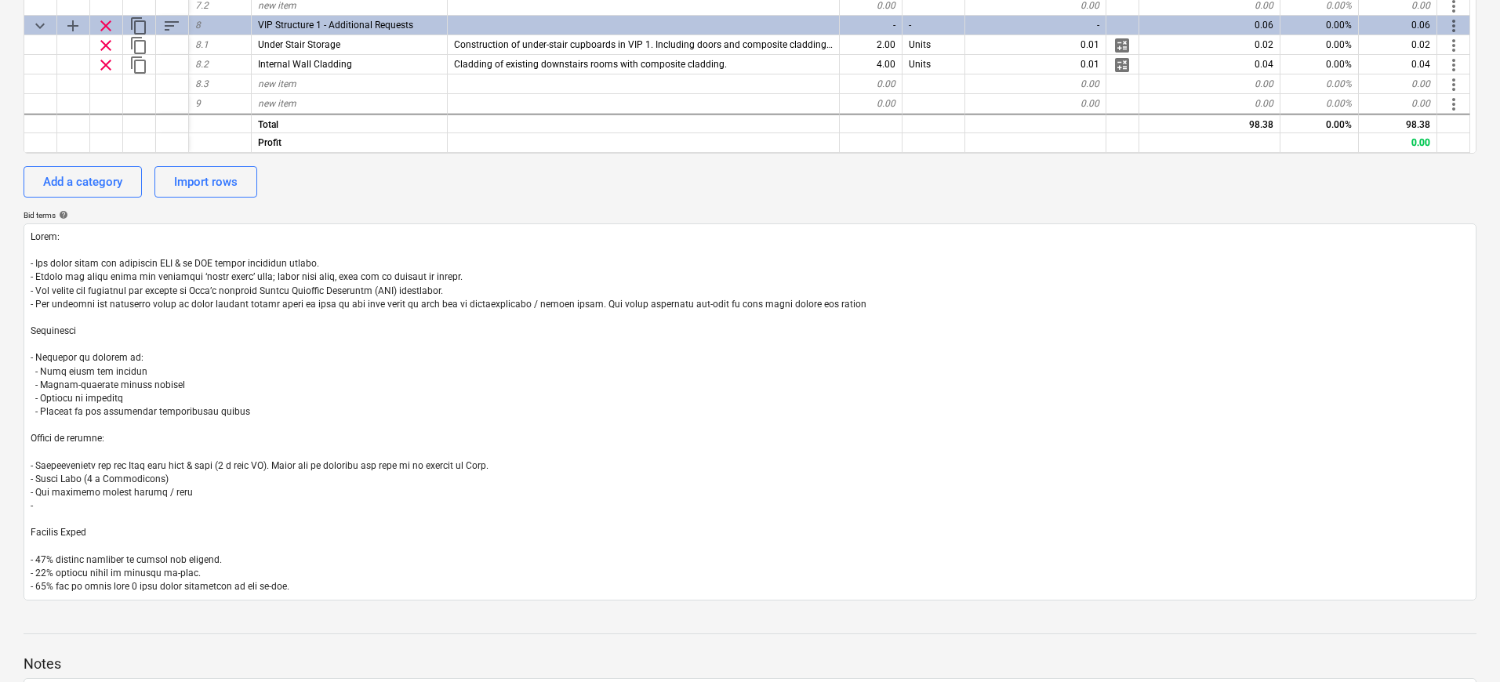
type textarea "Notes: - All costs shown are excluding VAT & in GBP unless otherwise stated. - …"
type textarea "x"
type textarea "Notes: - All costs shown are excluding VAT & in GBP unless otherwise stated. - …"
type textarea "x"
type textarea "Notes: - All costs shown are excluding VAT & in GBP unless otherwise stated. - …"
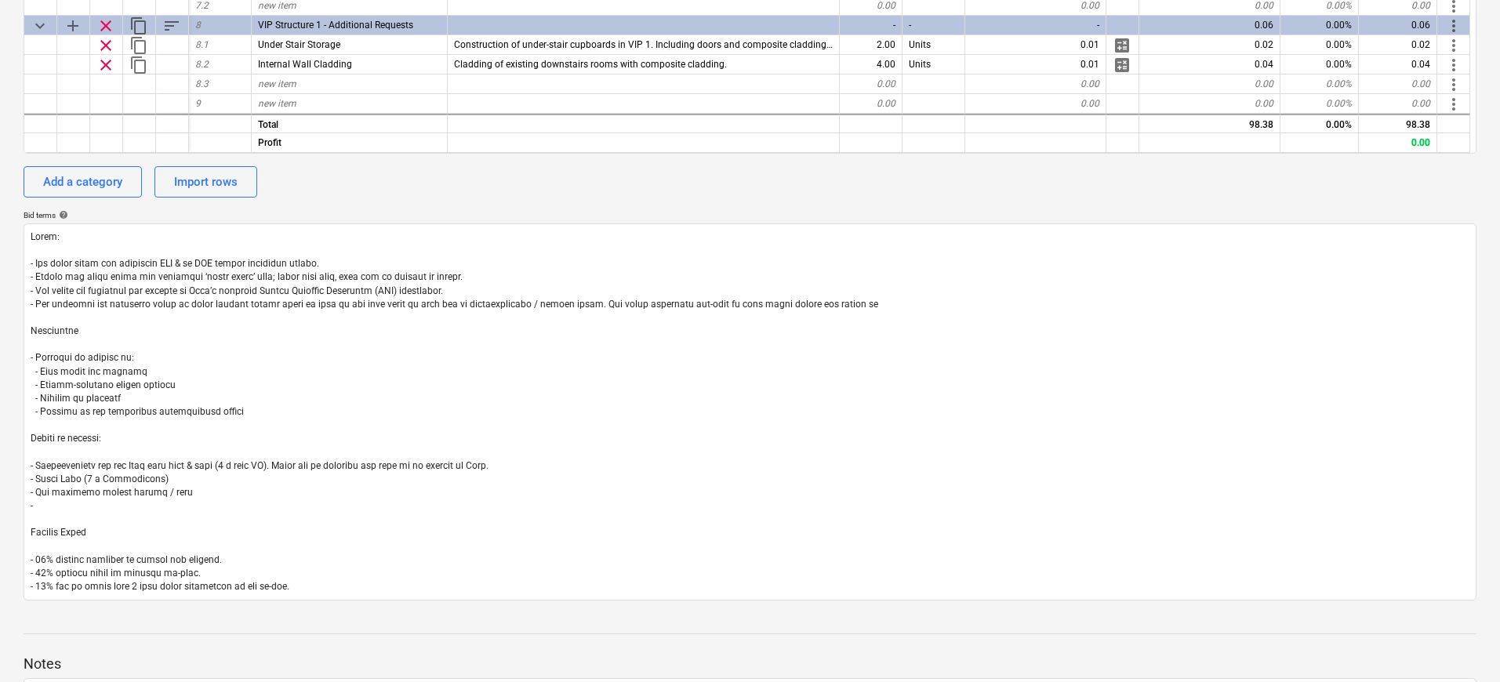
type textarea "x"
type textarea "Notes: - All costs shown are excluding VAT & in GBP unless otherwise stated. - …"
type textarea "x"
type textarea "Notes: - All costs shown are excluding VAT & in GBP unless otherwise stated. - …"
type textarea "x"
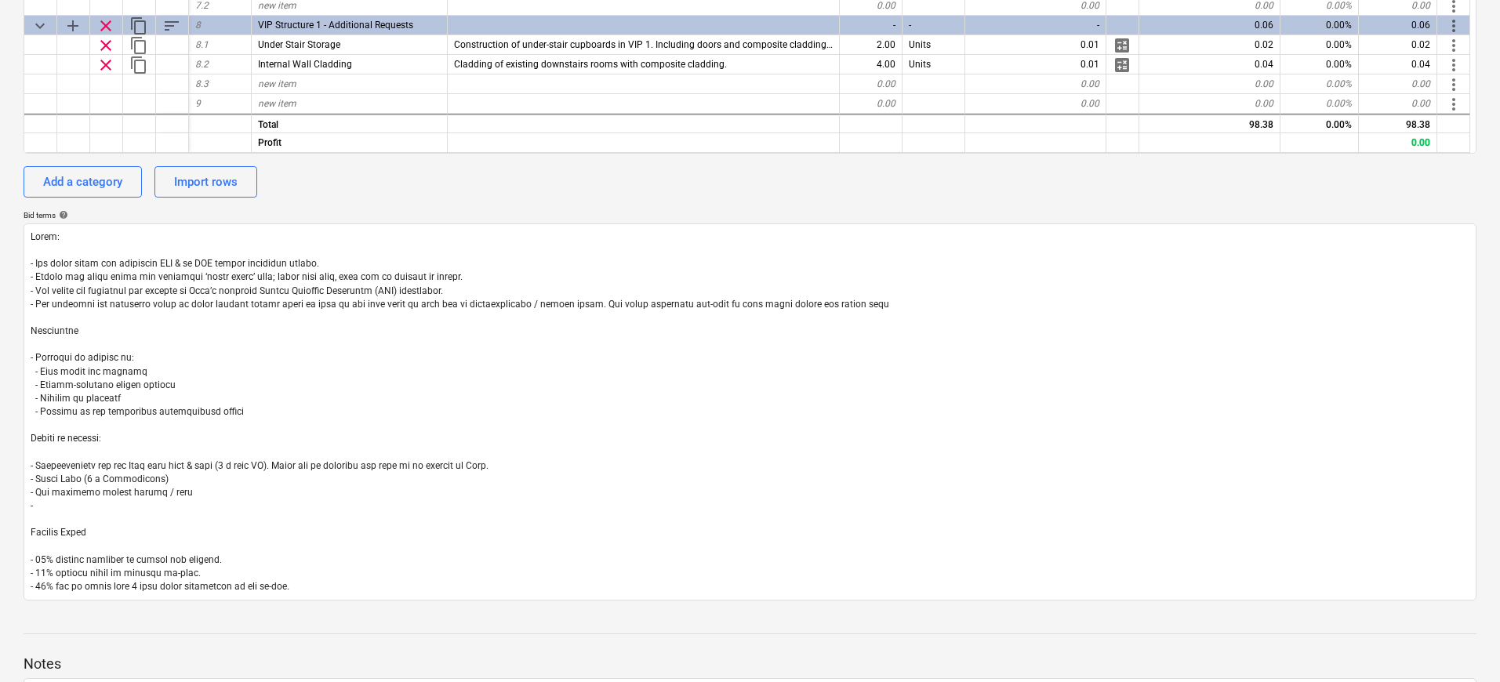
type textarea "Notes: - All costs shown are excluding VAT & in GBP unless otherwise stated. - …"
type textarea "x"
type textarea "Notes: - All costs shown are excluding VAT & in GBP unless otherwise stated. - …"
type textarea "x"
type textarea "Notes: - All costs shown are excluding VAT & in GBP unless otherwise stated. - …"
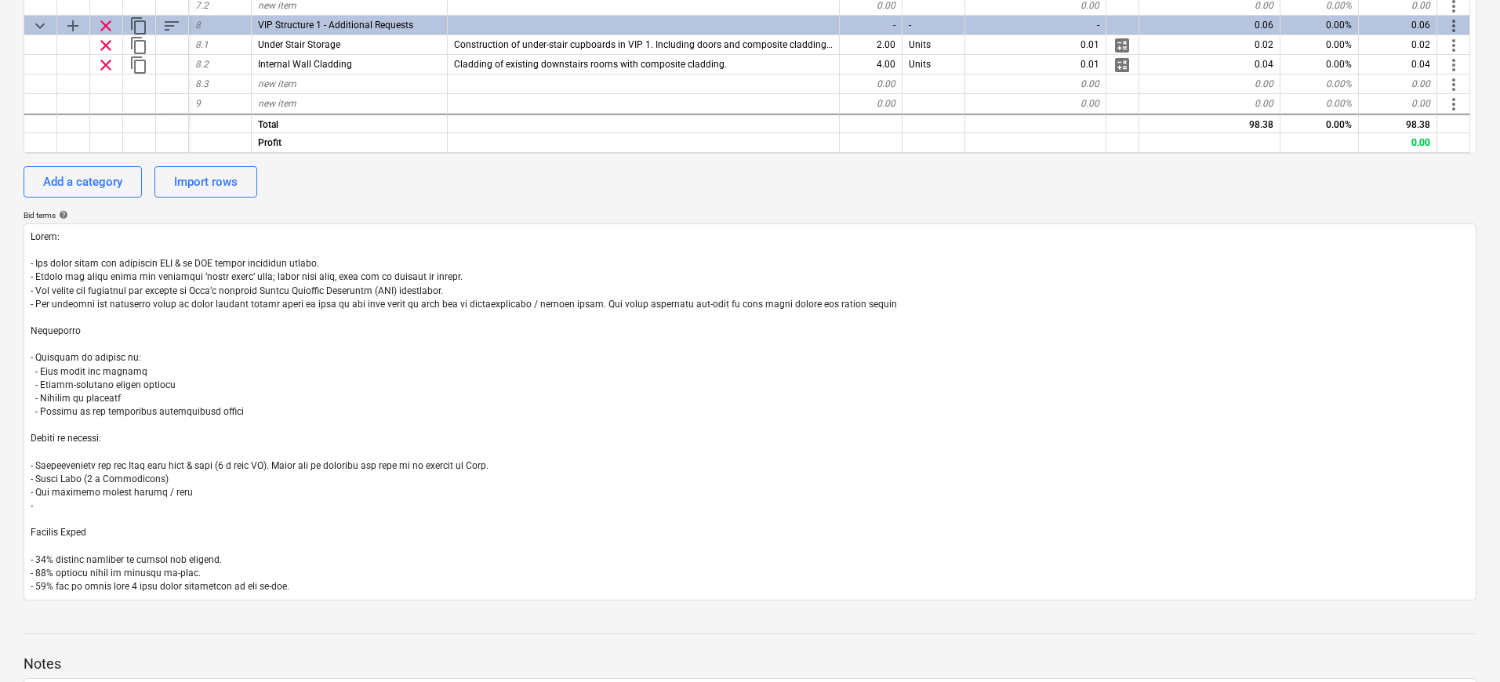
type textarea "x"
type textarea "Notes: - All costs shown are excluding VAT & in GBP unless otherwise stated. - …"
type textarea "x"
type textarea "Notes: - All costs shown are excluding VAT & in GBP unless otherwise stated. - …"
type textarea "x"
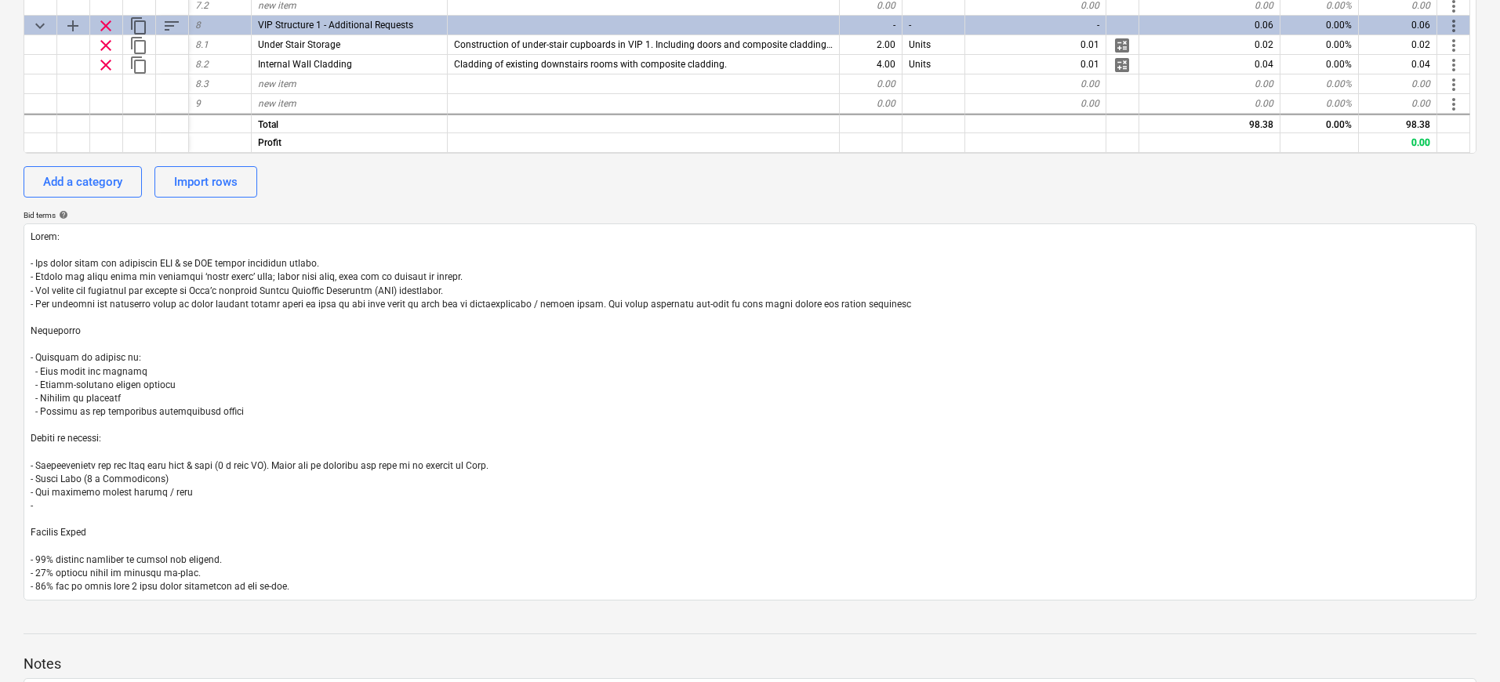
type textarea "Notes: - All costs shown are excluding VAT & in GBP unless otherwise stated. - …"
type textarea "x"
type textarea "Notes: - All costs shown are excluding VAT & in GBP unless otherwise stated. - …"
type textarea "x"
type textarea "Notes: - All costs shown are excluding VAT & in GBP unless otherwise stated. - …"
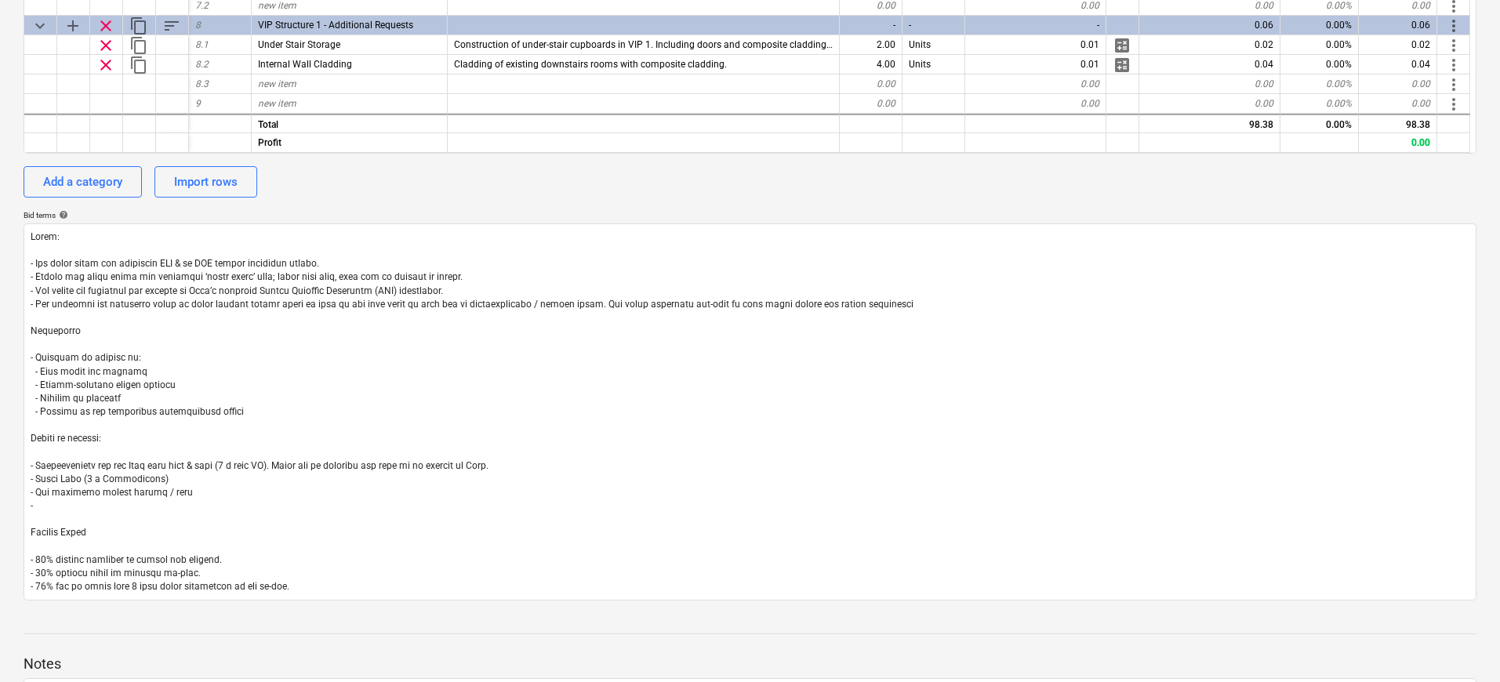
type textarea "x"
type textarea "Notes: - All costs shown are excluding VAT & in GBP unless otherwise stated. - …"
type textarea "x"
type textarea "Notes: - All costs shown are excluding VAT & in GBP unless otherwise stated. - …"
type textarea "x"
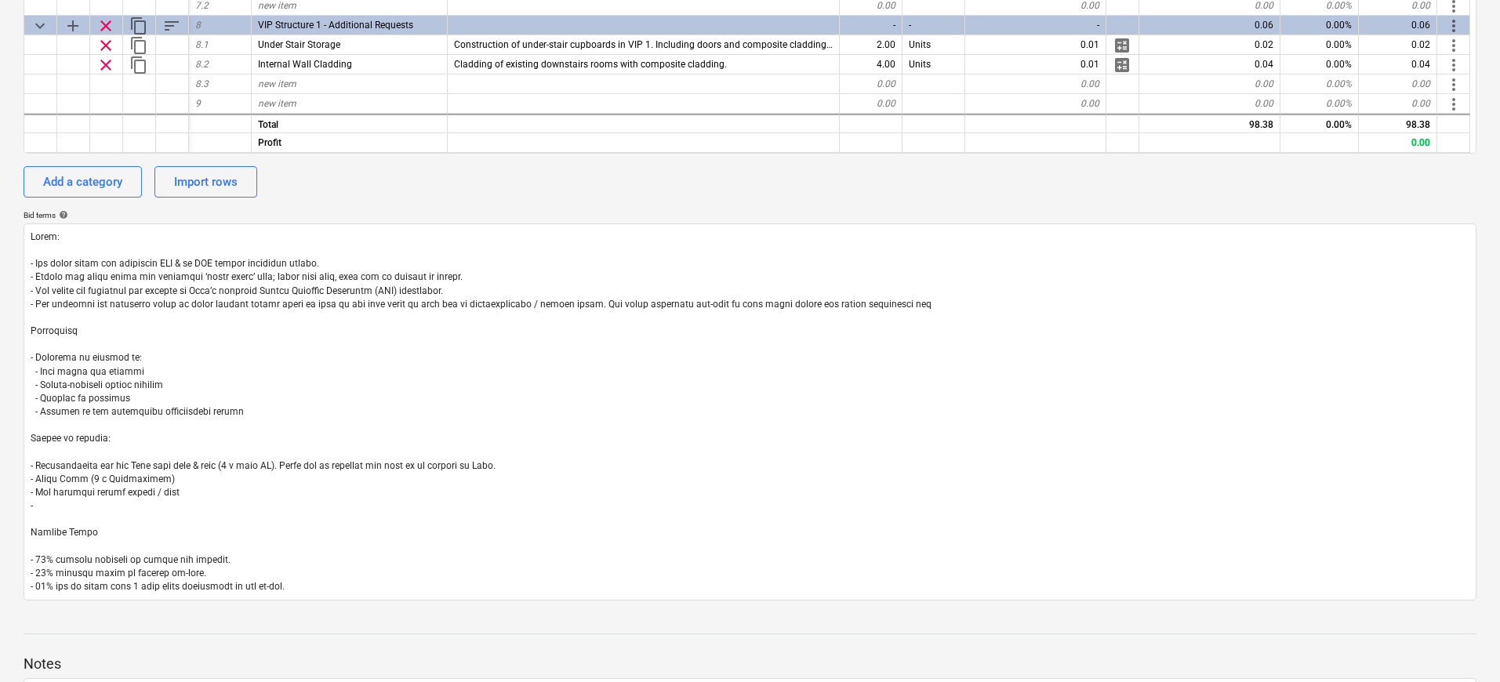
type textarea "Notes: - All costs shown are excluding VAT & in GBP unless otherwise stated. - …"
type textarea "x"
type textarea "Notes: - All costs shown are excluding VAT & in GBP unless otherwise stated. - …"
type textarea "x"
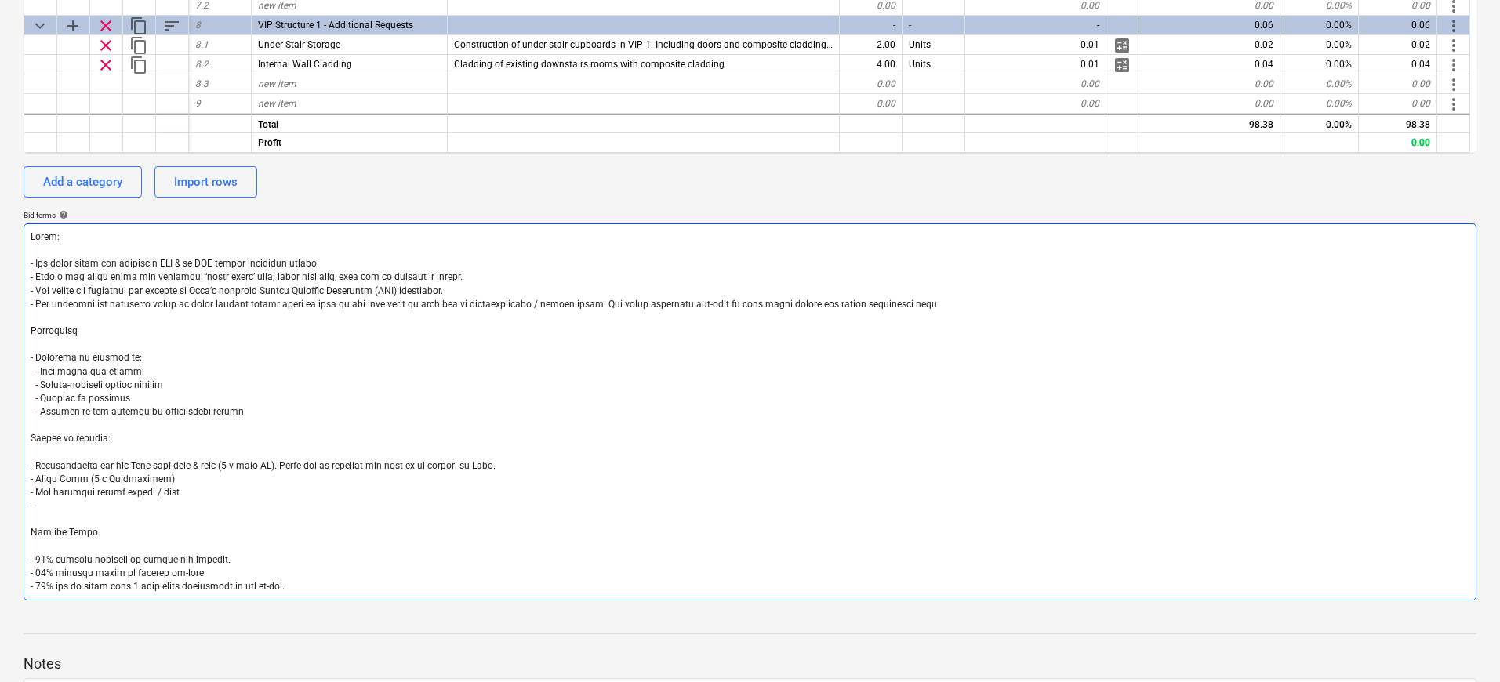
click at [837, 306] on textarea at bounding box center [750, 411] width 1453 height 377
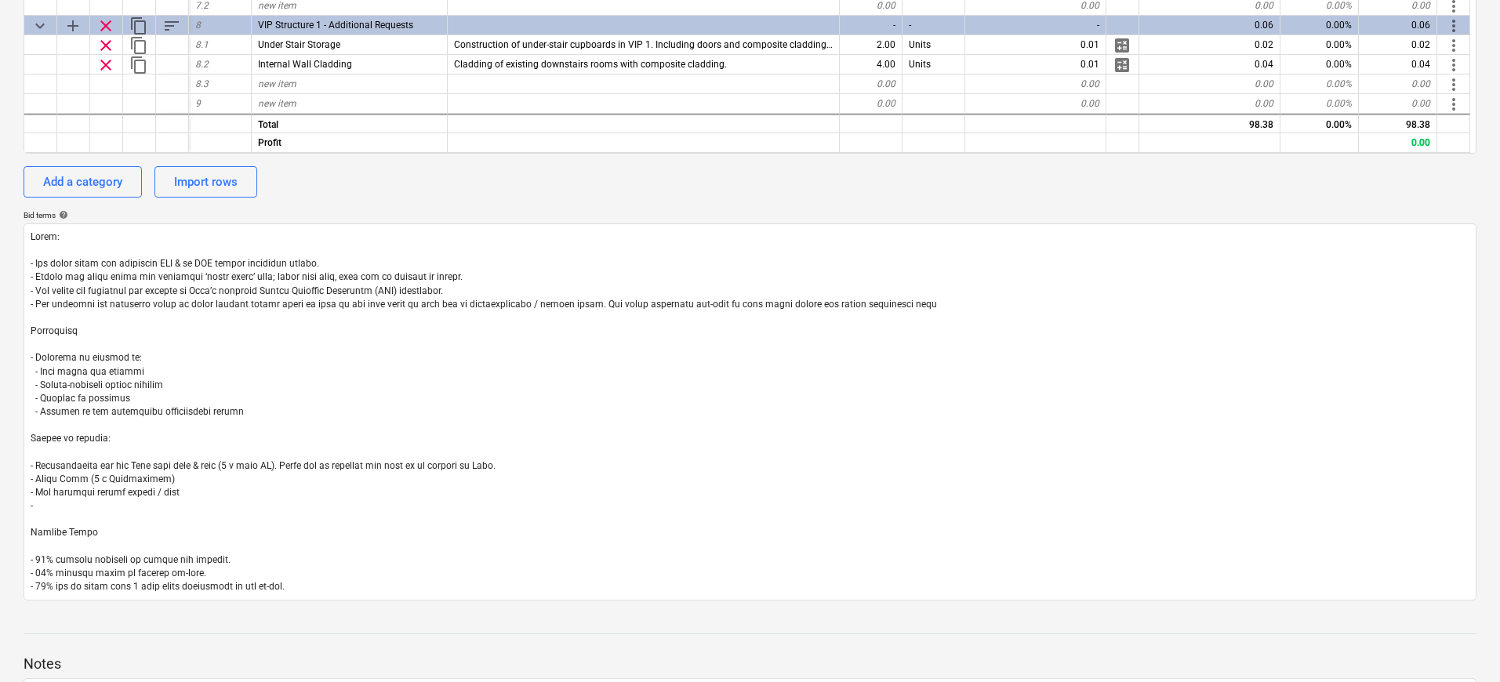
click at [0, 0] on lt-em "incur" at bounding box center [0, 0] width 0 height 0
type textarea "Notes: - All costs shown are excluding VAT & in GBP unless otherwise stated. - …"
type textarea "x"
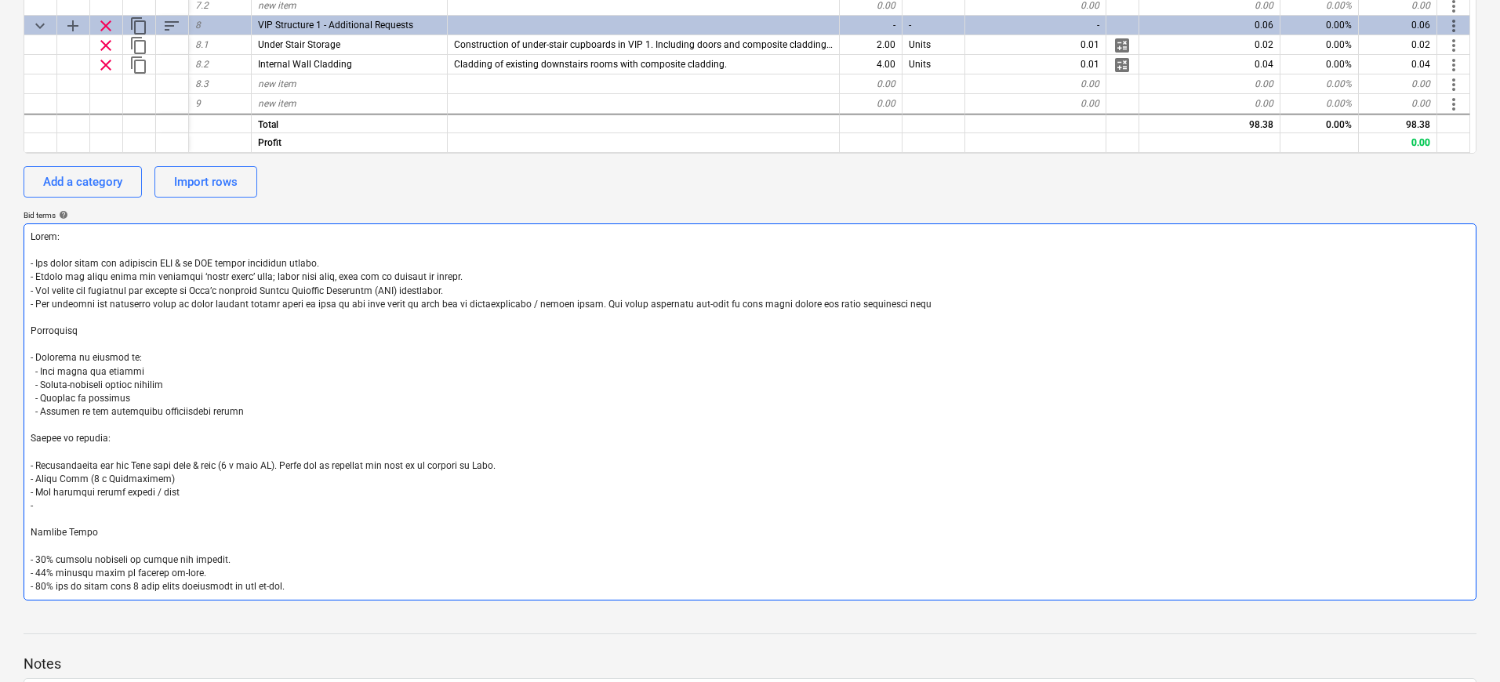
click at [913, 305] on textarea at bounding box center [750, 411] width 1453 height 377
type textarea "Notes: - All costs shown are excluding VAT & in GBP unless otherwise stated. - …"
type textarea "x"
type textarea "Notes: - All costs shown are excluding VAT & in GBP unless otherwise stated. - …"
type textarea "x"
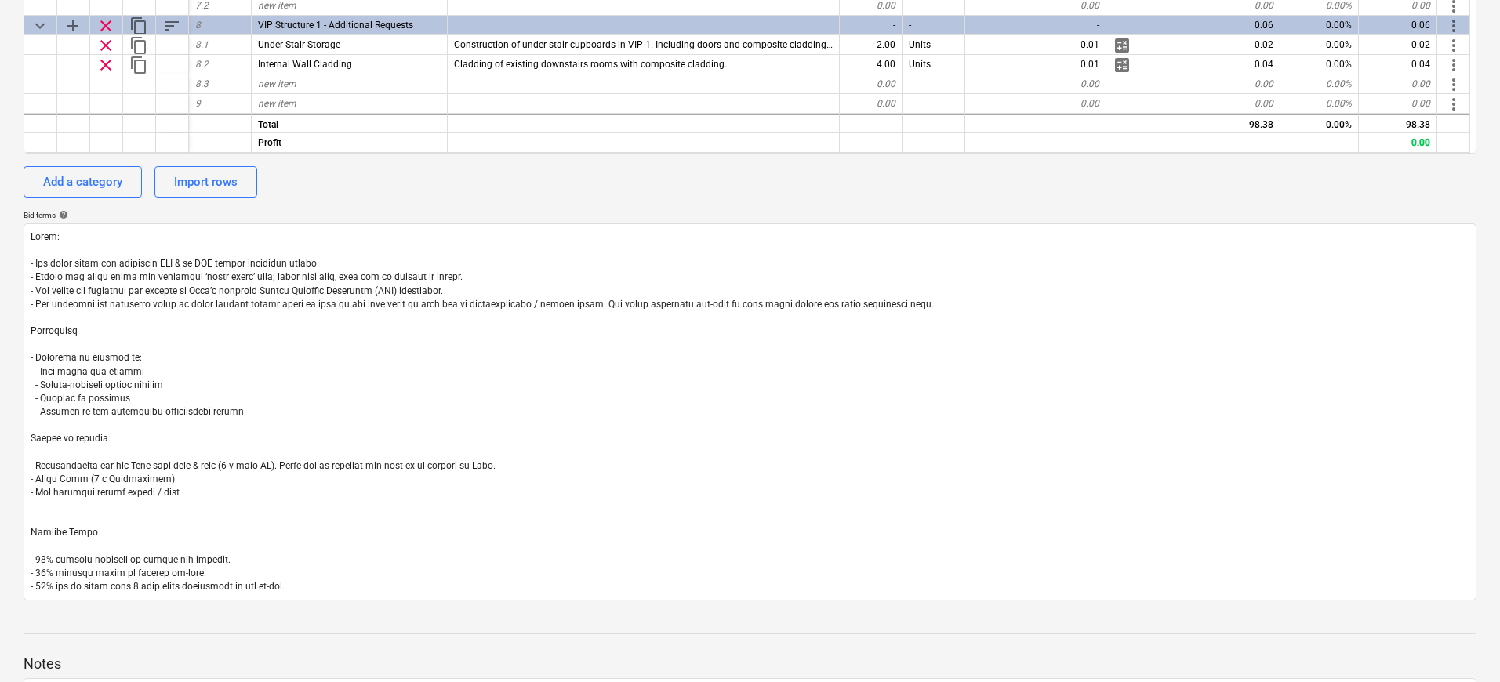
type textarea "Notes: - All costs shown are excluding VAT & in GBP unless otherwise stated. - …"
type textarea "x"
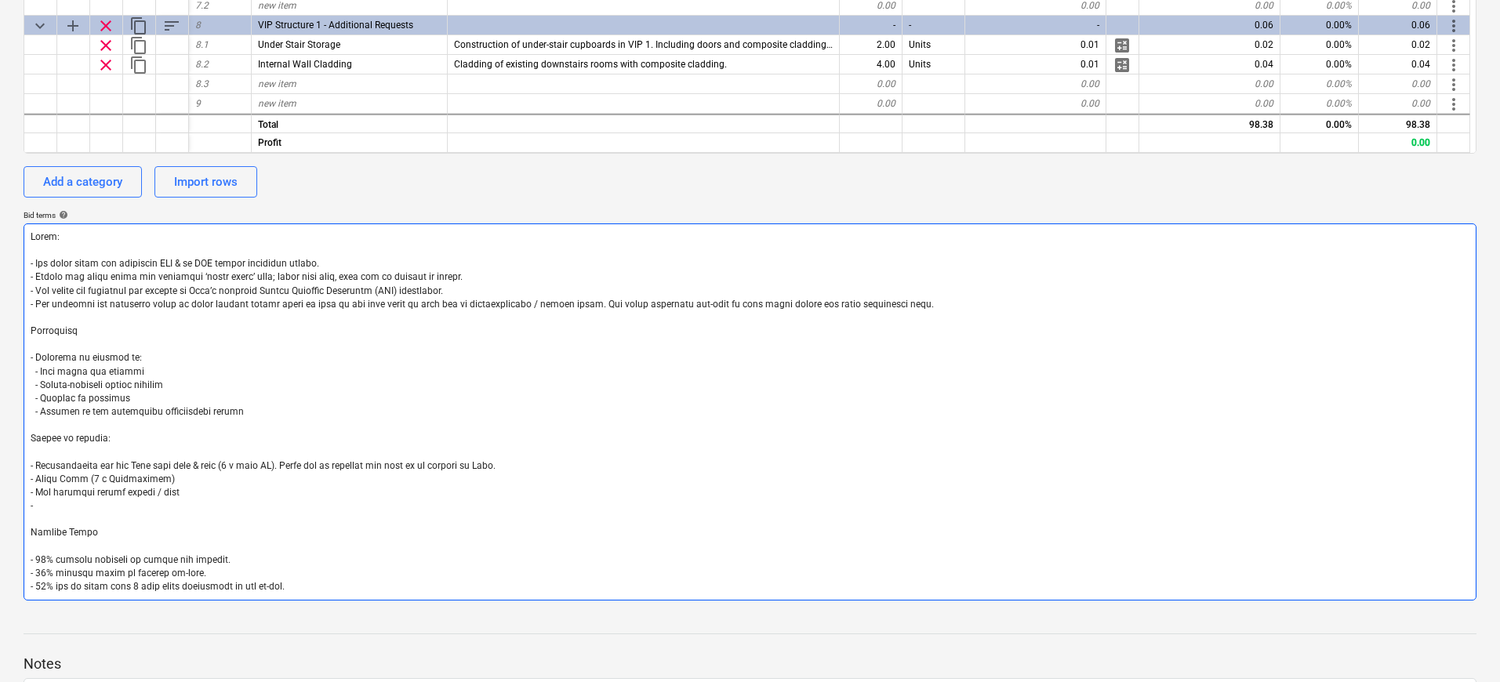
click at [93, 504] on textarea at bounding box center [750, 411] width 1453 height 377
click at [228, 414] on textarea at bounding box center [750, 411] width 1453 height 377
type textarea "Notes: - All costs shown are excluding VAT & in GBP unless otherwise stated. - …"
type textarea "x"
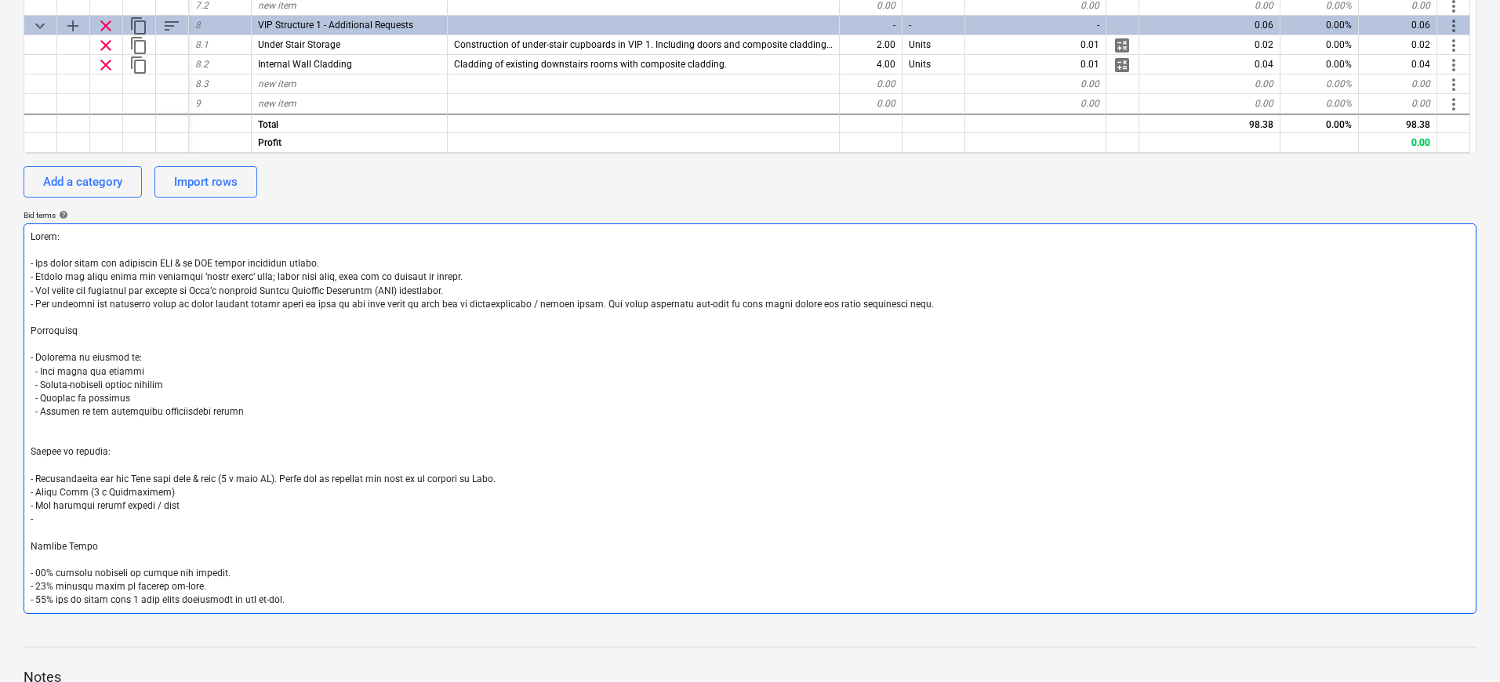
type textarea "Notes: - All costs shown are excluding VAT & in GBP unless otherwise stated. - …"
type textarea "x"
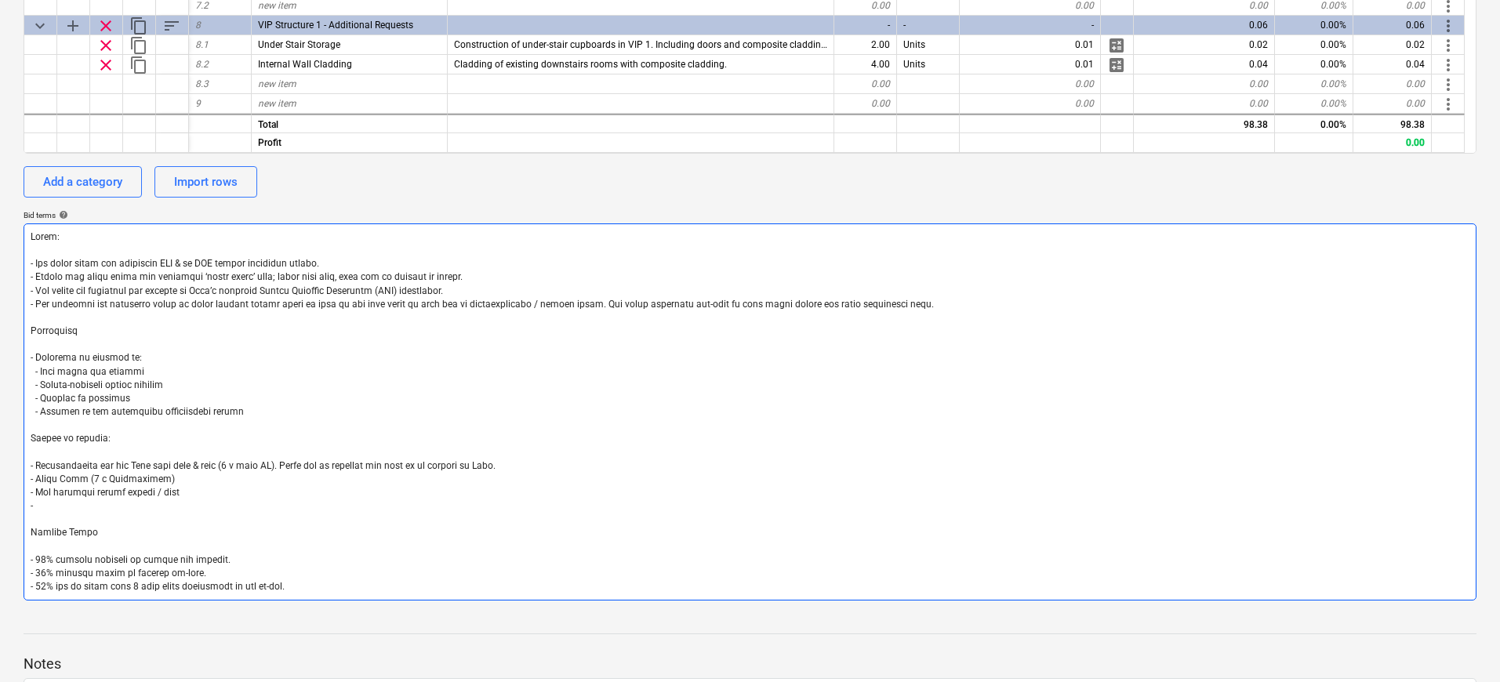
click at [124, 503] on textarea at bounding box center [750, 411] width 1453 height 377
type textarea "Notes: - All costs shown are excluding VAT & in GBP unless otherwise stated. - …"
type textarea "x"
type textarea "Notes: - All costs shown are excluding VAT & in GBP unless otherwise stated. - …"
type textarea "x"
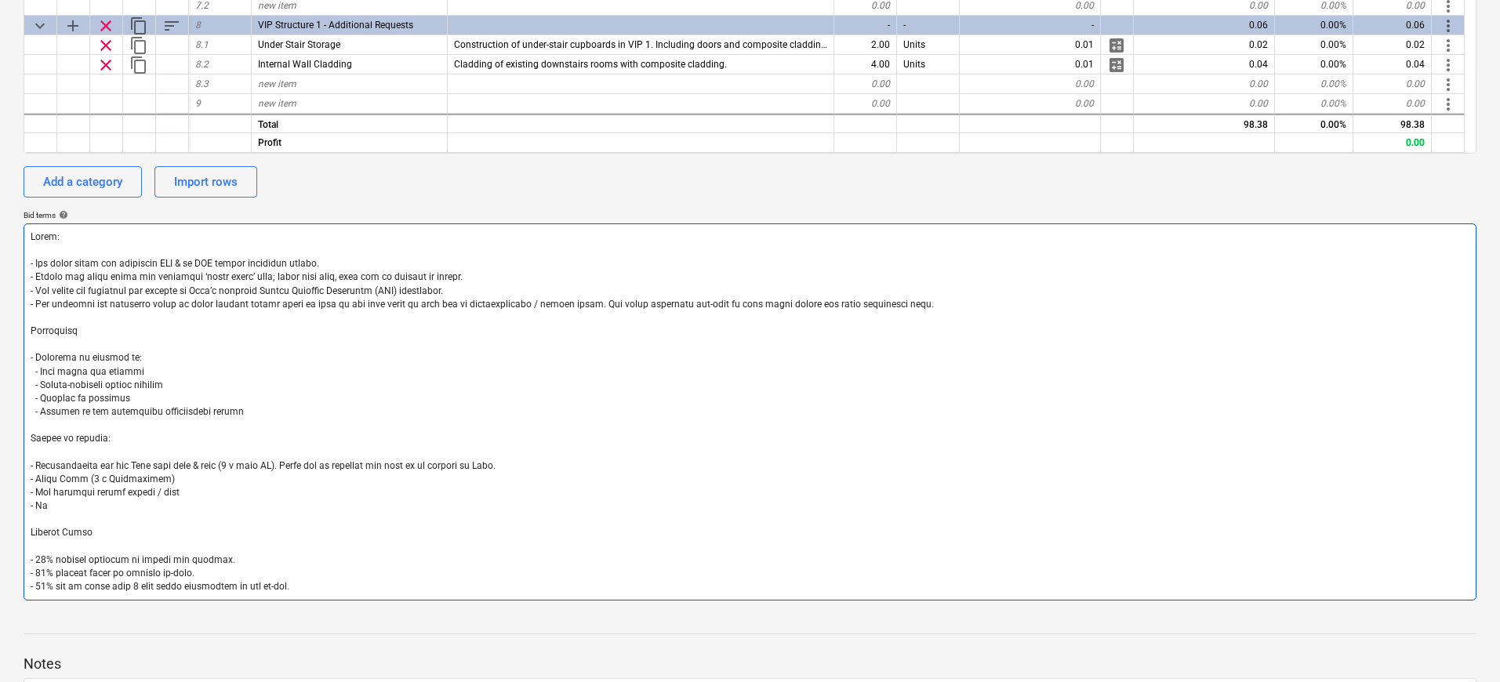
type textarea "Notes: - All costs shown are excluding VAT & in GBP unless otherwise stated. - …"
type textarea "x"
type textarea "Notes: - All costs shown are excluding VAT & in GBP unless otherwise stated. - …"
type textarea "x"
type textarea "Notes: - All costs shown are excluding VAT & in GBP unless otherwise stated. - …"
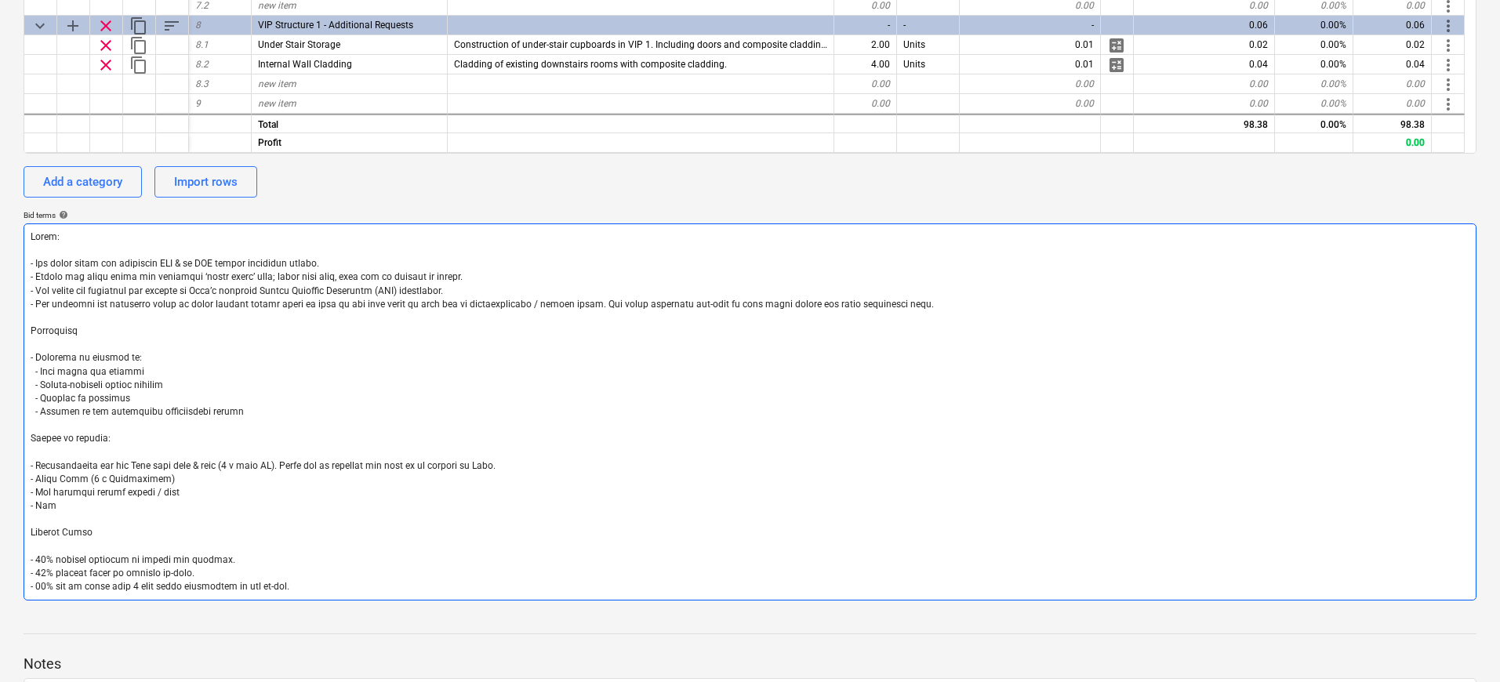
type textarea "x"
type textarea "Notes: - All costs shown are excluding VAT & in GBP unless otherwise stated. - …"
type textarea "x"
type textarea "Notes: - All costs shown are excluding VAT & in GBP unless otherwise stated. - …"
type textarea "x"
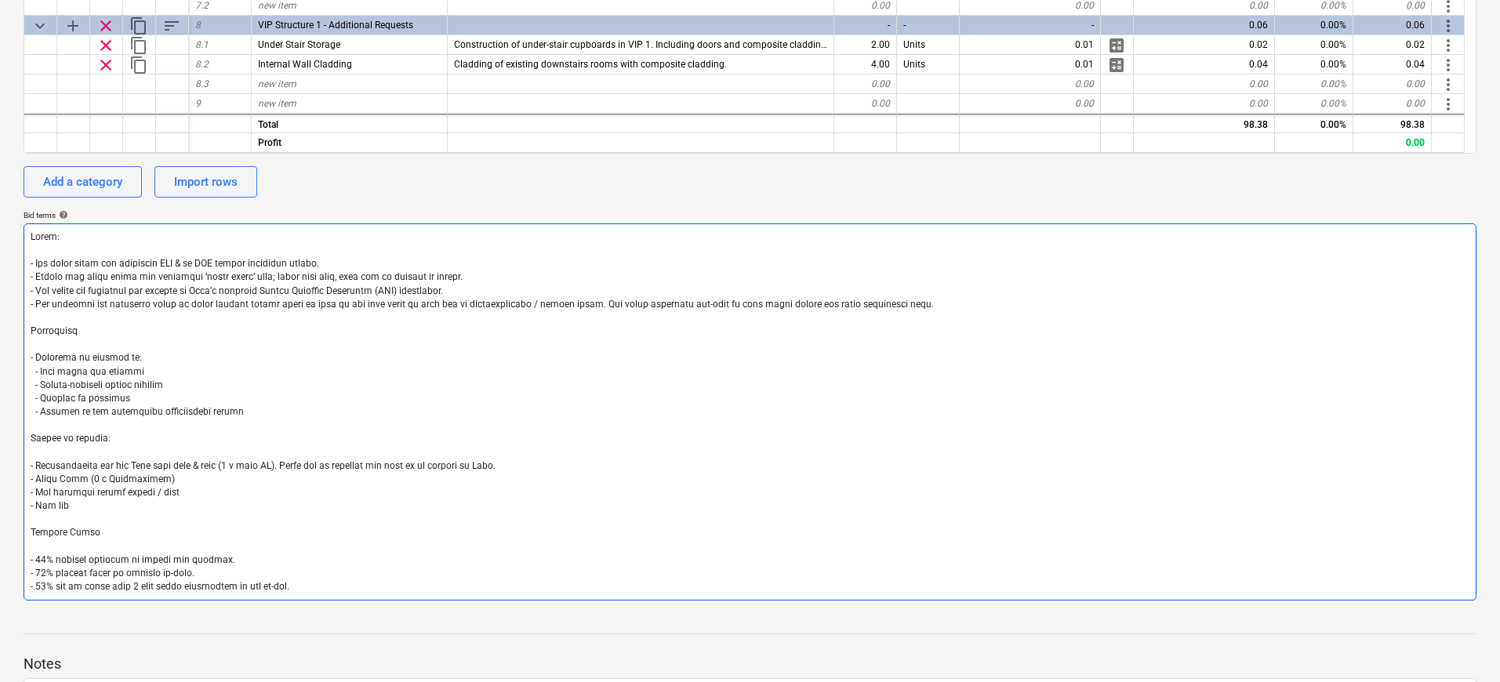
type textarea "Notes: - All costs shown are excluding VAT & in GBP unless otherwise stated. - …"
type textarea "x"
type textarea "Notes: - All costs shown are excluding VAT & in GBP unless otherwise stated. - …"
type textarea "x"
type textarea "Notes: - All costs shown are excluding VAT & in GBP unless otherwise stated. - …"
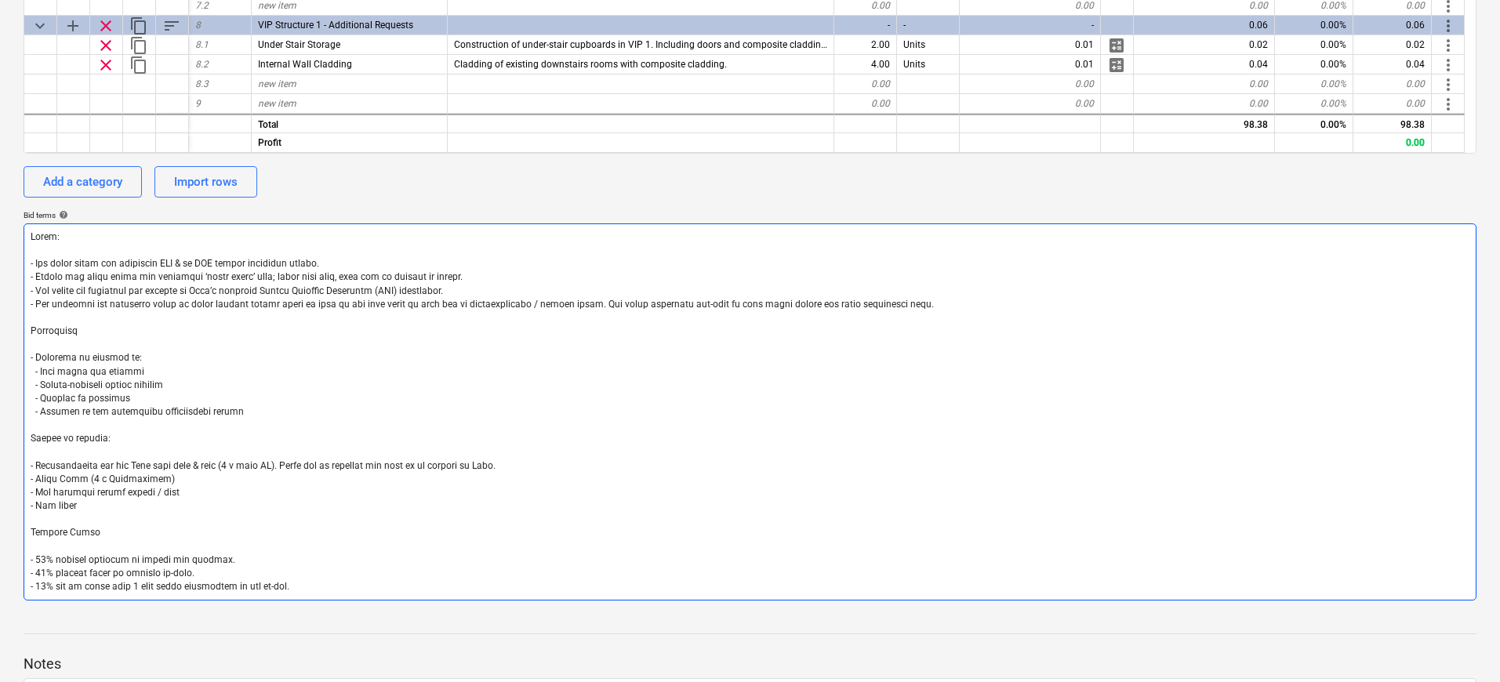
type textarea "x"
type textarea "Notes: - All costs shown are excluding VAT & in GBP unless otherwise stated. - …"
type textarea "x"
type textarea "Notes: - All costs shown are excluding VAT & in GBP unless otherwise stated. - …"
type textarea "x"
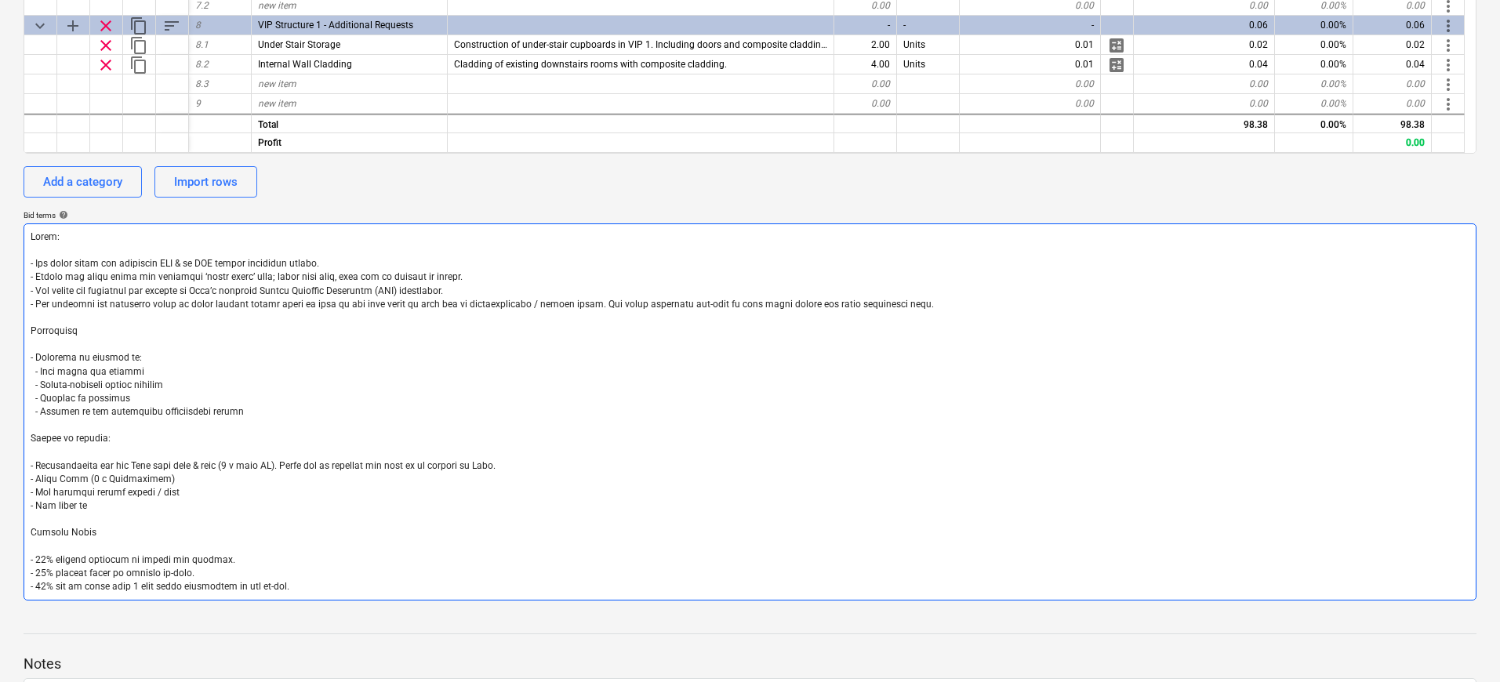
type textarea "Notes: - All costs shown are excluding VAT & in GBP unless otherwise stated. - …"
type textarea "x"
type textarea "Notes: - All costs shown are excluding VAT & in GBP unless otherwise stated. - …"
type textarea "x"
type textarea "Notes: - All costs shown are excluding VAT & in GBP unless otherwise stated. - …"
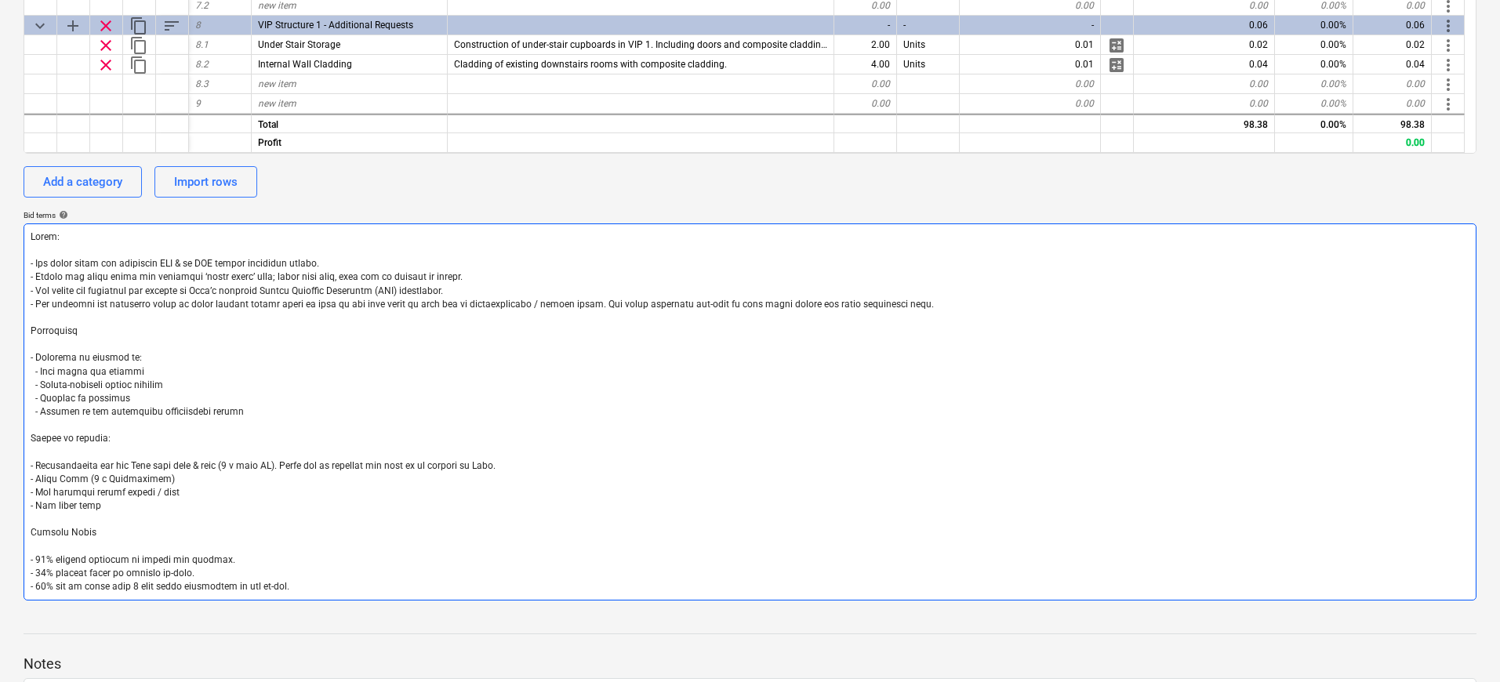
type textarea "x"
type textarea "Notes: - All costs shown are excluding VAT & in GBP unless otherwise stated. - …"
type textarea "x"
type textarea "Notes: - All costs shown are excluding VAT & in GBP unless otherwise stated. - …"
type textarea "x"
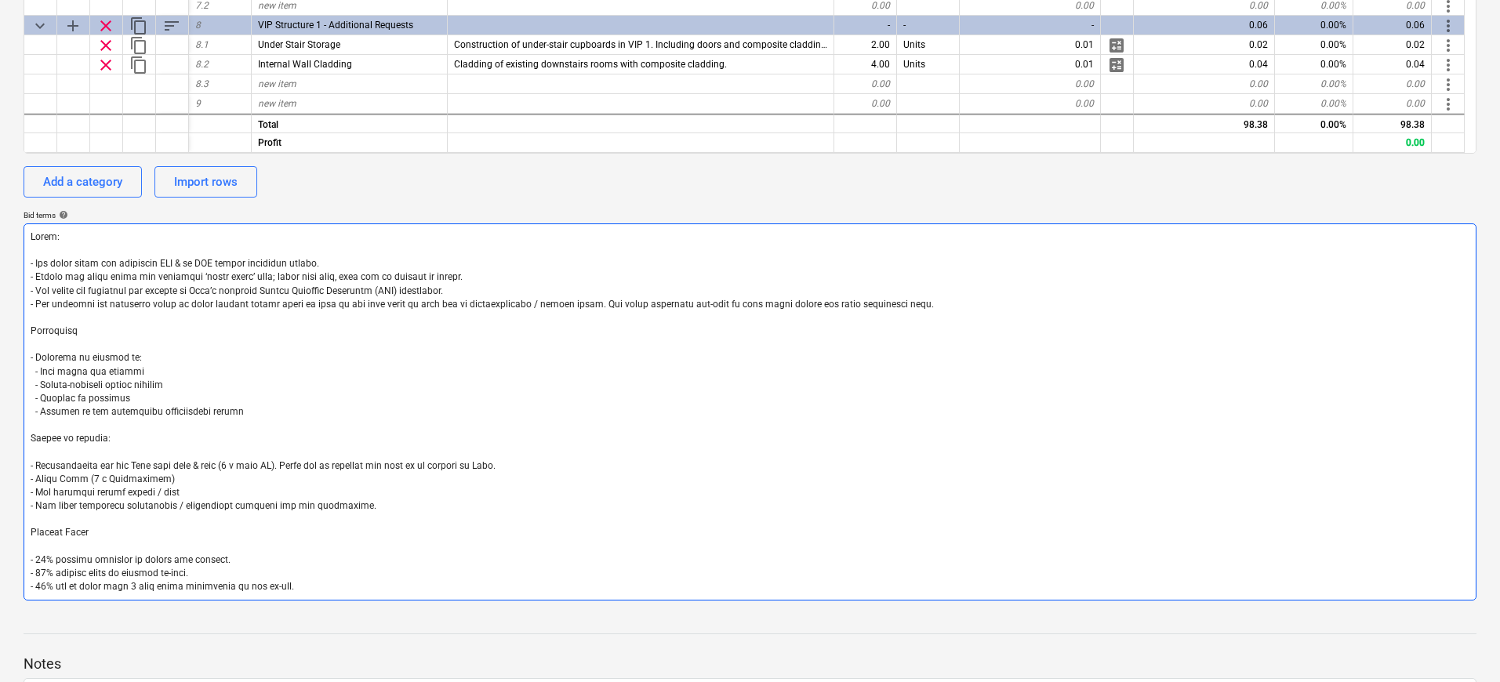
drag, startPoint x: 290, startPoint y: 590, endPoint x: 30, endPoint y: 561, distance: 261.9
click at [29, 561] on textarea at bounding box center [750, 411] width 1453 height 377
paste textarea "10% Deposit to confirm & begin works required immediately 25% Payment 16th July…"
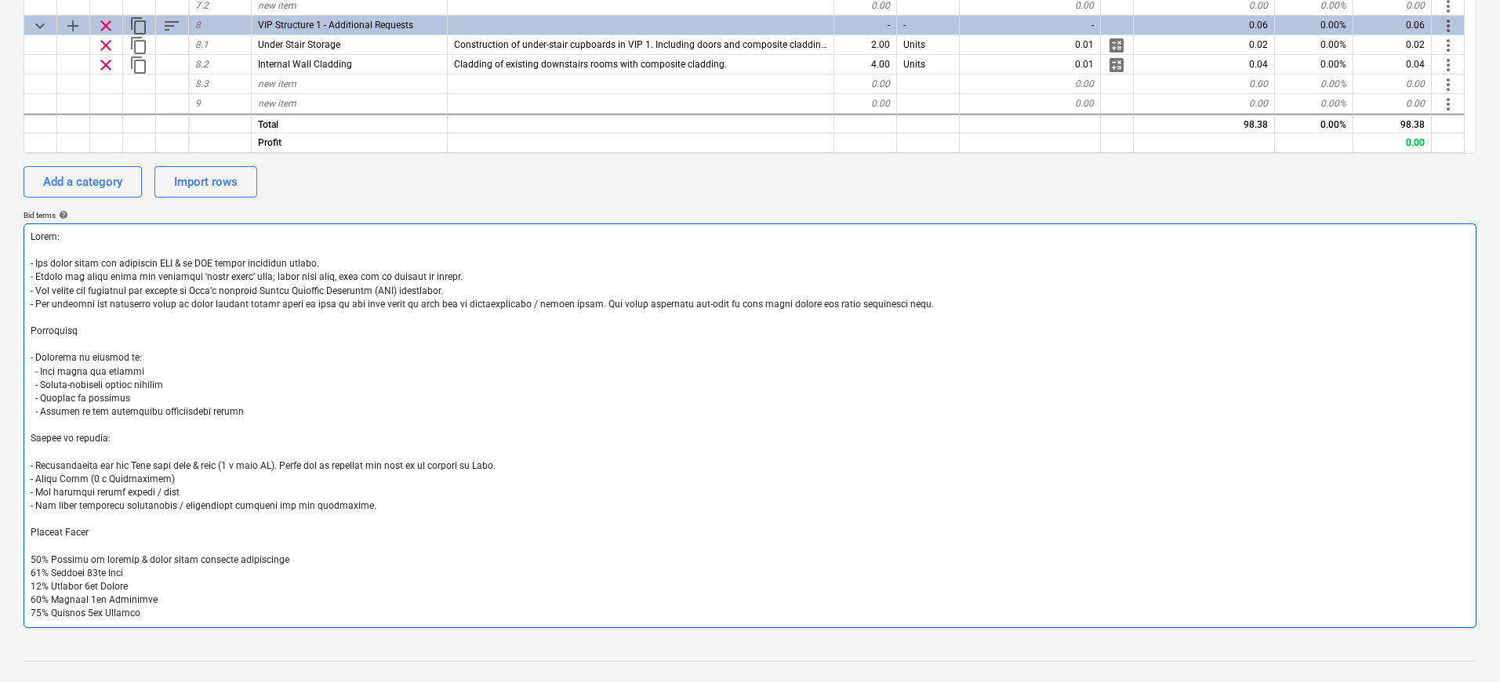
click at [294, 554] on textarea at bounding box center [750, 425] width 1453 height 405
click at [187, 478] on textarea at bounding box center [750, 425] width 1453 height 405
click at [200, 490] on textarea at bounding box center [750, 425] width 1453 height 405
click at [186, 488] on textarea at bounding box center [750, 425] width 1453 height 405
click at [368, 501] on textarea at bounding box center [750, 425] width 1453 height 405
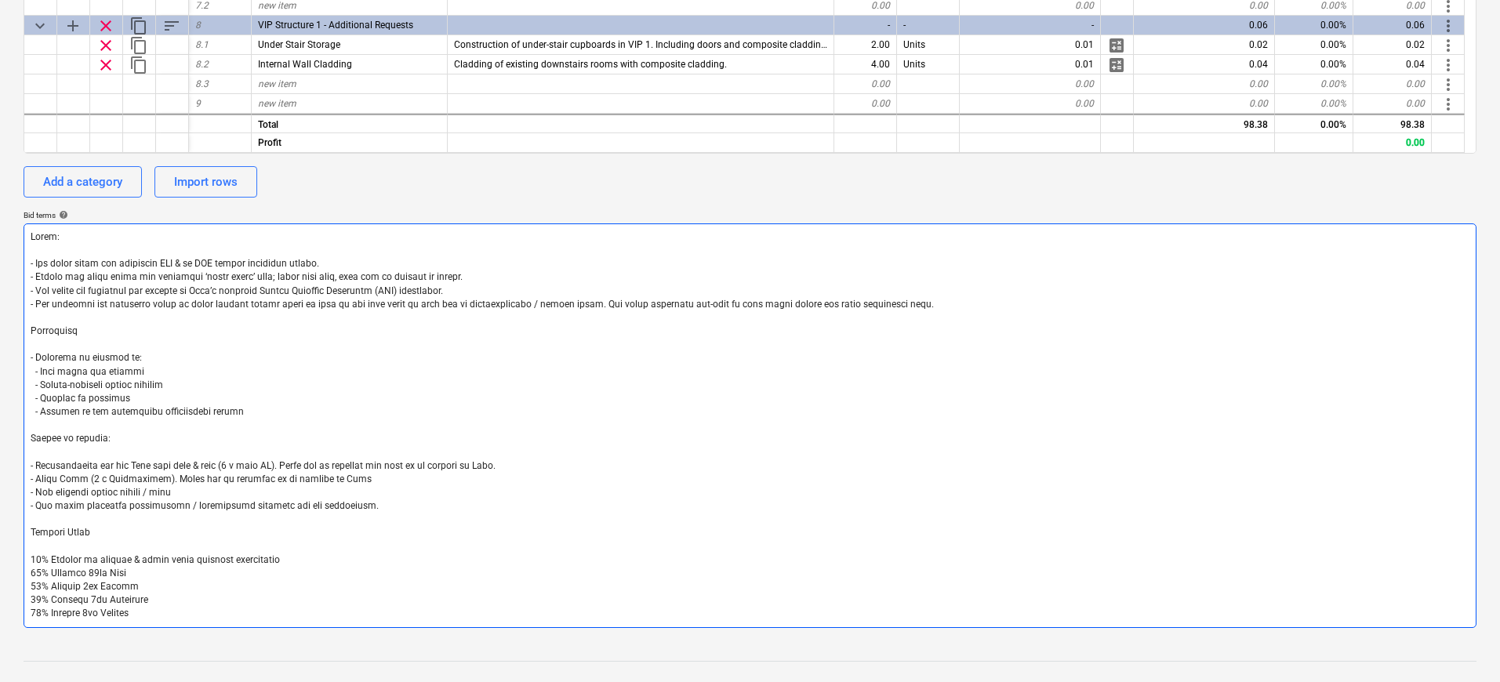
click at [31, 369] on textarea at bounding box center [750, 425] width 1453 height 405
click at [307, 422] on textarea at bounding box center [750, 425] width 1453 height 405
click at [923, 307] on textarea at bounding box center [750, 425] width 1453 height 405
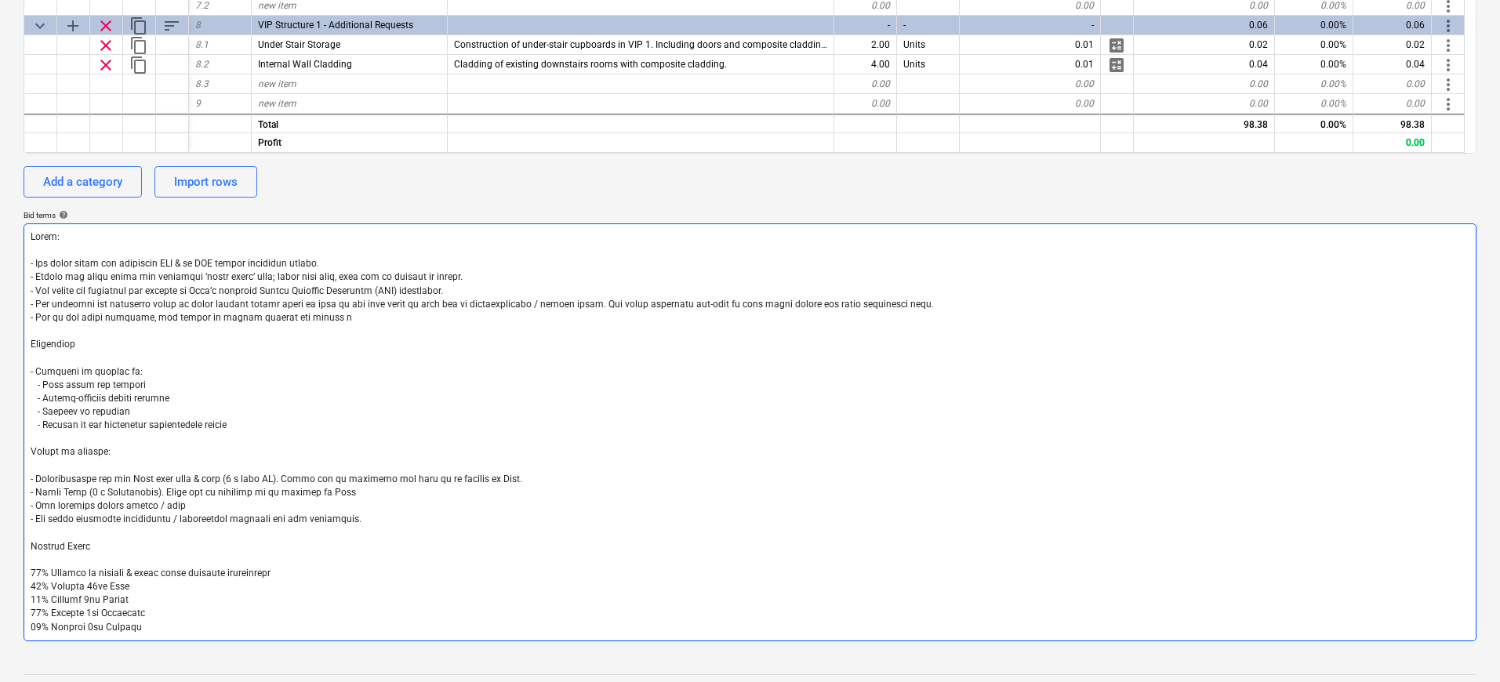
click at [31, 318] on textarea at bounding box center [750, 432] width 1453 height 418
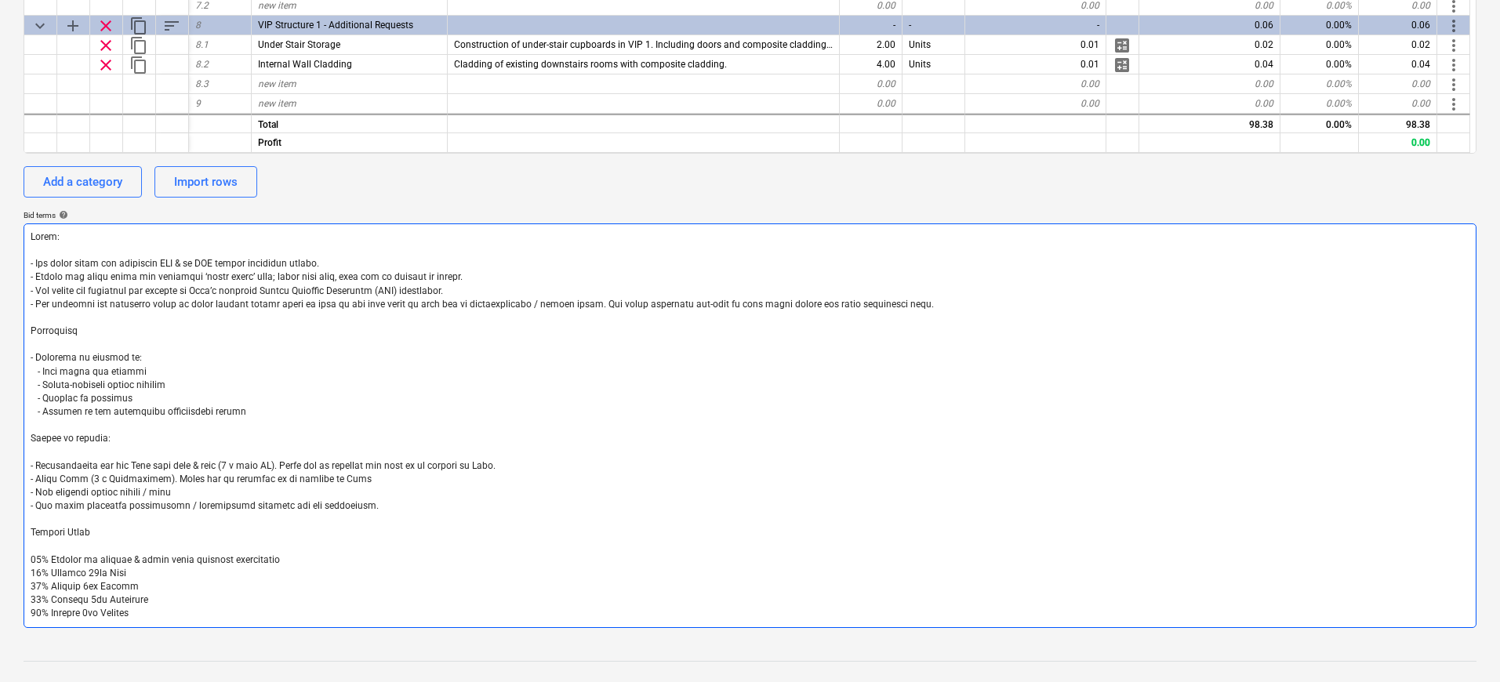
click at [426, 348] on textarea at bounding box center [750, 425] width 1453 height 405
click at [913, 307] on textarea at bounding box center [750, 425] width 1453 height 405
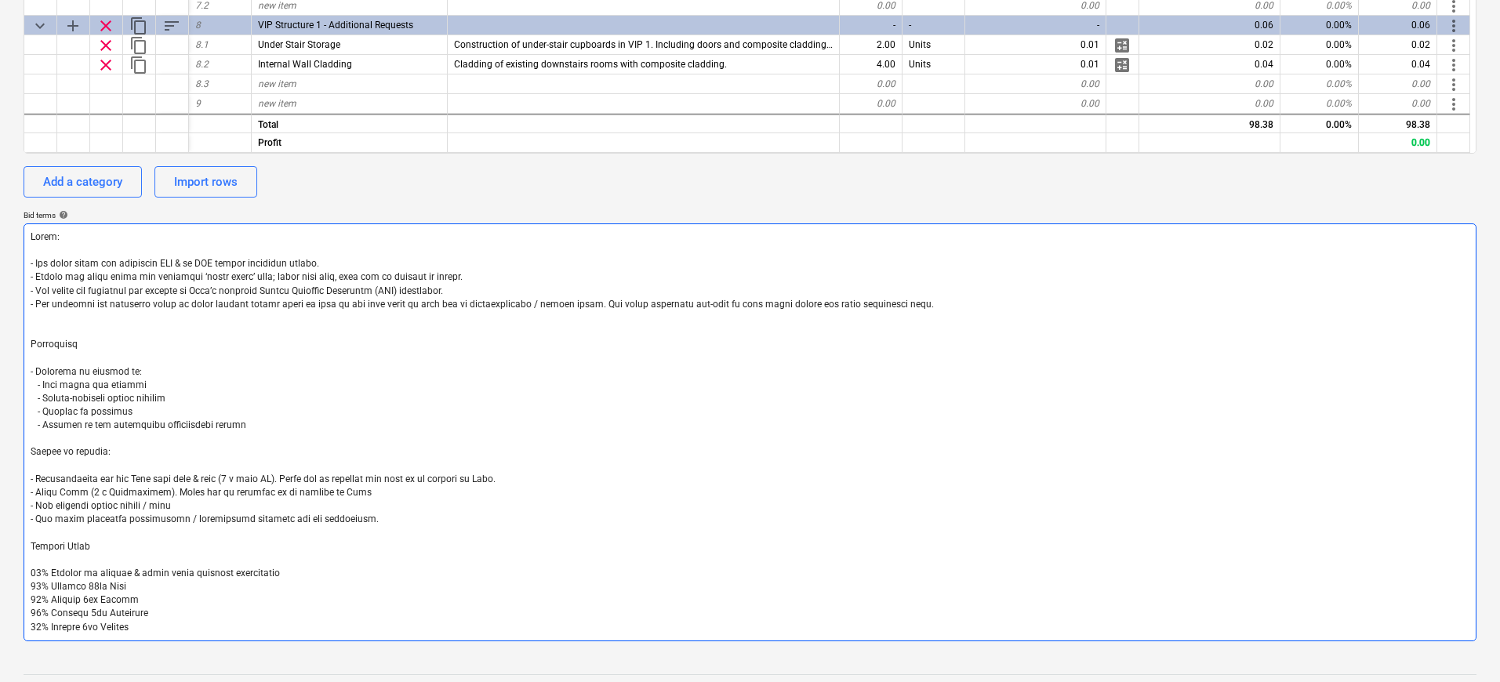
paste textarea "Provisional sums are calculated in GBP. The GBP to EUR exchange rate will be co…"
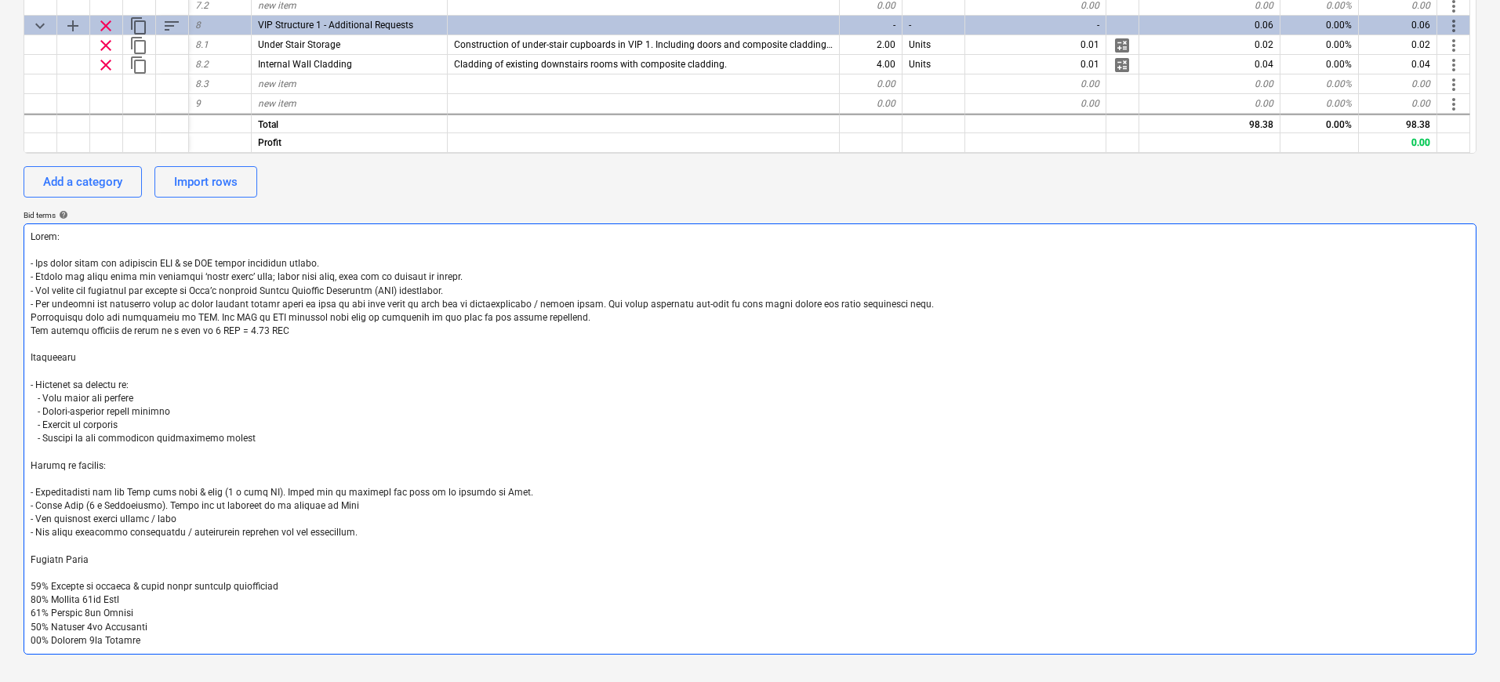
click at [31, 318] on textarea at bounding box center [750, 438] width 1453 height 431
drag, startPoint x: 558, startPoint y: 318, endPoint x: 49, endPoint y: 315, distance: 508.8
click at [49, 315] on textarea at bounding box center [750, 438] width 1453 height 431
click at [118, 315] on textarea at bounding box center [750, 438] width 1453 height 431
drag, startPoint x: 285, startPoint y: 329, endPoint x: 36, endPoint y: 319, distance: 248.7
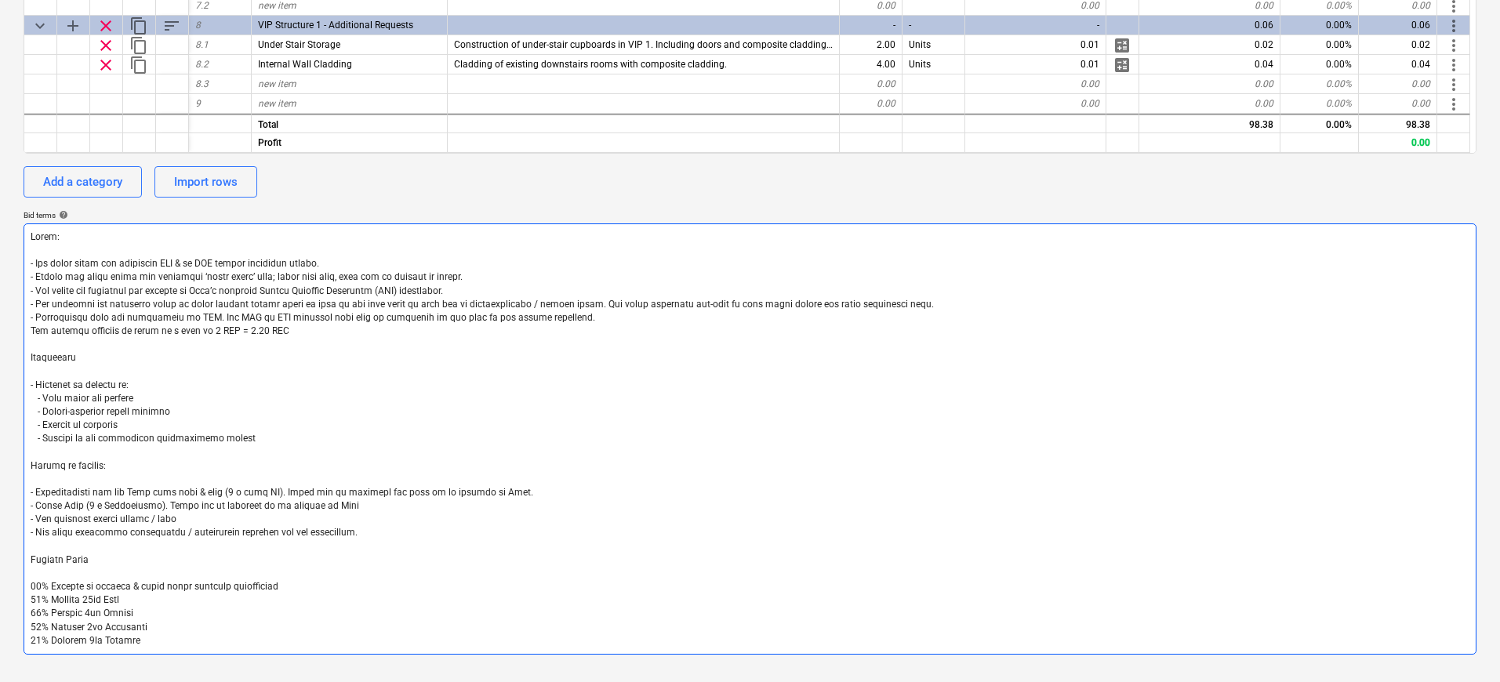
click at [36, 319] on textarea at bounding box center [750, 438] width 1453 height 431
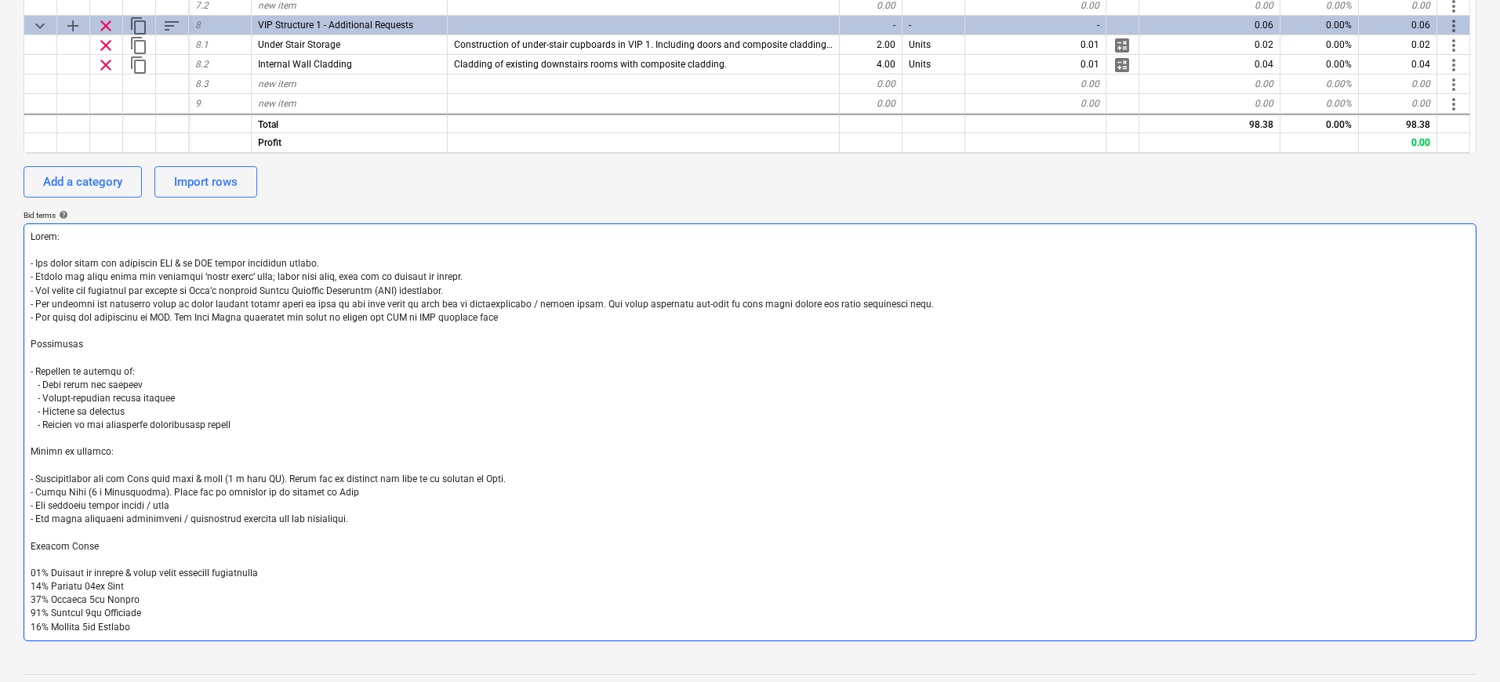
drag, startPoint x: 487, startPoint y: 318, endPoint x: 171, endPoint y: 326, distance: 316.1
click at [171, 326] on textarea at bounding box center [750, 432] width 1453 height 418
click at [201, 318] on textarea at bounding box center [750, 432] width 1453 height 418
click at [231, 318] on textarea at bounding box center [750, 432] width 1453 height 418
click at [253, 320] on textarea at bounding box center [750, 432] width 1453 height 418
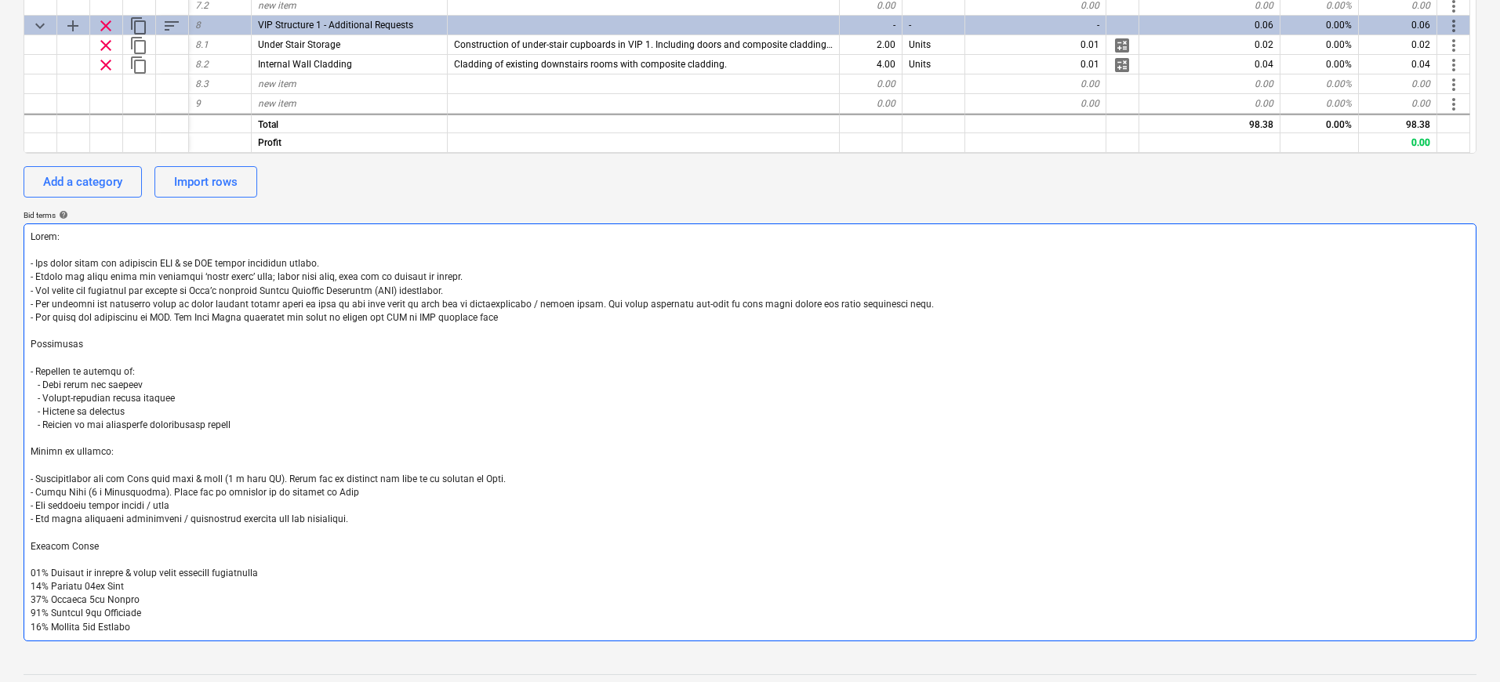
click at [194, 372] on textarea at bounding box center [750, 432] width 1453 height 418
click at [242, 322] on textarea at bounding box center [750, 432] width 1453 height 418
click at [180, 338] on textarea at bounding box center [750, 432] width 1453 height 418
click at [265, 315] on textarea at bounding box center [750, 432] width 1453 height 418
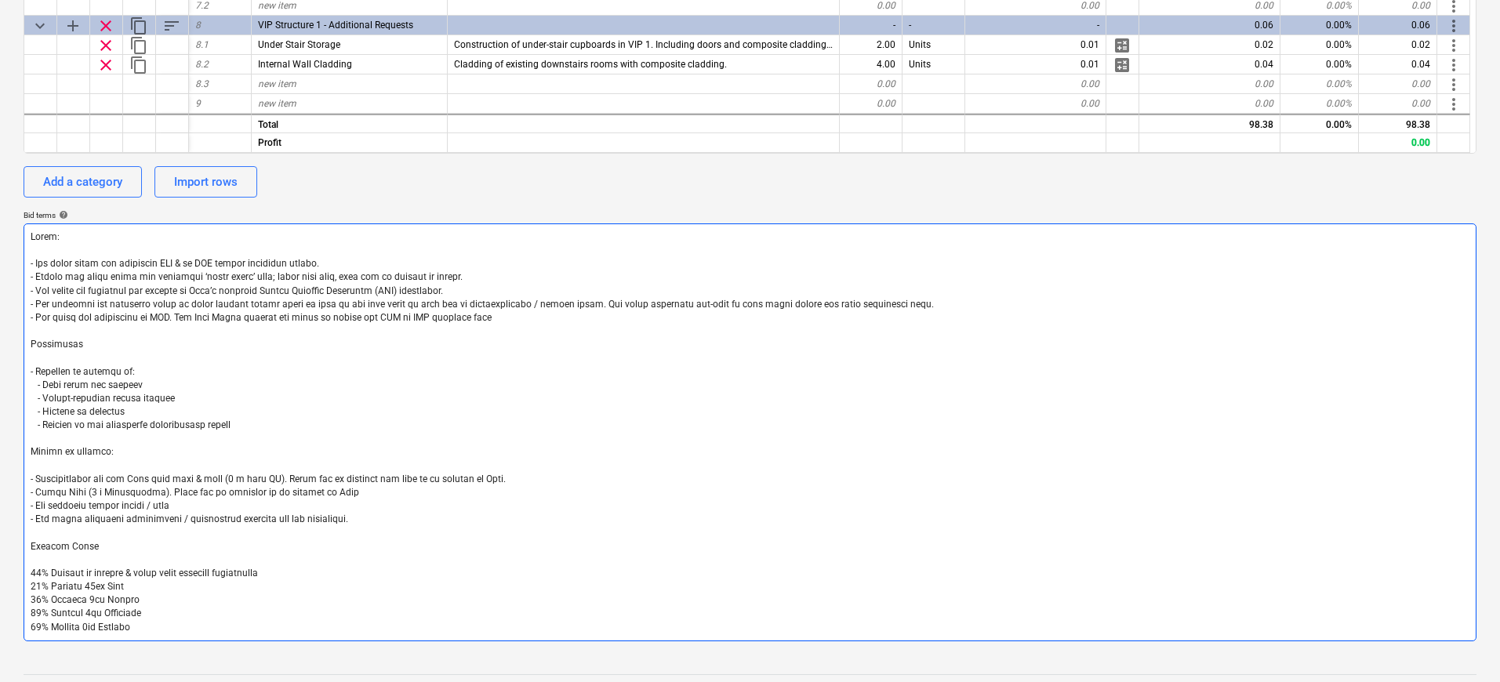
click at [407, 347] on textarea at bounding box center [750, 432] width 1453 height 418
click at [501, 311] on textarea at bounding box center [750, 432] width 1453 height 418
drag, startPoint x: 499, startPoint y: 320, endPoint x: 286, endPoint y: 321, distance: 212.5
click at [286, 321] on textarea at bounding box center [750, 432] width 1453 height 418
click at [348, 327] on textarea at bounding box center [750, 432] width 1453 height 418
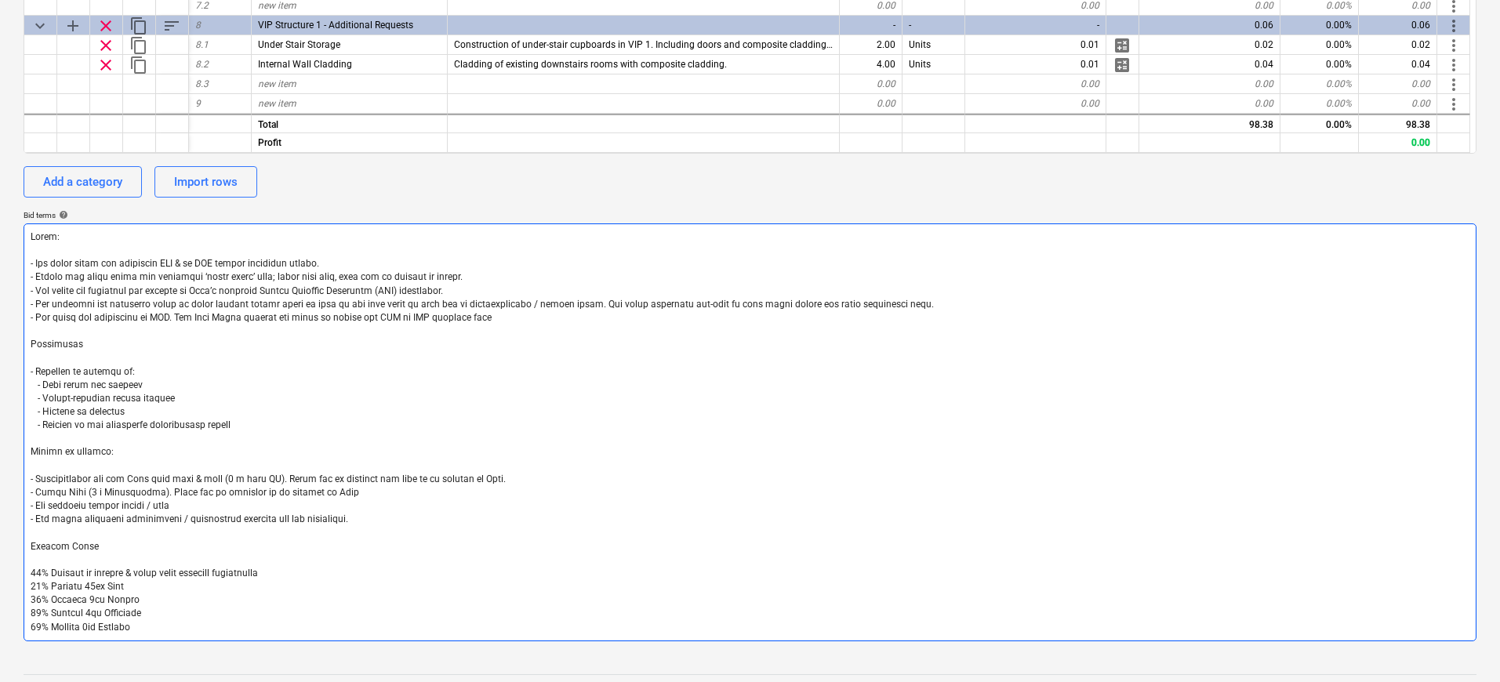
click at [474, 311] on textarea at bounding box center [750, 432] width 1453 height 418
click at [594, 328] on textarea at bounding box center [750, 432] width 1453 height 418
click at [125, 494] on textarea at bounding box center [750, 432] width 1453 height 418
click at [236, 400] on textarea at bounding box center [750, 432] width 1453 height 418
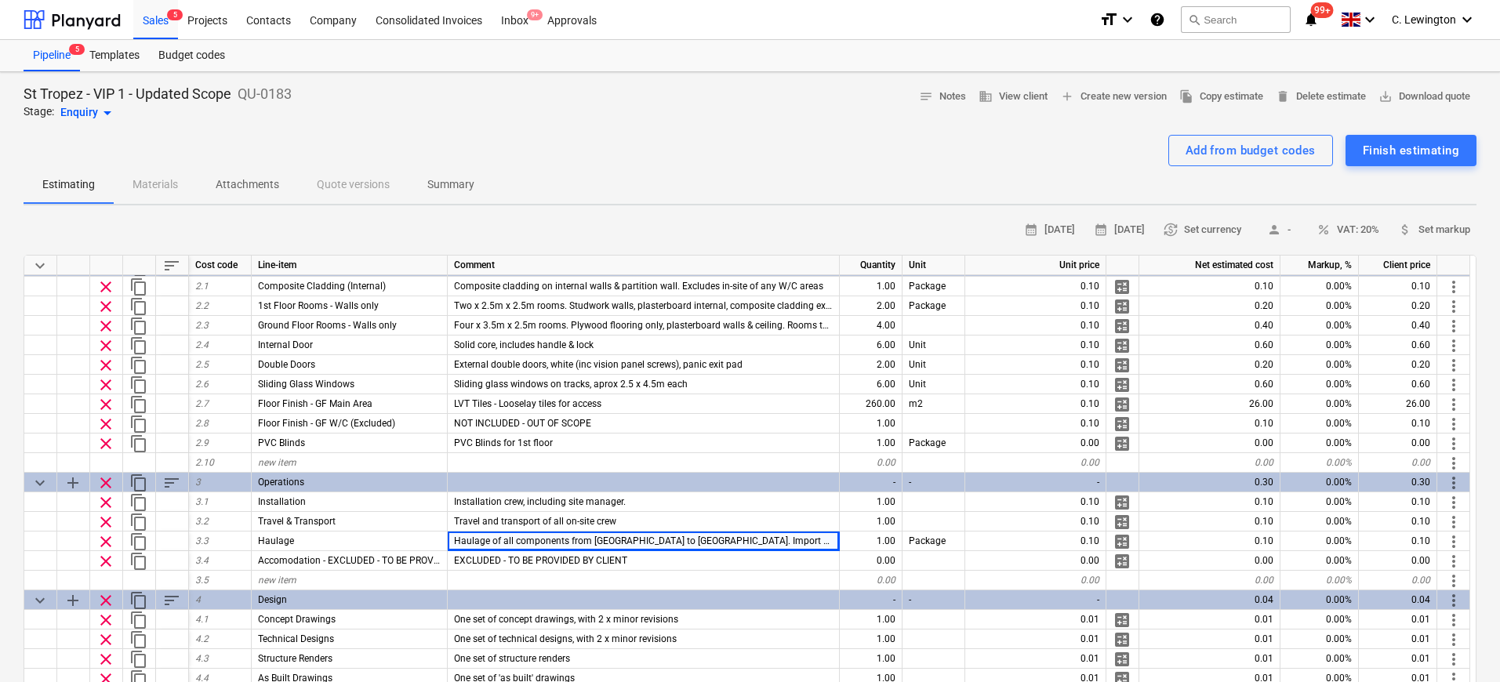
scroll to position [0, 0]
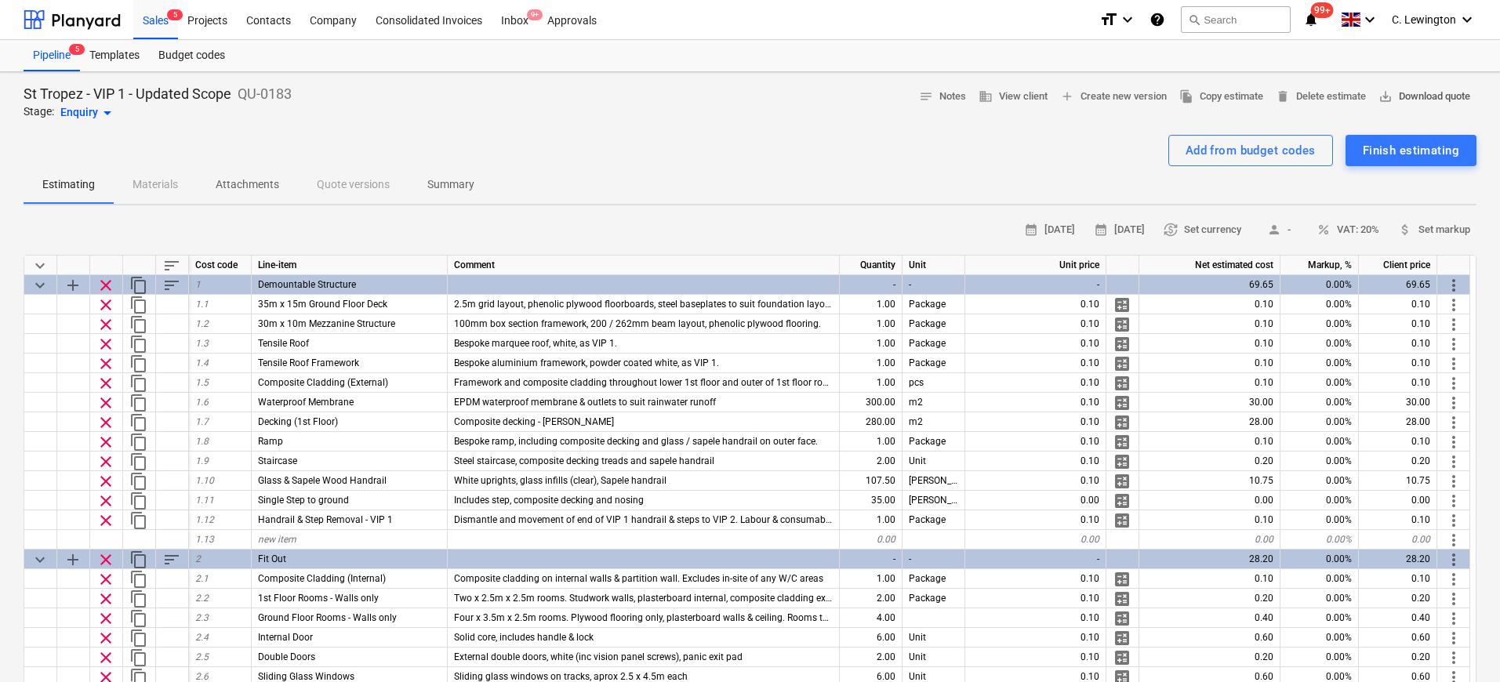
click at [1421, 89] on span "save_alt Download quote" at bounding box center [1424, 97] width 92 height 18
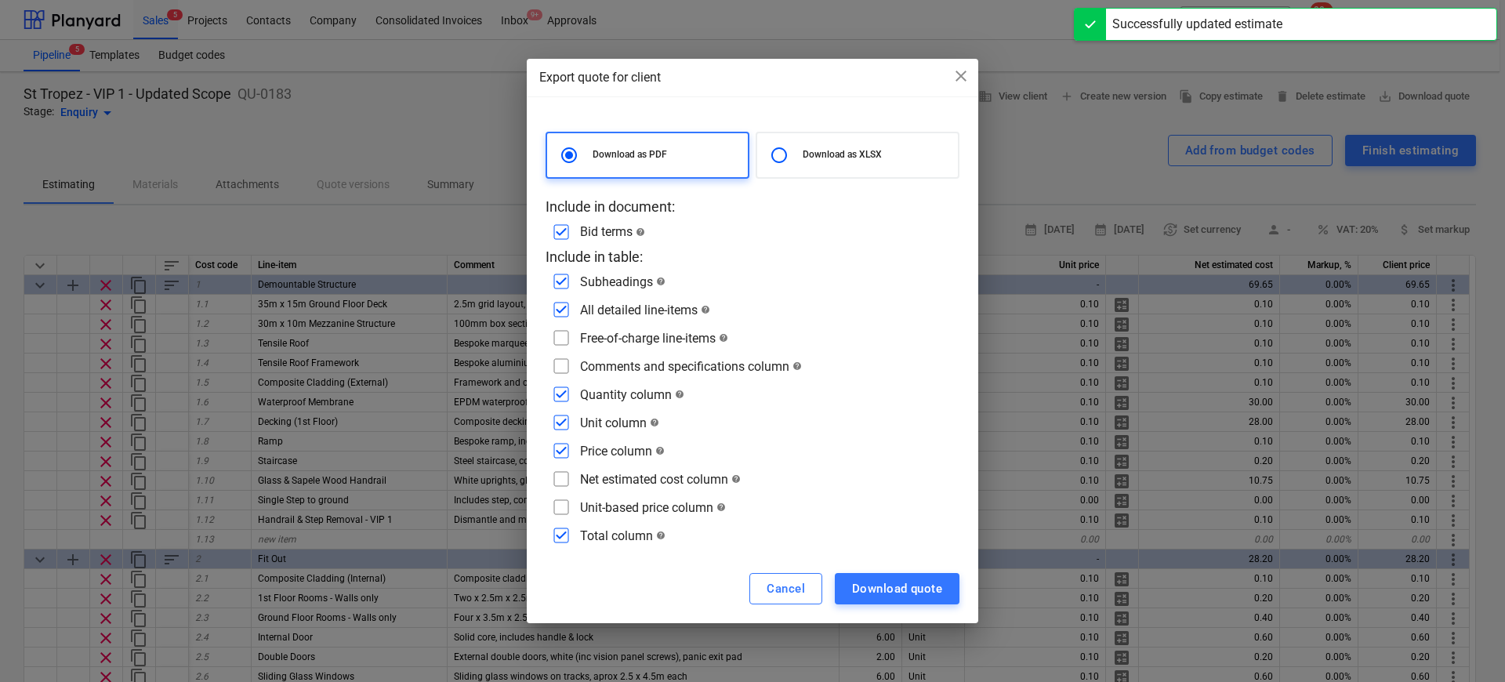
click at [566, 337] on input "checkbox" at bounding box center [561, 337] width 25 height 25
click at [564, 361] on input "checkbox" at bounding box center [561, 366] width 25 height 25
click at [562, 455] on input "checkbox" at bounding box center [561, 450] width 25 height 25
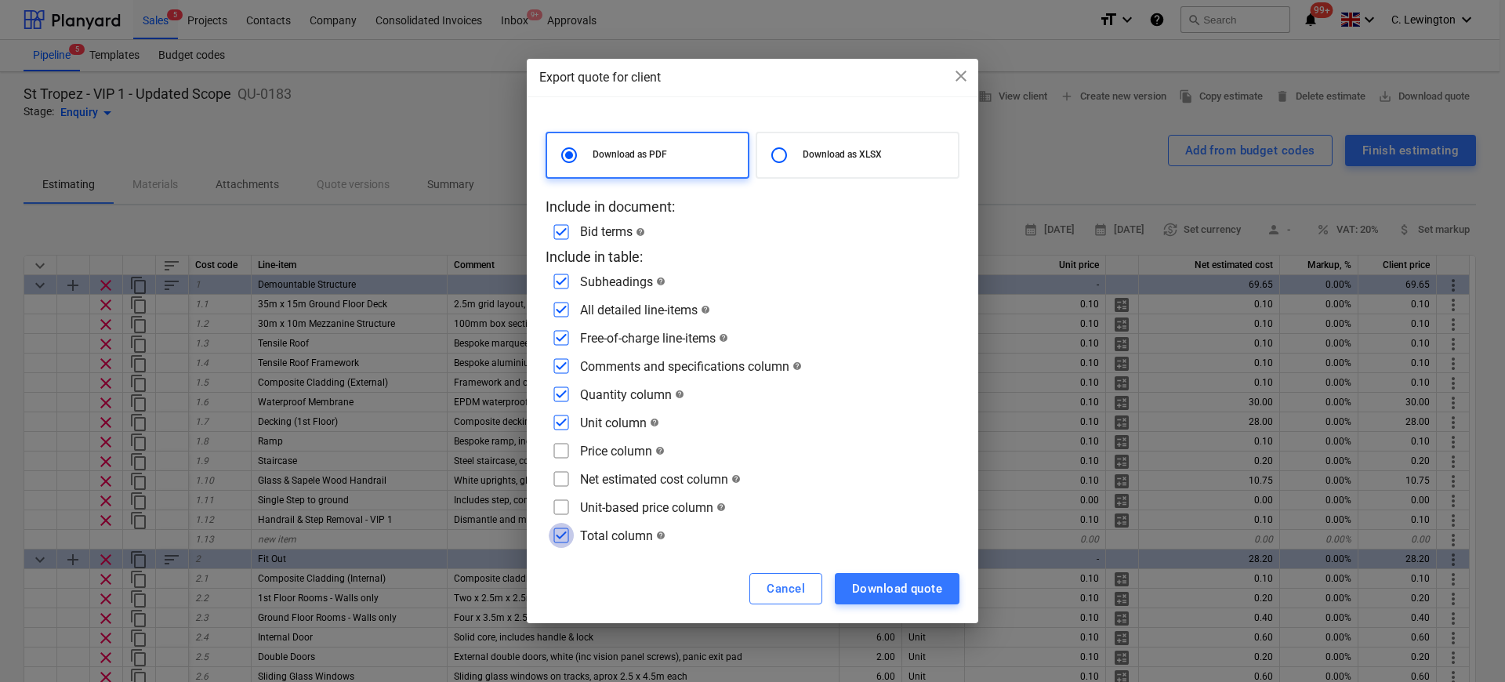
click at [561, 538] on input "checkbox" at bounding box center [561, 535] width 25 height 25
click at [793, 594] on div "Cancel" at bounding box center [786, 589] width 38 height 20
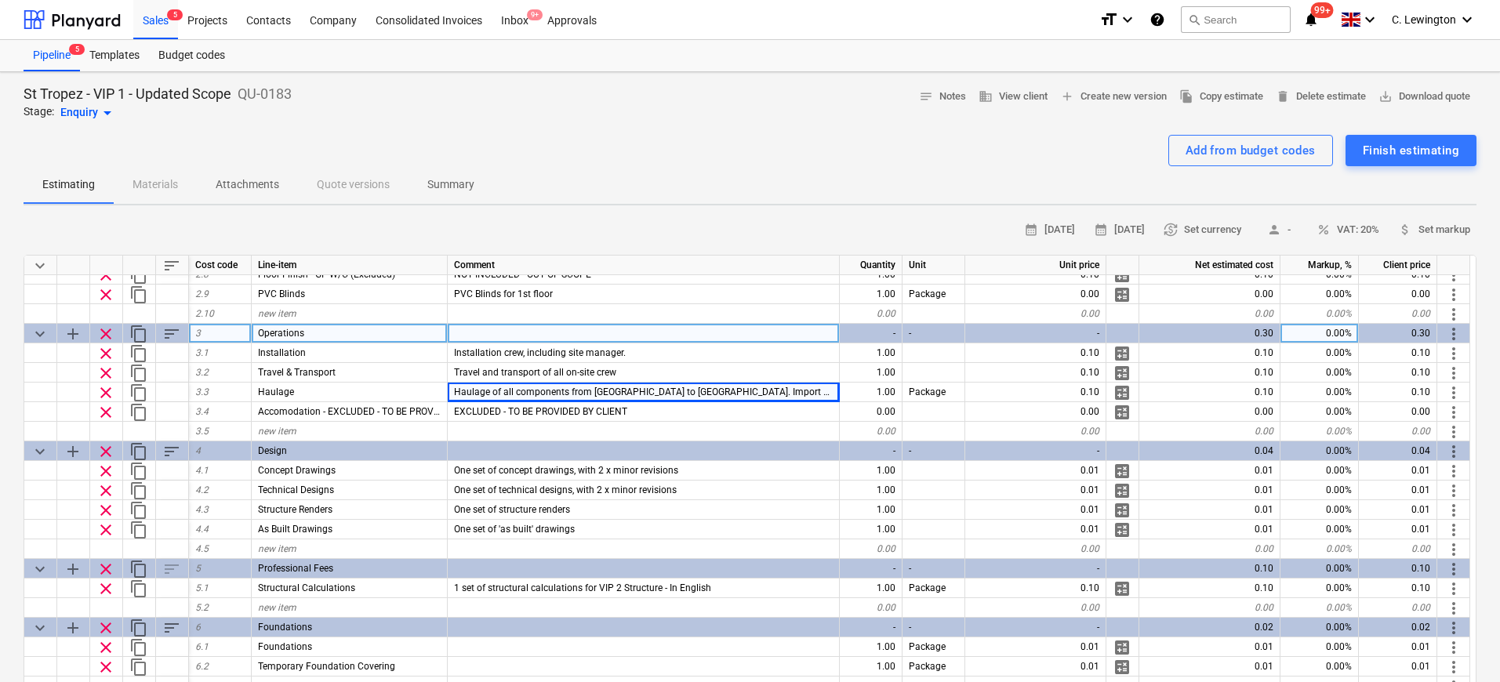
scroll to position [534, 0]
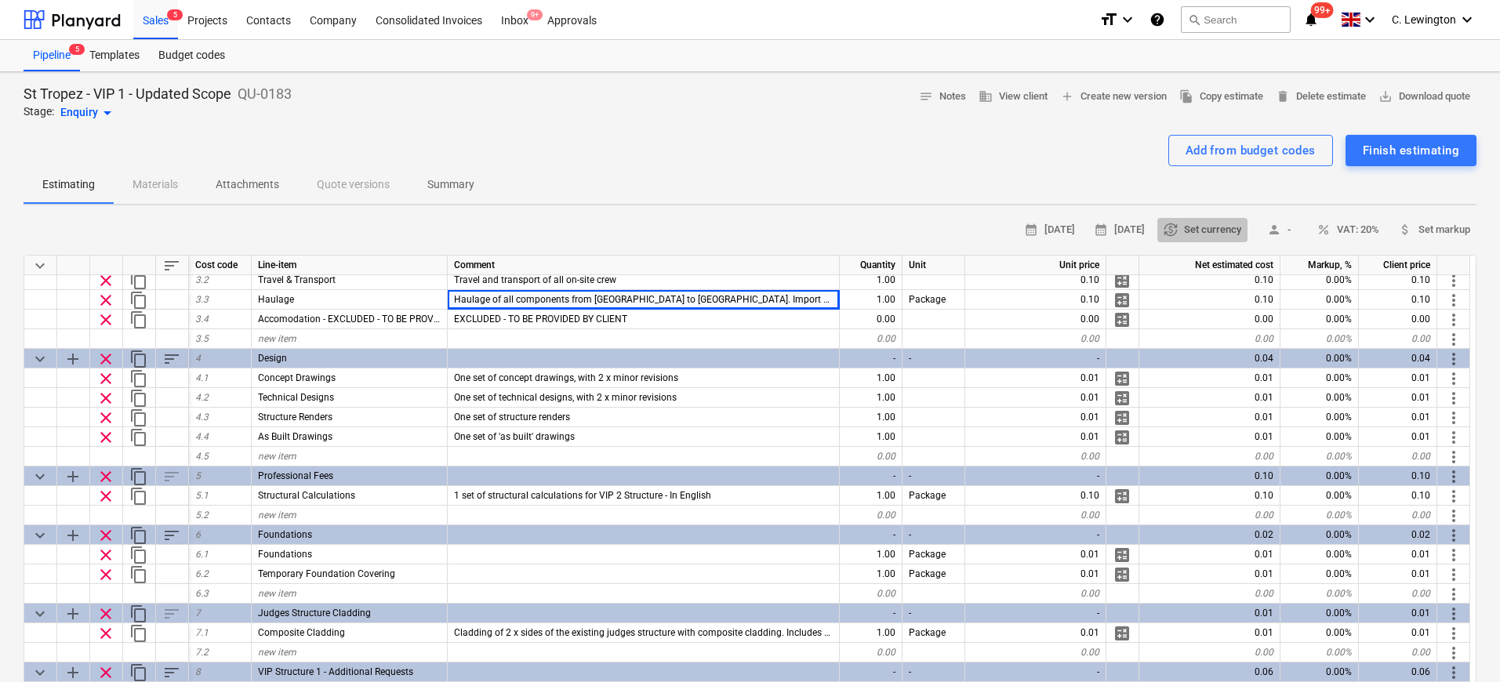
click at [1184, 223] on span "currency_exchange Set currency" at bounding box center [1202, 230] width 78 height 18
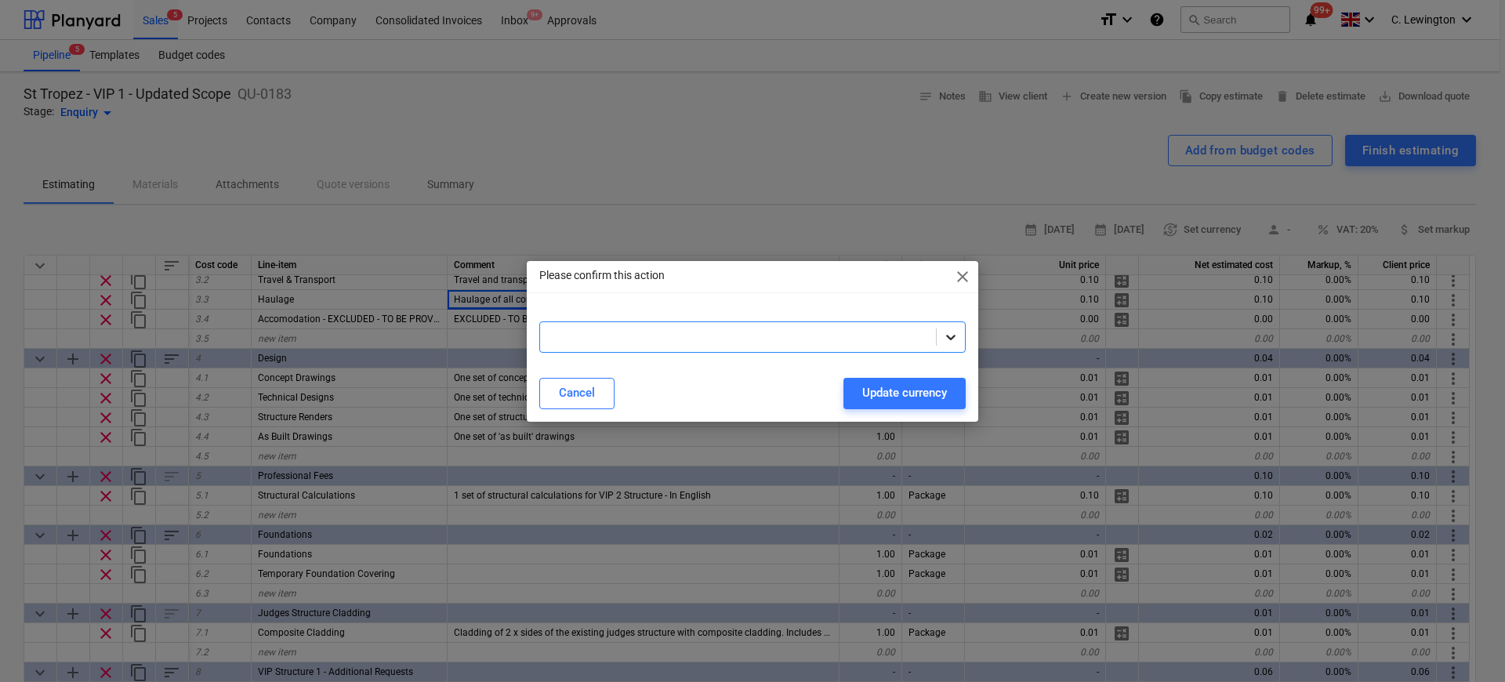
click at [949, 341] on icon at bounding box center [951, 337] width 16 height 16
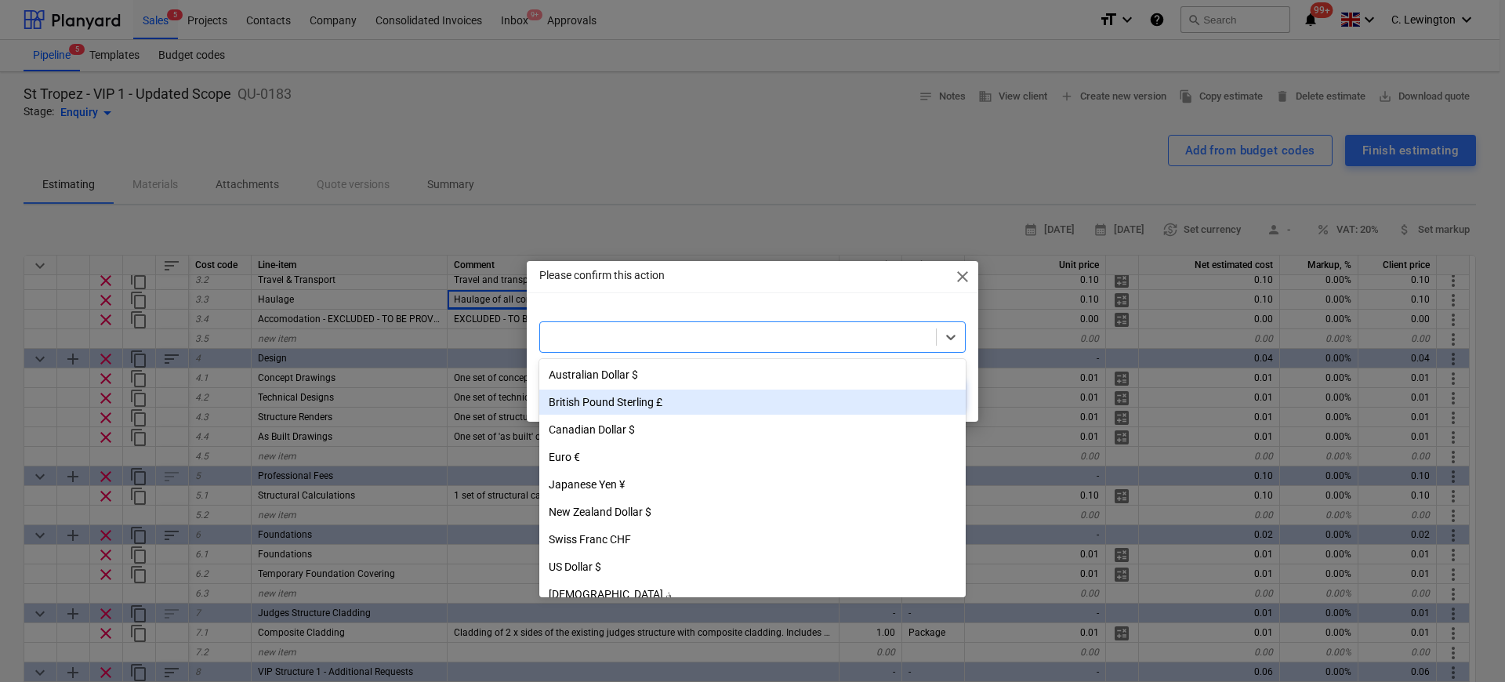
click at [773, 411] on div "British Pound Sterling £" at bounding box center [752, 402] width 427 height 25
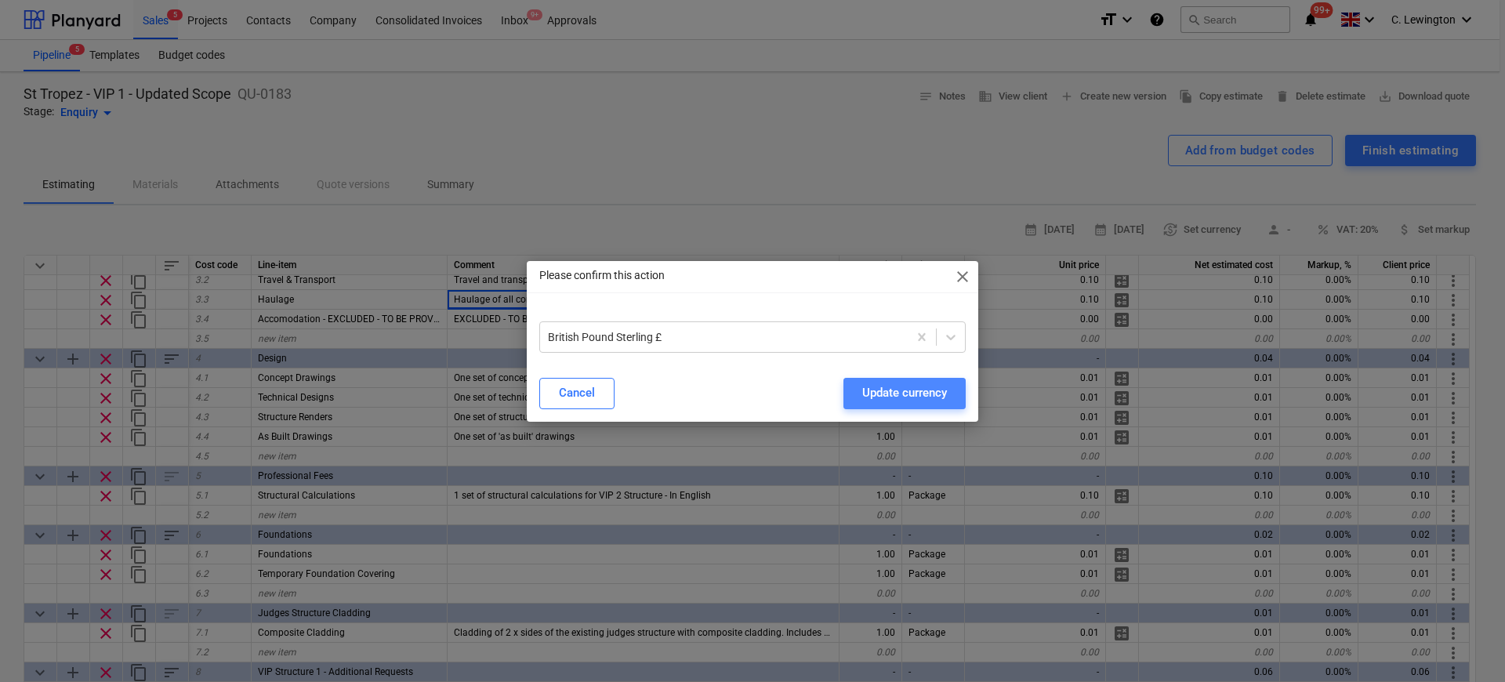
click at [910, 401] on div "Update currency" at bounding box center [904, 393] width 85 height 20
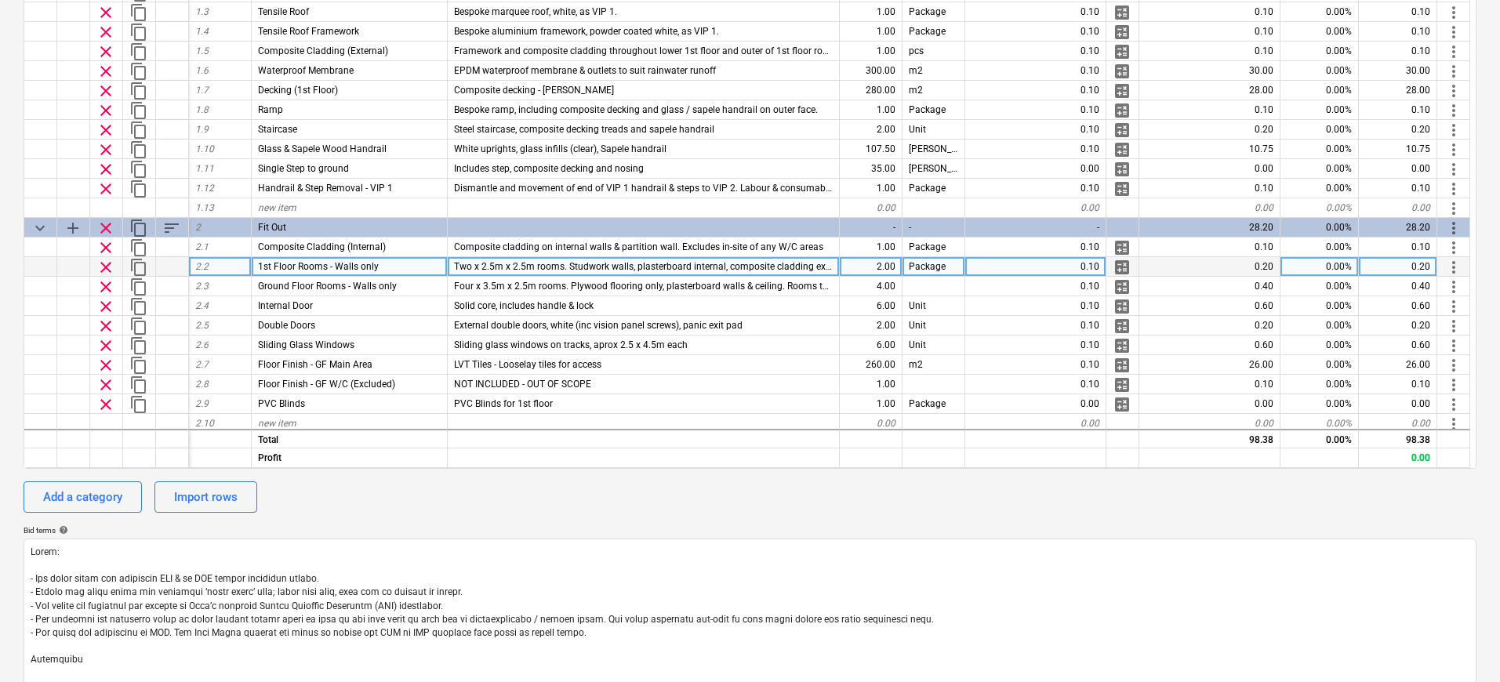
scroll to position [0, 0]
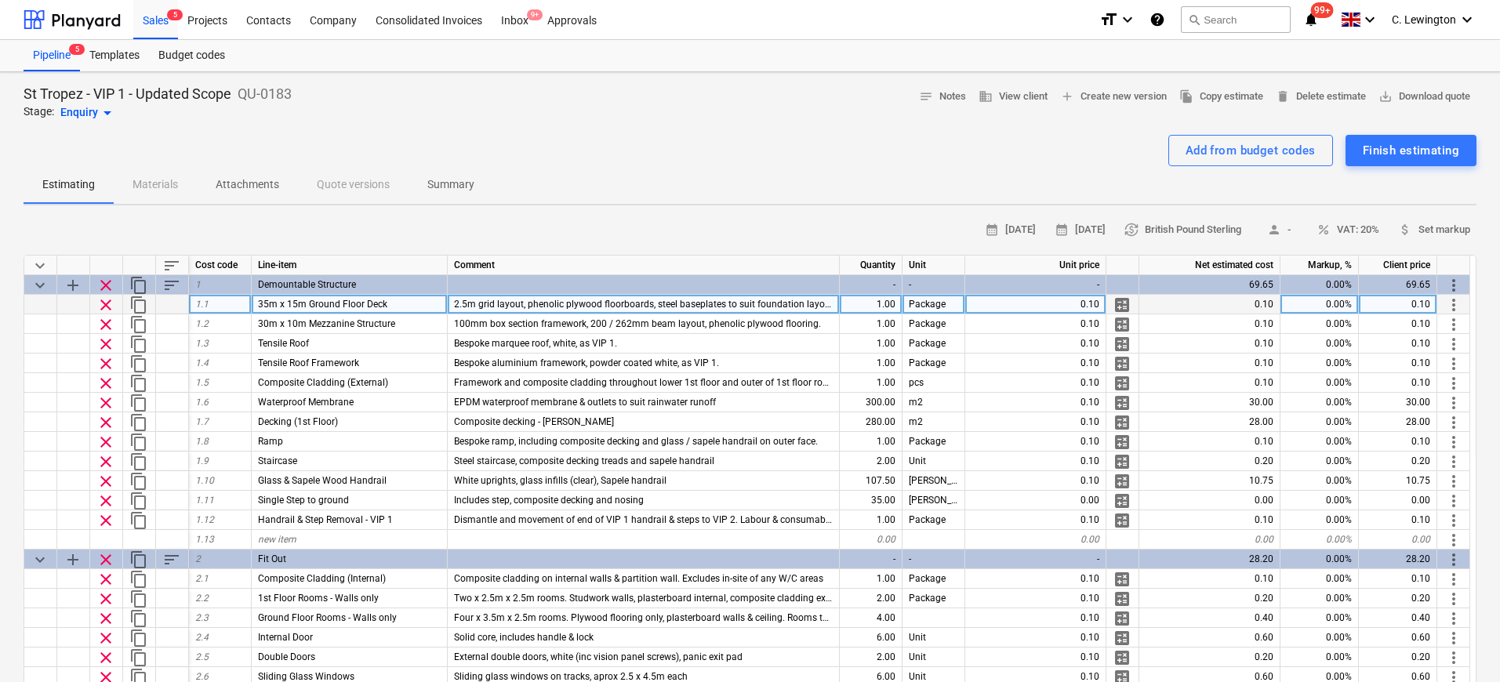
click at [1091, 306] on div "0.10" at bounding box center [1035, 305] width 141 height 20
click at [1091, 306] on input "0.1" at bounding box center [1035, 304] width 140 height 19
click at [938, 186] on div "Estimating Materials Attachments Quote versions Summary" at bounding box center [750, 185] width 1453 height 38
click at [1432, 103] on span "save_alt Download quote" at bounding box center [1424, 97] width 92 height 18
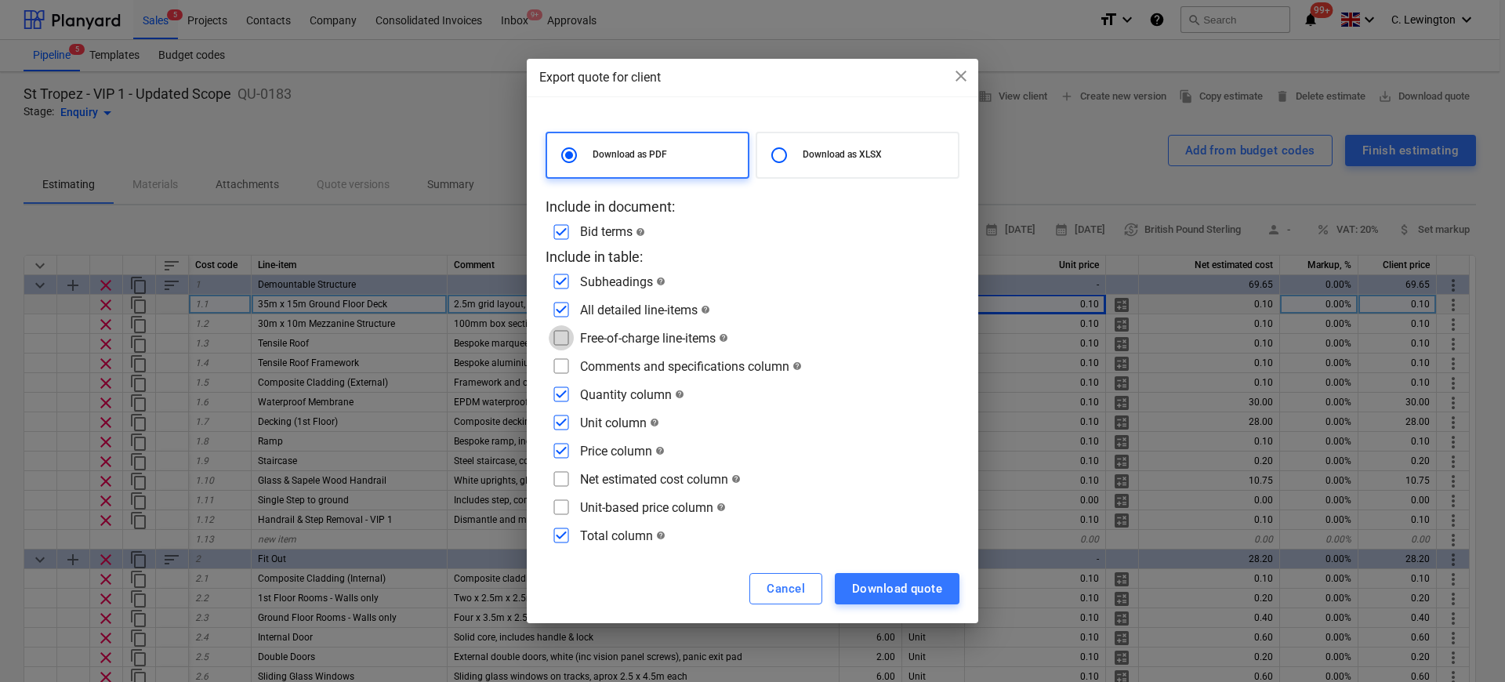
click at [564, 341] on input "checkbox" at bounding box center [561, 337] width 25 height 25
click at [567, 368] on input "checkbox" at bounding box center [561, 366] width 25 height 25
click at [559, 449] on input "checkbox" at bounding box center [561, 450] width 25 height 25
click at [560, 400] on input "checkbox" at bounding box center [561, 394] width 25 height 25
click at [557, 531] on input "checkbox" at bounding box center [561, 535] width 25 height 25
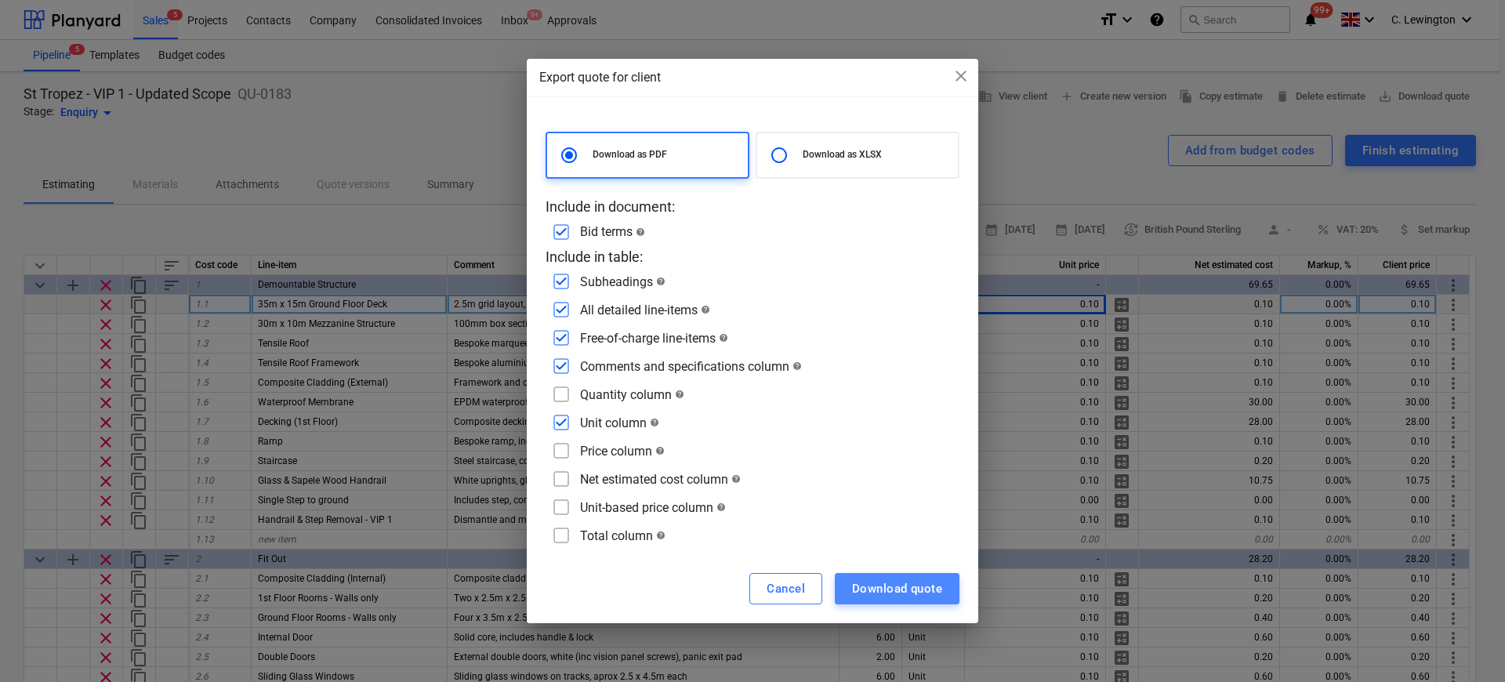
click at [878, 590] on div "Download quote" at bounding box center [897, 589] width 90 height 20
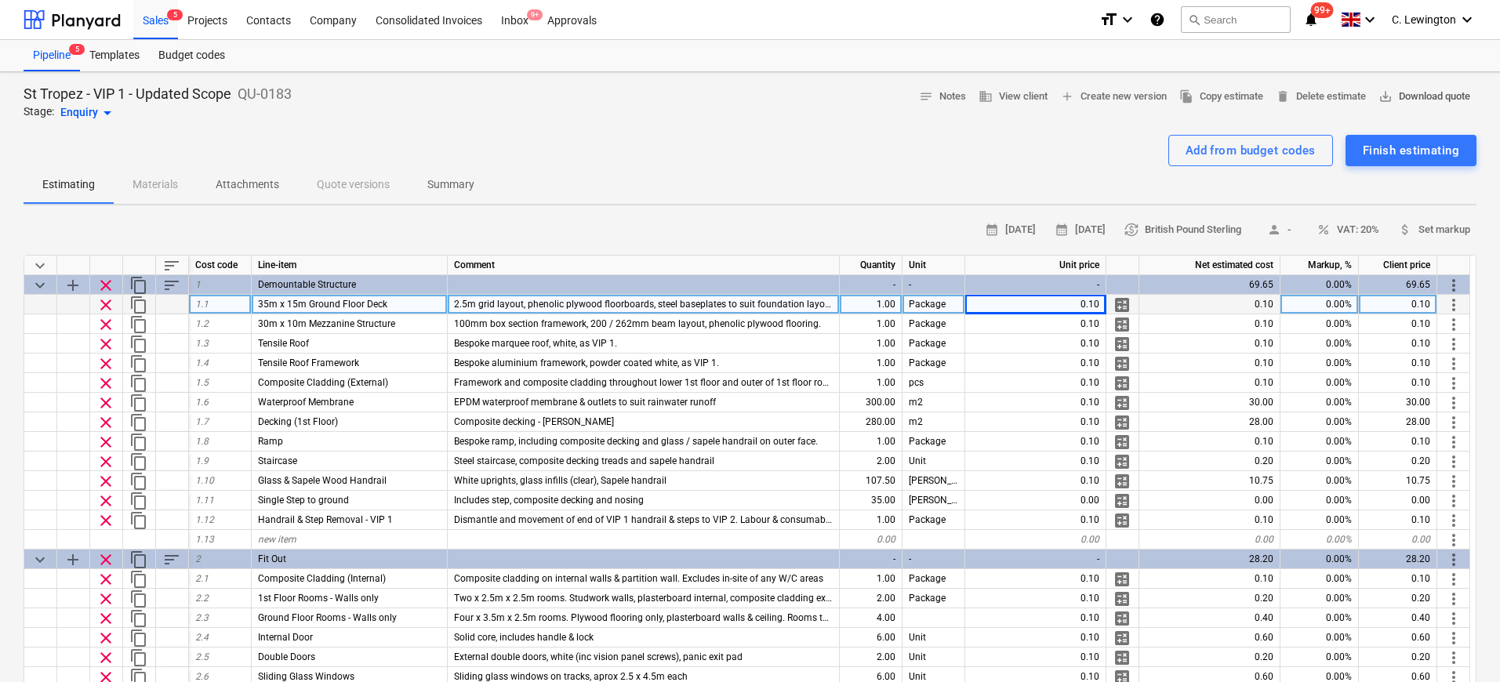
click at [1418, 95] on span "save_alt Download quote" at bounding box center [1424, 97] width 92 height 18
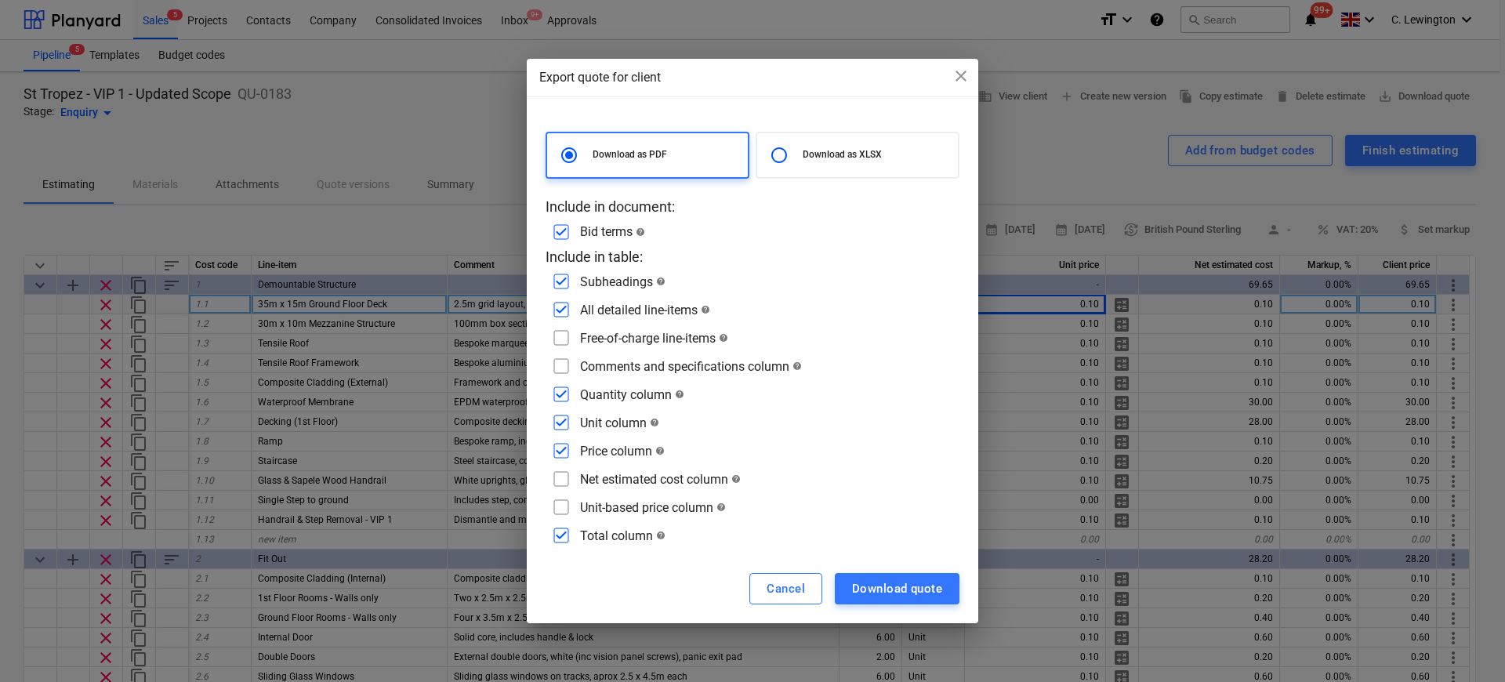
click at [563, 347] on input "checkbox" at bounding box center [561, 337] width 25 height 25
click at [563, 365] on input "checkbox" at bounding box center [561, 366] width 25 height 25
click at [560, 450] on input "checkbox" at bounding box center [561, 450] width 25 height 25
click at [561, 539] on input "checkbox" at bounding box center [561, 535] width 25 height 25
click at [896, 580] on div "Download quote" at bounding box center [897, 589] width 90 height 20
